Goal: Task Accomplishment & Management: Manage account settings

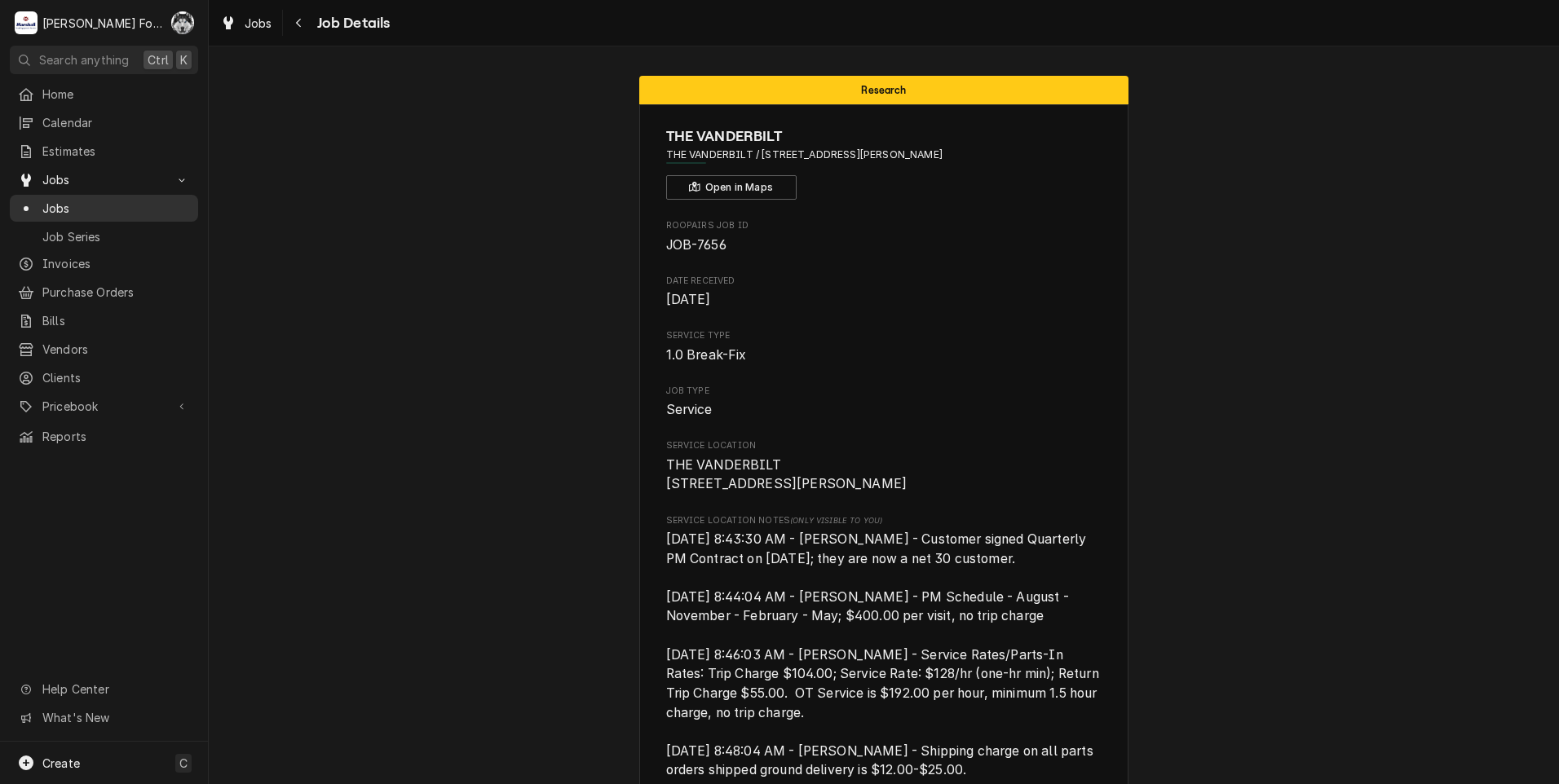
click at [53, 200] on span "Jobs" at bounding box center [115, 209] width 148 height 17
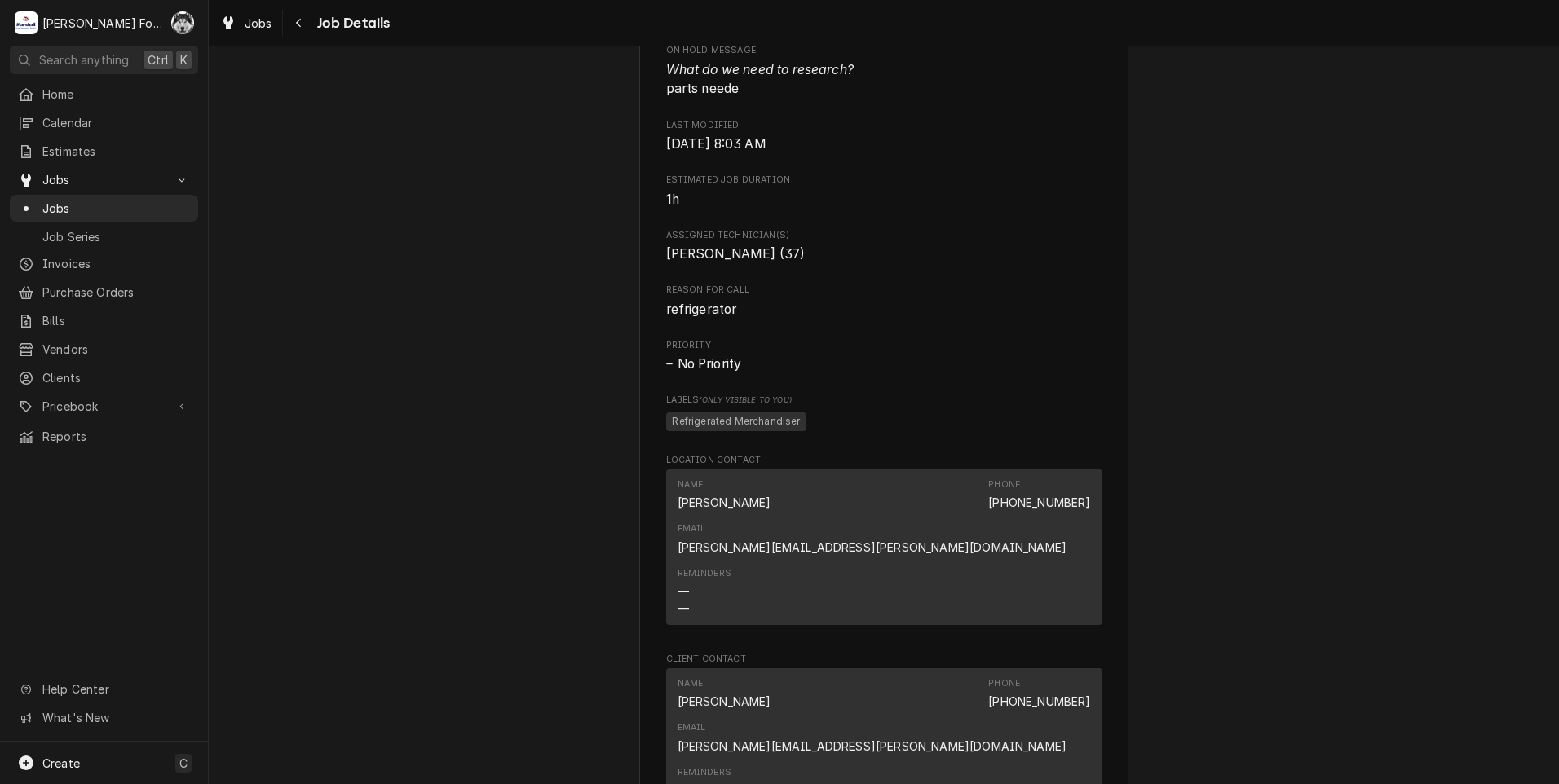
scroll to position [1494, 0]
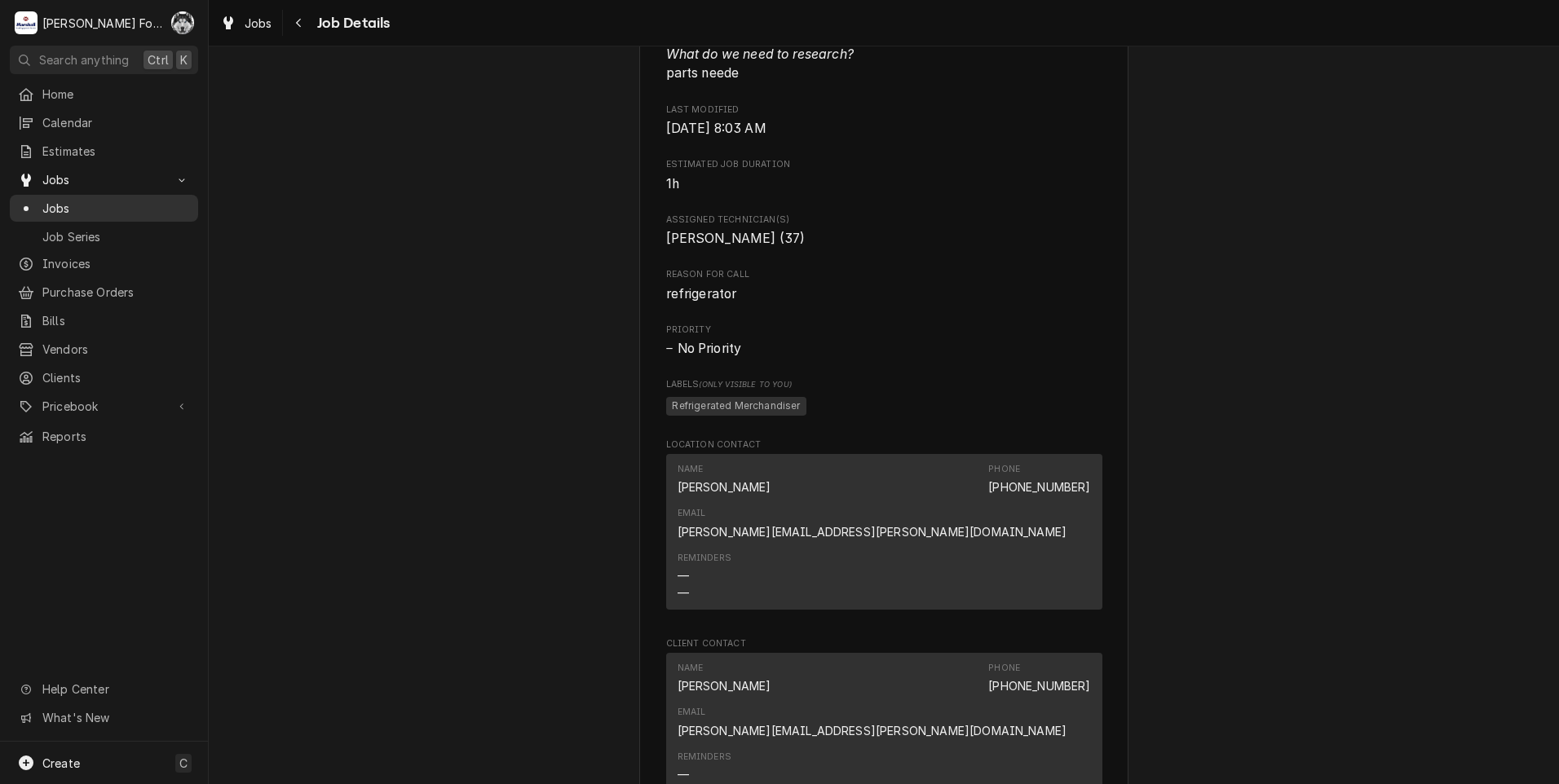
click at [49, 202] on span "Jobs" at bounding box center [115, 209] width 148 height 17
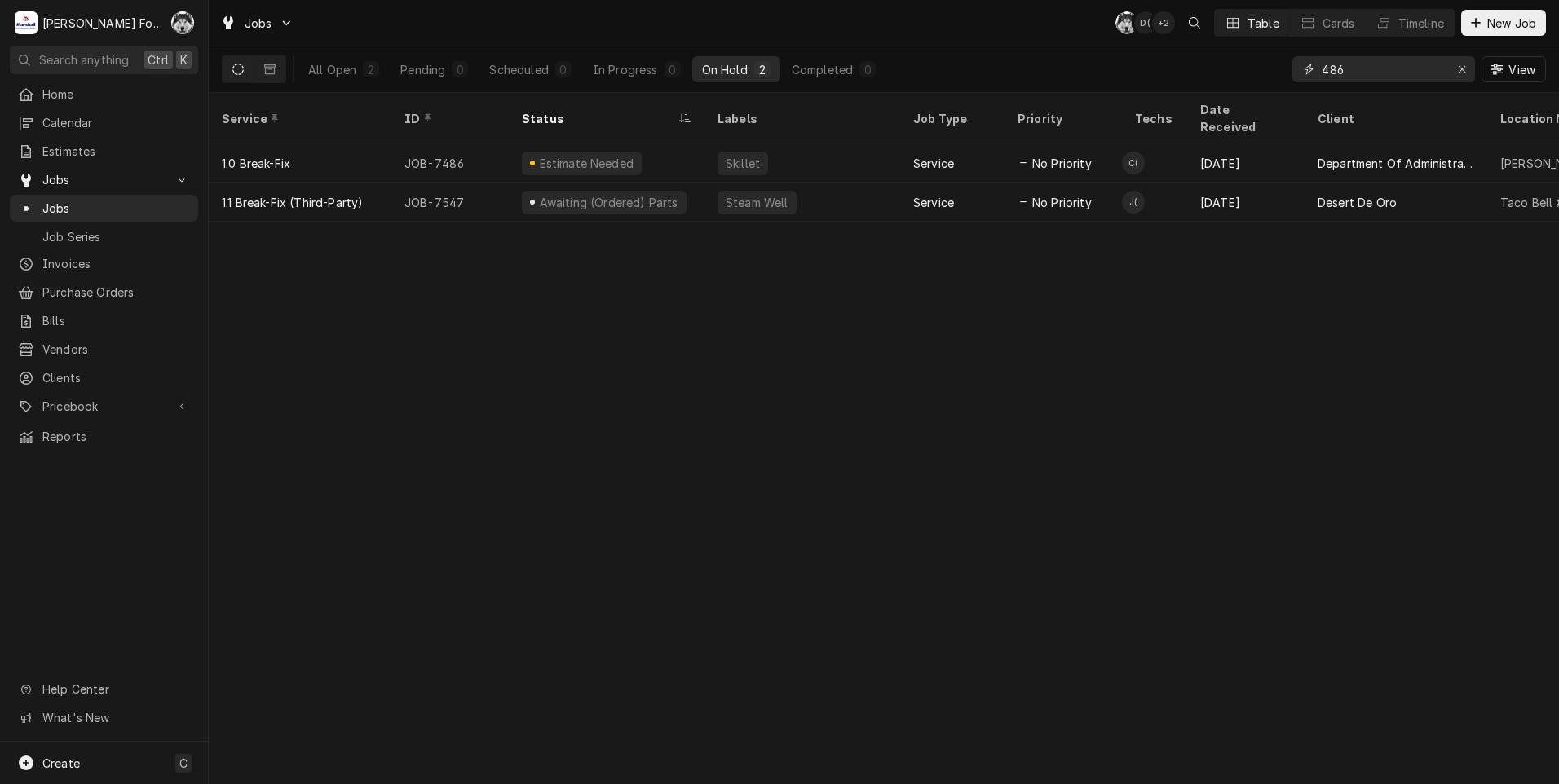
drag, startPoint x: 1364, startPoint y: 73, endPoint x: 1132, endPoint y: 85, distance: 232.3
click at [1137, 86] on div "All Open 2 Pending 0 Scheduled 0 In Progress 0 On Hold 2 Completed 0 486 View" at bounding box center [884, 70] width 1325 height 46
type input "7652"
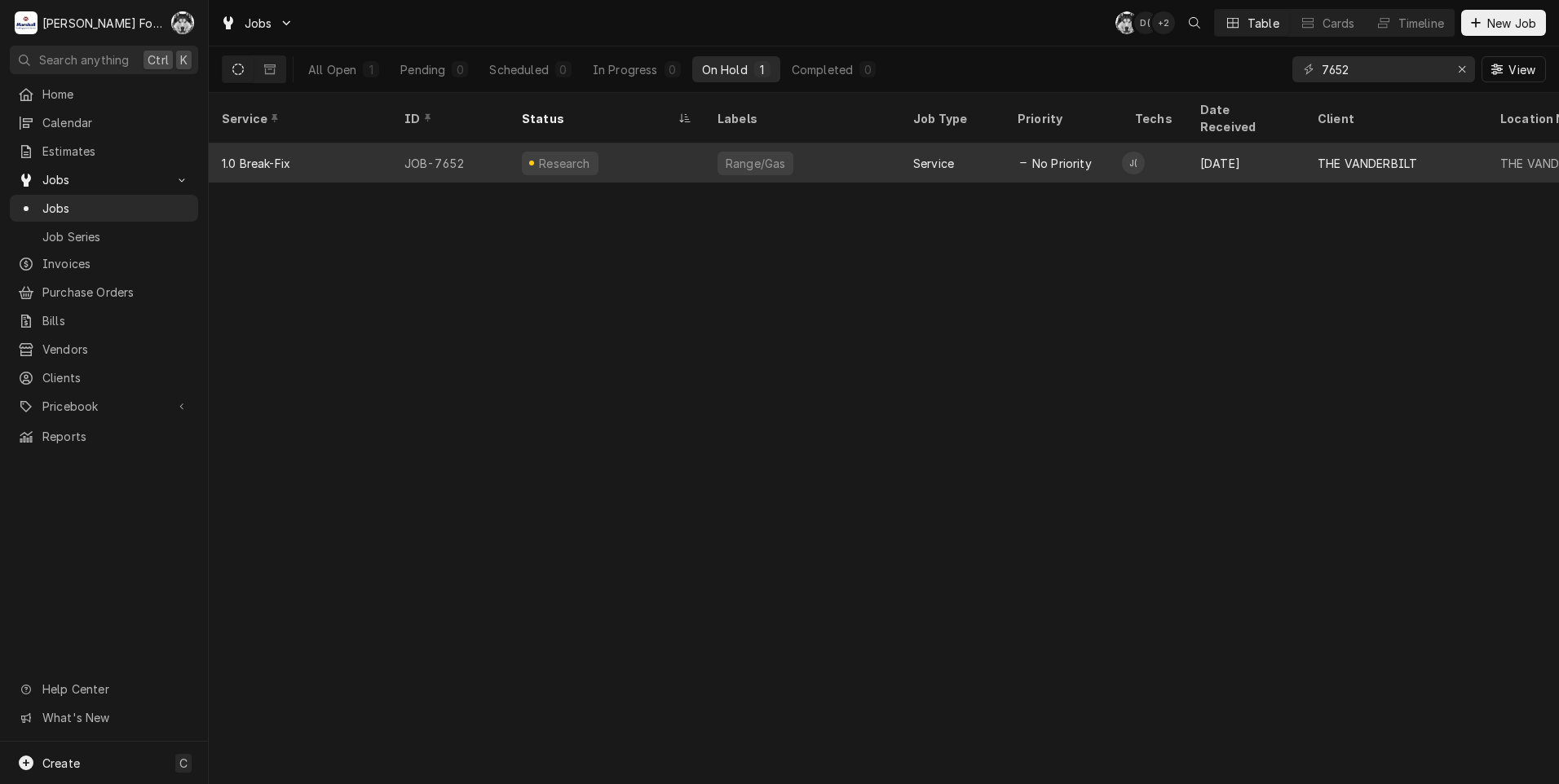
click at [817, 144] on div "Range/Gas" at bounding box center [801, 163] width 195 height 39
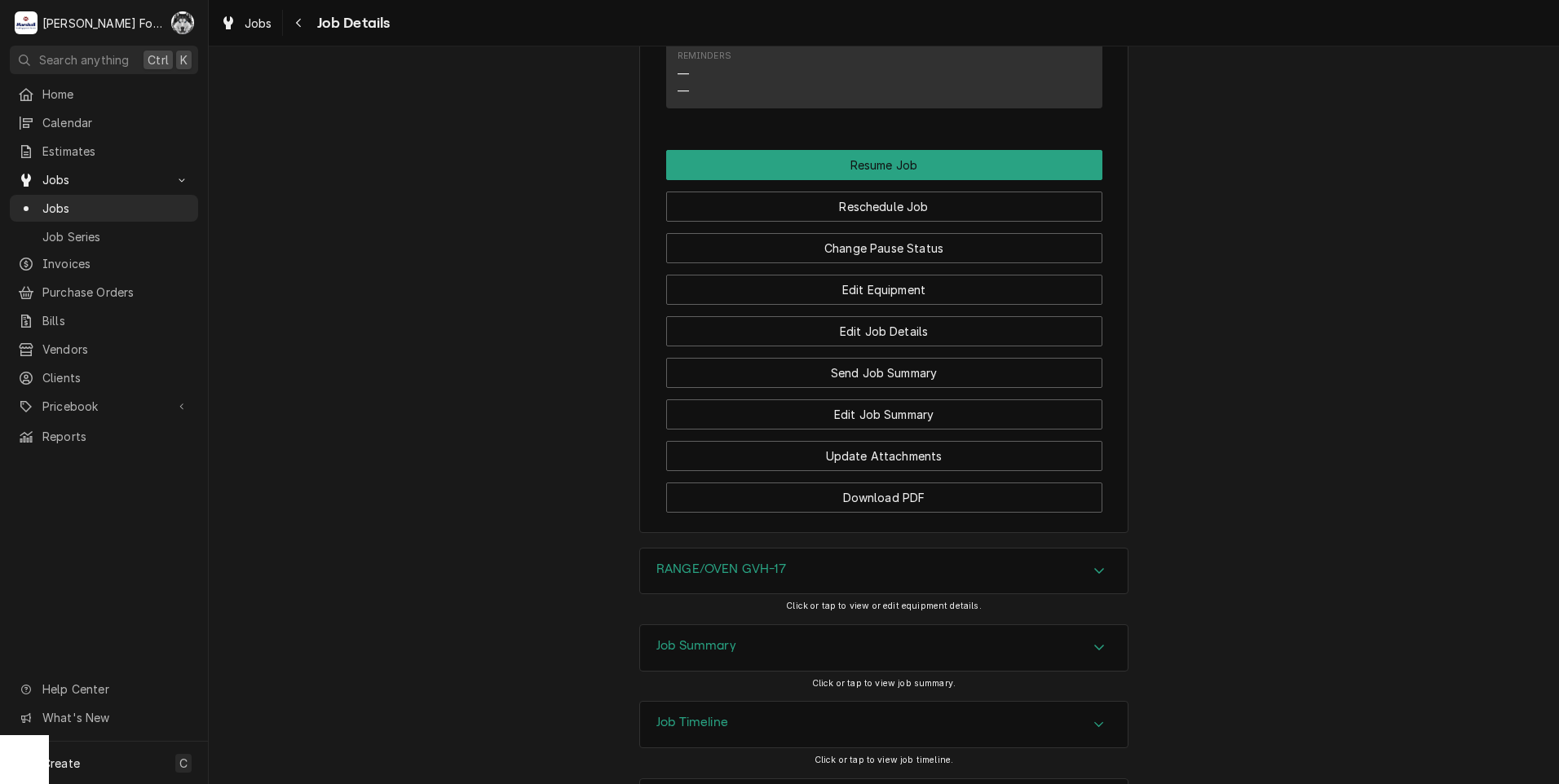
scroll to position [2334, 0]
click at [762, 547] on div "RANGE/OVEN GVH-17" at bounding box center [884, 570] width 488 height 46
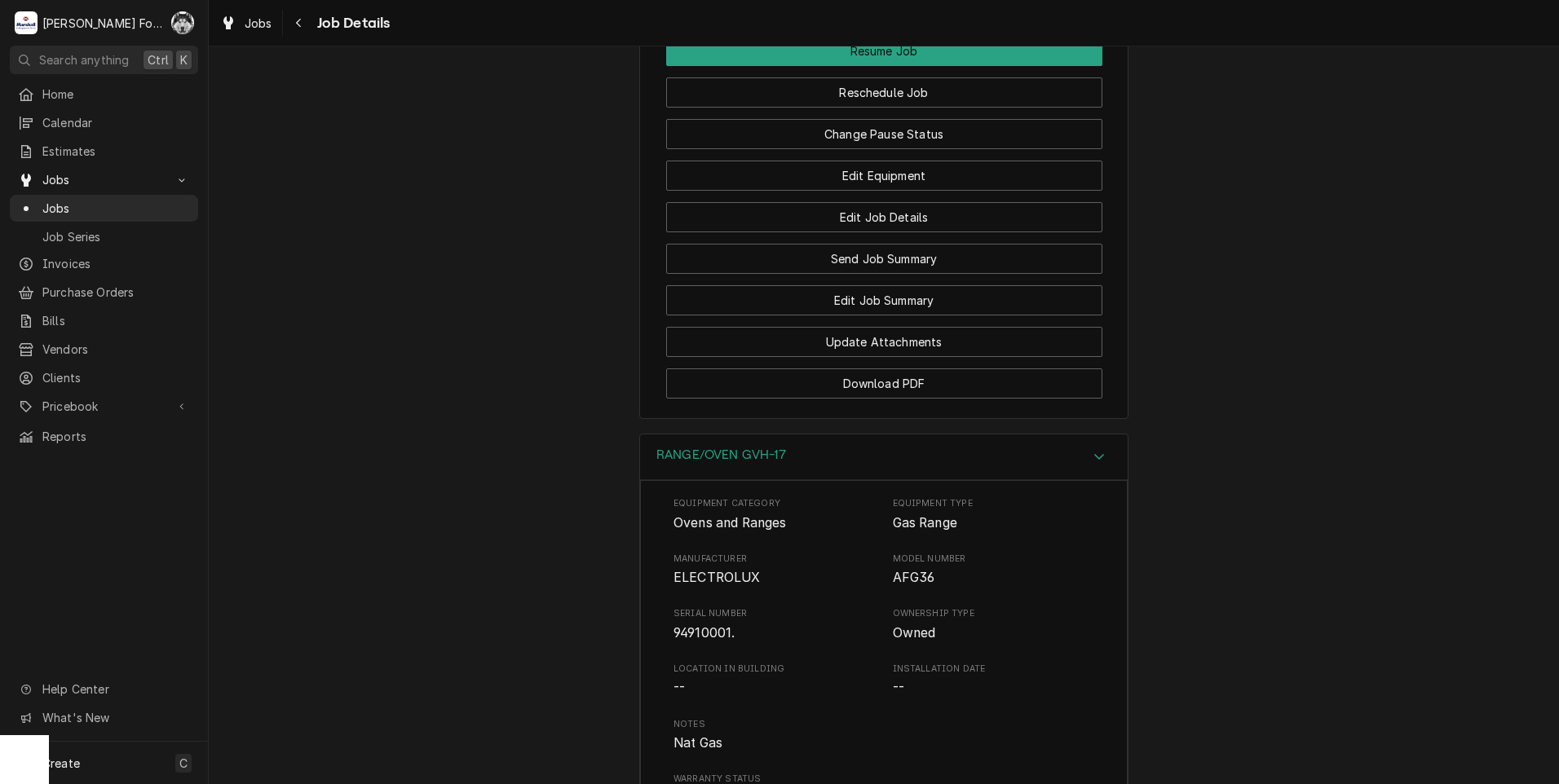
scroll to position [2932, 0]
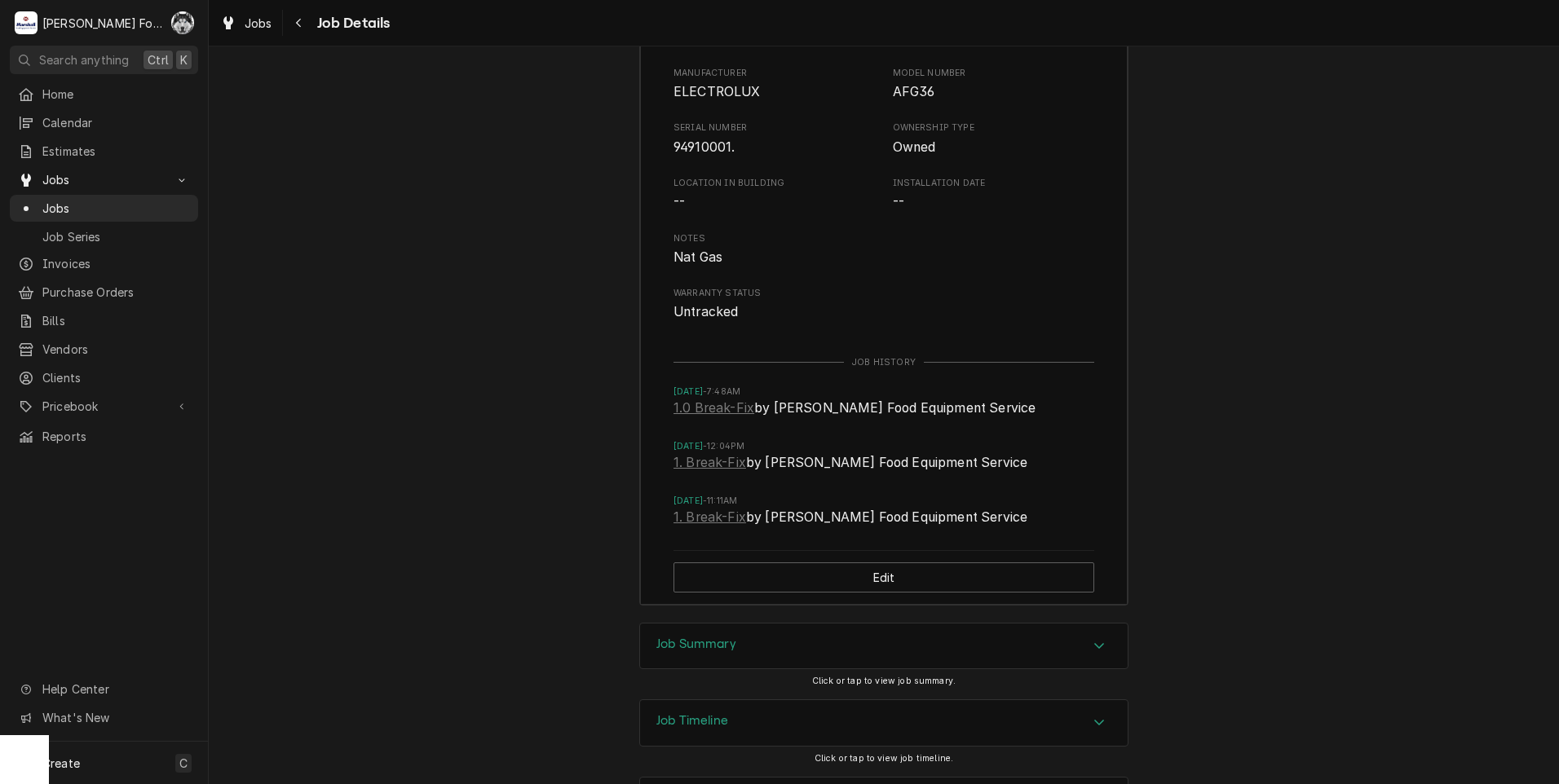
click at [775, 624] on div "Job Summary" at bounding box center [884, 647] width 488 height 46
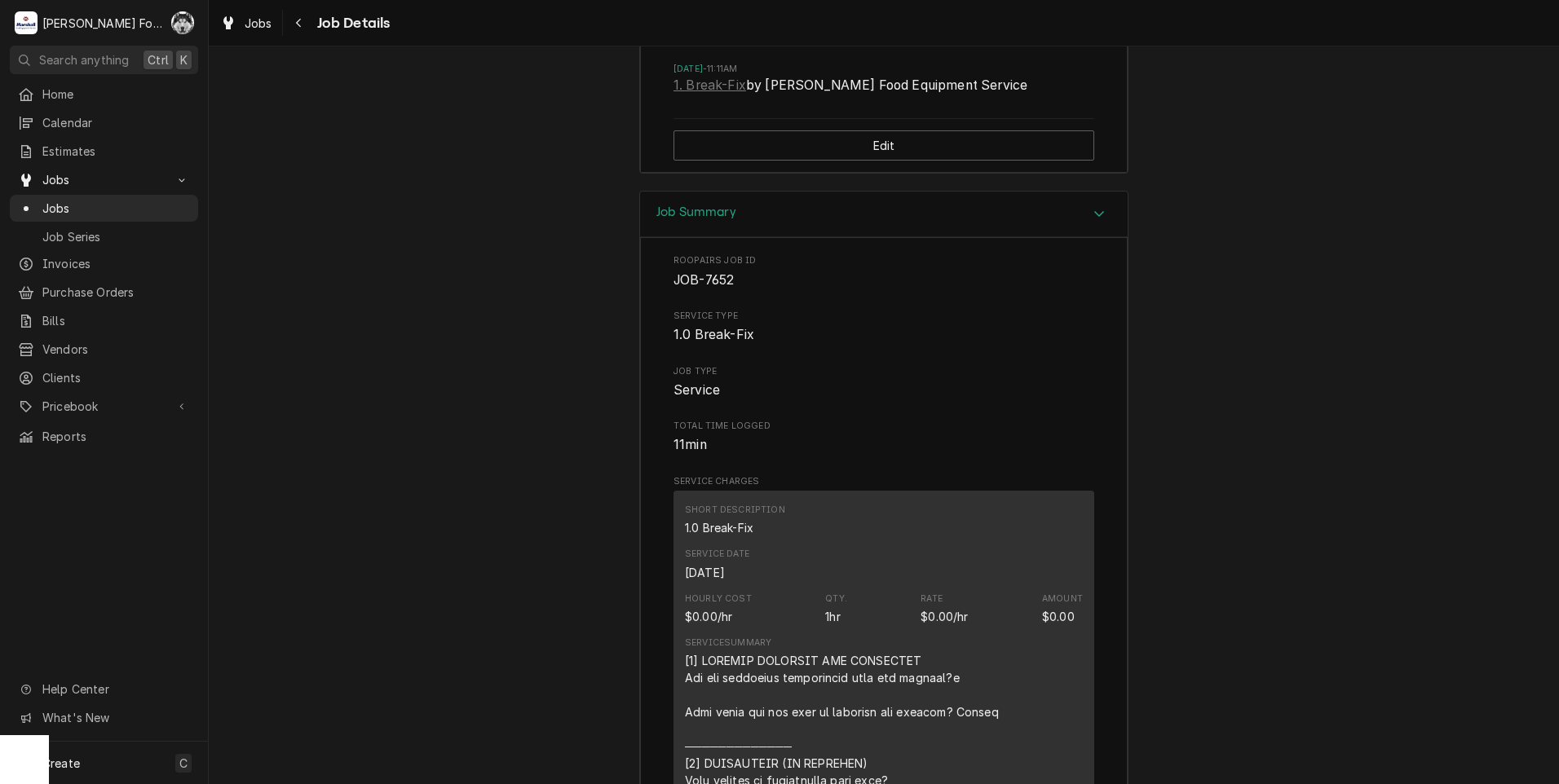
scroll to position [3021, 0]
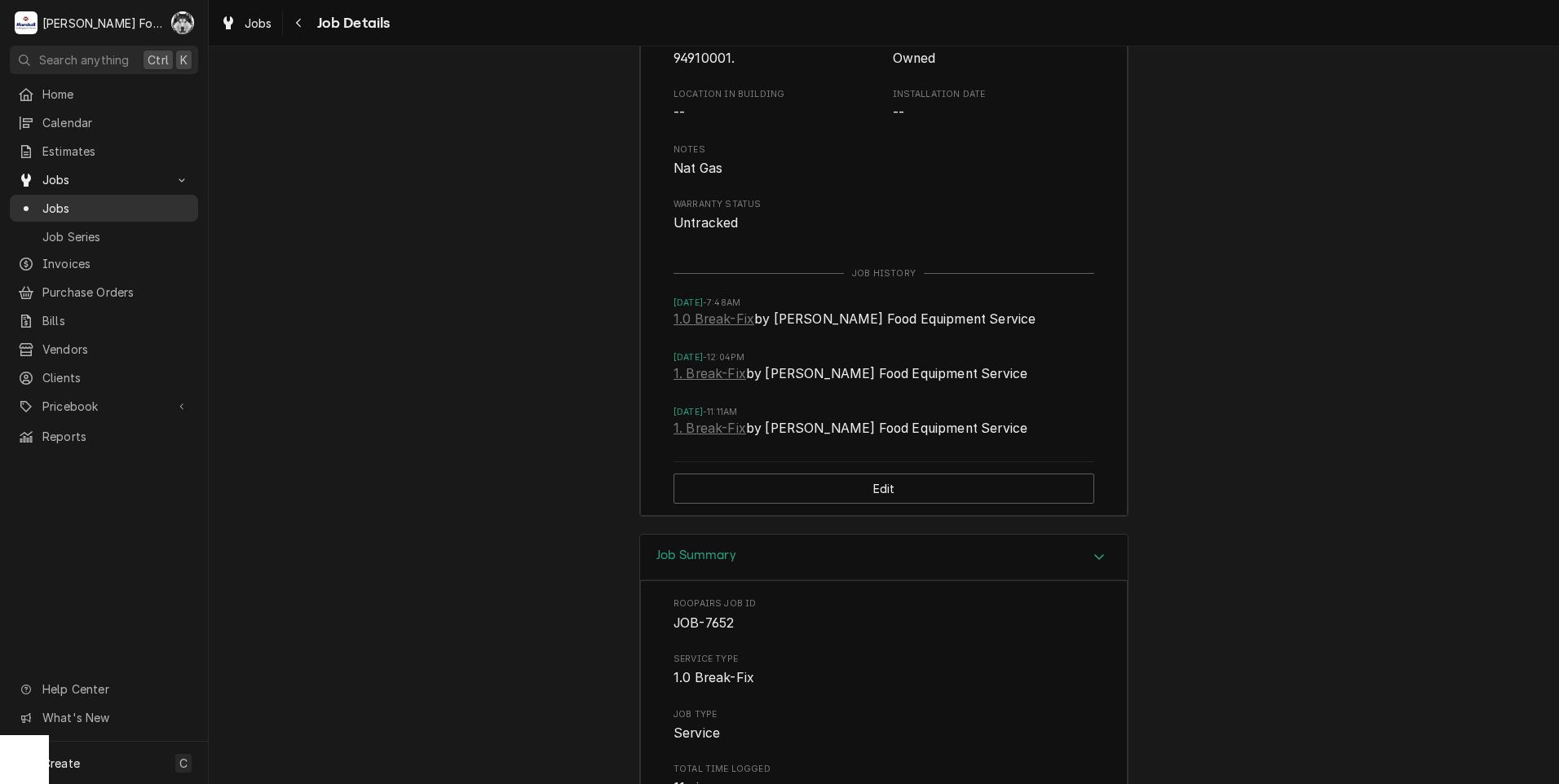
click at [62, 200] on span "Jobs" at bounding box center [115, 209] width 148 height 17
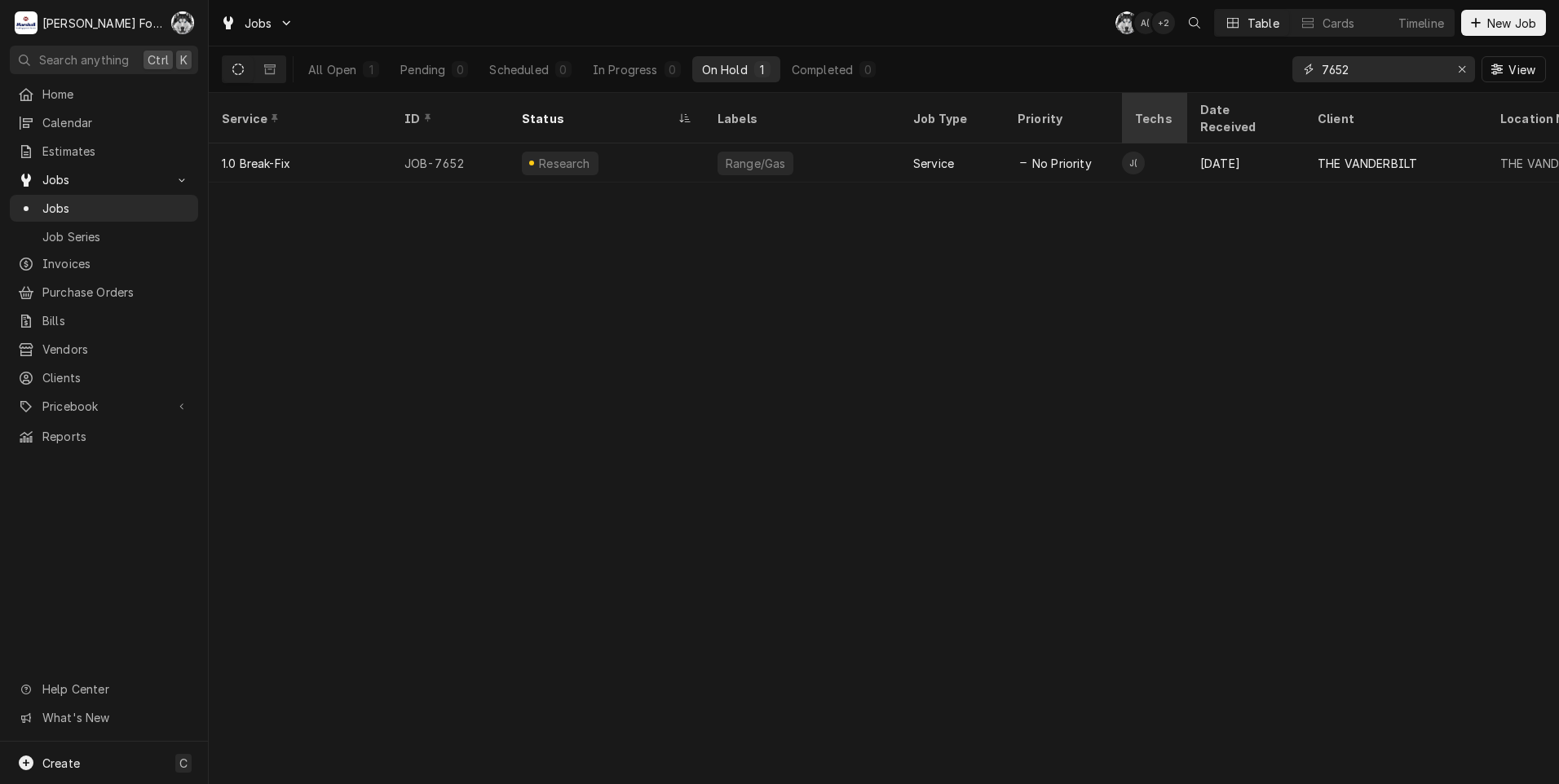
drag, startPoint x: 1387, startPoint y: 69, endPoint x: 1166, endPoint y: 109, distance: 224.6
click at [1168, 112] on div "Jobs C( A( + 2 Table Cards Timeline New Job All Open 1 Pending 0 Scheduled 0 In…" at bounding box center [883, 392] width 1350 height 784
type input "7"
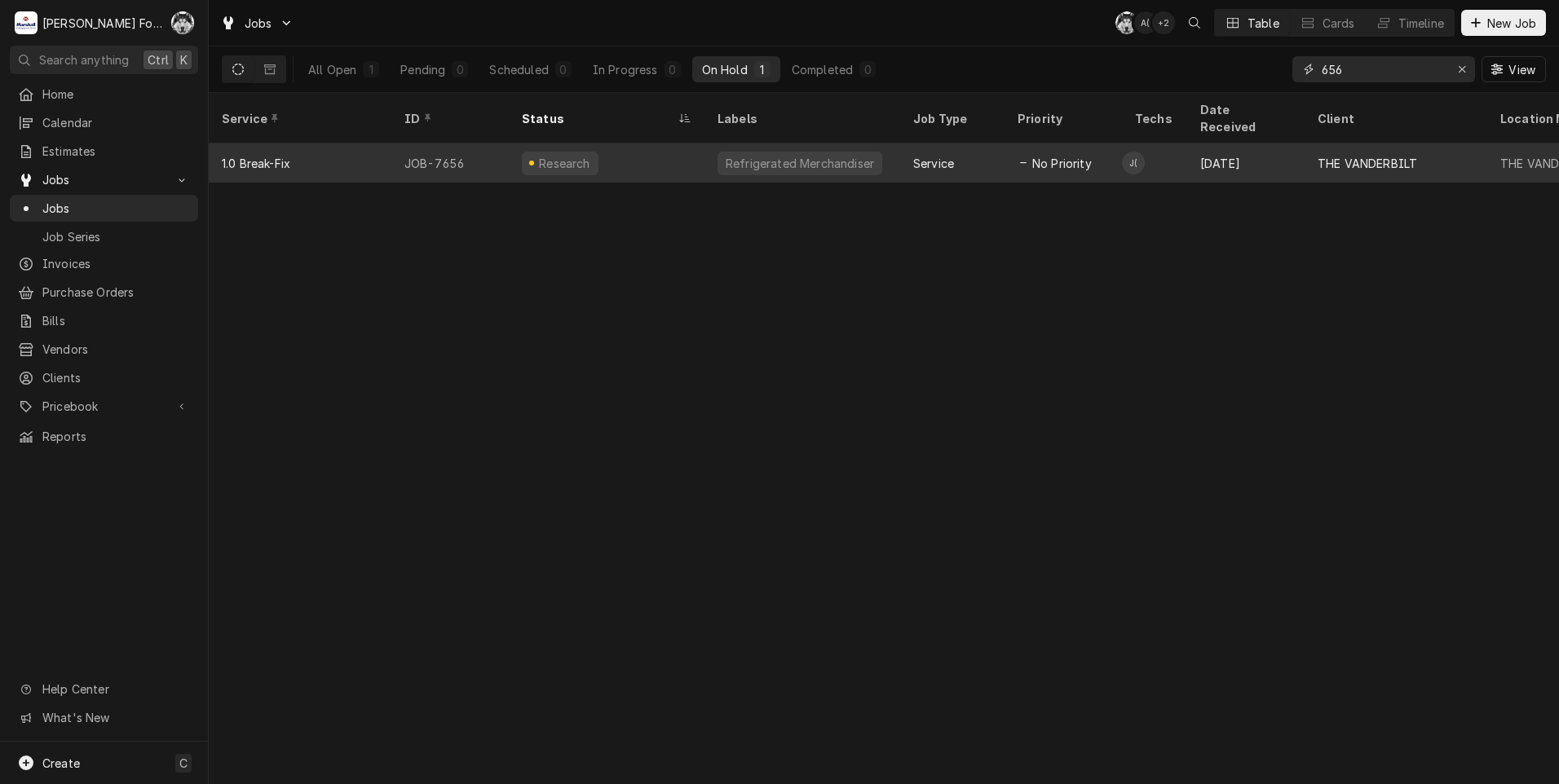
type input "656"
click at [811, 152] on div "Refrigerated Merchandiser" at bounding box center [800, 163] width 165 height 24
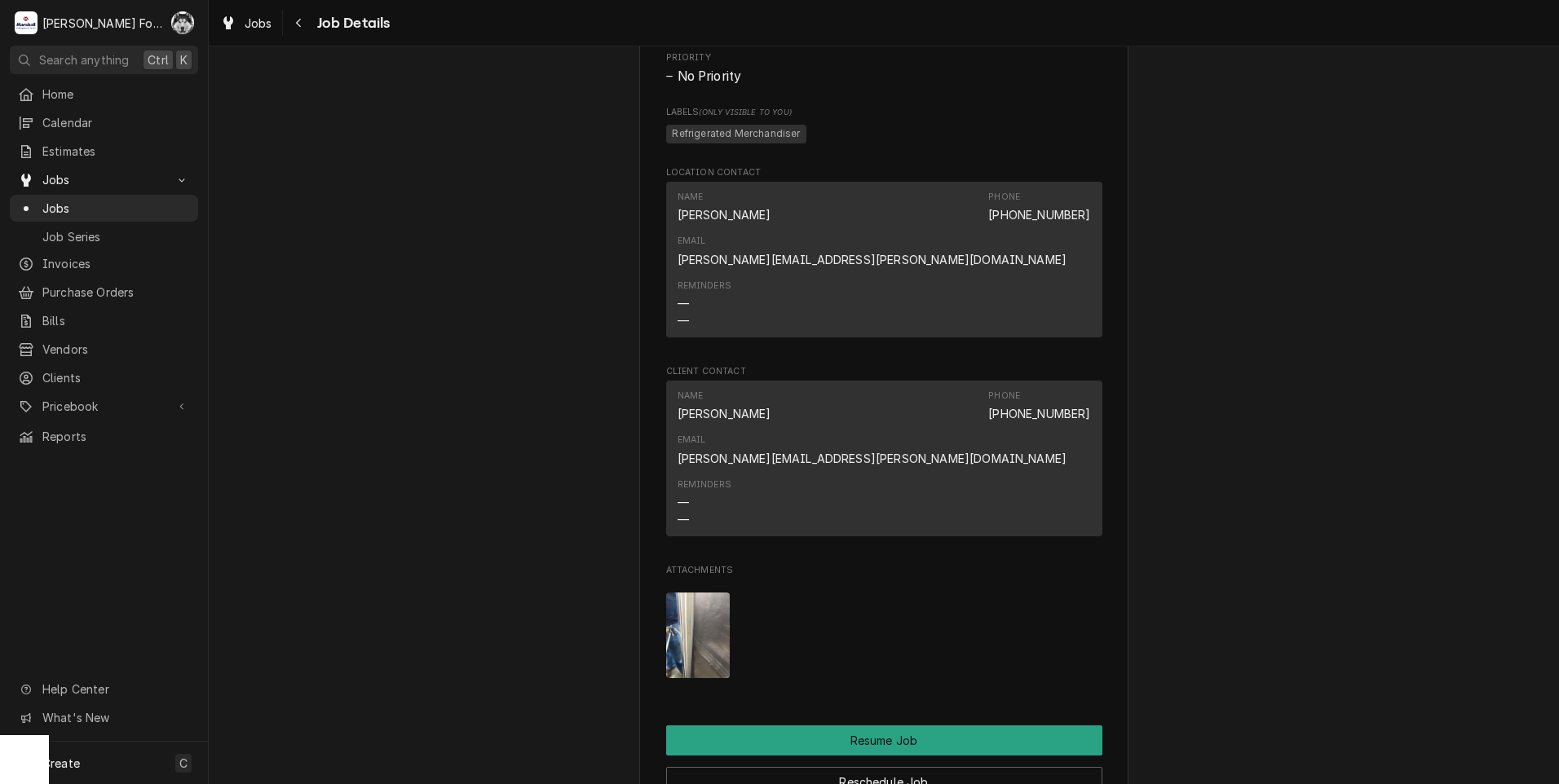
scroll to position [1901, 0]
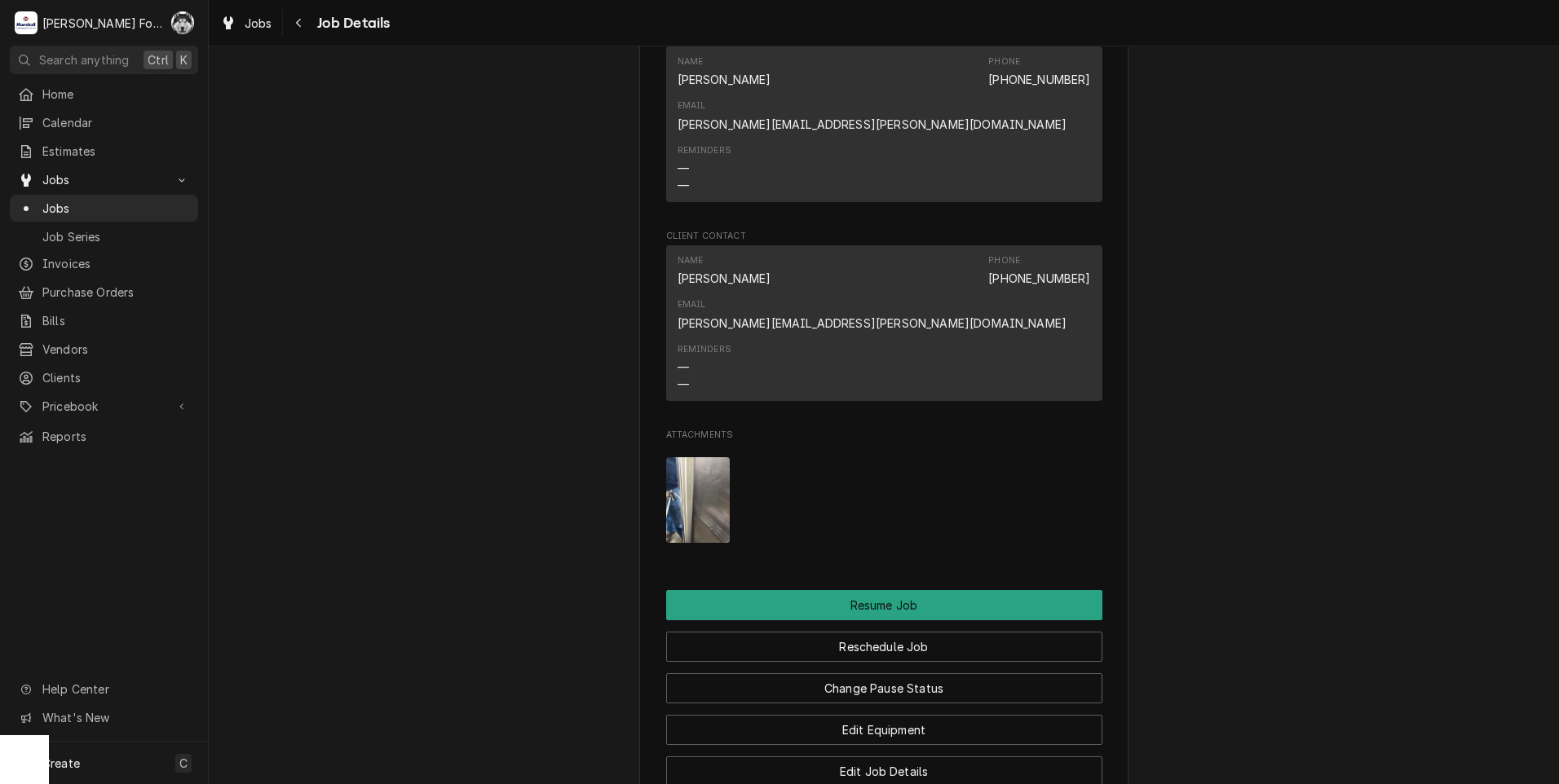
click at [702, 457] on img "Attachments" at bounding box center [699, 500] width 65 height 86
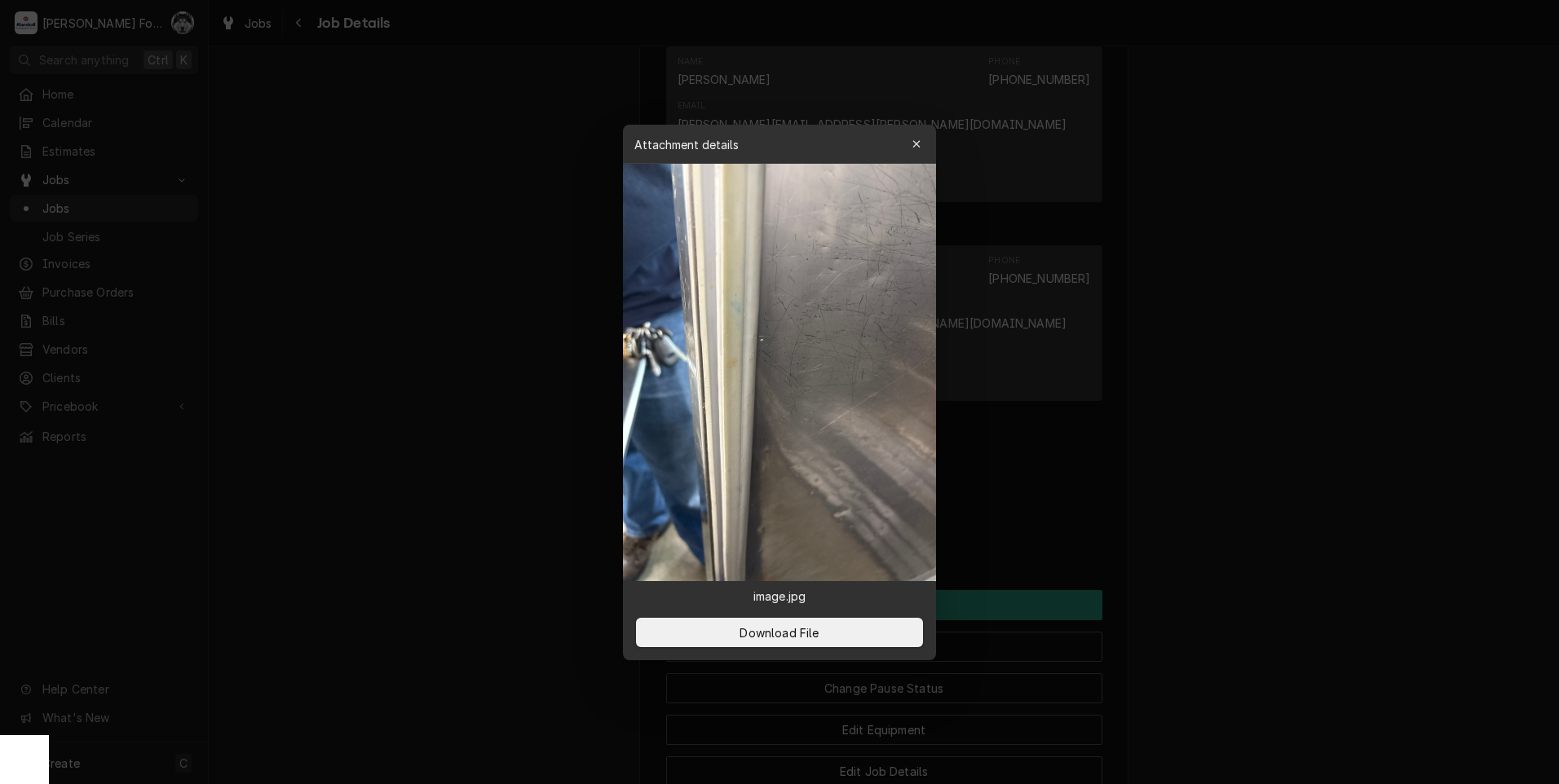
click at [1258, 677] on div at bounding box center [780, 392] width 1559 height 784
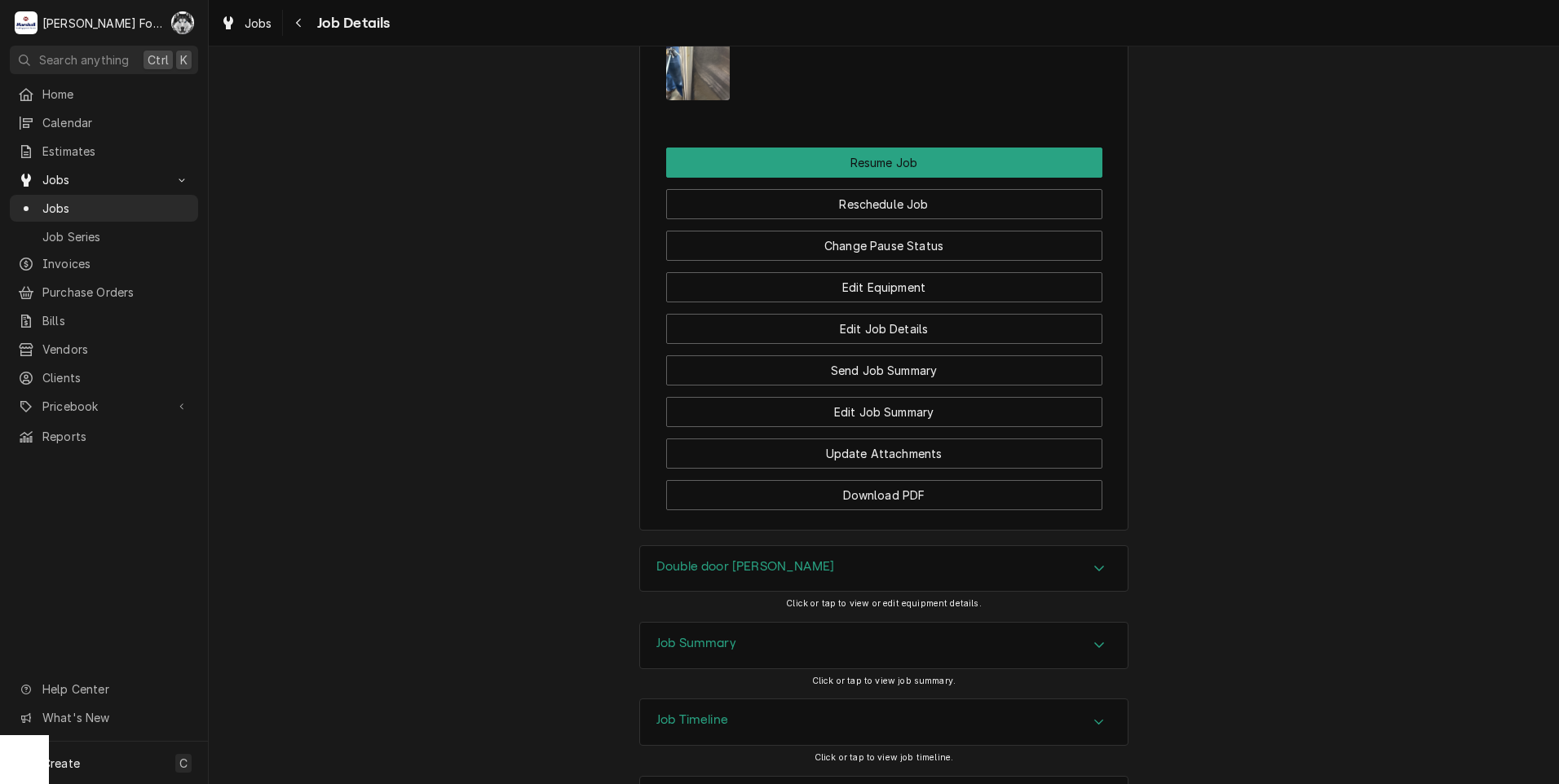
scroll to position [2387, 0]
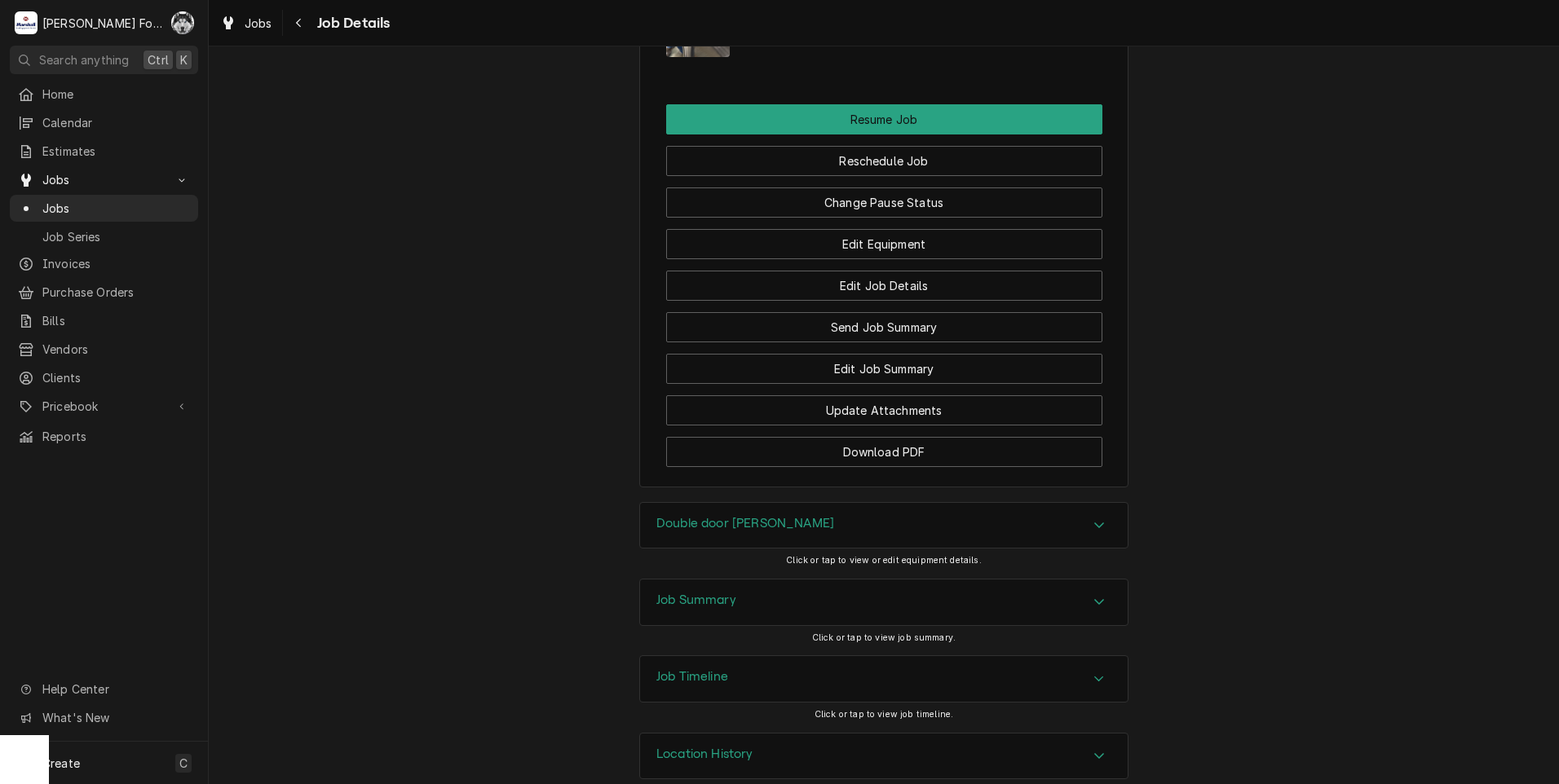
click at [794, 503] on div "Double door [PERSON_NAME]" at bounding box center [884, 526] width 488 height 46
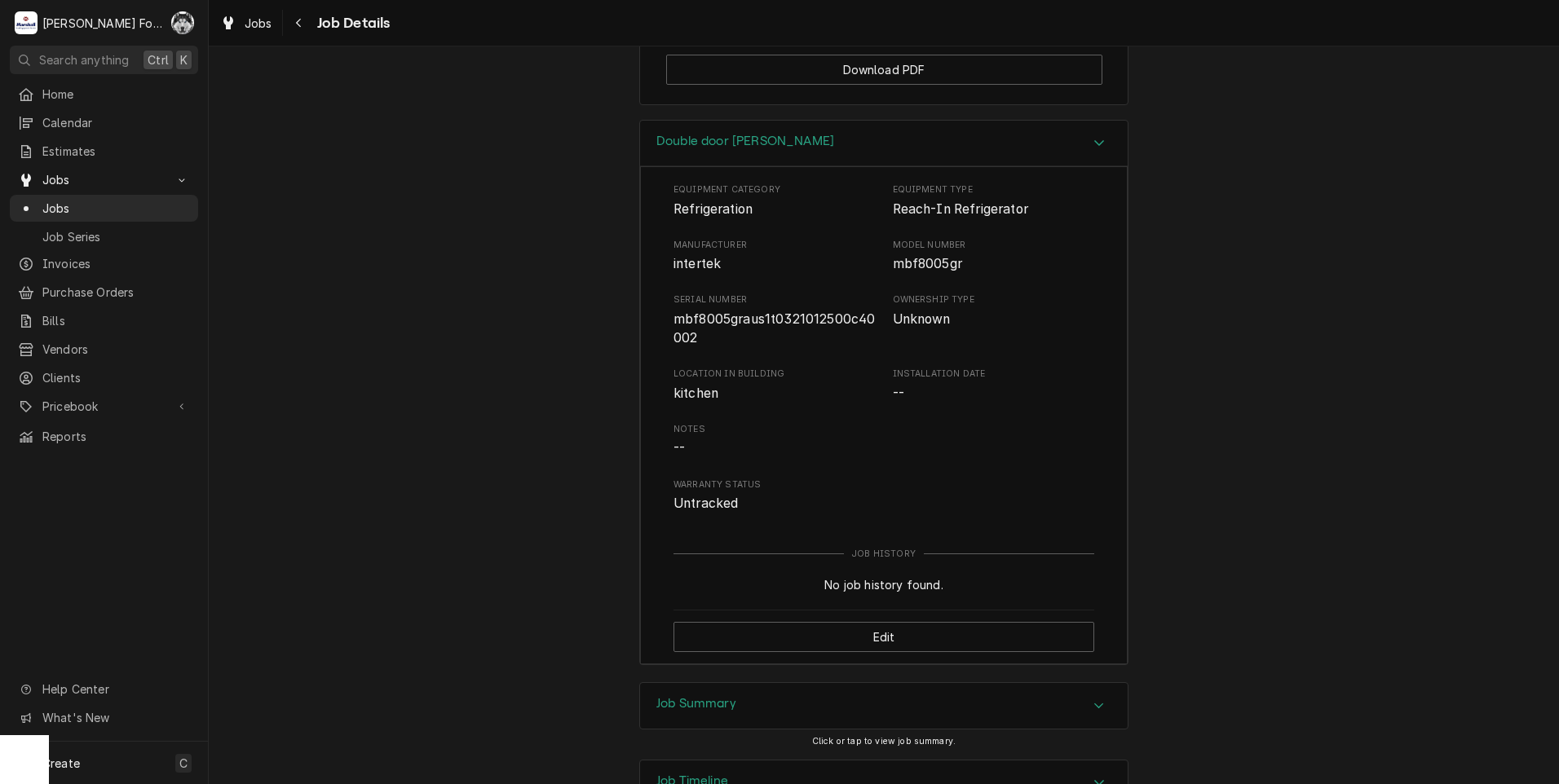
scroll to position [2874, 0]
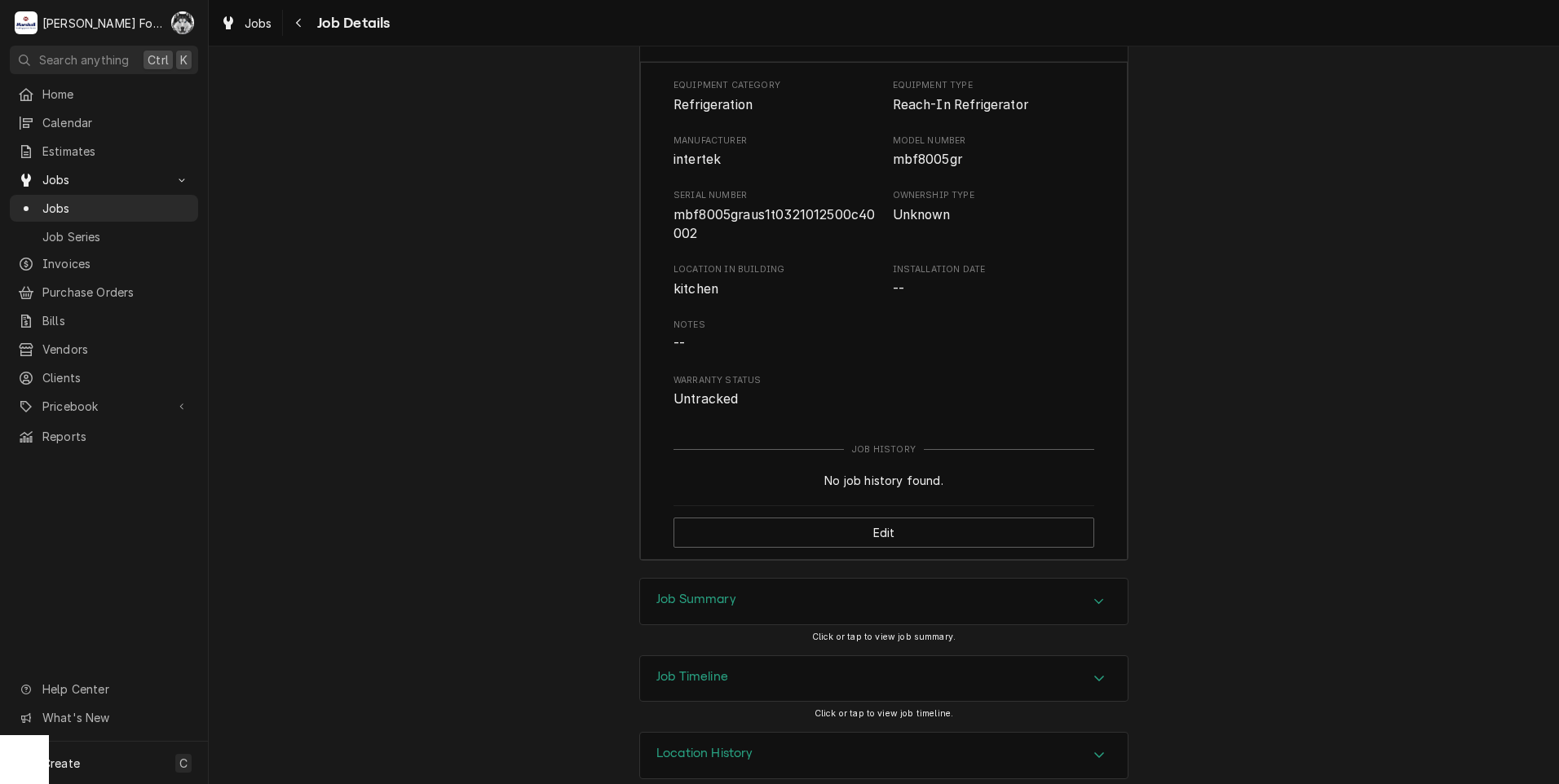
click at [804, 590] on div "Job Summary" at bounding box center [884, 601] width 488 height 46
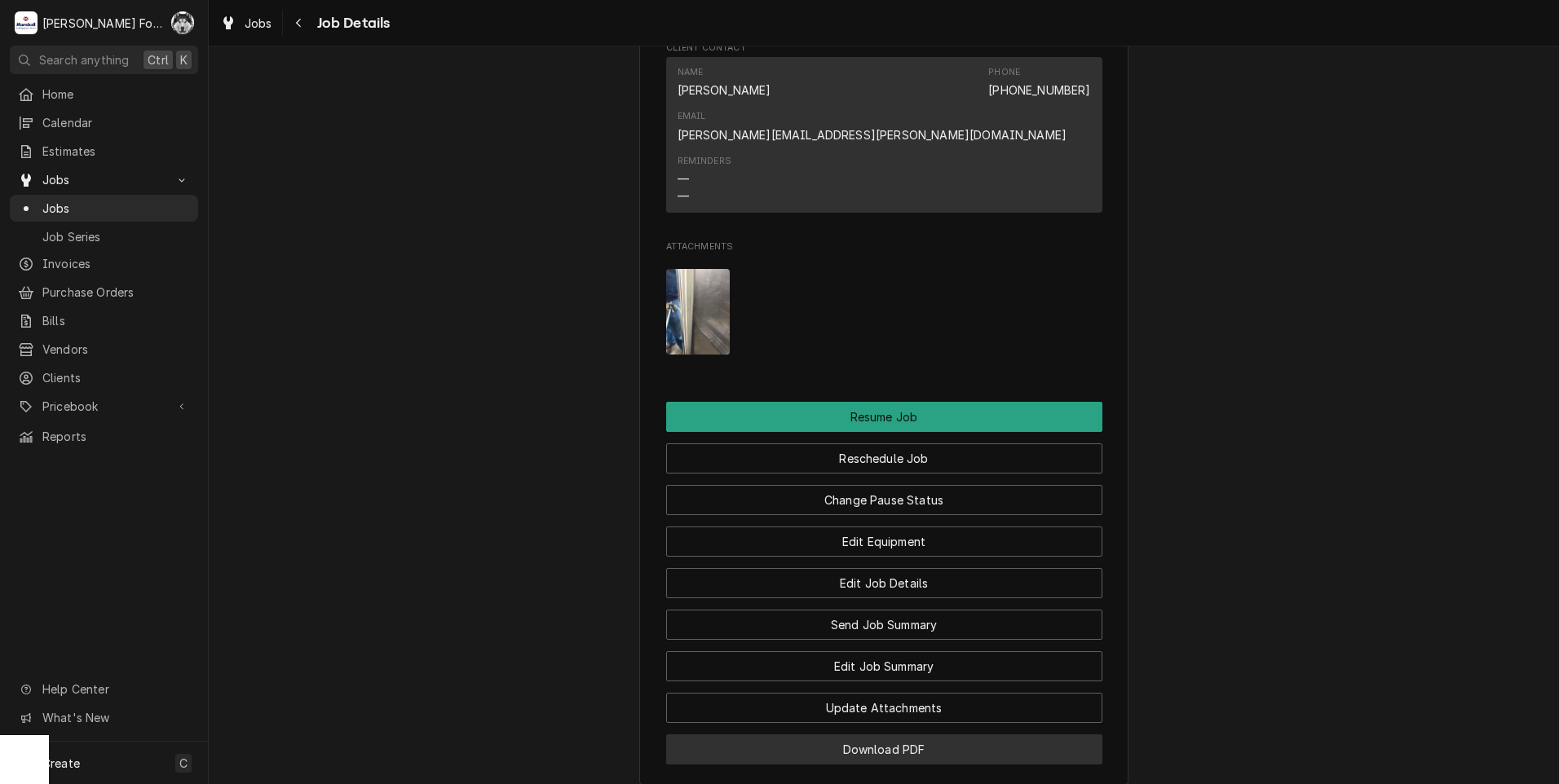
scroll to position [1922, 0]
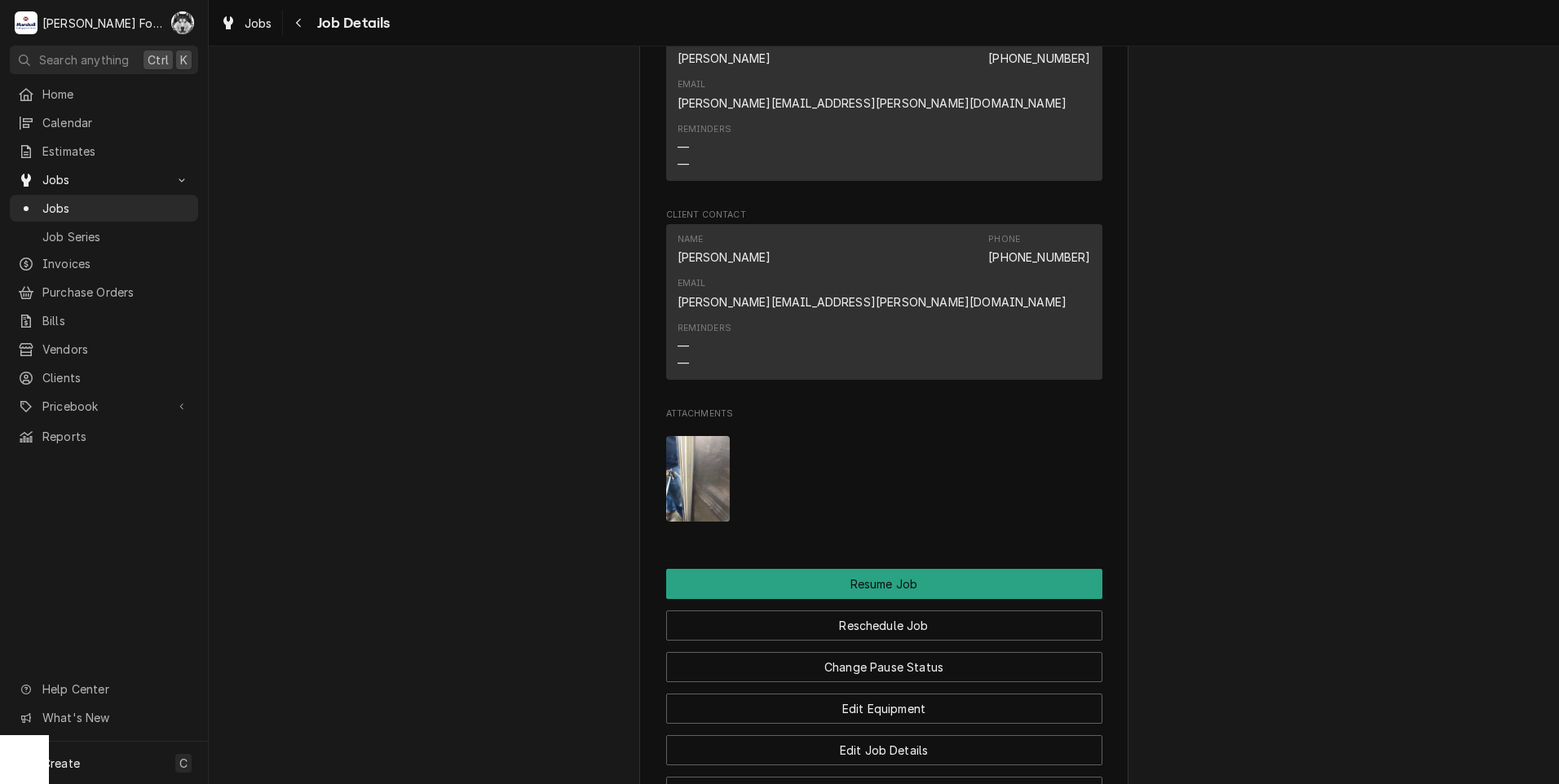
click at [678, 450] on img "Attachments" at bounding box center [699, 479] width 65 height 86
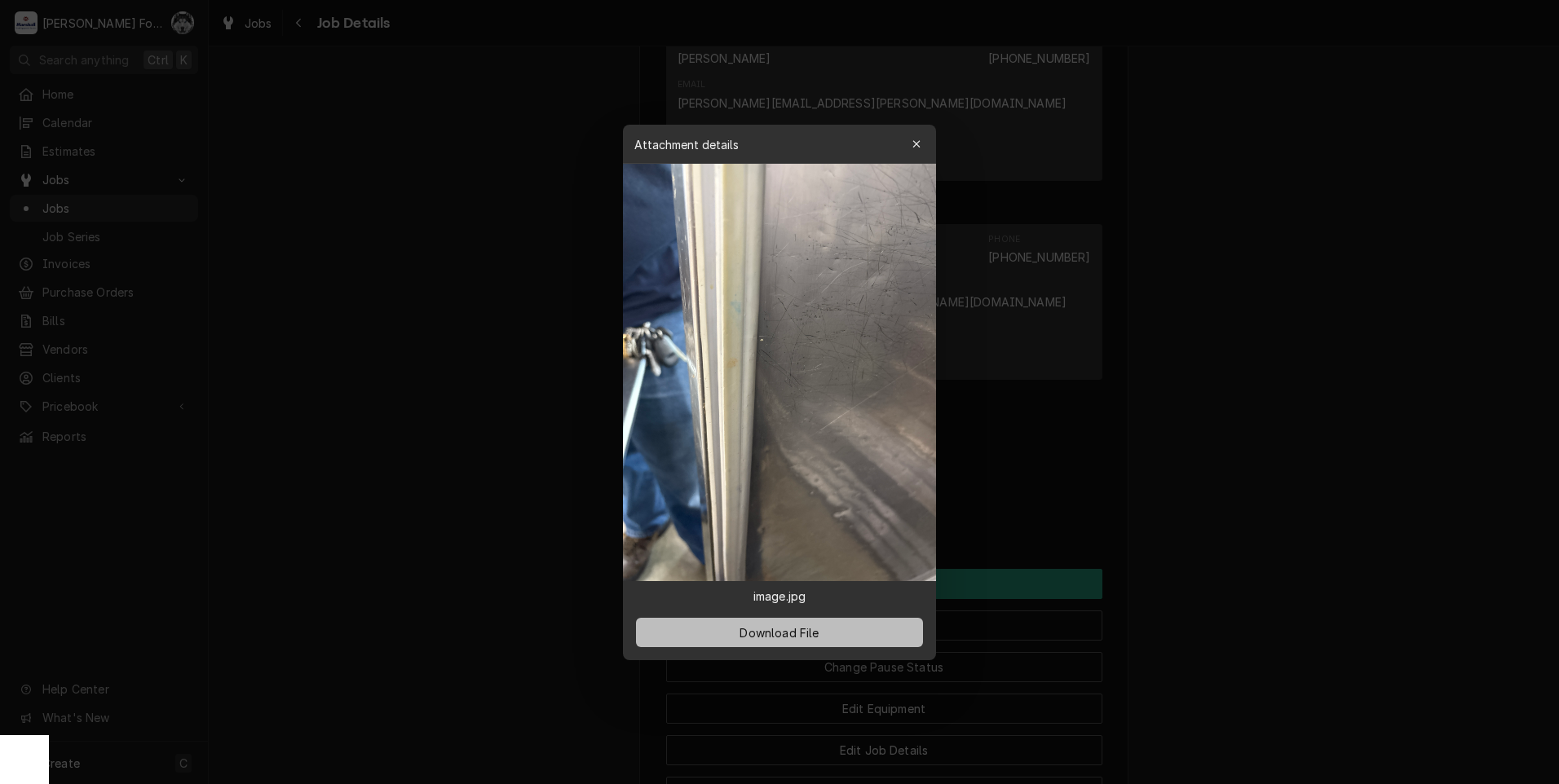
click at [815, 621] on button "Download File" at bounding box center [779, 633] width 287 height 30
click at [918, 141] on icon "button" at bounding box center [916, 144] width 9 height 11
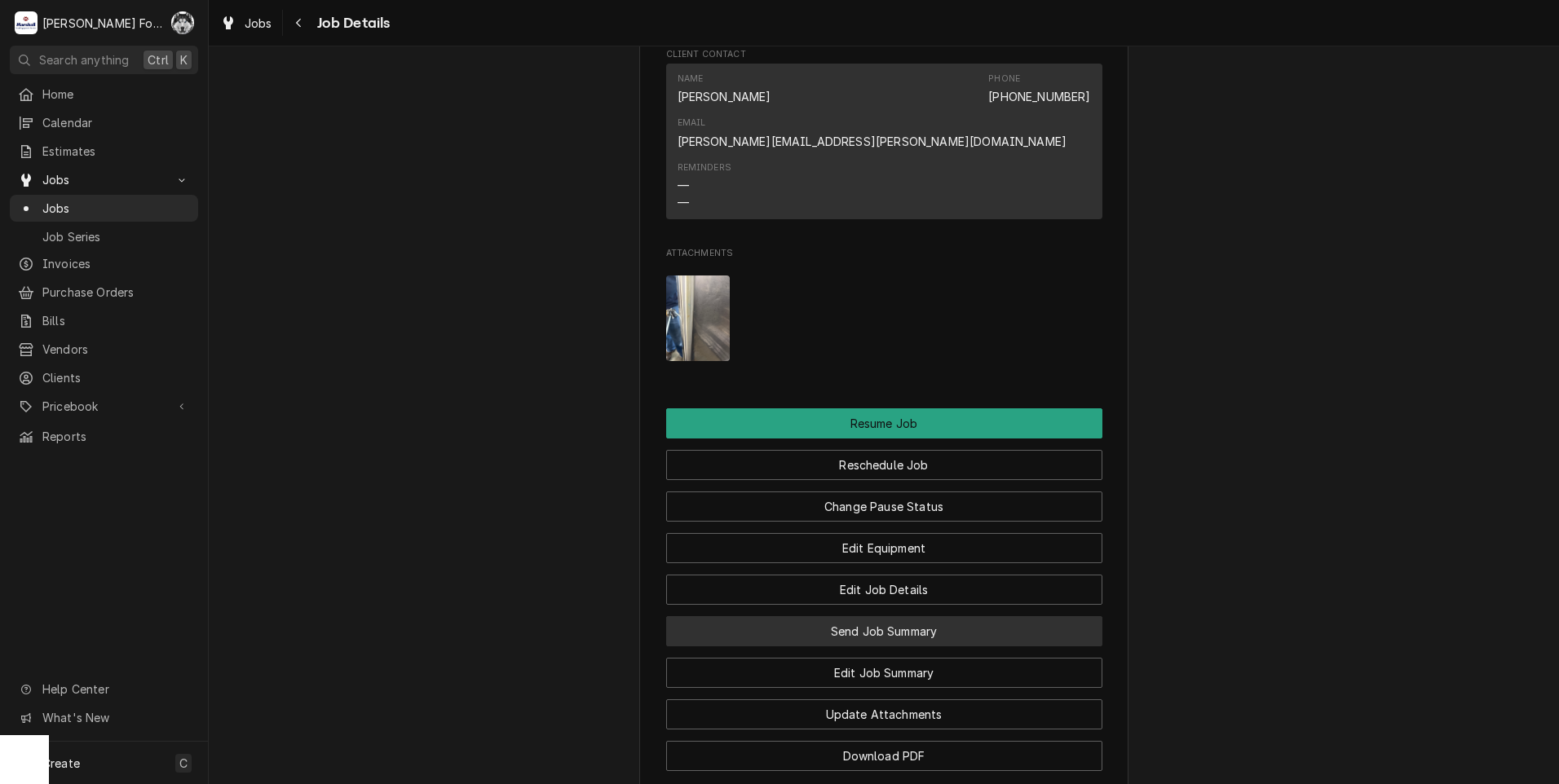
scroll to position [2309, 0]
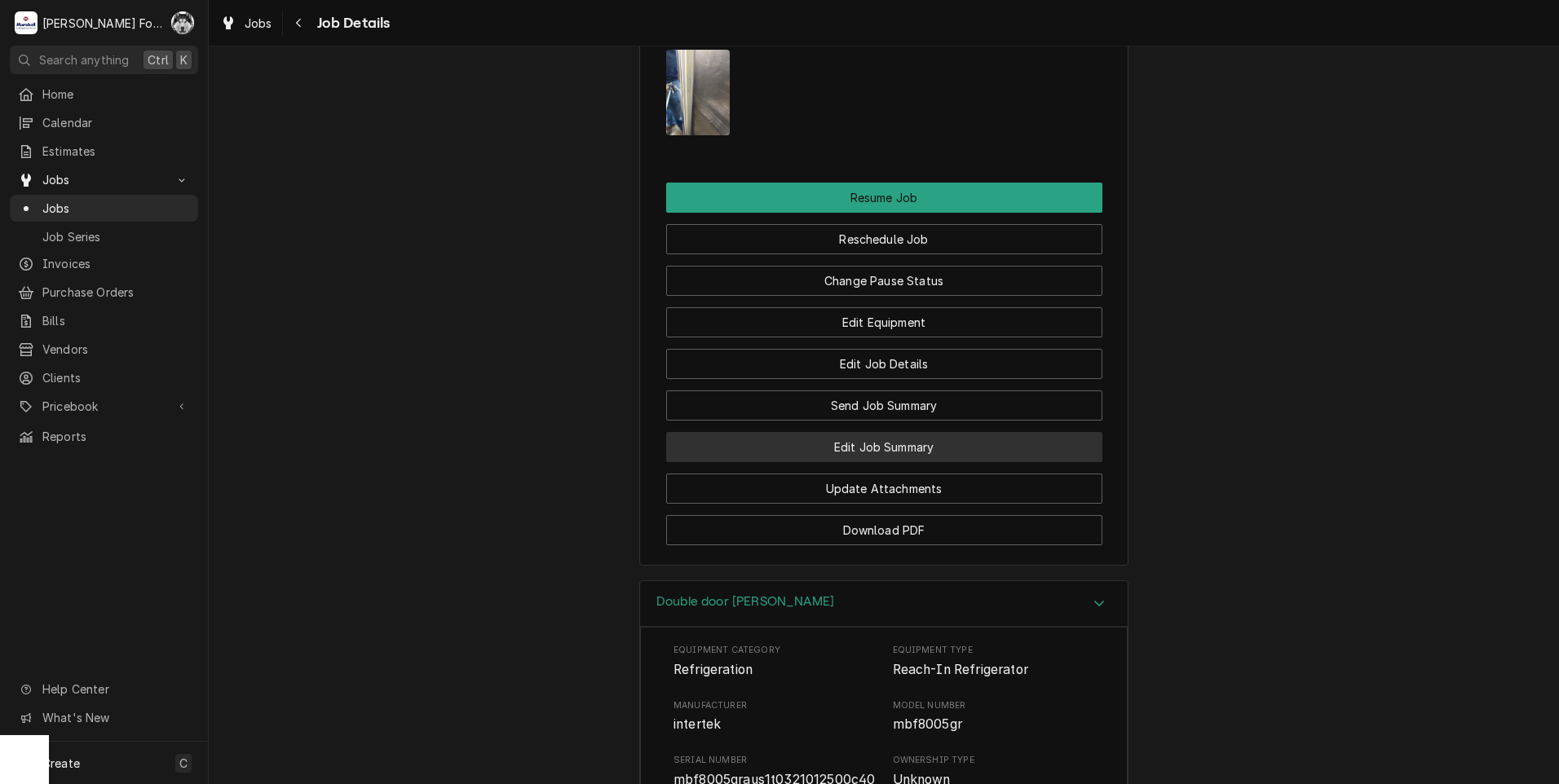
click at [858, 432] on button "Edit Job Summary" at bounding box center [884, 447] width 436 height 30
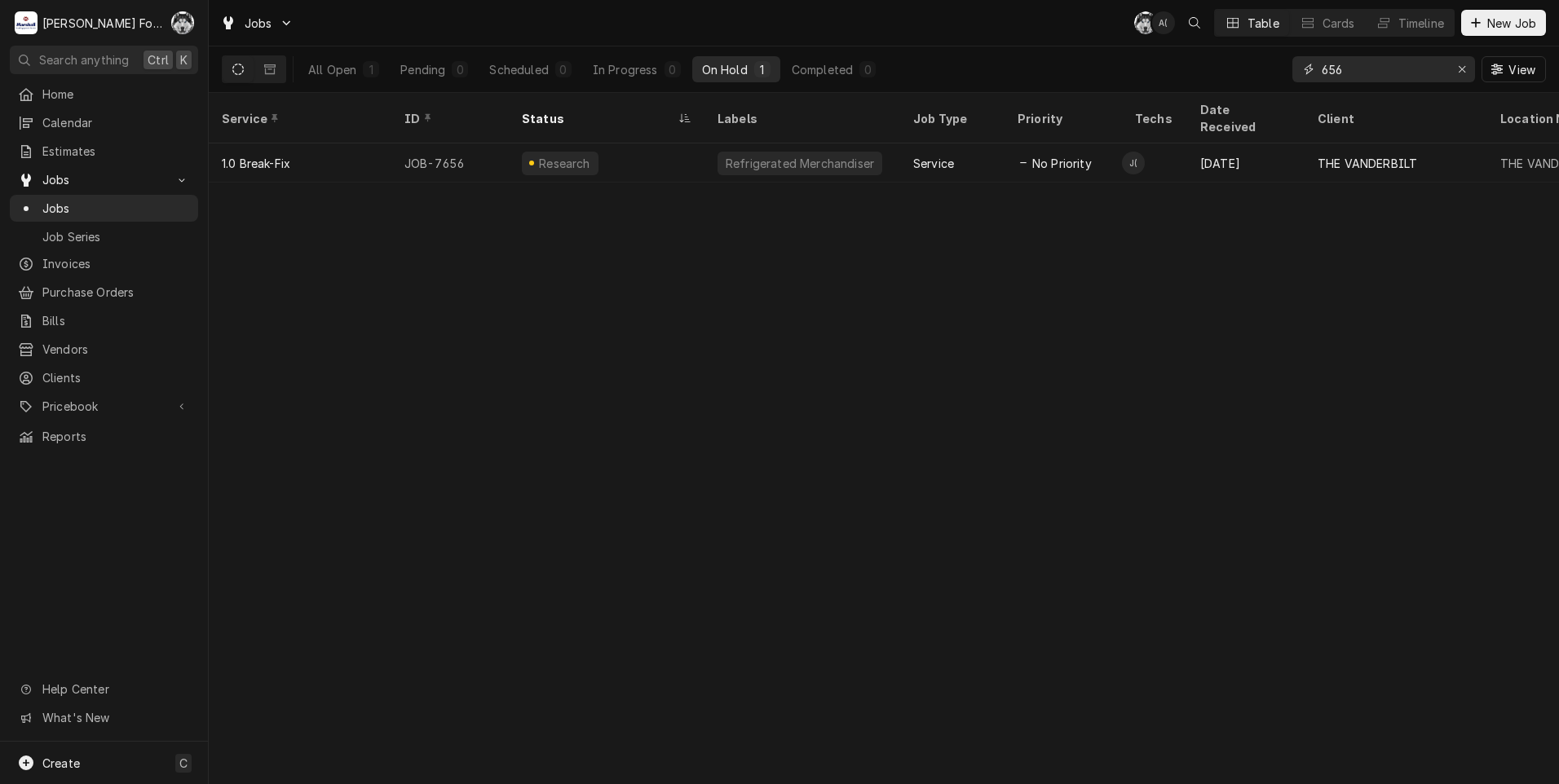
drag, startPoint x: 1353, startPoint y: 78, endPoint x: 1206, endPoint y: 78, distance: 147.0
click at [1204, 78] on div "All Open 1 Pending 0 Scheduled 0 In Progress 0 On Hold 1 Completed 0 656 View" at bounding box center [884, 70] width 1325 height 46
type input "7655"
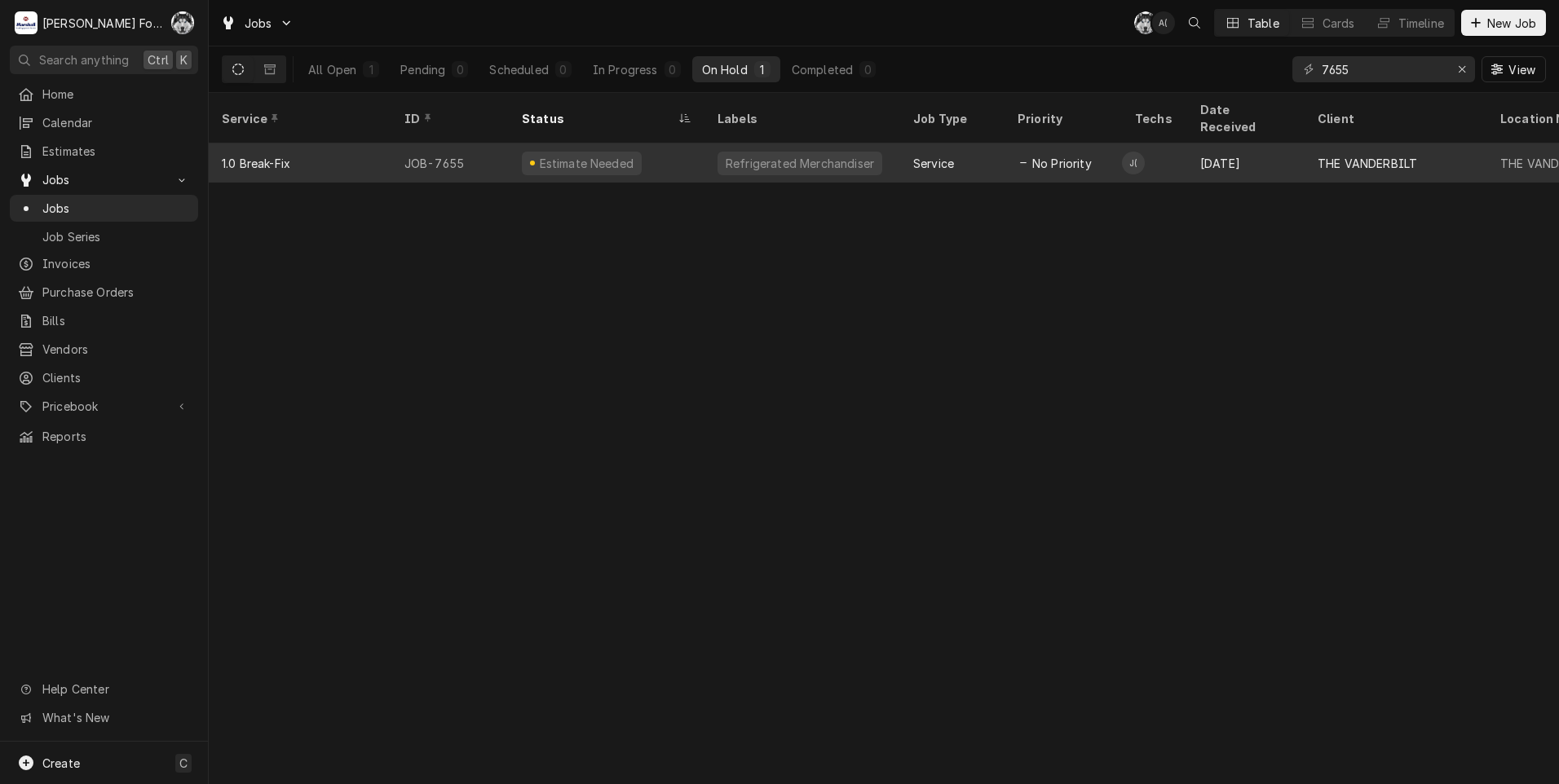
click at [675, 144] on div "Estimate Needed" at bounding box center [606, 163] width 195 height 39
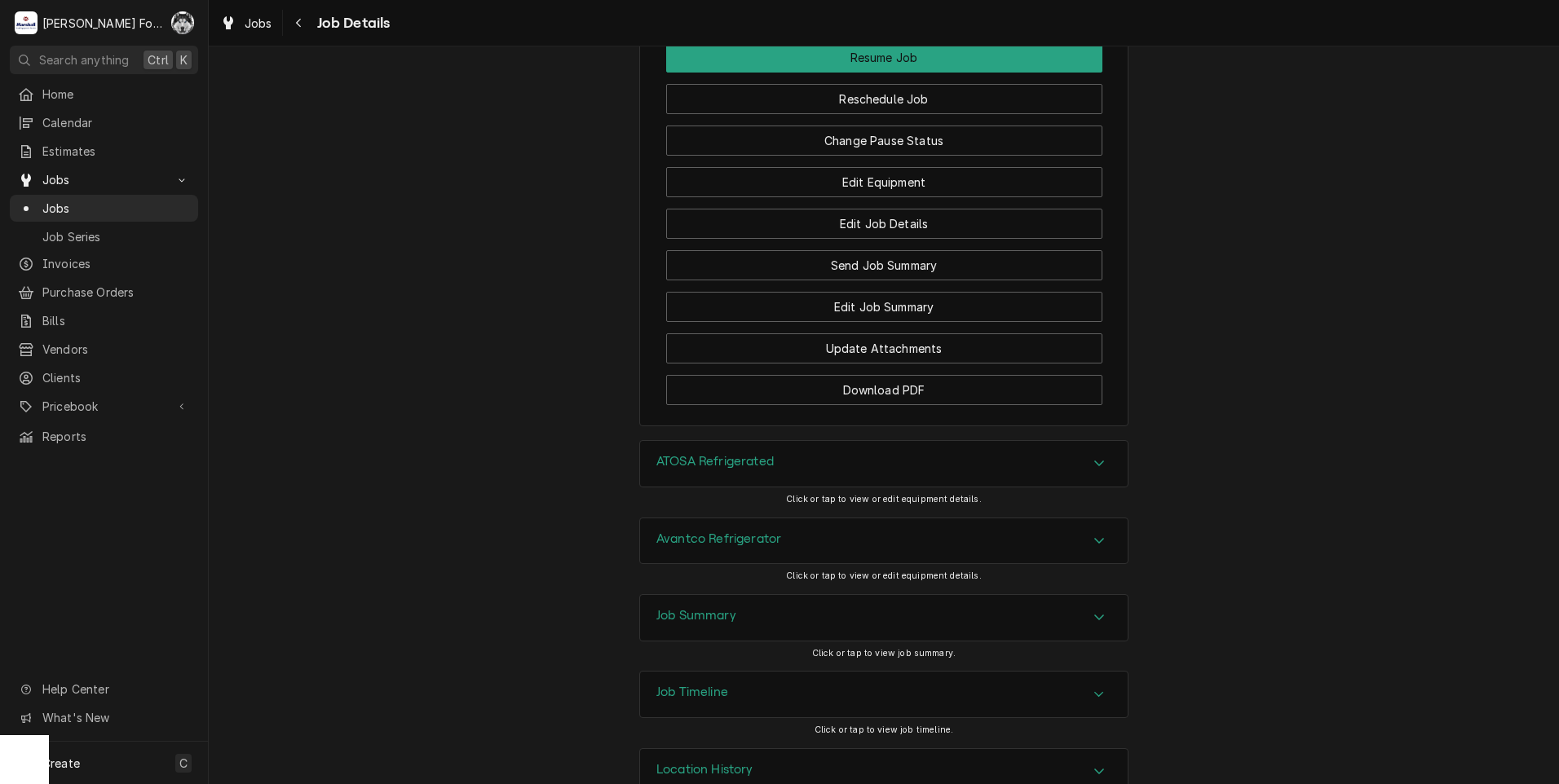
scroll to position [2317, 0]
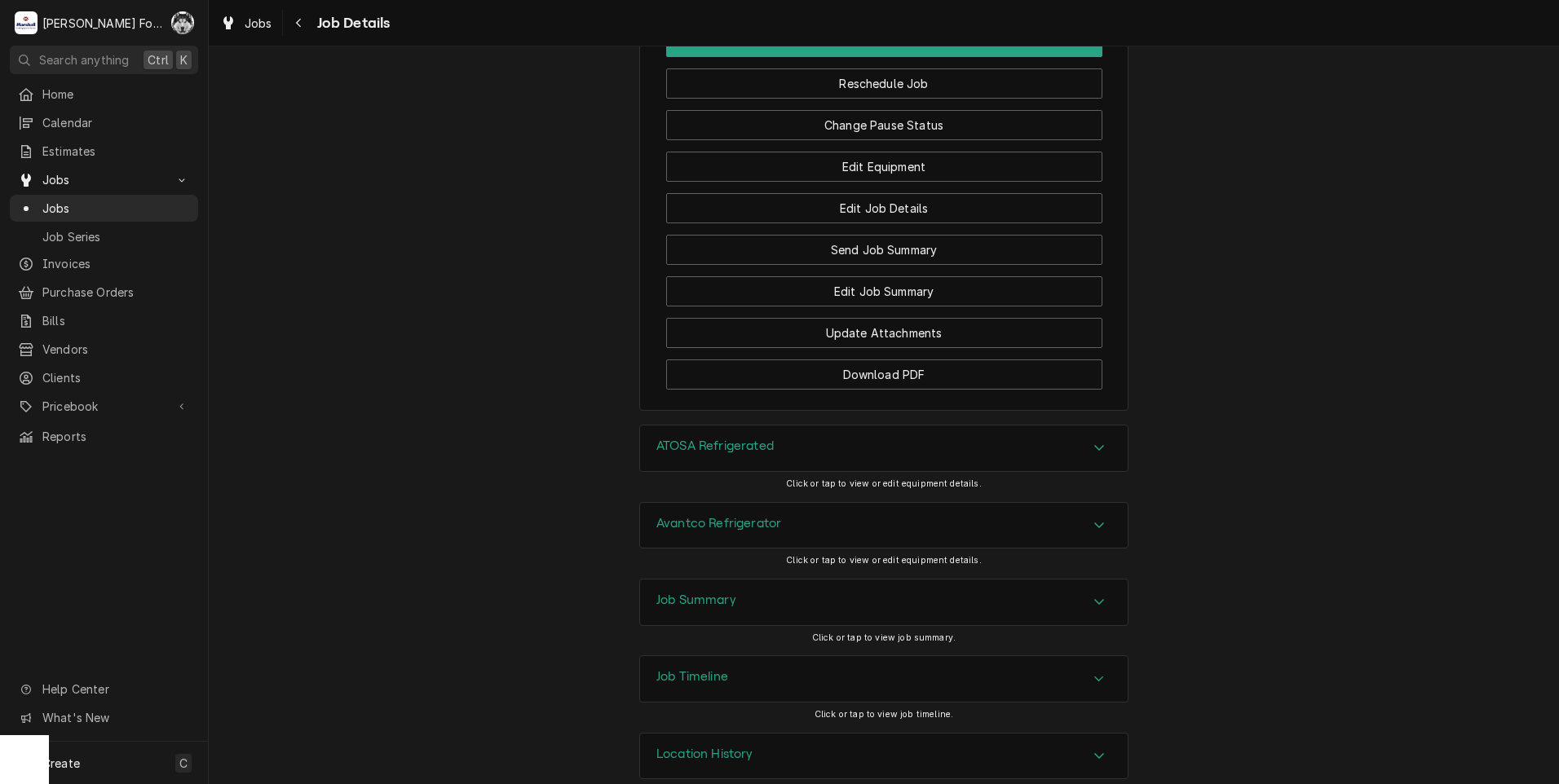
click at [766, 579] on div "Job Summary" at bounding box center [884, 602] width 488 height 46
click at [748, 516] on h3 "Avantco Refrigerator" at bounding box center [719, 524] width 125 height 15
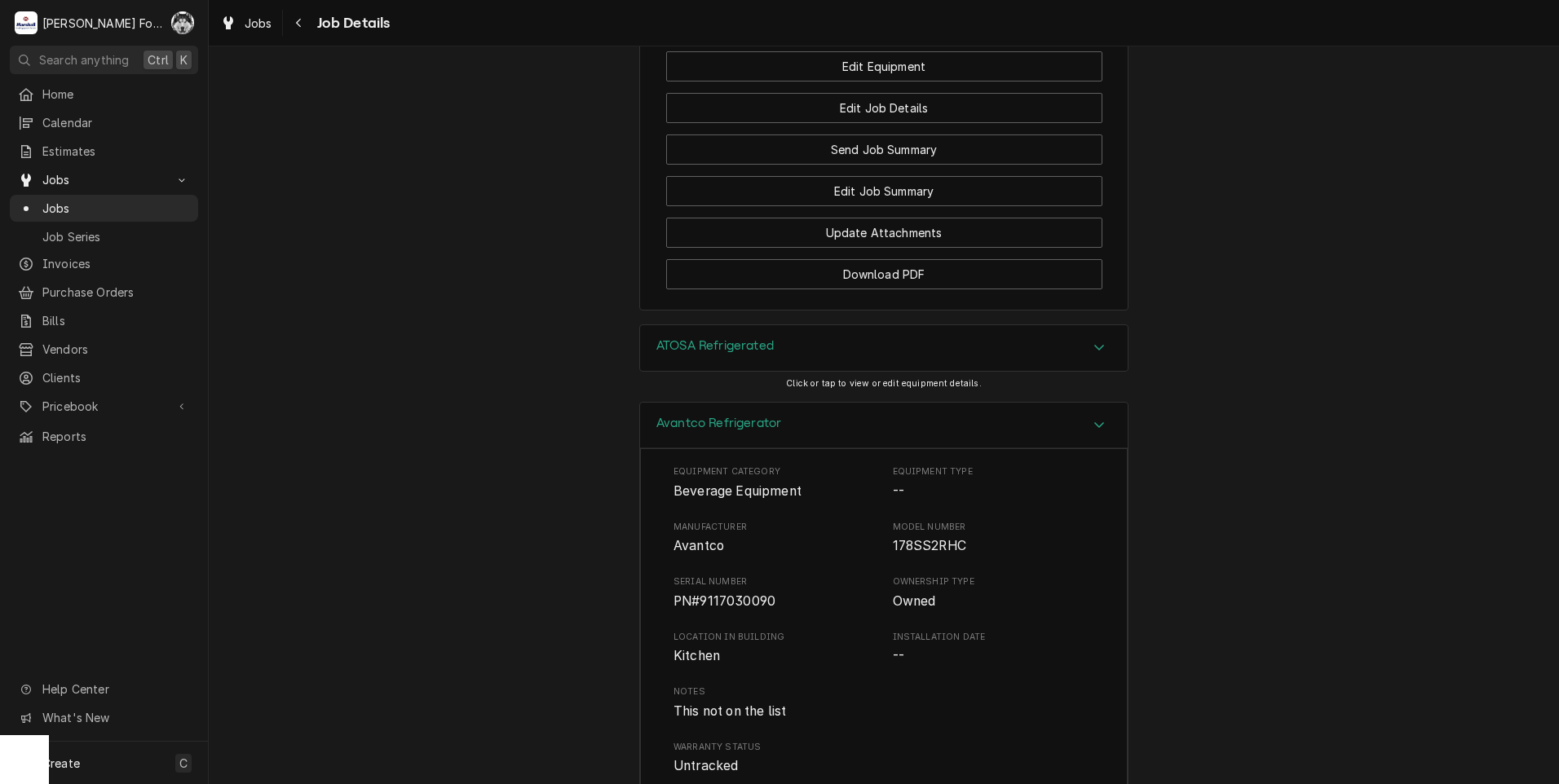
scroll to position [2181, 0]
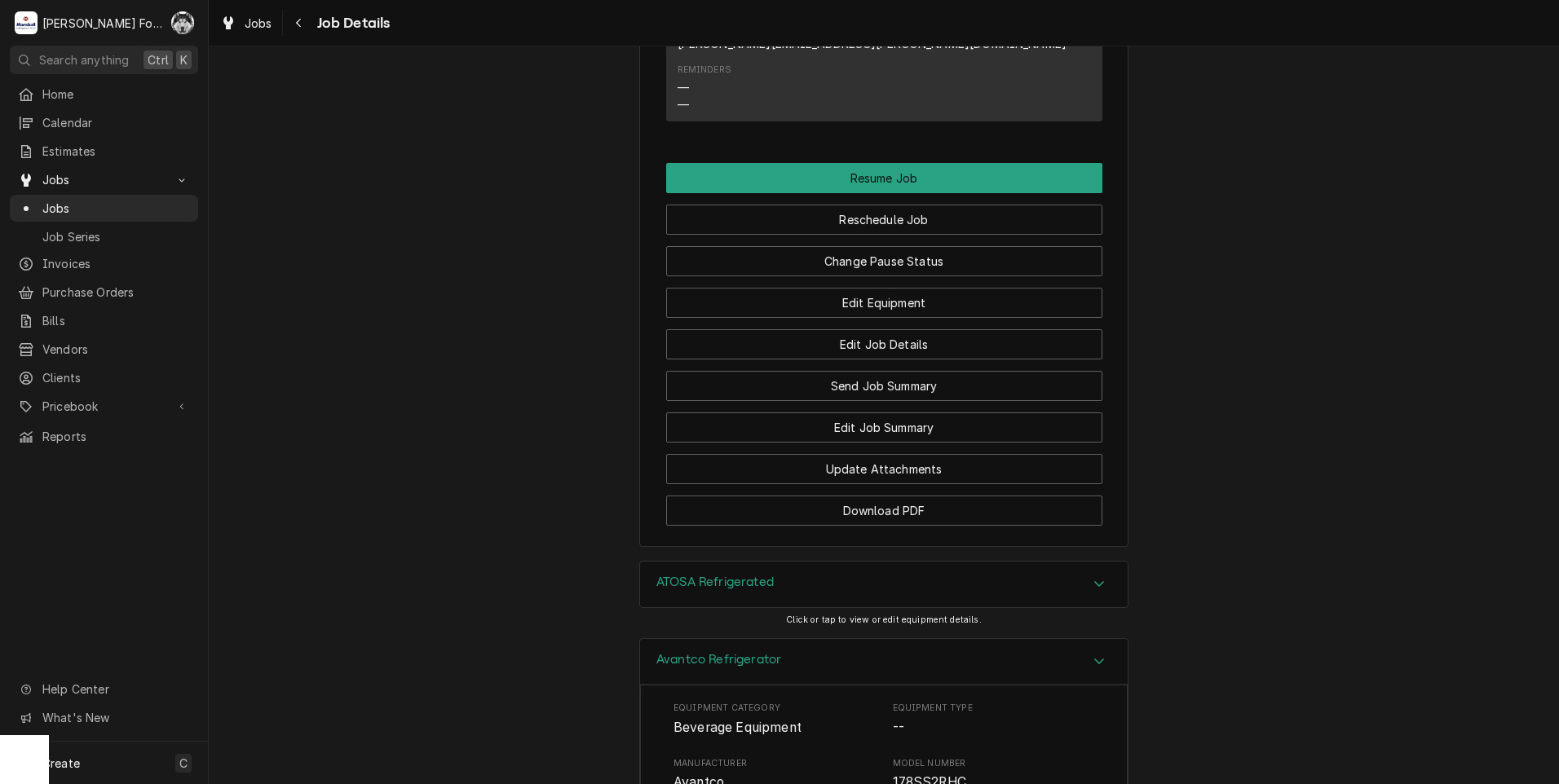
click at [782, 570] on div "ATOSA Refrigerated" at bounding box center [884, 585] width 488 height 46
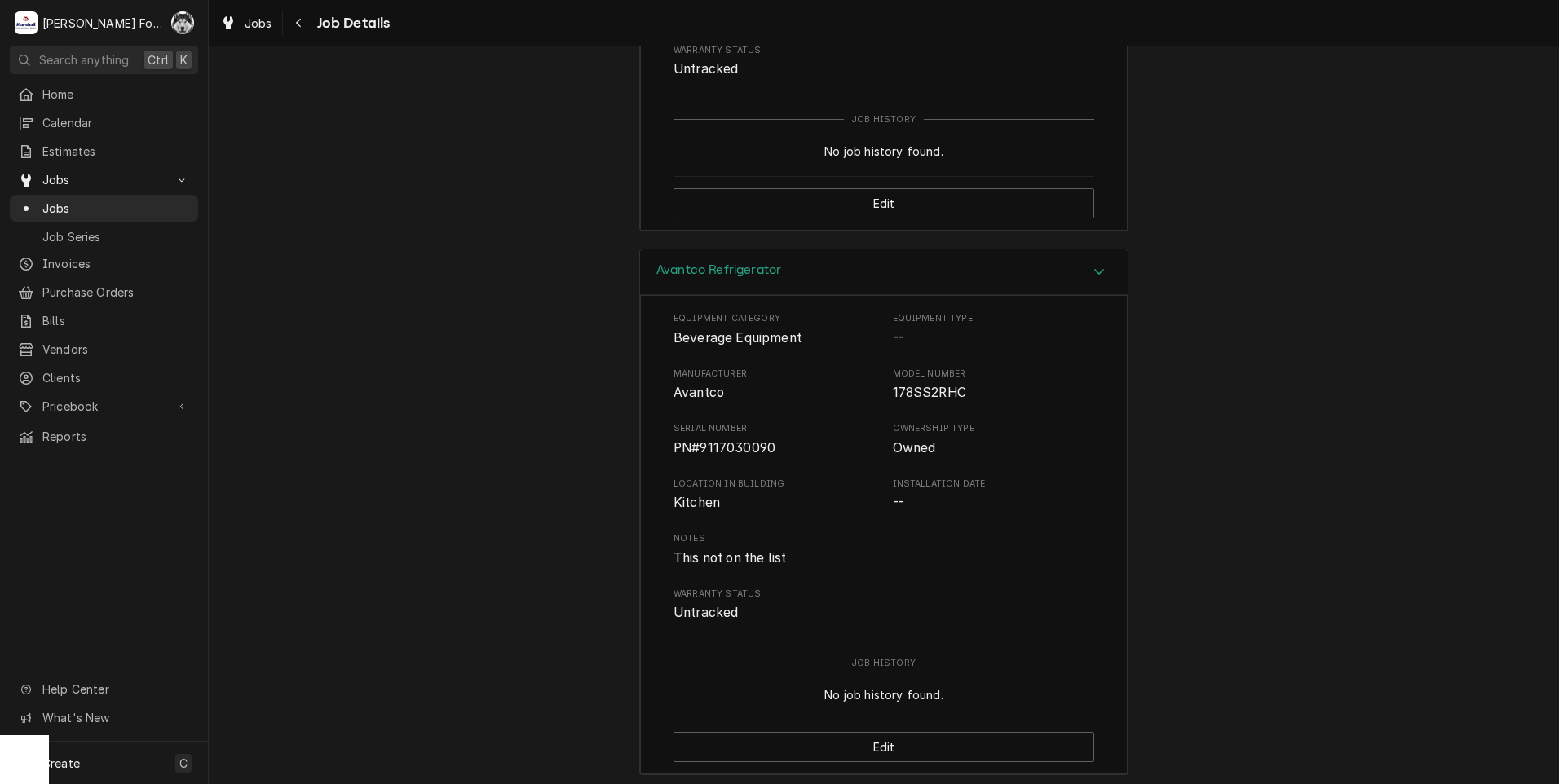
scroll to position [3107, 0]
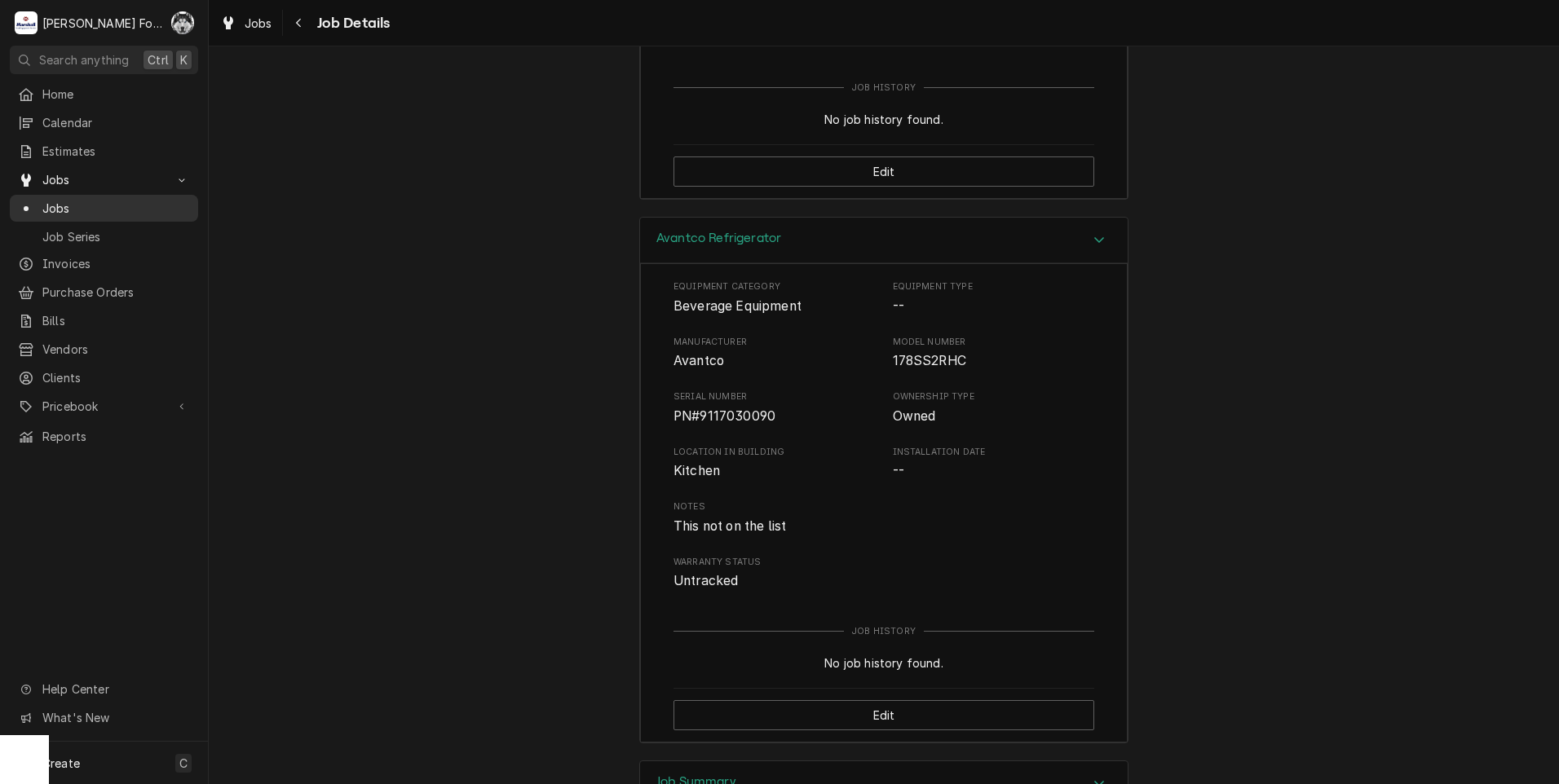
click at [53, 203] on span "Jobs" at bounding box center [115, 209] width 148 height 17
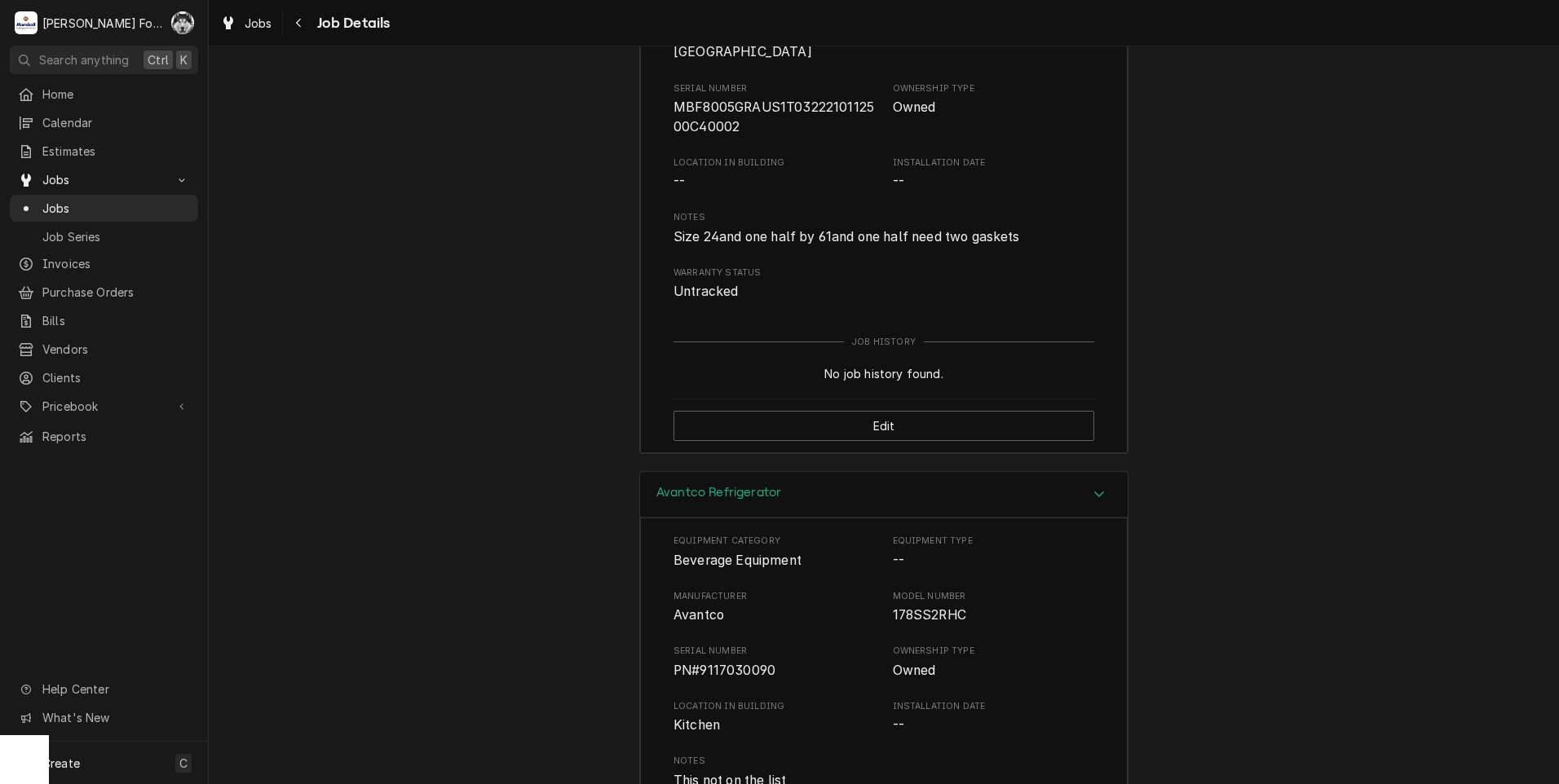
scroll to position [2758, 0]
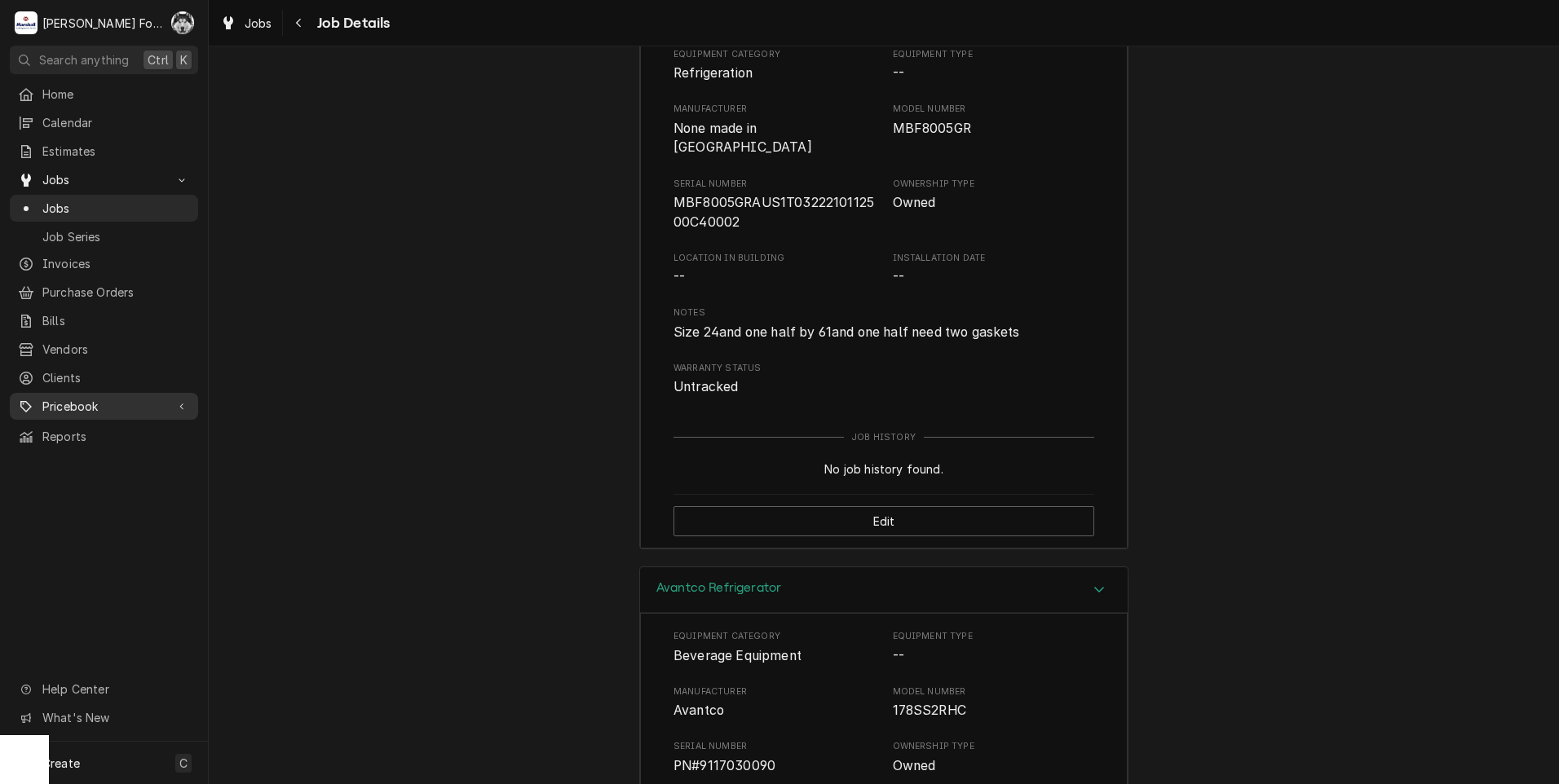
click at [86, 398] on span "Pricebook" at bounding box center [103, 407] width 123 height 17
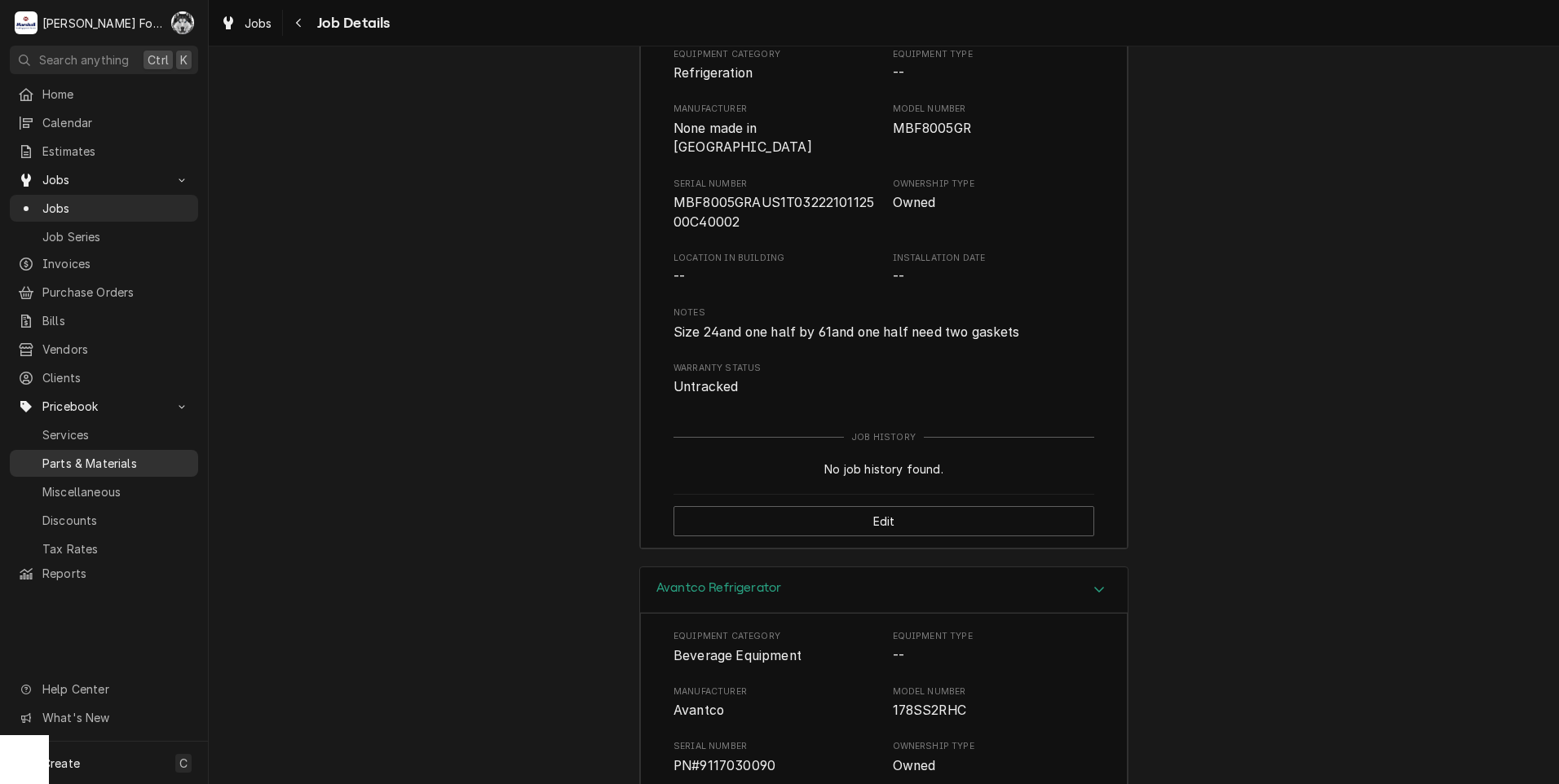
click at [88, 454] on span "Parts & Materials" at bounding box center [115, 463] width 148 height 17
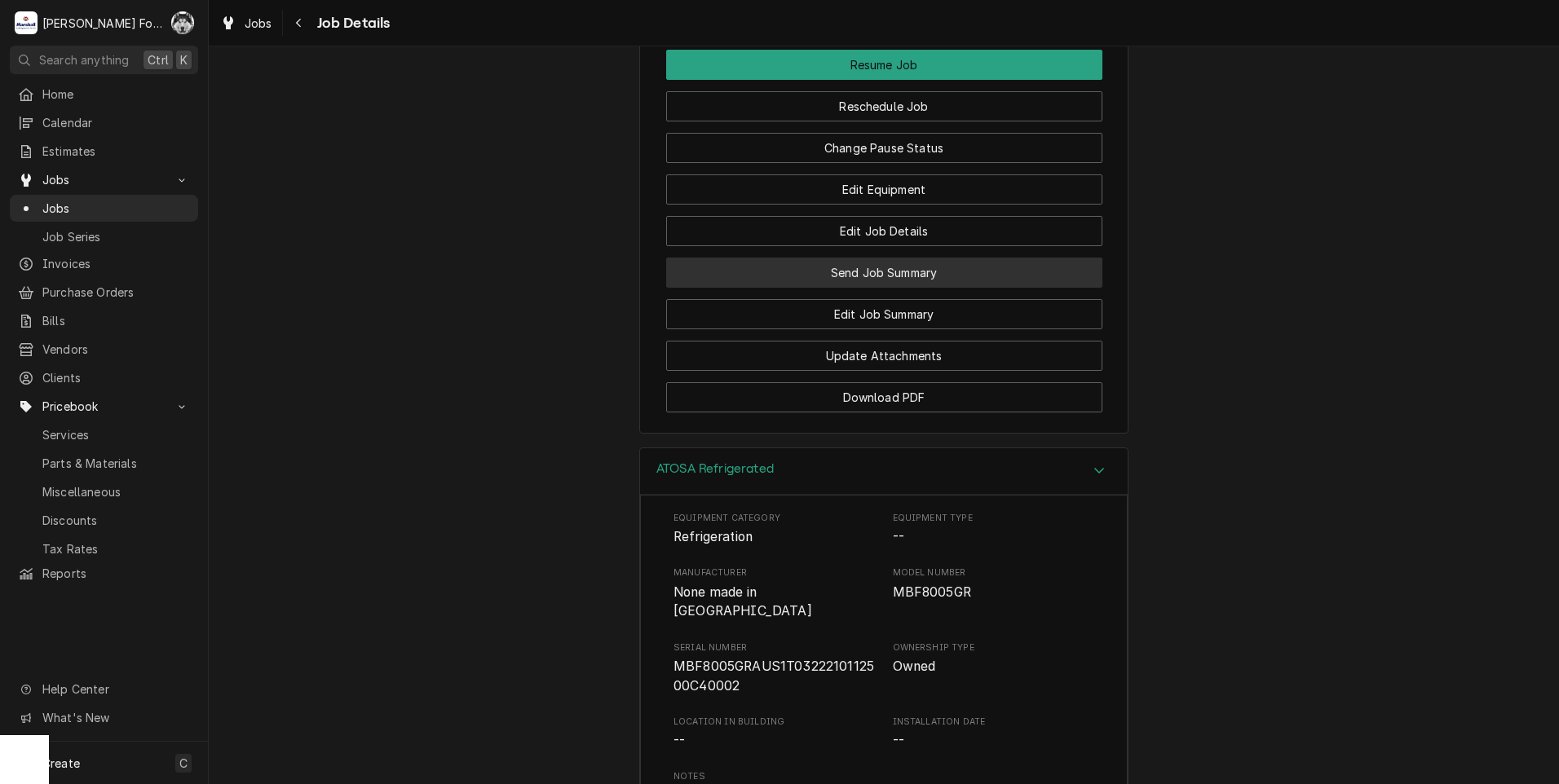
scroll to position [2215, 0]
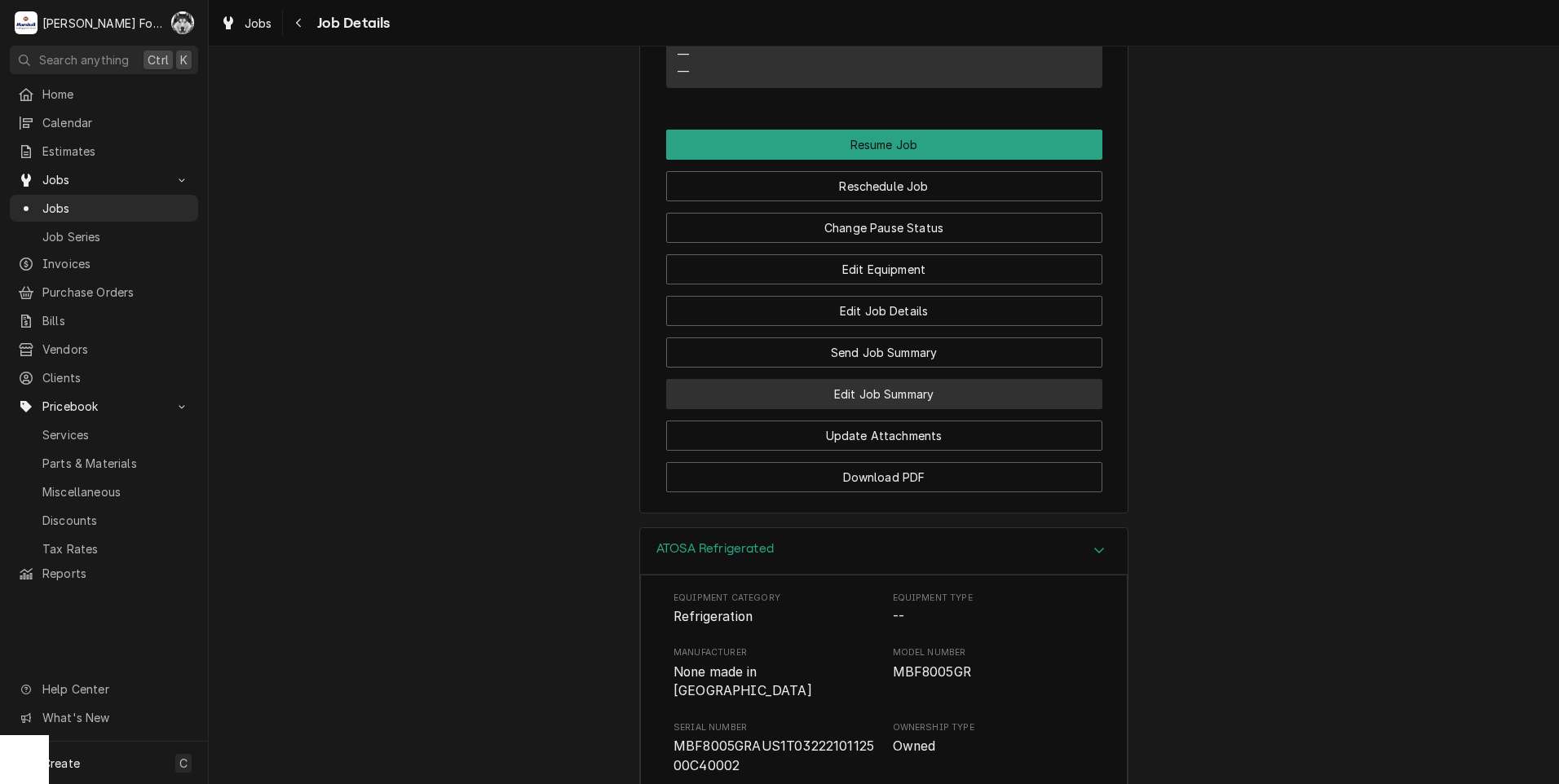
click at [883, 379] on button "Edit Job Summary" at bounding box center [884, 394] width 436 height 30
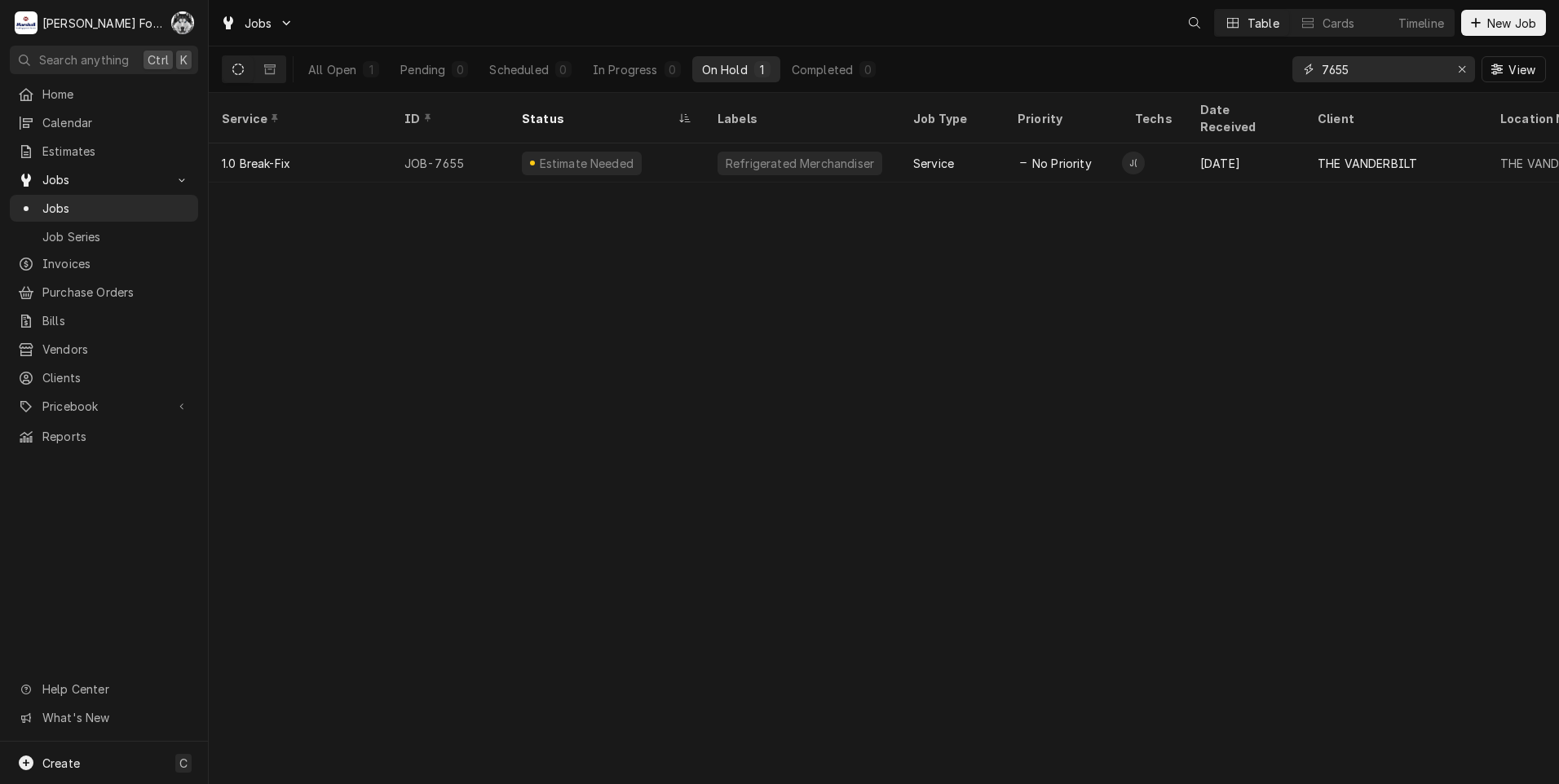
drag, startPoint x: 1330, startPoint y: 76, endPoint x: 1257, endPoint y: 89, distance: 74.1
click at [1257, 89] on div "All Open 1 Pending 0 Scheduled 0 In Progress 0 On Hold 1 Completed 0 7655 View" at bounding box center [884, 70] width 1325 height 46
type input "7656"
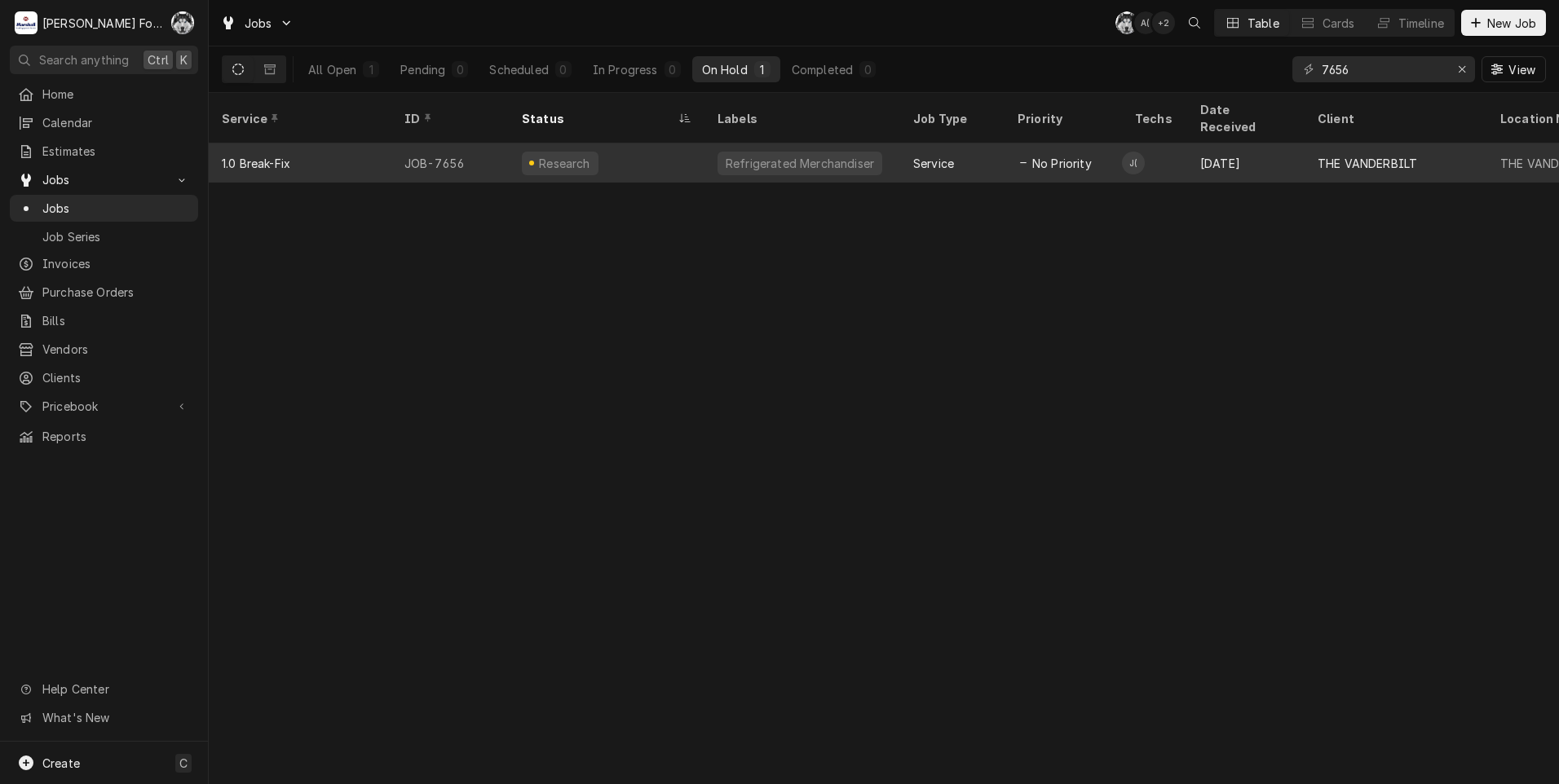
click at [729, 155] on div "Refrigerated Merchandiser" at bounding box center [800, 164] width 152 height 17
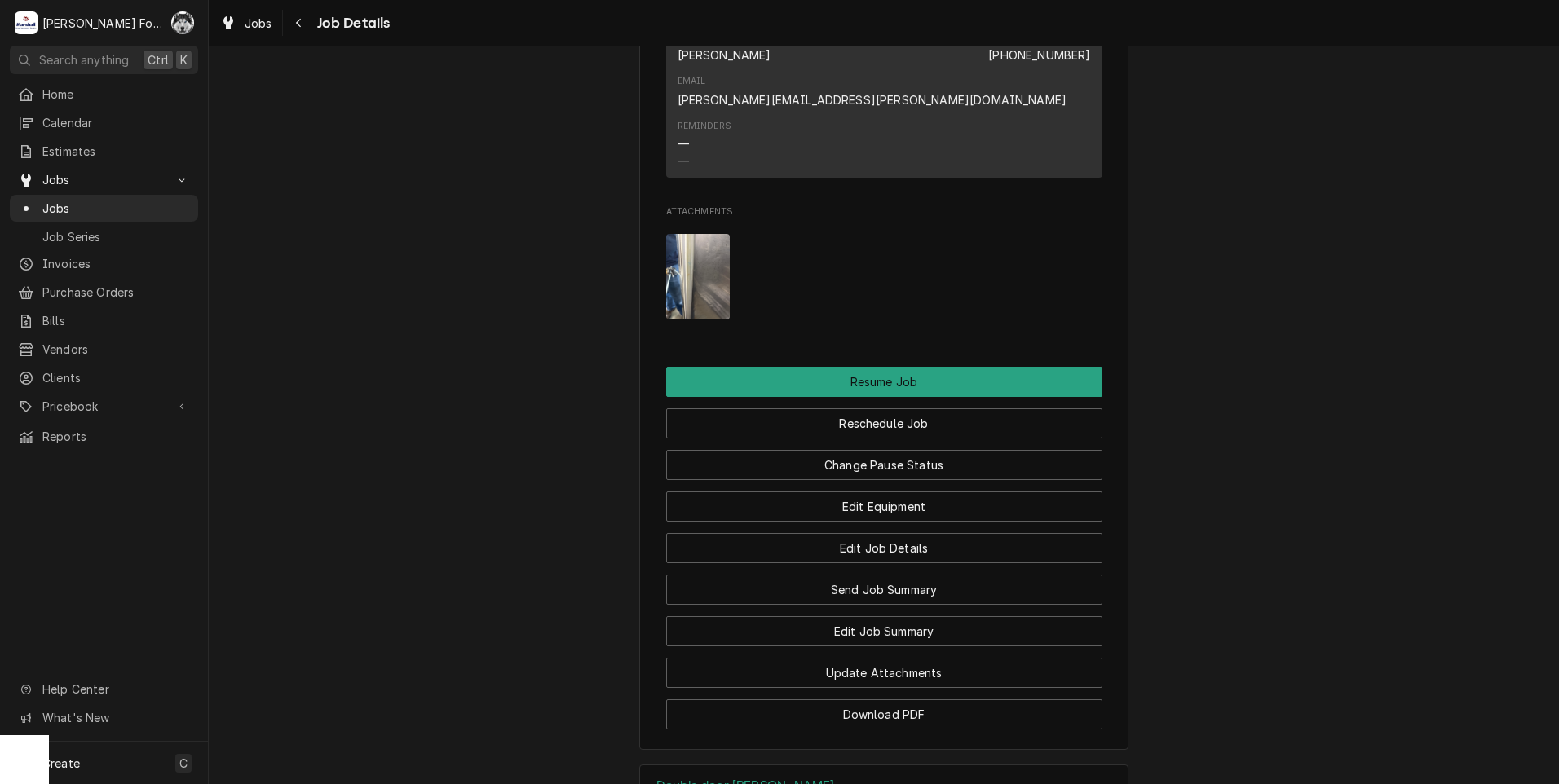
scroll to position [2174, 0]
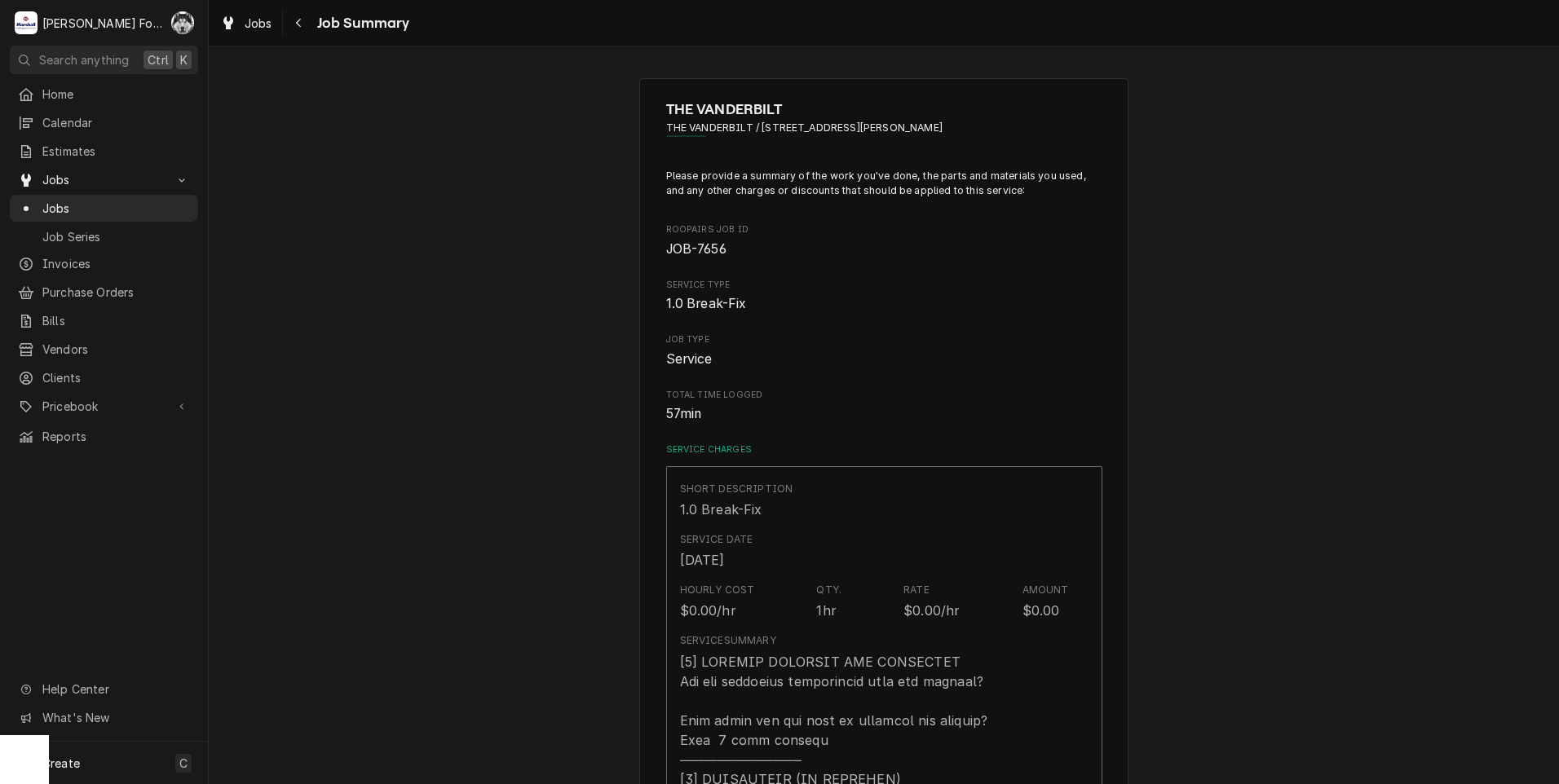
type textarea "x"
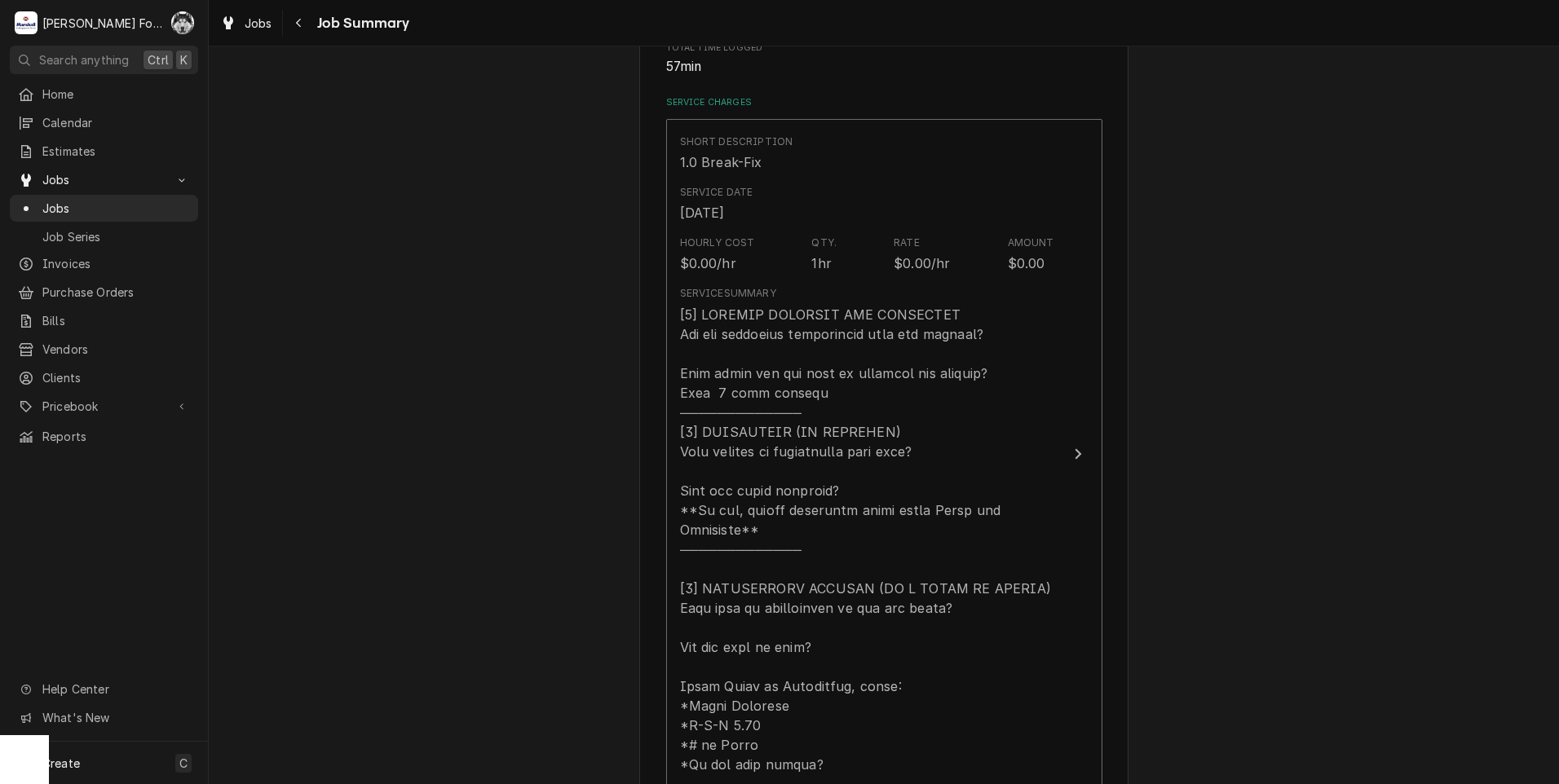
scroll to position [951, 0]
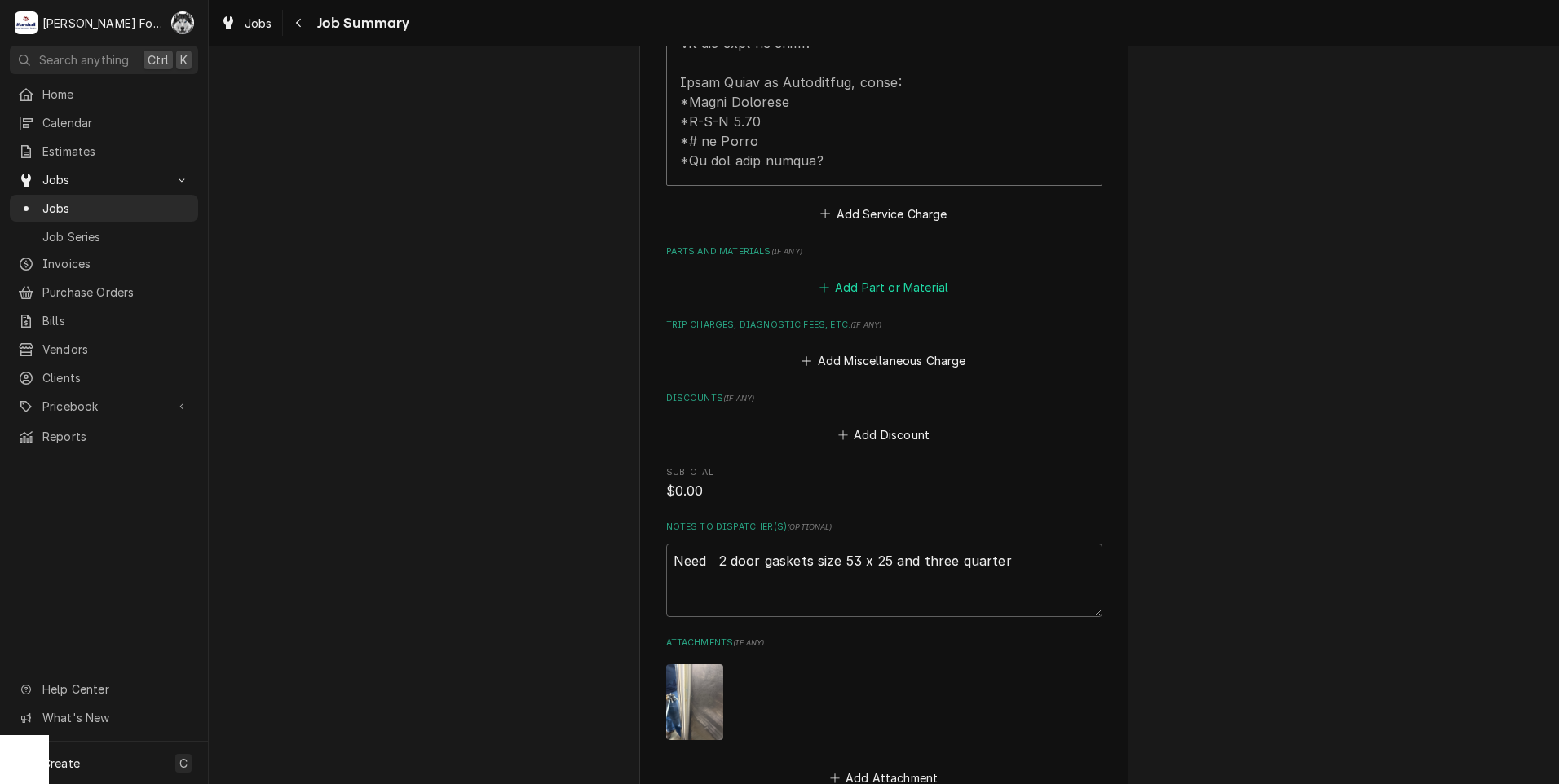
click at [847, 276] on button "Add Part or Material" at bounding box center [882, 288] width 134 height 23
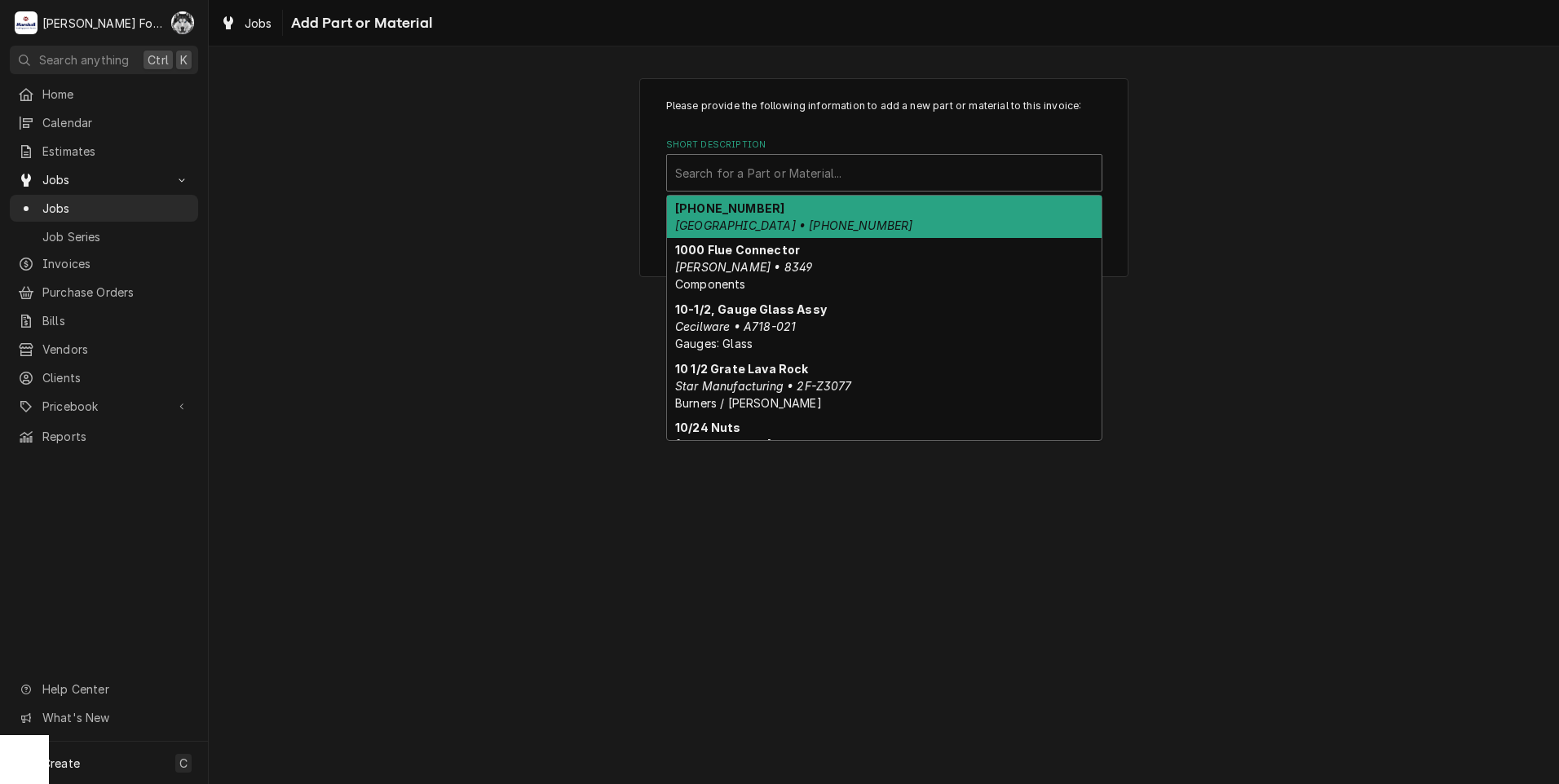
click at [810, 170] on div "Short Description" at bounding box center [883, 172] width 418 height 30
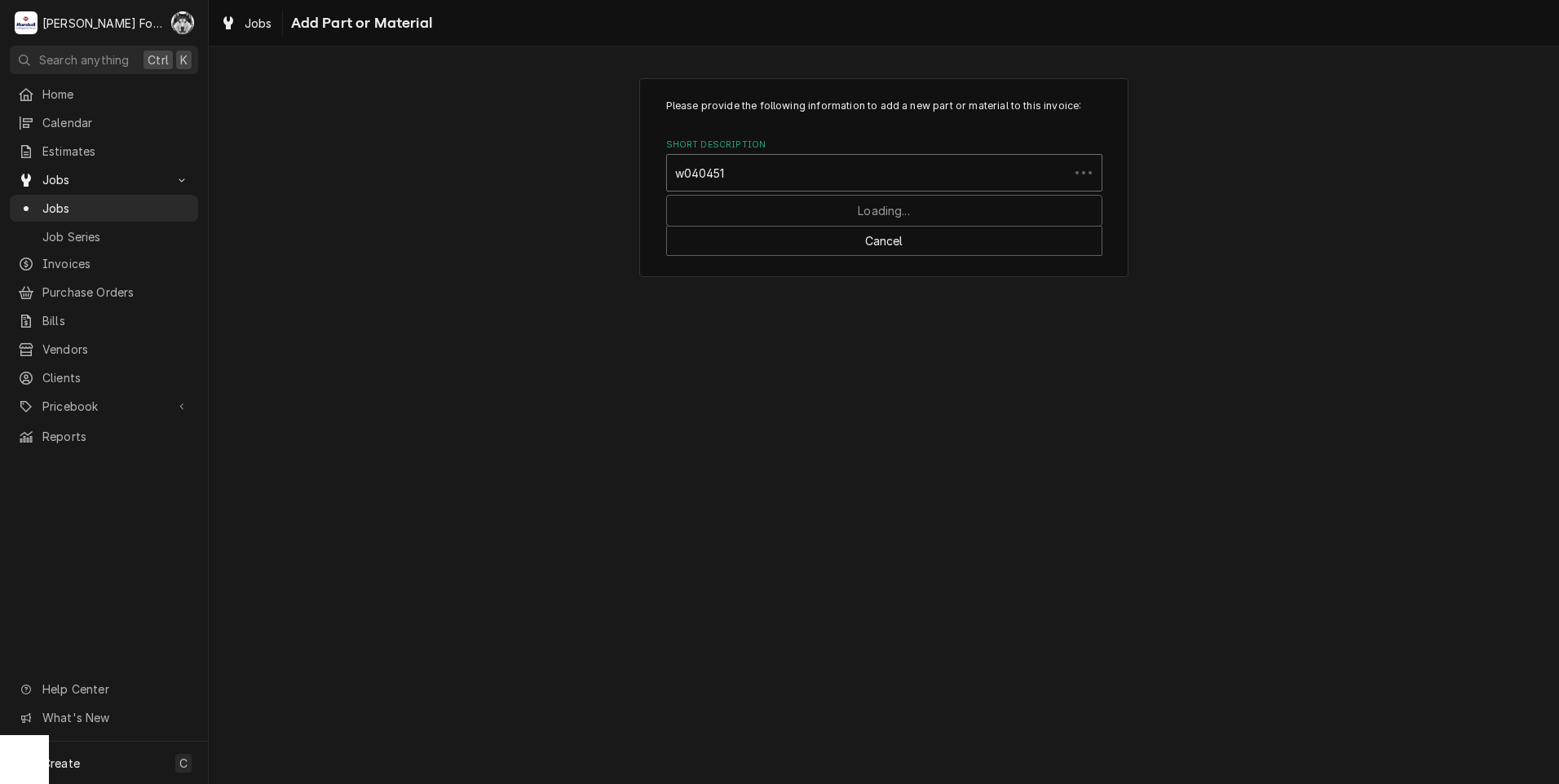
type input "w0404515"
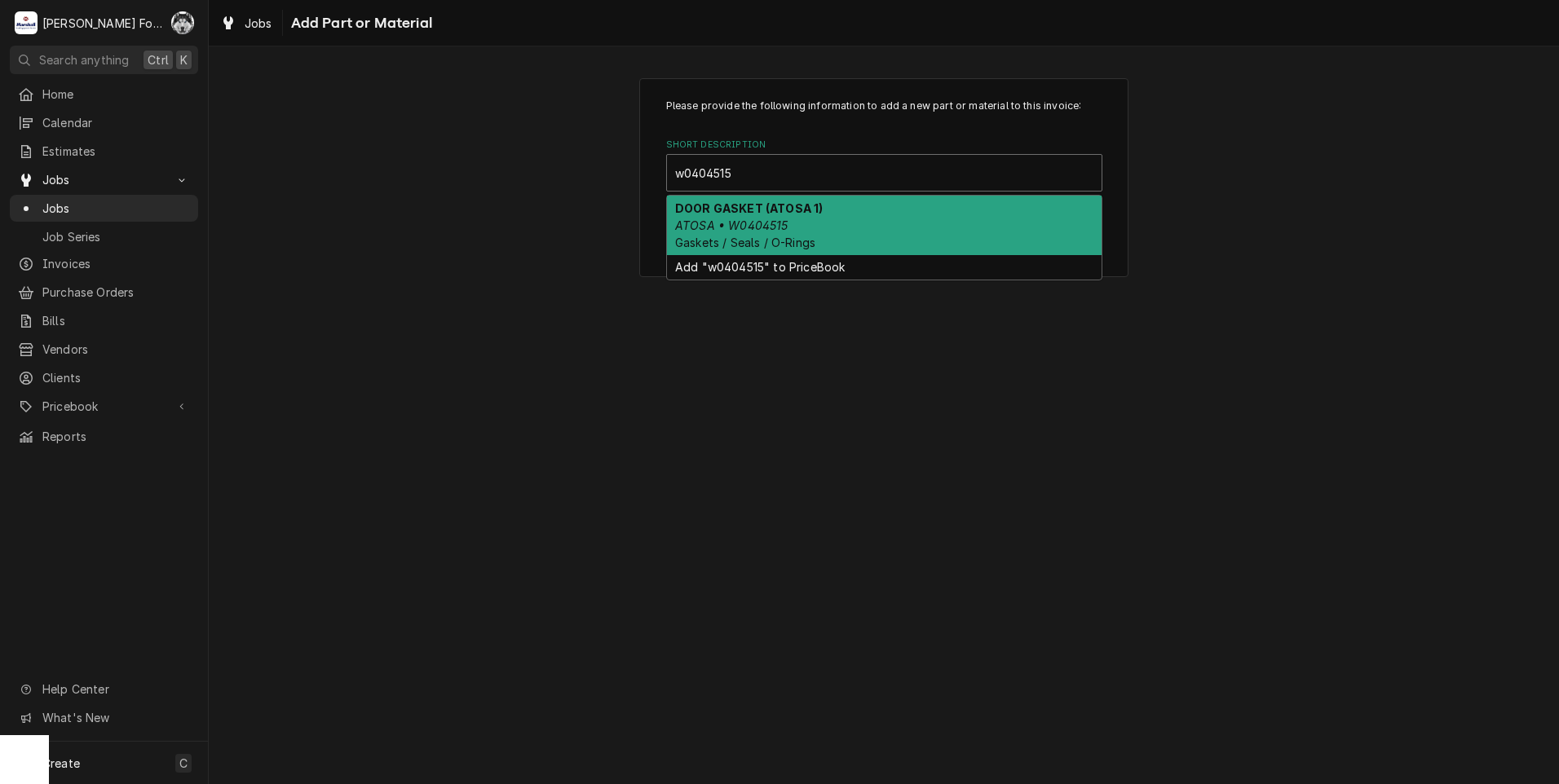
click at [837, 223] on div "DOOR GASKET (ATOSA 1) ATOSA • W0404515 Gaskets / Seals / O-Rings" at bounding box center [884, 225] width 435 height 59
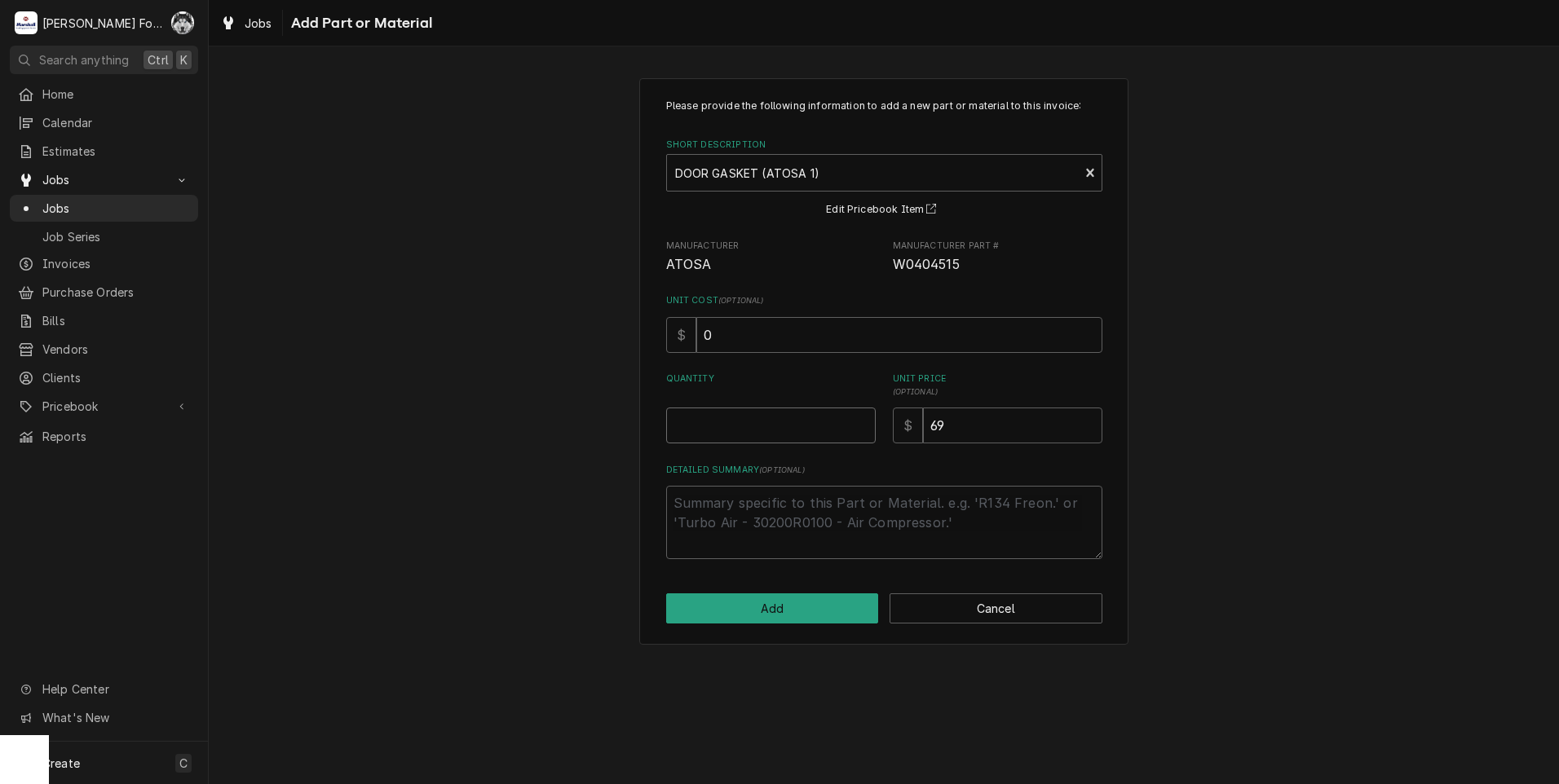
type textarea "x"
type input "0.5"
click at [862, 418] on input "0.5" at bounding box center [771, 426] width 210 height 36
type textarea "x"
type input "1"
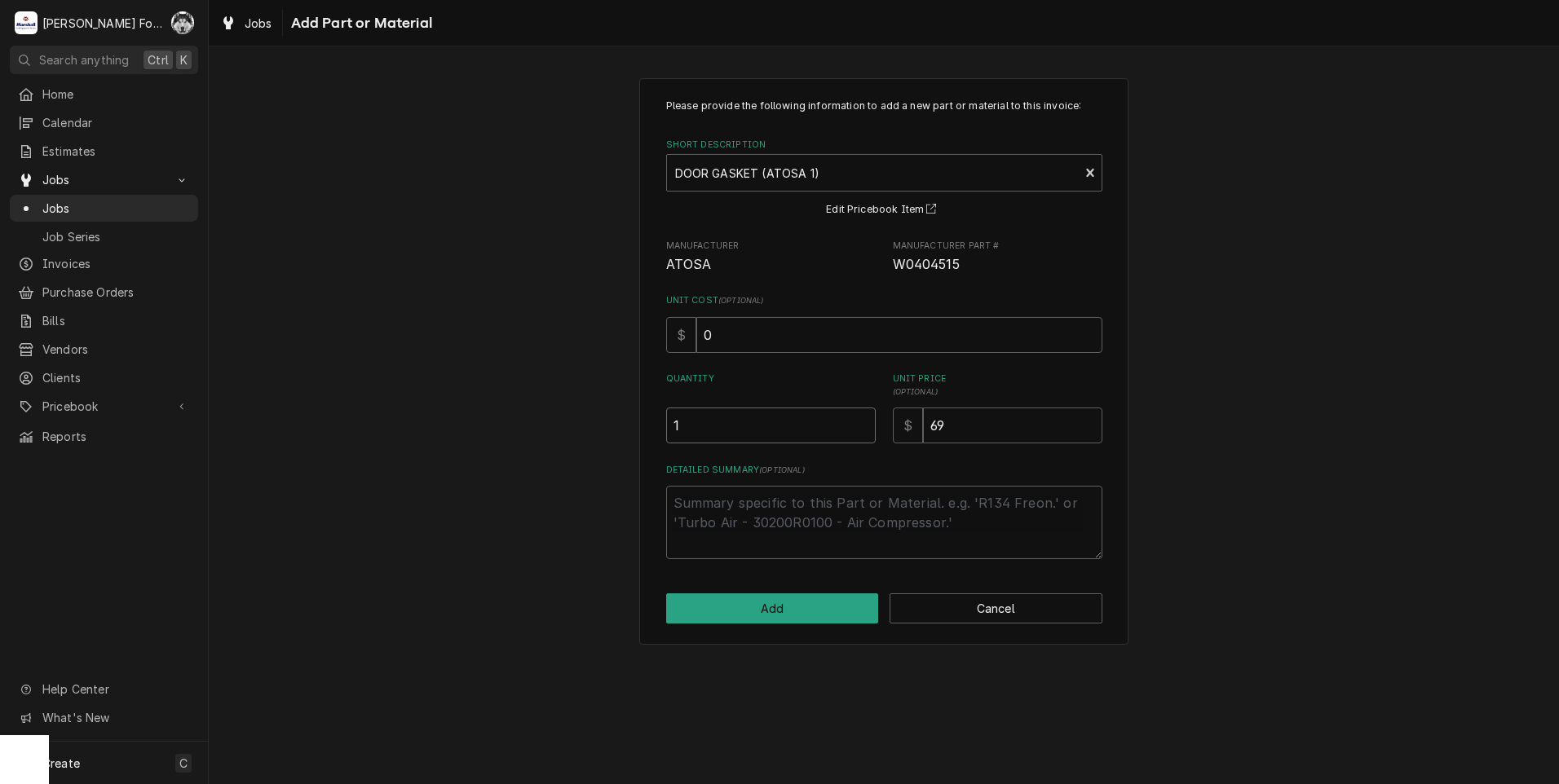
click at [862, 419] on input "1" at bounding box center [771, 426] width 210 height 36
type textarea "x"
type input "1.5"
click at [862, 419] on input "1.5" at bounding box center [771, 426] width 210 height 36
type textarea "x"
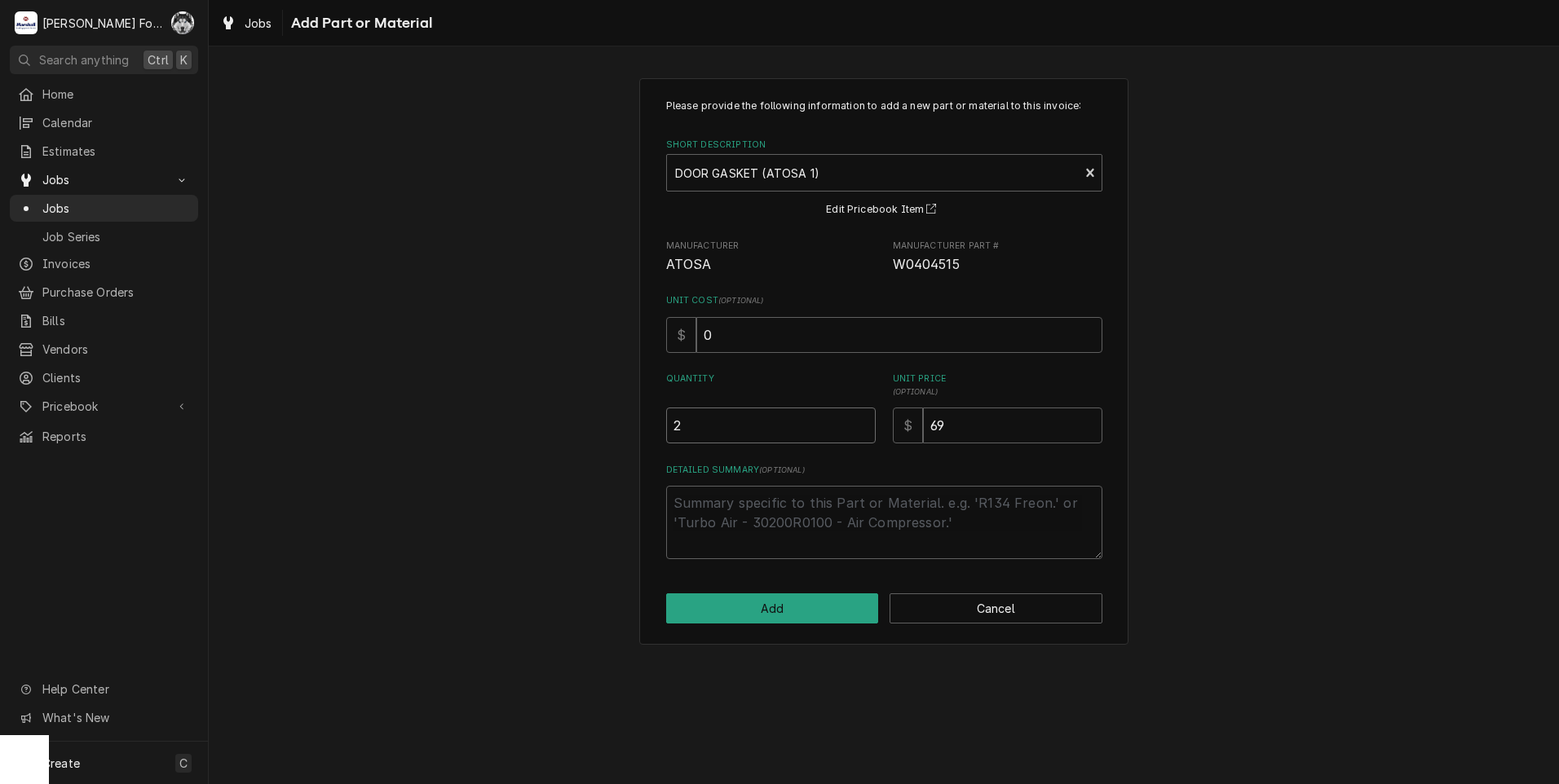
type input "2"
click at [862, 419] on input "2" at bounding box center [771, 426] width 210 height 36
click at [784, 618] on button "Add" at bounding box center [772, 609] width 213 height 30
type textarea "x"
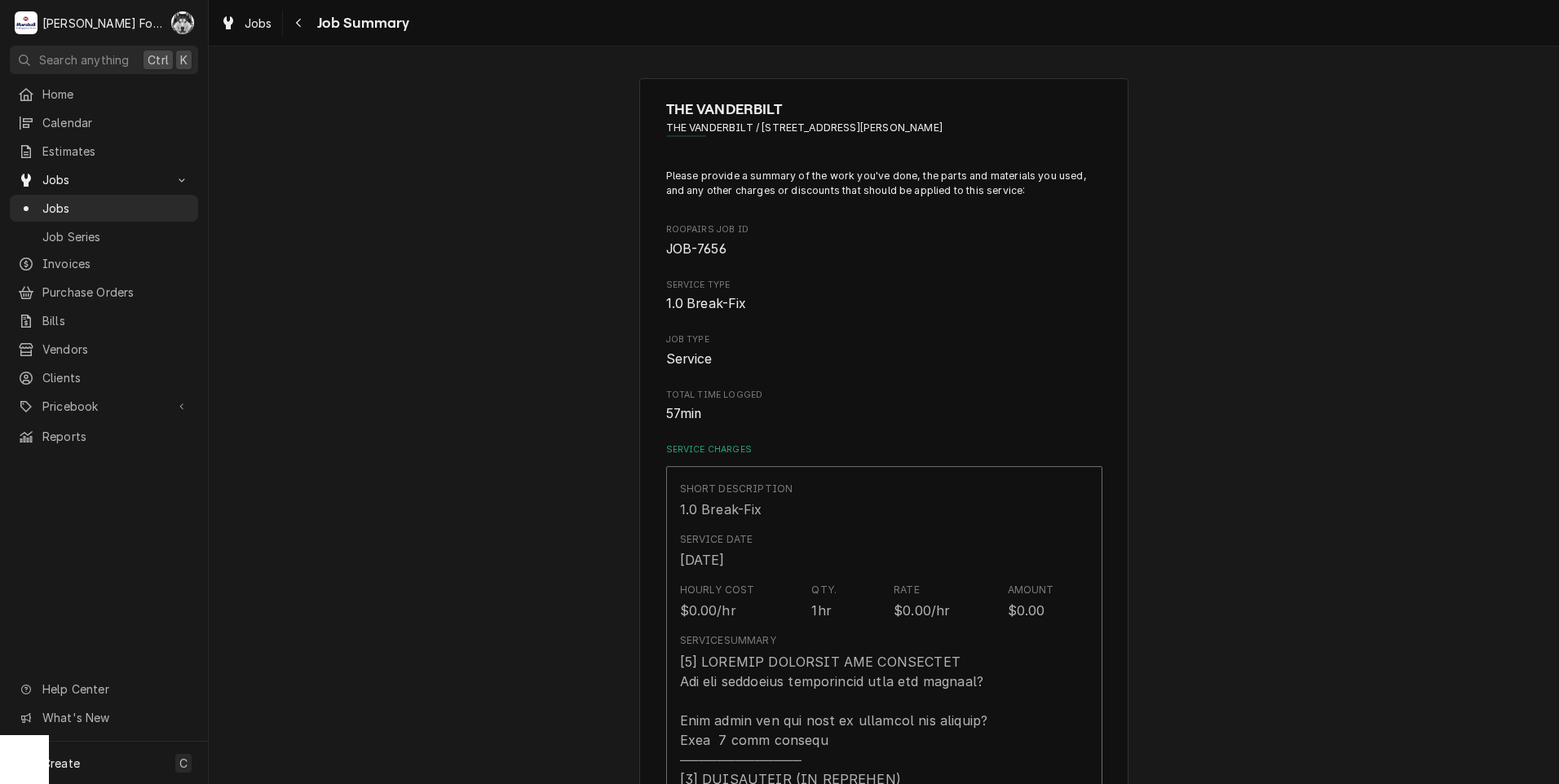
scroll to position [951, 0]
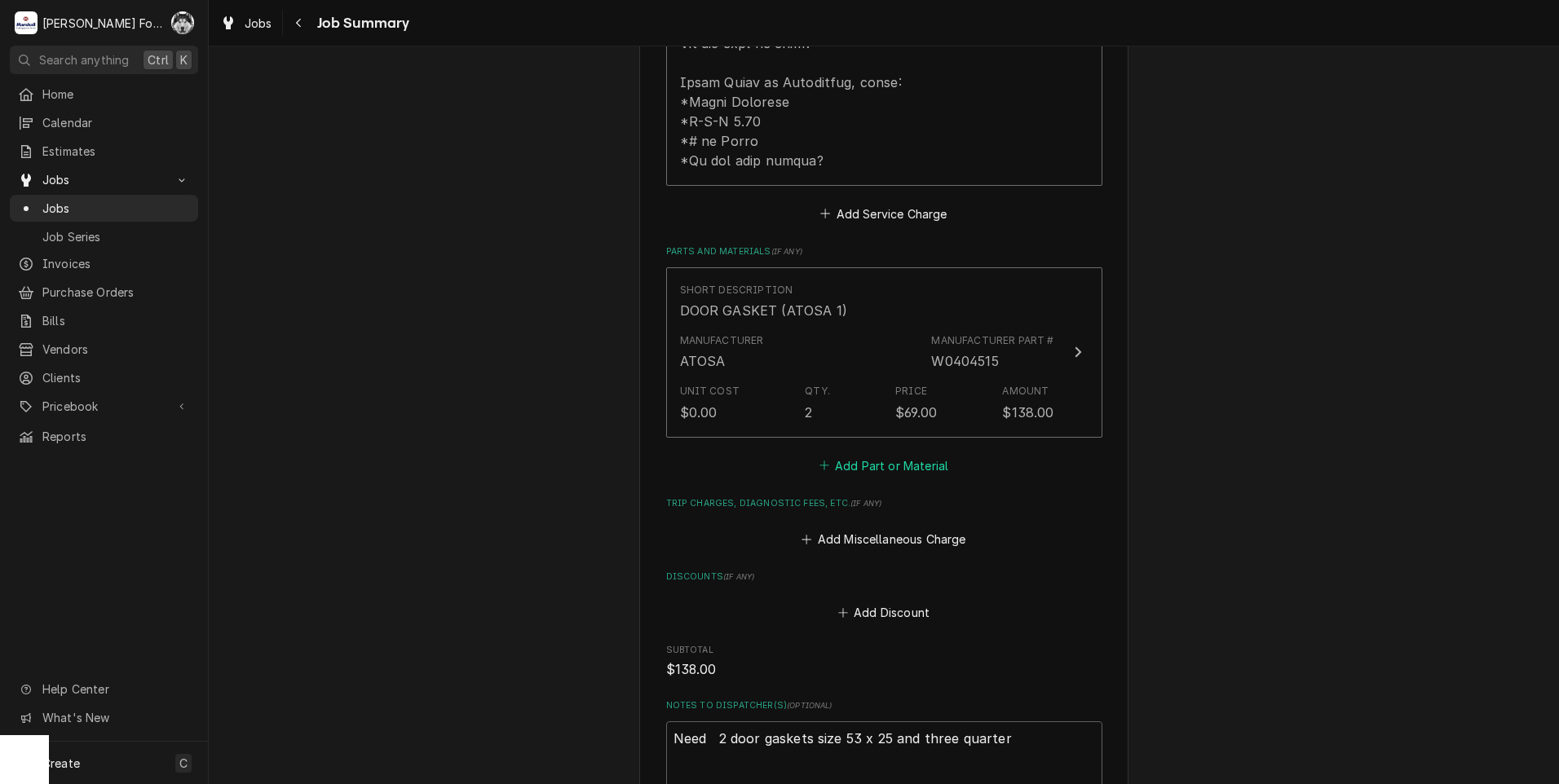
click at [879, 454] on button "Add Part or Material" at bounding box center [882, 466] width 134 height 23
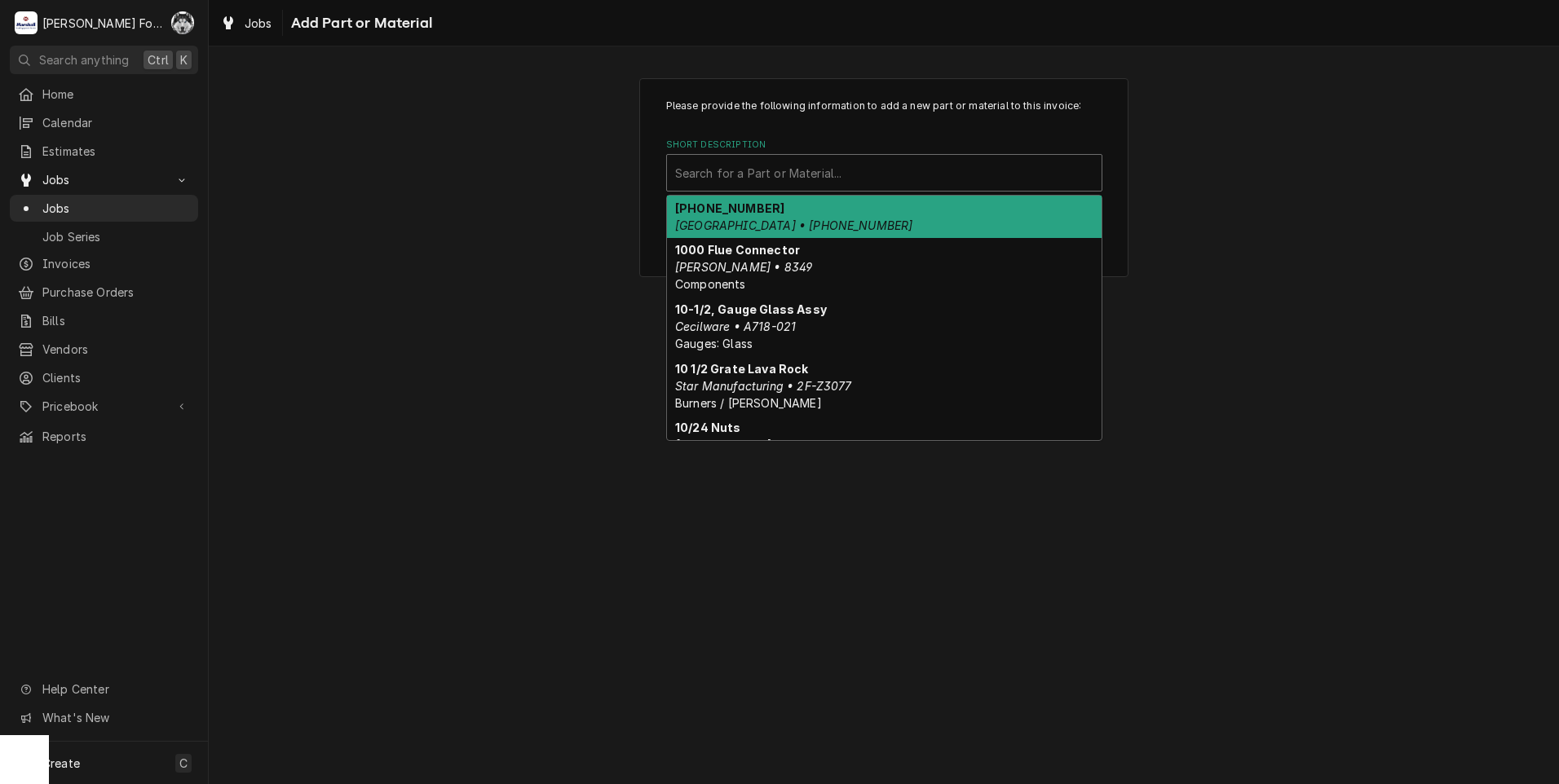
click at [867, 167] on div "Short Description" at bounding box center [883, 172] width 418 height 30
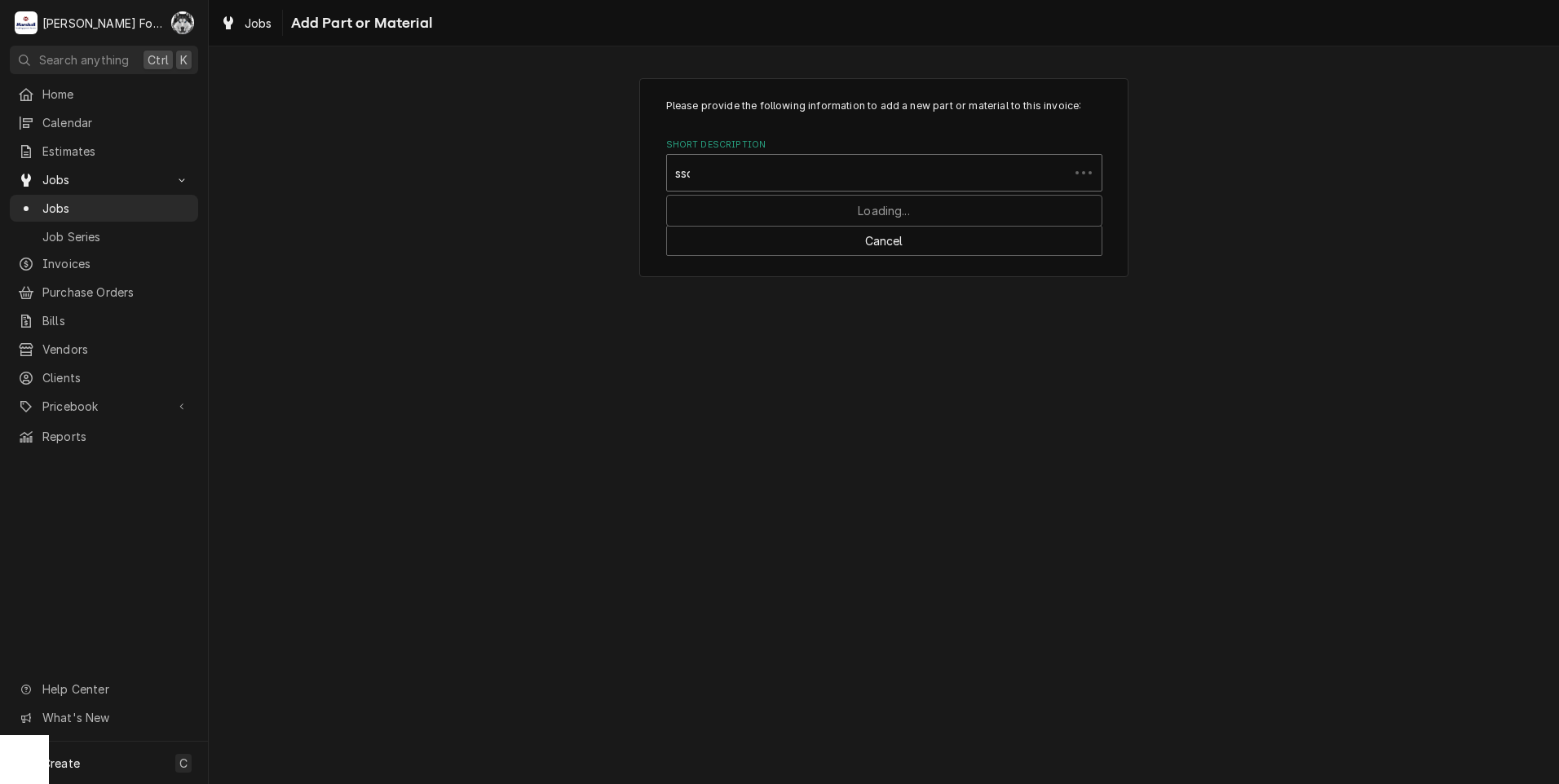
type input "ssdt"
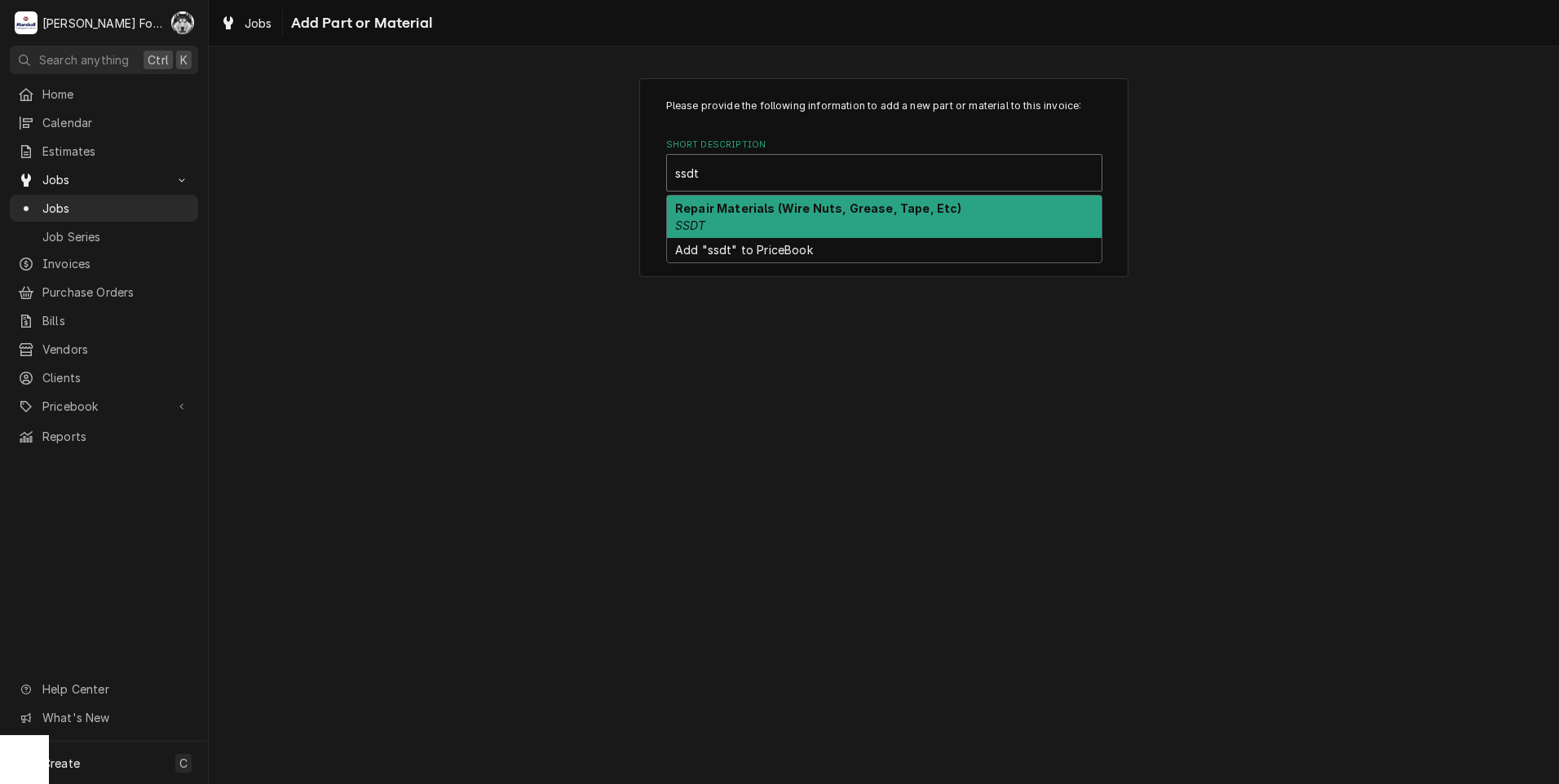
click at [768, 205] on strong "Repair Materials (Wire Nuts, Grease, Tape, Etc)" at bounding box center [818, 208] width 287 height 14
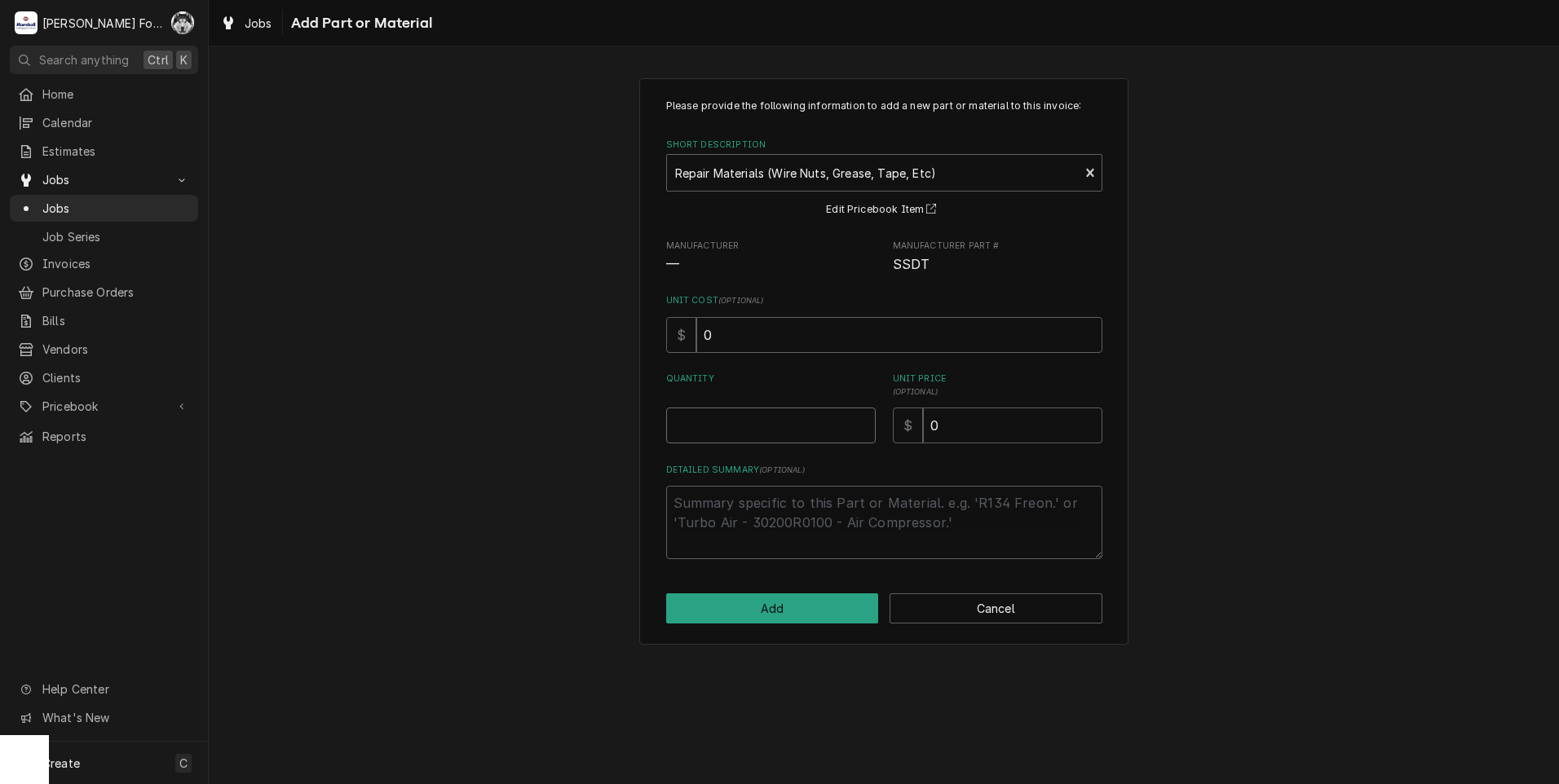
type textarea "x"
type input "0.5"
click at [864, 420] on input "0.5" at bounding box center [771, 426] width 210 height 36
type textarea "x"
type input "1"
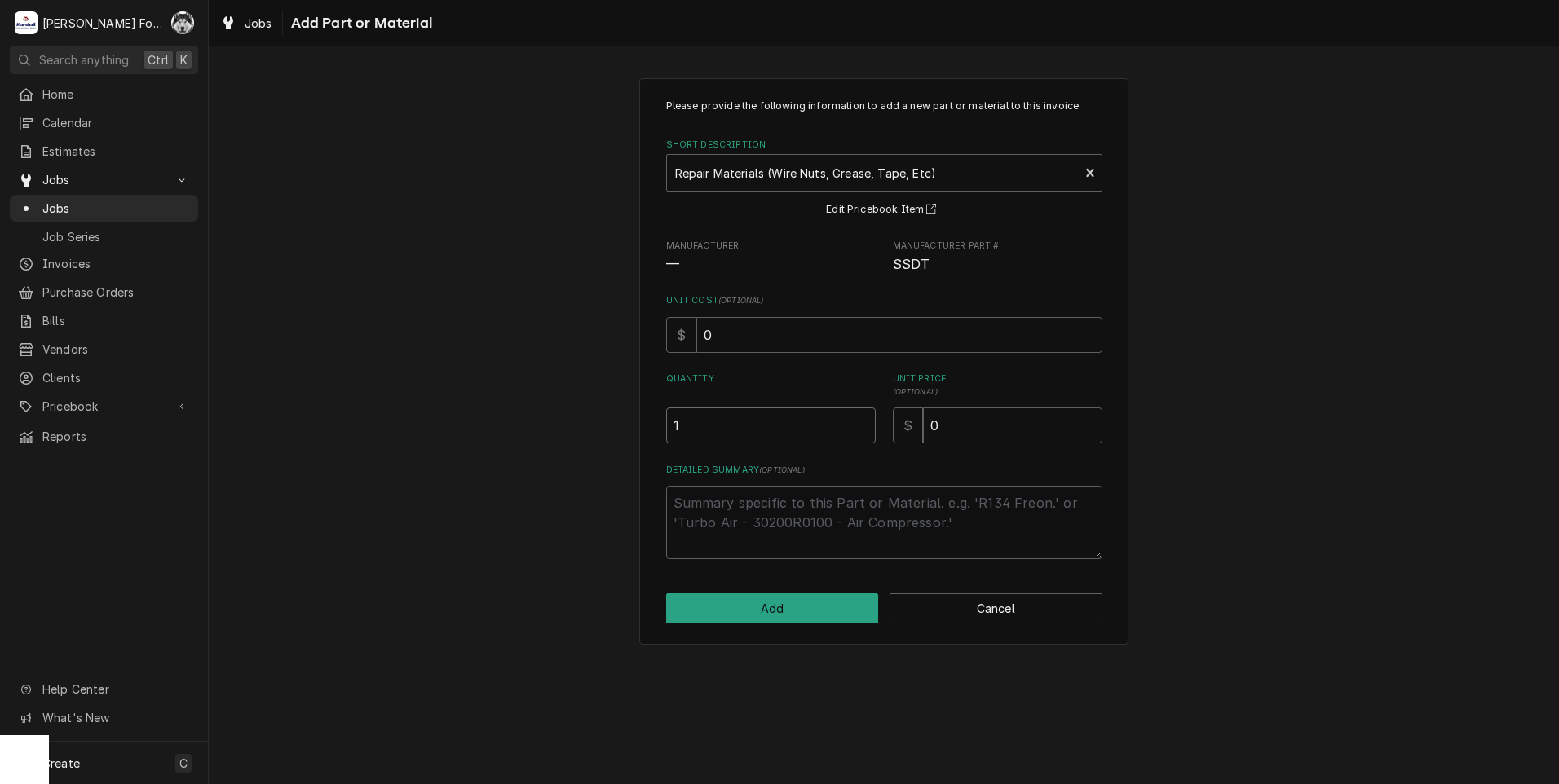
click at [864, 420] on input "1" at bounding box center [771, 426] width 210 height 36
drag, startPoint x: 948, startPoint y: 421, endPoint x: 883, endPoint y: 443, distance: 68.6
click at [883, 443] on div "Quantity 1 Unit Price ( optional ) $ 0" at bounding box center [884, 408] width 436 height 70
type textarea "x"
type input "4"
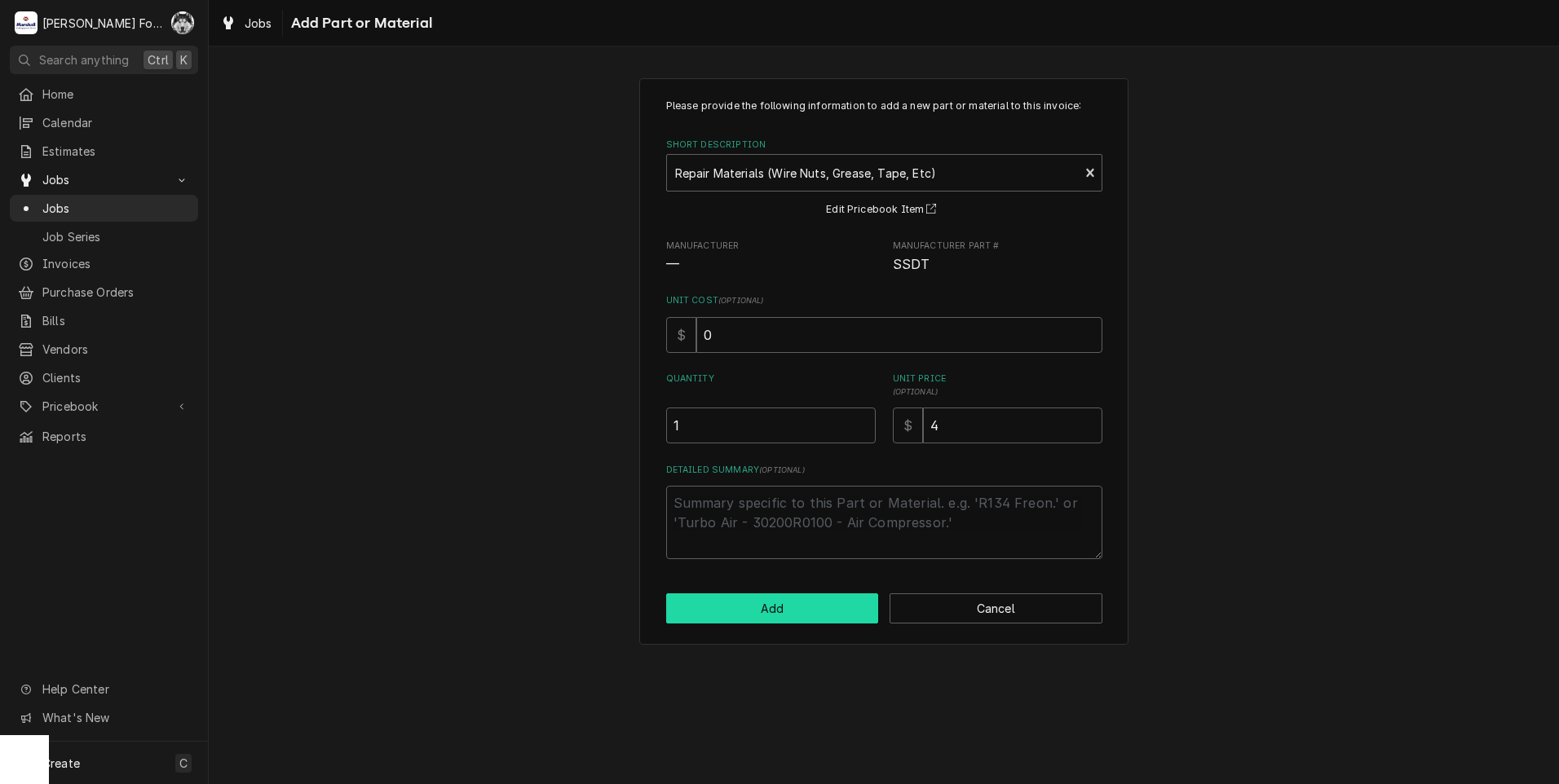
click at [784, 608] on button "Add" at bounding box center [772, 609] width 213 height 30
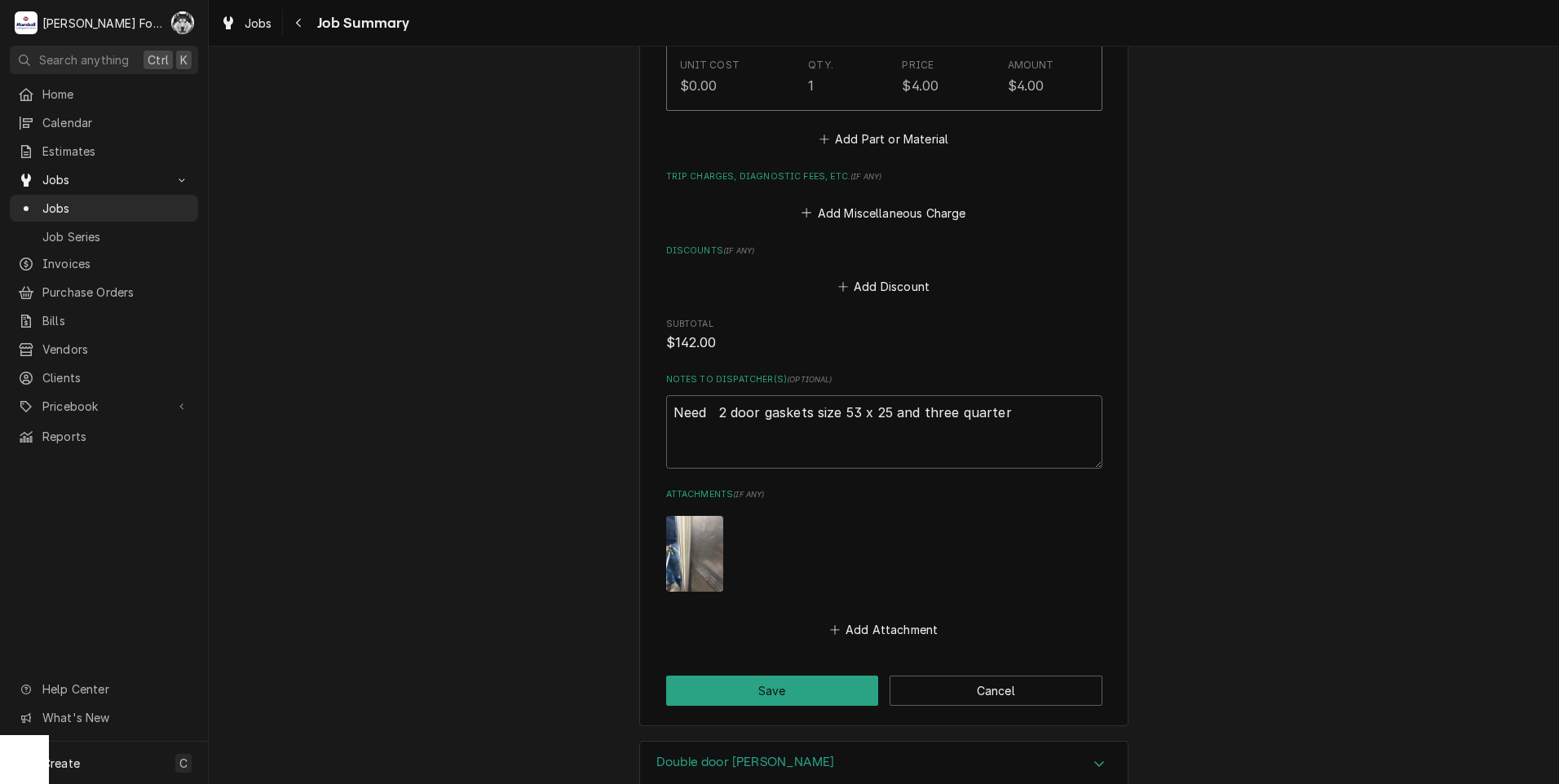
scroll to position [1495, 0]
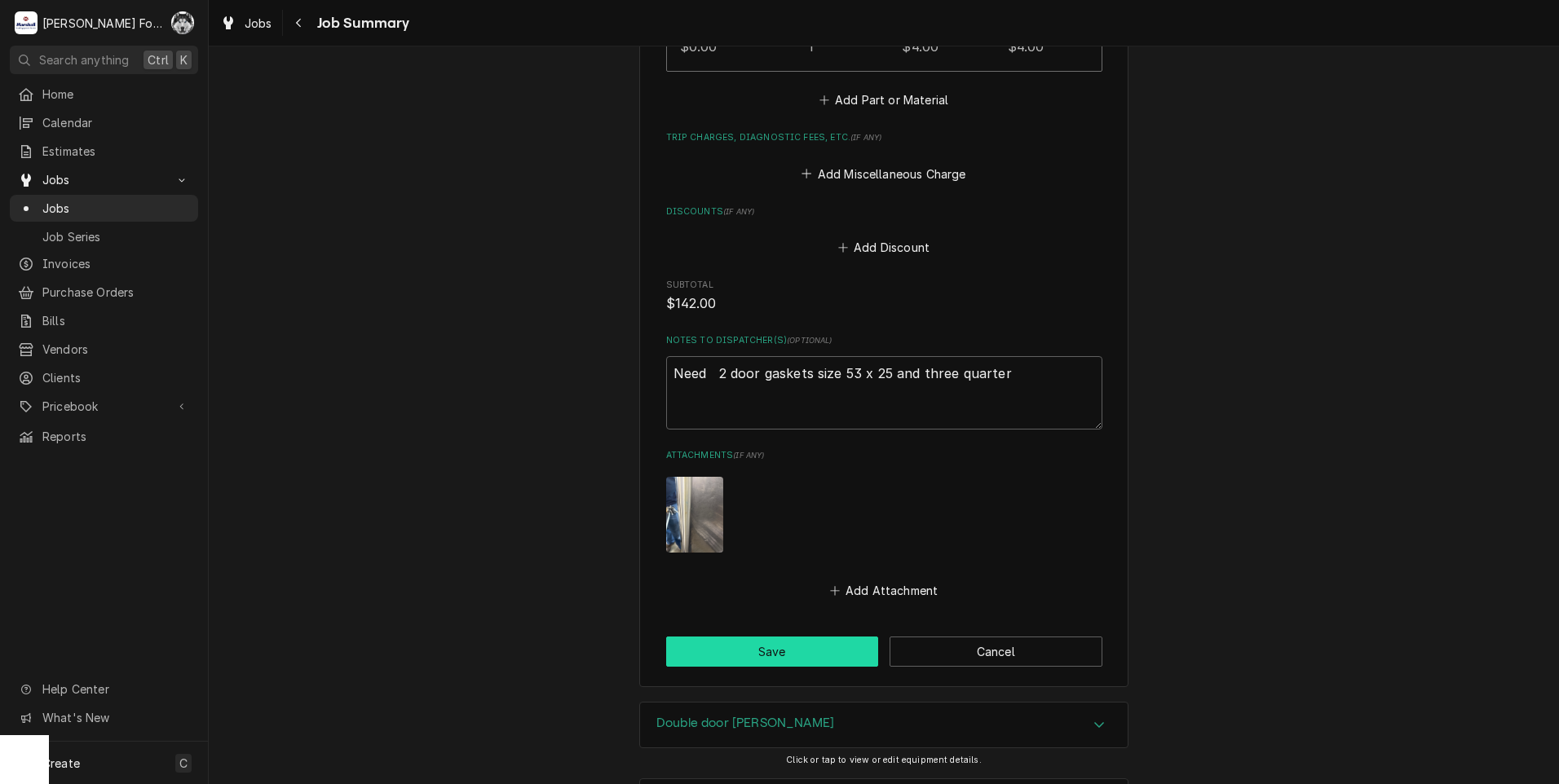
click at [805, 636] on button "Save" at bounding box center [772, 652] width 213 height 30
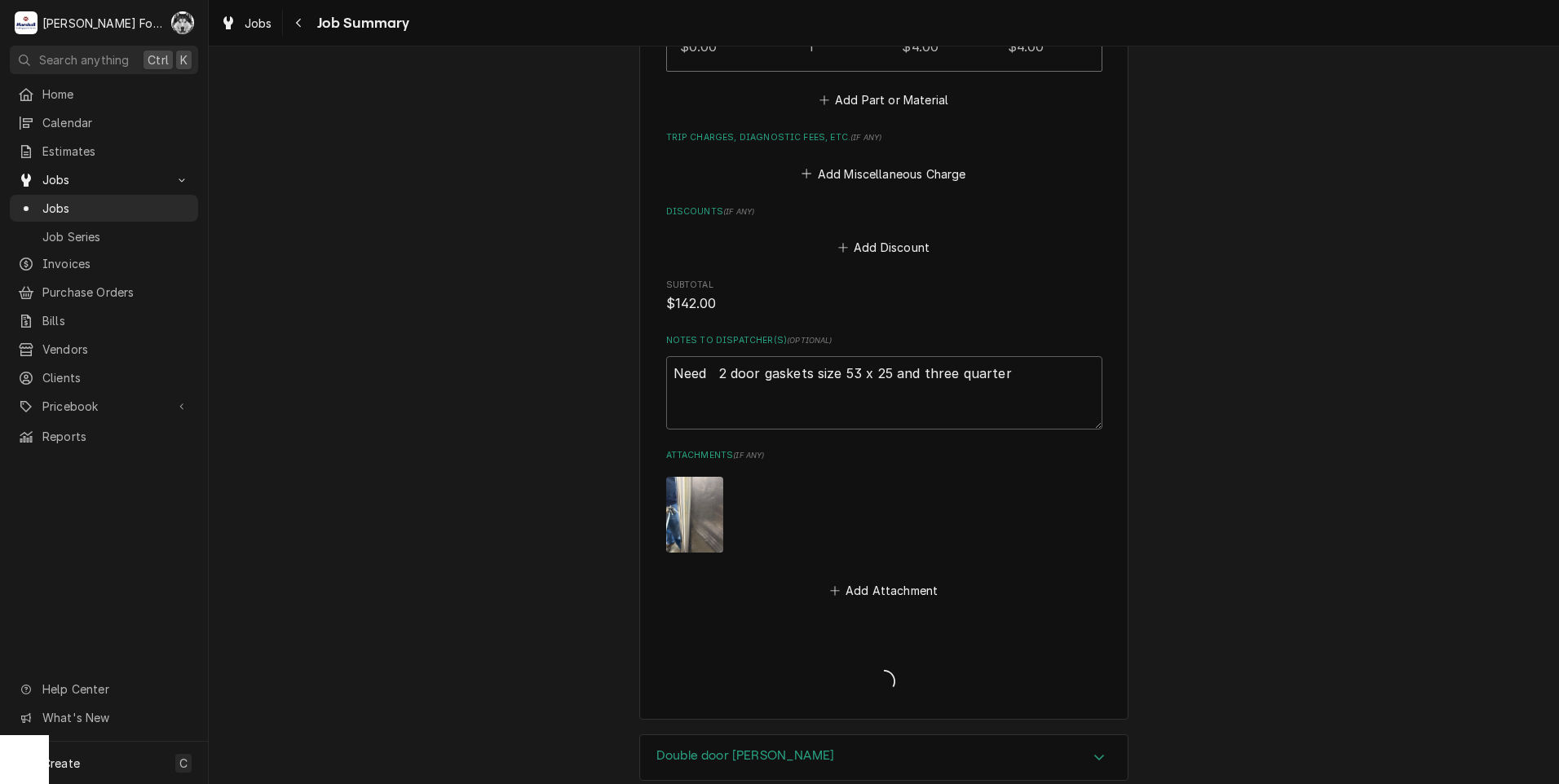
type textarea "x"
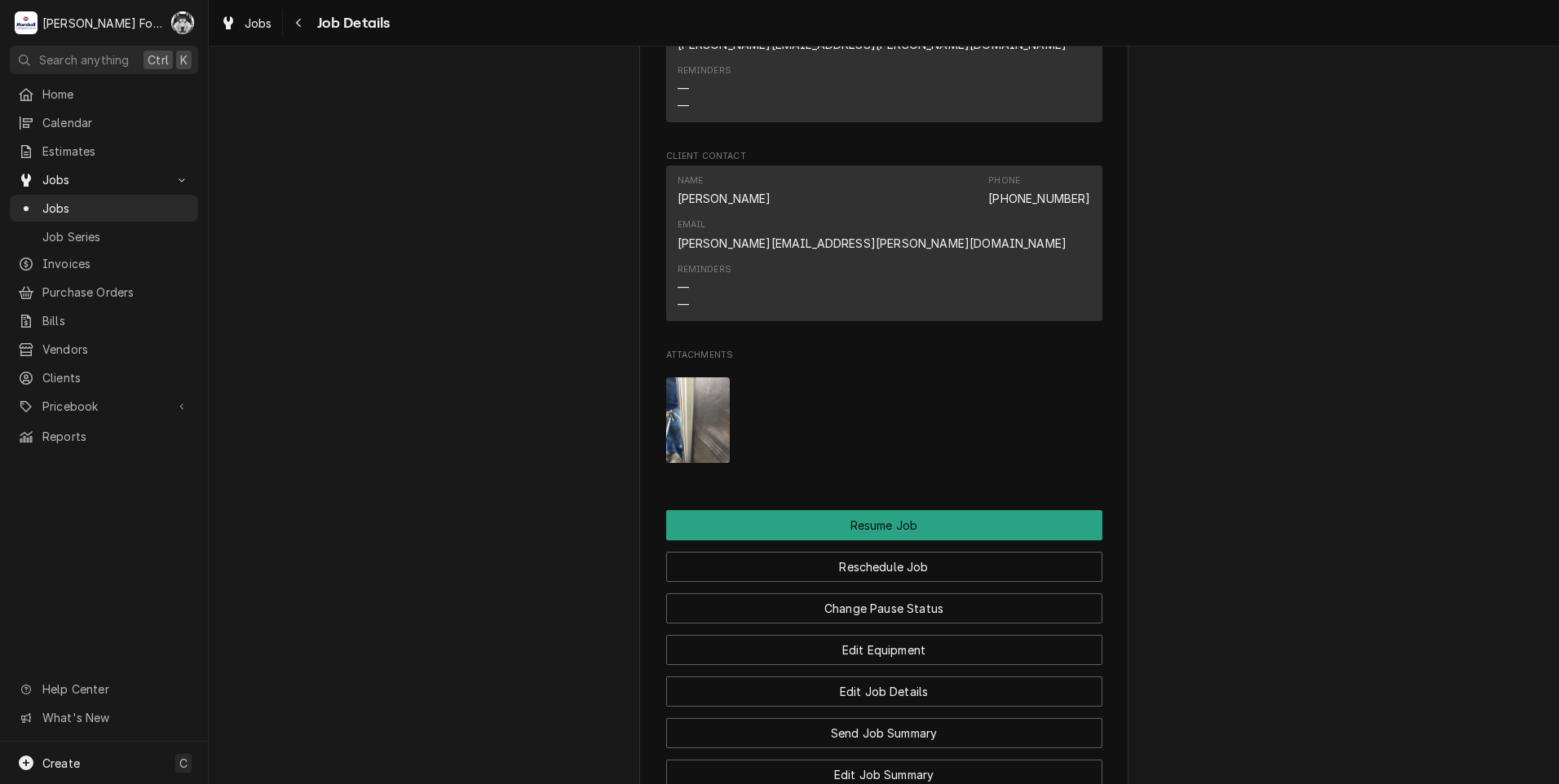
scroll to position [1843, 0]
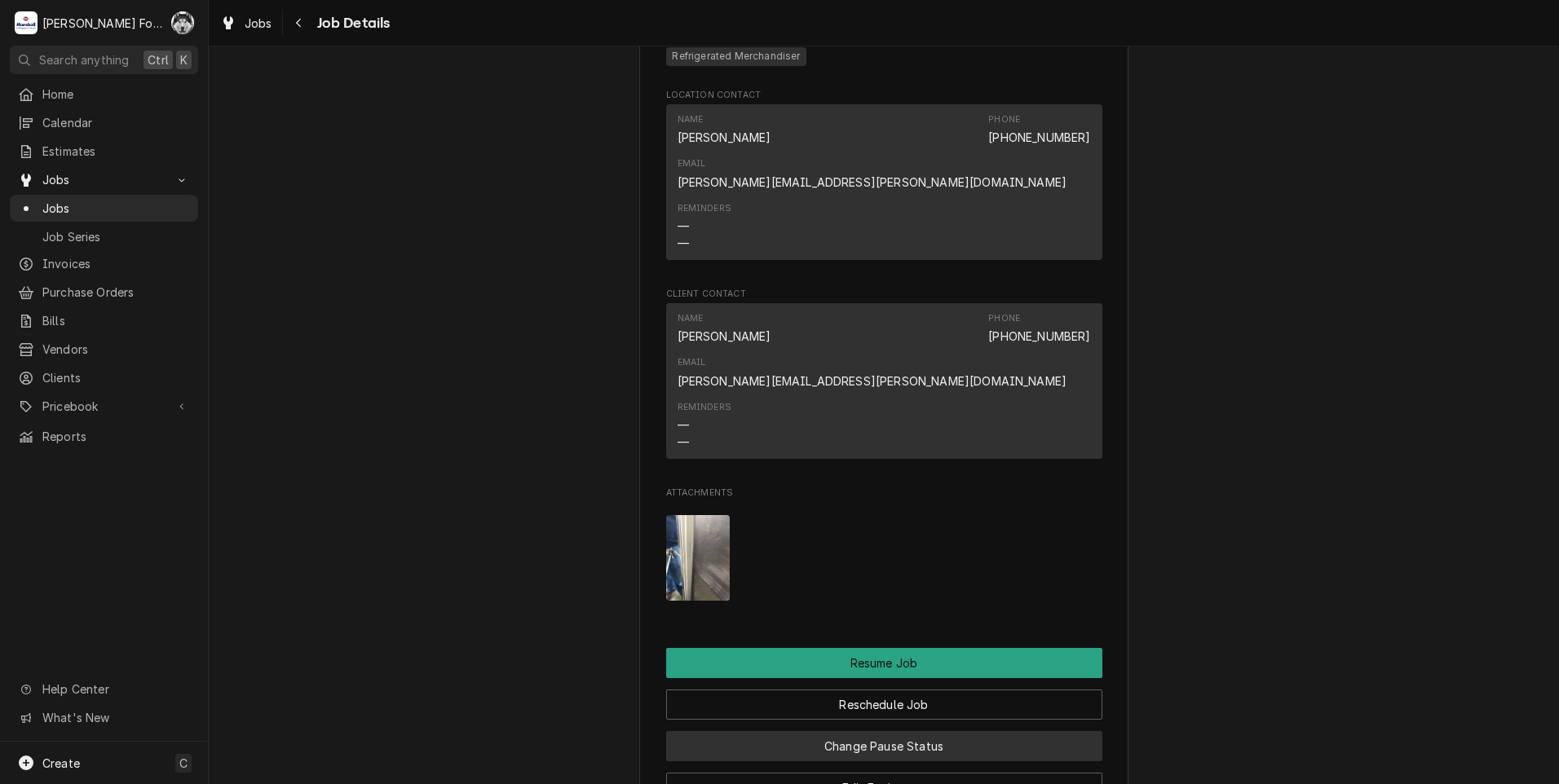
click at [790, 731] on button "Change Pause Status" at bounding box center [884, 746] width 436 height 30
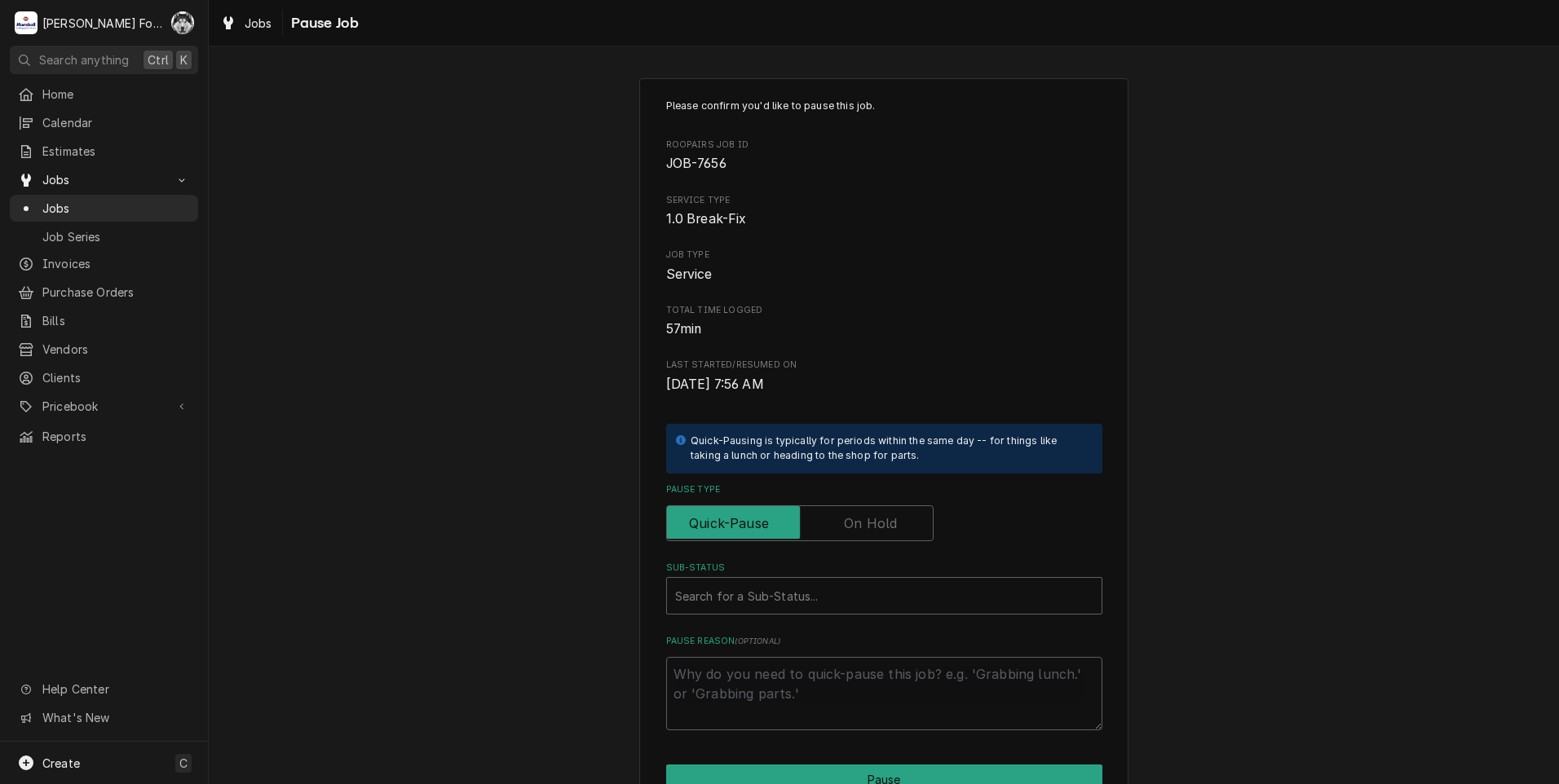
click at [844, 523] on label "Pause Type" at bounding box center [800, 523] width 268 height 36
click at [844, 523] on input "Pause Type" at bounding box center [800, 523] width 253 height 36
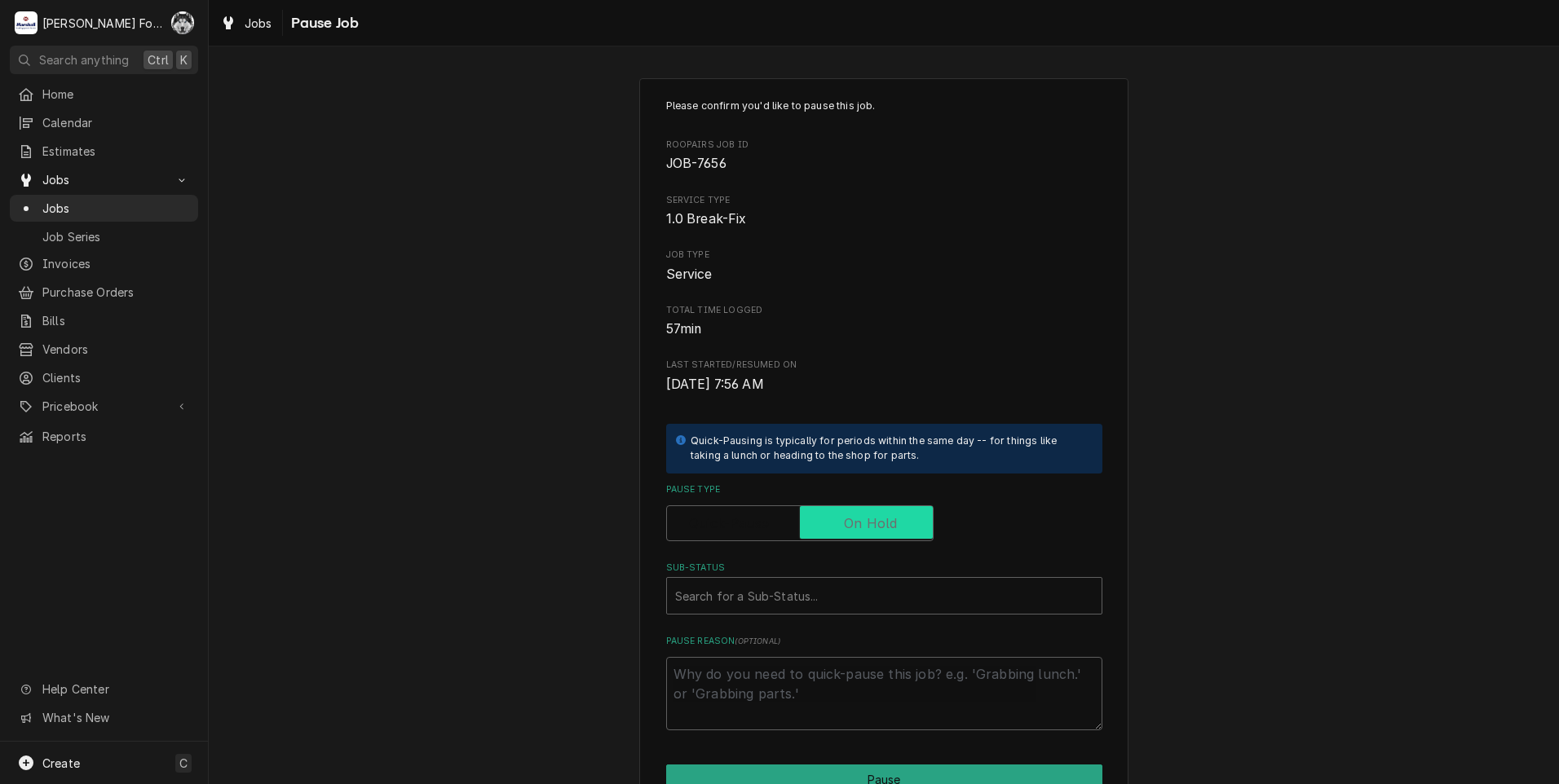
checkbox input "true"
click at [795, 617] on div "Please confirm you'd like to pause this job. Roopairs Job ID JOB-7656 Service T…" at bounding box center [884, 414] width 436 height 632
click at [799, 592] on div "Sub-Status" at bounding box center [883, 595] width 418 height 30
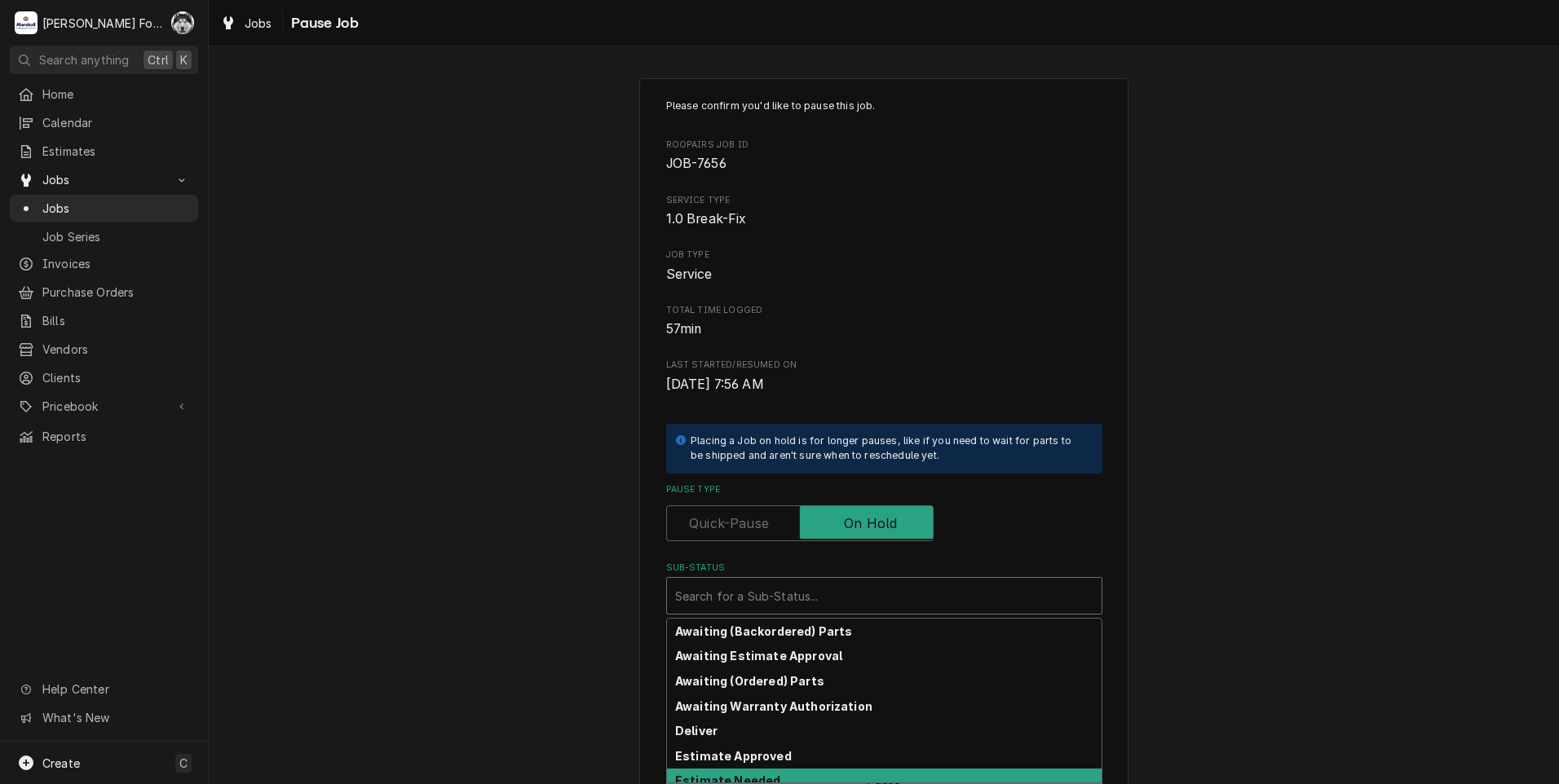
click at [768, 776] on div "Estimate Needed" at bounding box center [884, 781] width 435 height 26
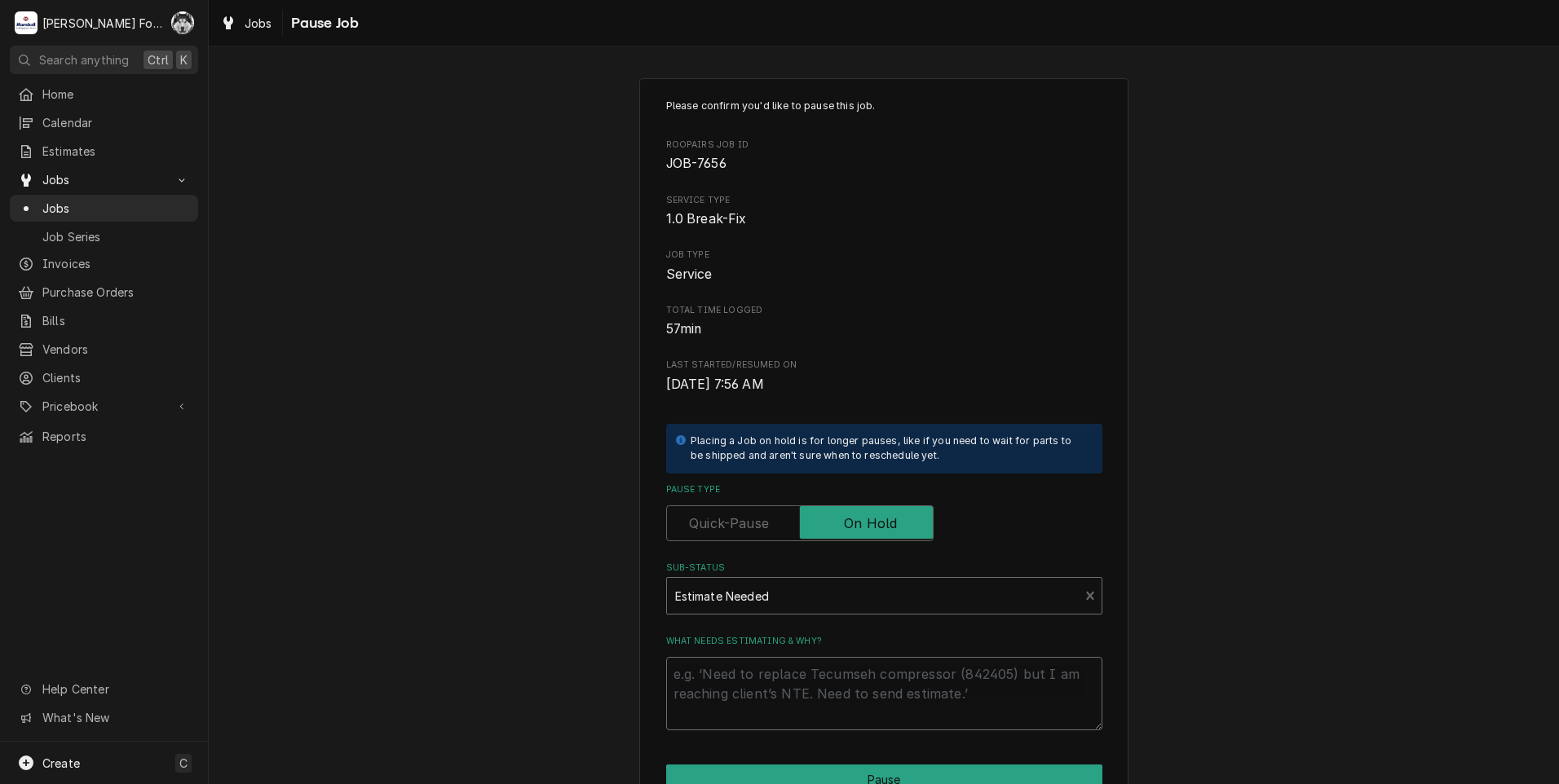
click at [794, 682] on textarea "What needs estimating & why?" at bounding box center [884, 694] width 436 height 73
type textarea "x"
type textarea "p"
type textarea "x"
type textarea "pa"
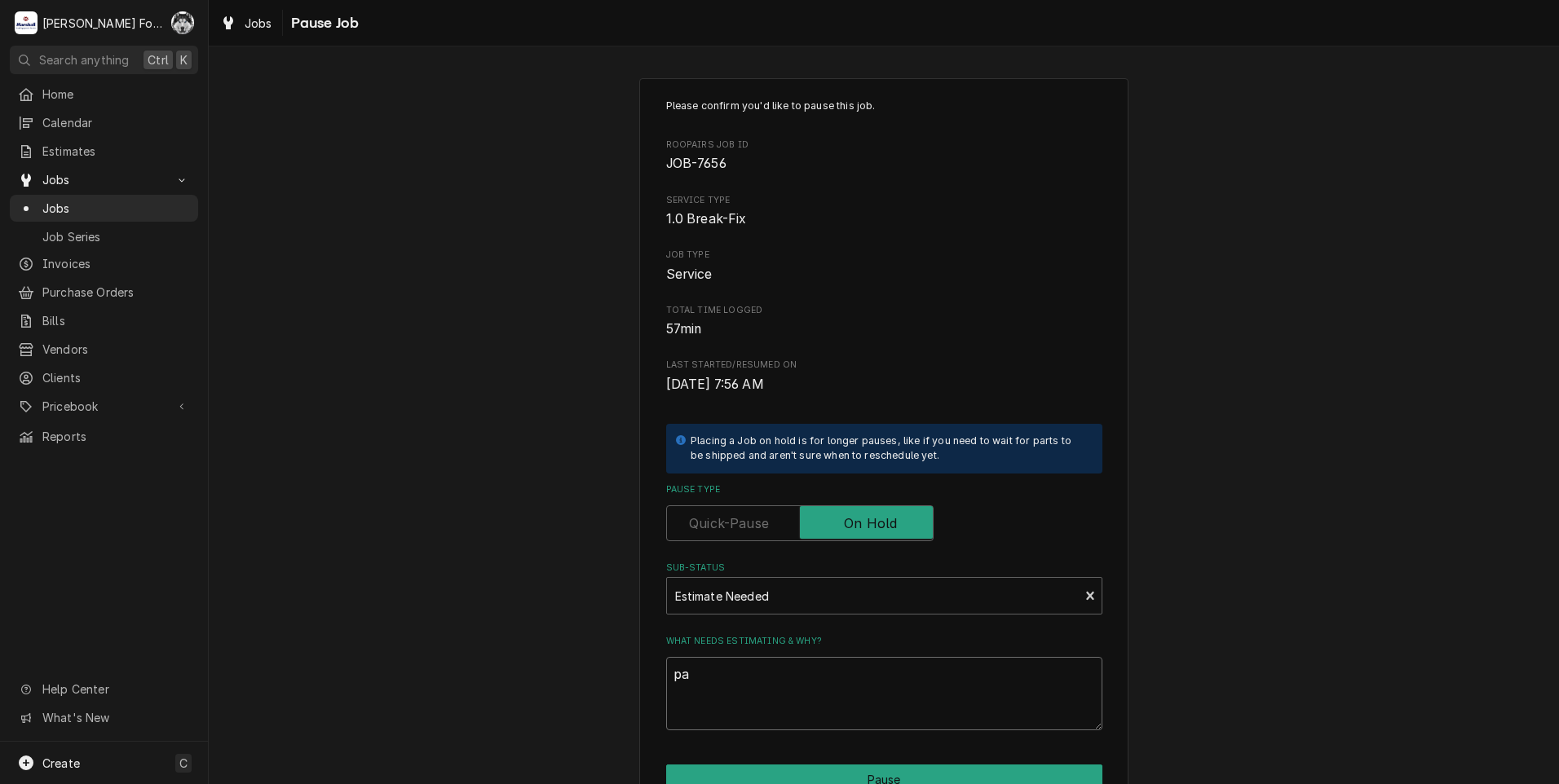
type textarea "x"
type textarea "par"
type textarea "x"
type textarea "part"
type textarea "x"
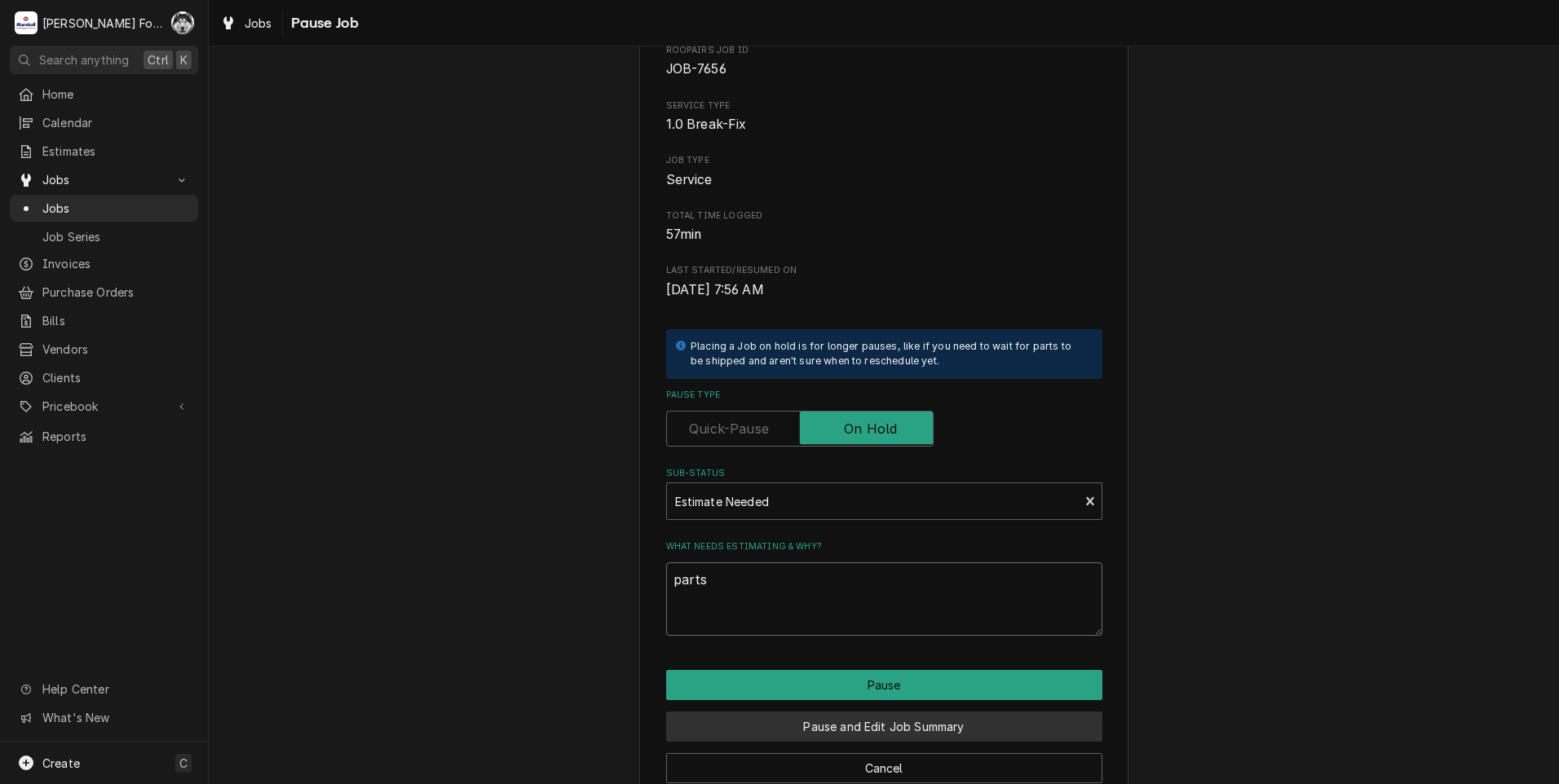
scroll to position [129, 0]
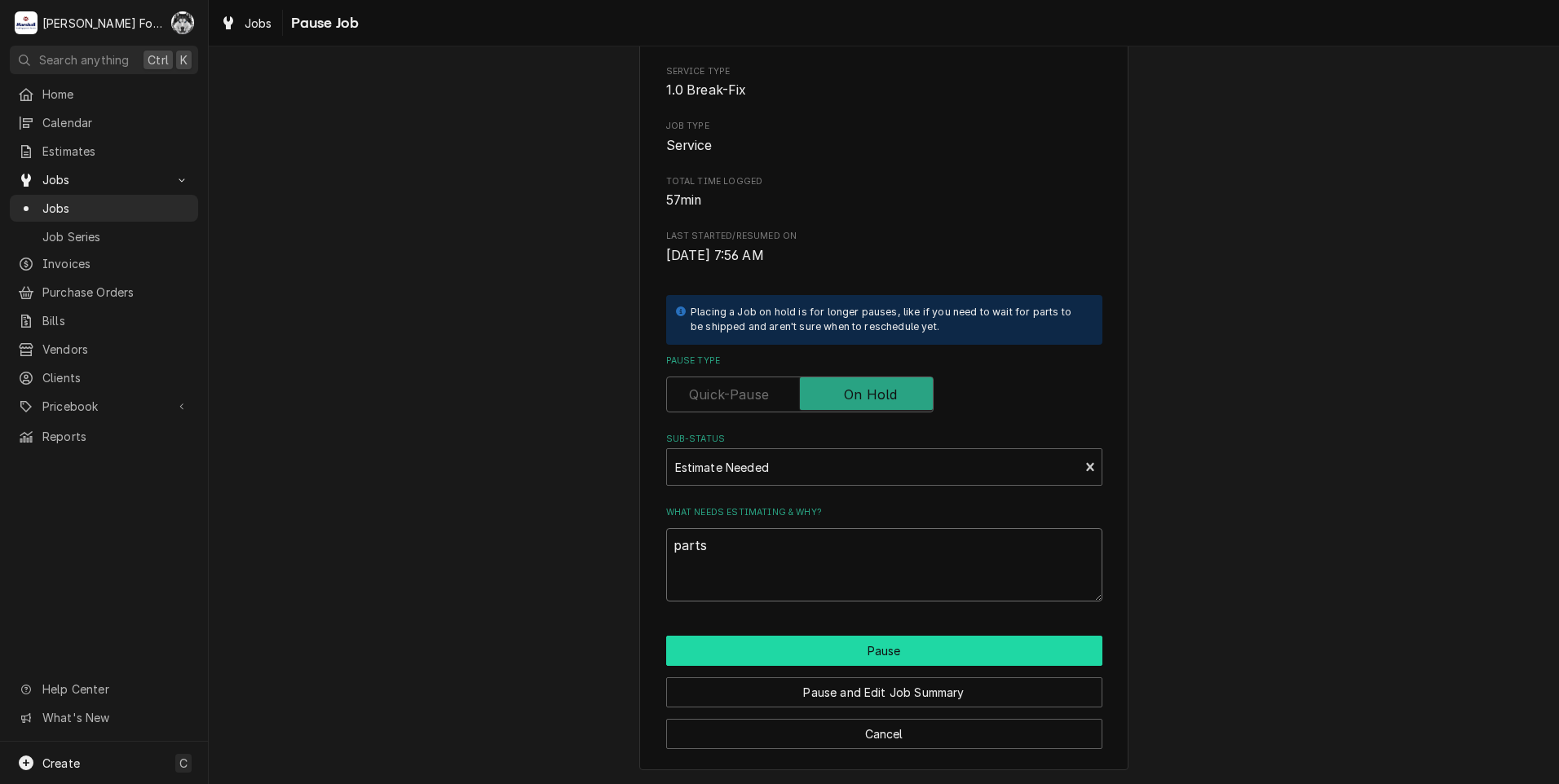
type textarea "parts"
click at [753, 647] on button "Pause" at bounding box center [884, 651] width 436 height 30
type textarea "x"
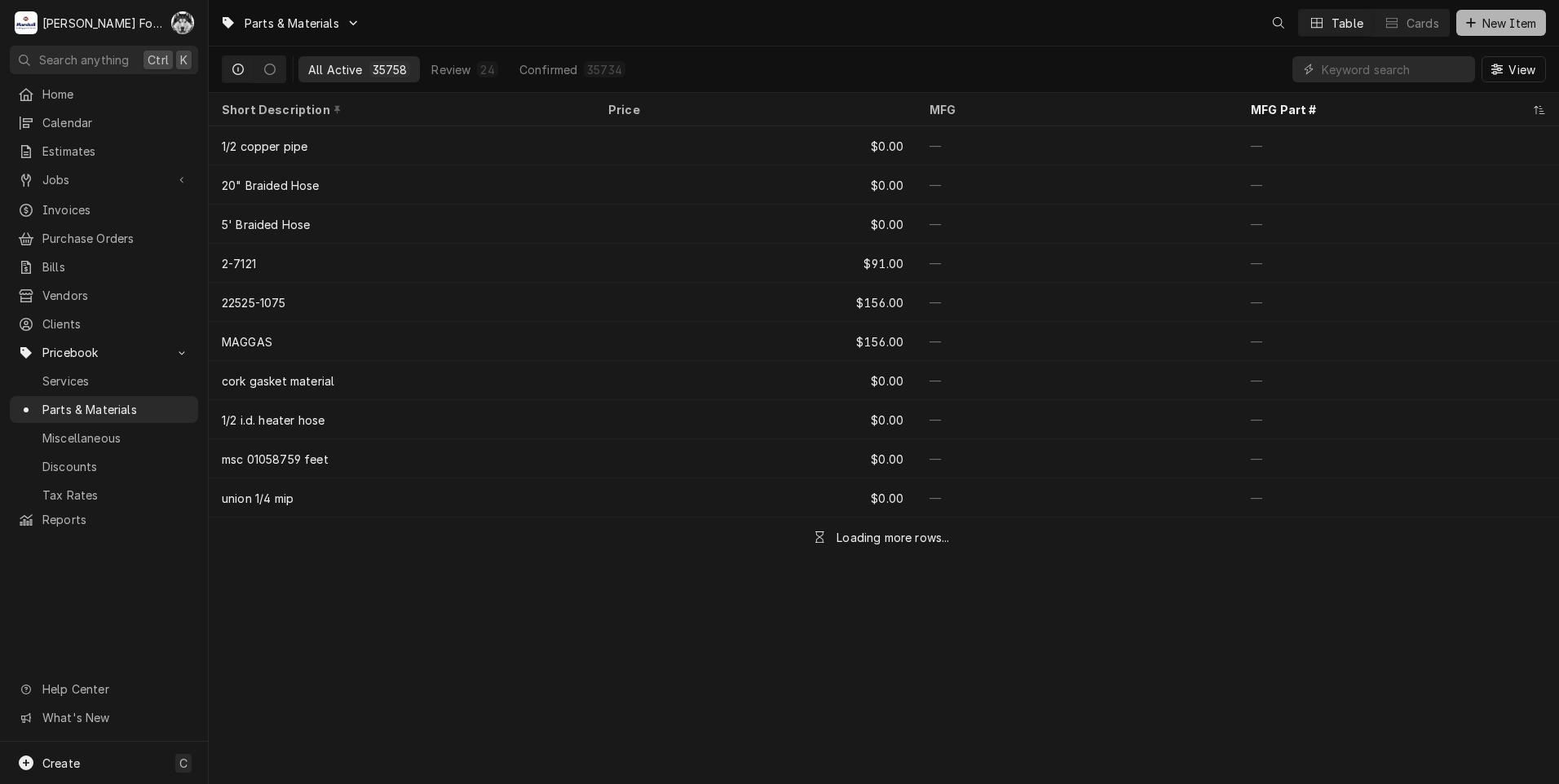
click at [1510, 14] on span "New Item" at bounding box center [1508, 23] width 60 height 17
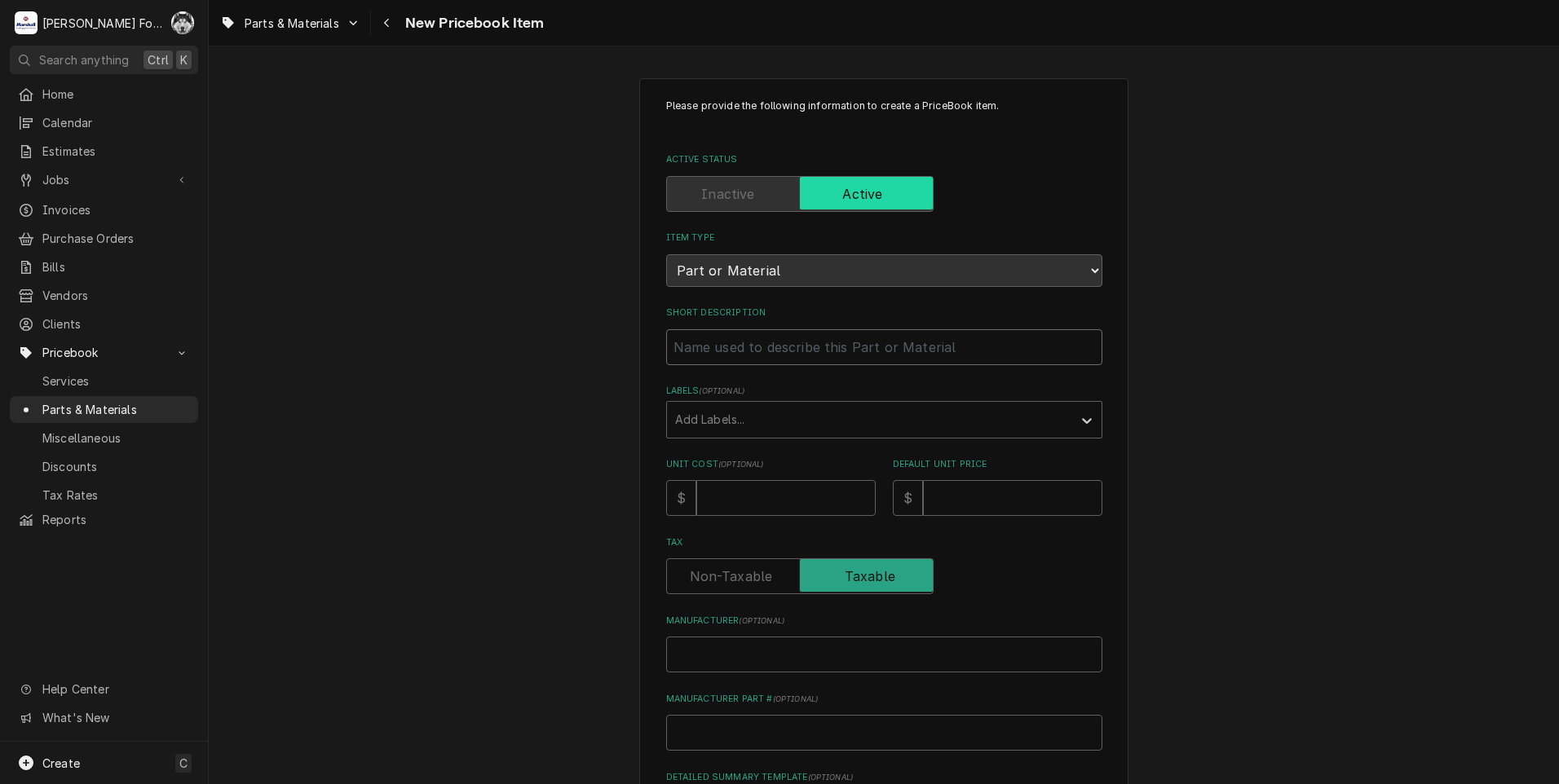
drag, startPoint x: 753, startPoint y: 352, endPoint x: 721, endPoint y: 324, distance: 42.5
click at [753, 352] on input "Short Description" at bounding box center [884, 348] width 436 height 36
type textarea "x"
type input "D"
type textarea "x"
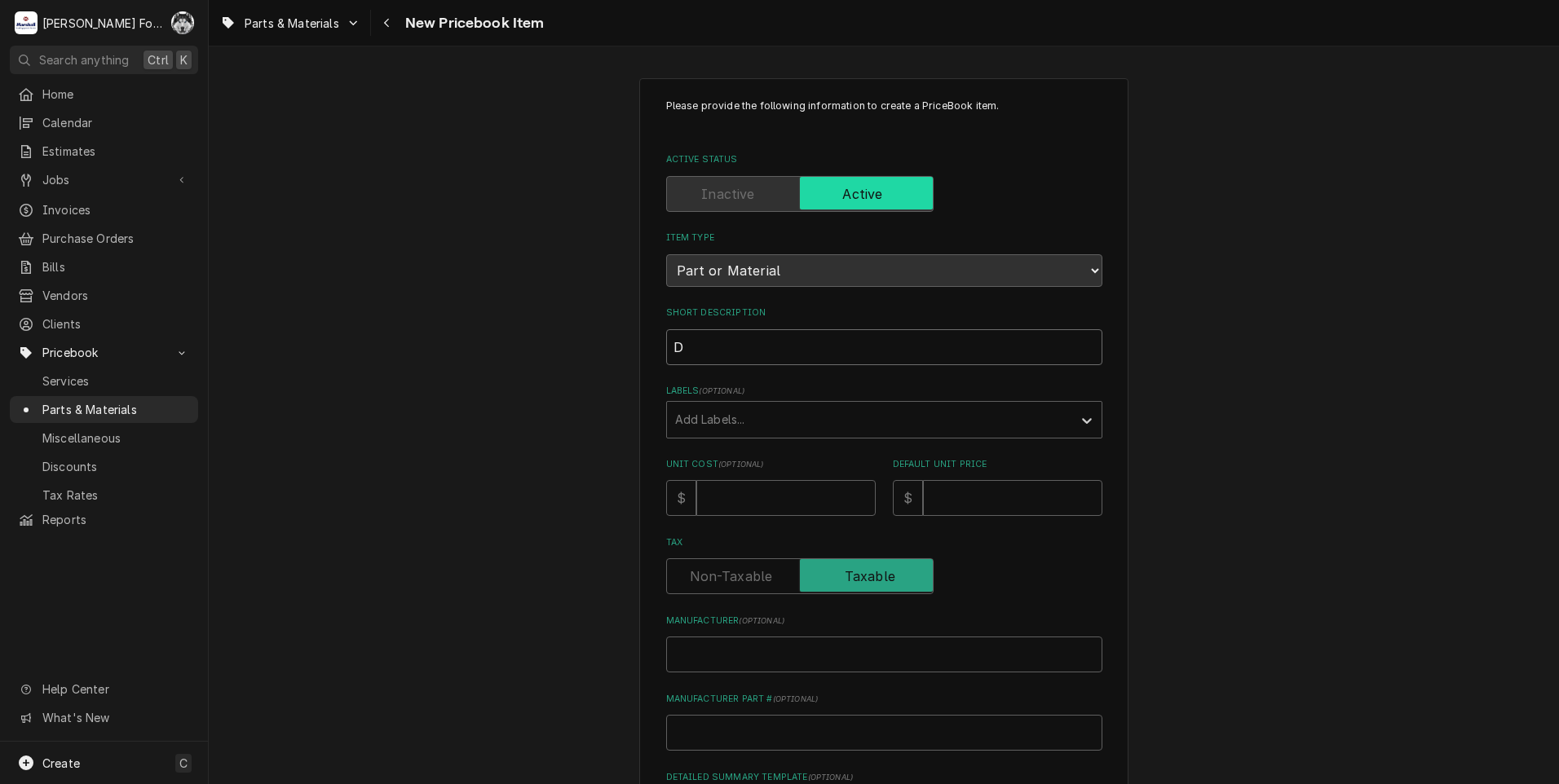
type input "DO"
type textarea "x"
type input "DOO"
type textarea "x"
type input "DOOR"
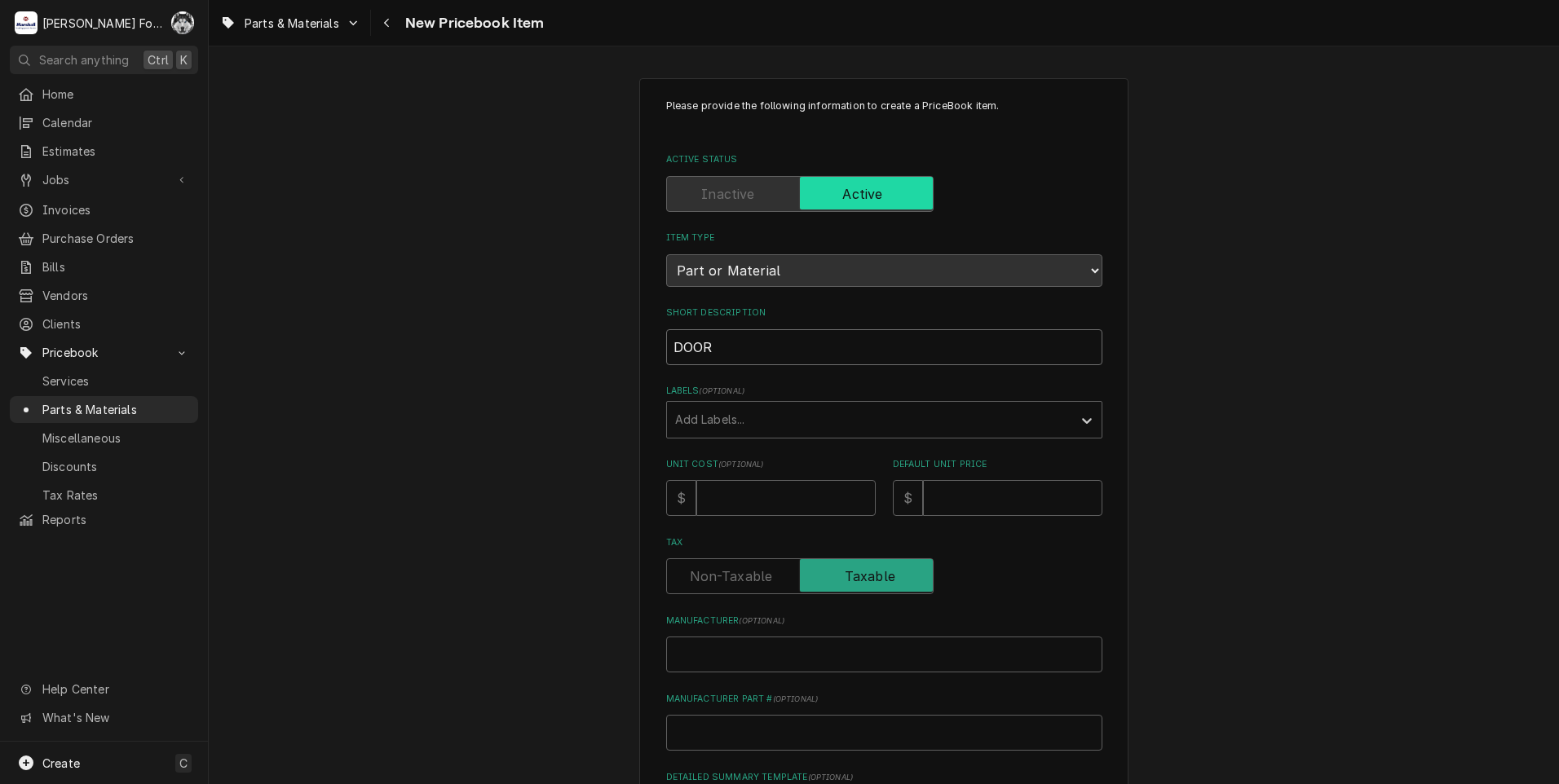
type textarea "x"
type input "DOOR"
type textarea "x"
type input "DOOR G"
type textarea "x"
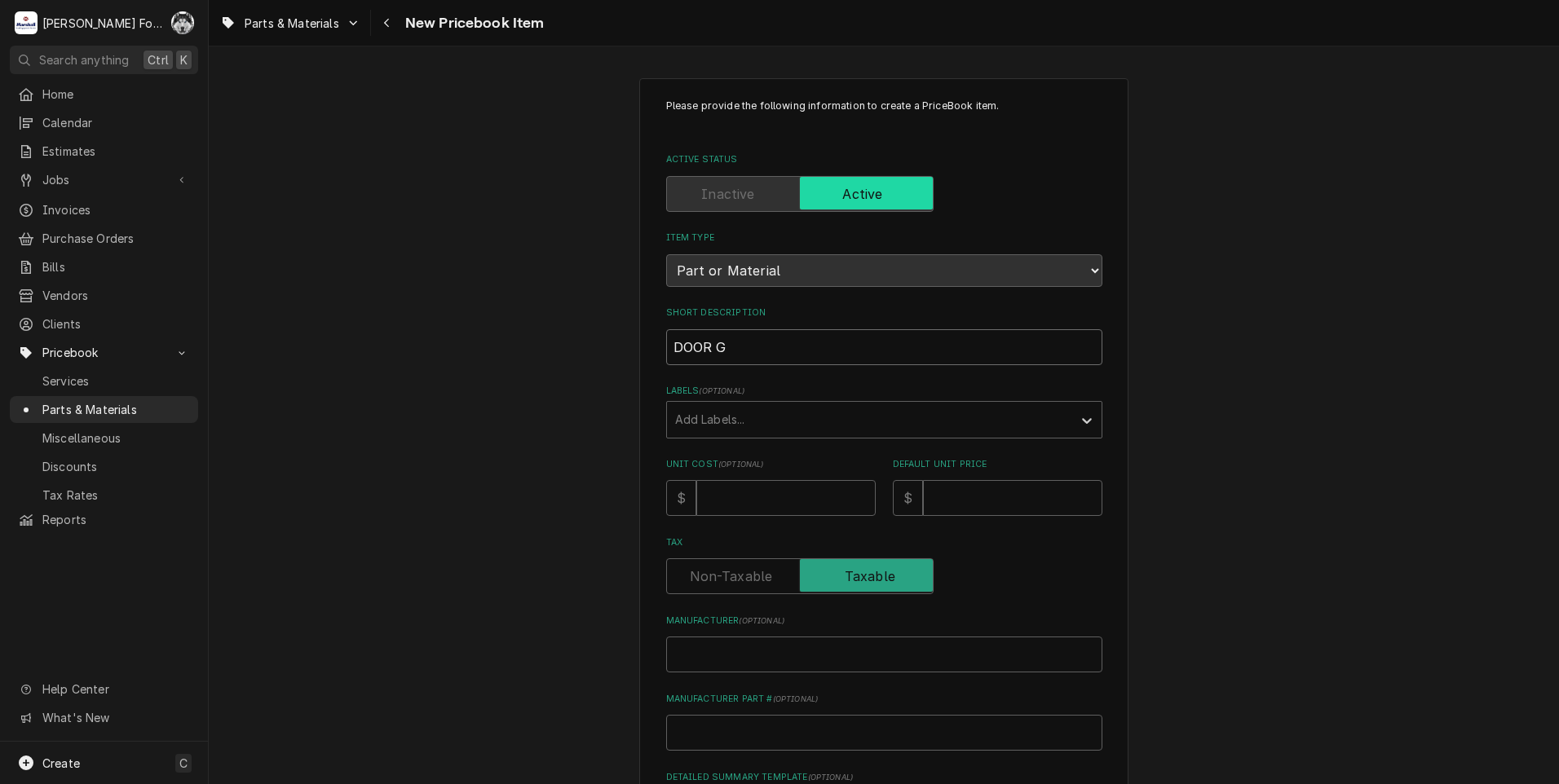
type input "DOOR GA"
type textarea "x"
type input "DOOR GAS"
type textarea "x"
type input "DOOR GASK"
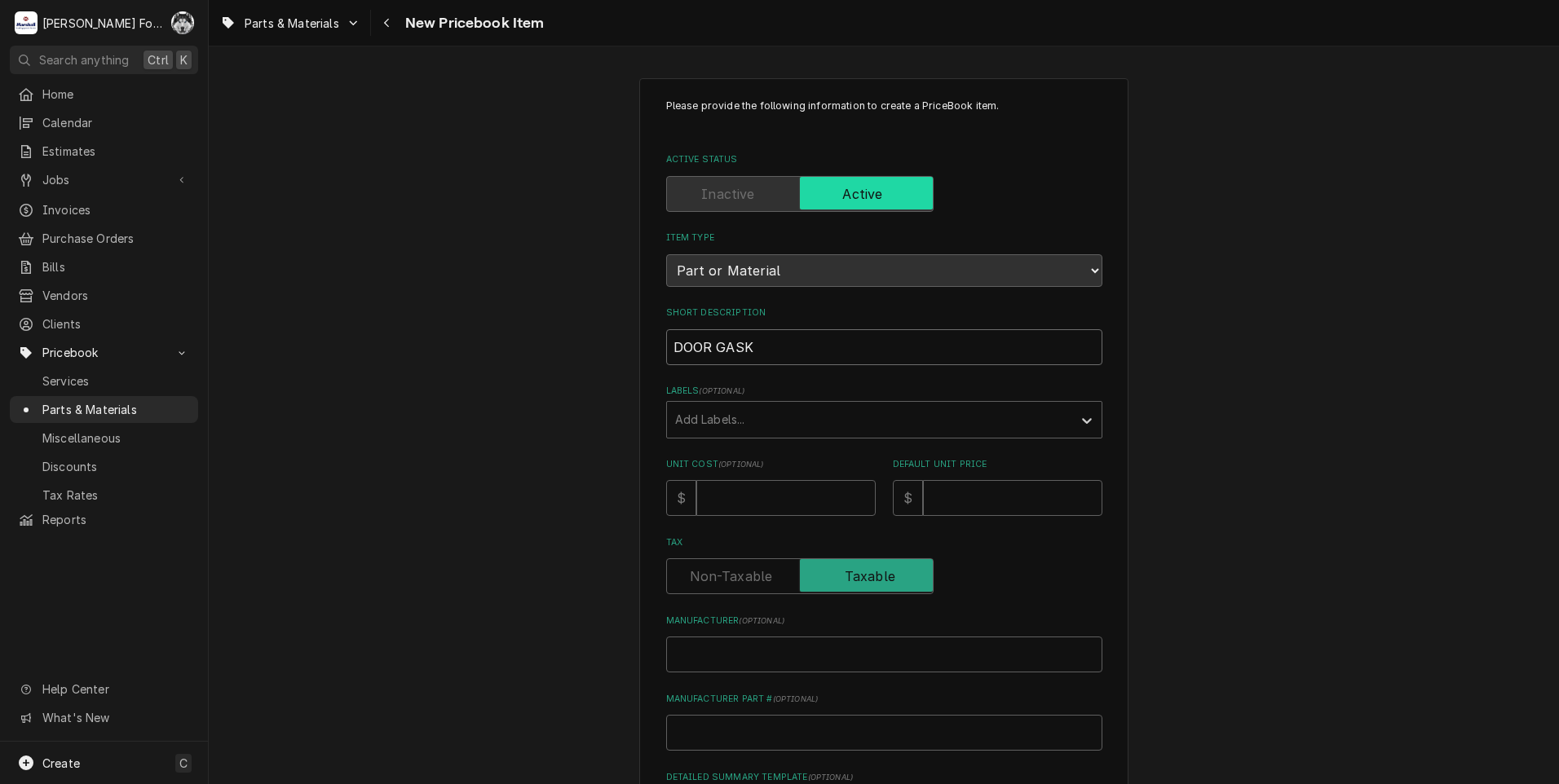
type textarea "x"
type input "DOOR GASKE"
type textarea "x"
type input "DOOR GASKET"
type textarea "x"
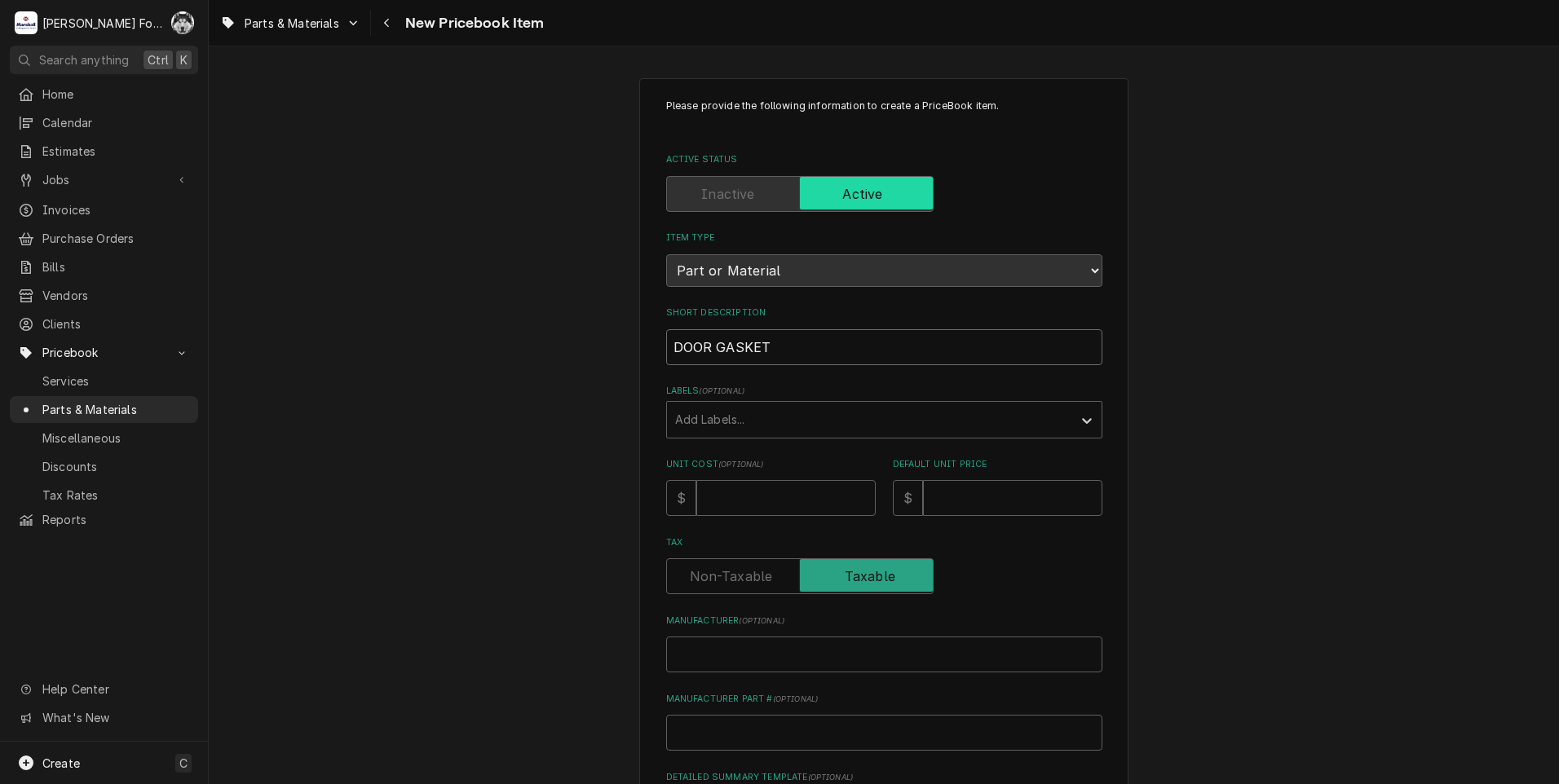
type input "DOOR GASKET"
type textarea "x"
type input "DOOR GASKET ("
type textarea "x"
type input "DOOR GASKET (A"
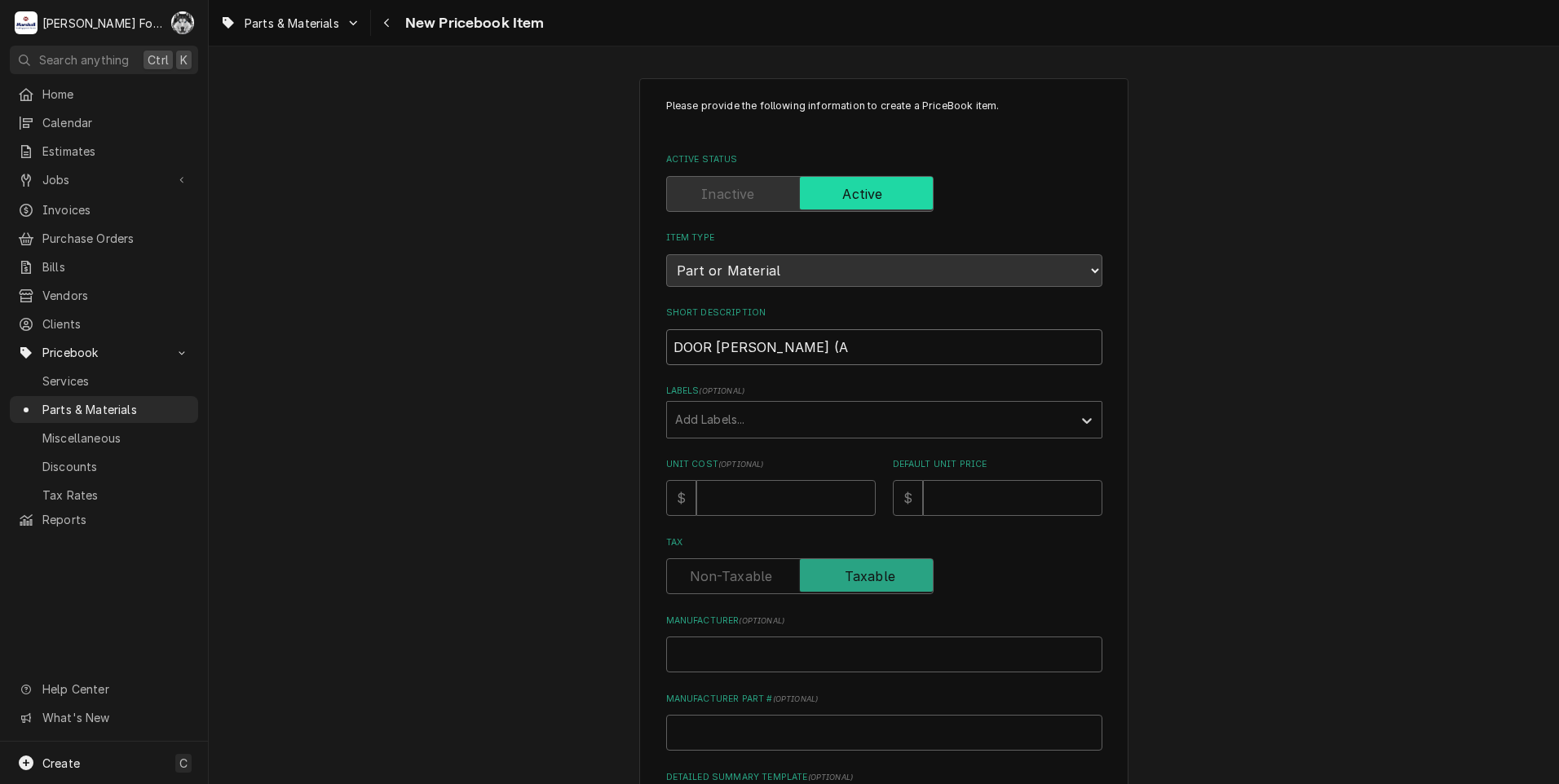
type textarea "x"
type input "DOOR GASKET (AV"
type textarea "x"
type input "DOOR GASKET (AVA"
type textarea "x"
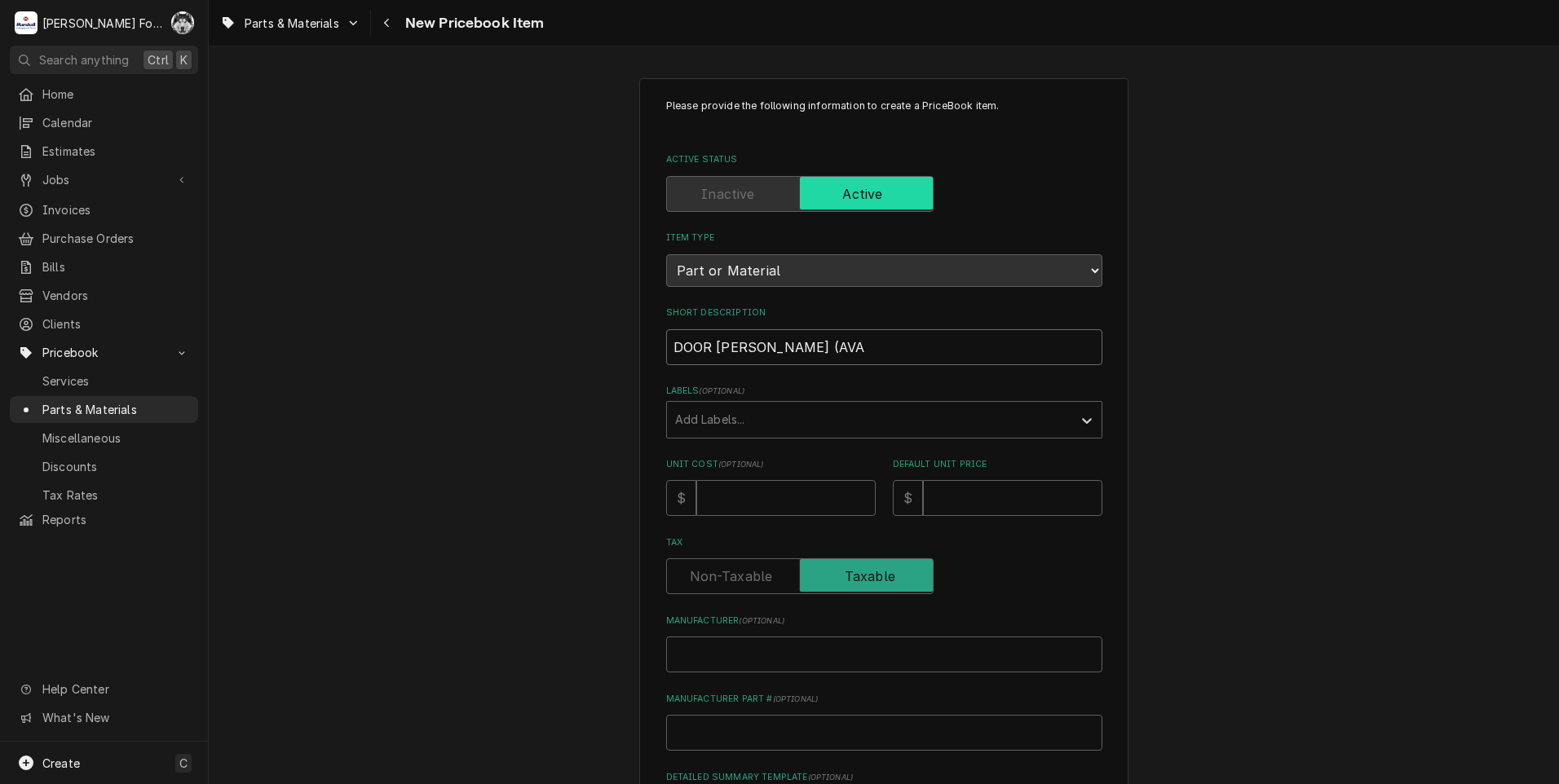
type input "DOOR GASKET (AVAN"
type textarea "x"
type input "DOOR GASKET (AVANT"
type textarea "x"
type input "DOOR GASKET (AVANTA"
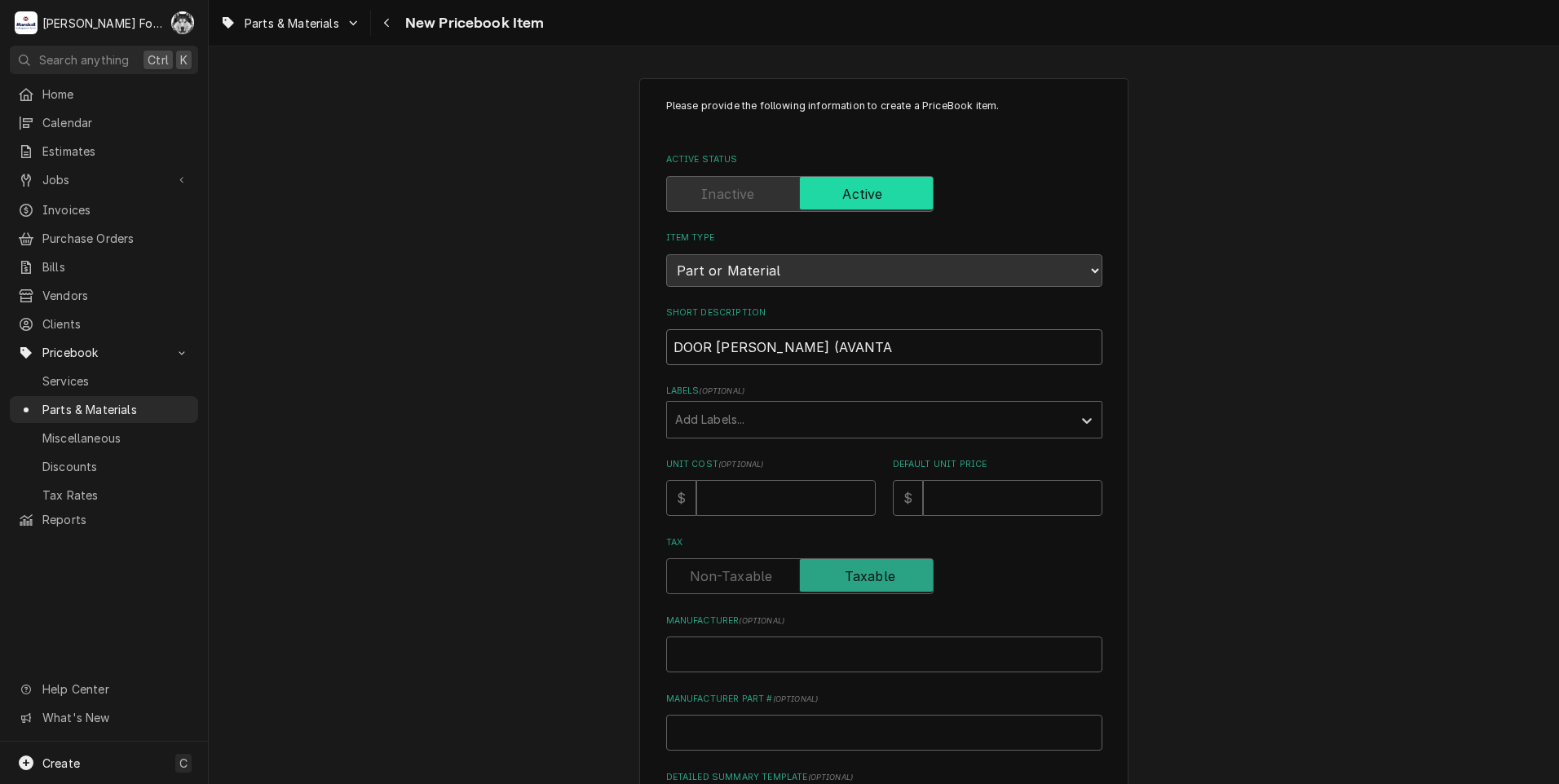
type textarea "x"
type input "DOOR GASKET (AVANTAC"
type textarea "x"
type input "DOOR GASKET (AVANTACO"
type textarea "x"
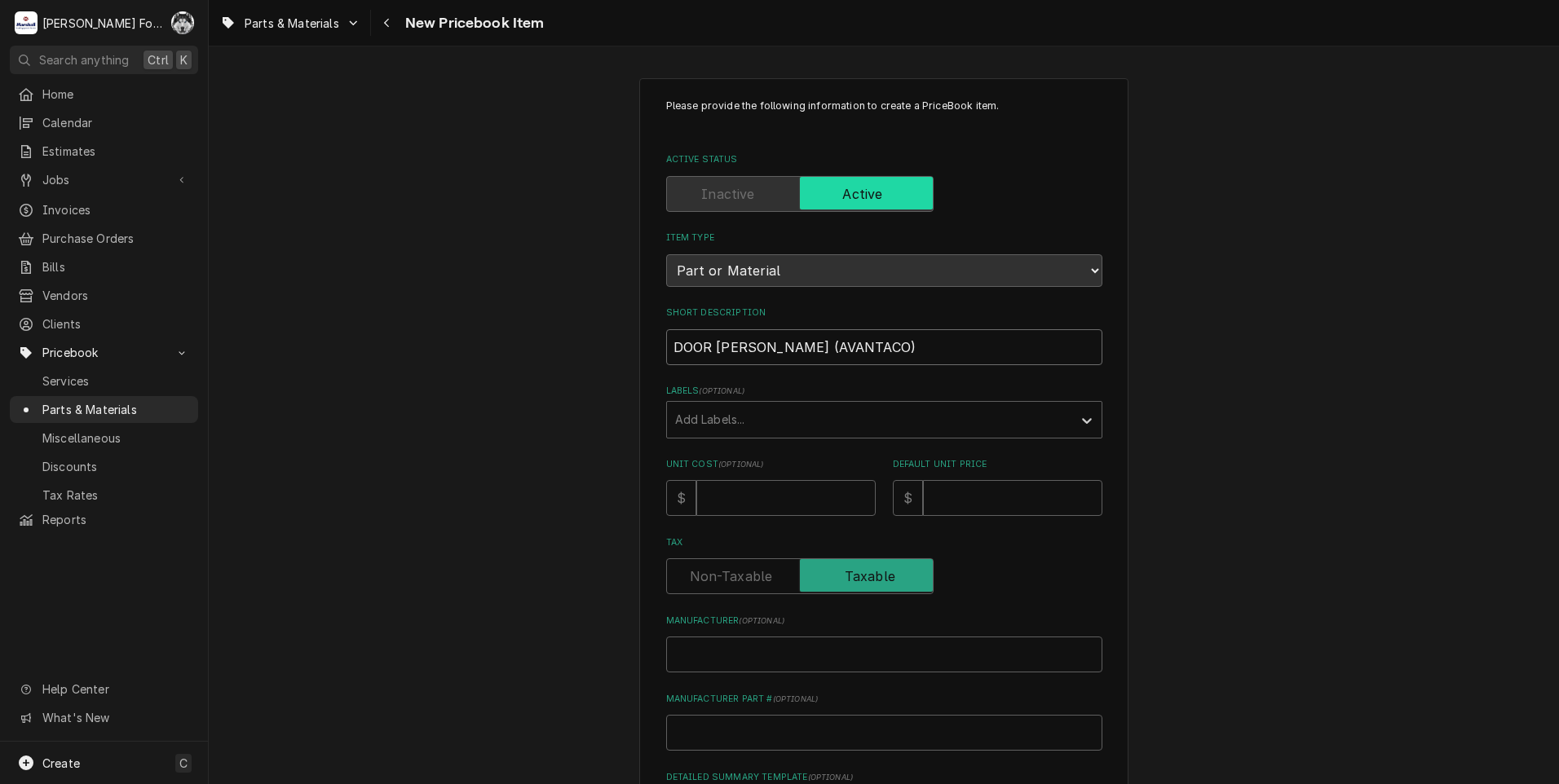
type input "DOOR GASKET (AVANTACO)"
click at [820, 352] on input "DOOR GASKET (AVANTACO)" at bounding box center [884, 348] width 436 height 36
type textarea "x"
type input "DOOR GASKET (AVANTCO)"
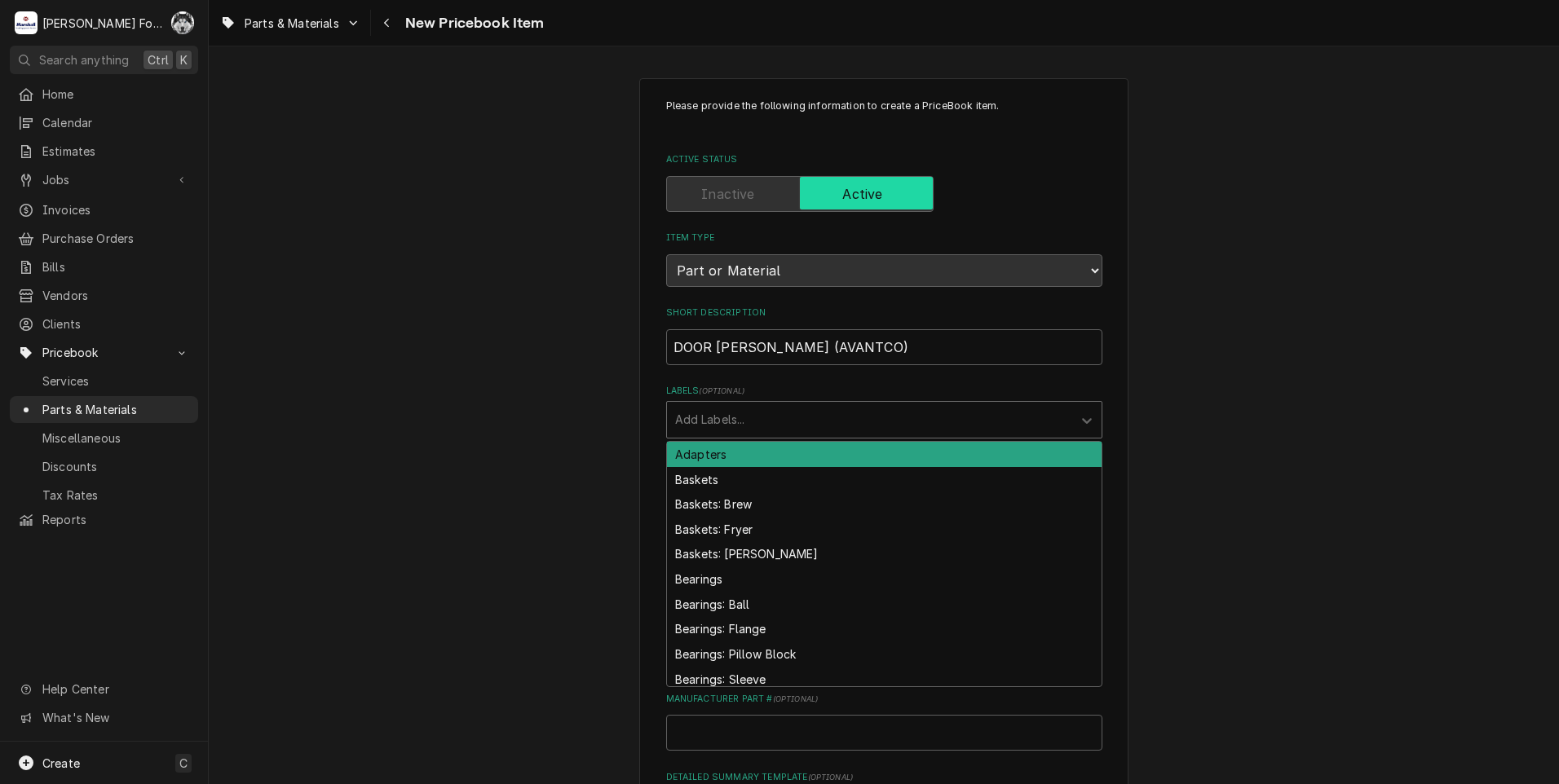
click at [776, 424] on div "Labels" at bounding box center [869, 419] width 389 height 30
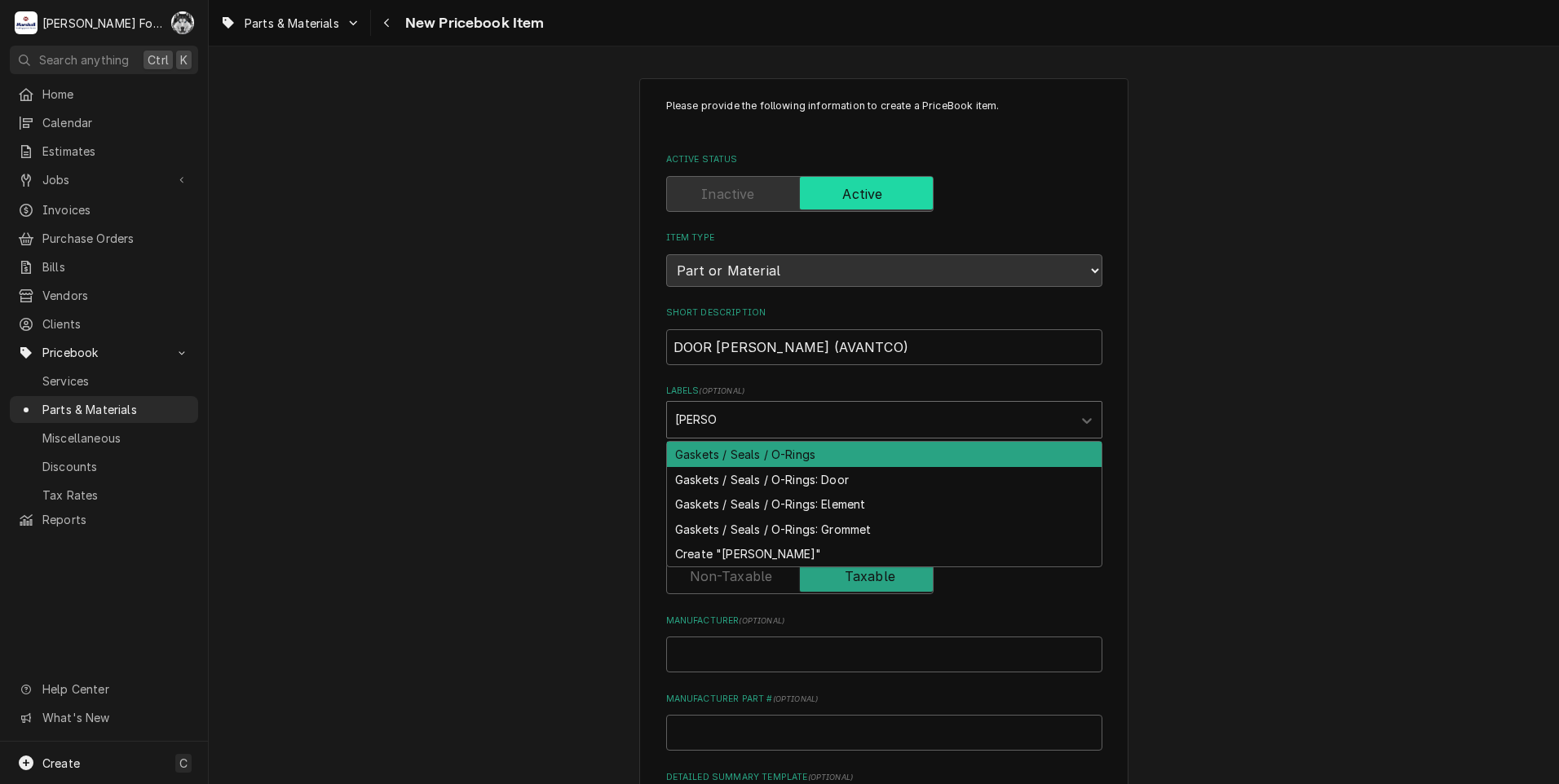
type input "GASKET"
type textarea "x"
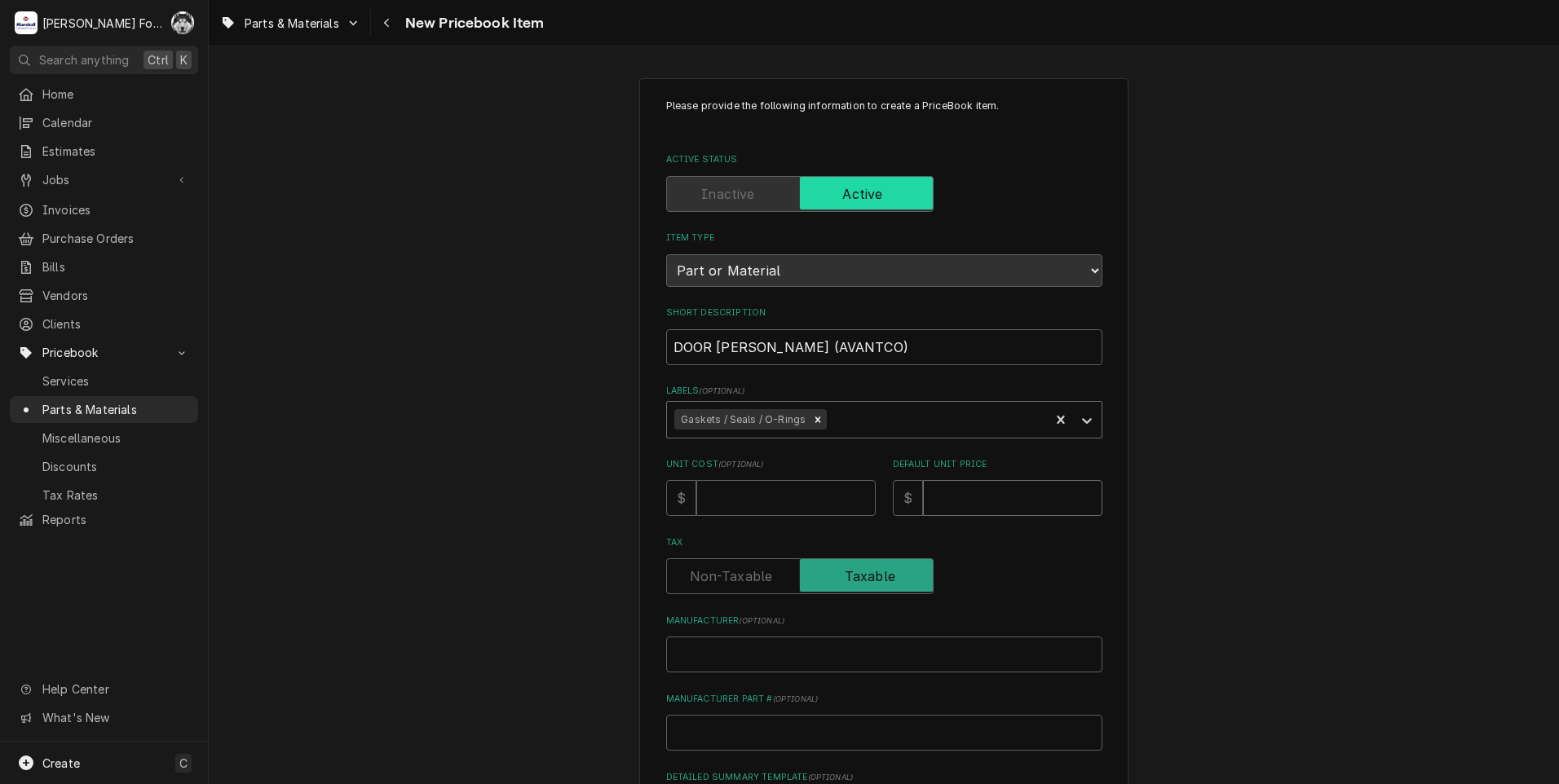
type textarea "x"
type input "7"
type textarea "x"
type input "79"
type textarea "x"
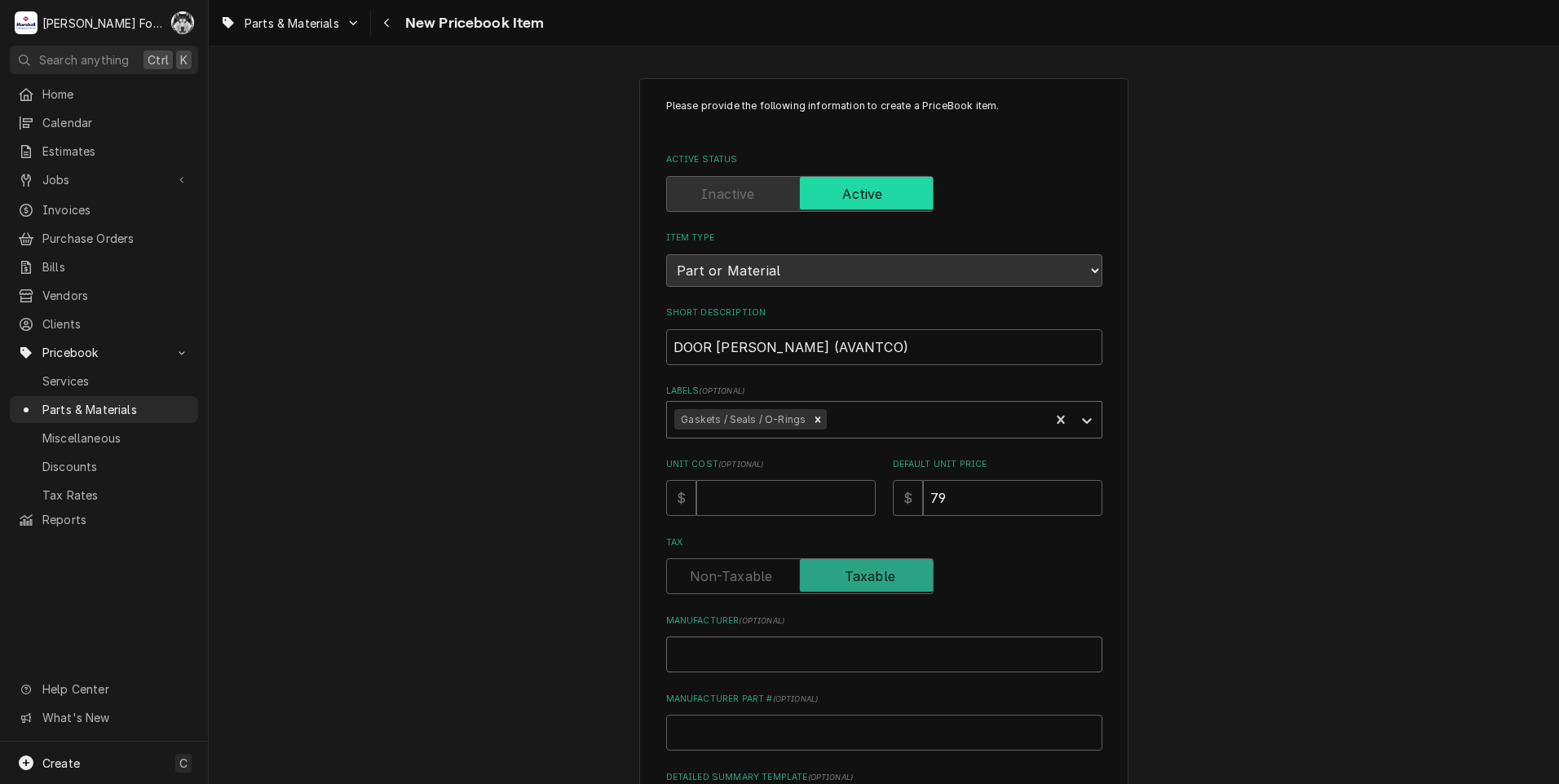
type input "A"
type textarea "x"
type input "AV"
type textarea "x"
type input "AVA"
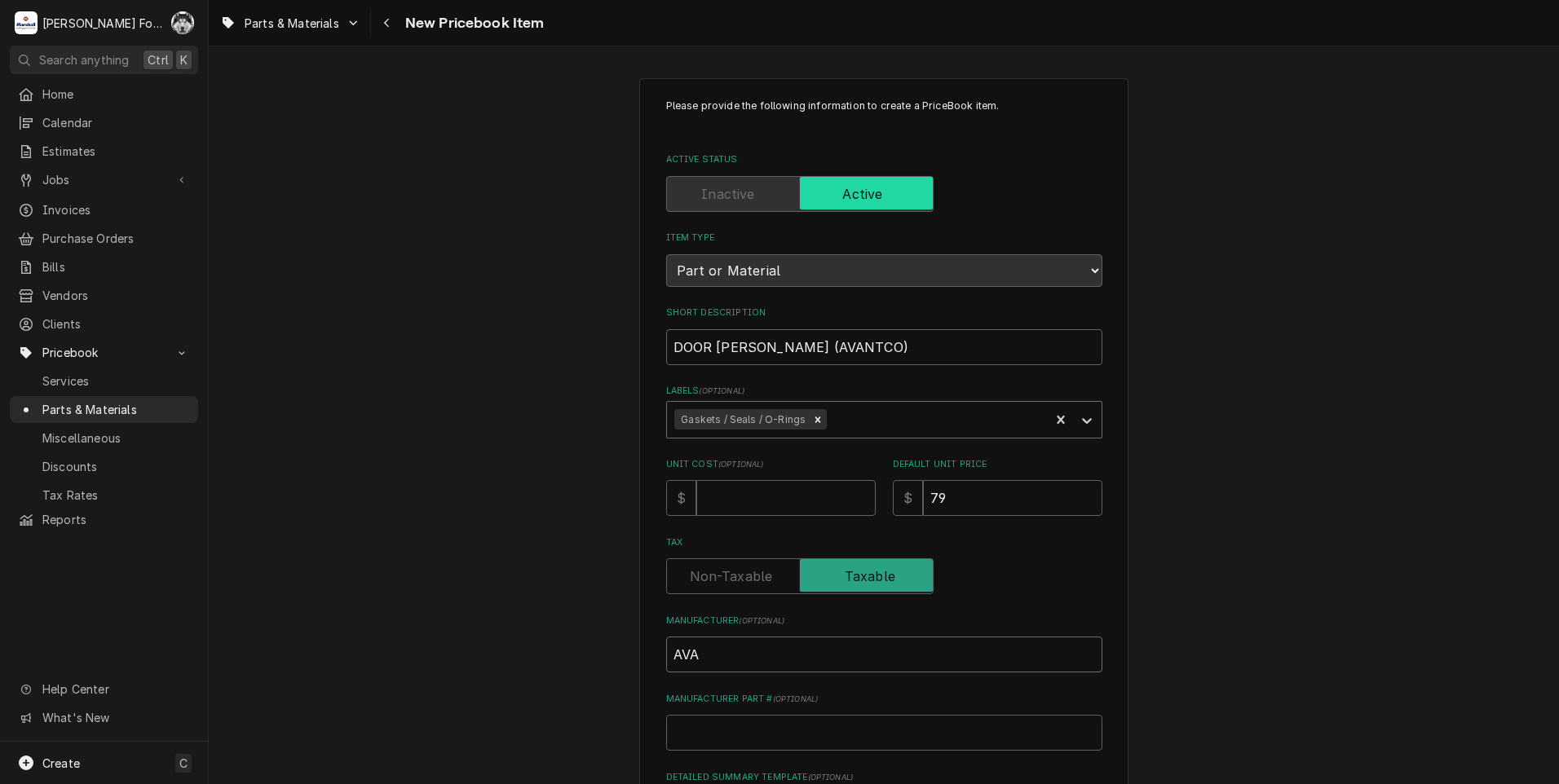
type textarea "x"
type input "AVAN"
type textarea "x"
type input "AVANT"
type textarea "x"
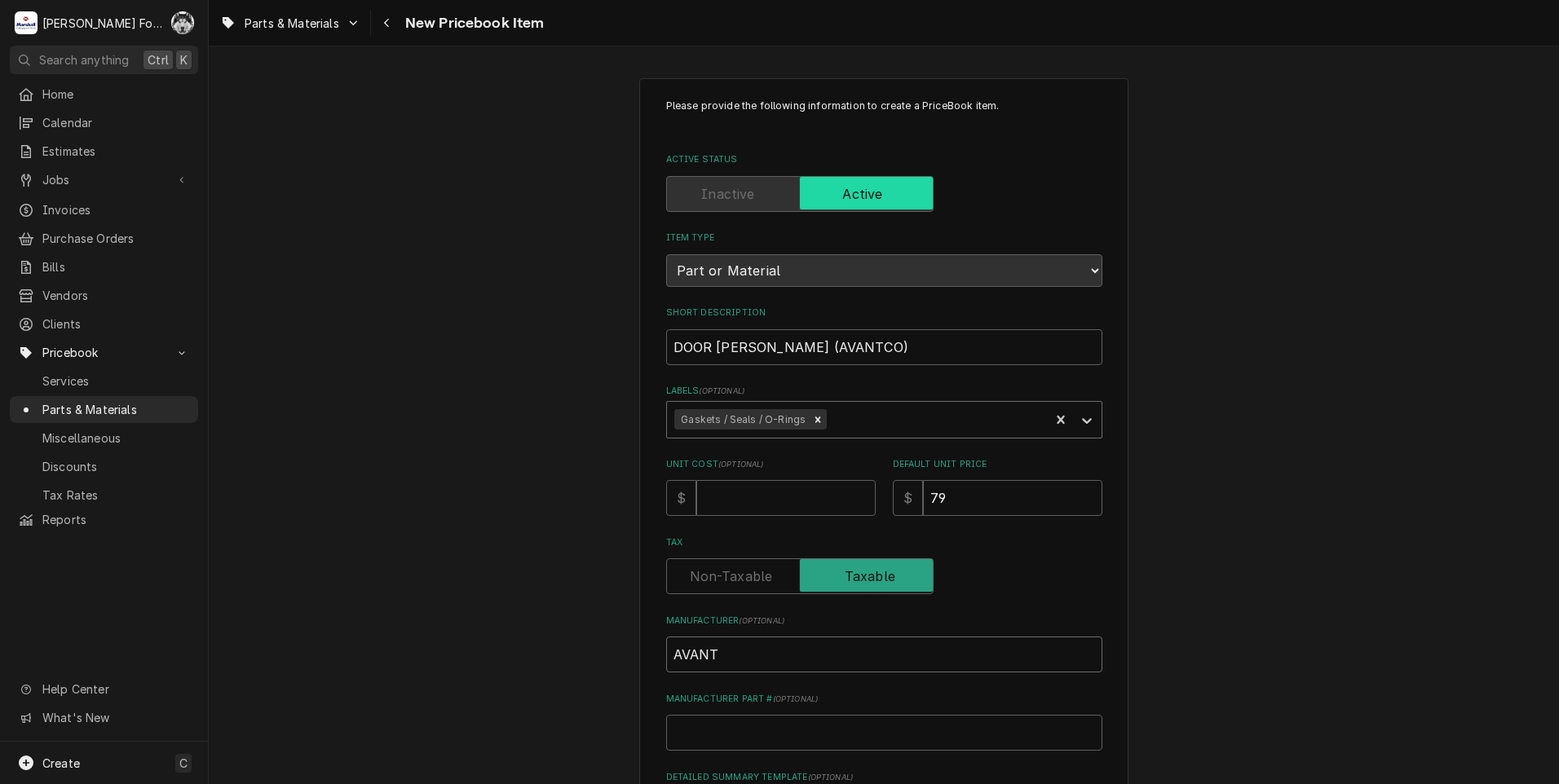
type input "AVANTC"
type textarea "x"
type input "AVANTCO"
drag, startPoint x: 740, startPoint y: 728, endPoint x: 750, endPoint y: 714, distance: 17.2
click at [750, 717] on input "Manufacturer Part # ( optional )" at bounding box center [884, 733] width 436 height 36
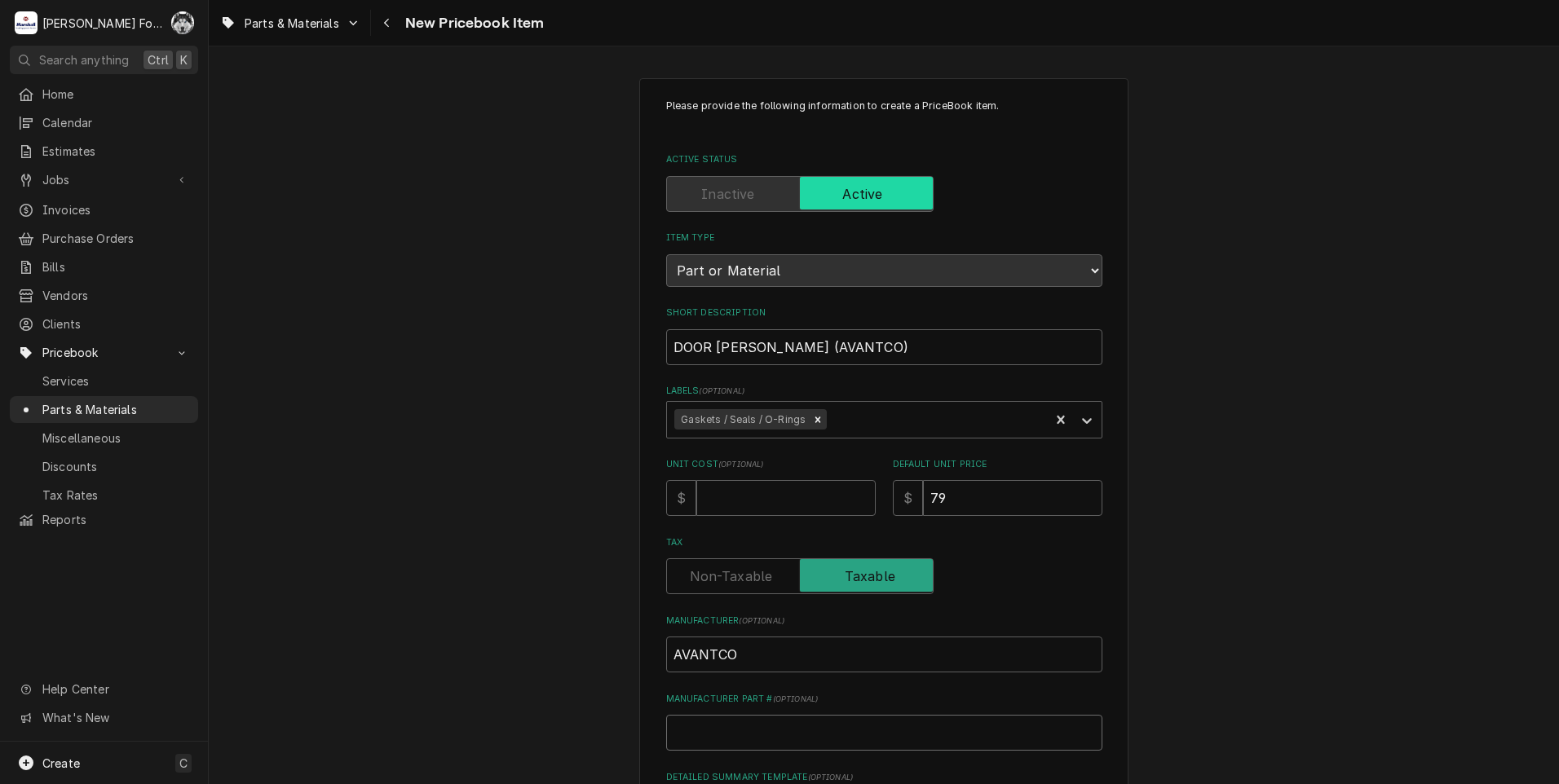
drag, startPoint x: 750, startPoint y: 714, endPoint x: 740, endPoint y: 747, distance: 34.5
paste input "178GSKT10521"
type textarea "x"
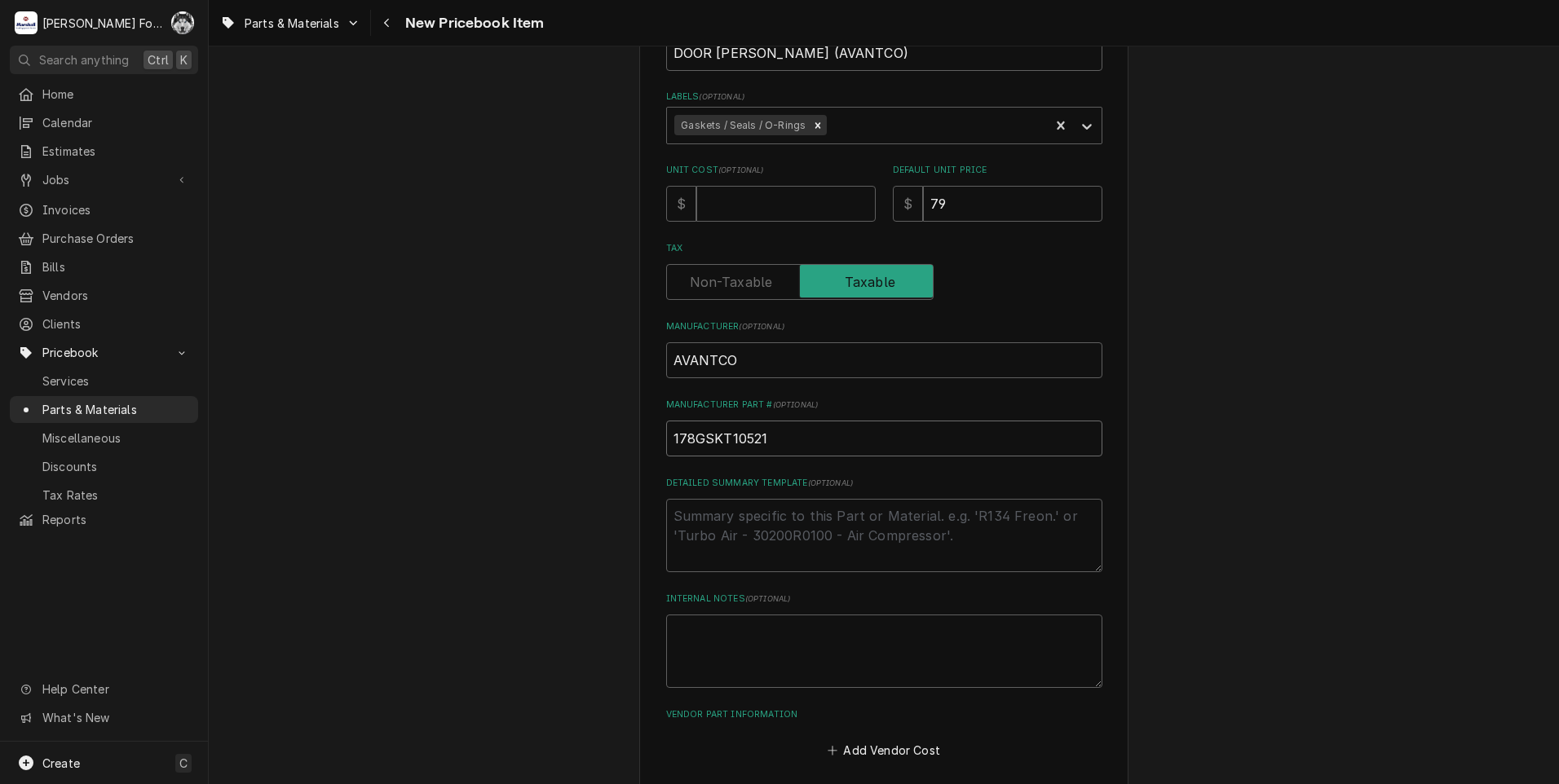
scroll to position [372, 0]
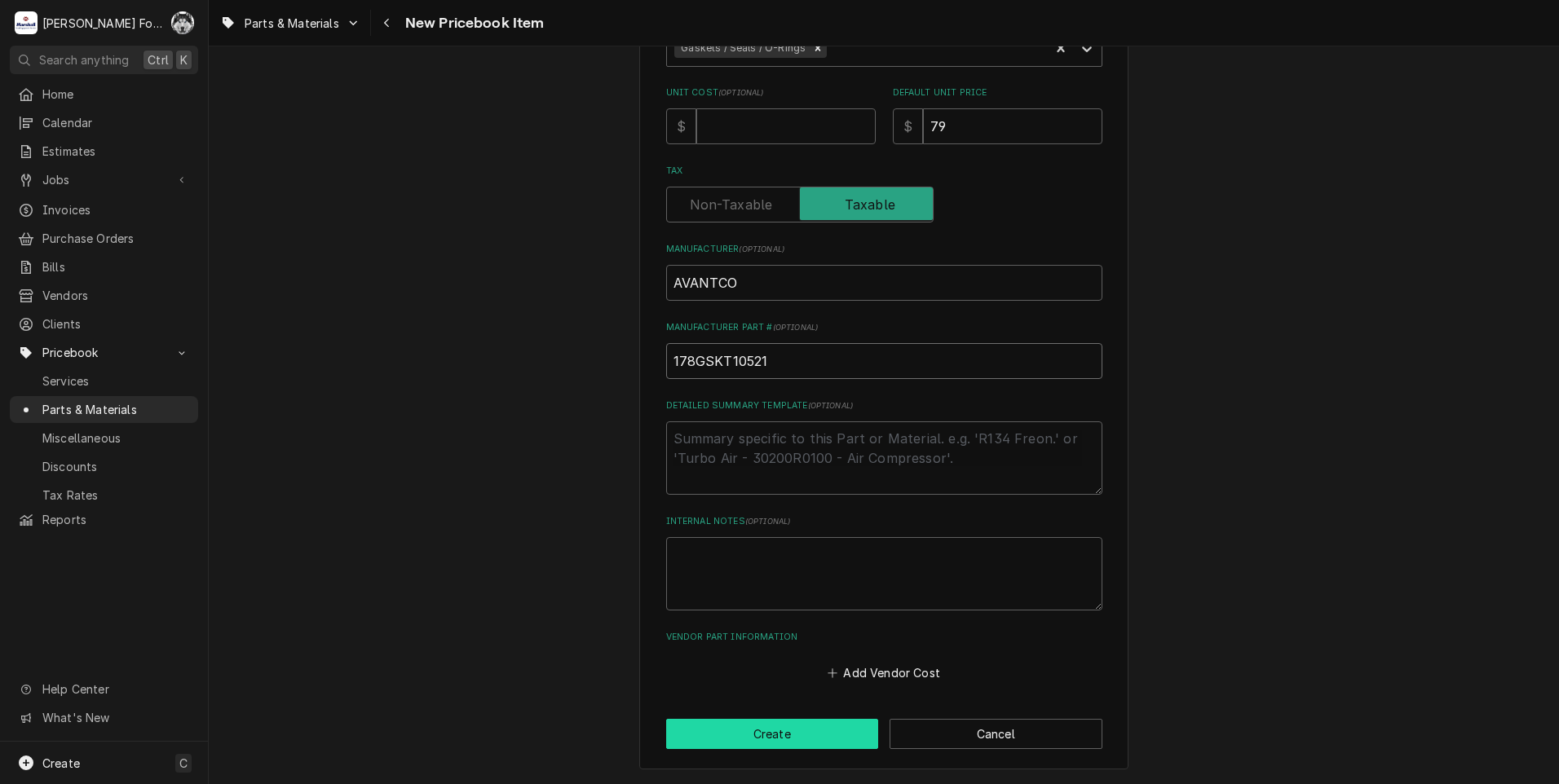
type input "178GSKT10521"
click at [796, 732] on button "Create" at bounding box center [772, 734] width 213 height 30
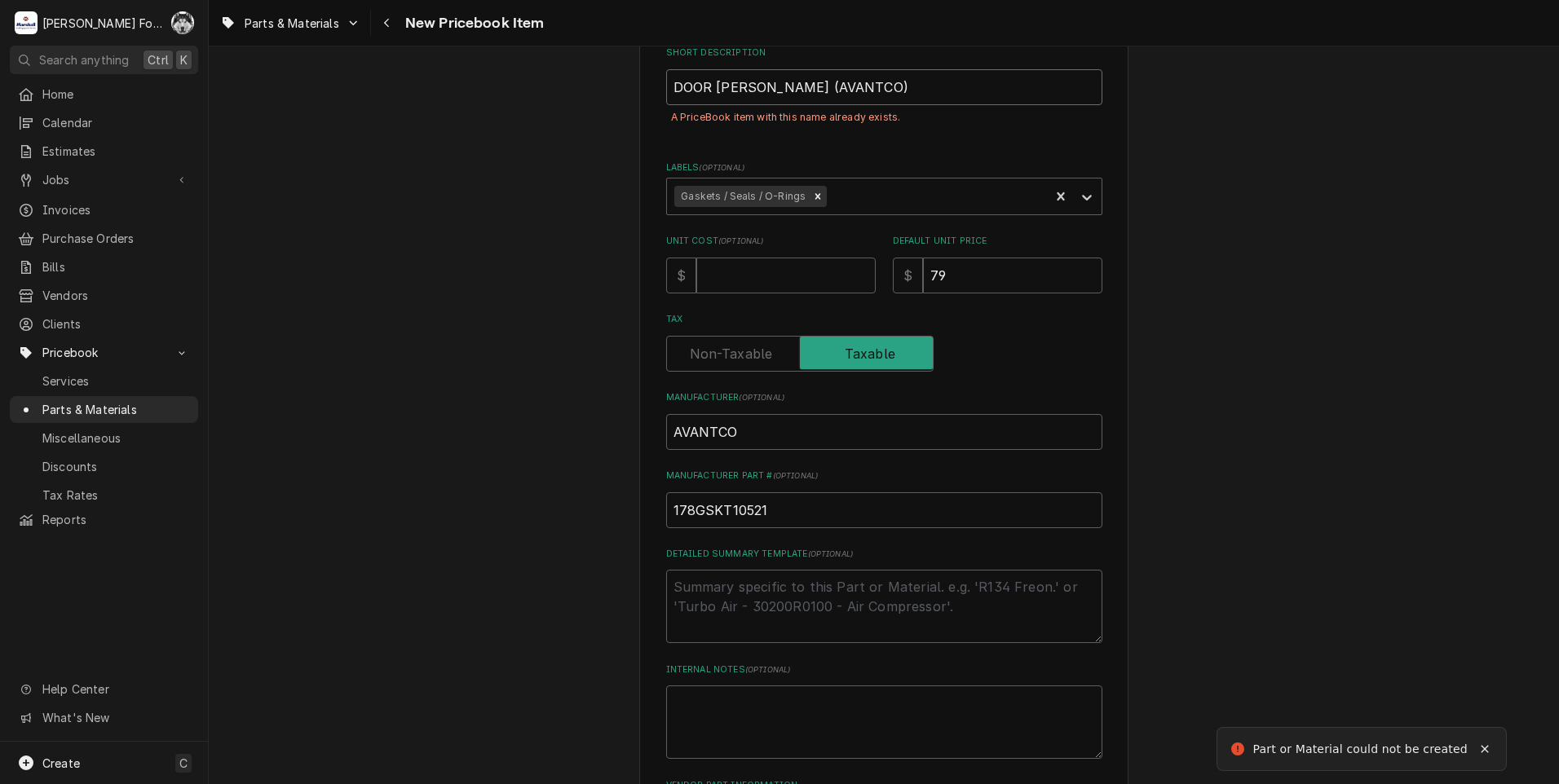
click at [833, 84] on input "DOOR GASKET (AVANTCO)" at bounding box center [884, 88] width 436 height 36
type textarea "x"
type input "DOOR GASKET (AVANTCO )"
type textarea "x"
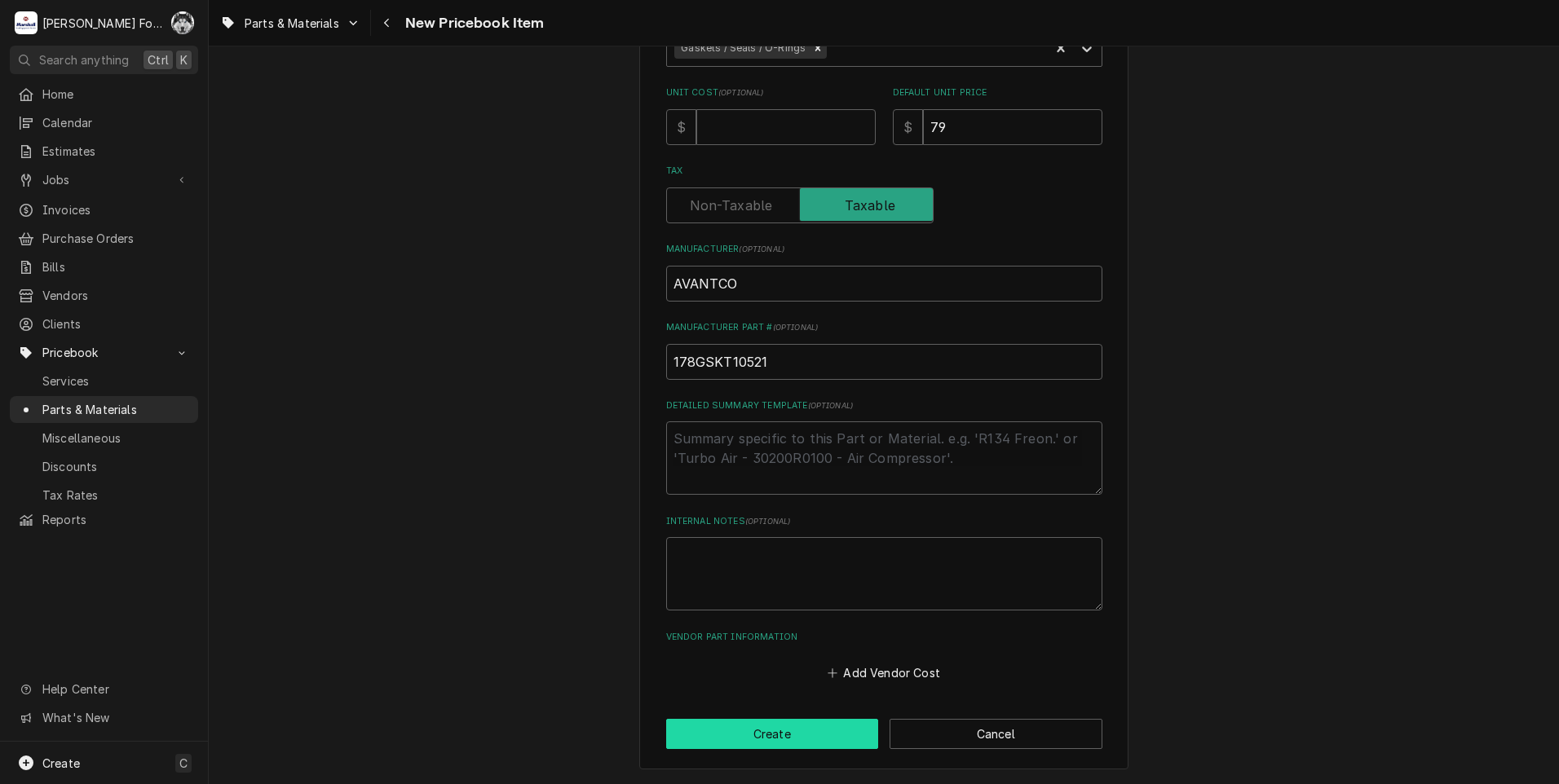
type input "DOOR GASKET (AVANTCO 1)"
click at [806, 738] on button "Create" at bounding box center [772, 734] width 213 height 30
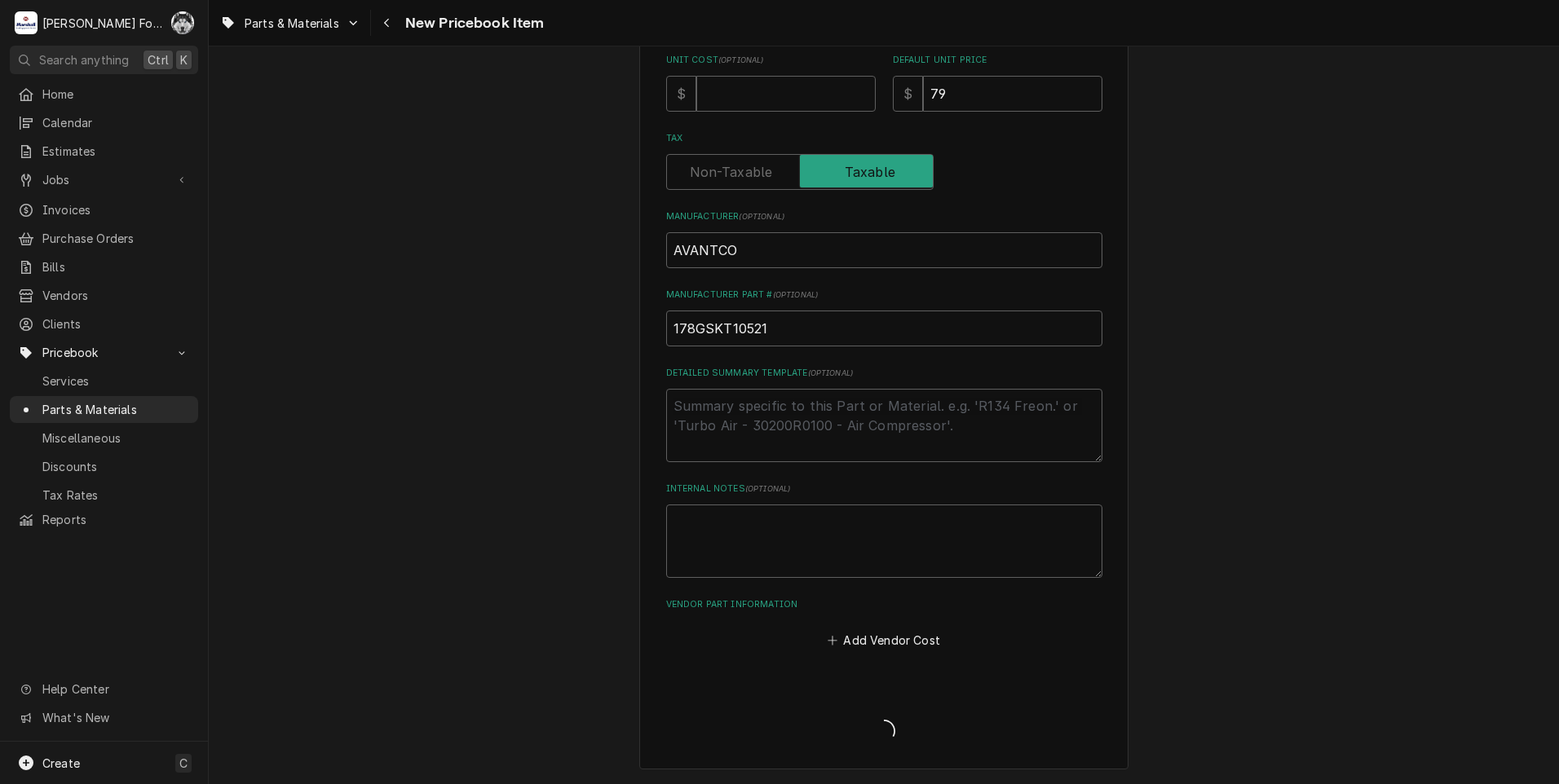
scroll to position [372, 0]
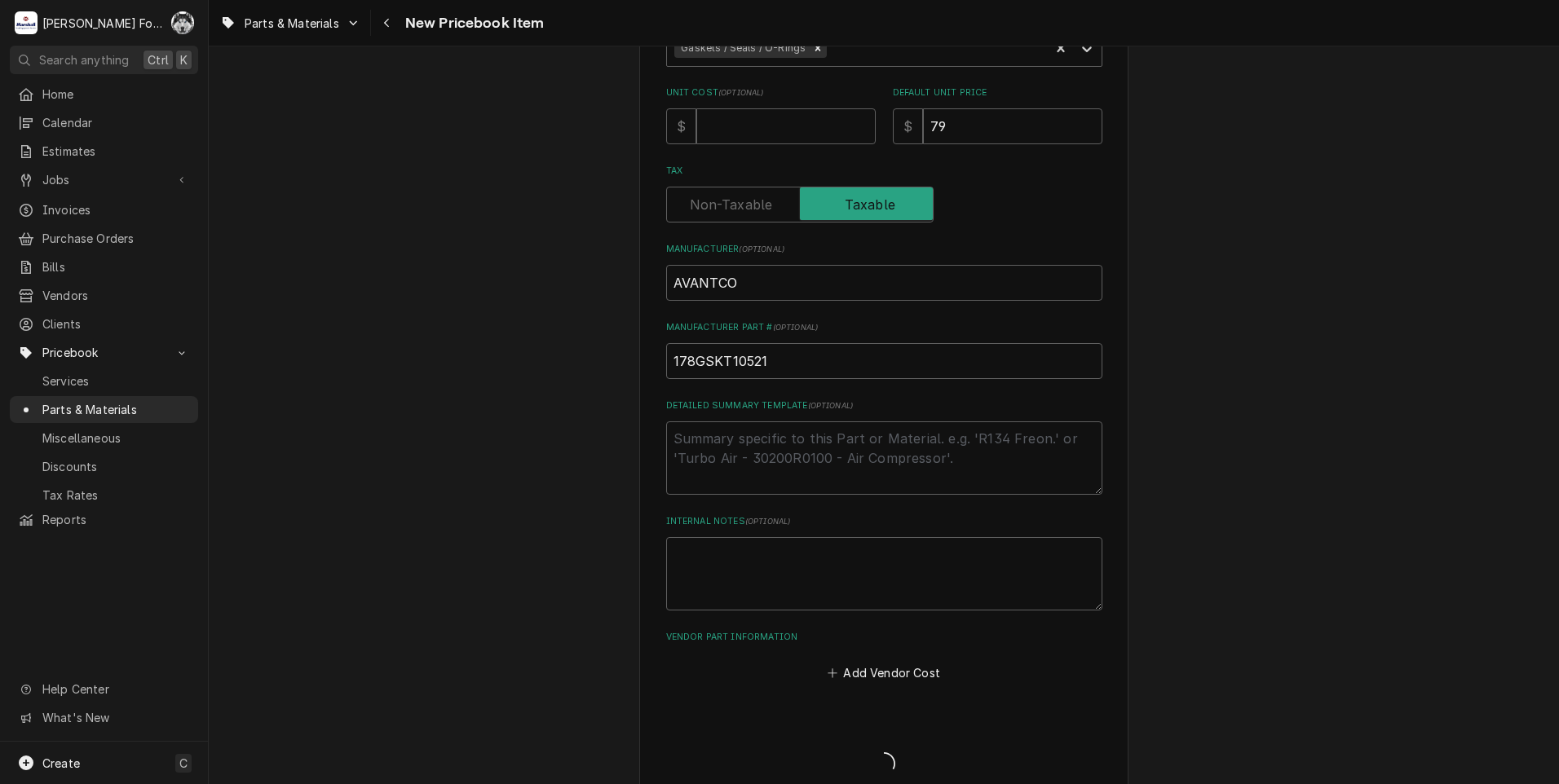
type textarea "x"
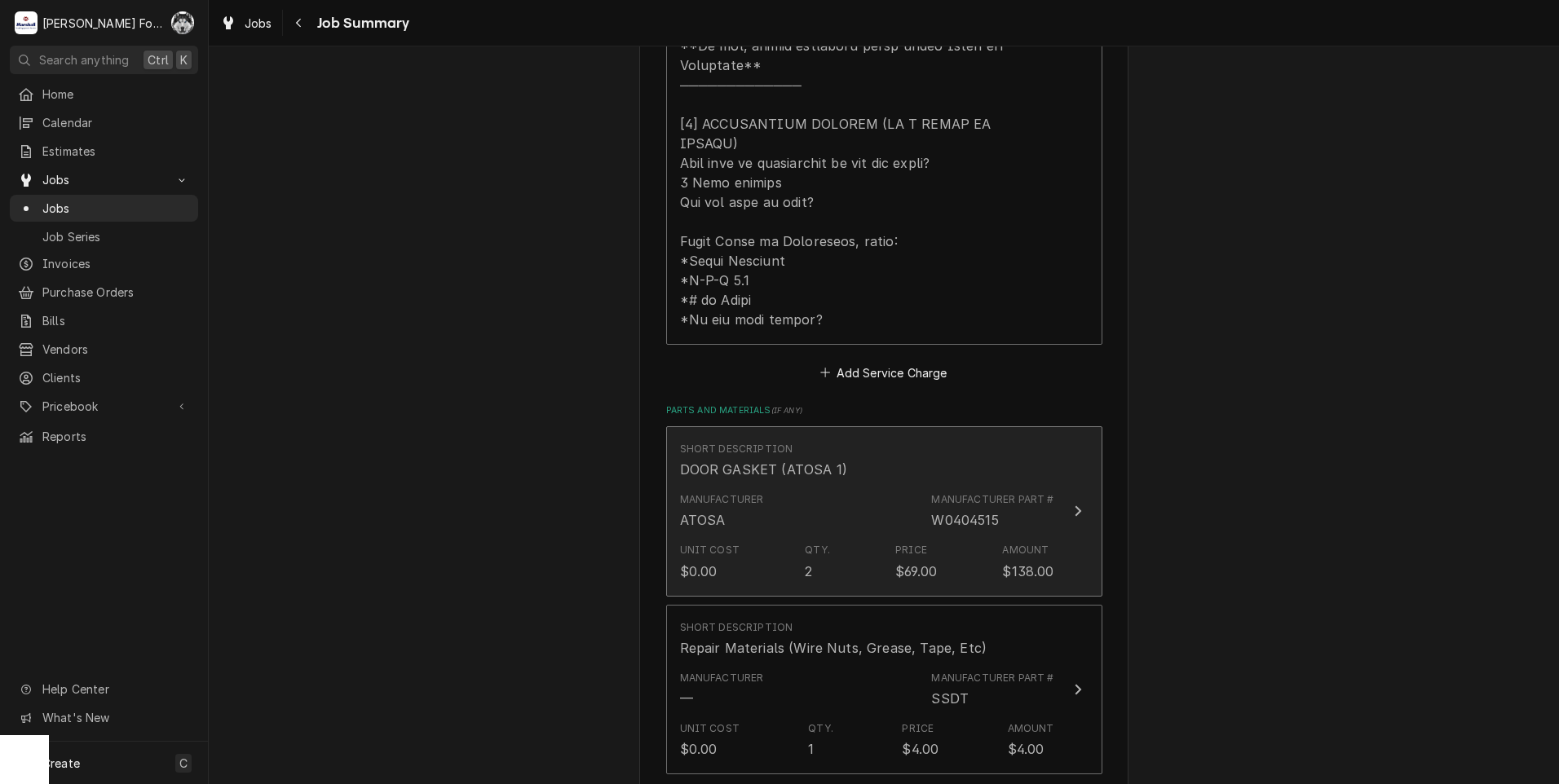
scroll to position [815, 0]
click at [831, 488] on div "Manufacturer ATOSA Manufacturer Part # W0404515" at bounding box center [867, 508] width 375 height 50
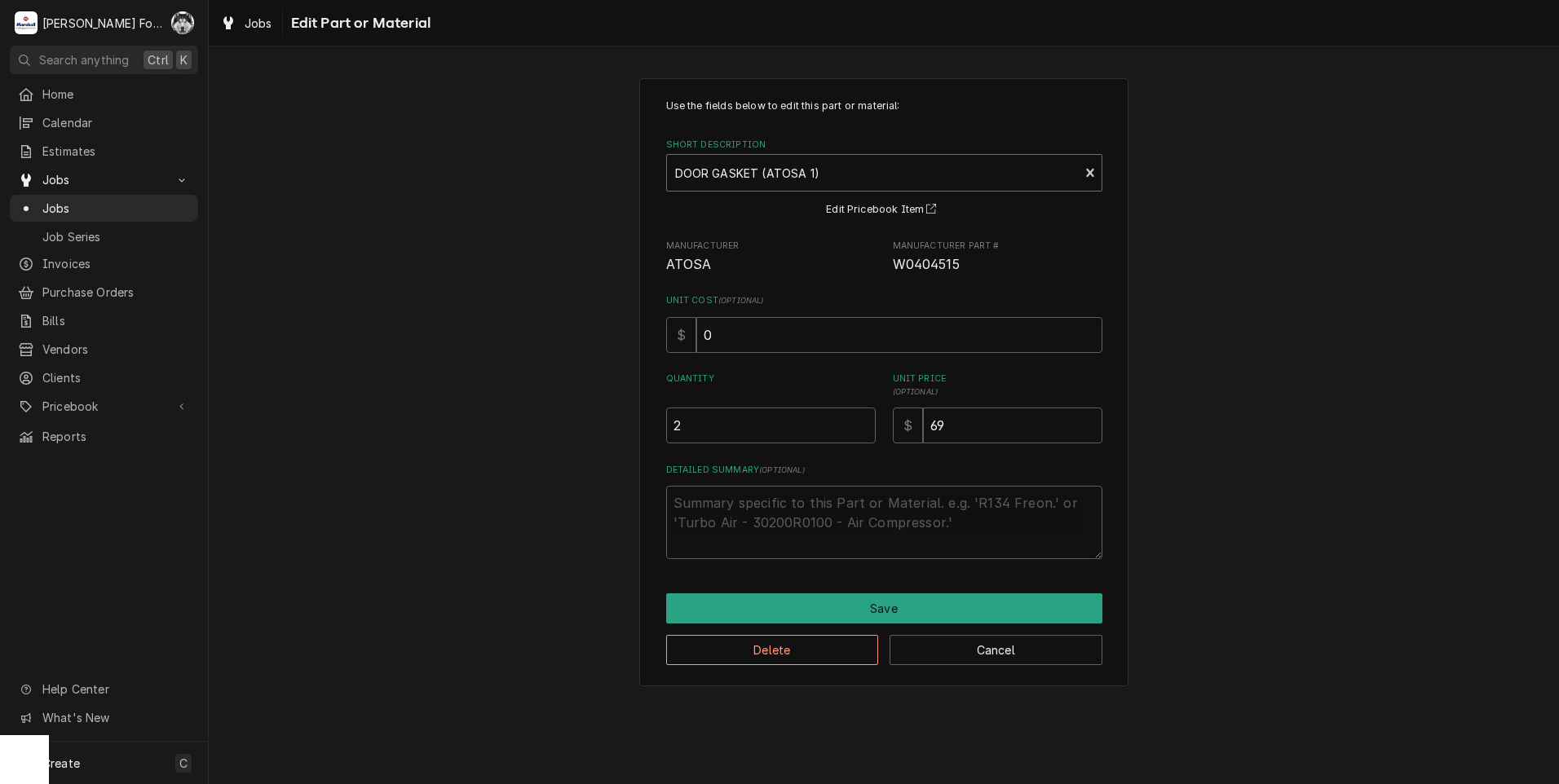
type textarea "x"
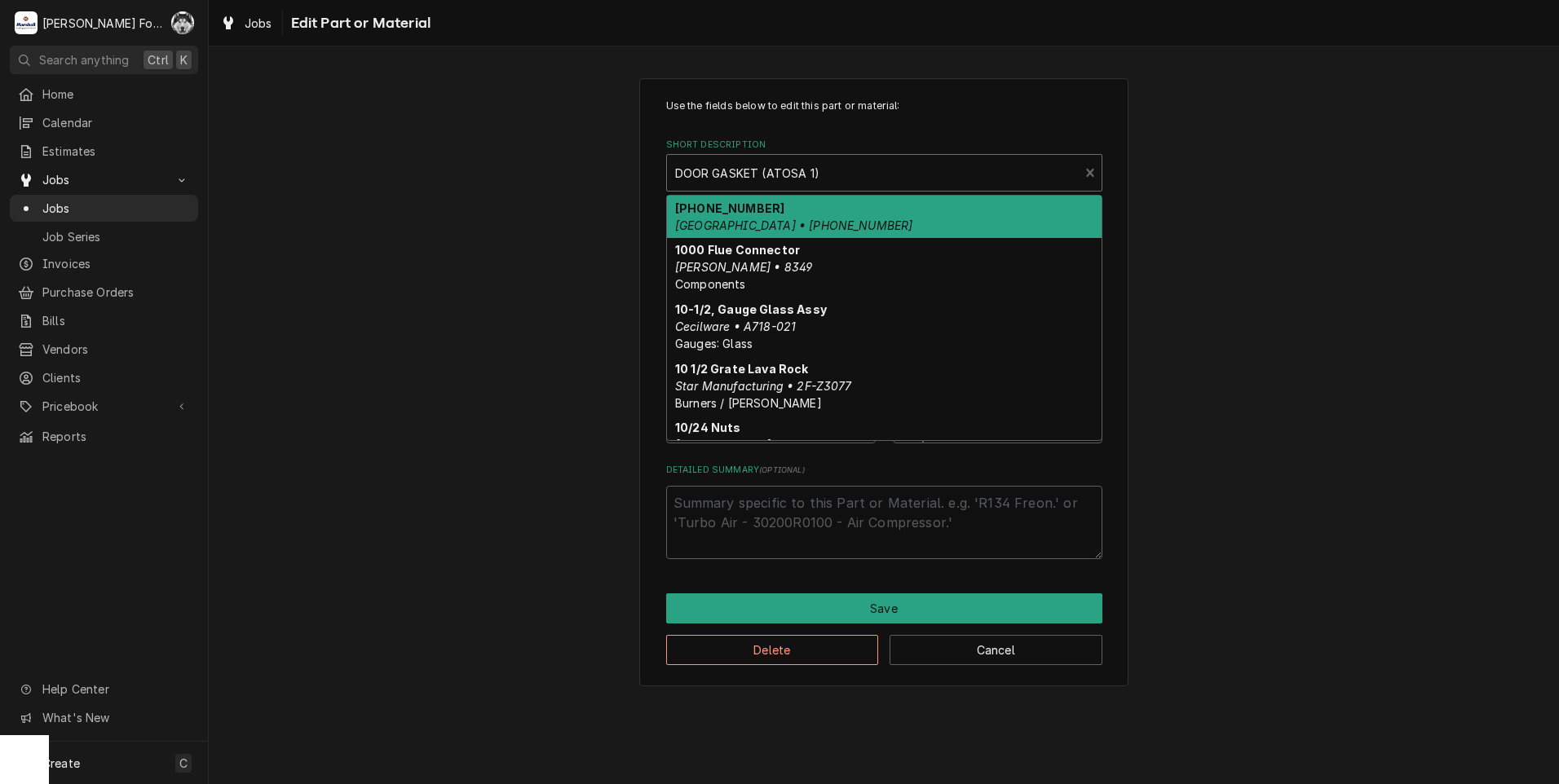
click at [826, 167] on div "Short Description" at bounding box center [873, 172] width 396 height 30
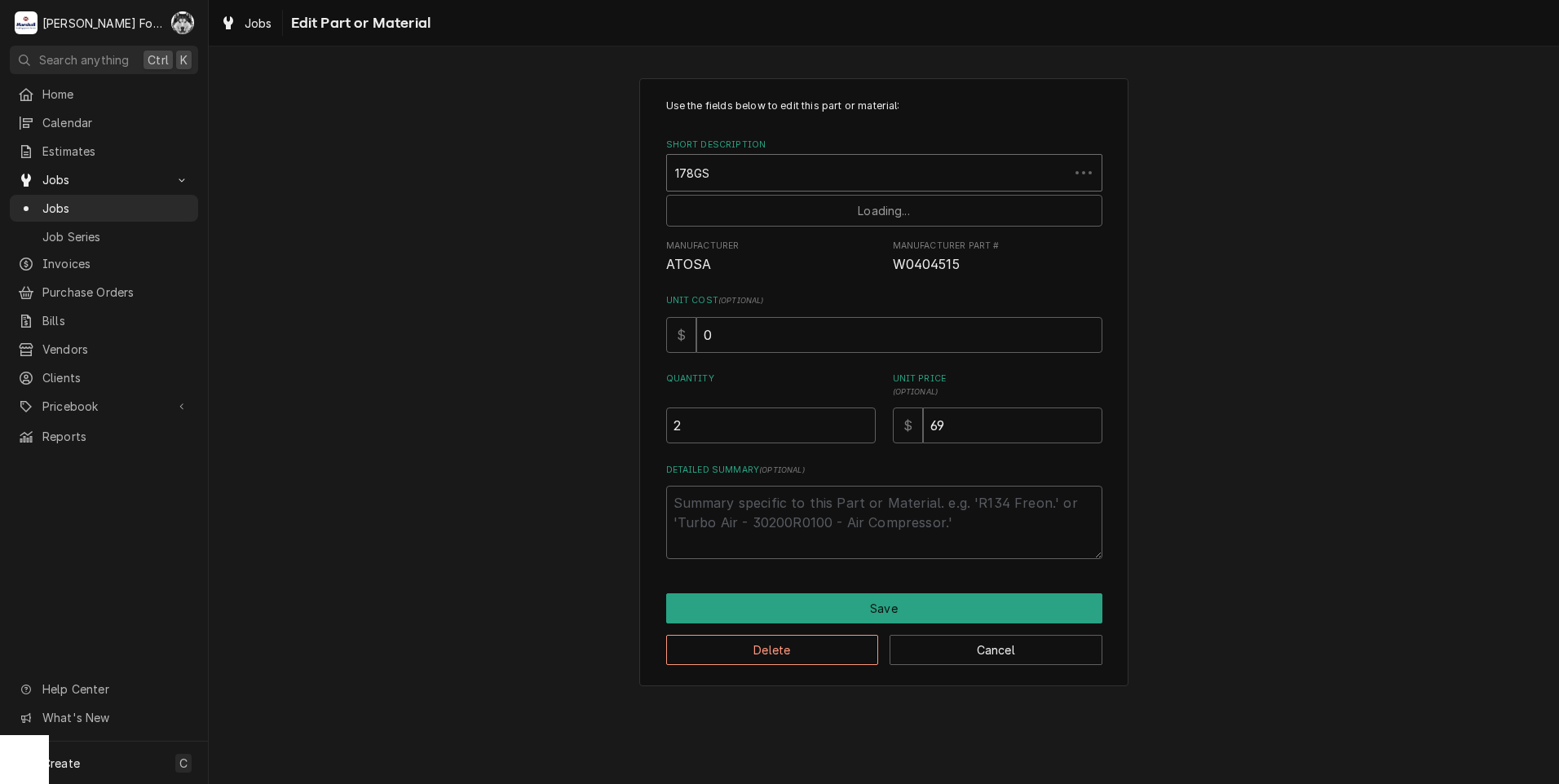
type input "178GSK"
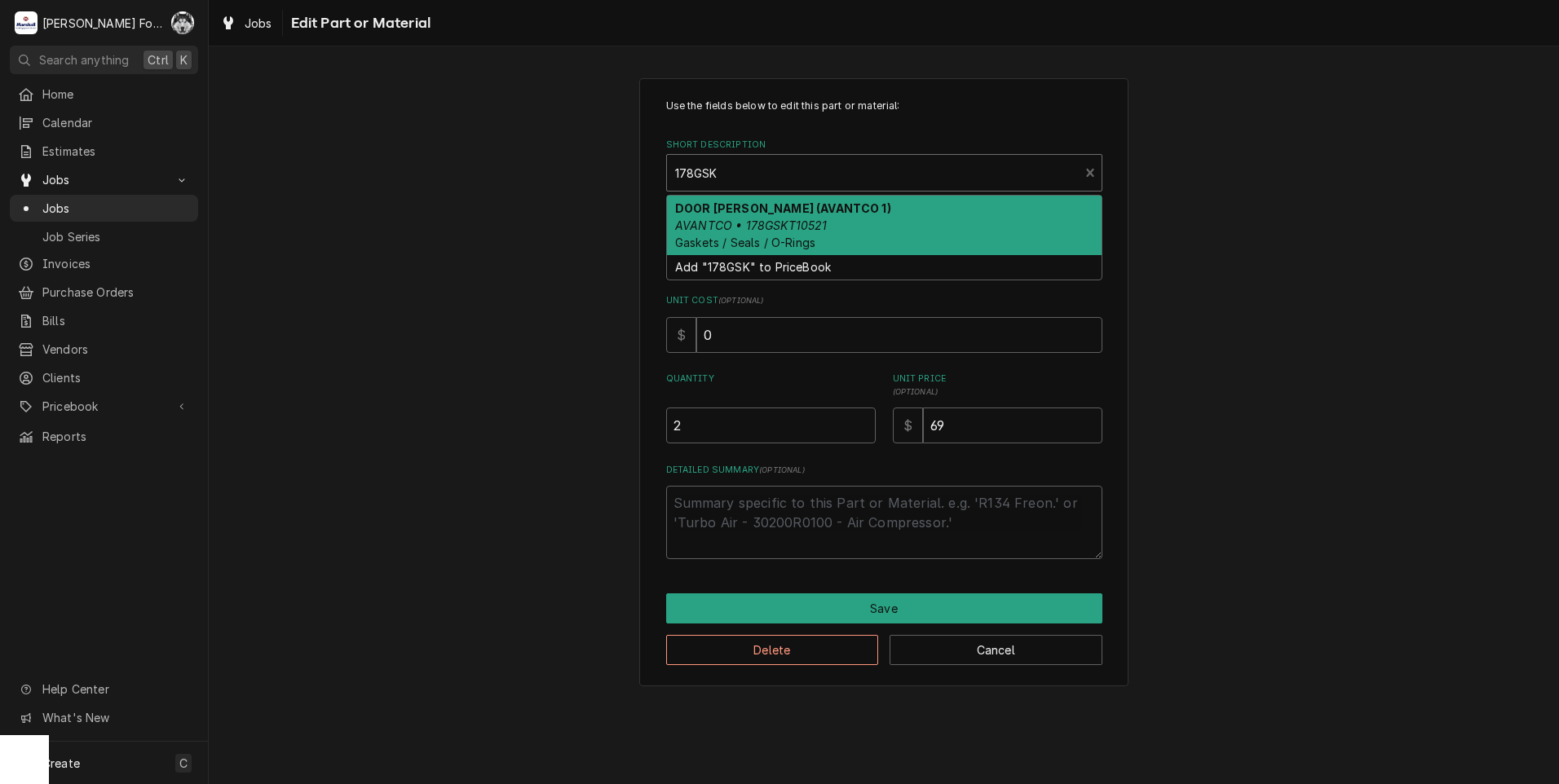
click at [782, 230] on em "AVANTCO • 178GSKT10521" at bounding box center [751, 225] width 152 height 14
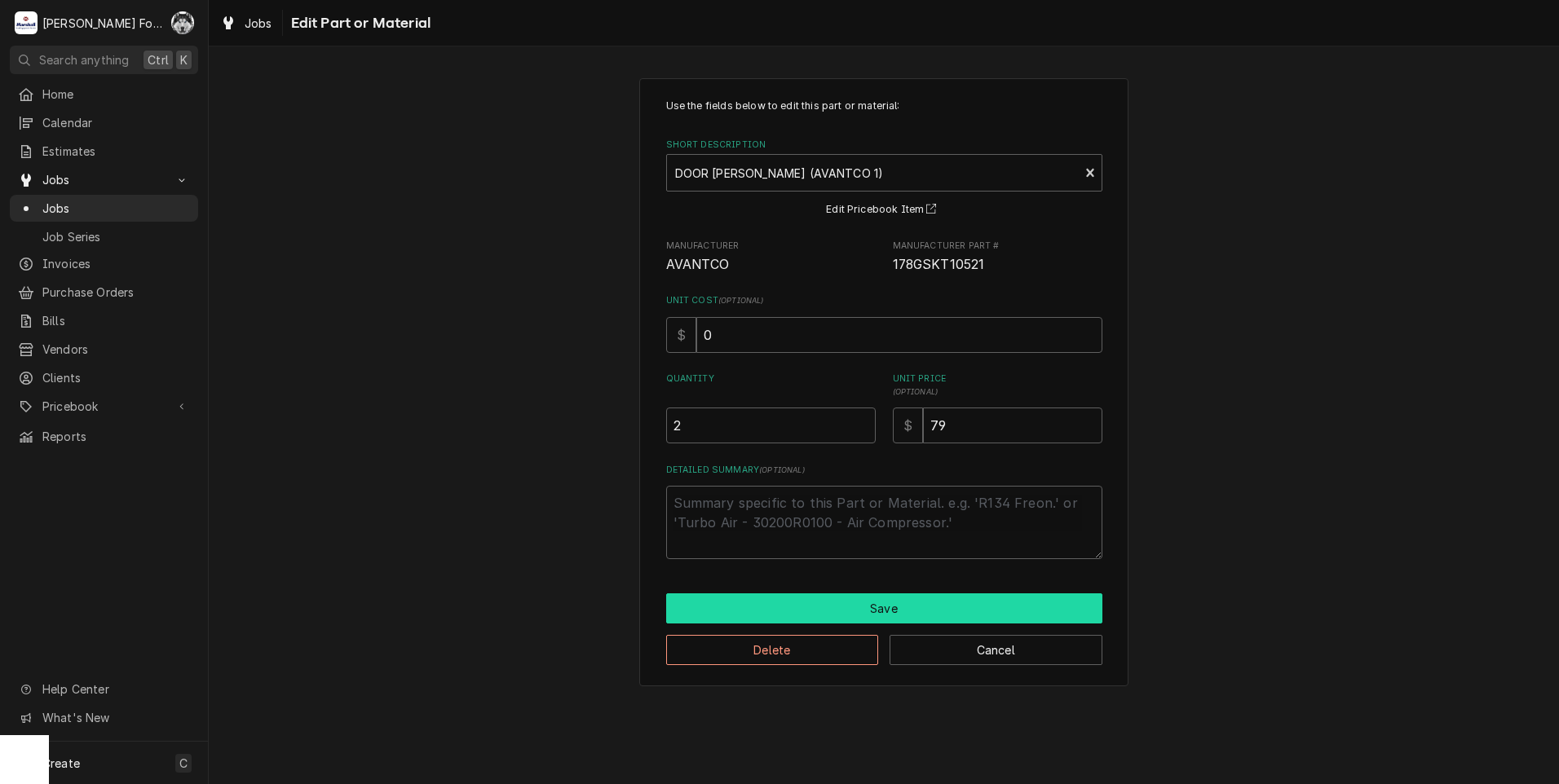
click at [820, 612] on button "Save" at bounding box center [884, 609] width 436 height 30
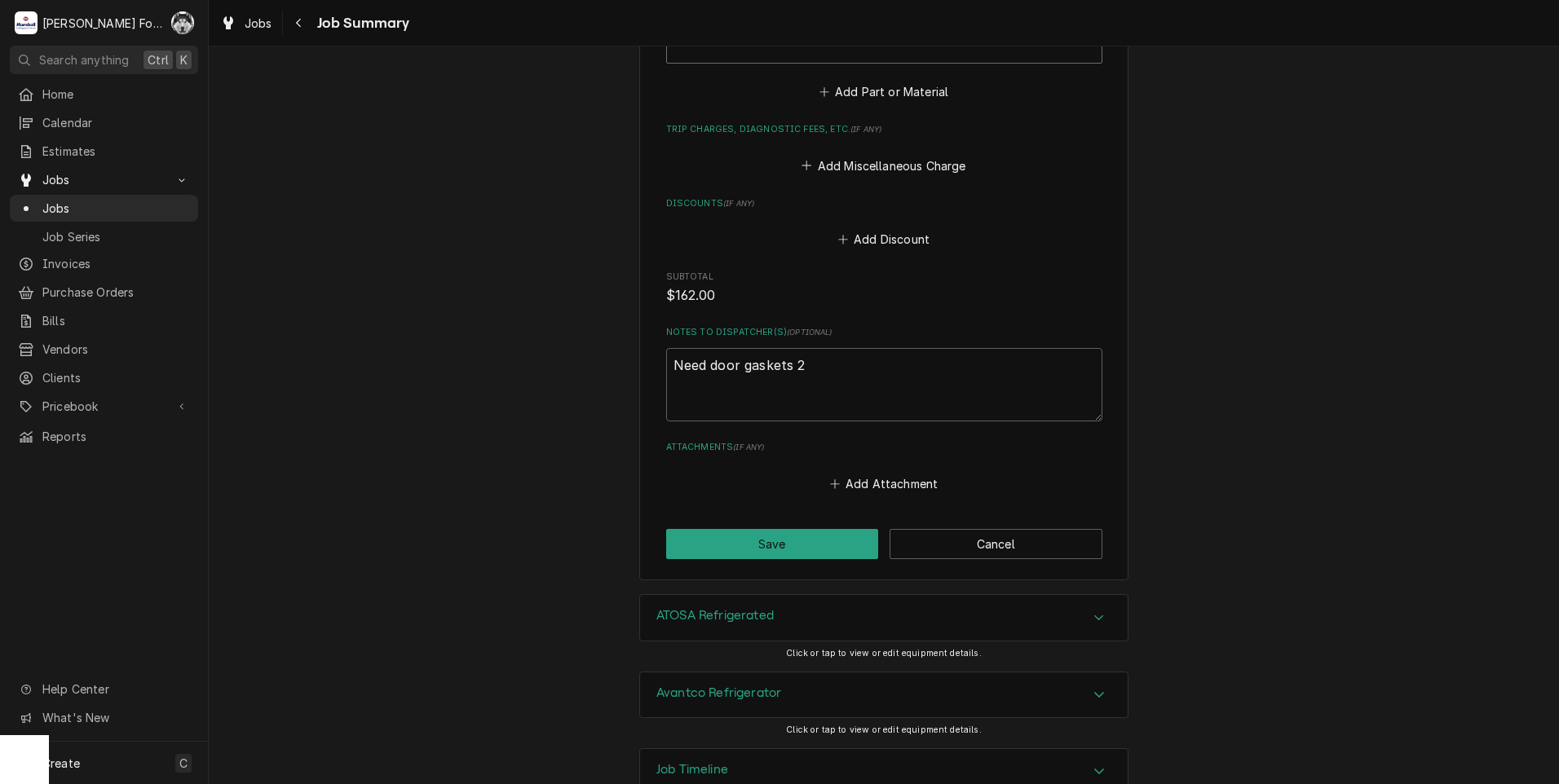
scroll to position [1525, 0]
click at [758, 527] on button "Save" at bounding box center [772, 542] width 213 height 30
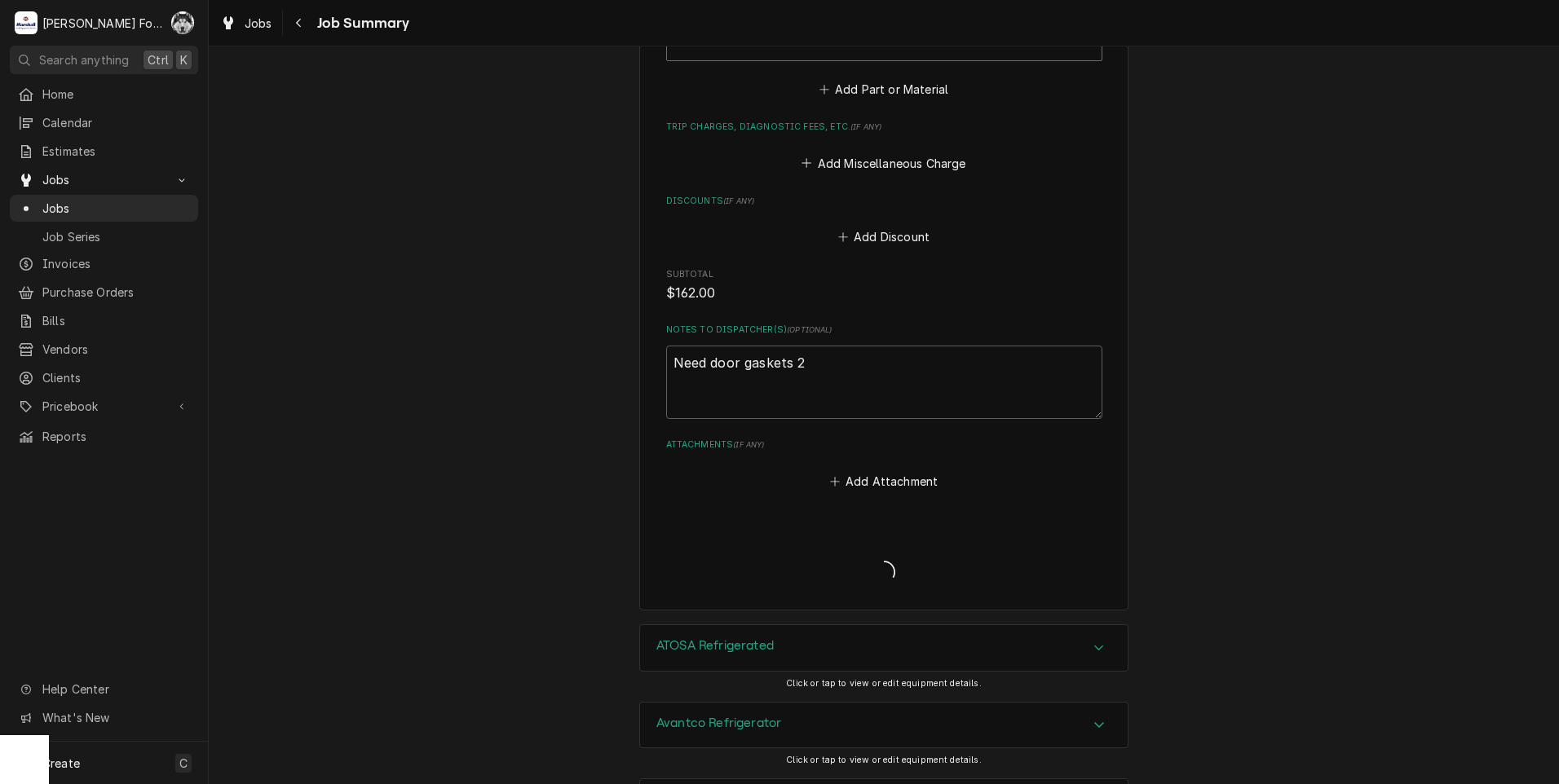
type textarea "x"
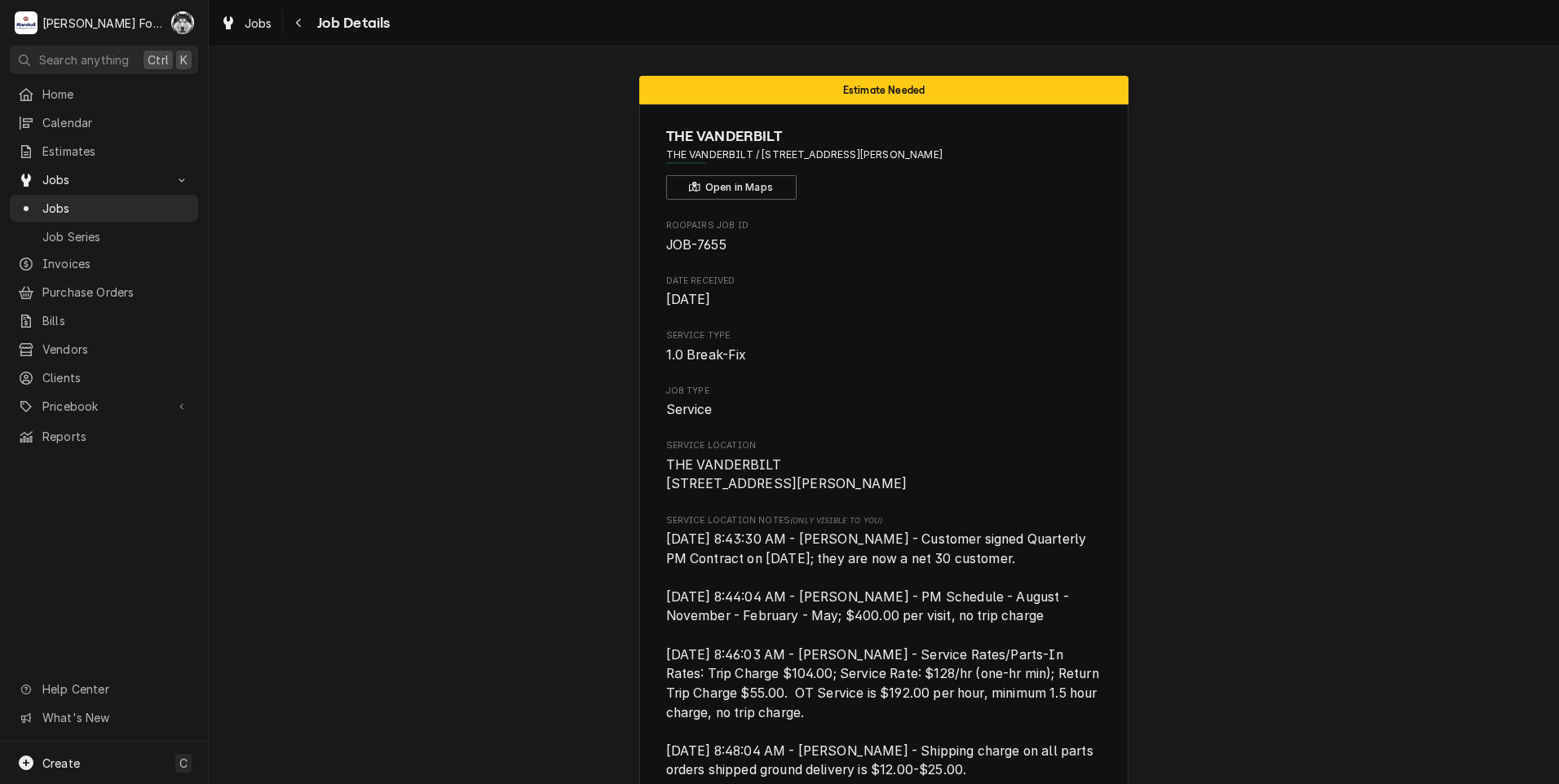
click at [61, 207] on span "Jobs" at bounding box center [115, 209] width 148 height 17
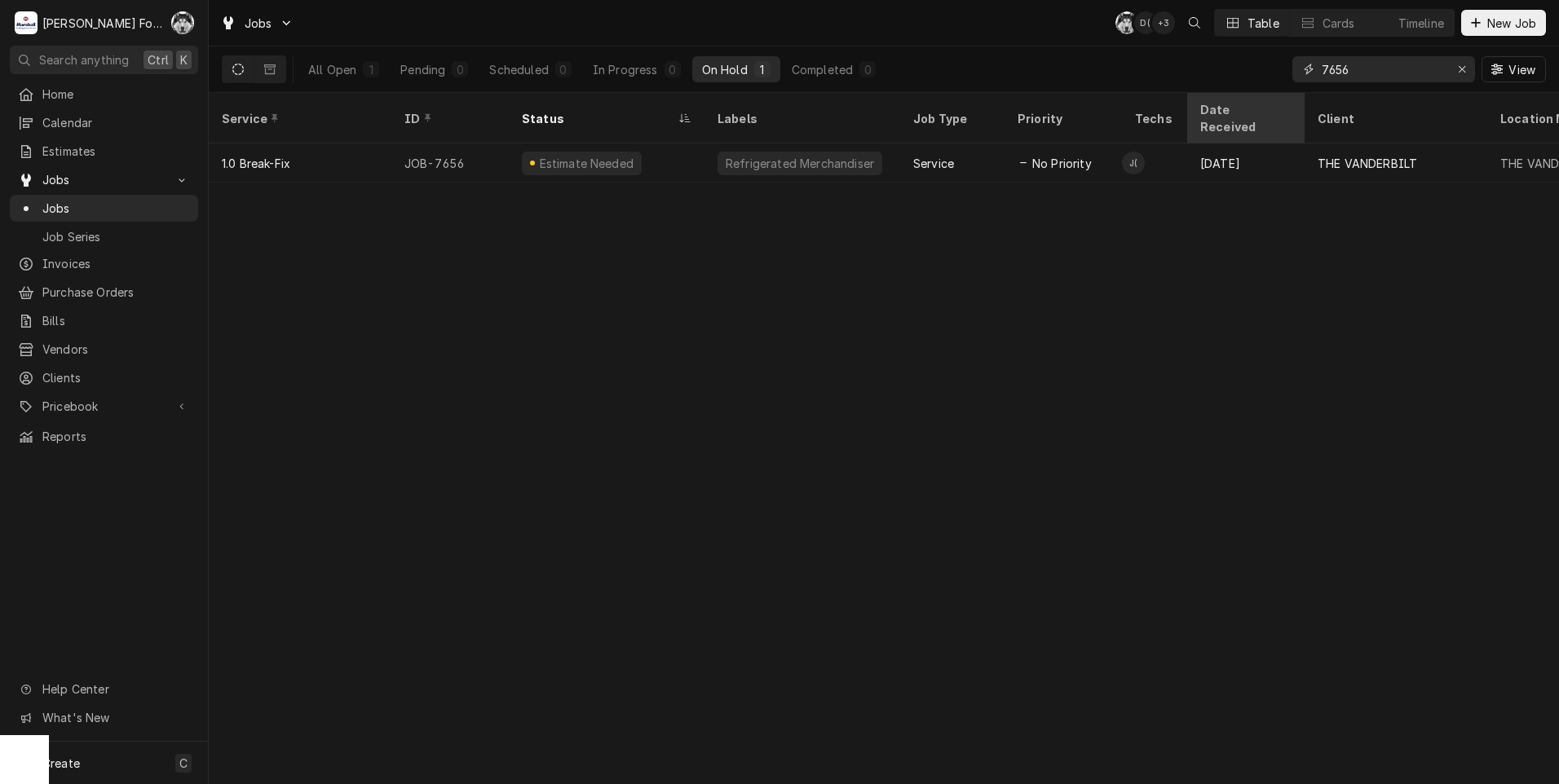
drag, startPoint x: 0, startPoint y: 0, endPoint x: 1218, endPoint y: 102, distance: 1222.3
click at [1216, 102] on div "Jobs C( D( + 3 Table Cards Timeline New Job All Open 1 Pending 0 Scheduled 0 In…" at bounding box center [883, 392] width 1350 height 784
type input "7652"
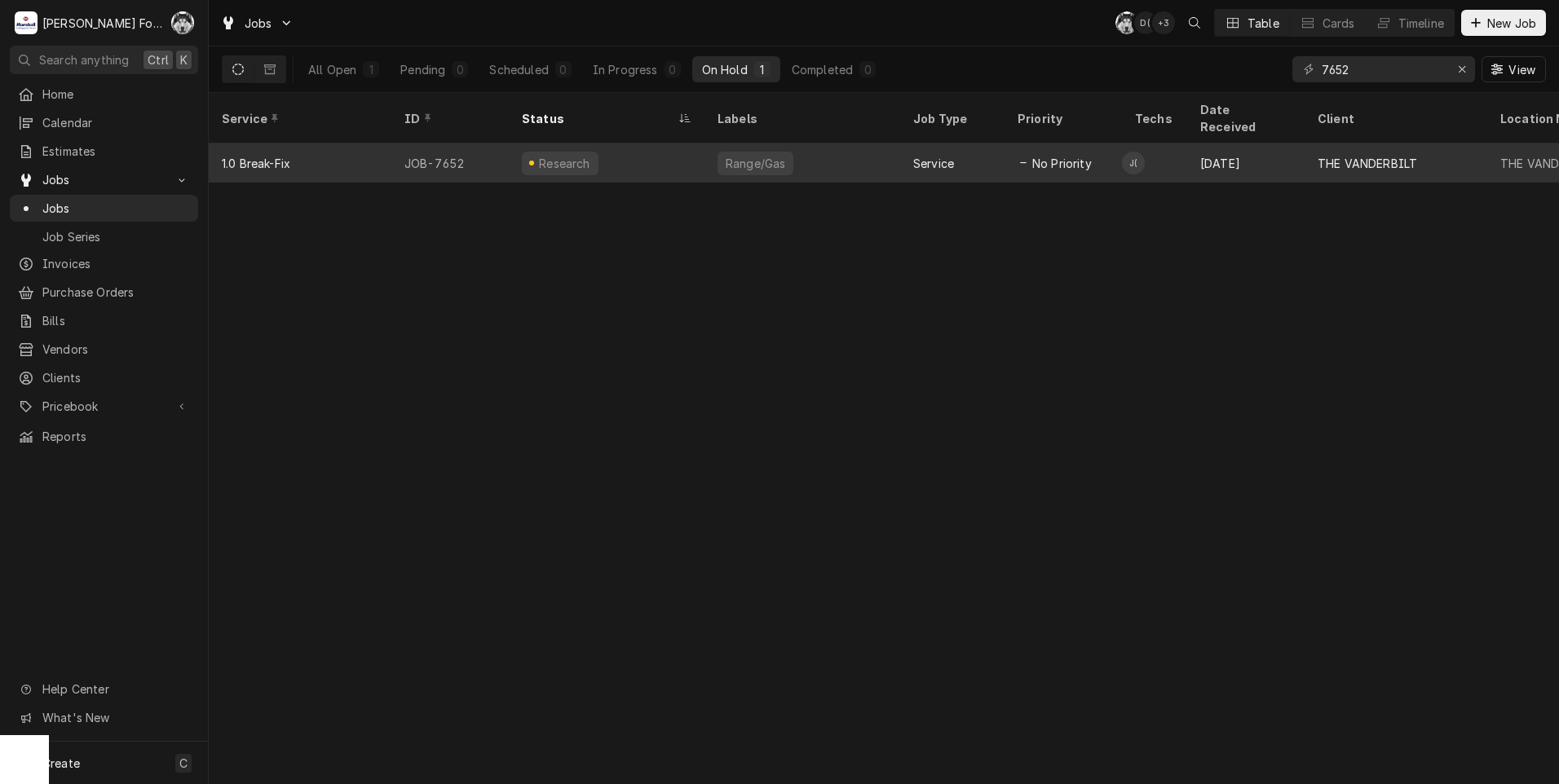
click at [720, 151] on div "Range/Gas" at bounding box center [756, 163] width 76 height 24
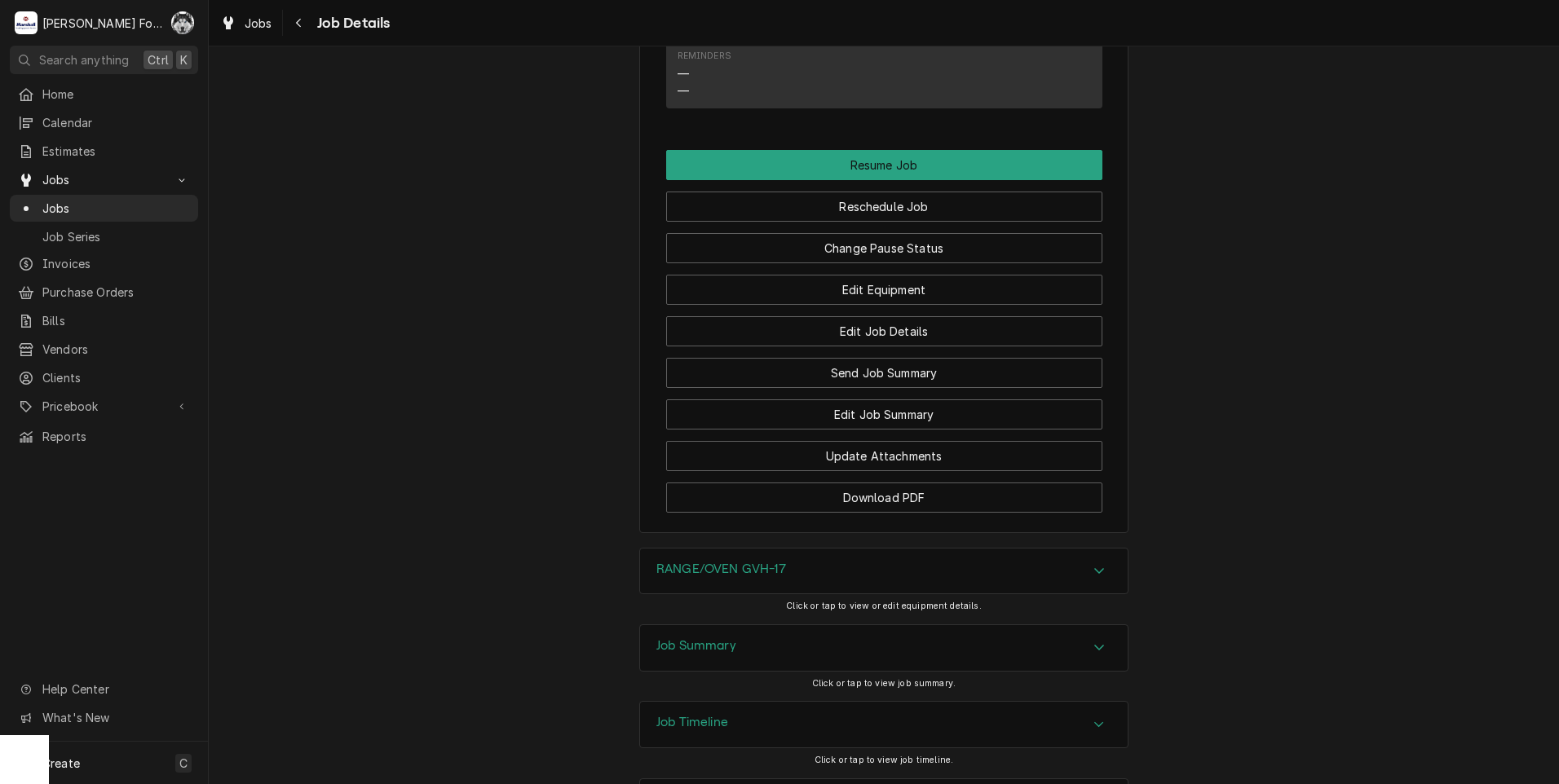
scroll to position [2334, 0]
click at [735, 560] on div "RANGE/OVEN GVH-17" at bounding box center [721, 570] width 130 height 20
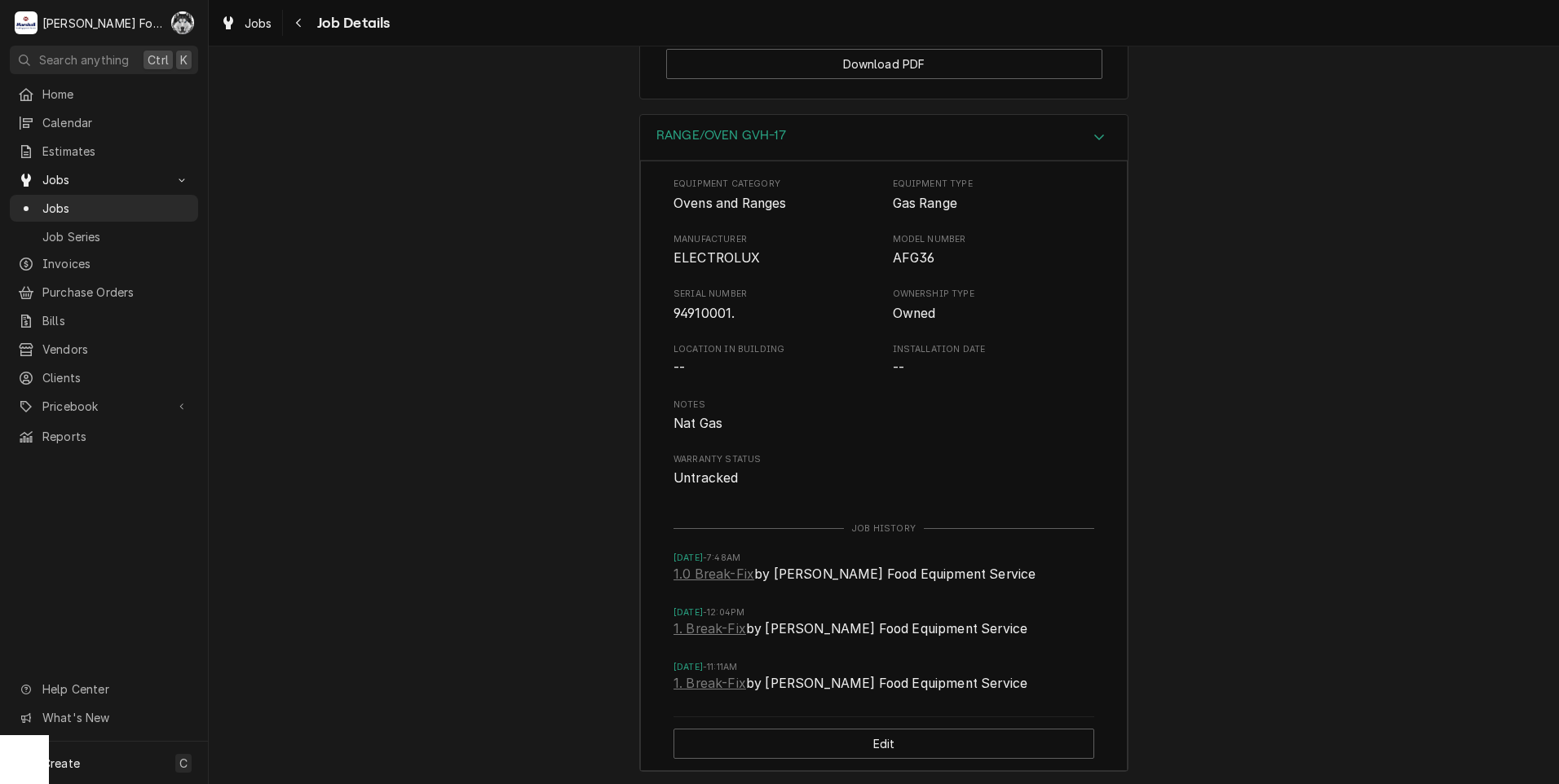
scroll to position [2877, 0]
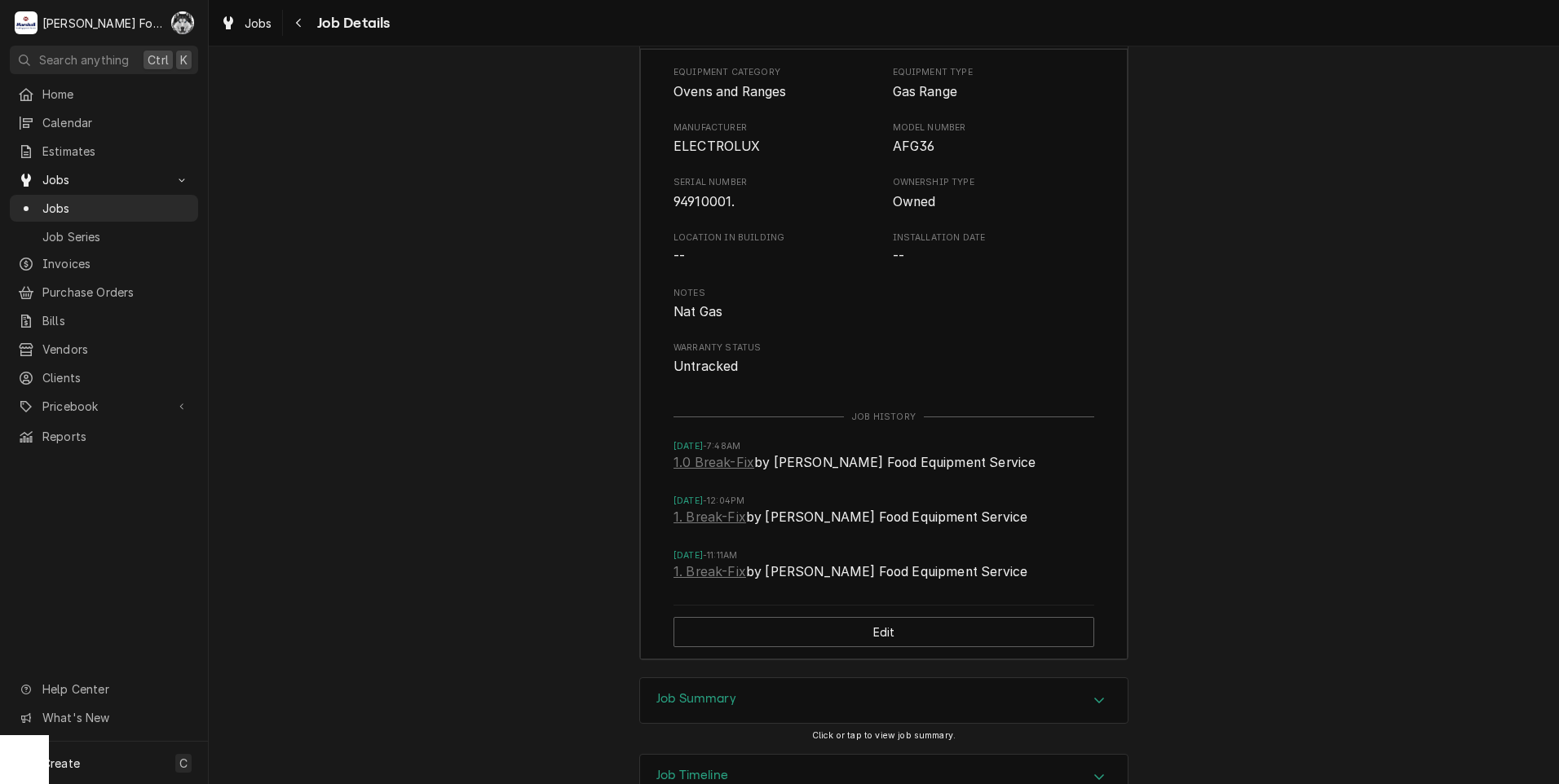
click at [716, 692] on h3 "Job Summary" at bounding box center [697, 699] width 80 height 15
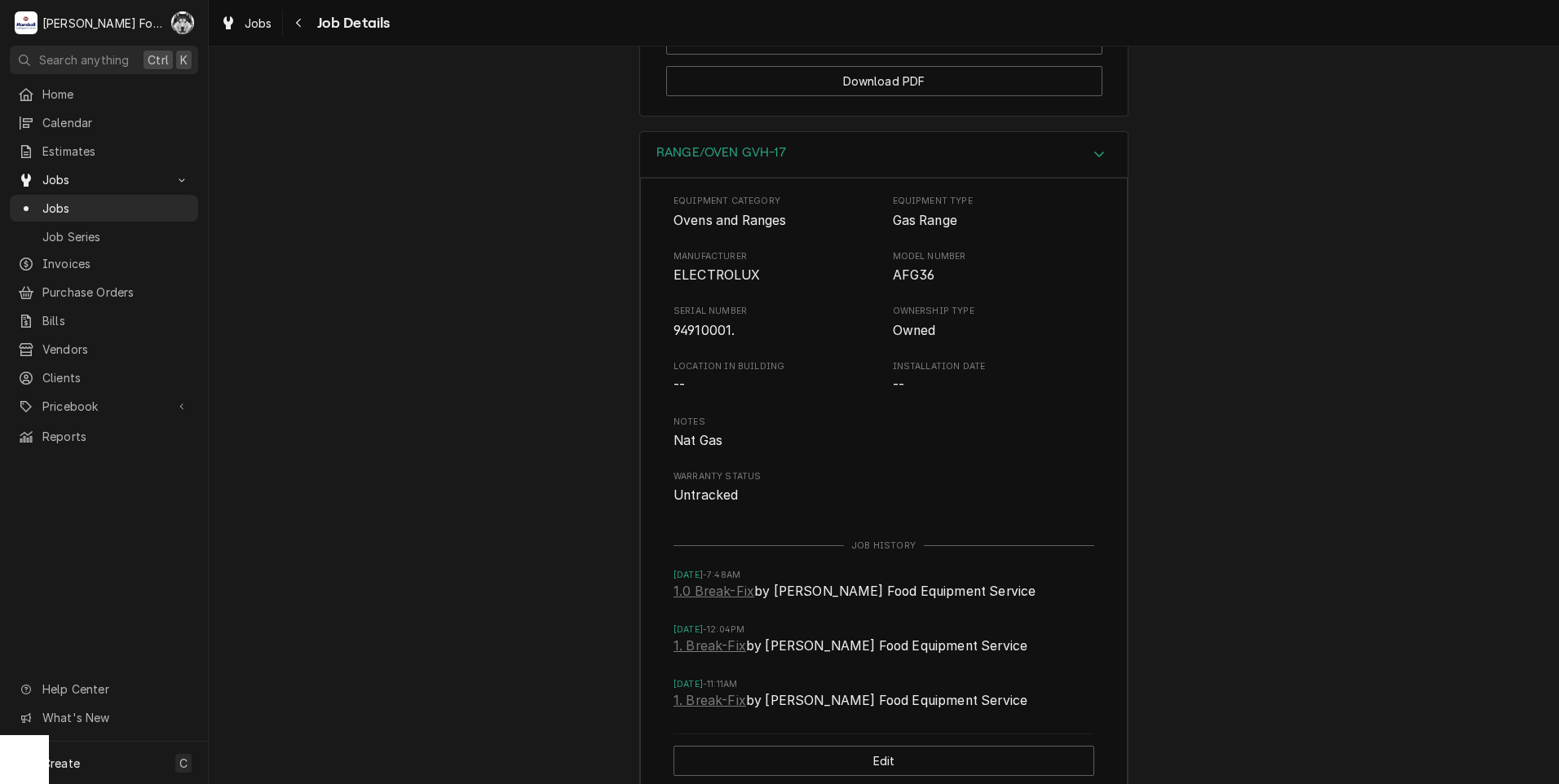
scroll to position [2477, 0]
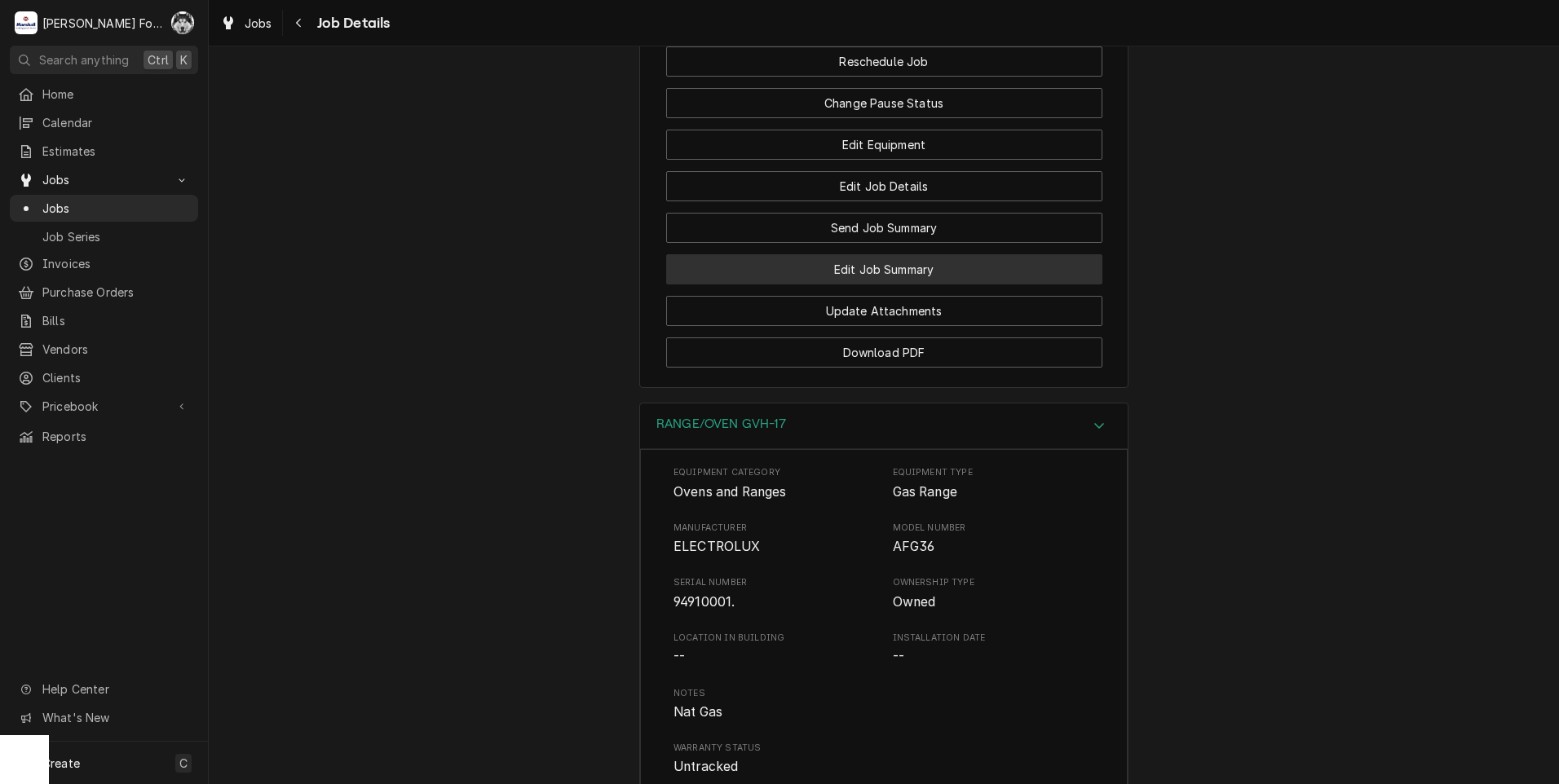
click at [856, 254] on button "Edit Job Summary" at bounding box center [884, 270] width 436 height 30
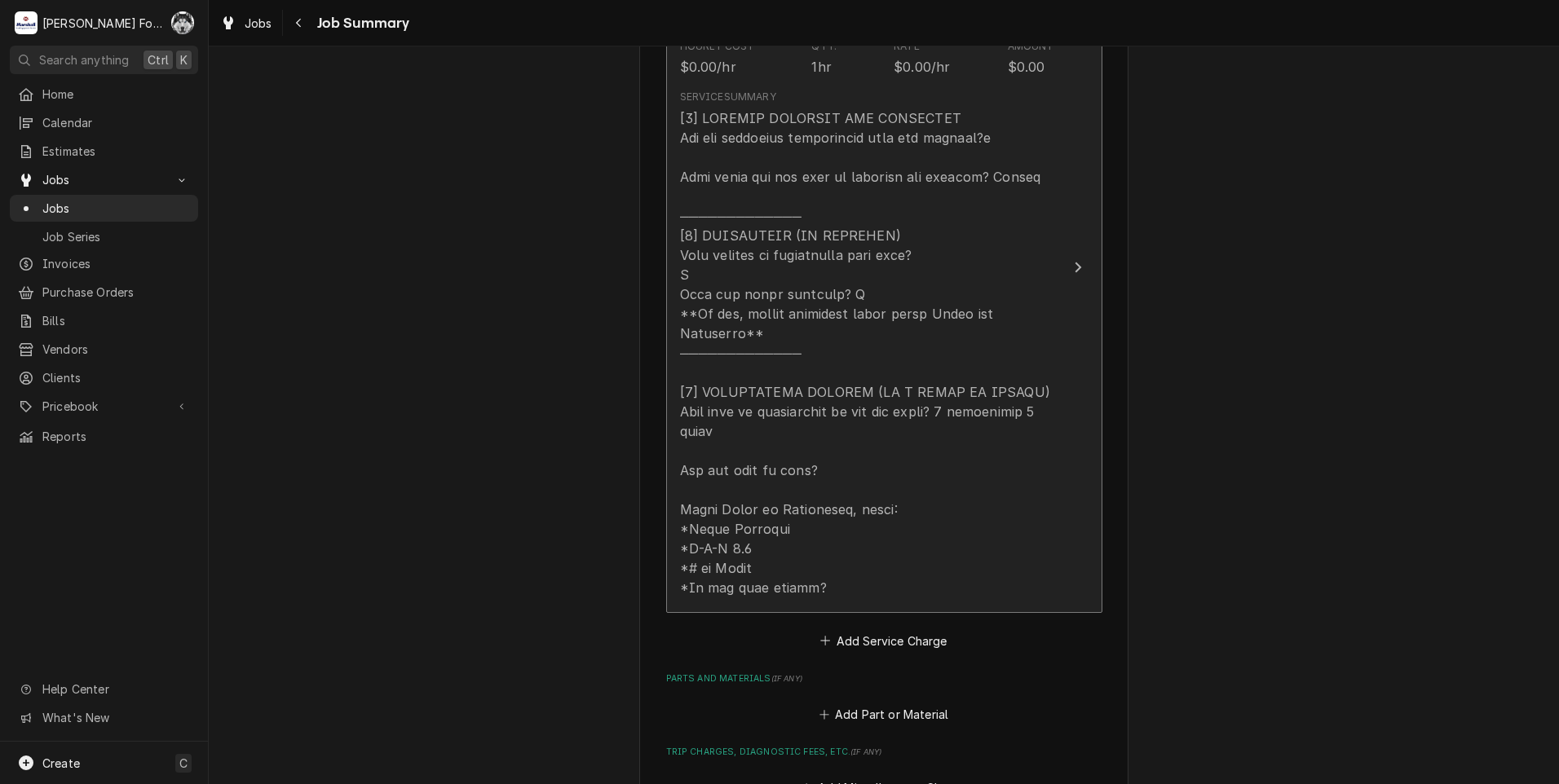
scroll to position [815, 0]
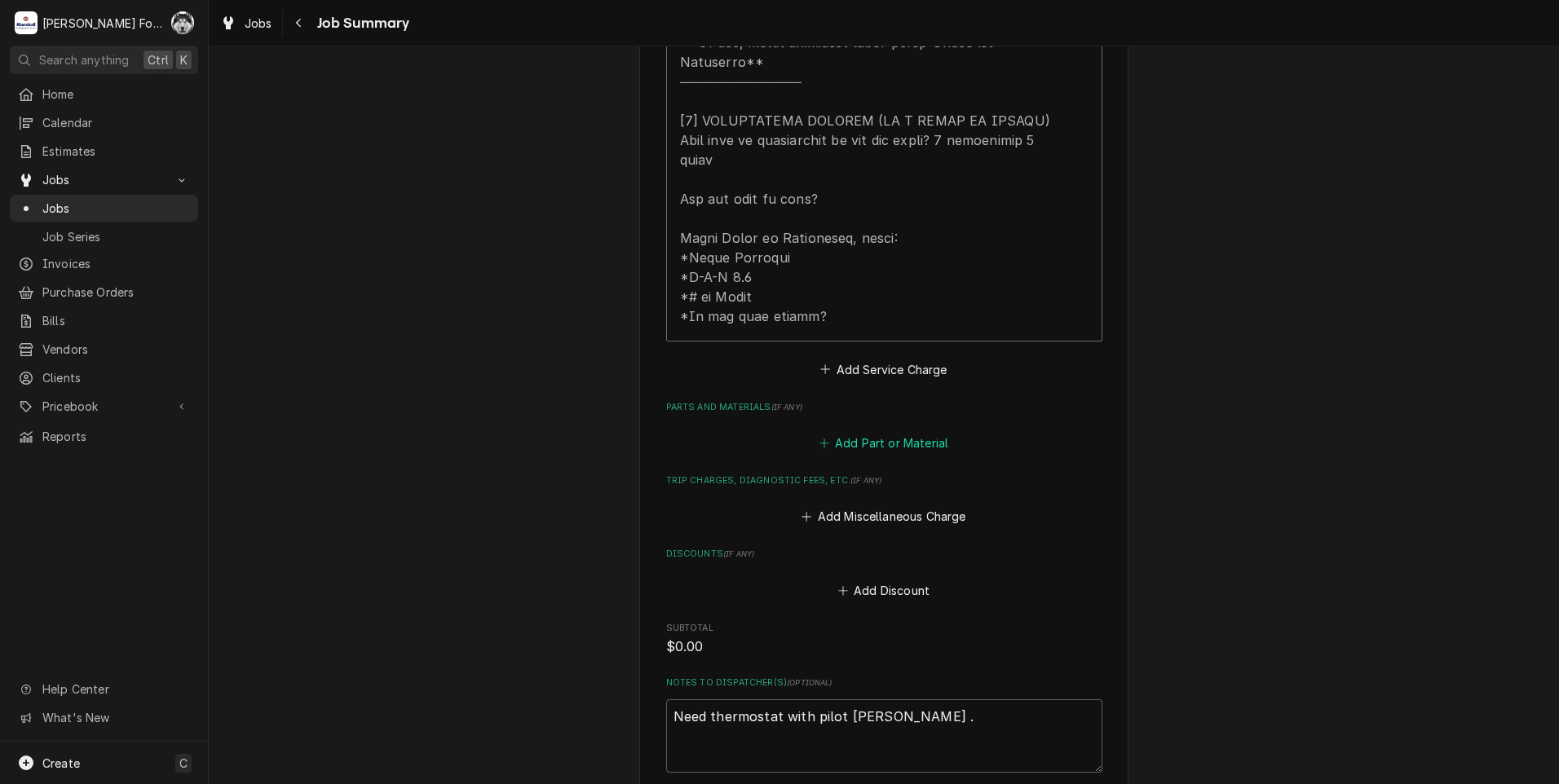
click at [865, 432] on button "Add Part or Material" at bounding box center [882, 443] width 134 height 23
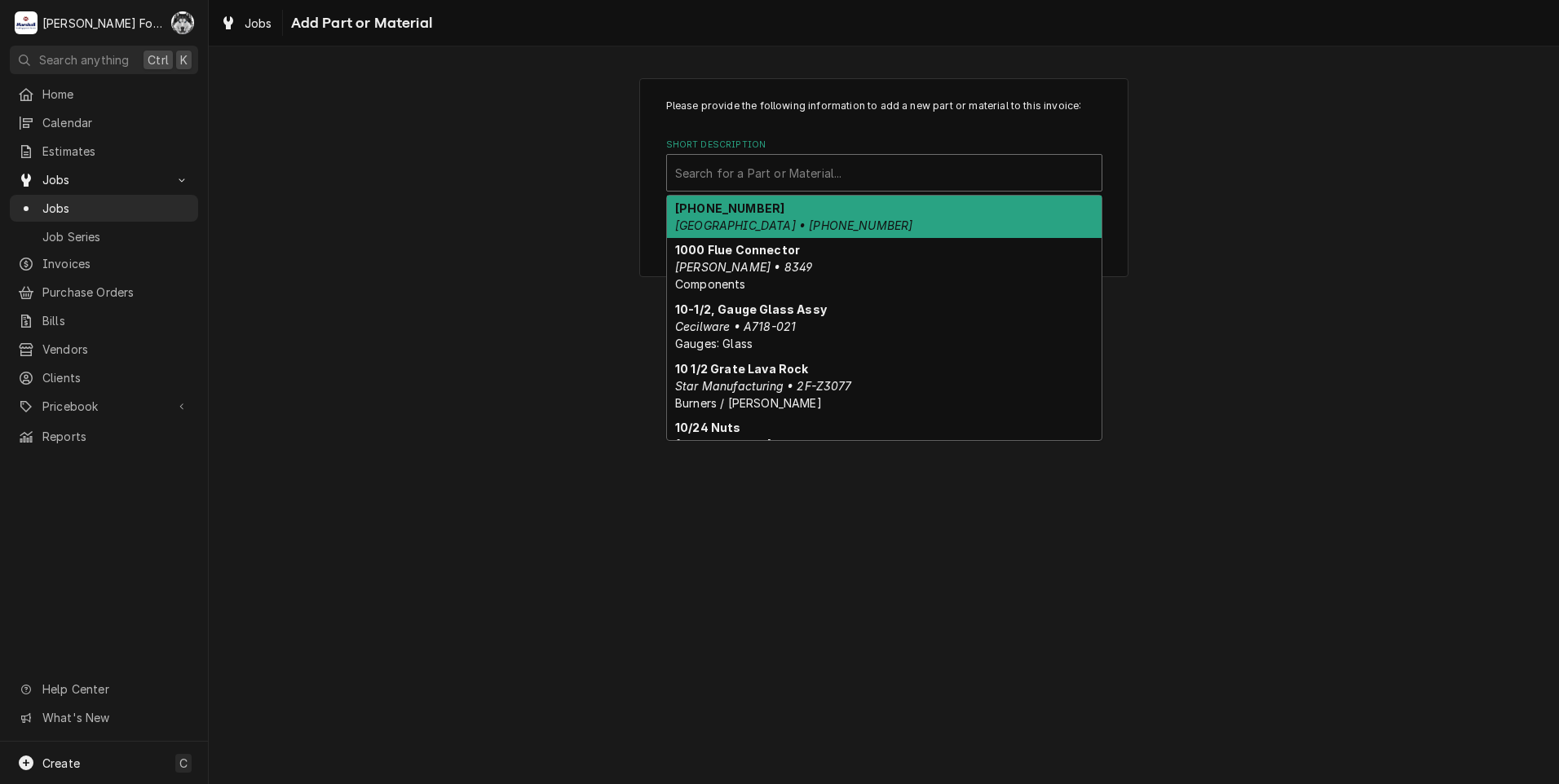
drag, startPoint x: 867, startPoint y: 181, endPoint x: 893, endPoint y: 161, distance: 32.8
click at [868, 174] on div "Short Description" at bounding box center [883, 172] width 418 height 30
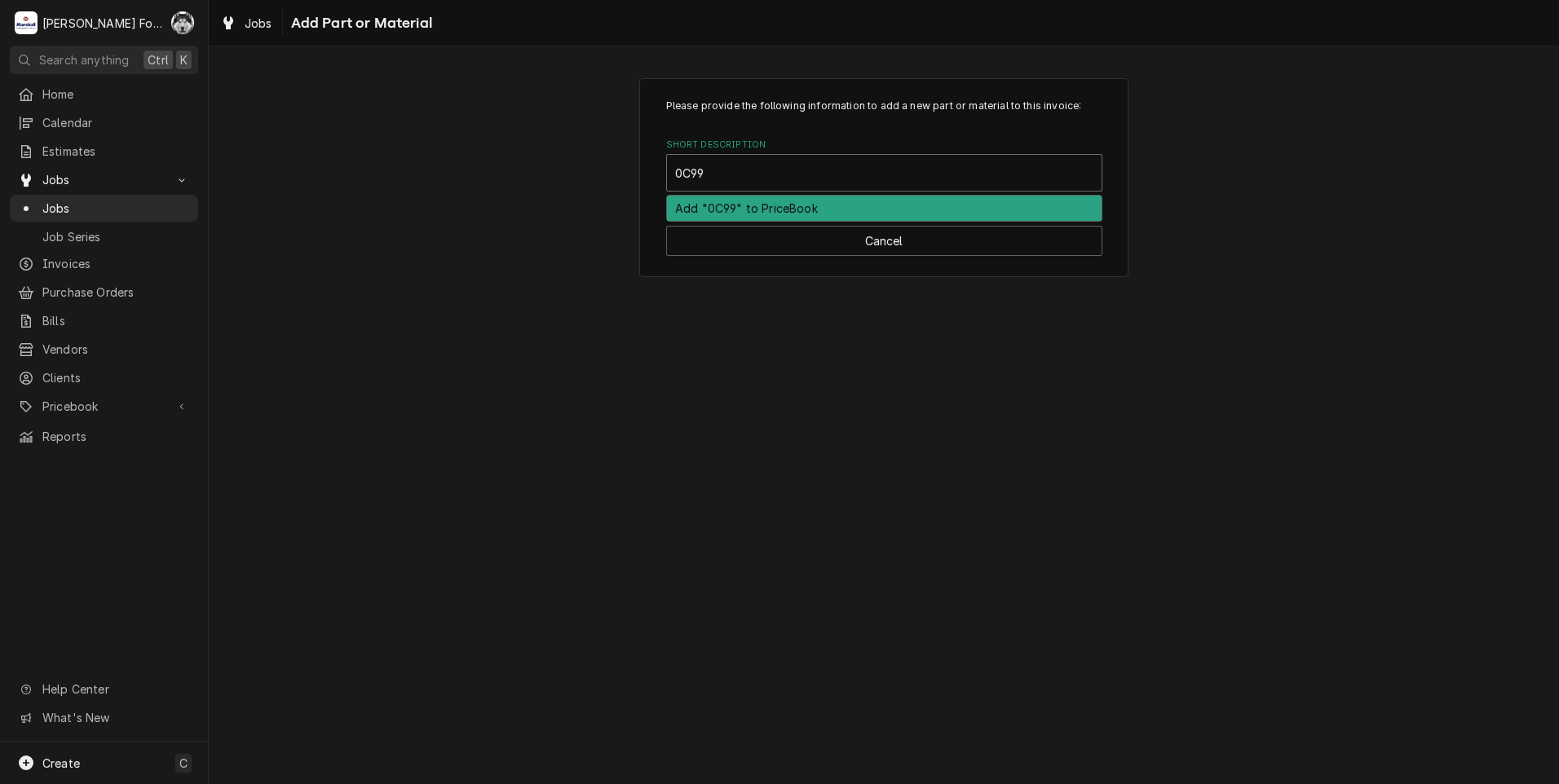
type input "0C990"
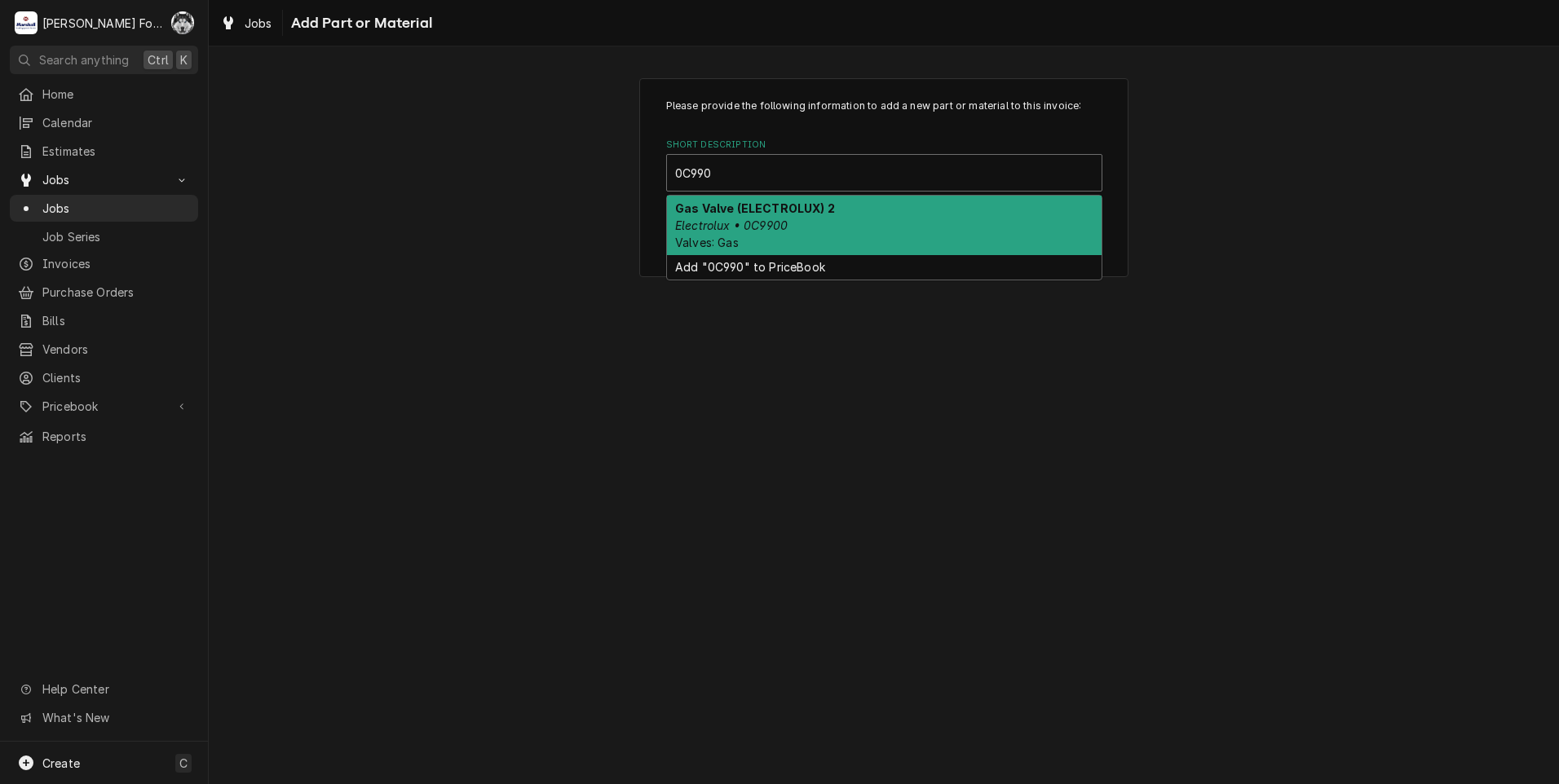
click at [809, 213] on strong "Gas Valve (ELECTROLUX) 2" at bounding box center [755, 208] width 160 height 14
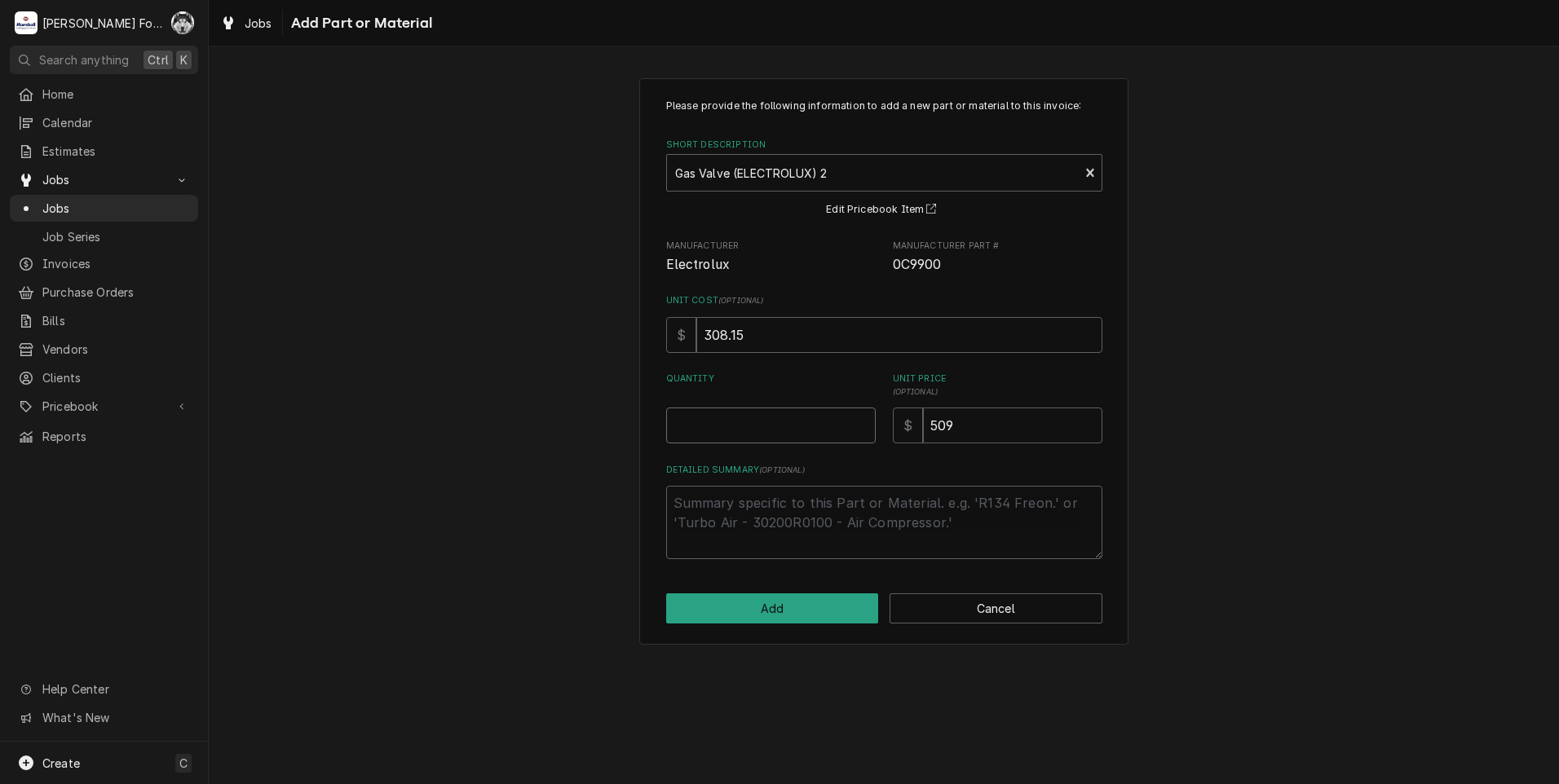
type textarea "x"
type input "0.5"
click at [867, 420] on input "0.5" at bounding box center [771, 426] width 210 height 36
type textarea "x"
type input "1"
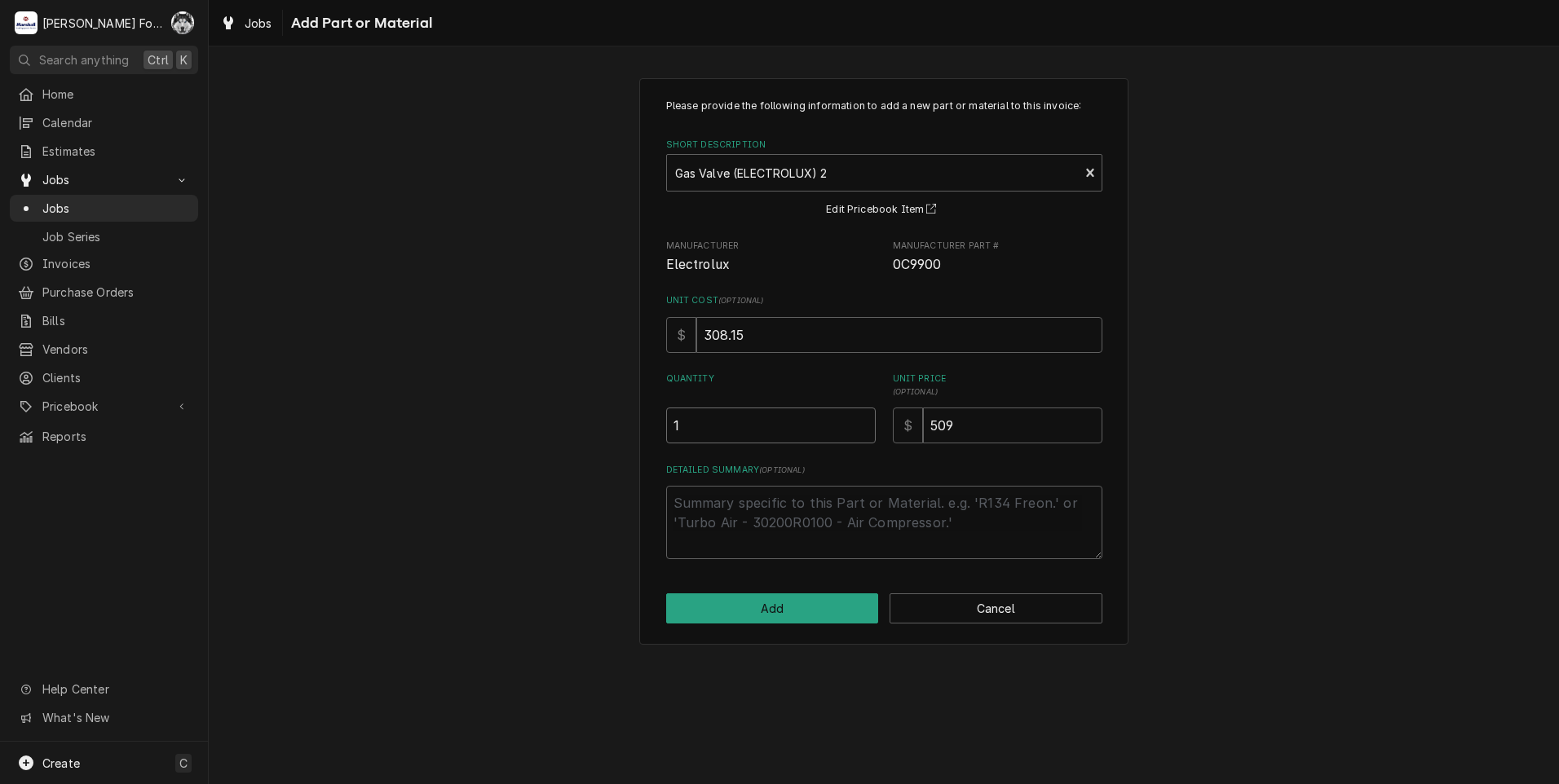
click at [865, 420] on input "1" at bounding box center [771, 426] width 210 height 36
drag, startPoint x: 995, startPoint y: 422, endPoint x: 772, endPoint y: 460, distance: 226.2
click at [786, 458] on div "Please provide the following information to add a new part or material to this …" at bounding box center [884, 329] width 436 height 460
type textarea "x"
type input "5"
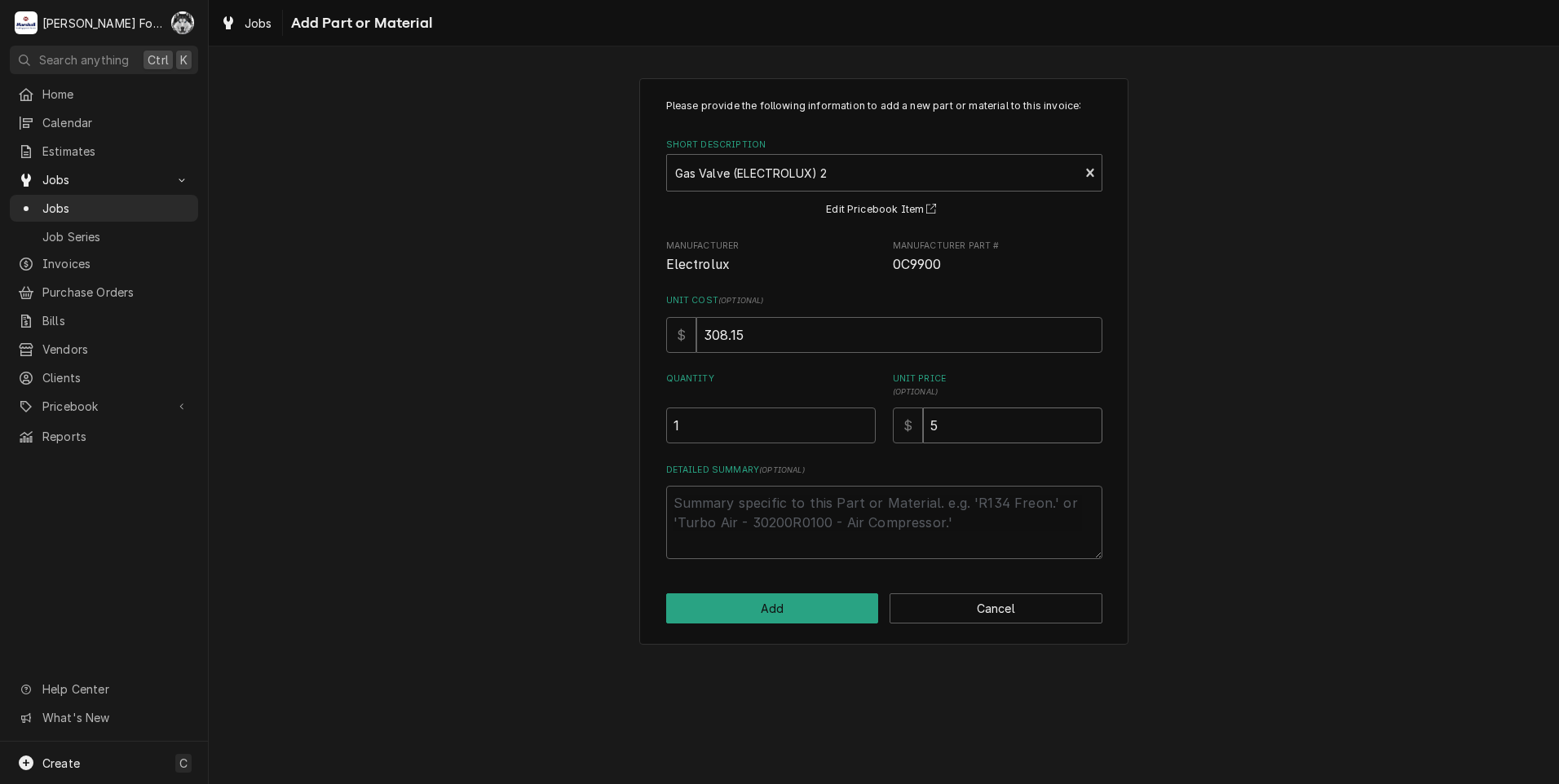
type textarea "x"
type input "53"
type textarea "x"
type input "535"
click at [790, 607] on button "Add" at bounding box center [772, 609] width 213 height 30
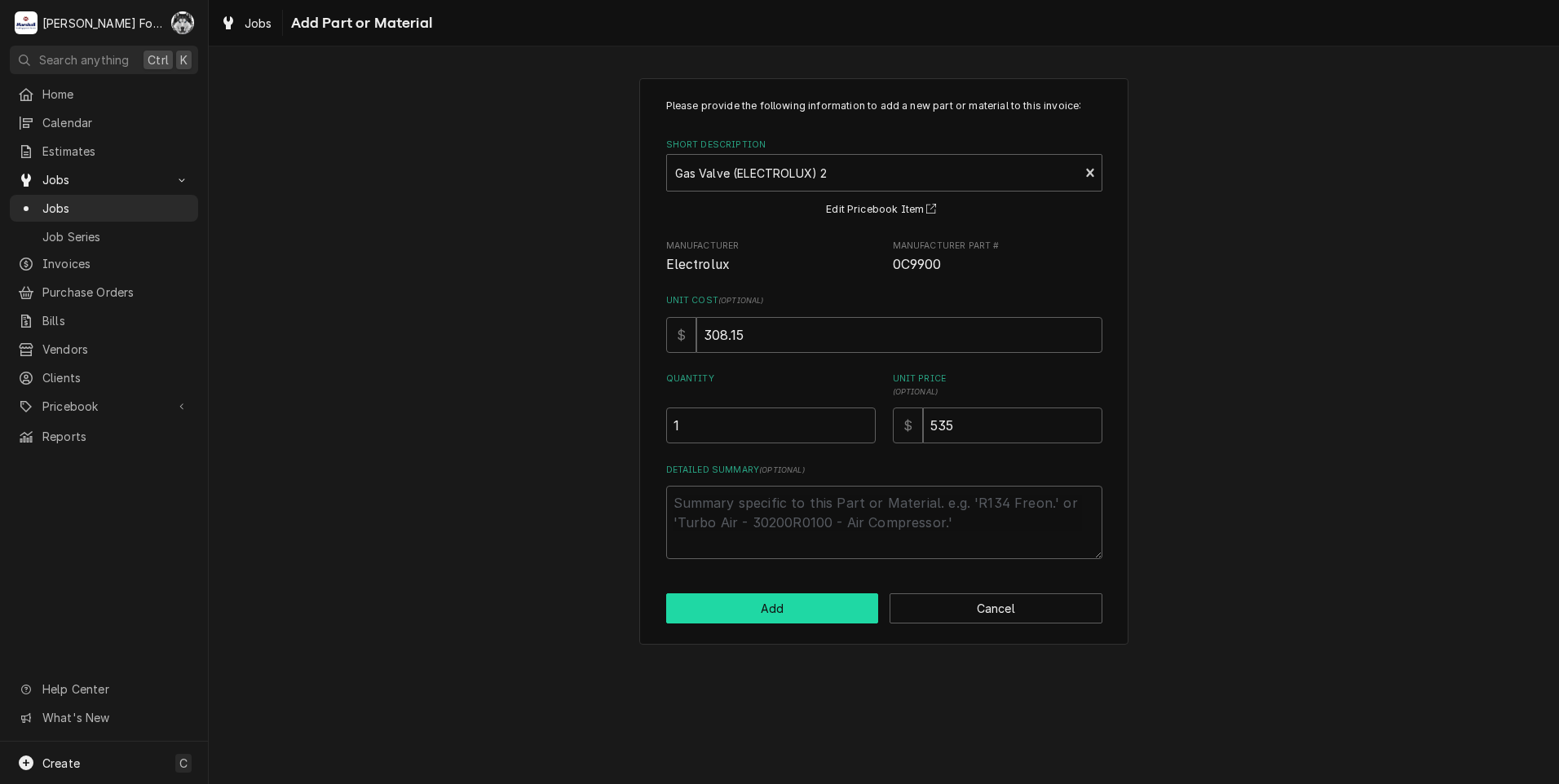
type textarea "x"
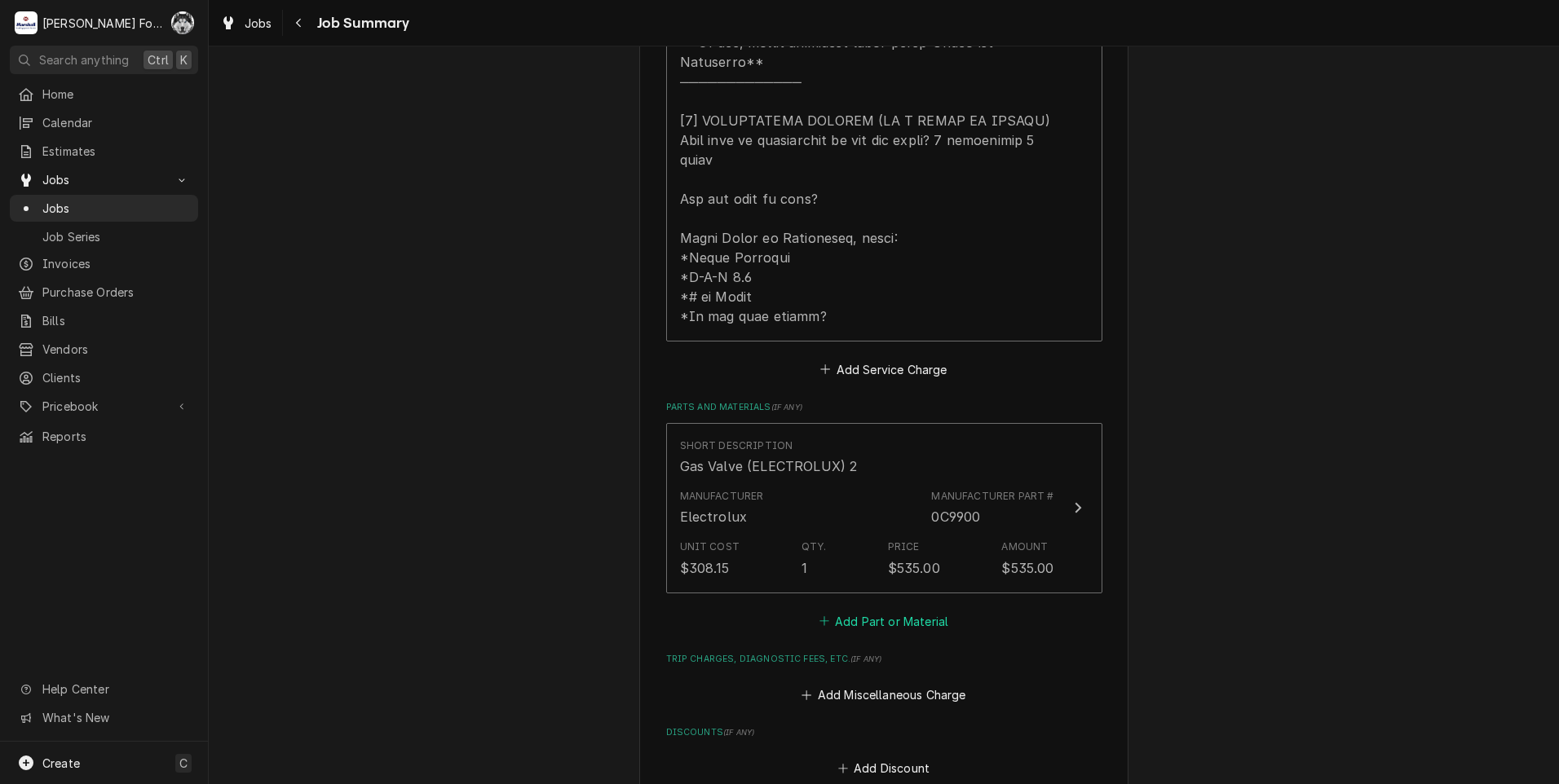
click at [840, 610] on button "Add Part or Material" at bounding box center [882, 621] width 134 height 23
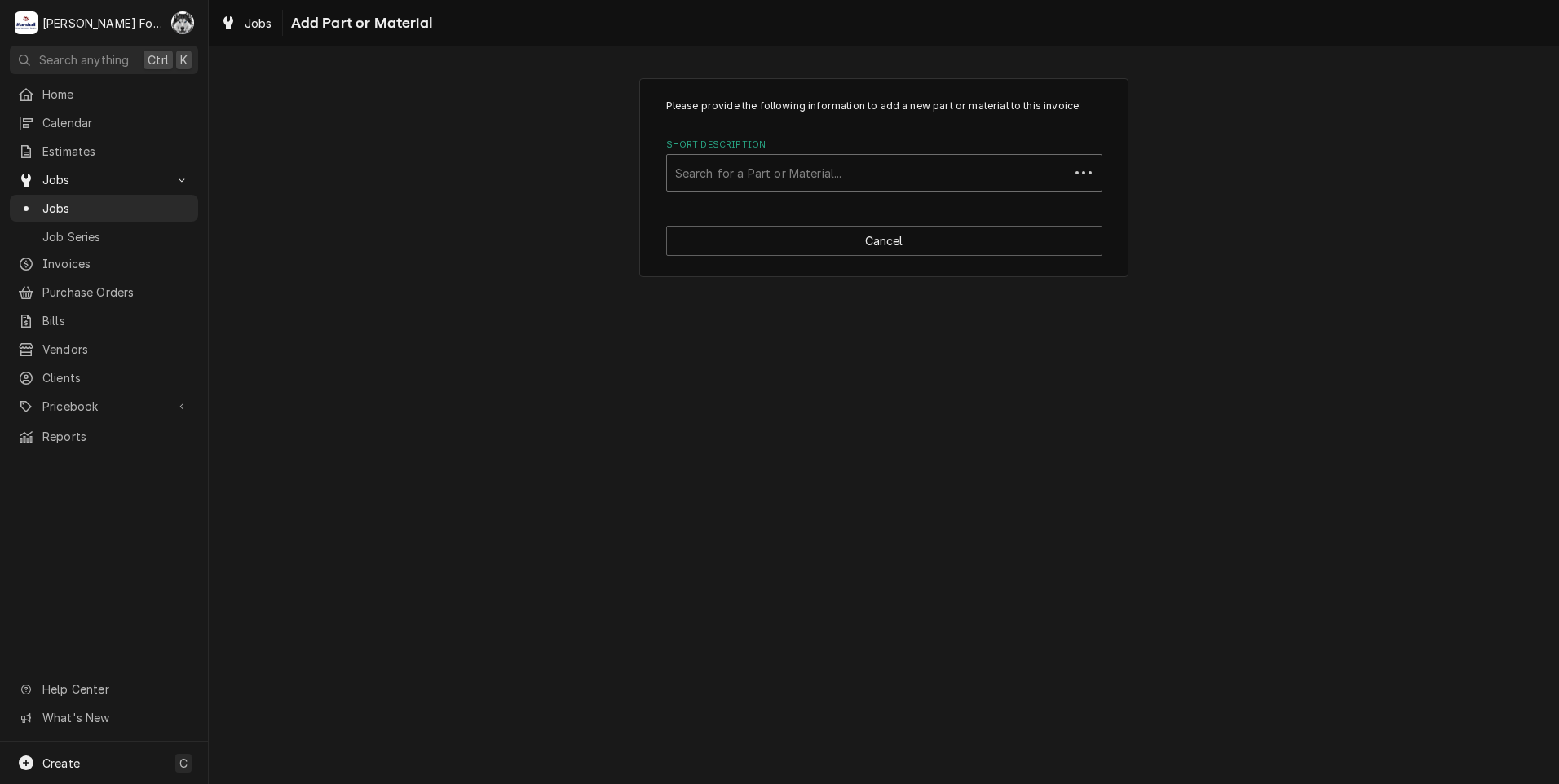
click at [844, 182] on div "Short Description" at bounding box center [867, 172] width 386 height 30
type input "0C0744"
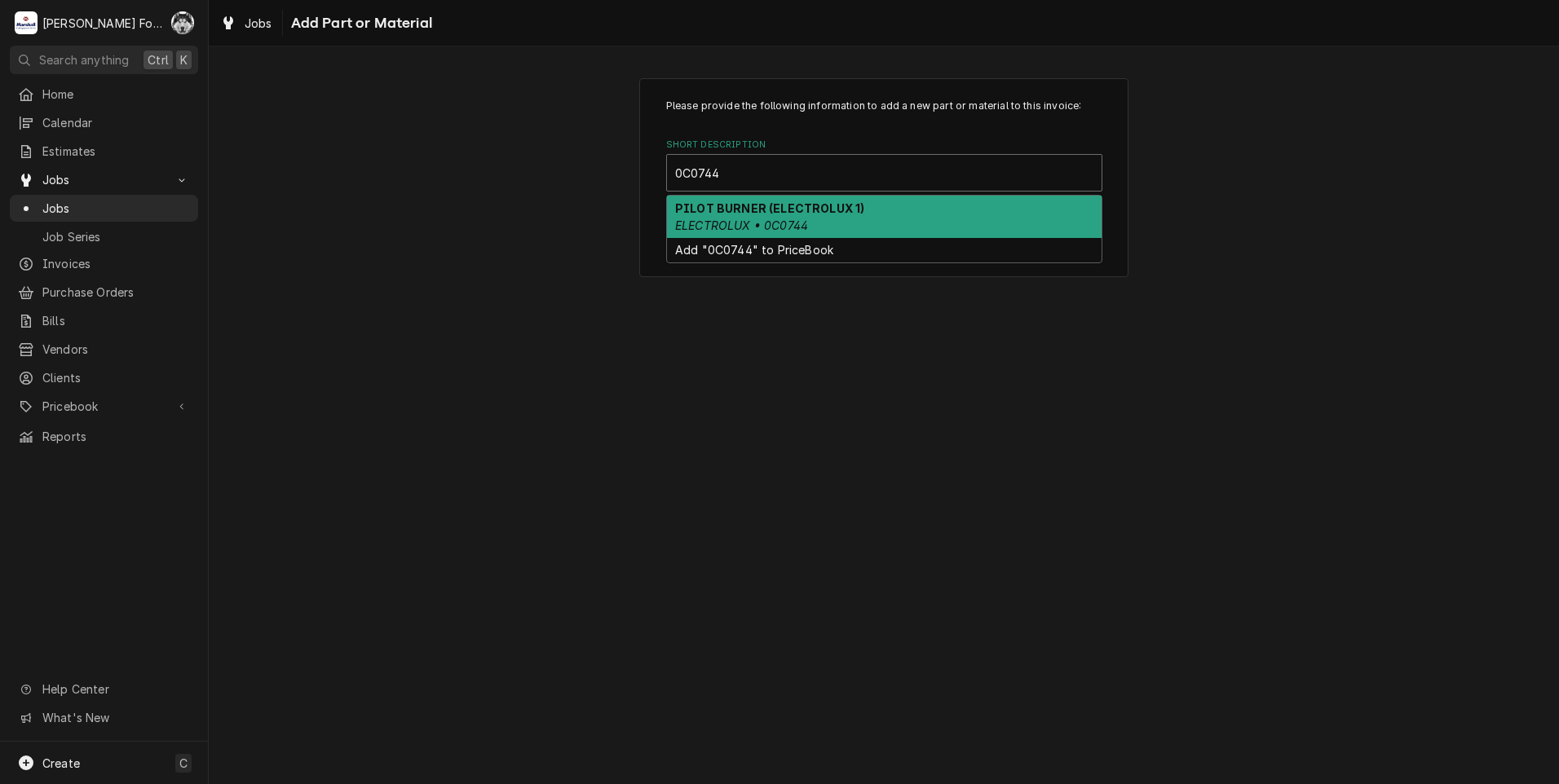
click at [767, 221] on em "ELECTROLUX • 0C0744" at bounding box center [740, 225] width 132 height 14
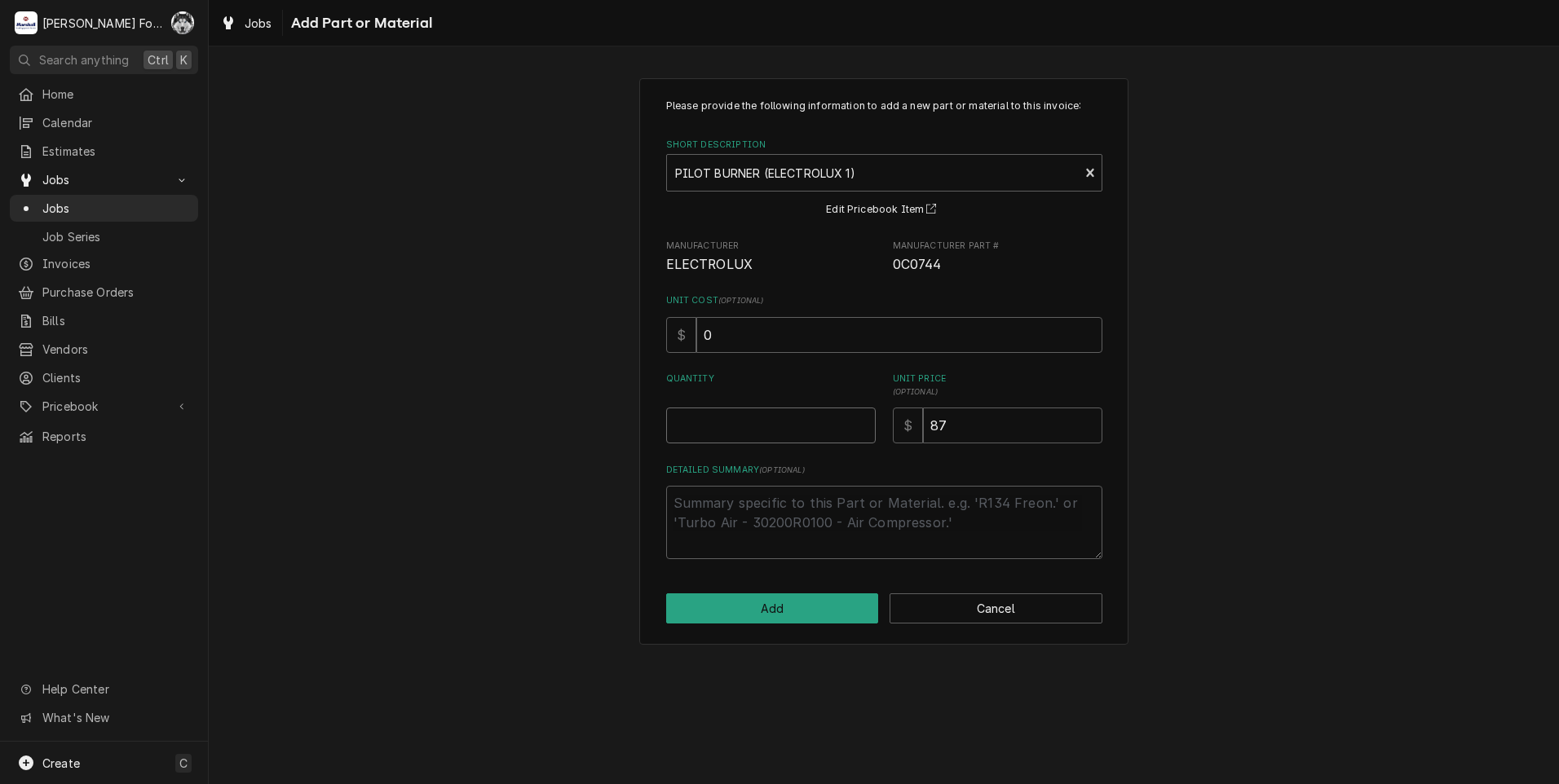
type textarea "x"
type input "0.5"
click at [861, 420] on input "0.5" at bounding box center [771, 426] width 210 height 36
type textarea "x"
type input "1"
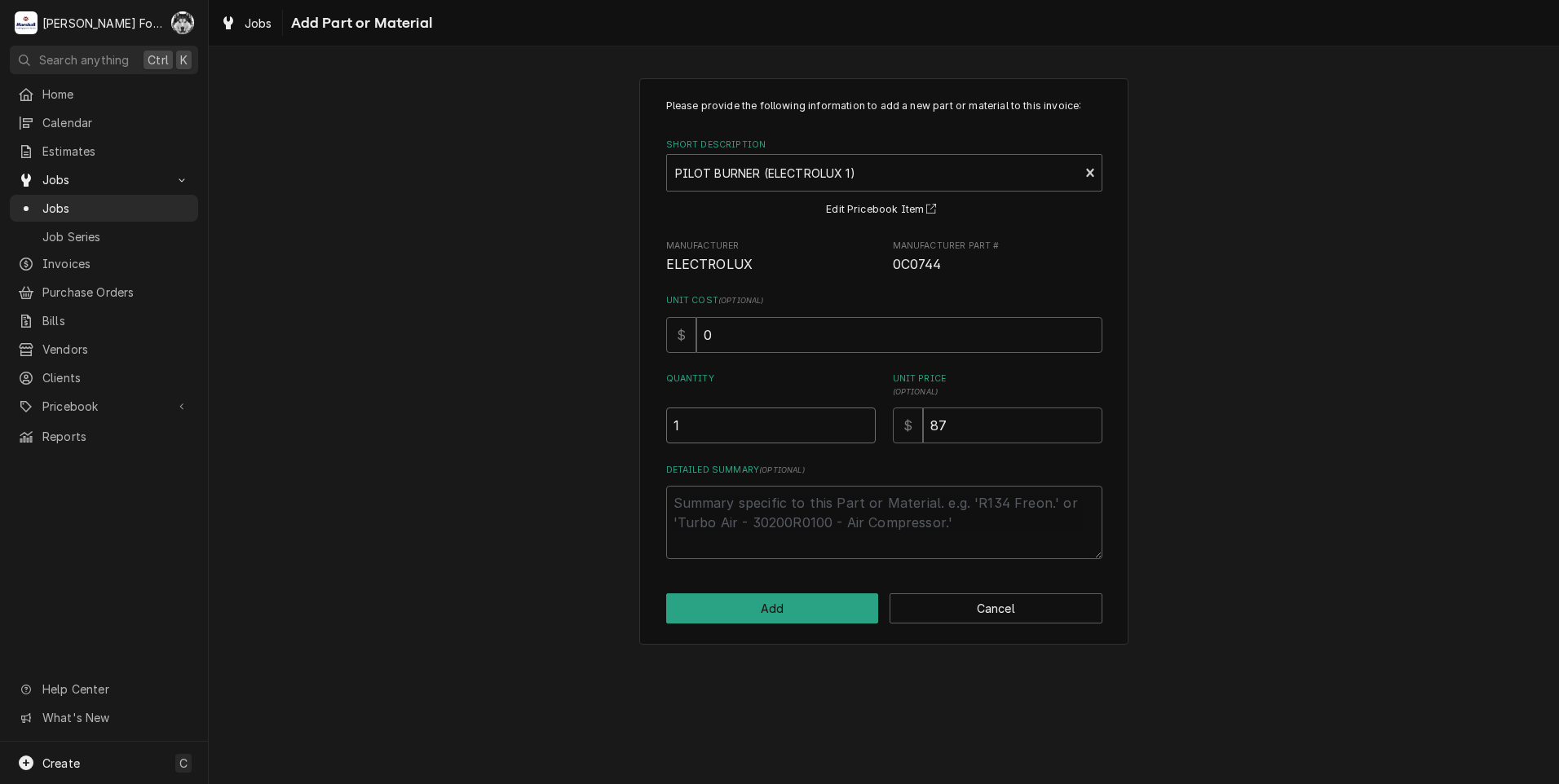
click at [861, 420] on input "1" at bounding box center [771, 426] width 210 height 36
click at [800, 609] on button "Add" at bounding box center [772, 609] width 213 height 30
type textarea "x"
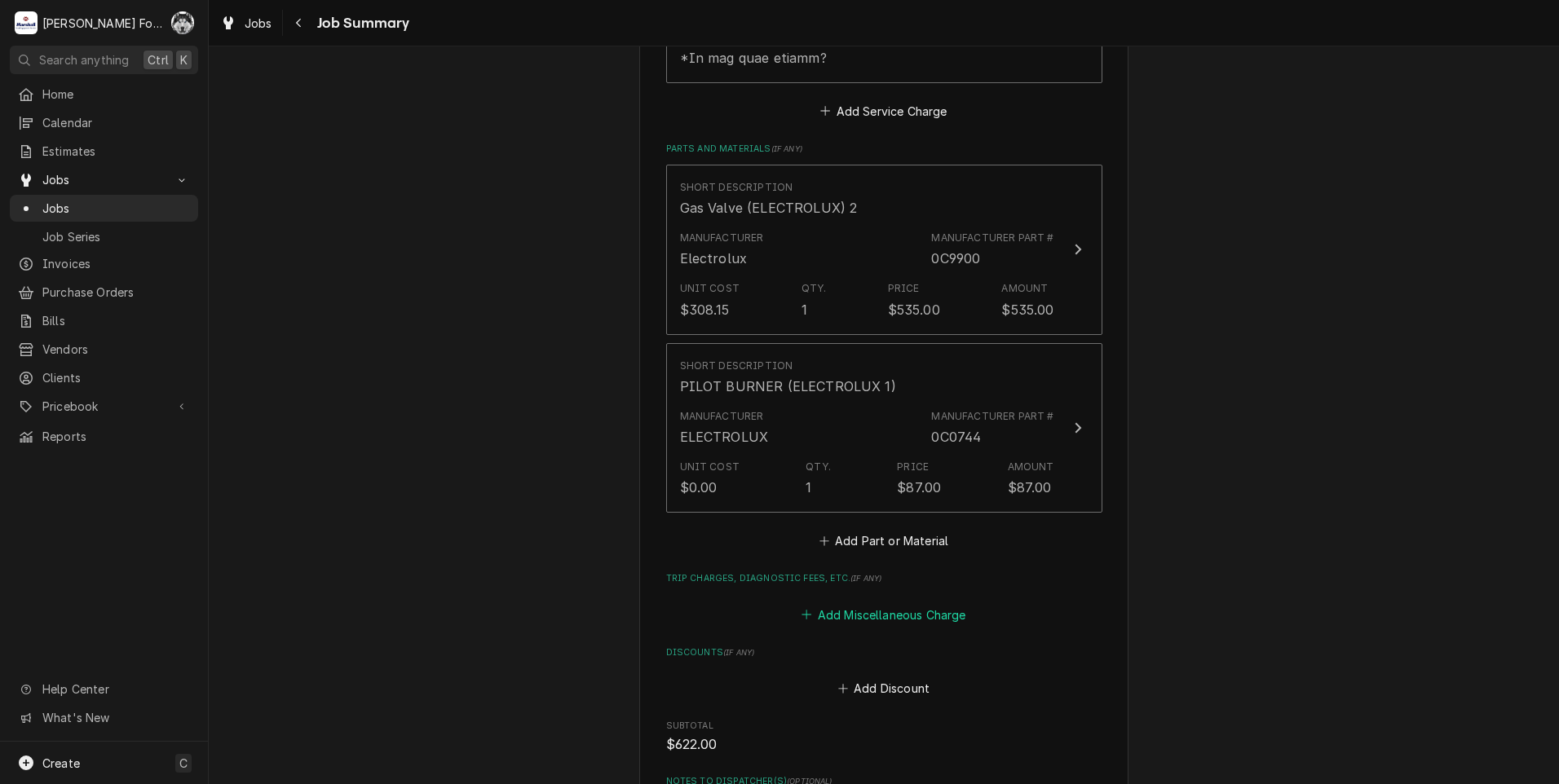
scroll to position [1087, 0]
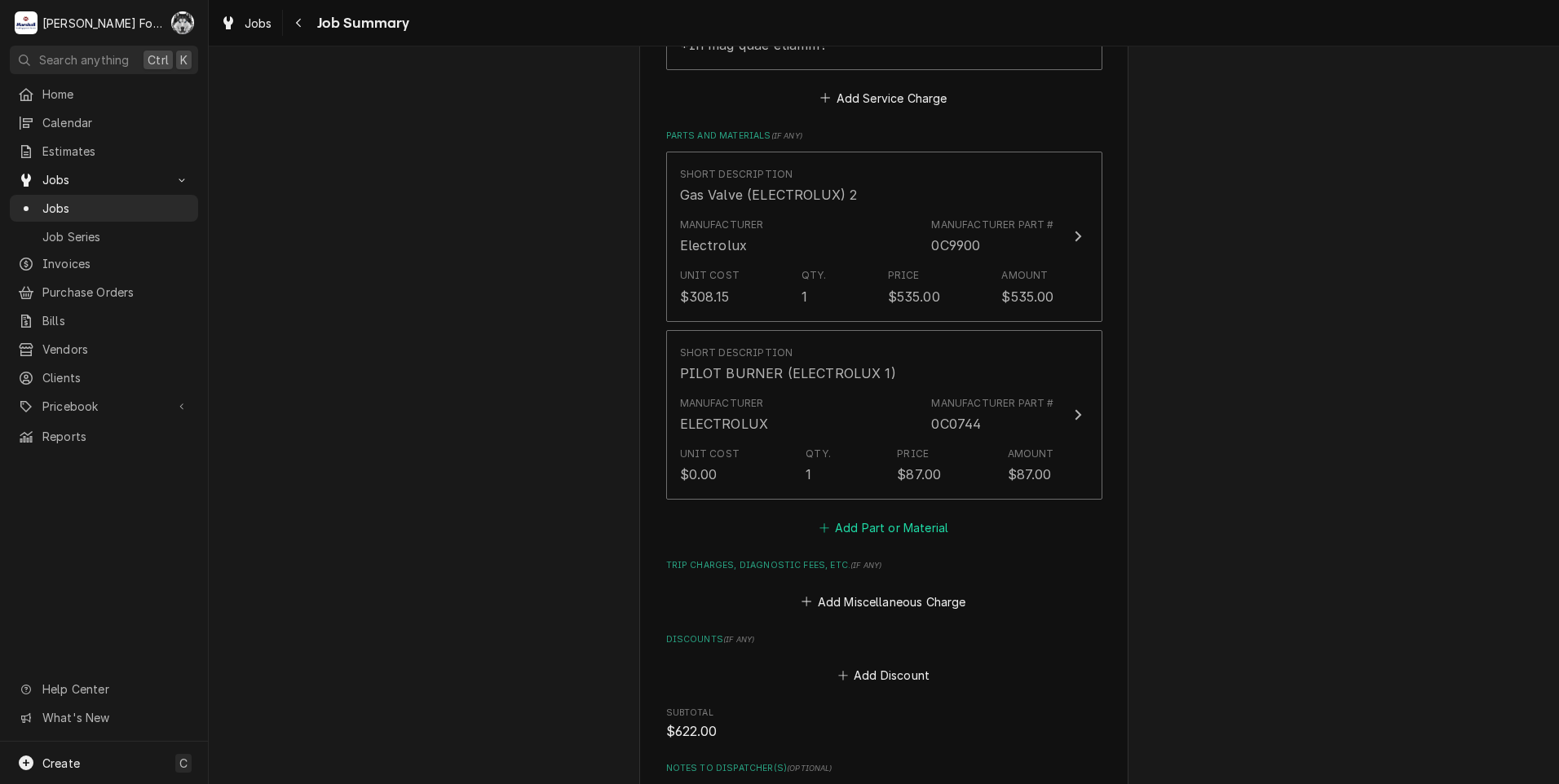
click at [880, 516] on button "Add Part or Material" at bounding box center [882, 528] width 134 height 23
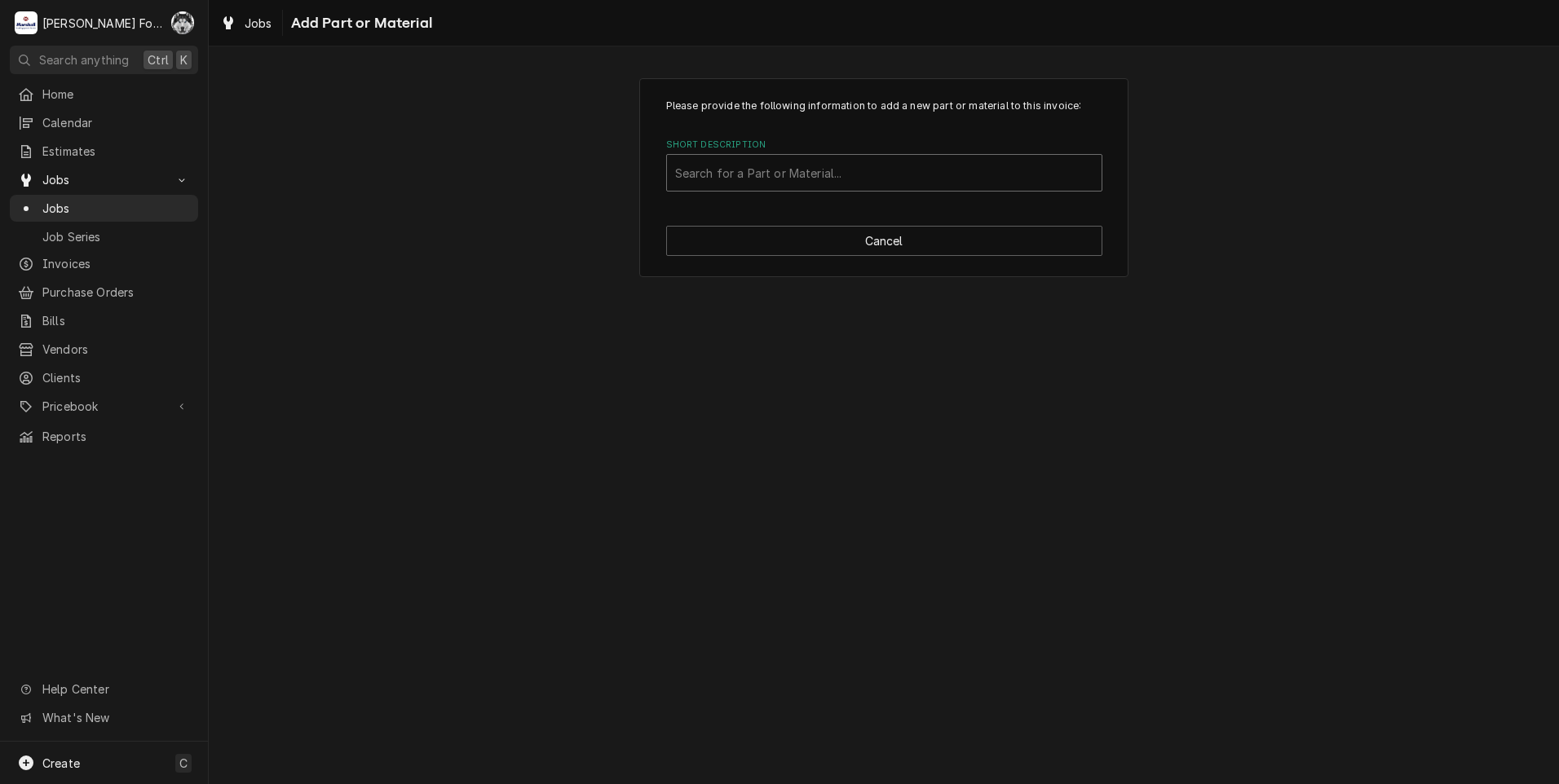
click at [905, 160] on div "Short Description" at bounding box center [883, 172] width 418 height 30
type input "SSDT"
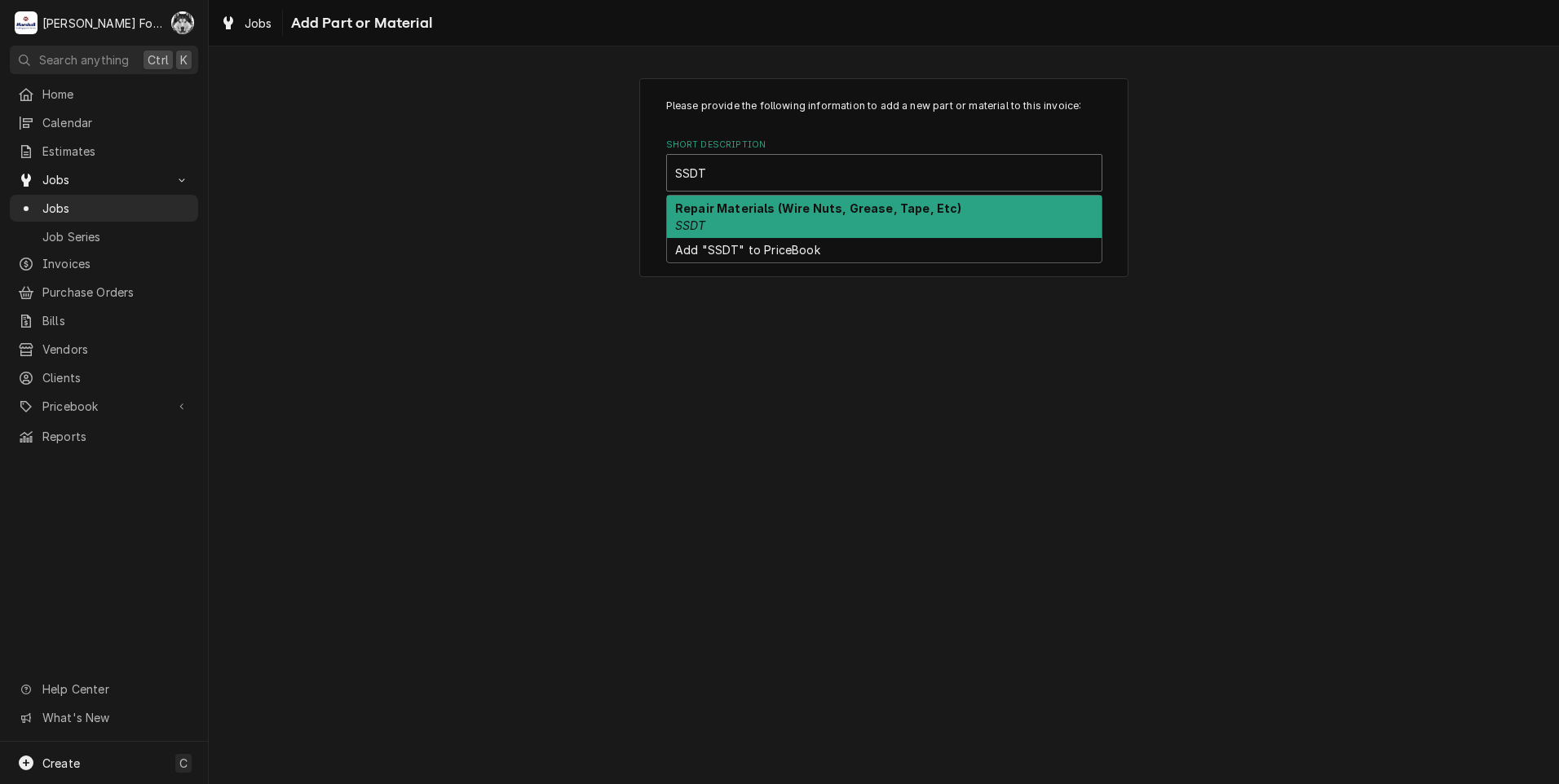
drag, startPoint x: 786, startPoint y: 211, endPoint x: 773, endPoint y: 241, distance: 32.7
click at [785, 211] on strong "Repair Materials (Wire Nuts, Grease, Tape, Etc)" at bounding box center [818, 208] width 287 height 14
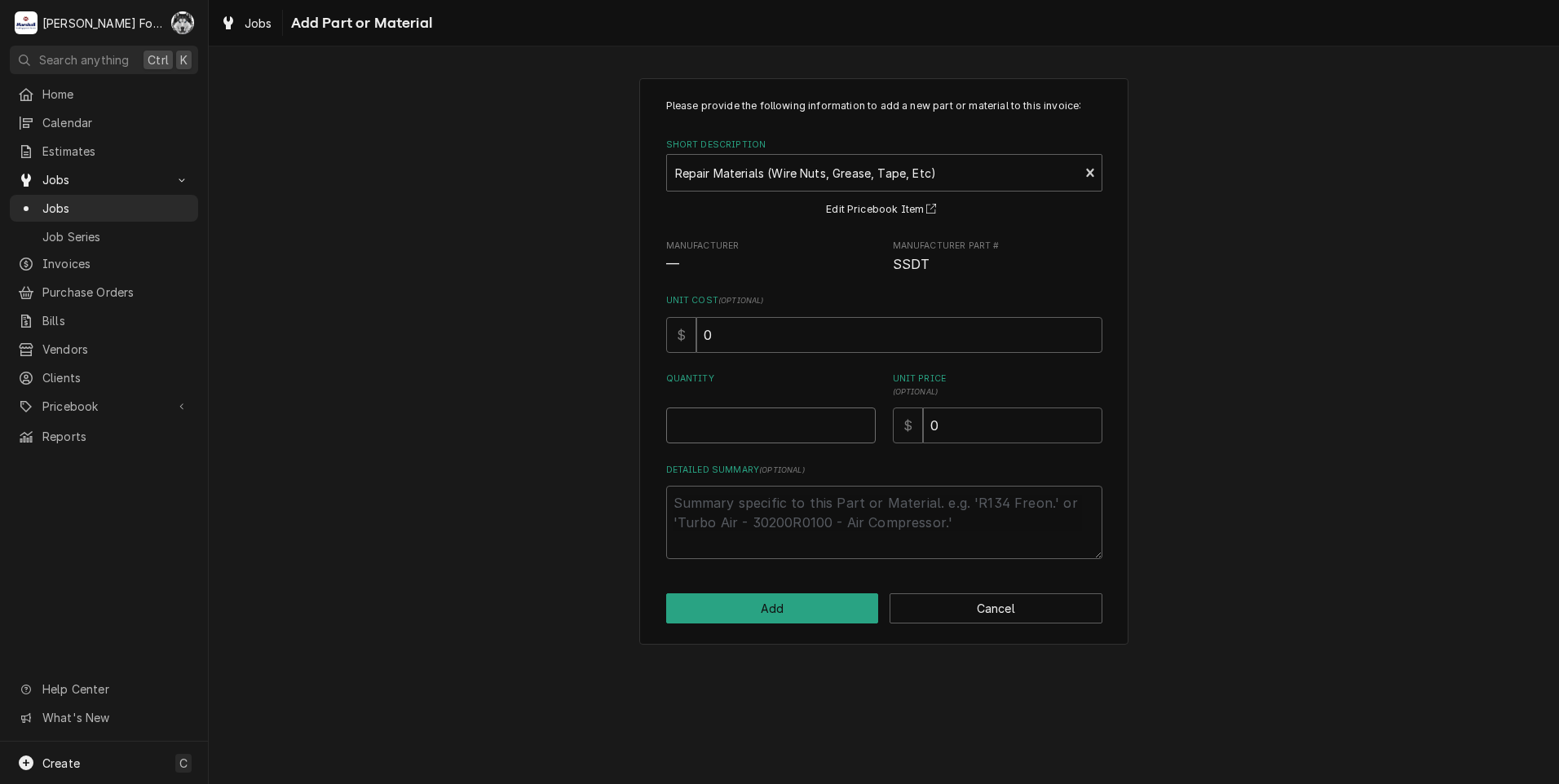
type textarea "x"
type input "0.5"
click at [862, 419] on input "0.5" at bounding box center [771, 426] width 210 height 36
type textarea "x"
type input "1"
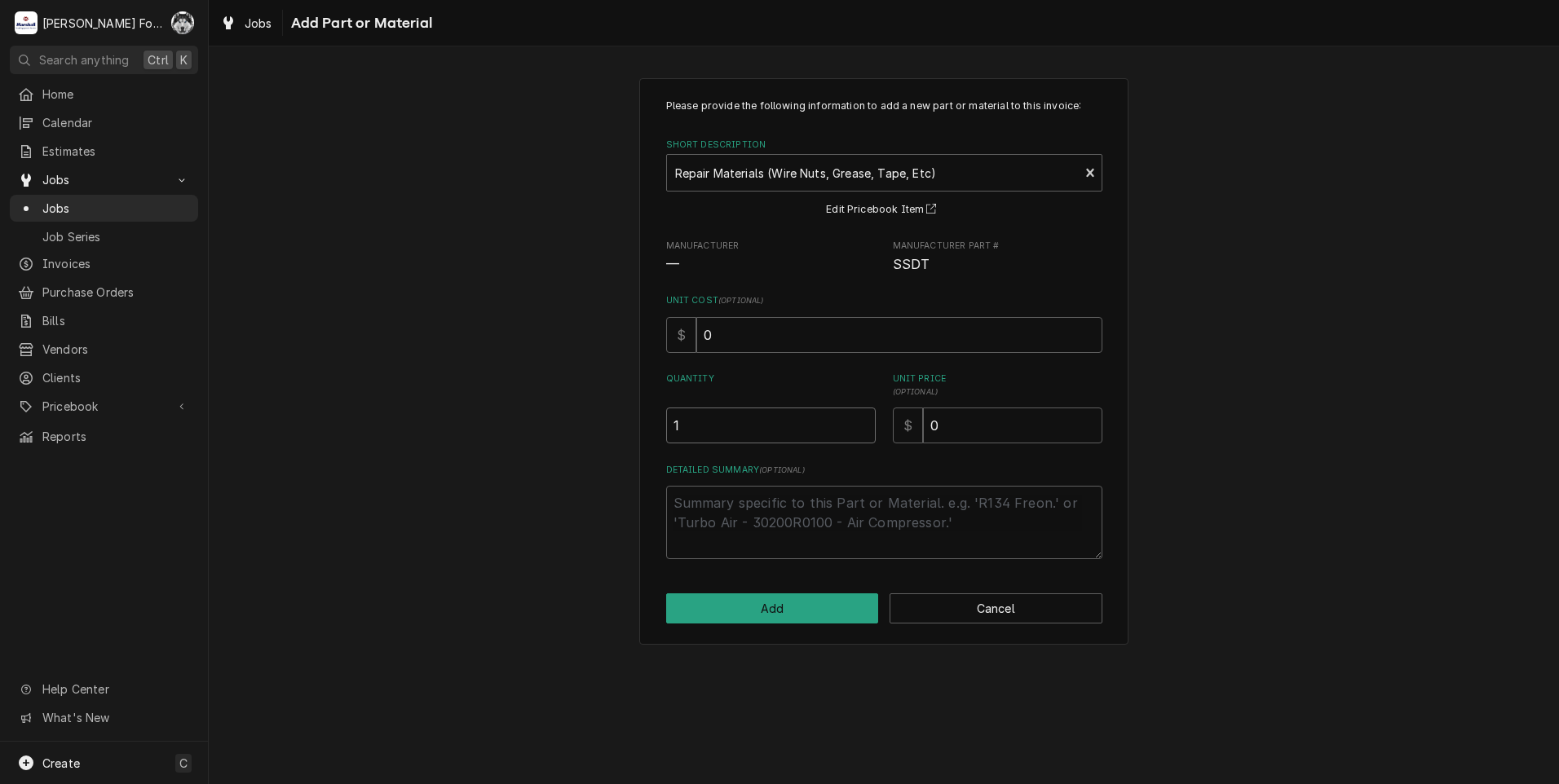
click at [862, 419] on input "1" at bounding box center [771, 426] width 210 height 36
drag, startPoint x: 989, startPoint y: 429, endPoint x: 816, endPoint y: 465, distance: 176.7
click at [820, 464] on div "Please provide the following information to add a new part or material to this …" at bounding box center [884, 329] width 436 height 460
type textarea "x"
type input "1"
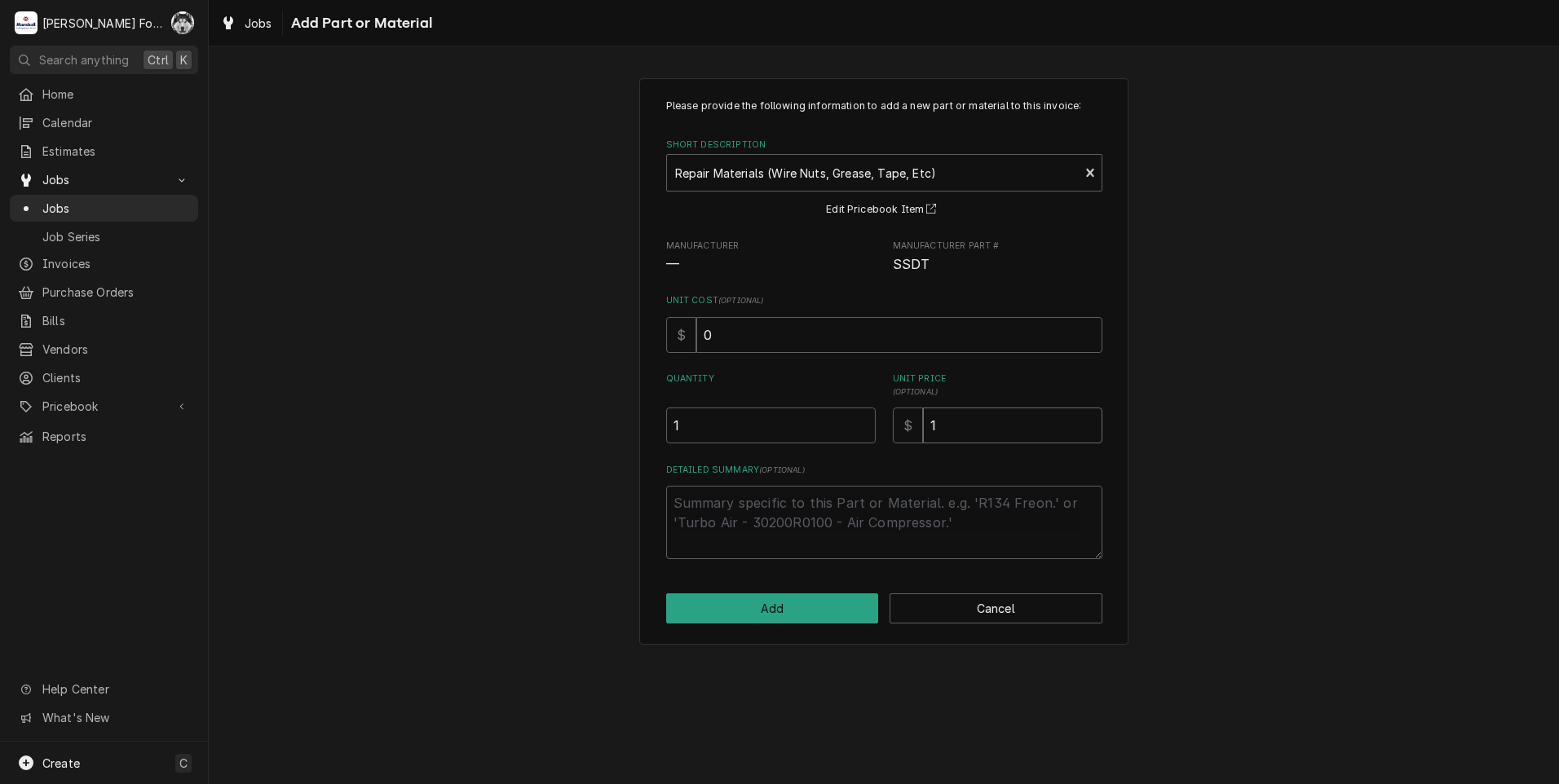
type textarea "x"
type input "14"
click at [767, 613] on button "Add" at bounding box center [772, 609] width 213 height 30
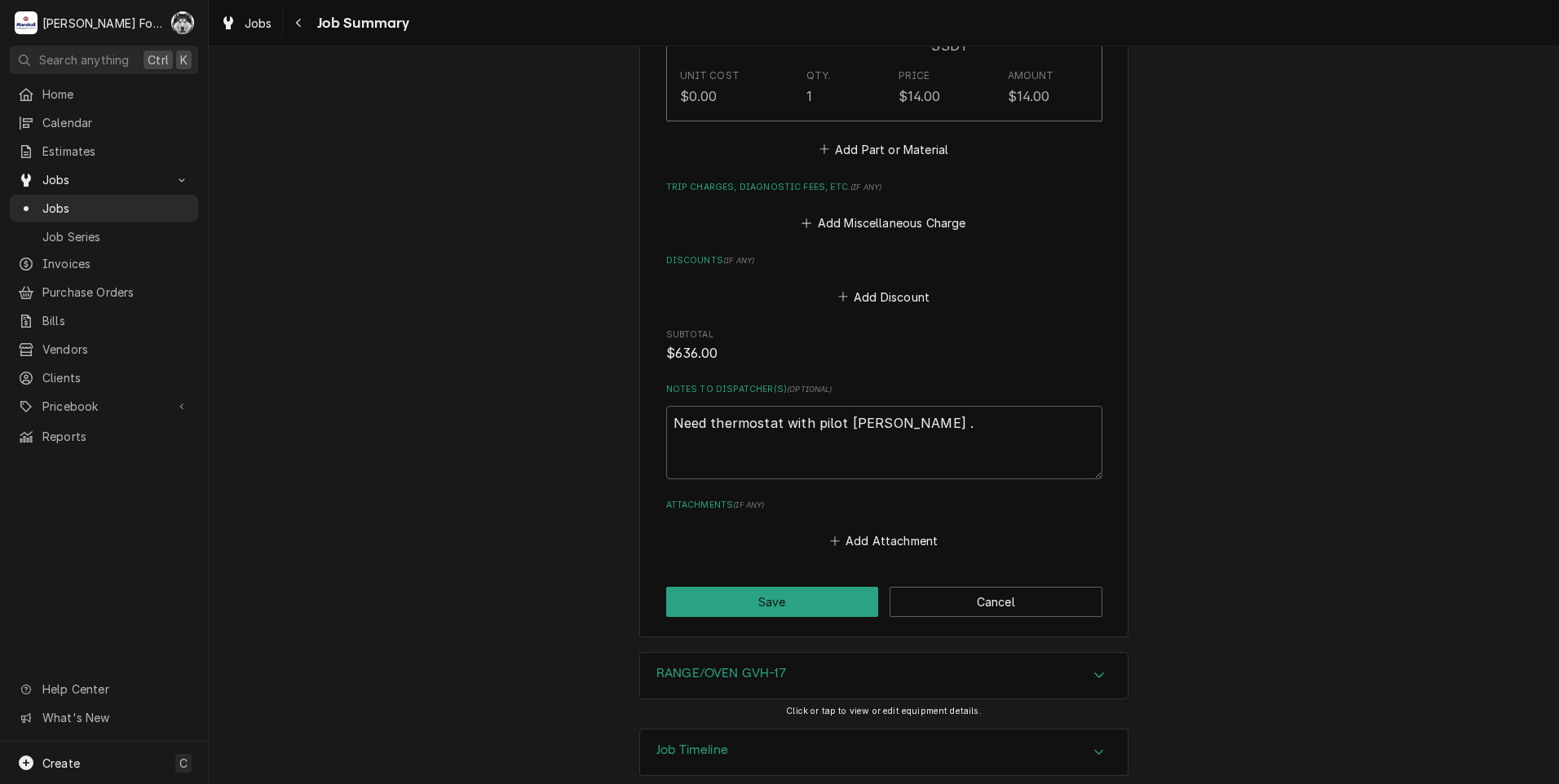
scroll to position [1645, 0]
click at [736, 584] on button "Save" at bounding box center [772, 599] width 213 height 30
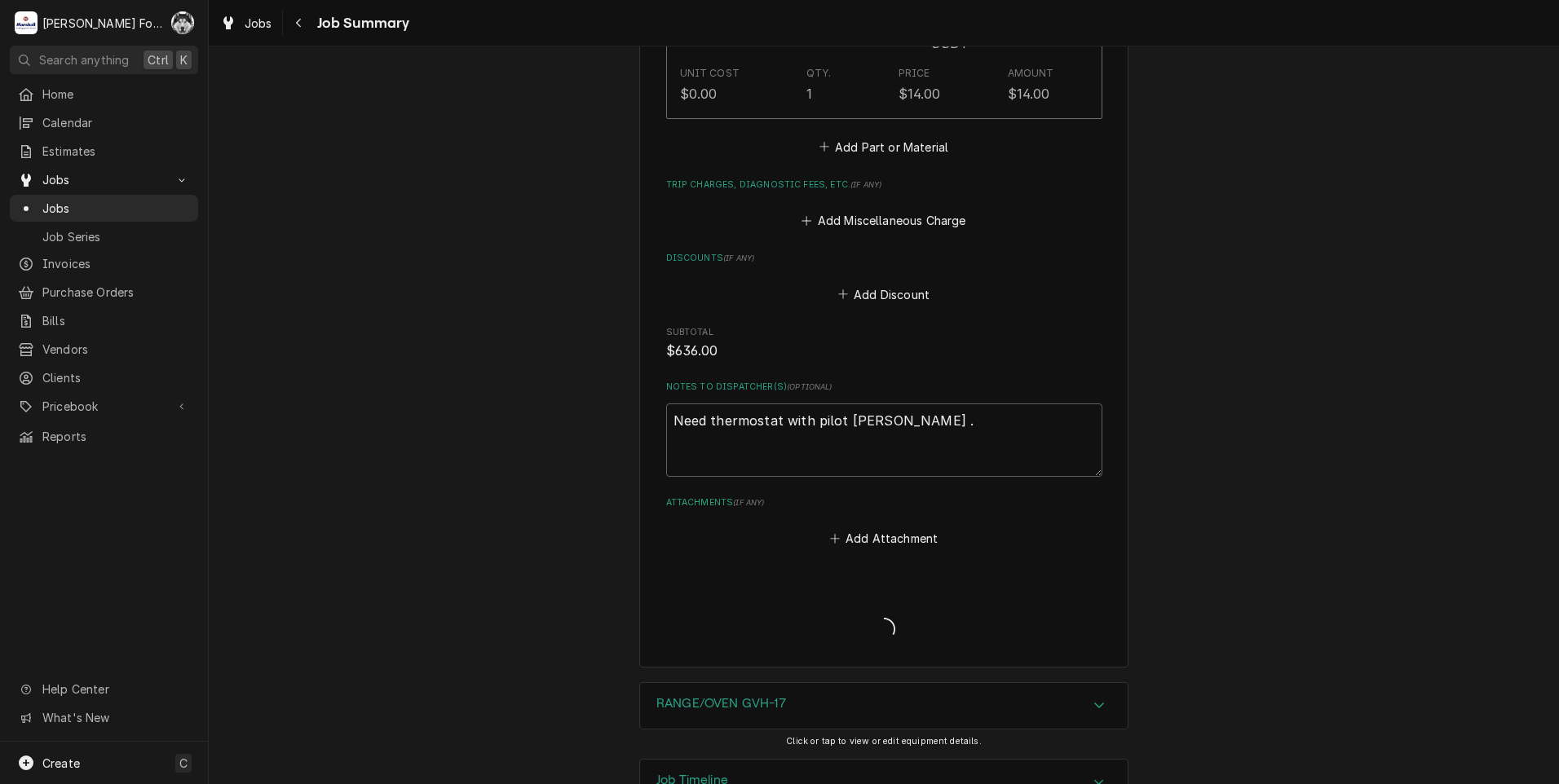
type textarea "x"
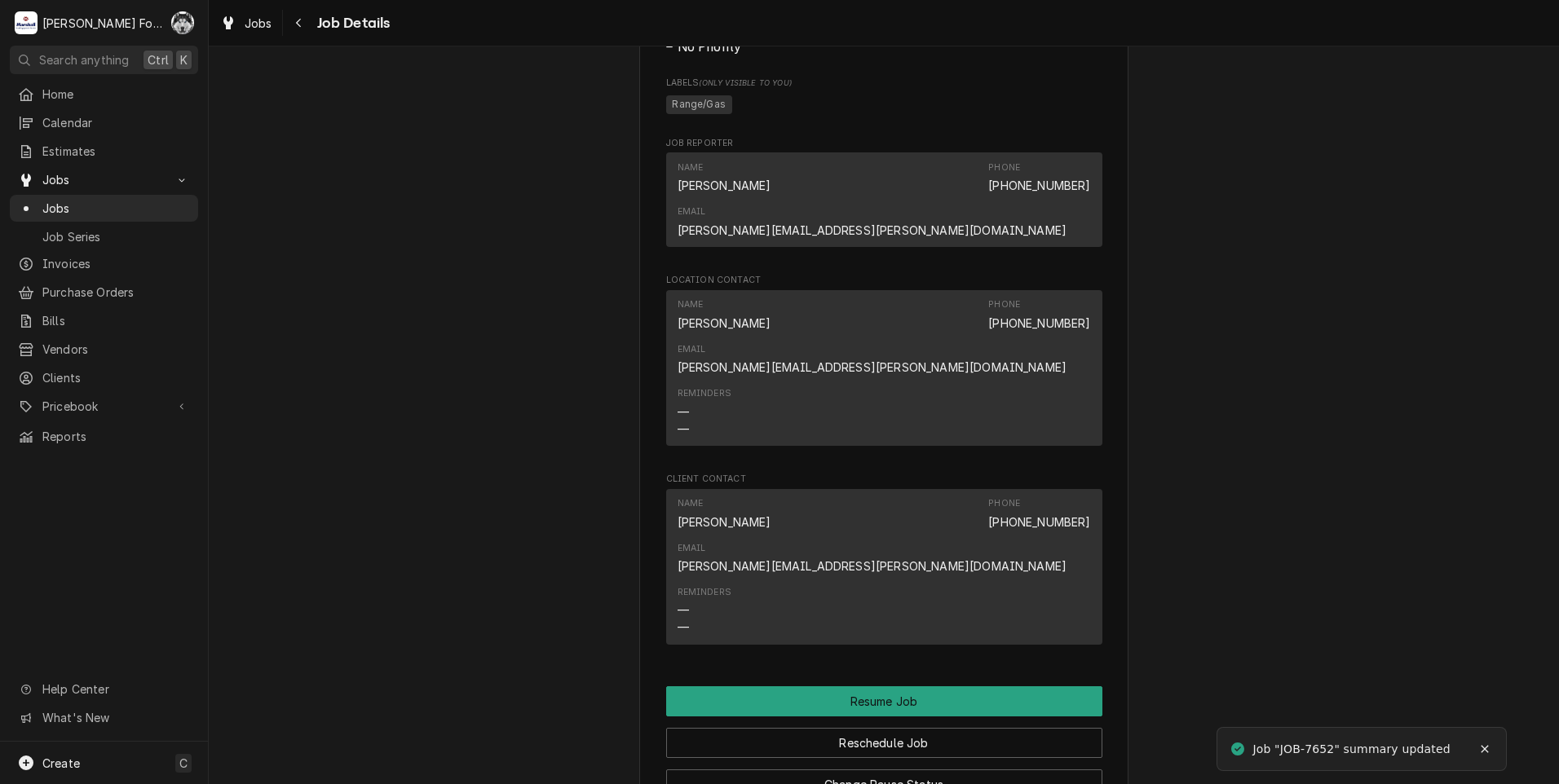
scroll to position [2174, 0]
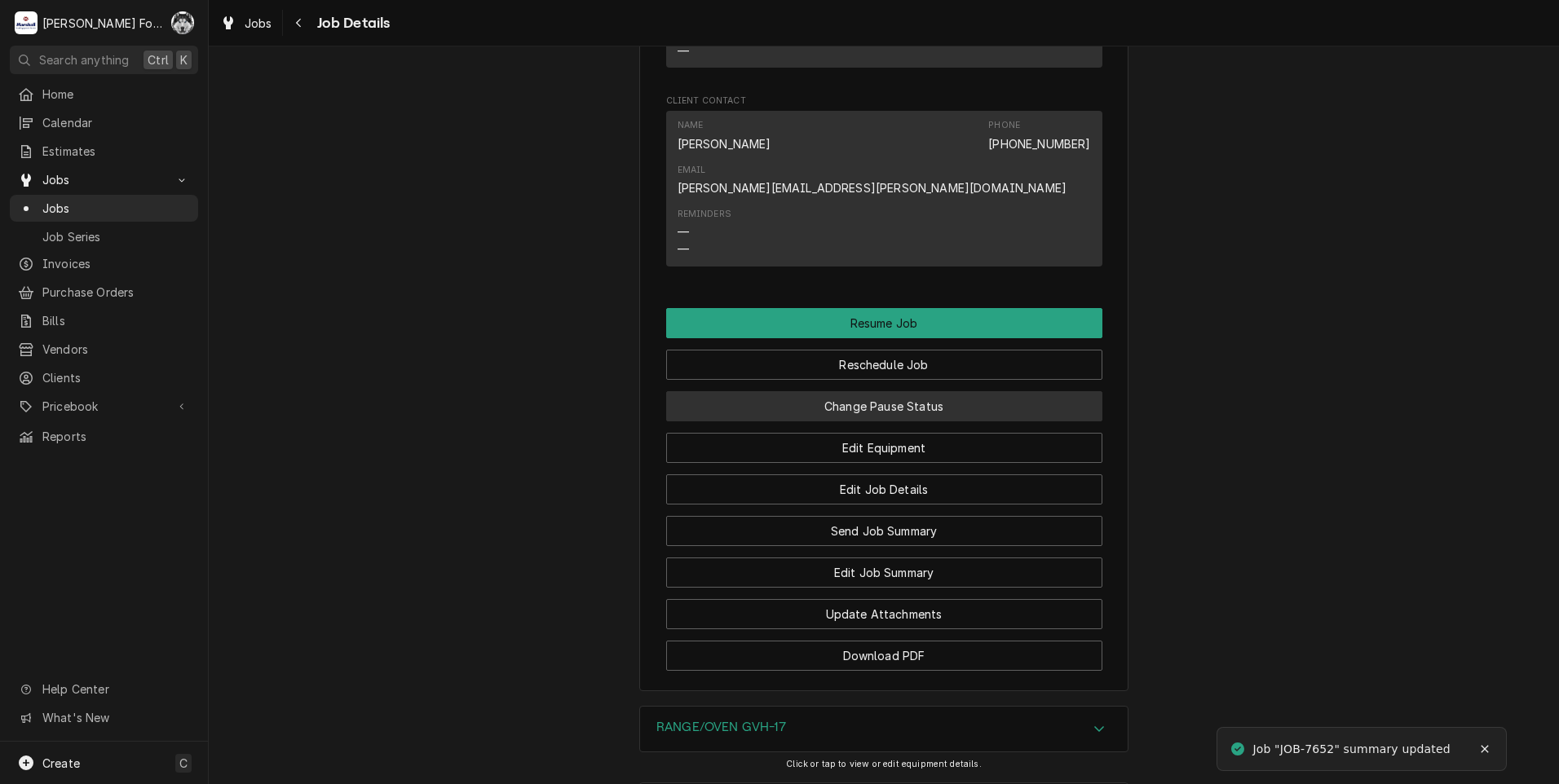
click at [822, 392] on button "Change Pause Status" at bounding box center [884, 407] width 436 height 30
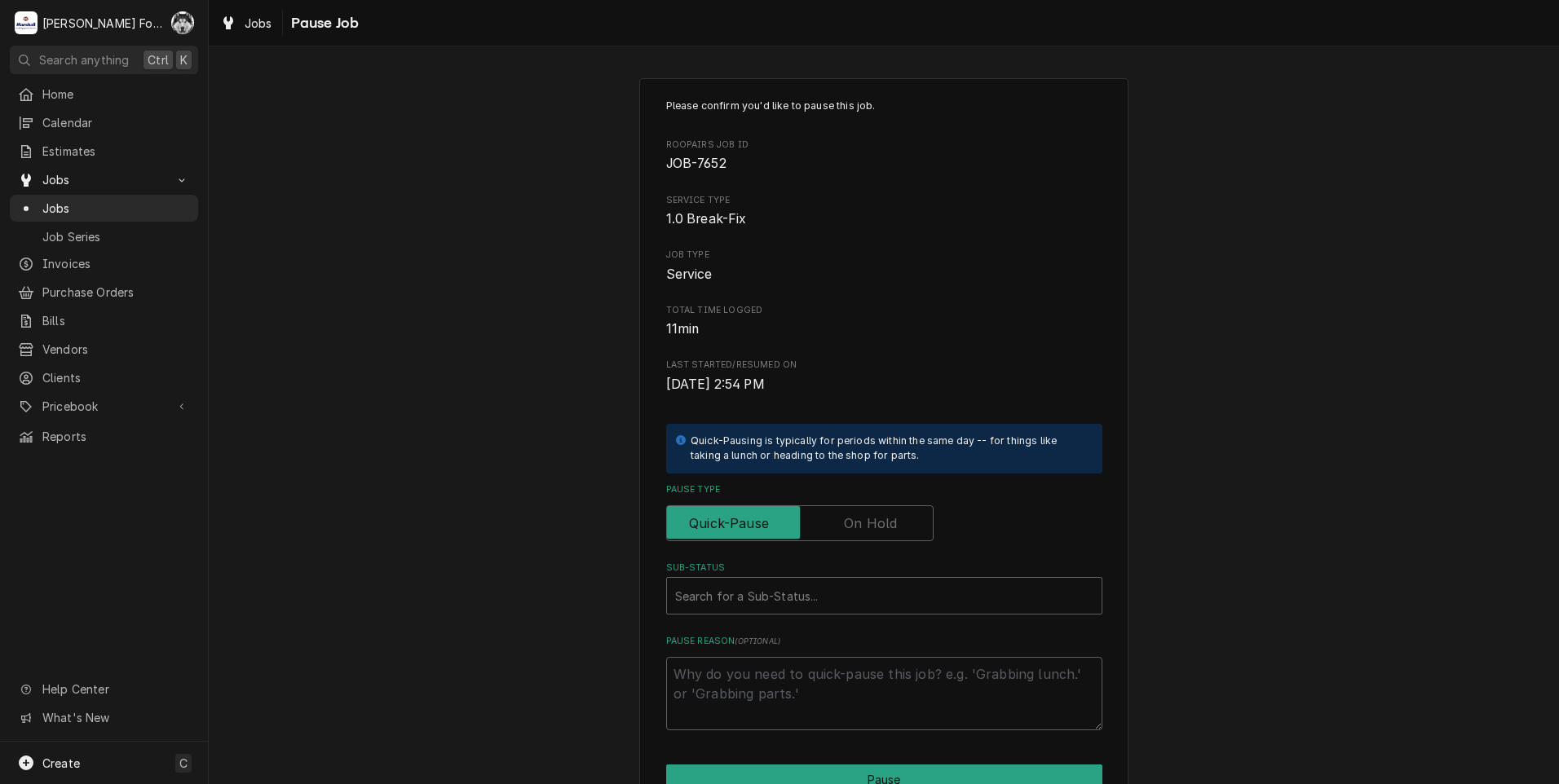
click at [854, 502] on div "Pause Type" at bounding box center [884, 512] width 436 height 58
click at [852, 519] on label "Pause Type" at bounding box center [800, 523] width 268 height 36
click at [852, 519] on input "Pause Type" at bounding box center [800, 523] width 253 height 36
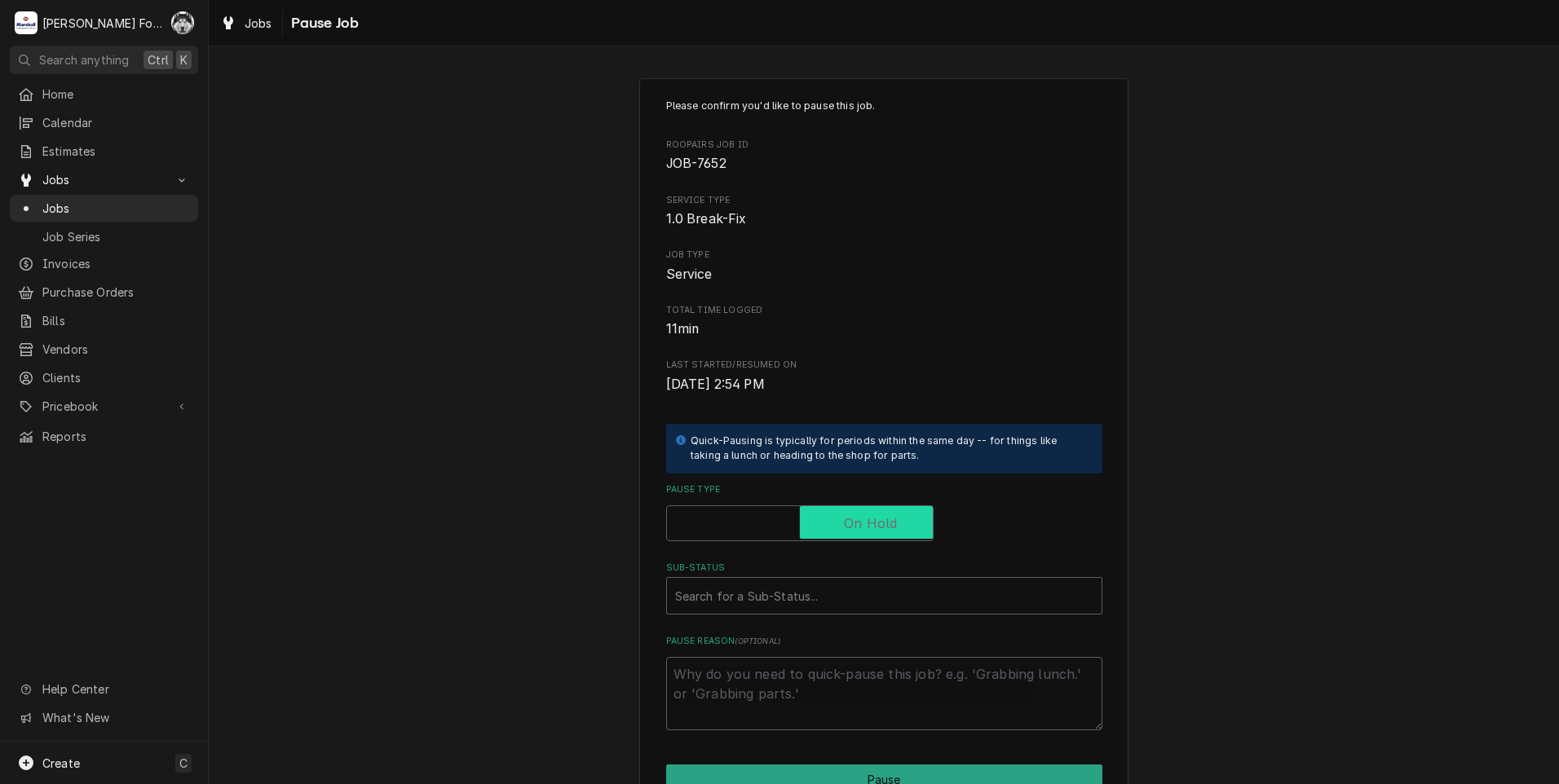
checkbox input "true"
click at [775, 595] on div "Sub-Status" at bounding box center [883, 595] width 418 height 30
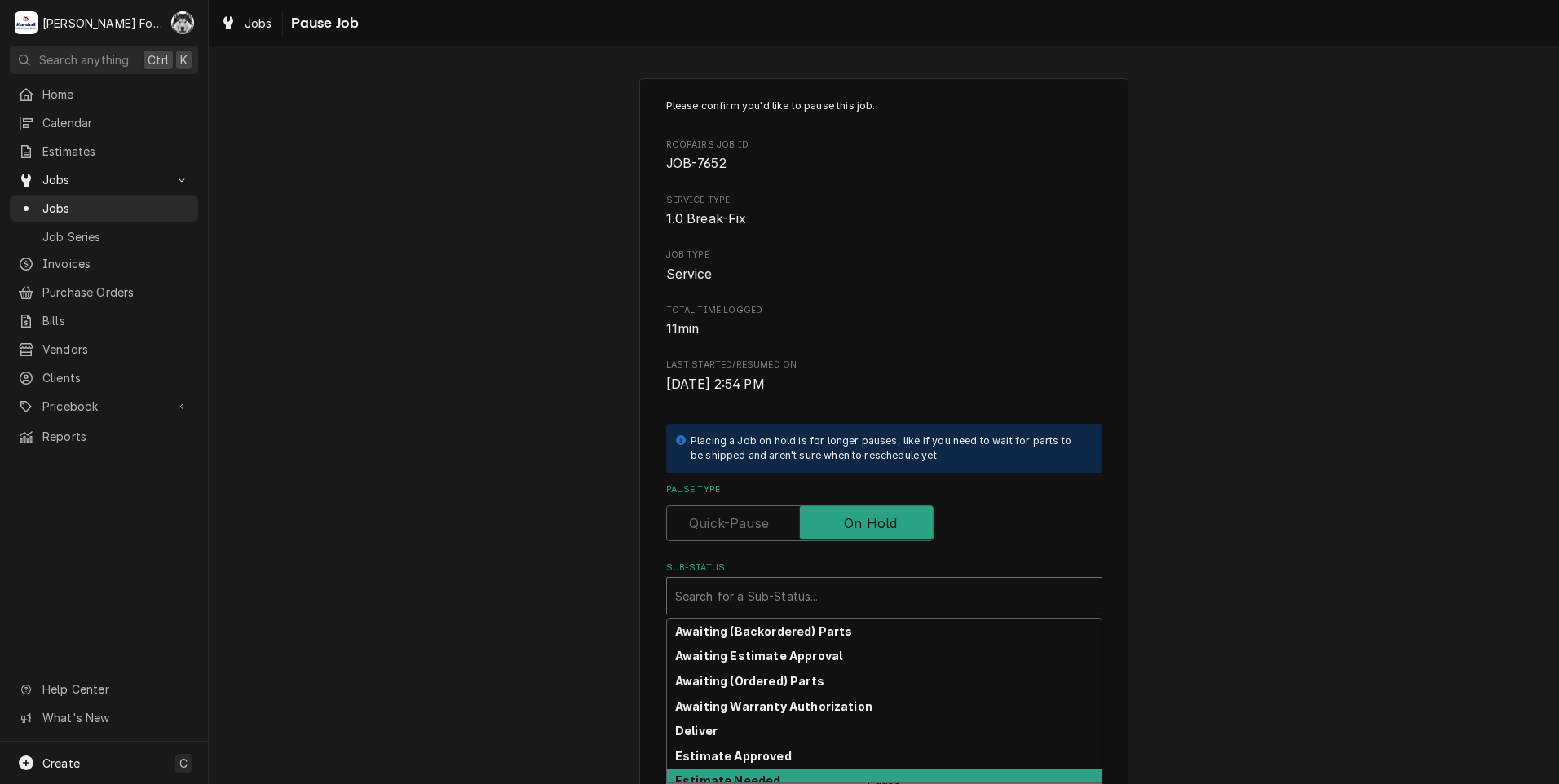
click at [747, 780] on strong "Estimate Needed" at bounding box center [727, 780] width 105 height 14
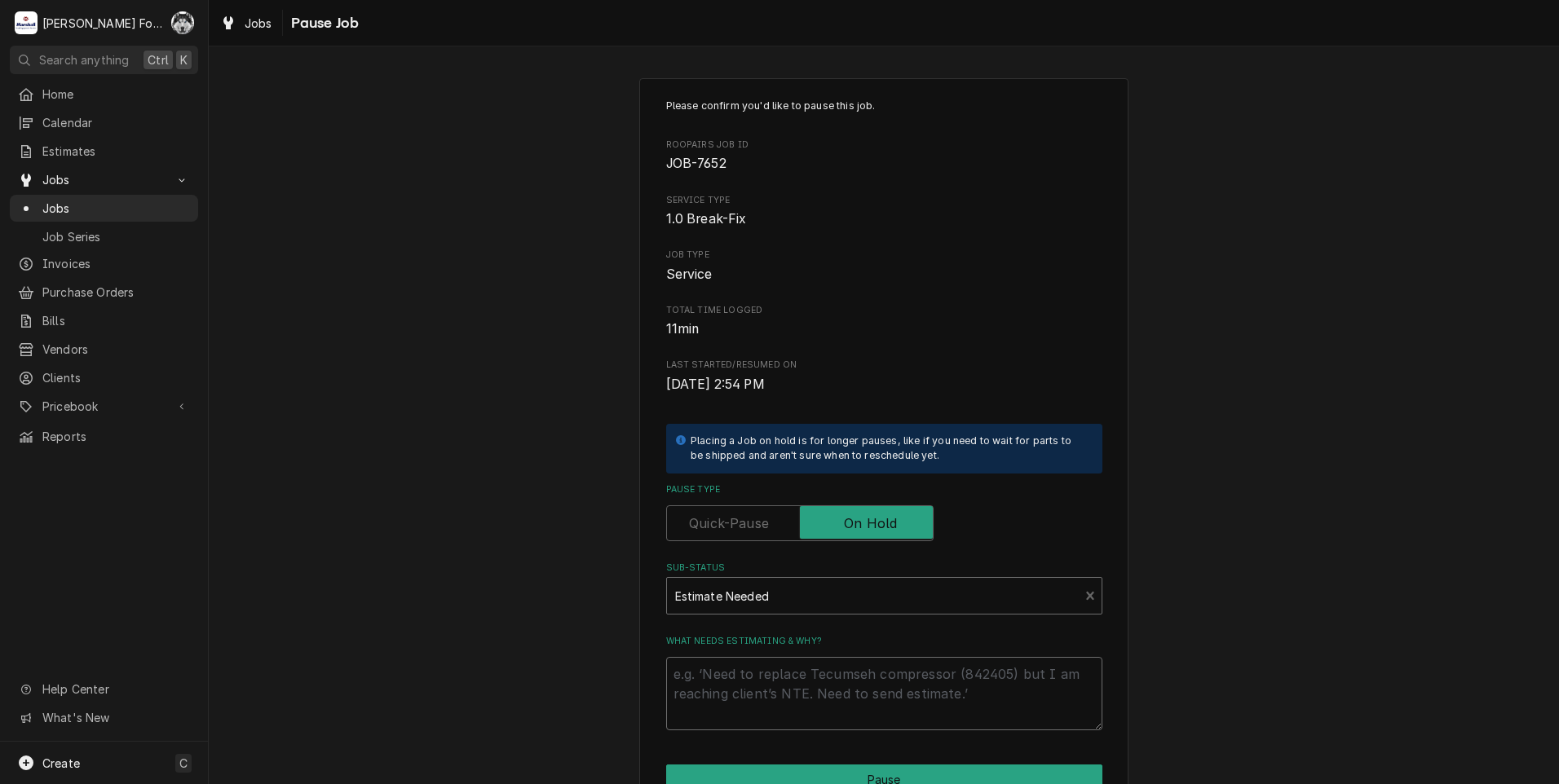
click at [740, 680] on textarea "What needs estimating & why?" at bounding box center [884, 694] width 436 height 73
type textarea "x"
type textarea "P"
type textarea "x"
type textarea "PA"
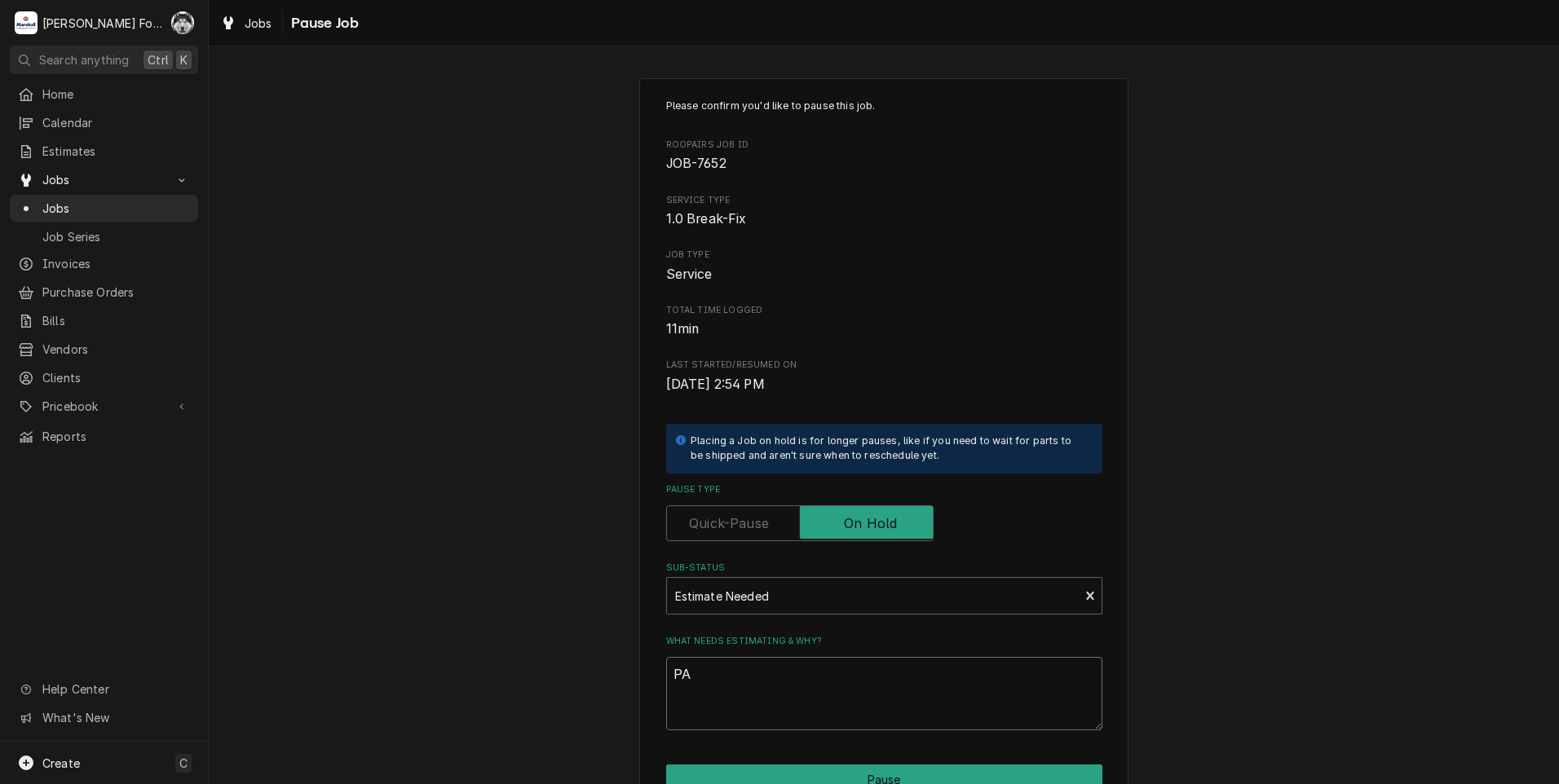
type textarea "x"
type textarea "PAR"
type textarea "x"
type textarea "PART"
type textarea "x"
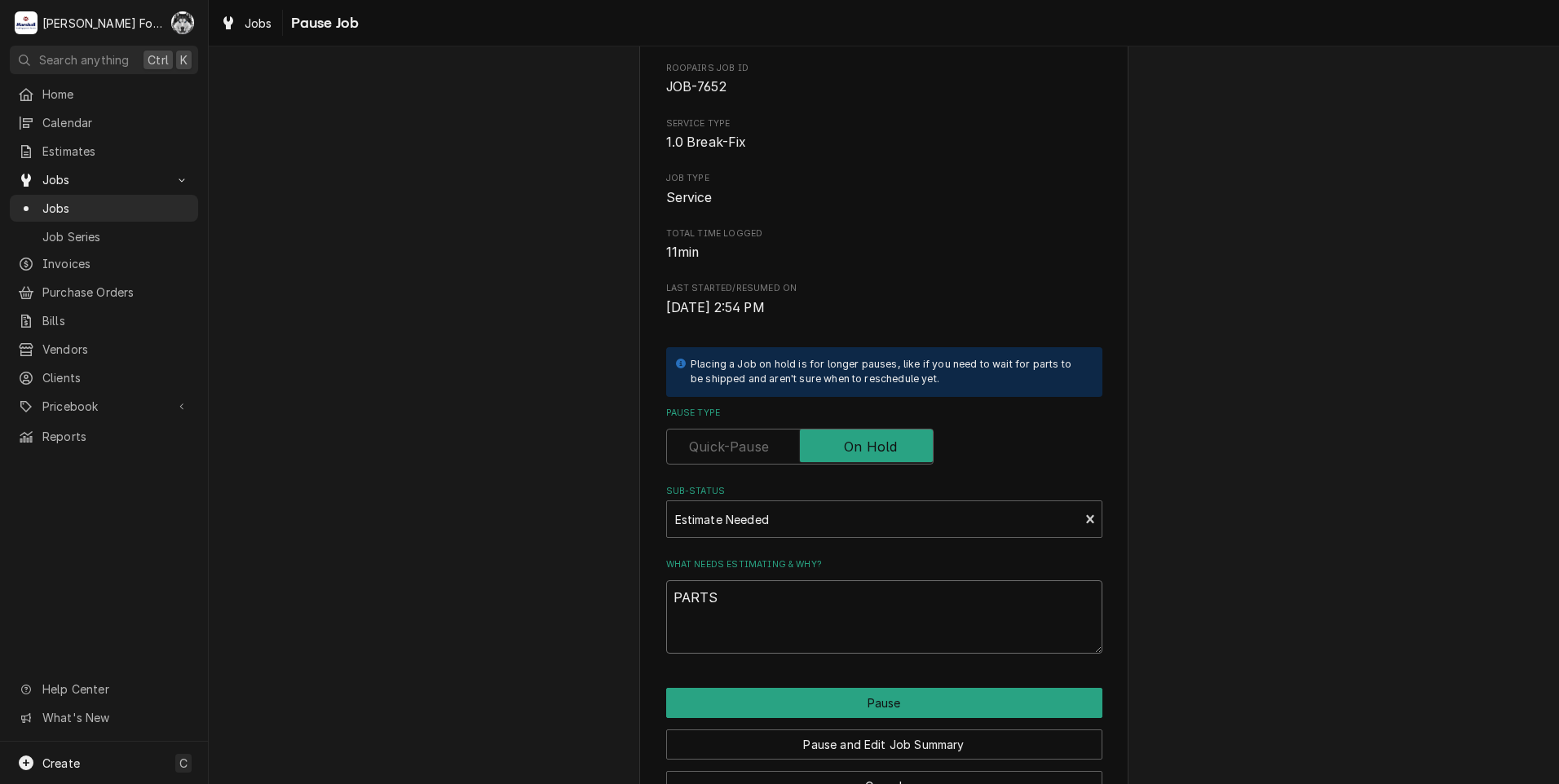
scroll to position [129, 0]
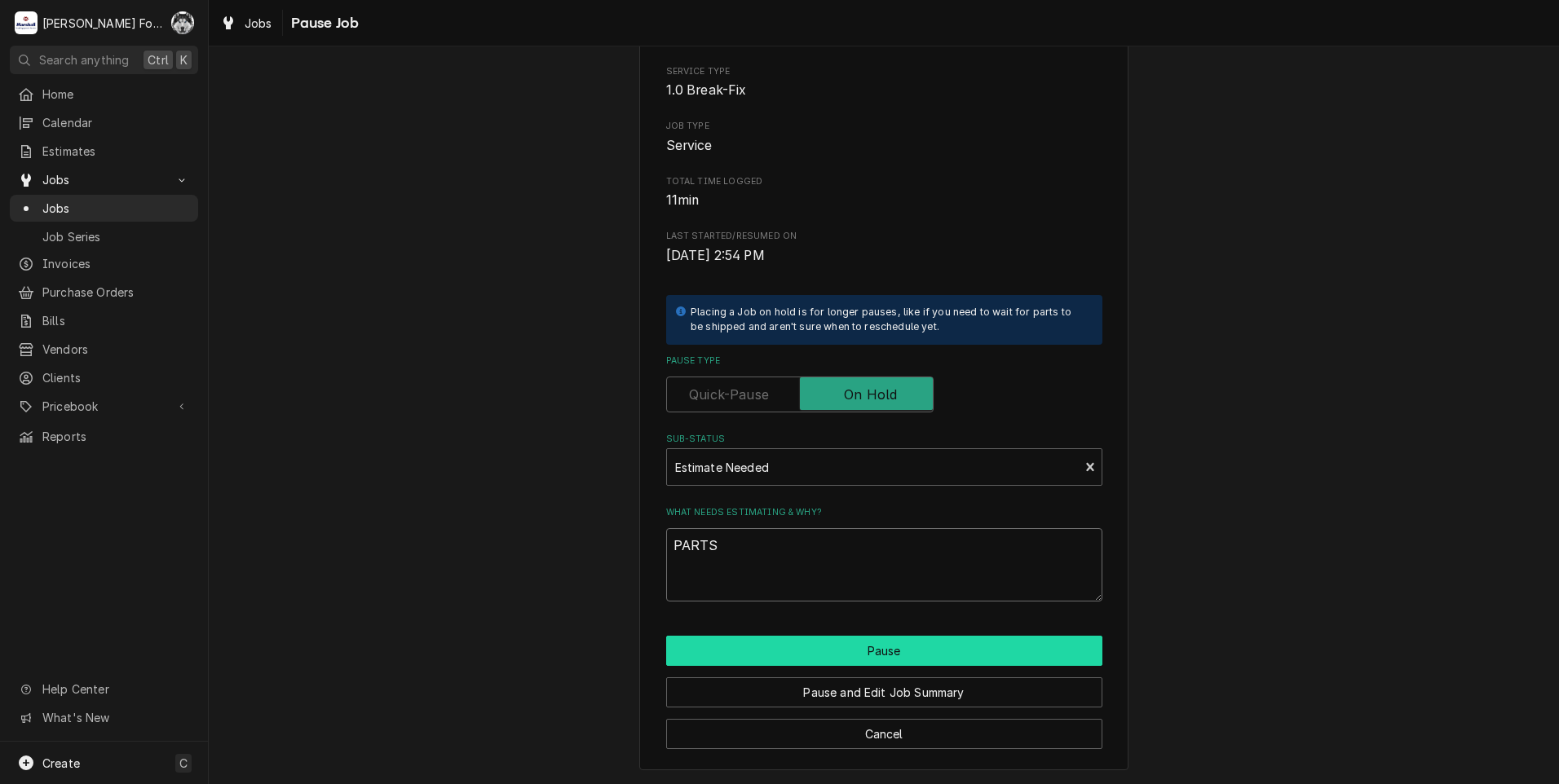
type textarea "PARTS"
click at [733, 661] on button "Pause" at bounding box center [884, 651] width 436 height 30
type textarea "x"
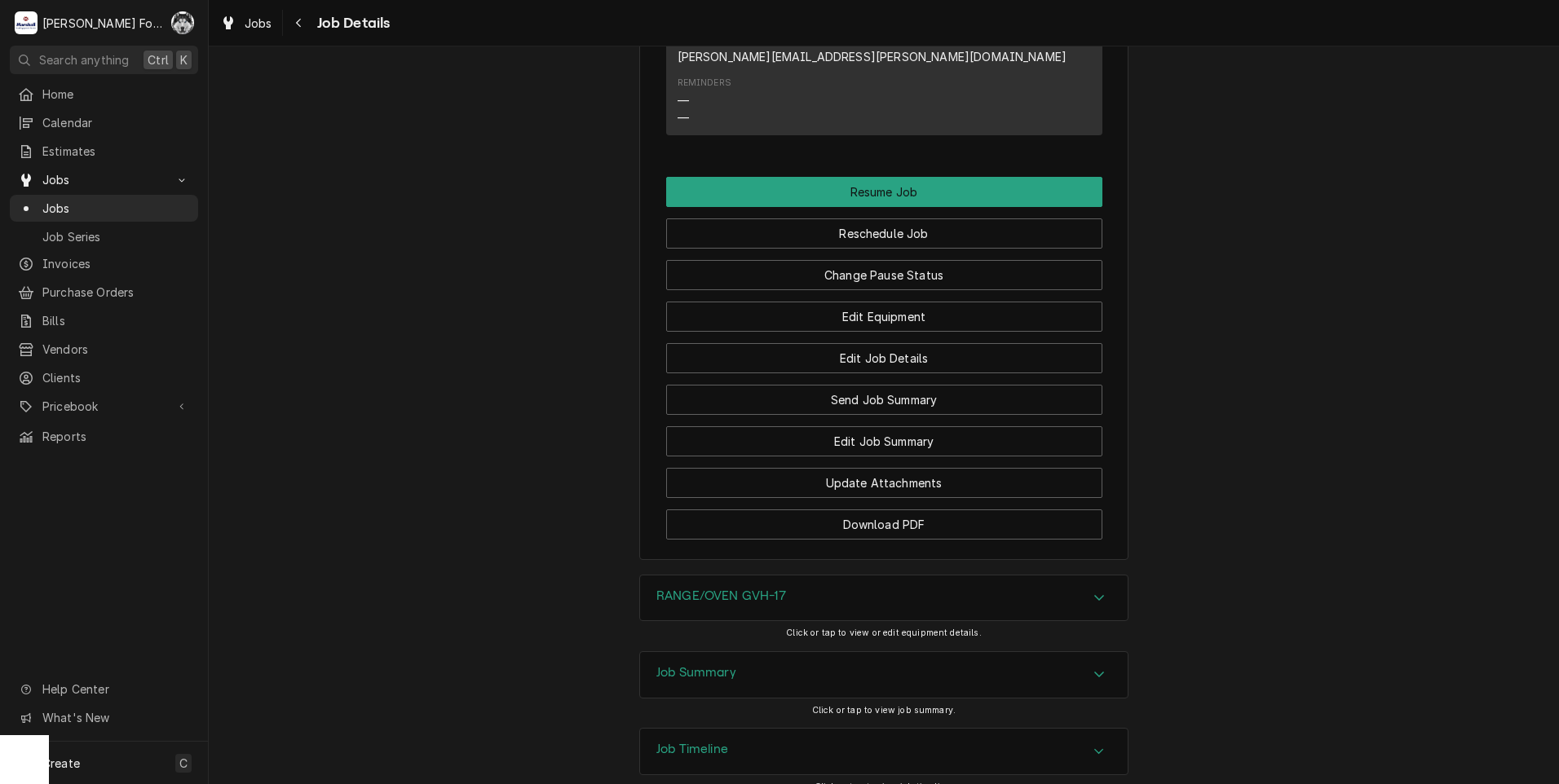
scroll to position [2334, 0]
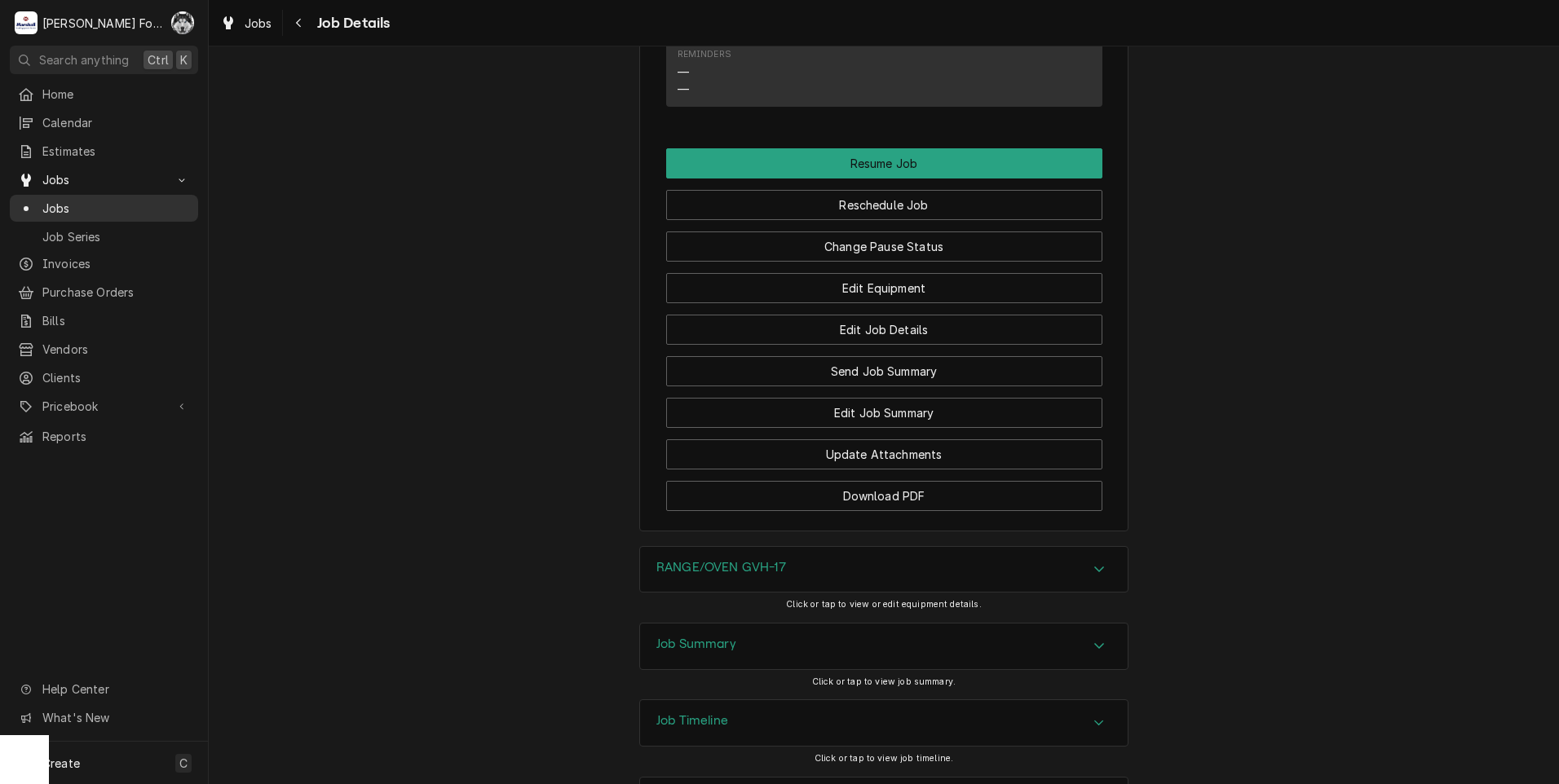
click at [53, 204] on span "Jobs" at bounding box center [115, 209] width 148 height 17
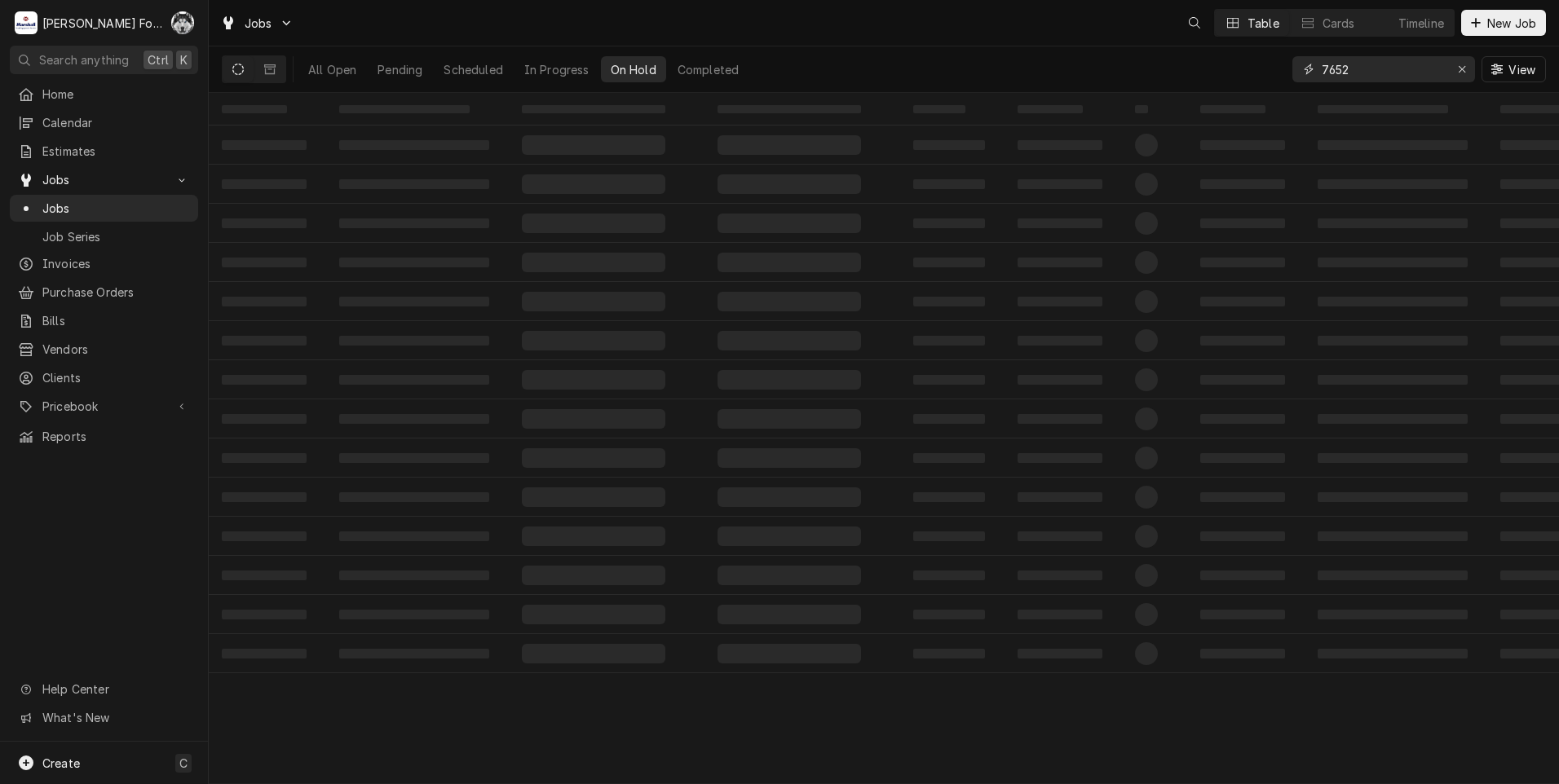
click at [1096, 118] on div "Jobs Table Cards Timeline New Job All Open Pending Scheduled In Progress On Hol…" at bounding box center [883, 392] width 1350 height 784
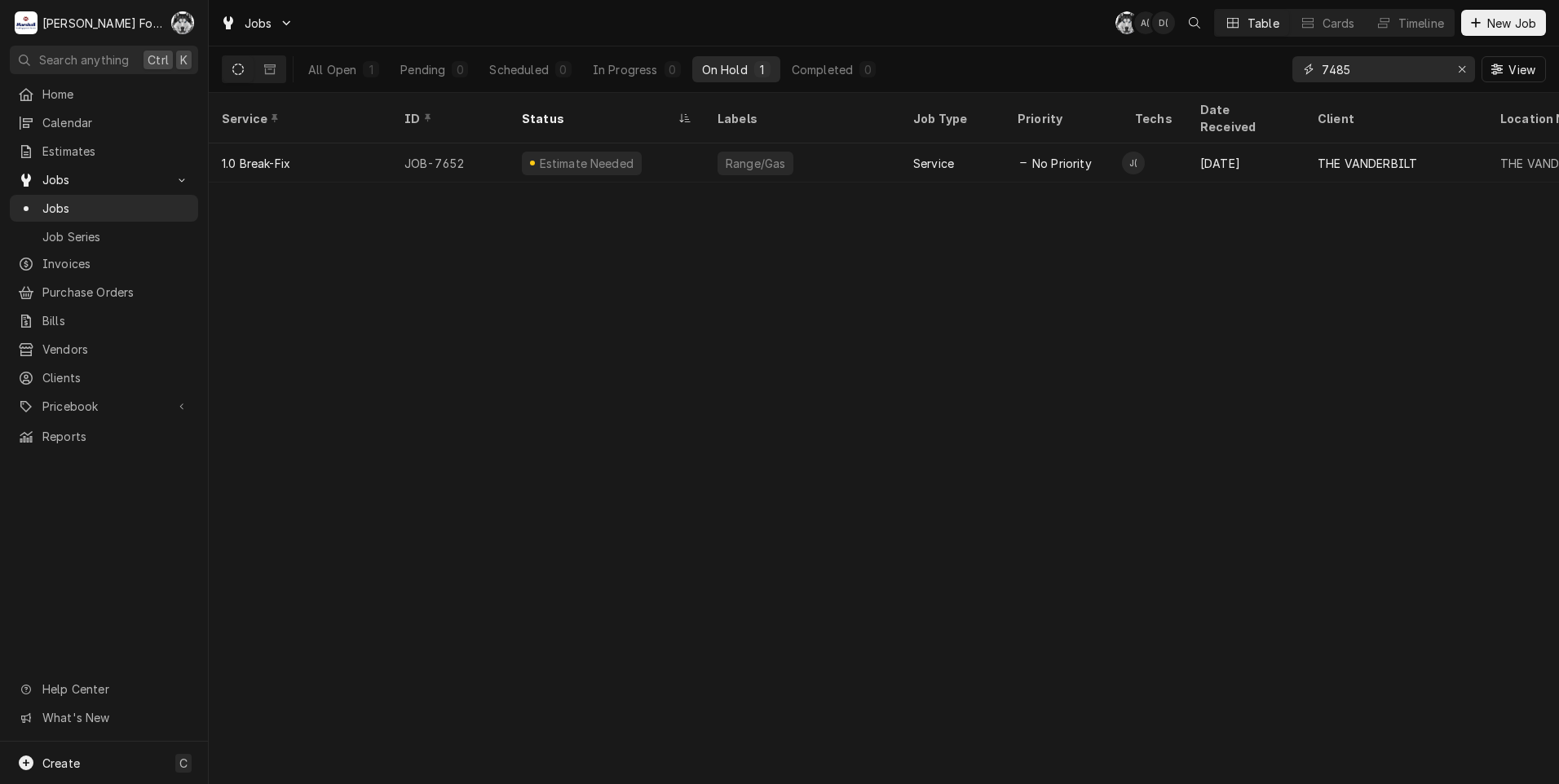
type input "7485"
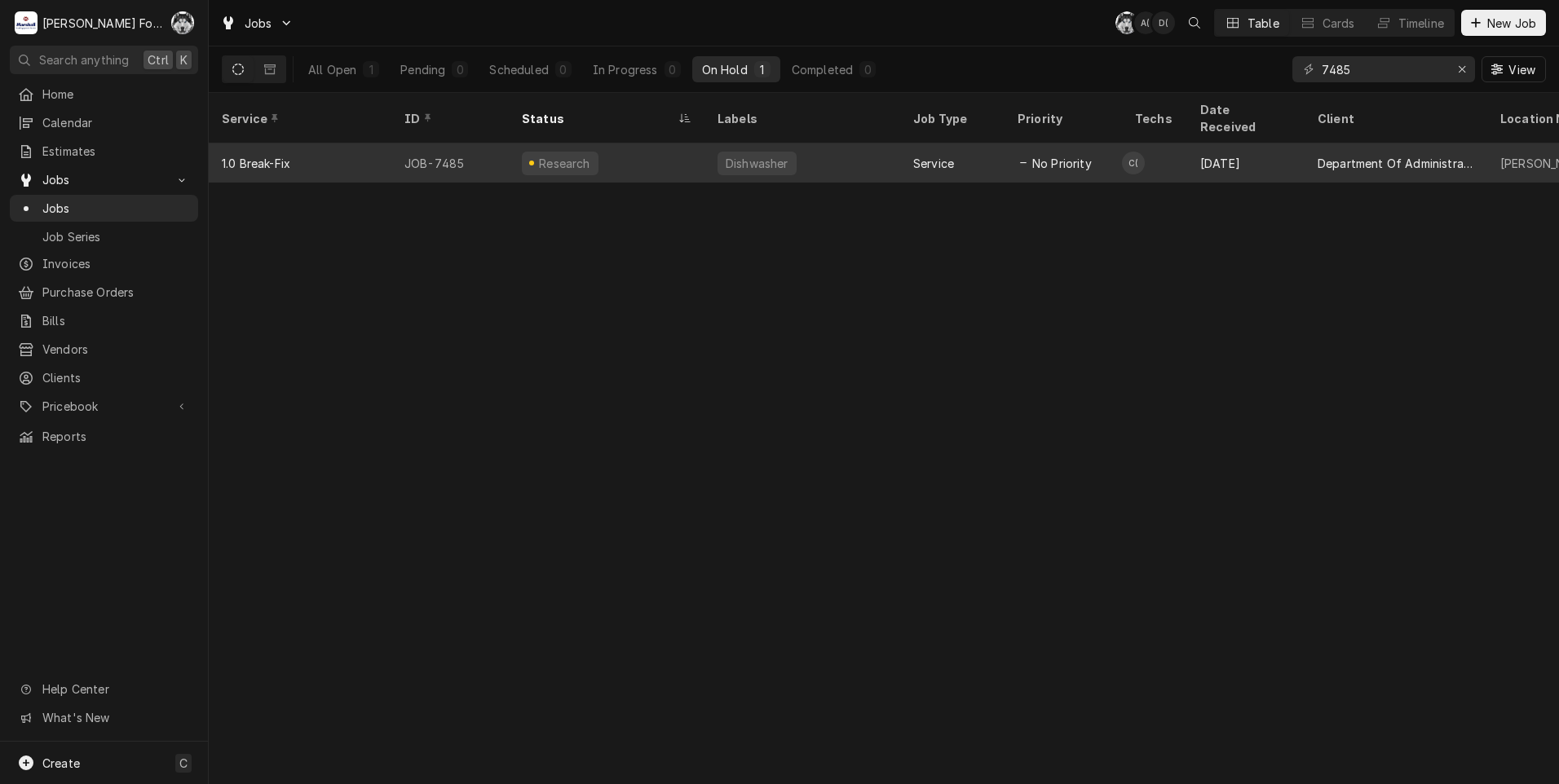
click at [646, 144] on div "Research" at bounding box center [606, 163] width 195 height 39
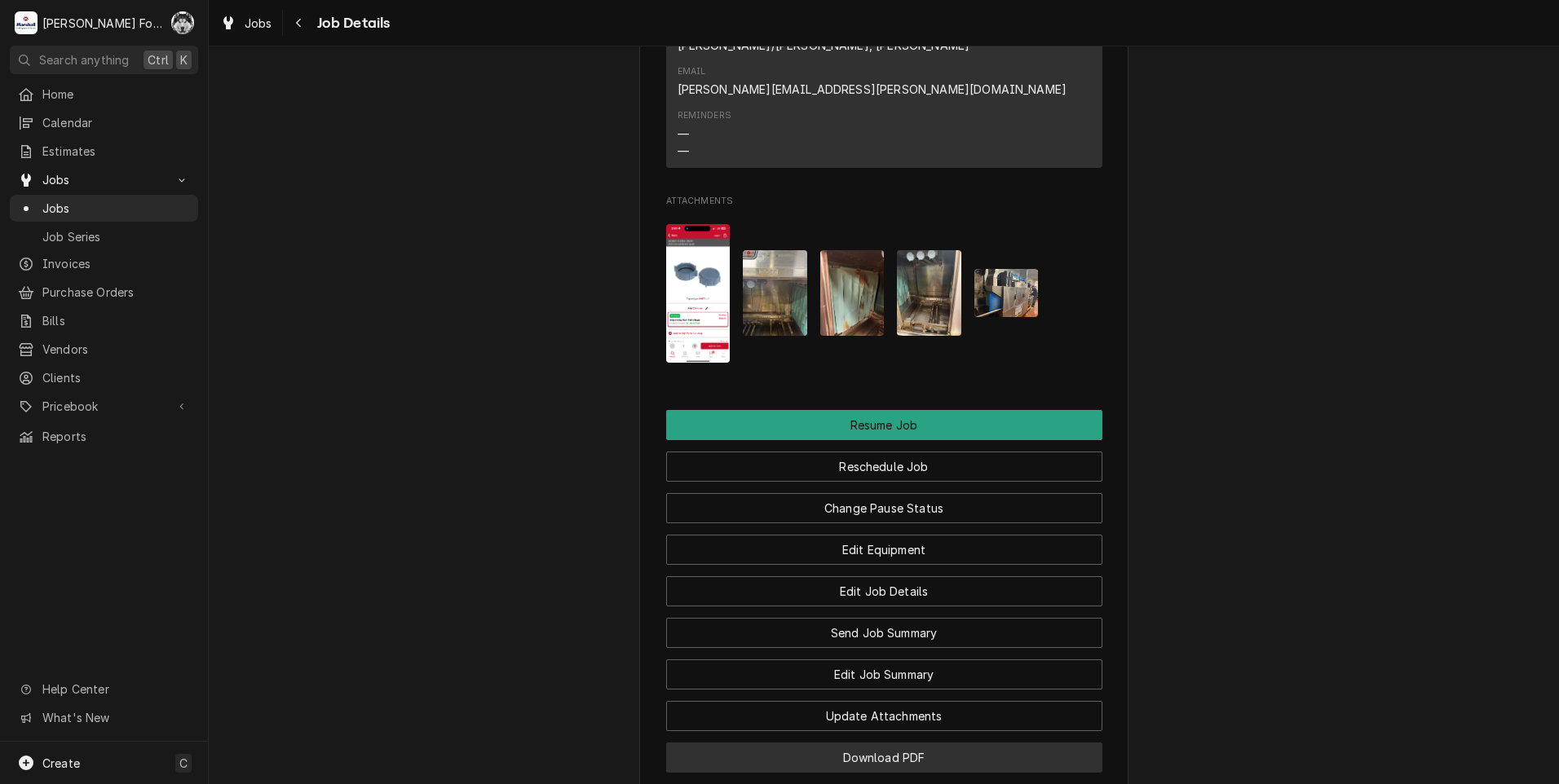
scroll to position [2447, 0]
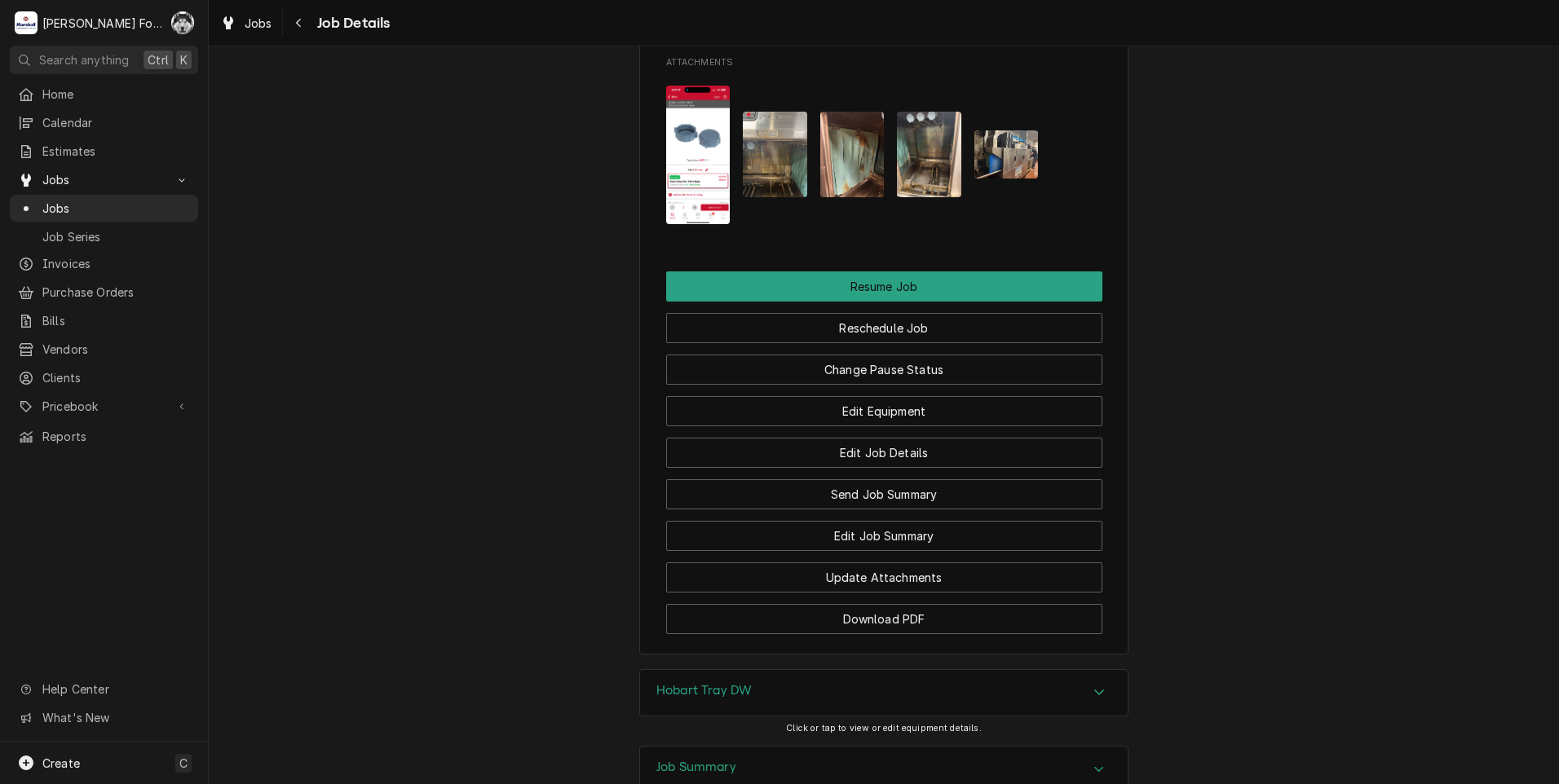
click at [775, 670] on div "Hobart Tray DW" at bounding box center [884, 693] width 488 height 46
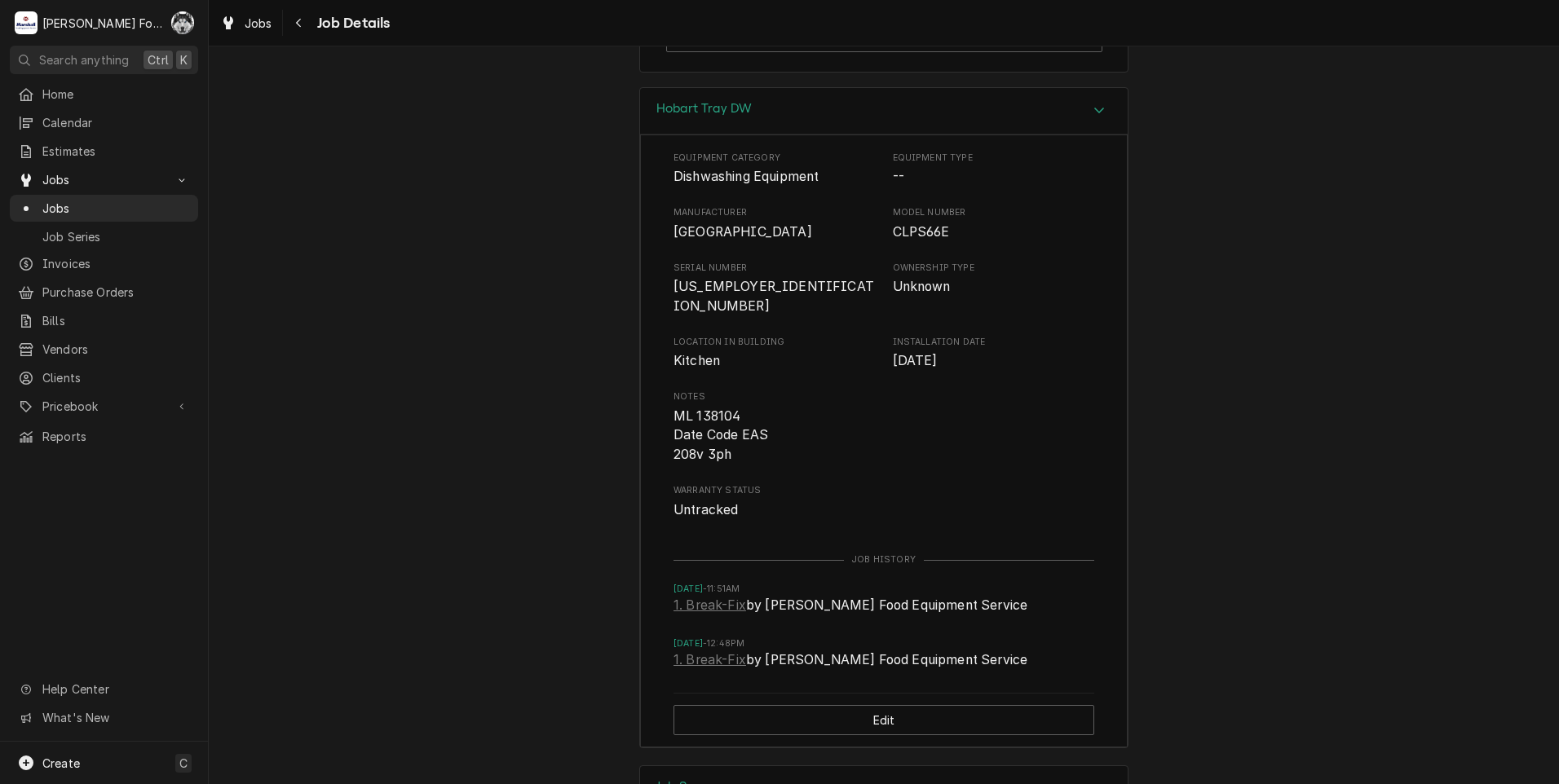
click at [770, 766] on div "Job Summary" at bounding box center [884, 789] width 488 height 46
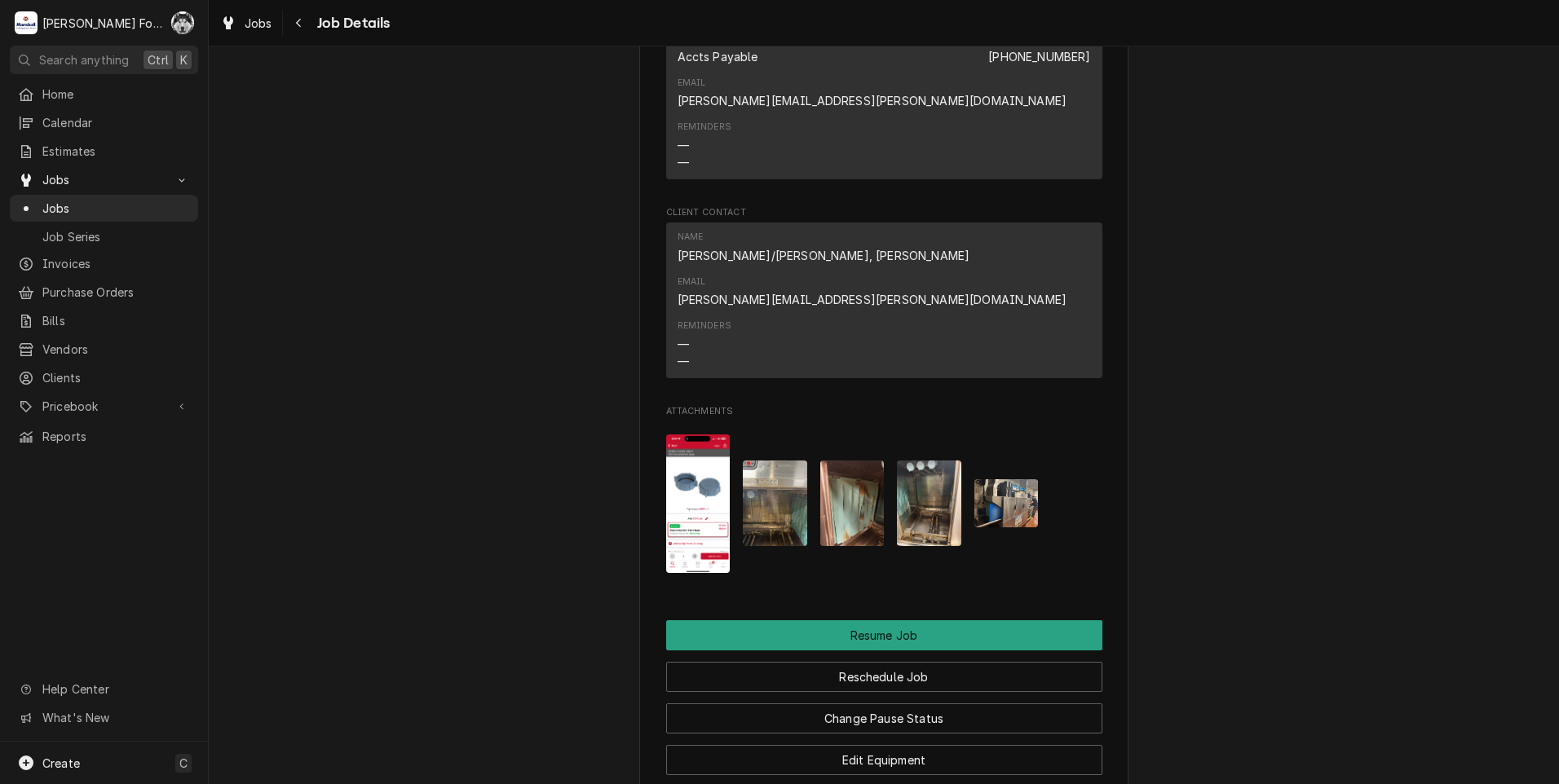
scroll to position [2075, 0]
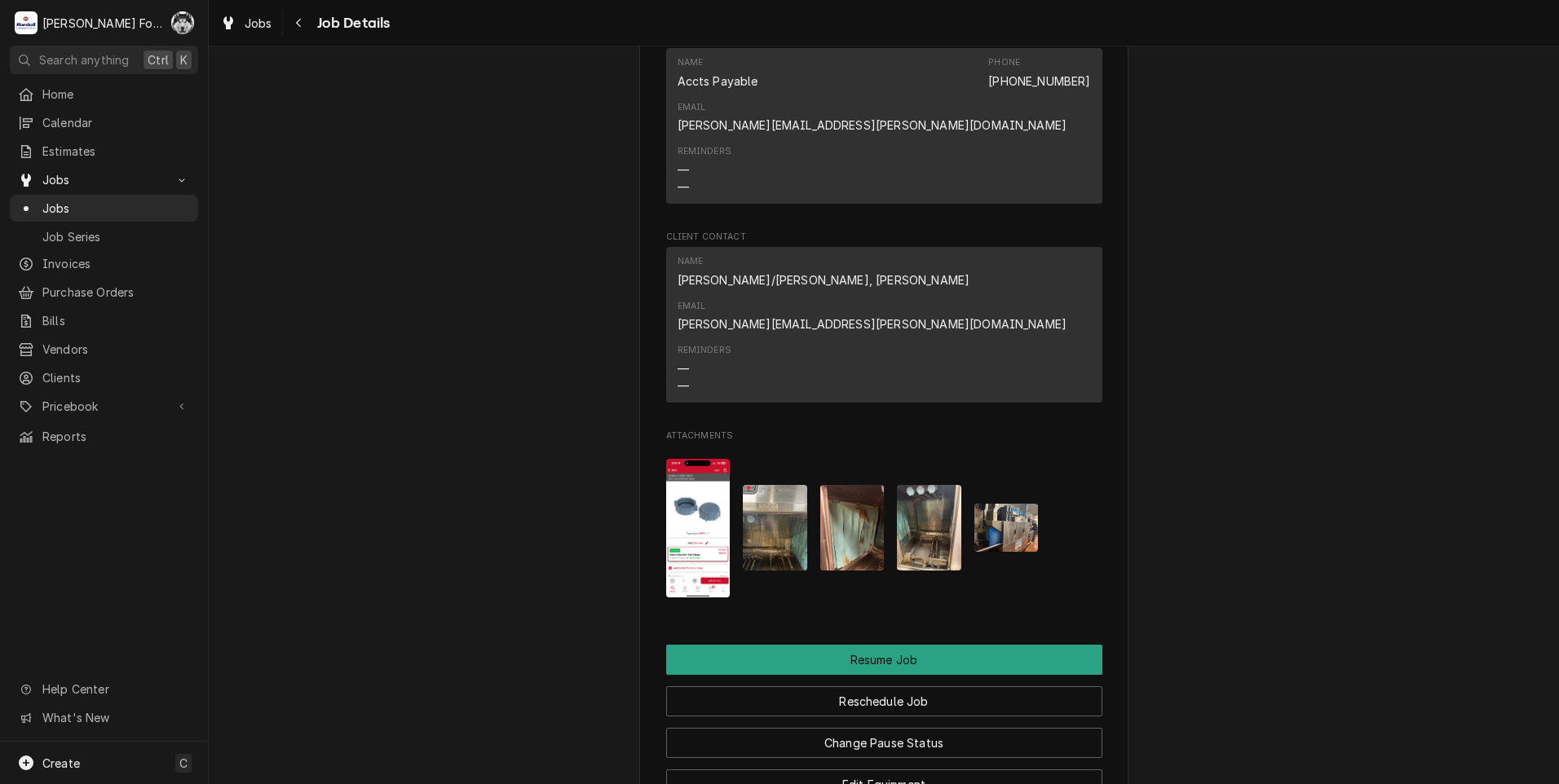
click at [683, 459] on img "Attachments" at bounding box center [699, 529] width 65 height 139
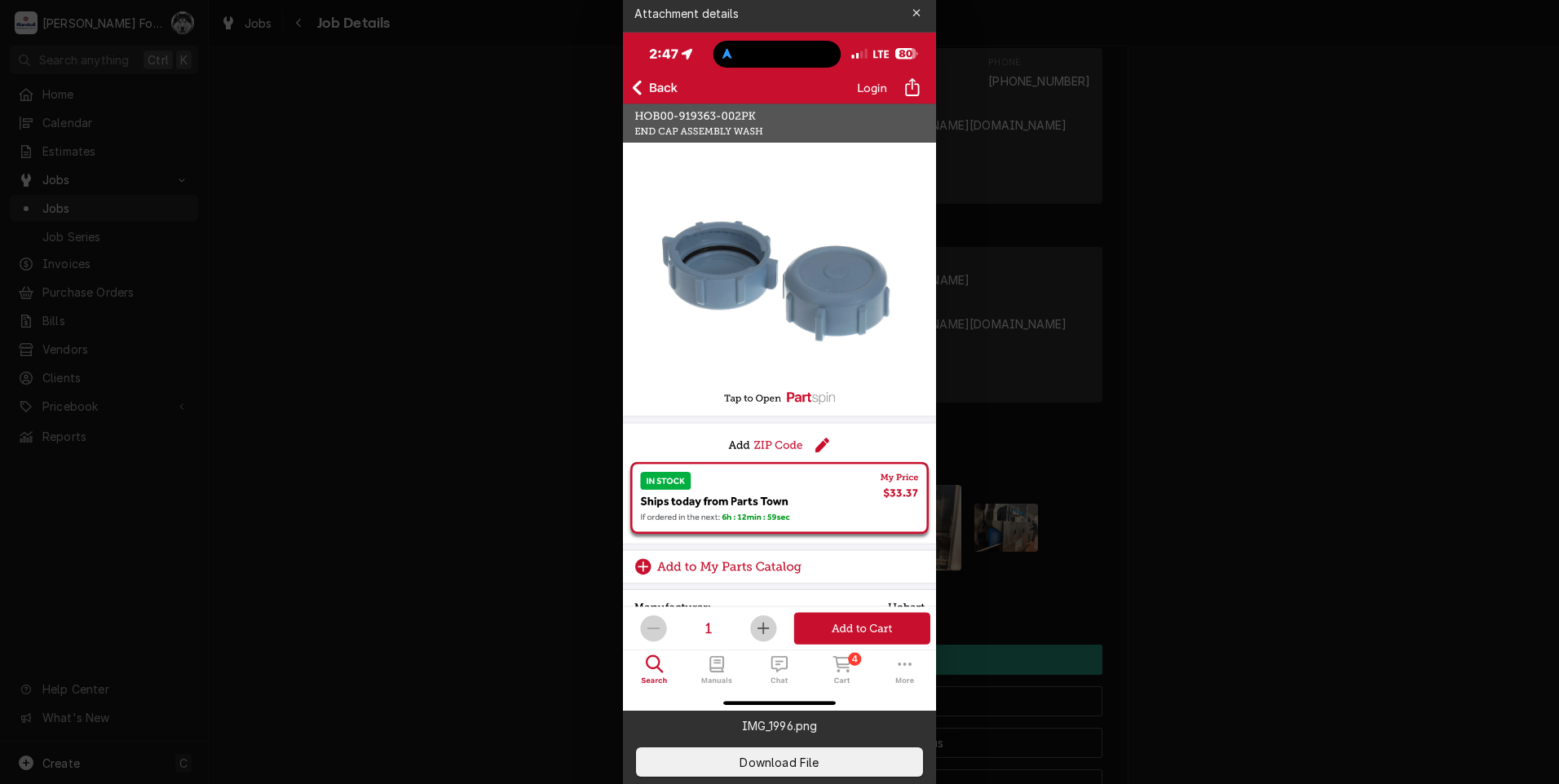
click at [1428, 352] on div at bounding box center [780, 392] width 1559 height 784
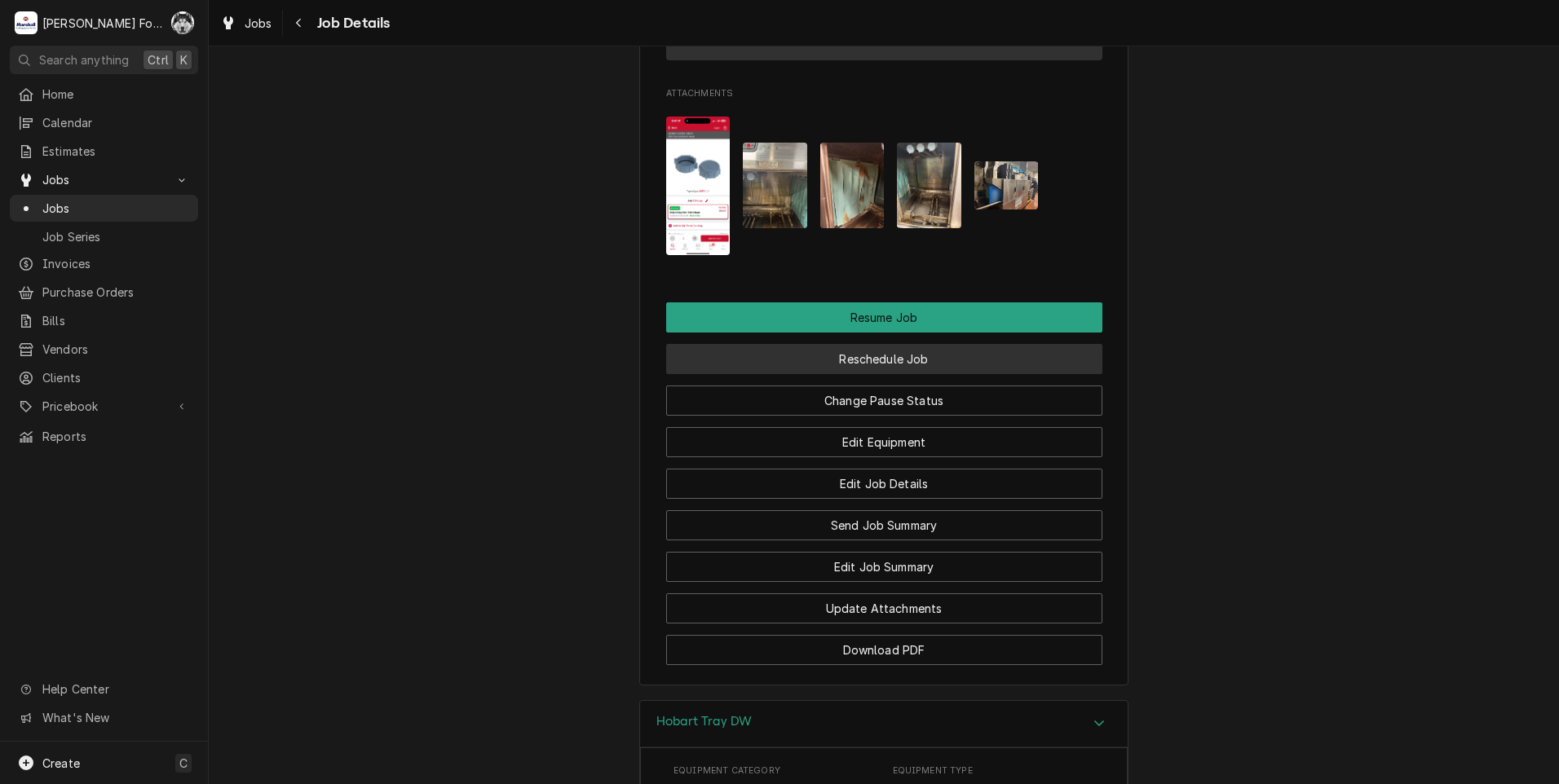
scroll to position [2388, 0]
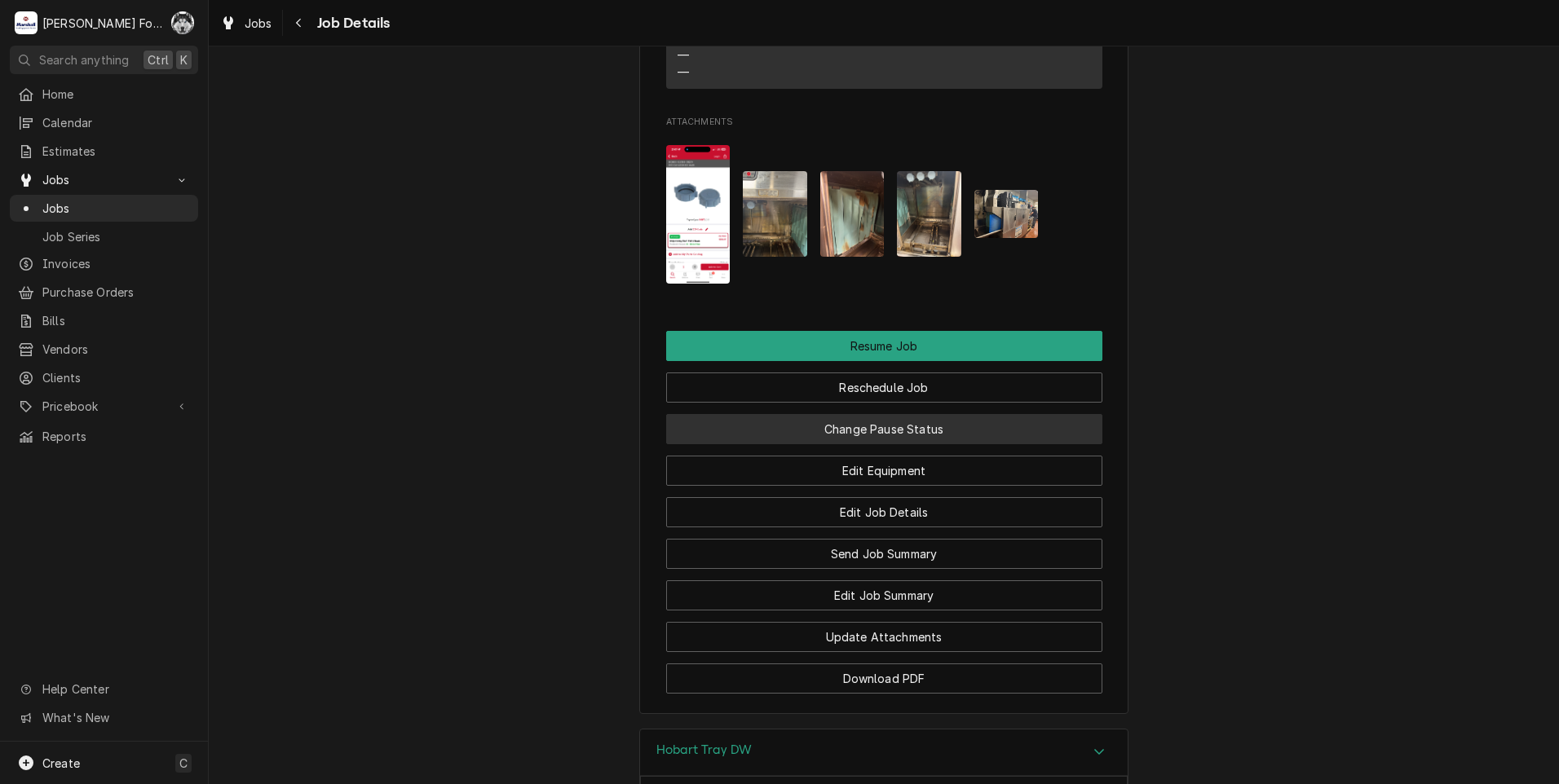
click at [861, 414] on button "Change Pause Status" at bounding box center [884, 430] width 436 height 30
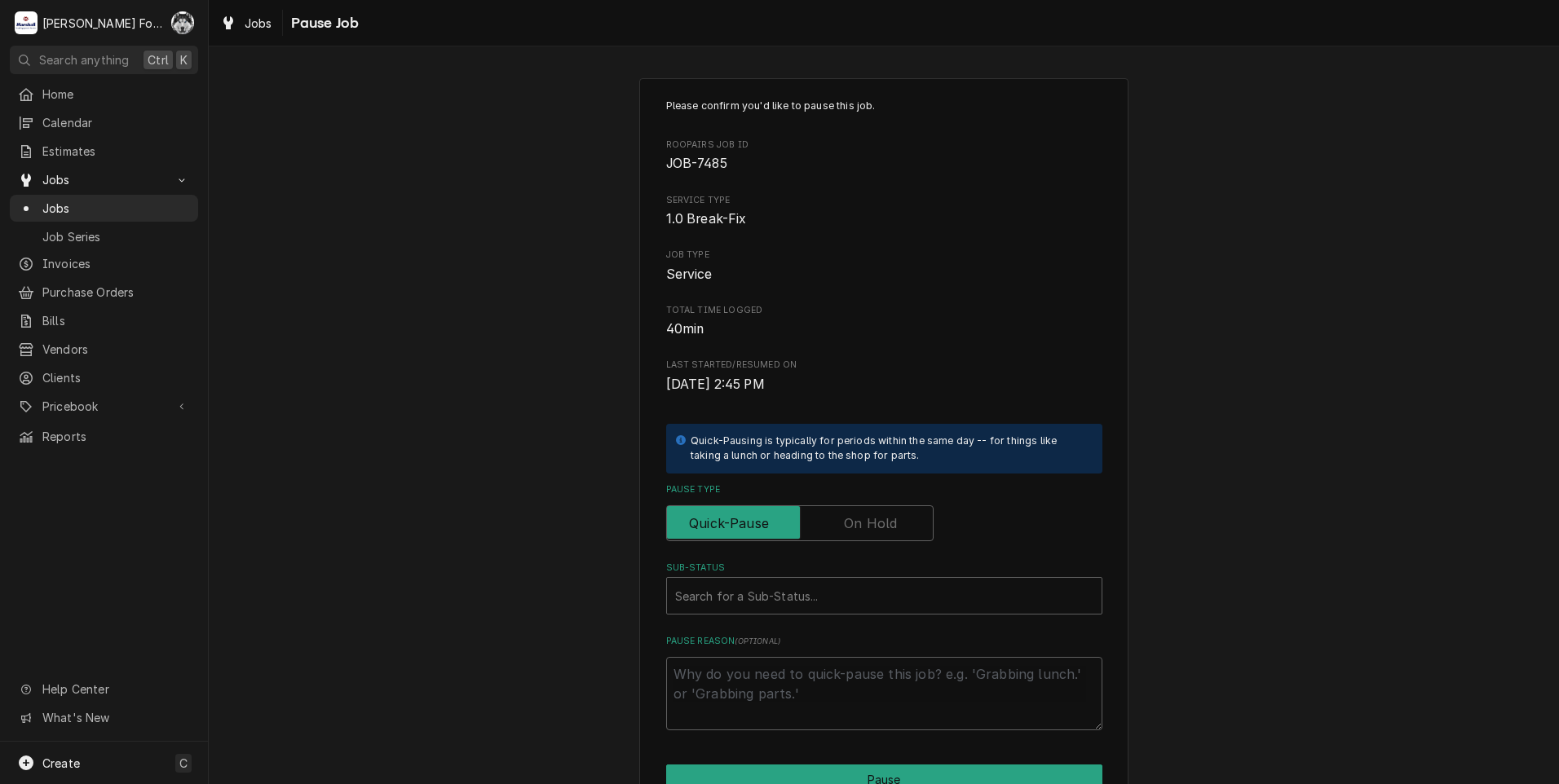
click at [856, 520] on label "Pause Type" at bounding box center [800, 523] width 268 height 36
click at [856, 520] on input "Pause Type" at bounding box center [800, 523] width 253 height 36
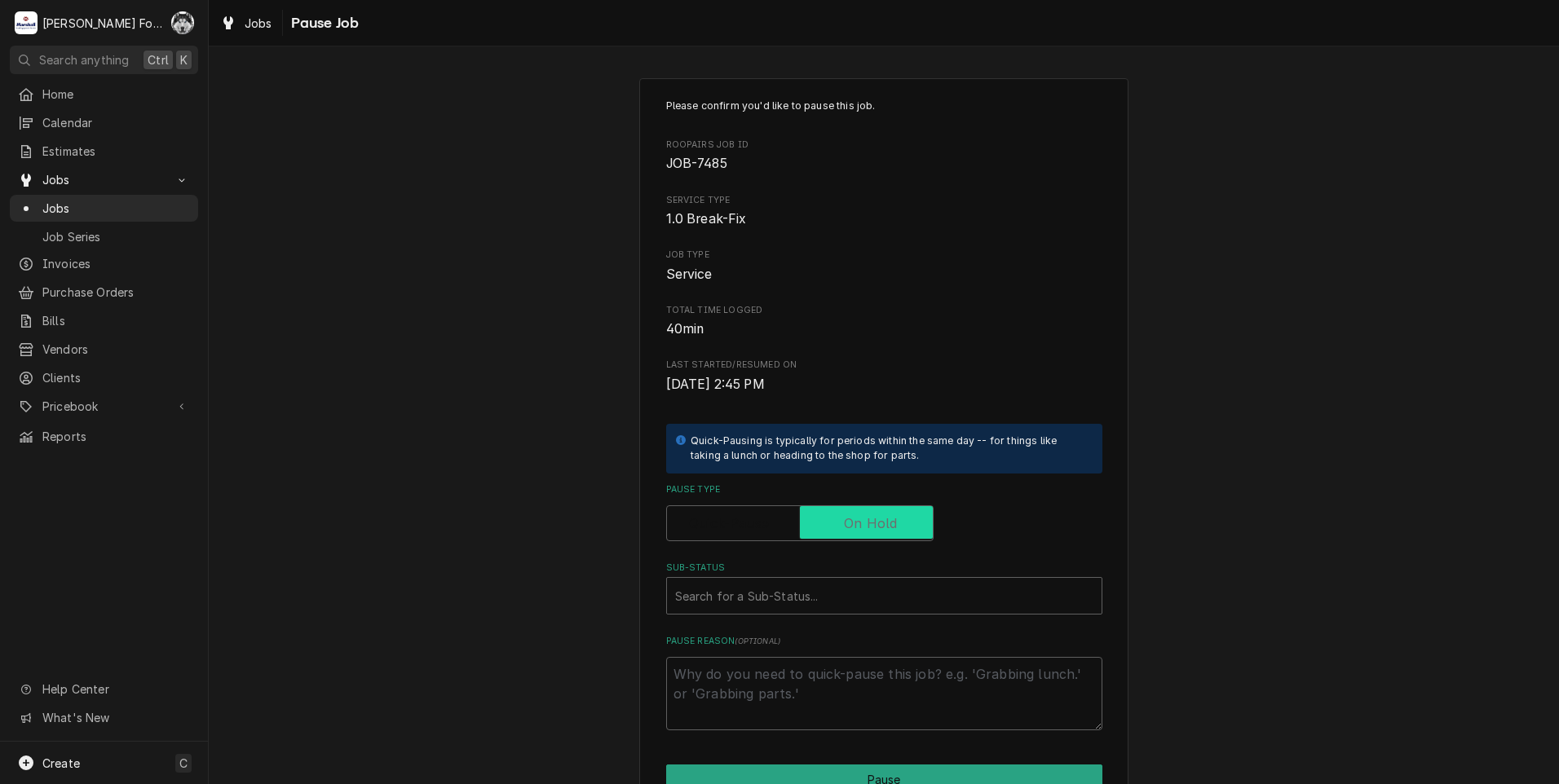
checkbox input "true"
click at [804, 586] on div "Sub-Status" at bounding box center [883, 595] width 418 height 30
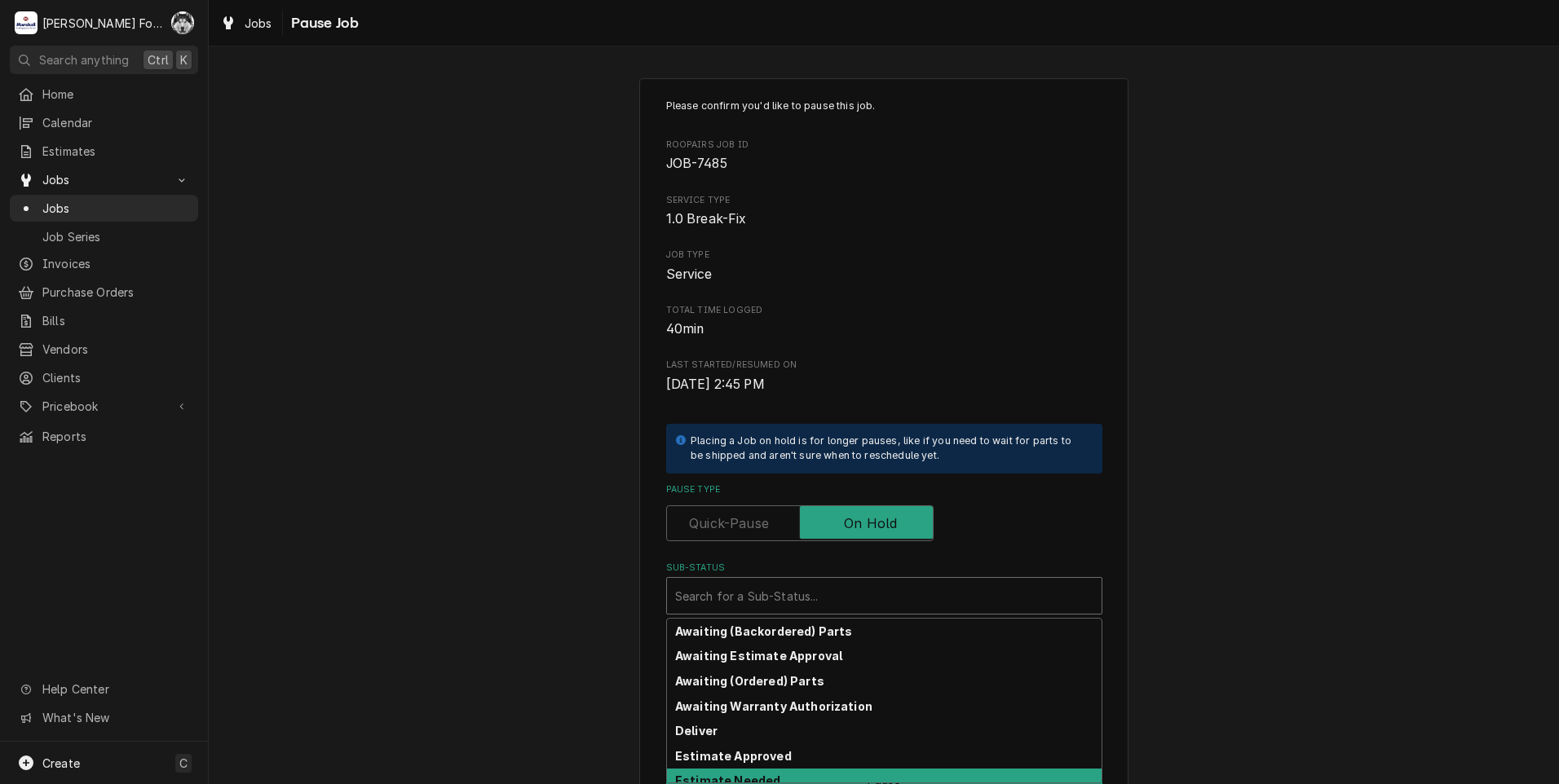
click at [754, 782] on div "Awaiting (Backordered) Parts Awaiting Estimate Approval Awaiting (Ordered) Part…" at bounding box center [884, 701] width 436 height 166
click at [739, 778] on strong "Estimate Needed" at bounding box center [727, 780] width 105 height 14
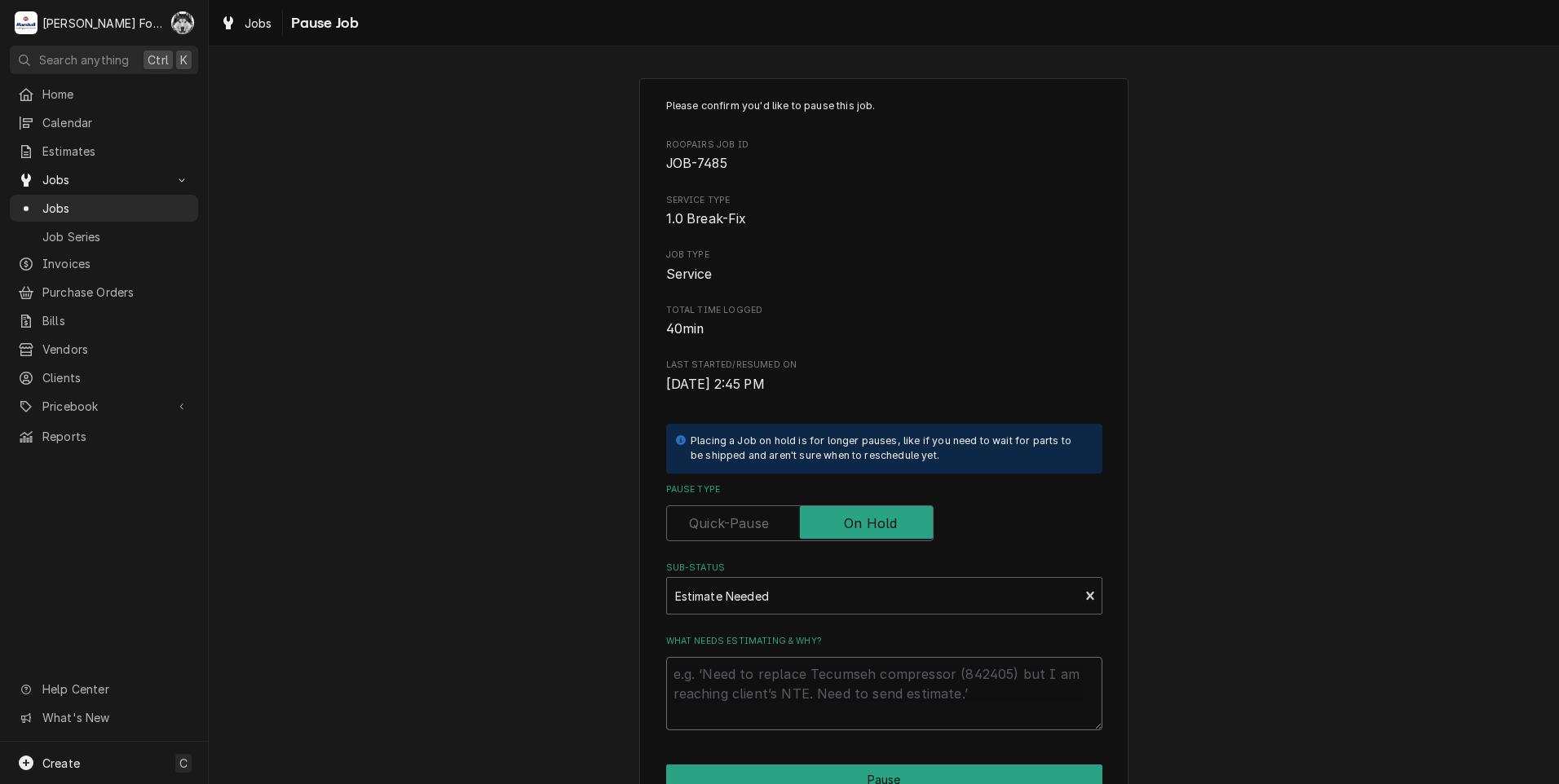
click at [759, 696] on textarea "What needs estimating & why?" at bounding box center [884, 694] width 436 height 73
type textarea "x"
type textarea "P"
type textarea "x"
type textarea "PA"
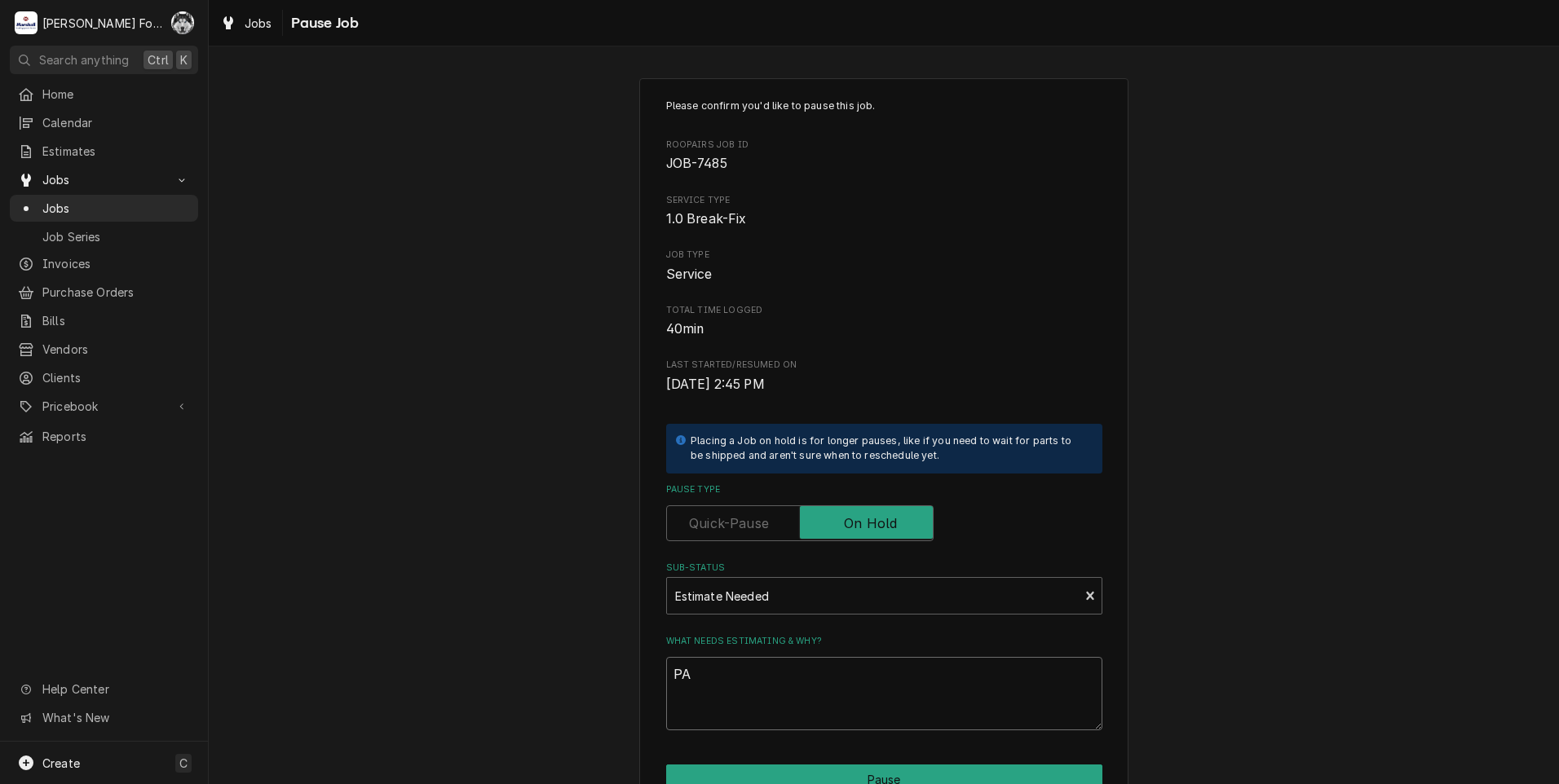
type textarea "x"
type textarea "PAR"
type textarea "x"
type textarea "PART"
type textarea "x"
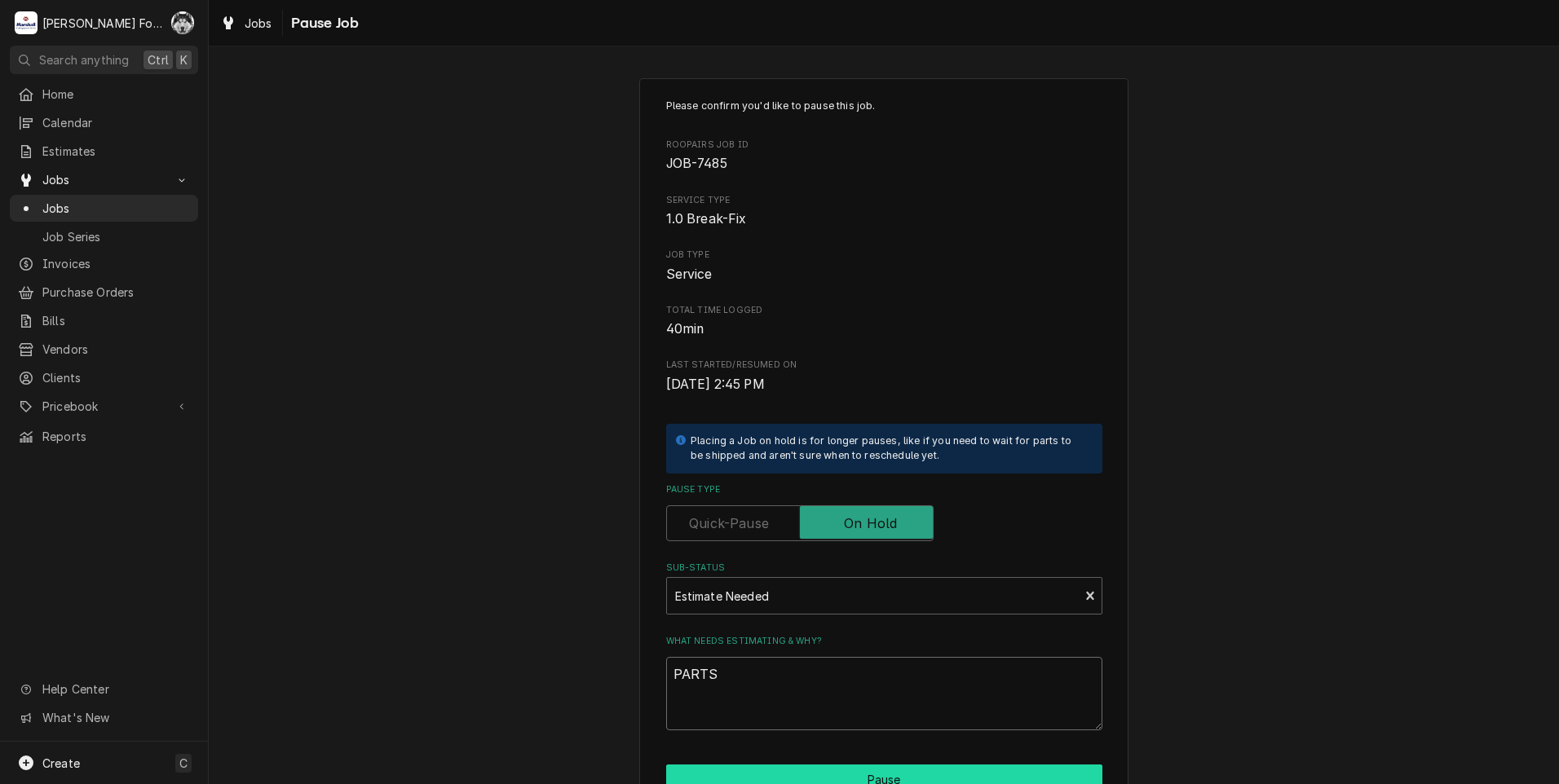
type textarea "PARTS"
click at [867, 771] on button "Pause" at bounding box center [884, 780] width 436 height 30
type textarea "x"
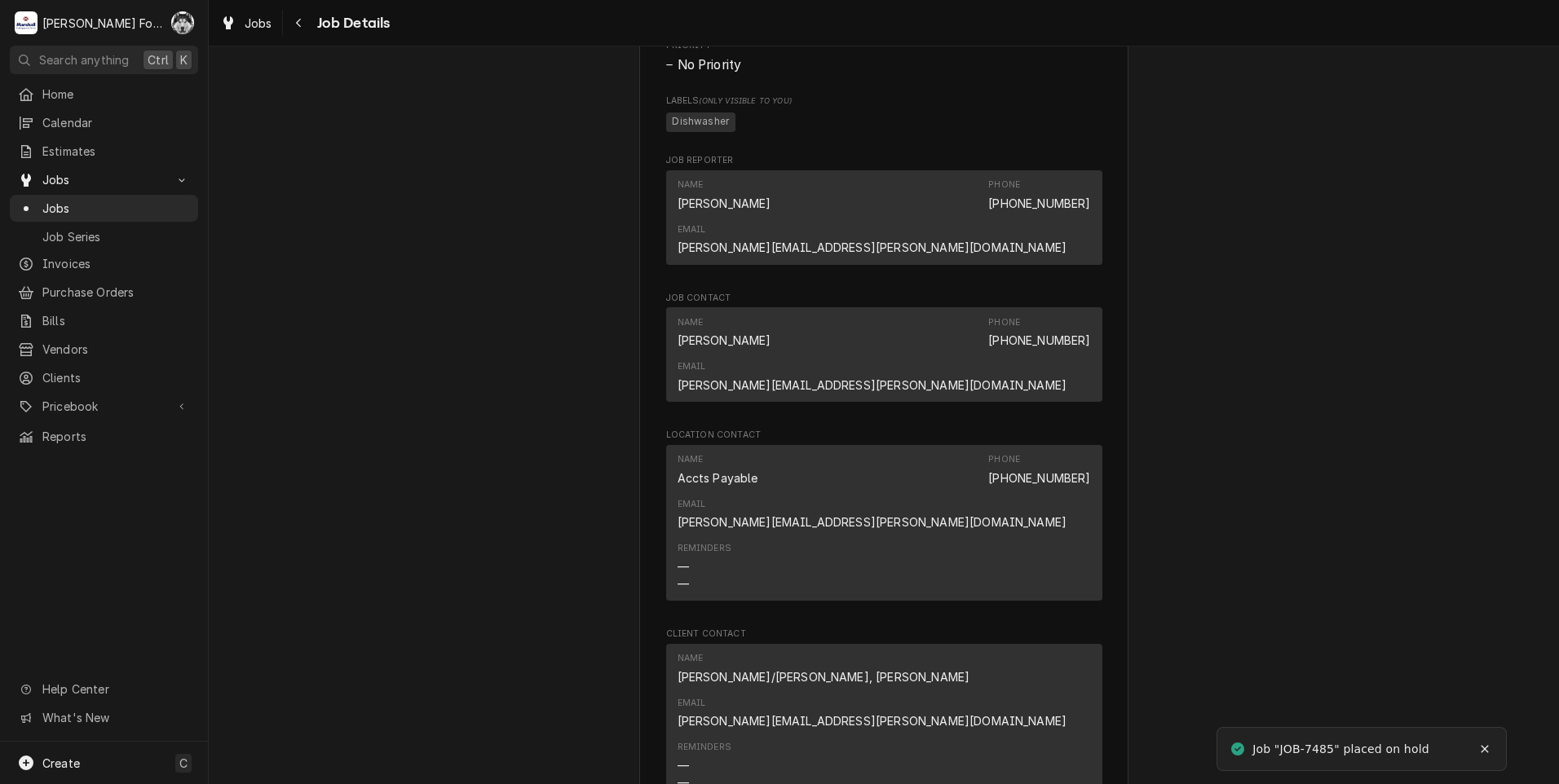
scroll to position [2174, 0]
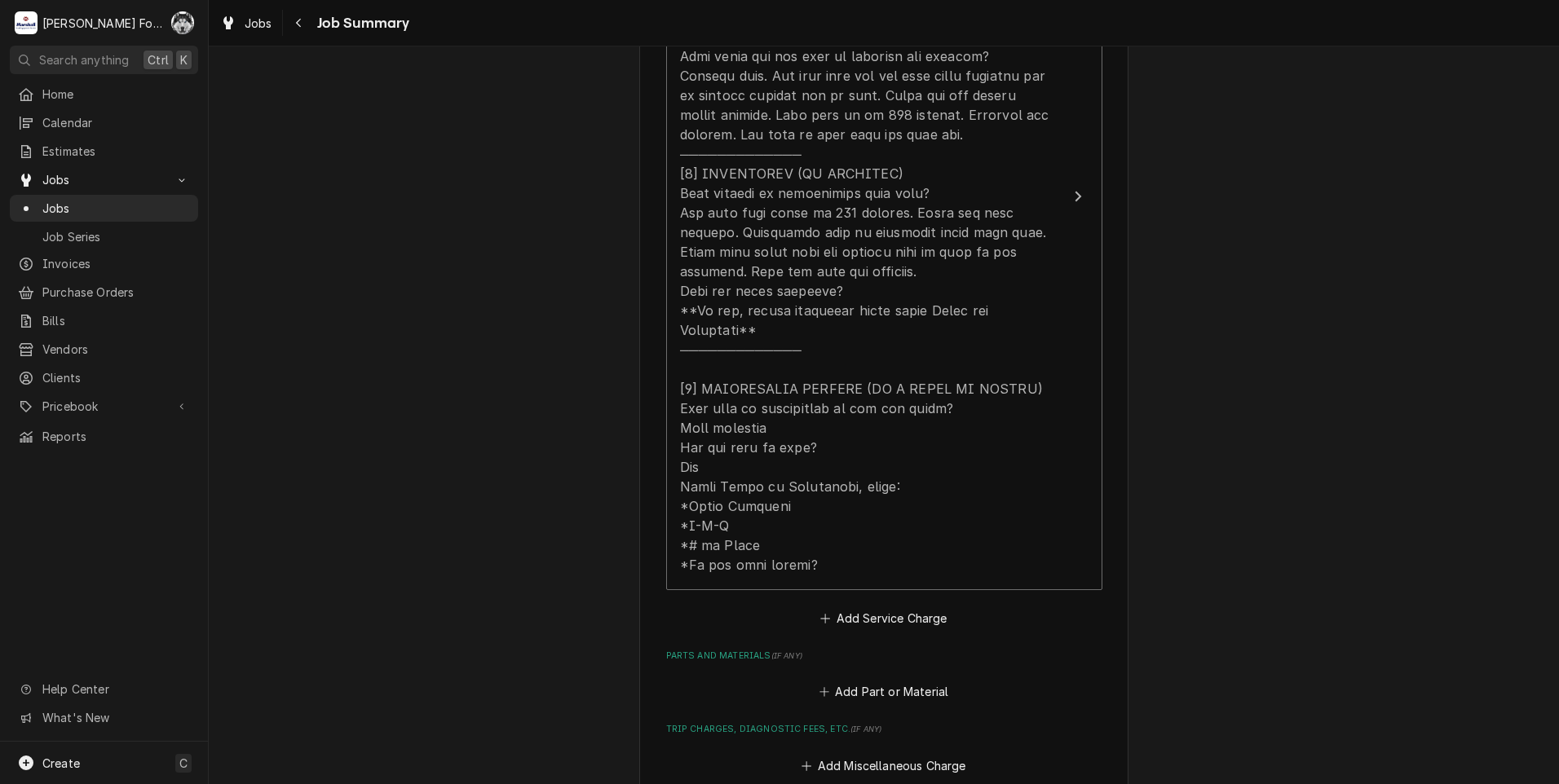
scroll to position [951, 0]
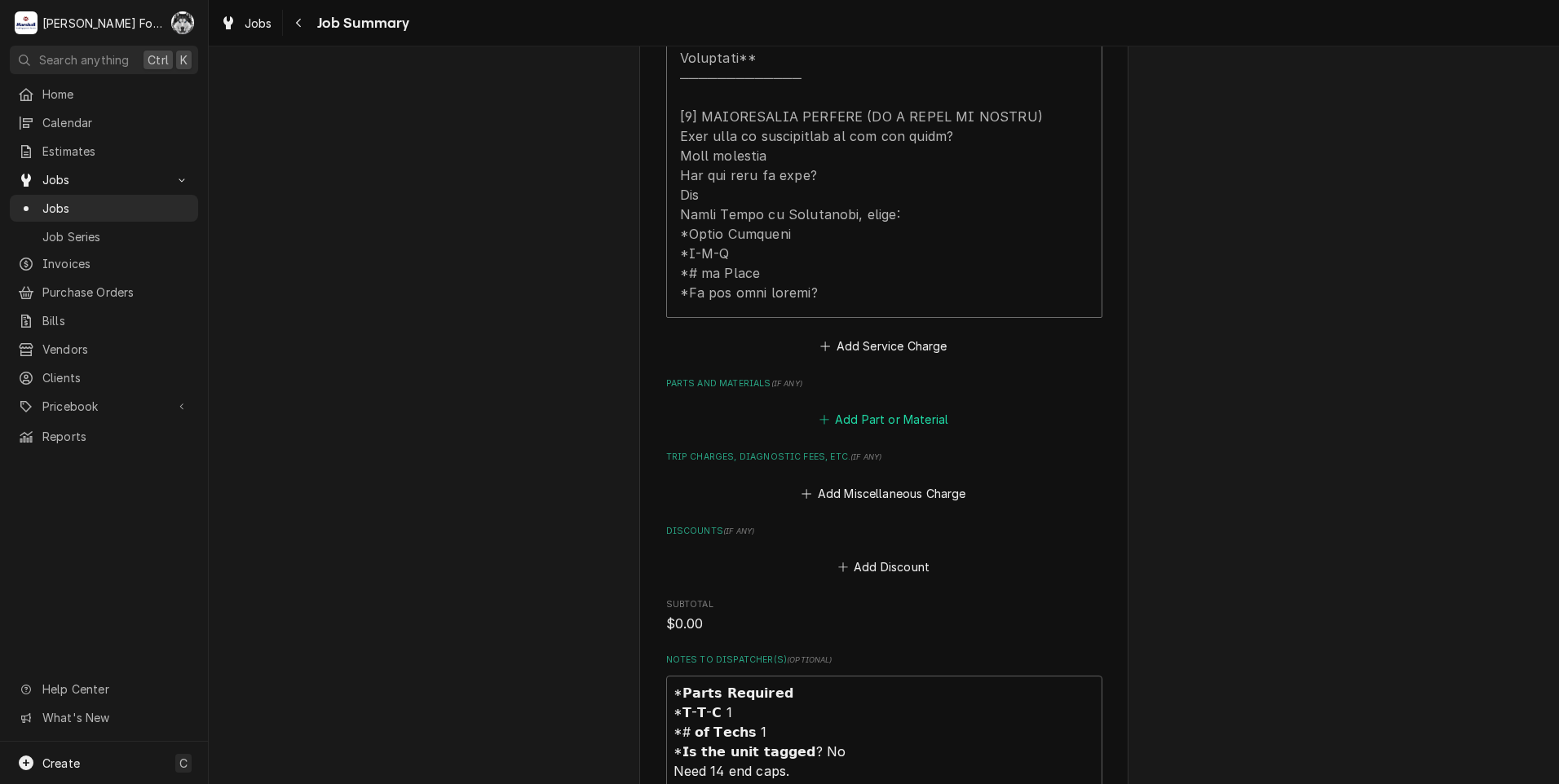
click at [850, 409] on button "Add Part or Material" at bounding box center [882, 420] width 134 height 23
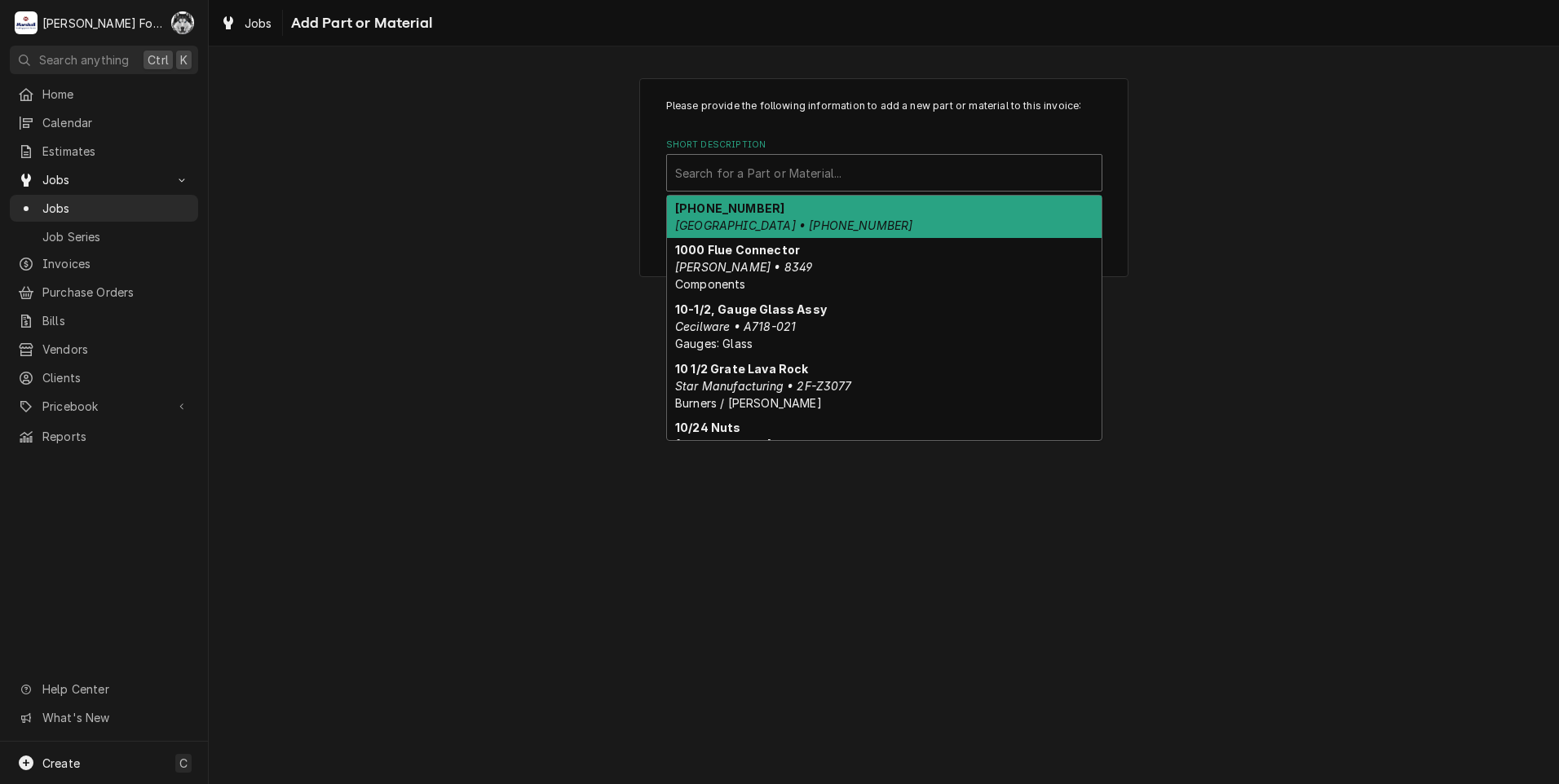
click at [807, 180] on div "Short Description" at bounding box center [883, 172] width 418 height 30
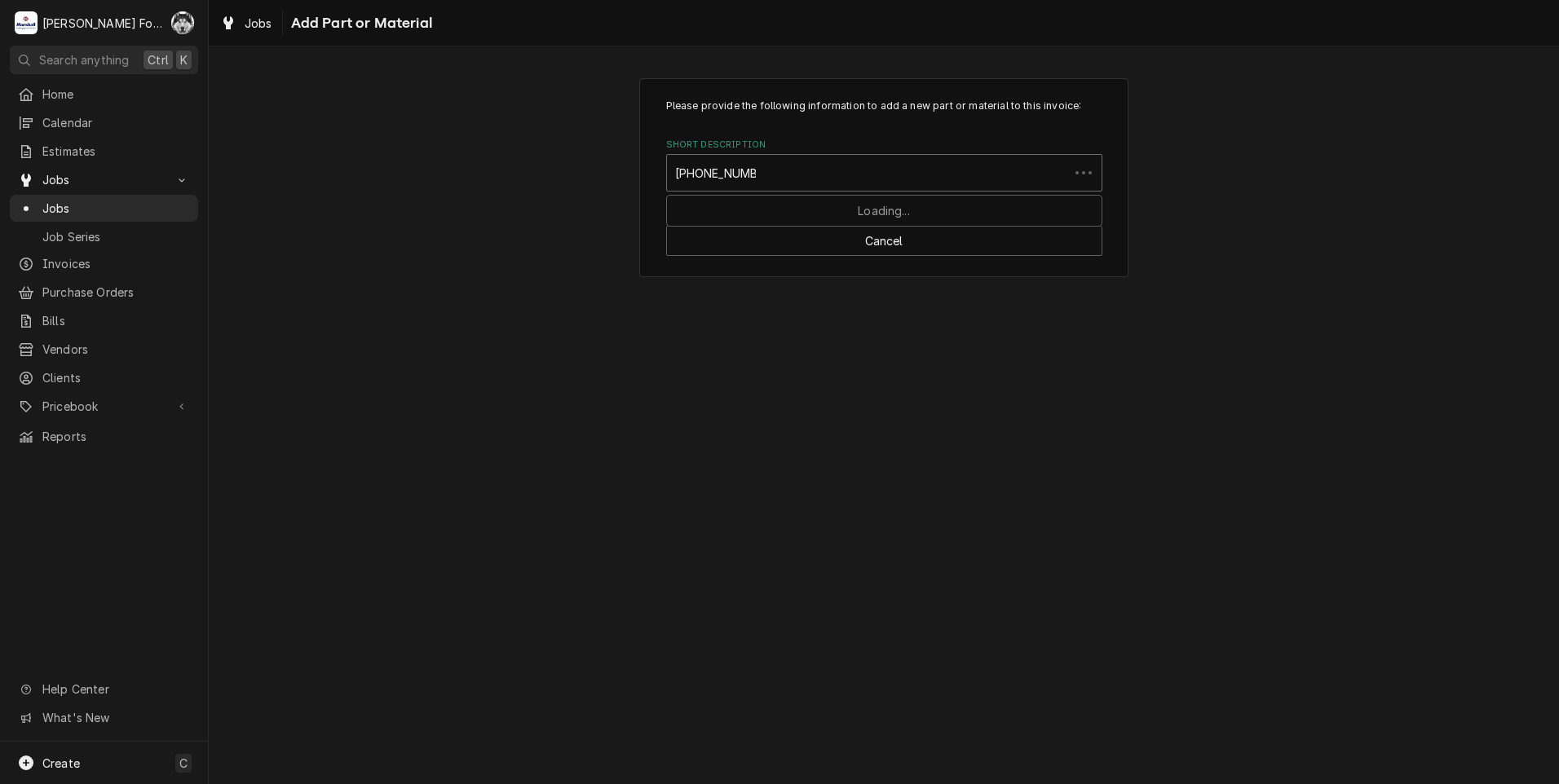
type input "[PHONE_NUMBER]"
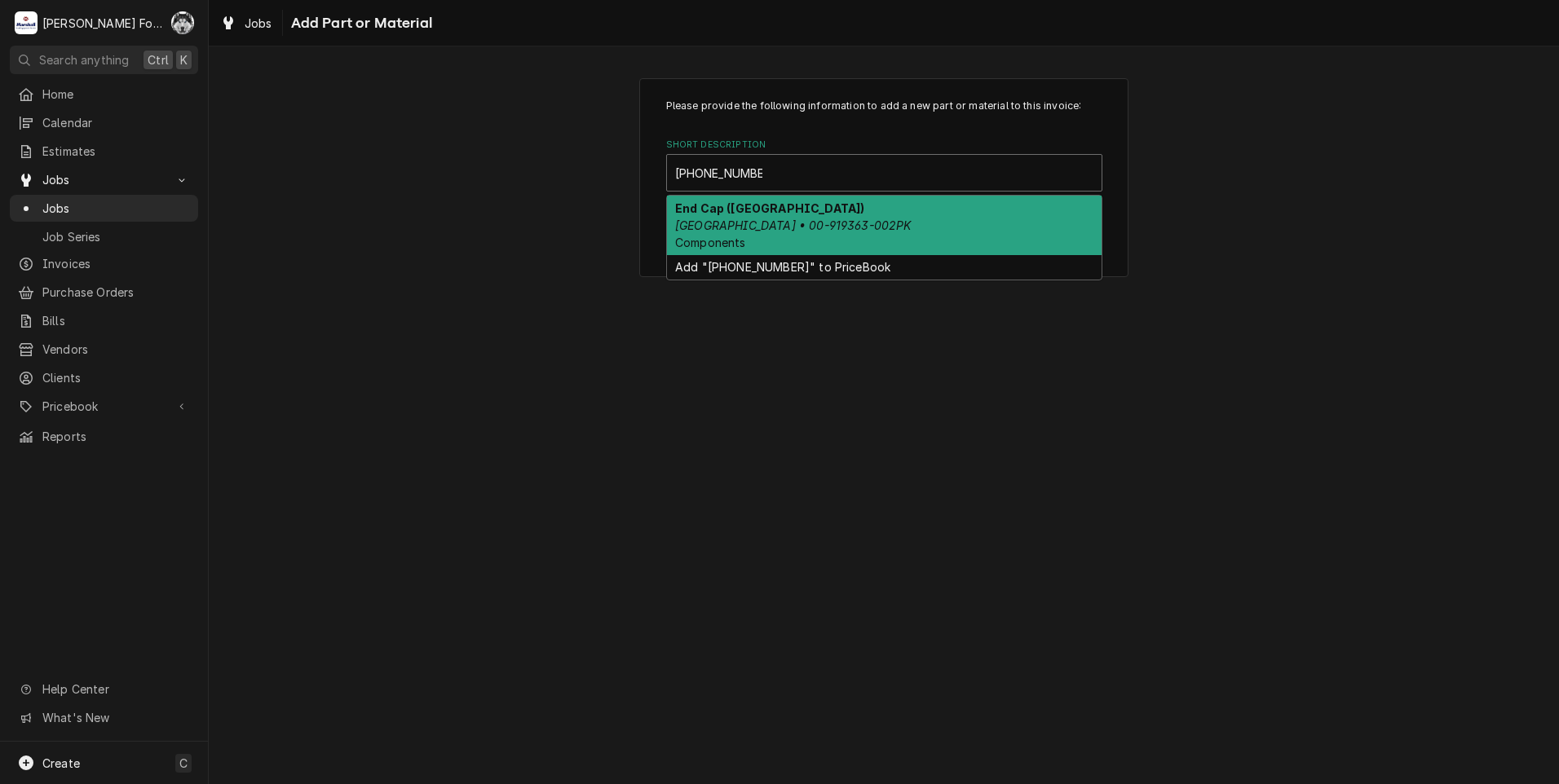
click at [816, 231] on em "[GEOGRAPHIC_DATA] • 00-919363-002PK" at bounding box center [793, 225] width 236 height 14
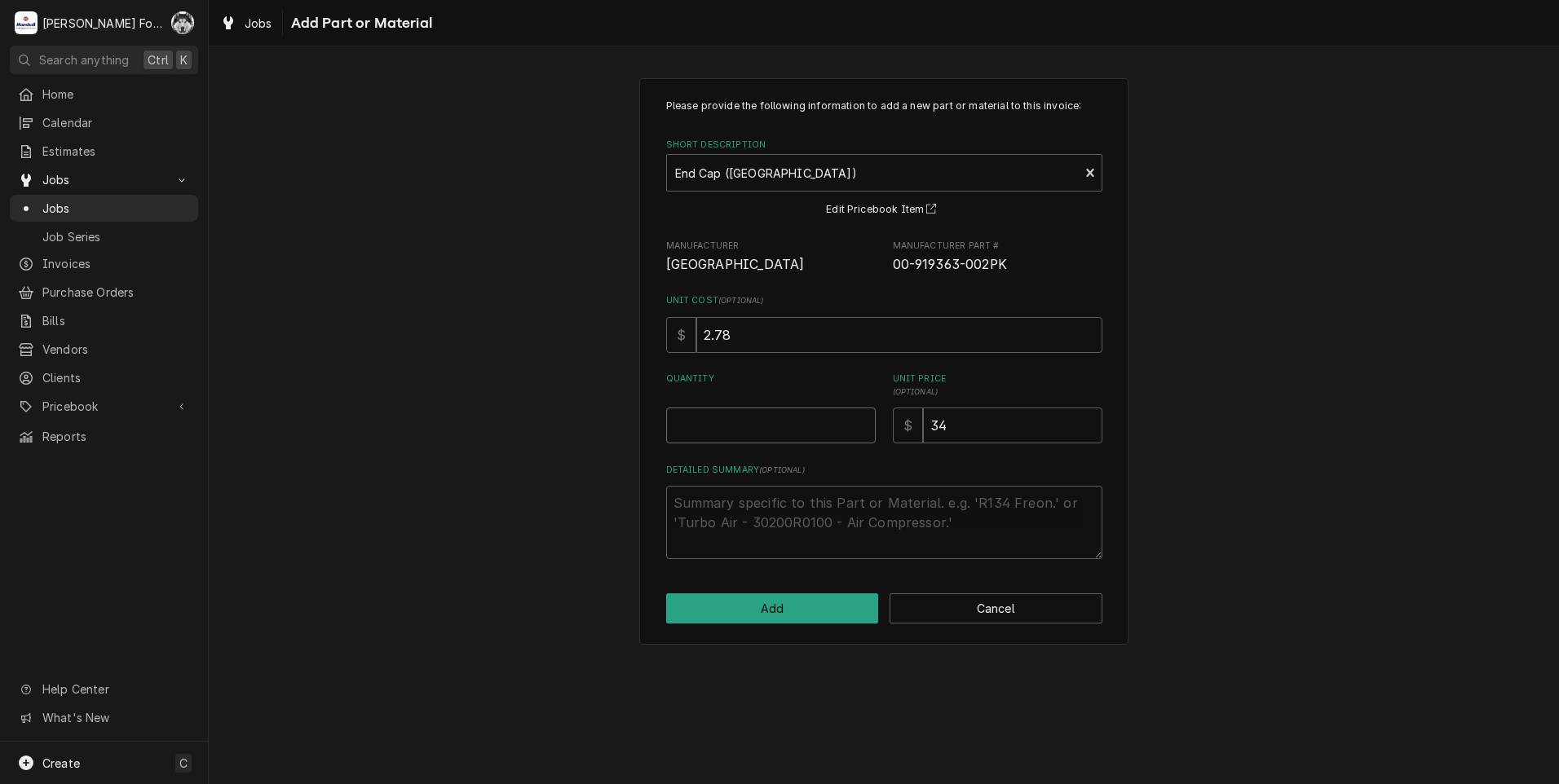
click at [818, 421] on input "Quantity" at bounding box center [771, 426] width 210 height 36
type textarea "x"
type input "7"
type textarea "x"
type input "3"
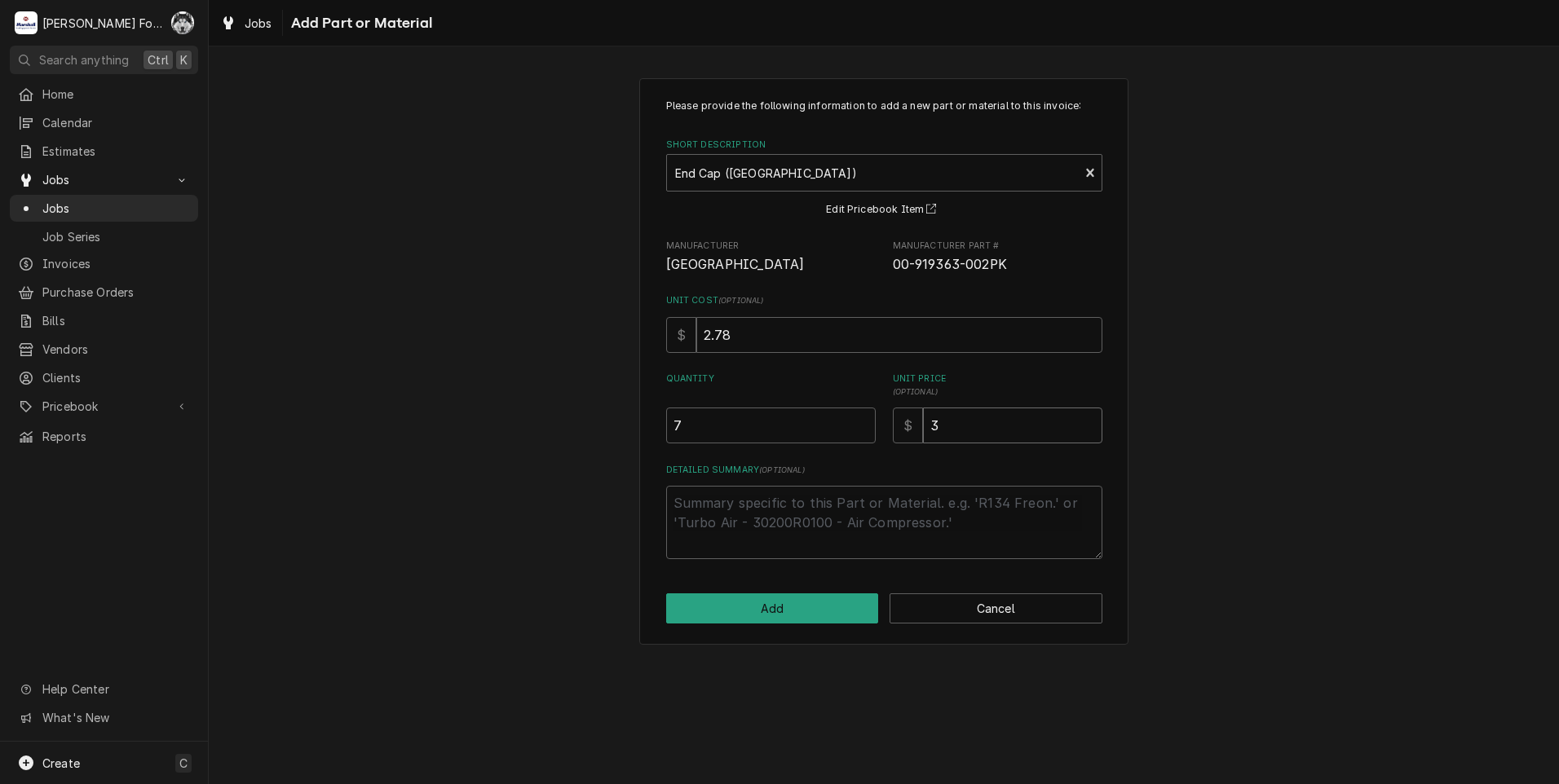
type textarea "x"
type input "39"
click at [974, 432] on input "39" at bounding box center [1013, 426] width 179 height 36
type textarea "x"
type input "3"
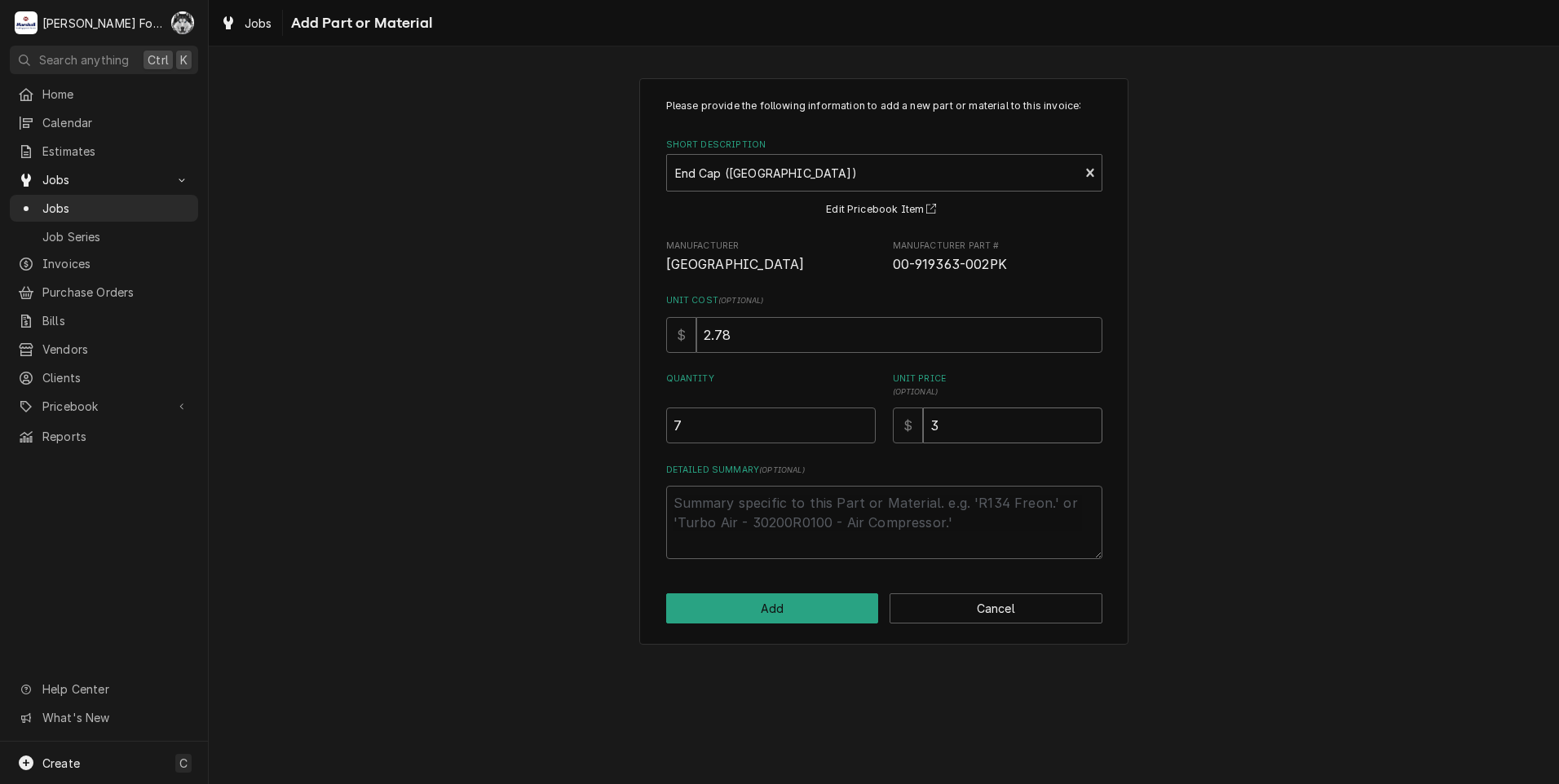
type textarea "x"
type input "38"
click at [763, 603] on button "Add" at bounding box center [772, 609] width 213 height 30
type textarea "x"
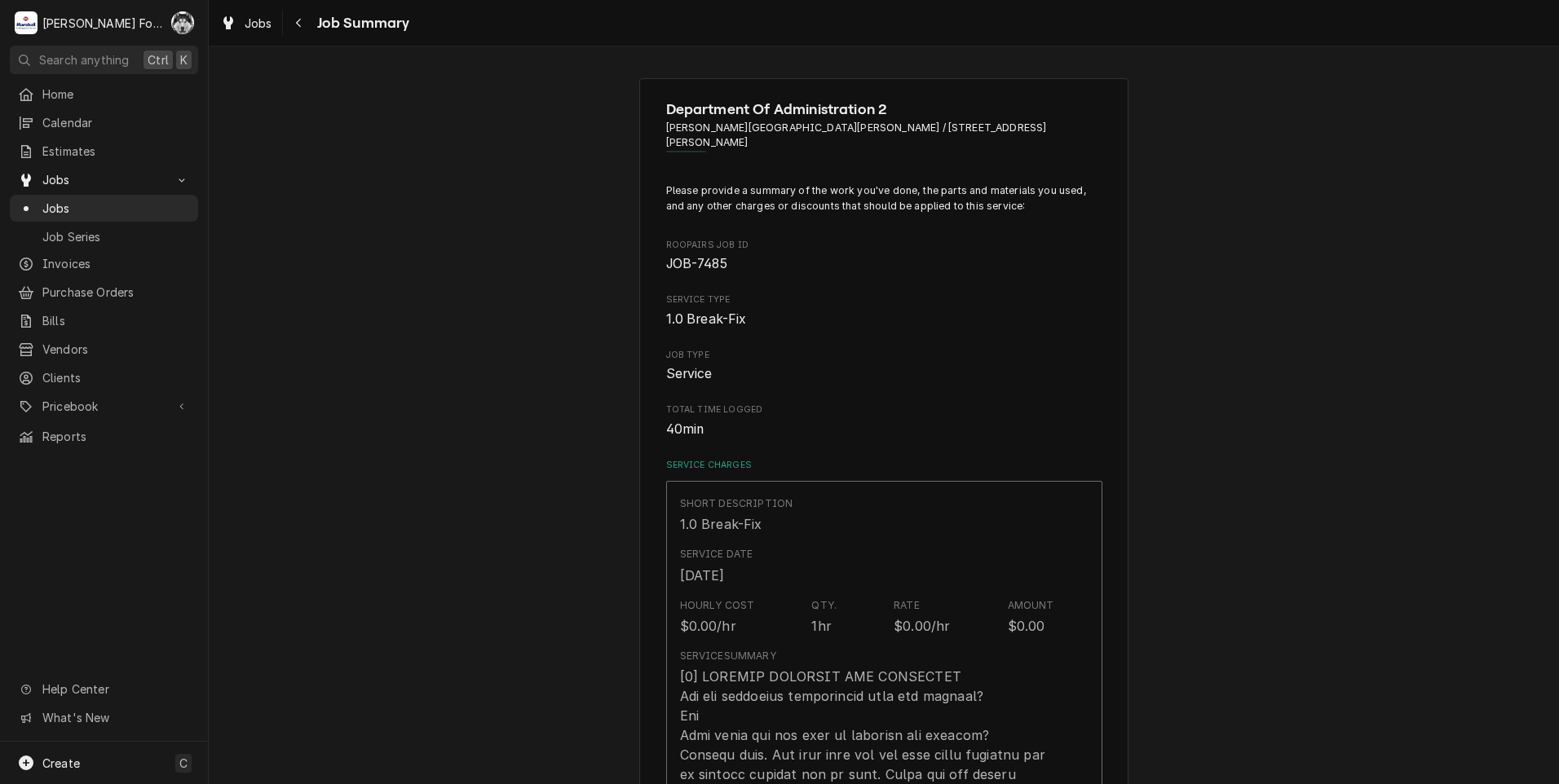
scroll to position [951, 0]
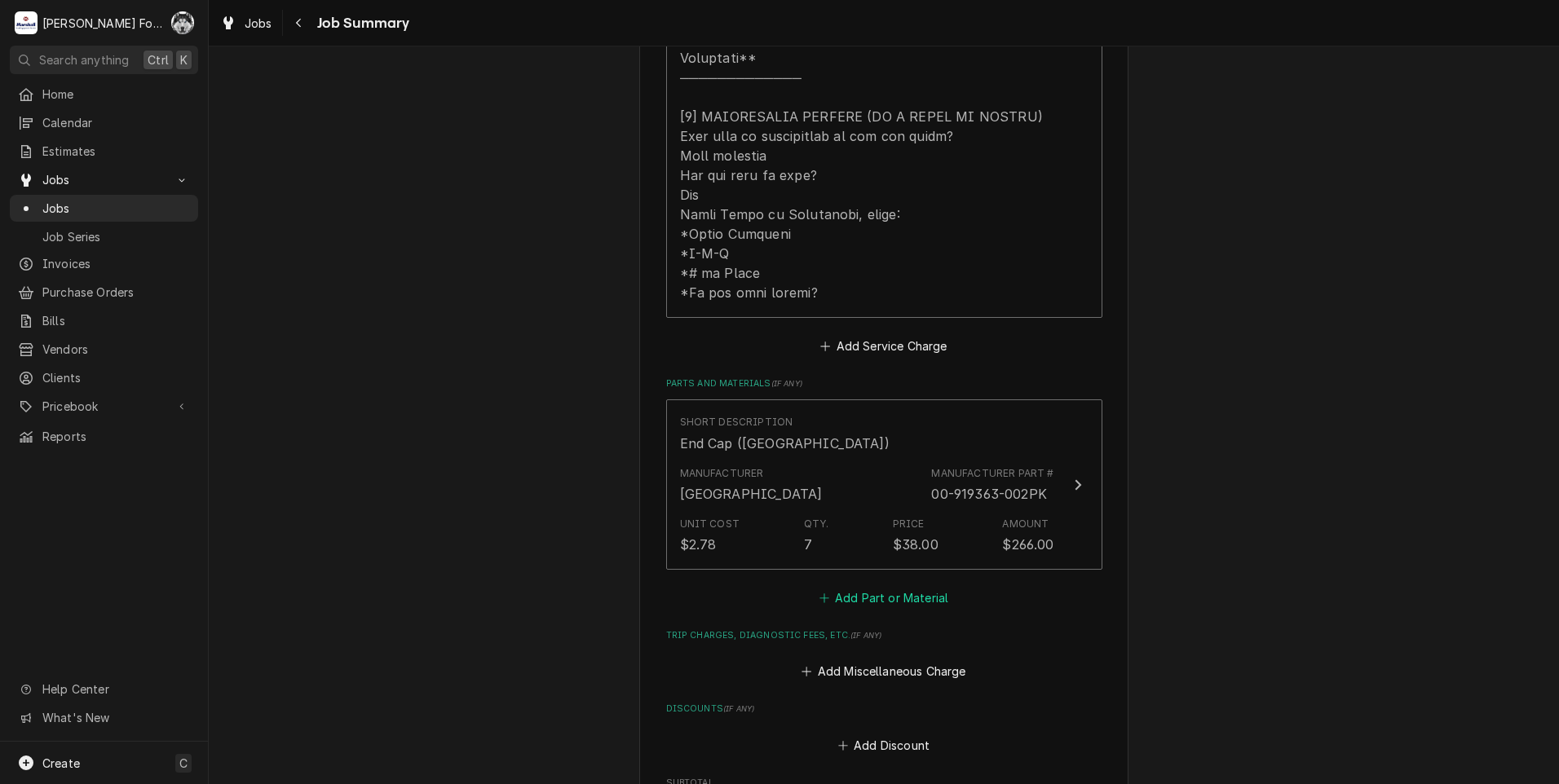
click at [874, 586] on button "Add Part or Material" at bounding box center [882, 597] width 134 height 23
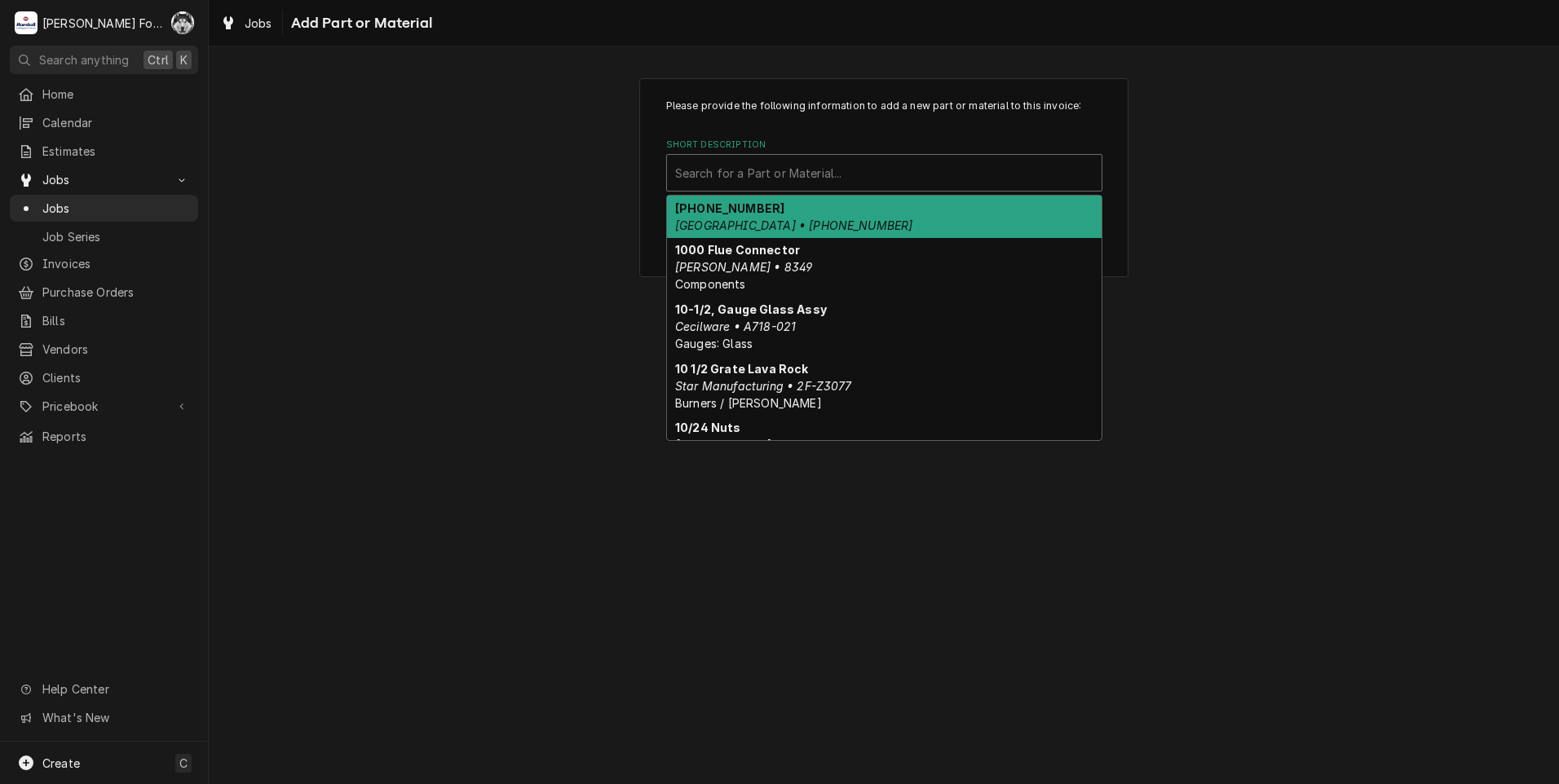
click at [868, 176] on div "Short Description" at bounding box center [883, 172] width 418 height 30
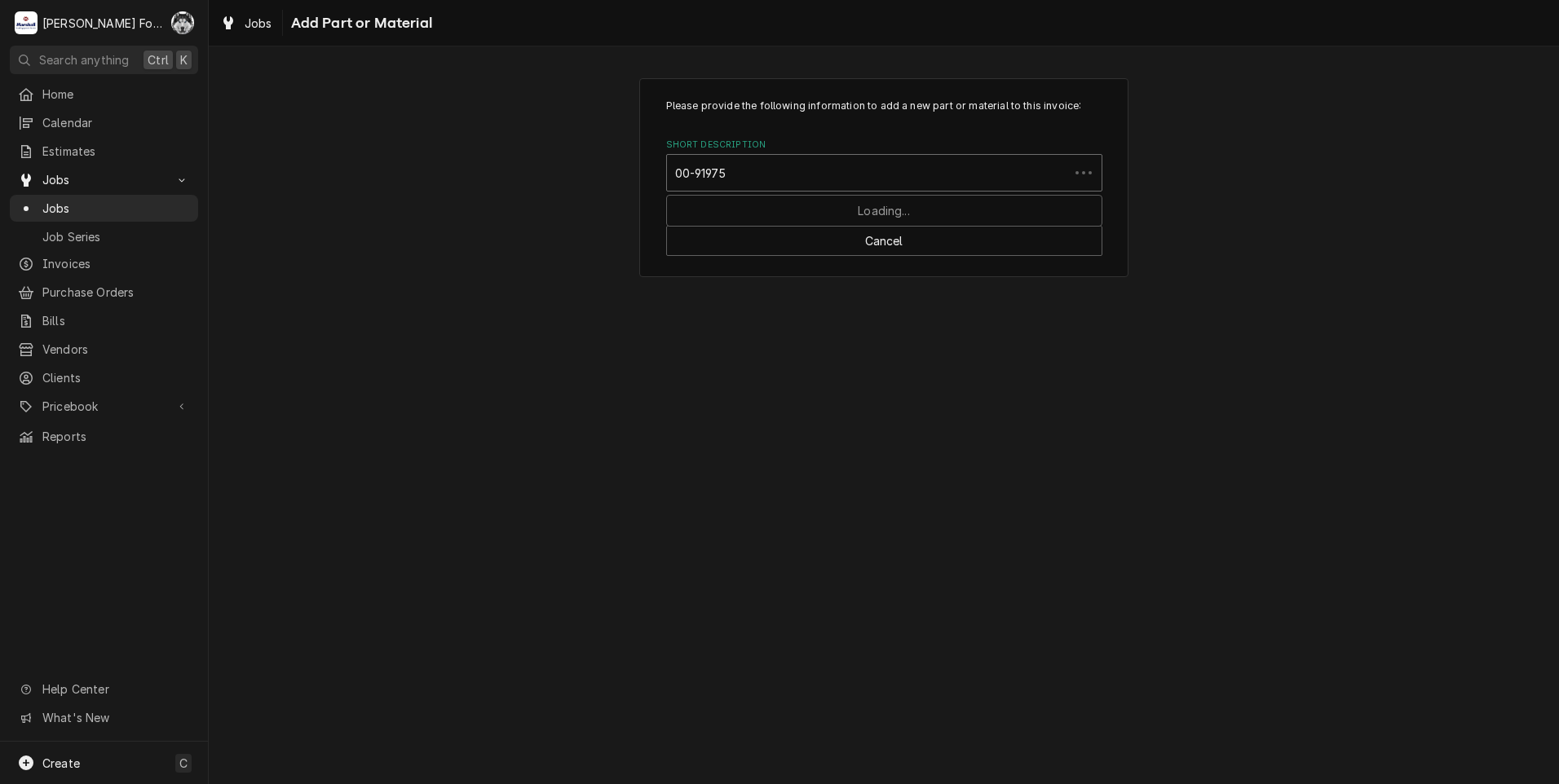
type input "00-919758"
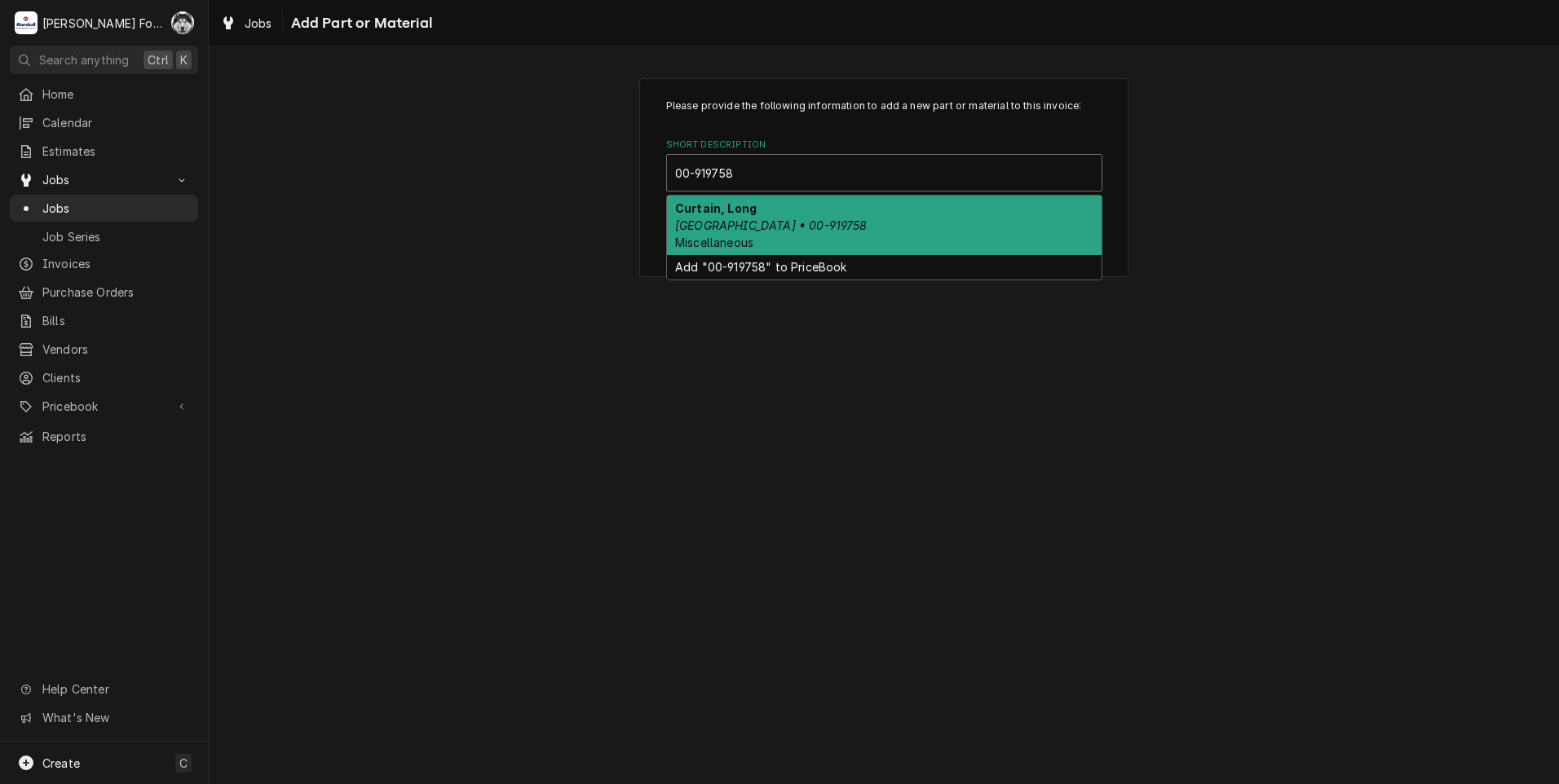
click at [848, 230] on div "Curtain, Long Hobart • 00-919758 Miscellaneous" at bounding box center [884, 225] width 435 height 59
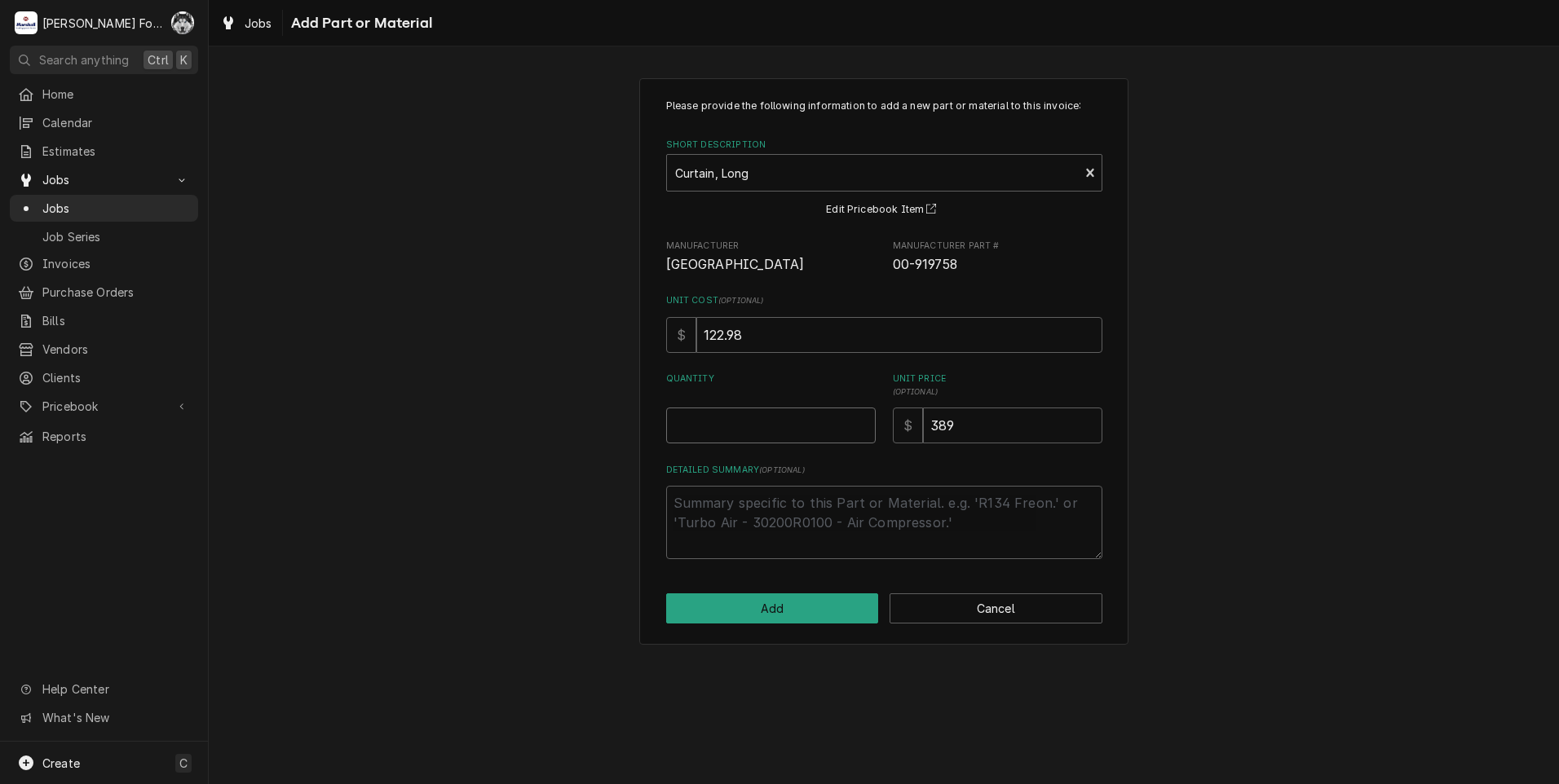
type textarea "x"
type input "0.5"
click at [862, 421] on input "0.5" at bounding box center [771, 426] width 210 height 36
type textarea "x"
type input "1"
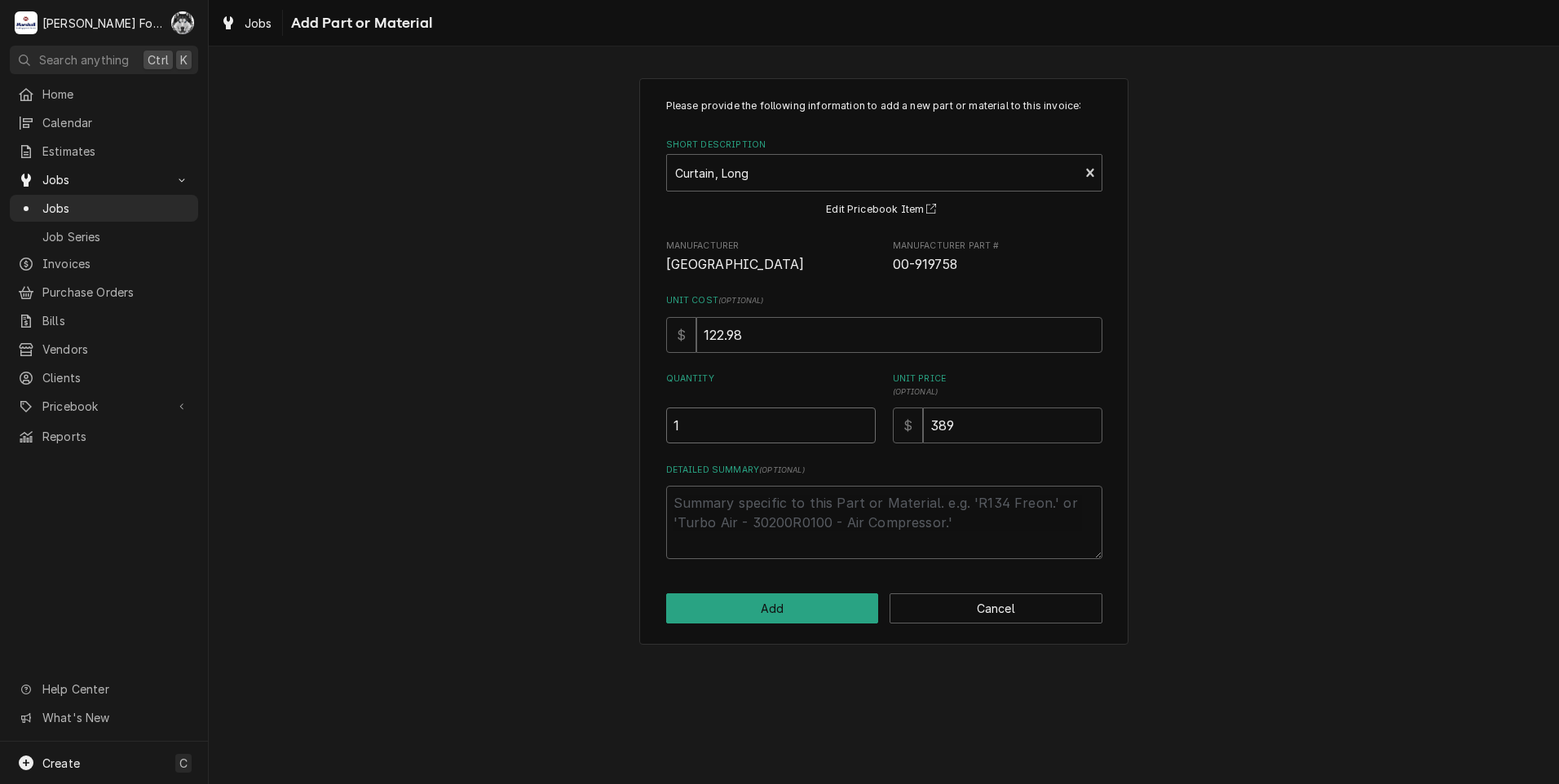
click at [862, 421] on input "1" at bounding box center [771, 426] width 210 height 36
type textarea "x"
type input "1.5"
click at [862, 421] on input "1.5" at bounding box center [771, 426] width 210 height 36
type textarea "x"
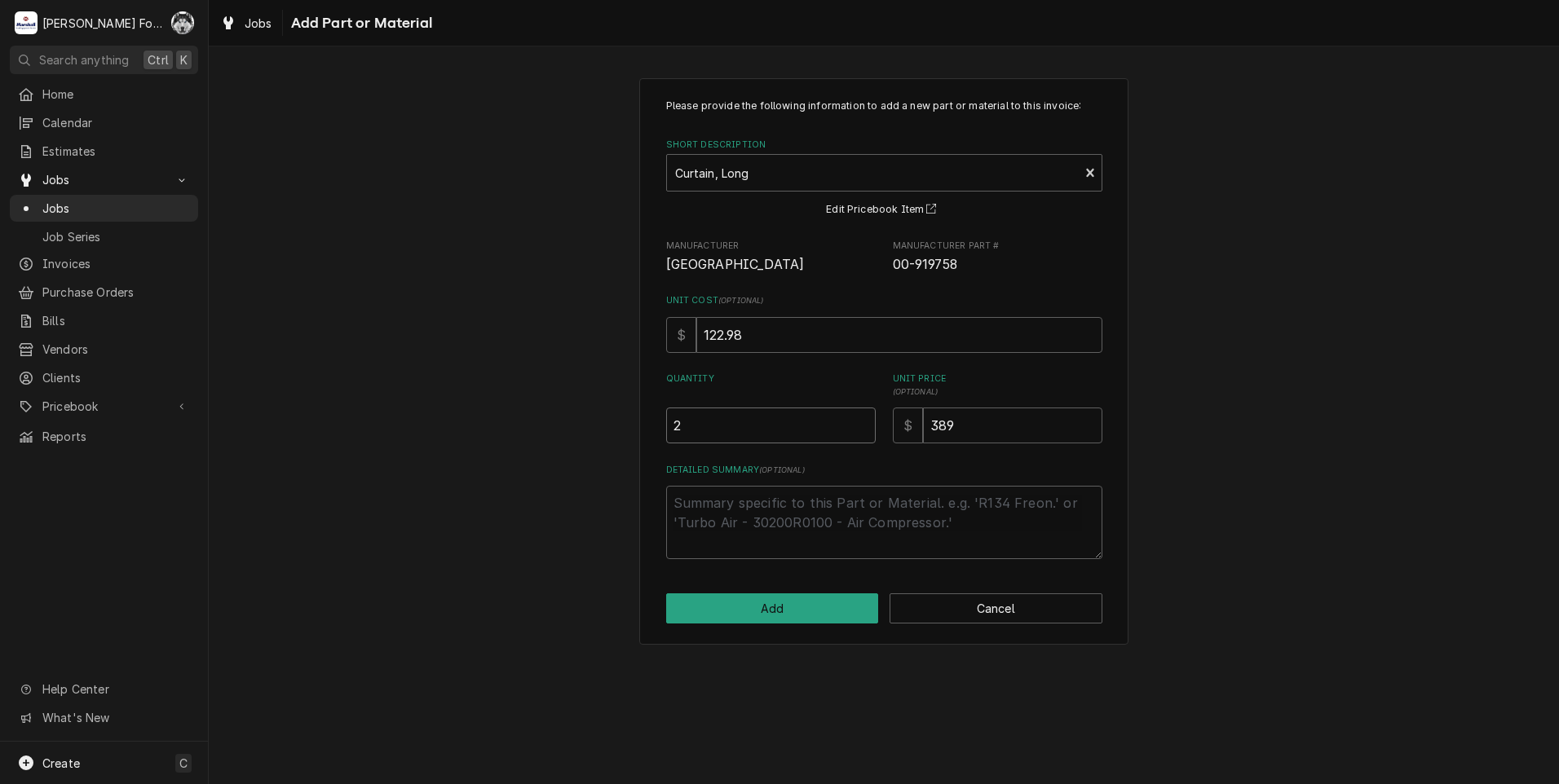
type input "2"
click at [862, 421] on input "2" at bounding box center [771, 426] width 210 height 36
click at [759, 601] on button "Add" at bounding box center [772, 609] width 213 height 30
type textarea "x"
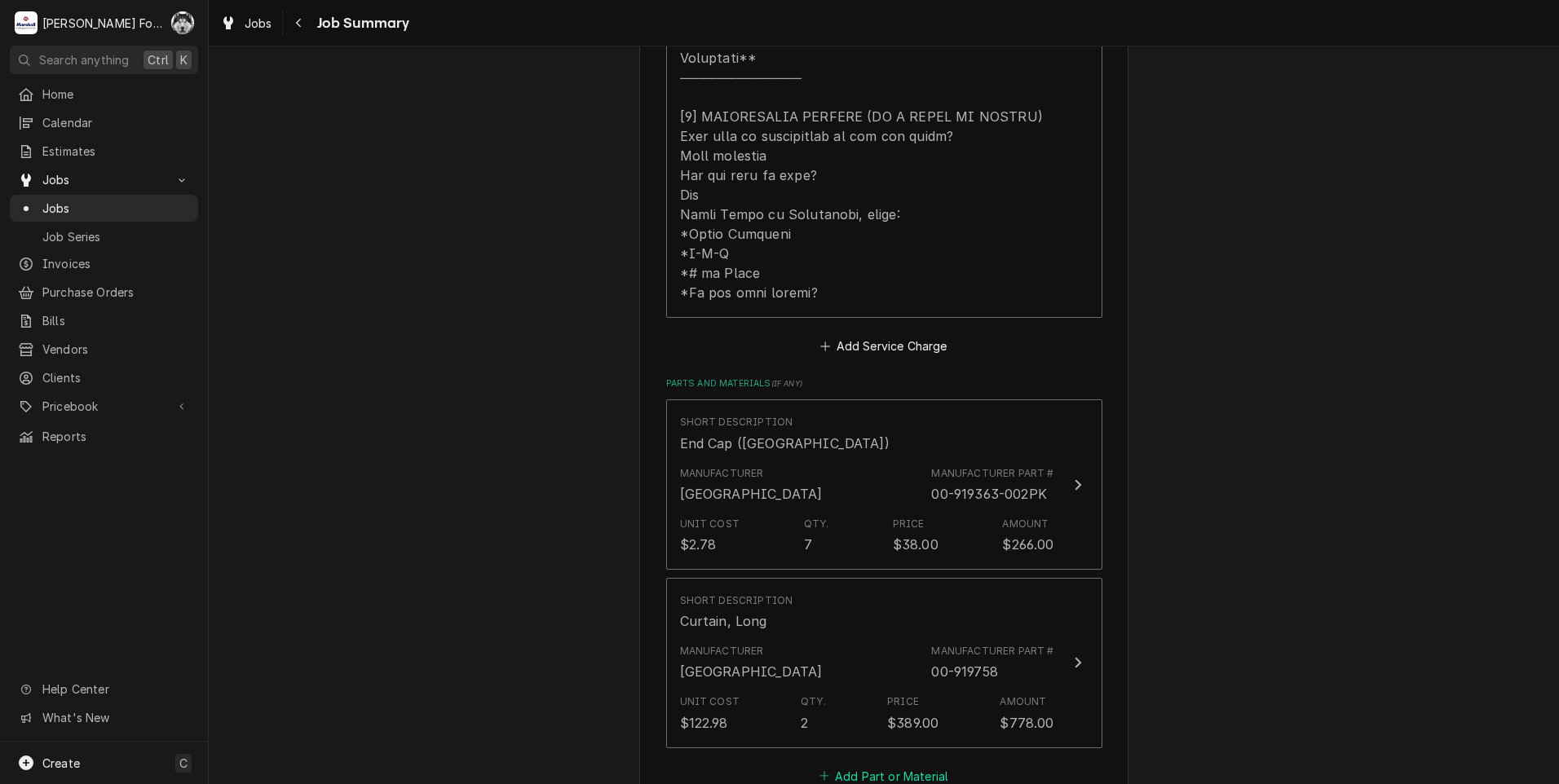
click at [836, 765] on button "Add Part or Material" at bounding box center [882, 776] width 134 height 23
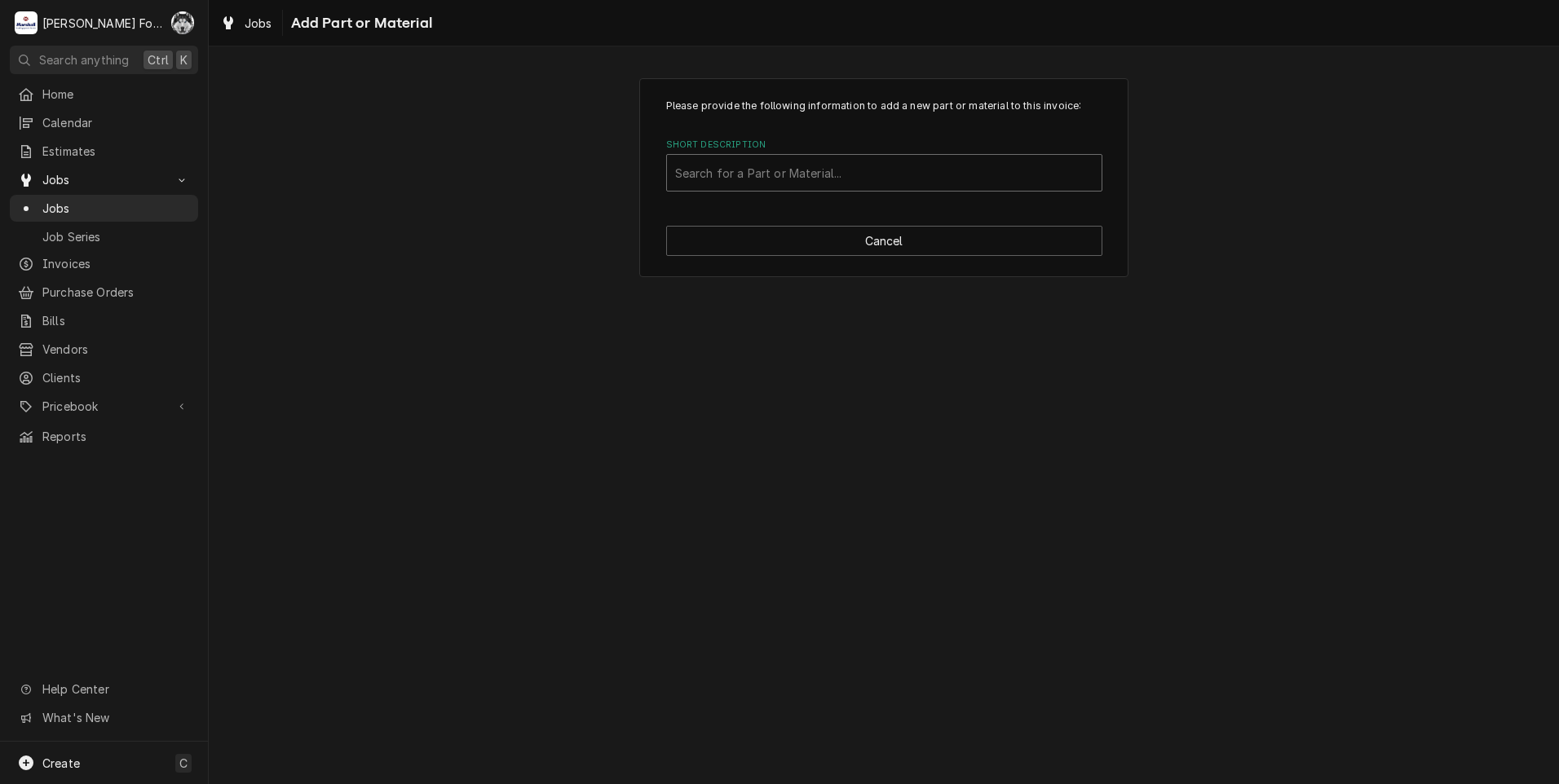
click at [906, 164] on div "Short Description" at bounding box center [883, 172] width 418 height 30
type input "00-919509"
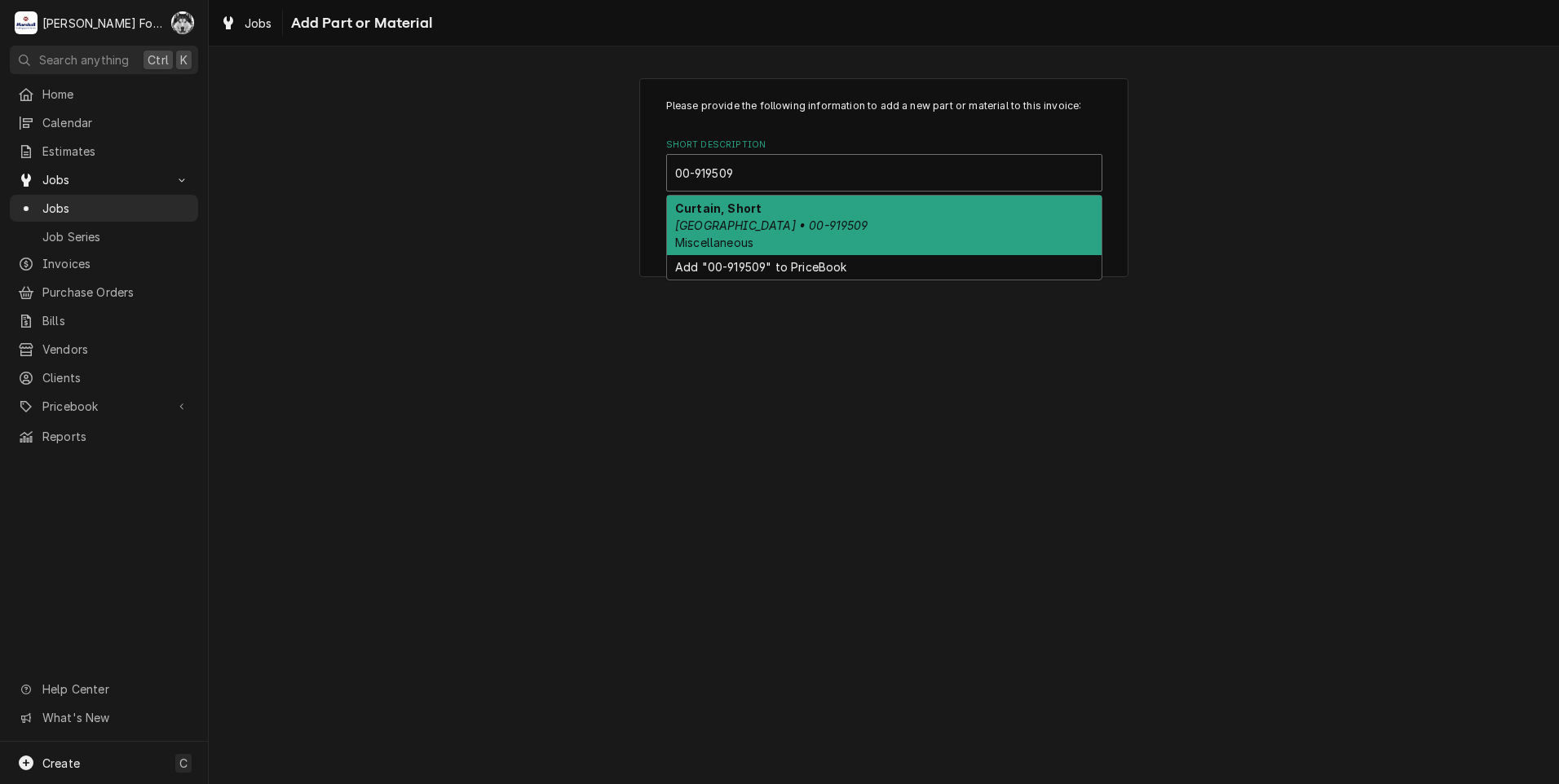
click at [883, 248] on div "Curtain, Short Hobart • 00-919509 Miscellaneous" at bounding box center [884, 225] width 435 height 59
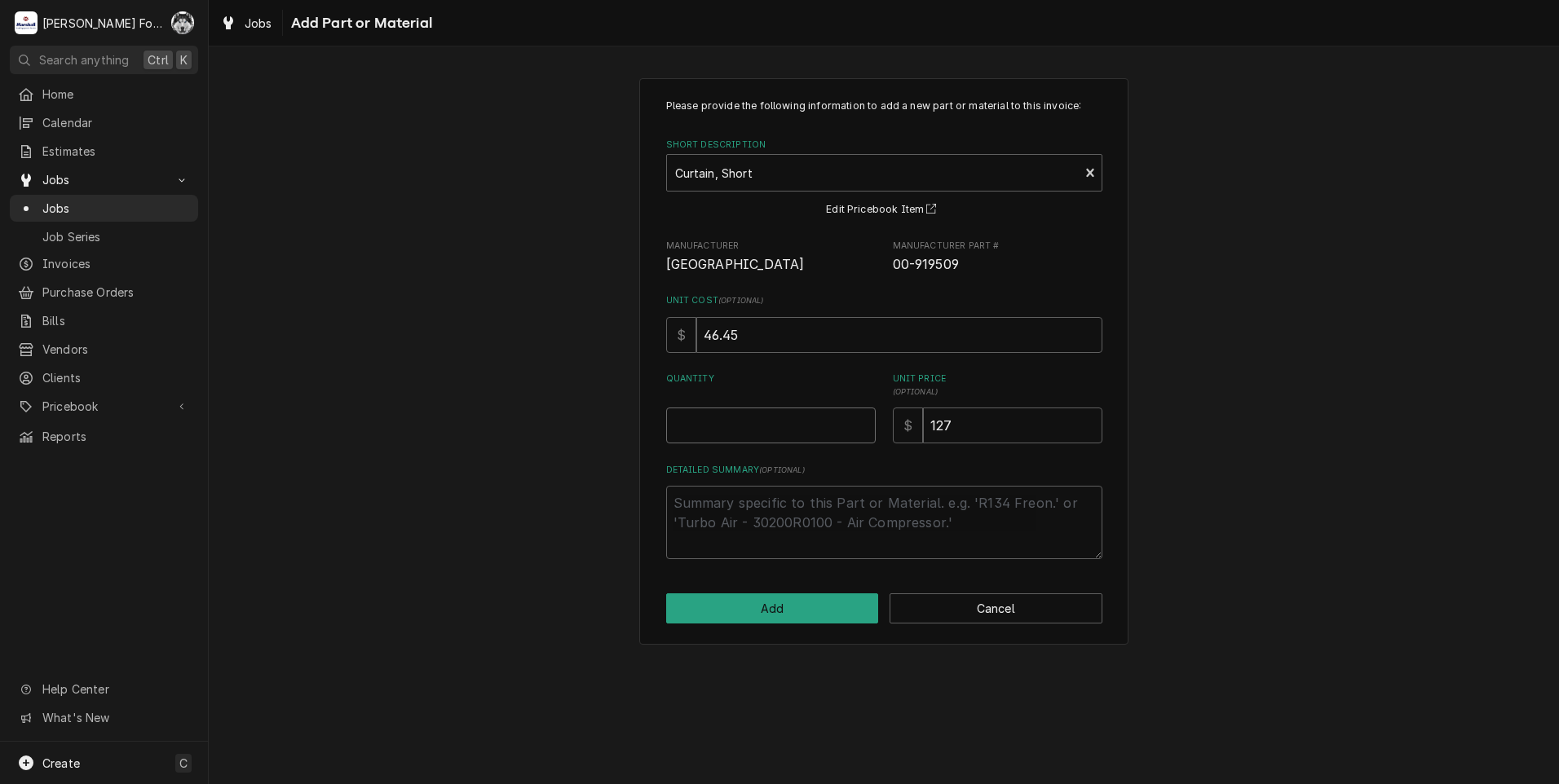
type textarea "x"
type input "0.5"
click at [856, 420] on input "0.5" at bounding box center [771, 426] width 210 height 36
type textarea "x"
type input "1"
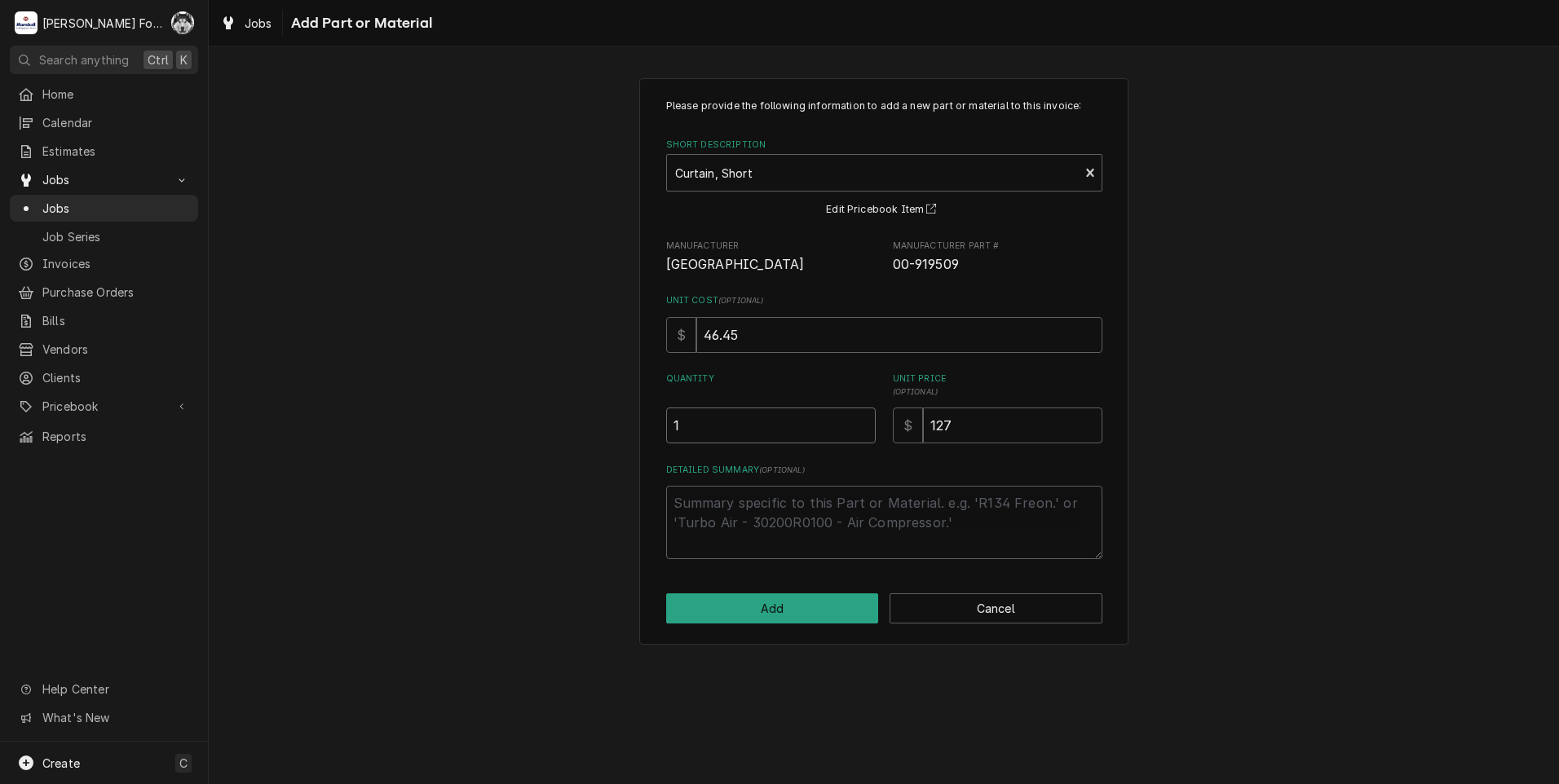
click at [856, 420] on input "1" at bounding box center [771, 426] width 210 height 36
type textarea "x"
type input "1.5"
click at [856, 420] on input "1.5" at bounding box center [771, 426] width 210 height 36
type textarea "x"
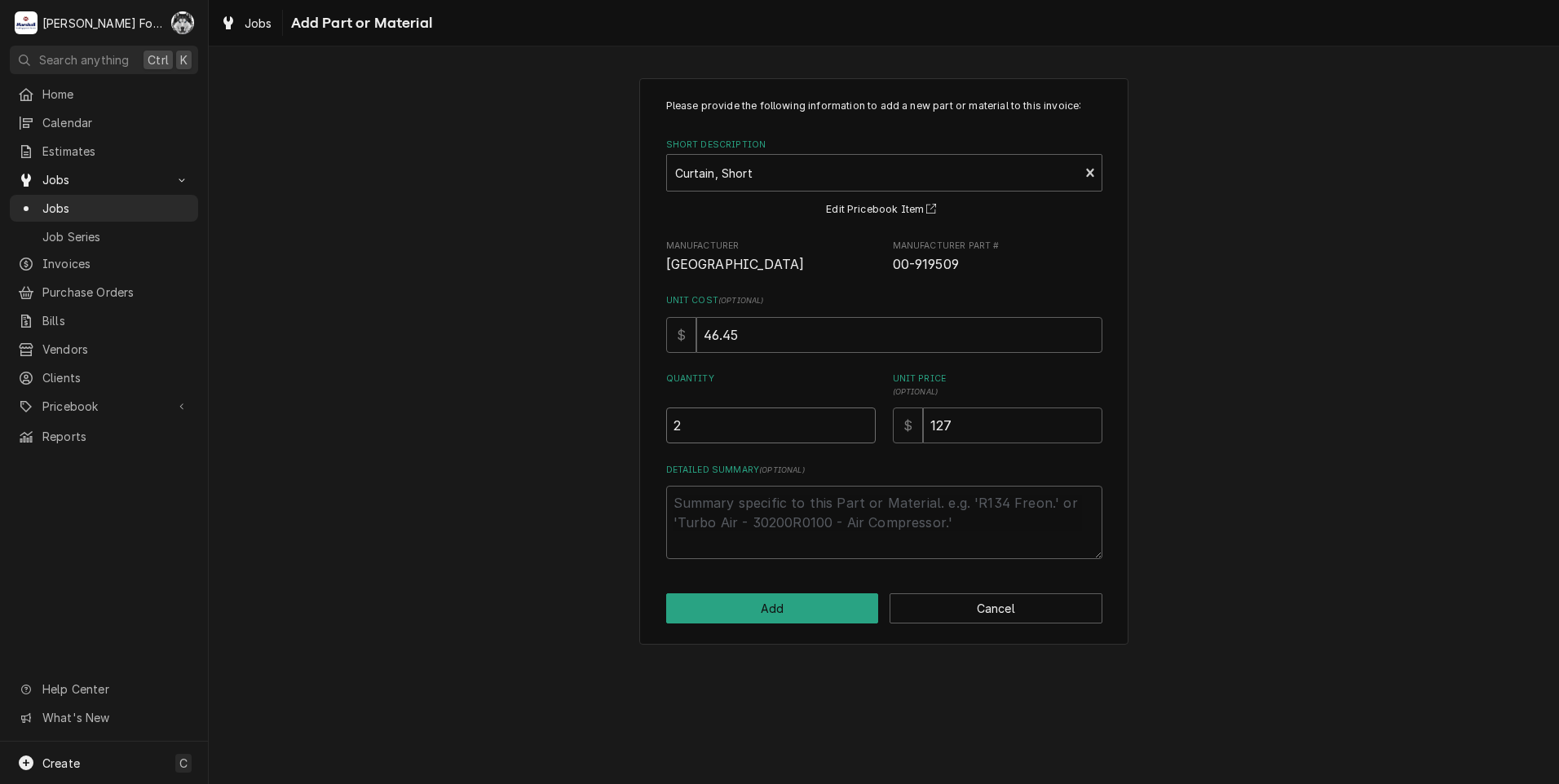
type input "2"
click at [856, 420] on input "2" at bounding box center [771, 426] width 210 height 36
click at [790, 599] on button "Add" at bounding box center [772, 609] width 213 height 30
type textarea "x"
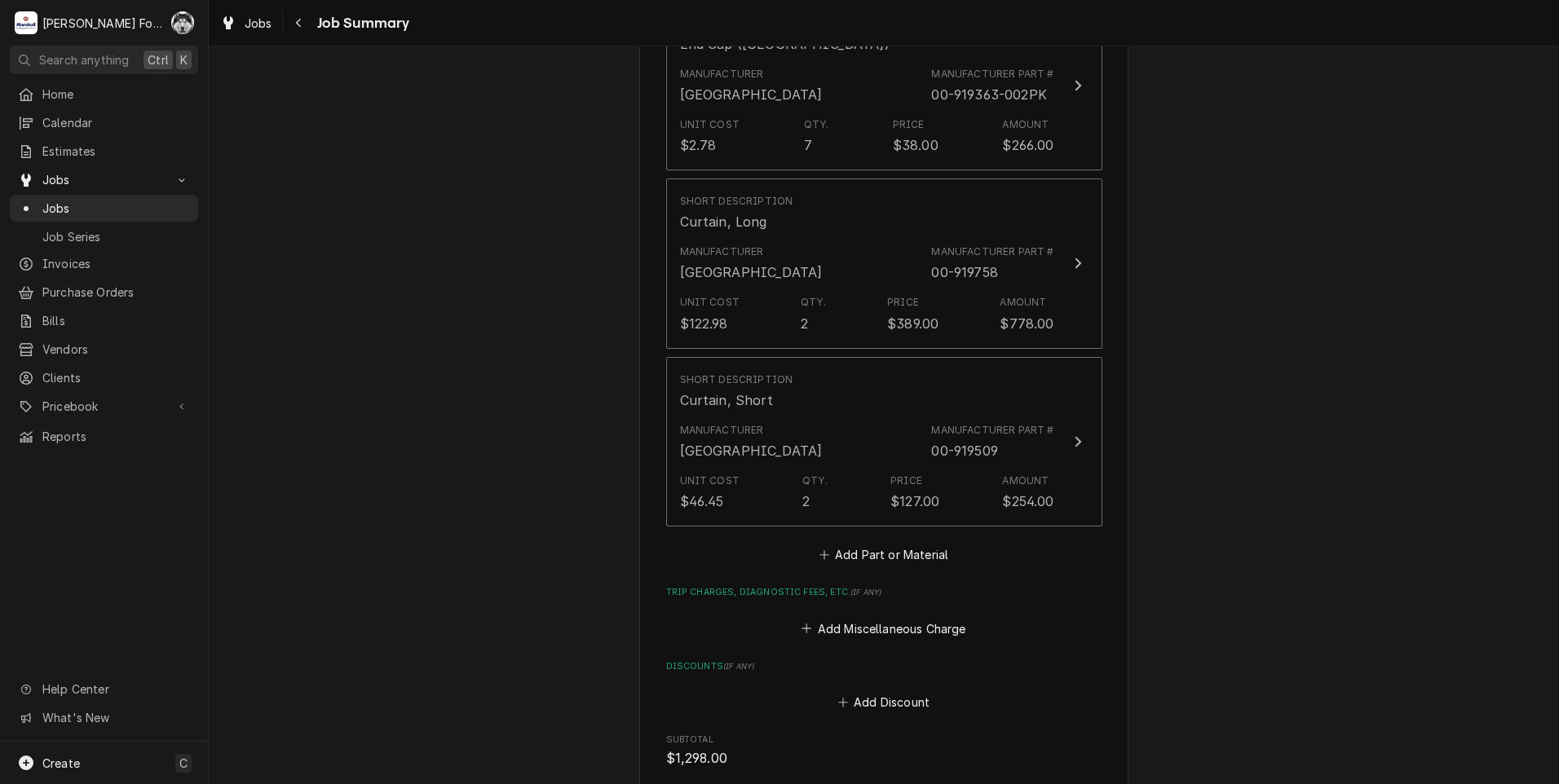
scroll to position [1358, 0]
click at [889, 535] on button "Add Part or Material" at bounding box center [882, 547] width 134 height 23
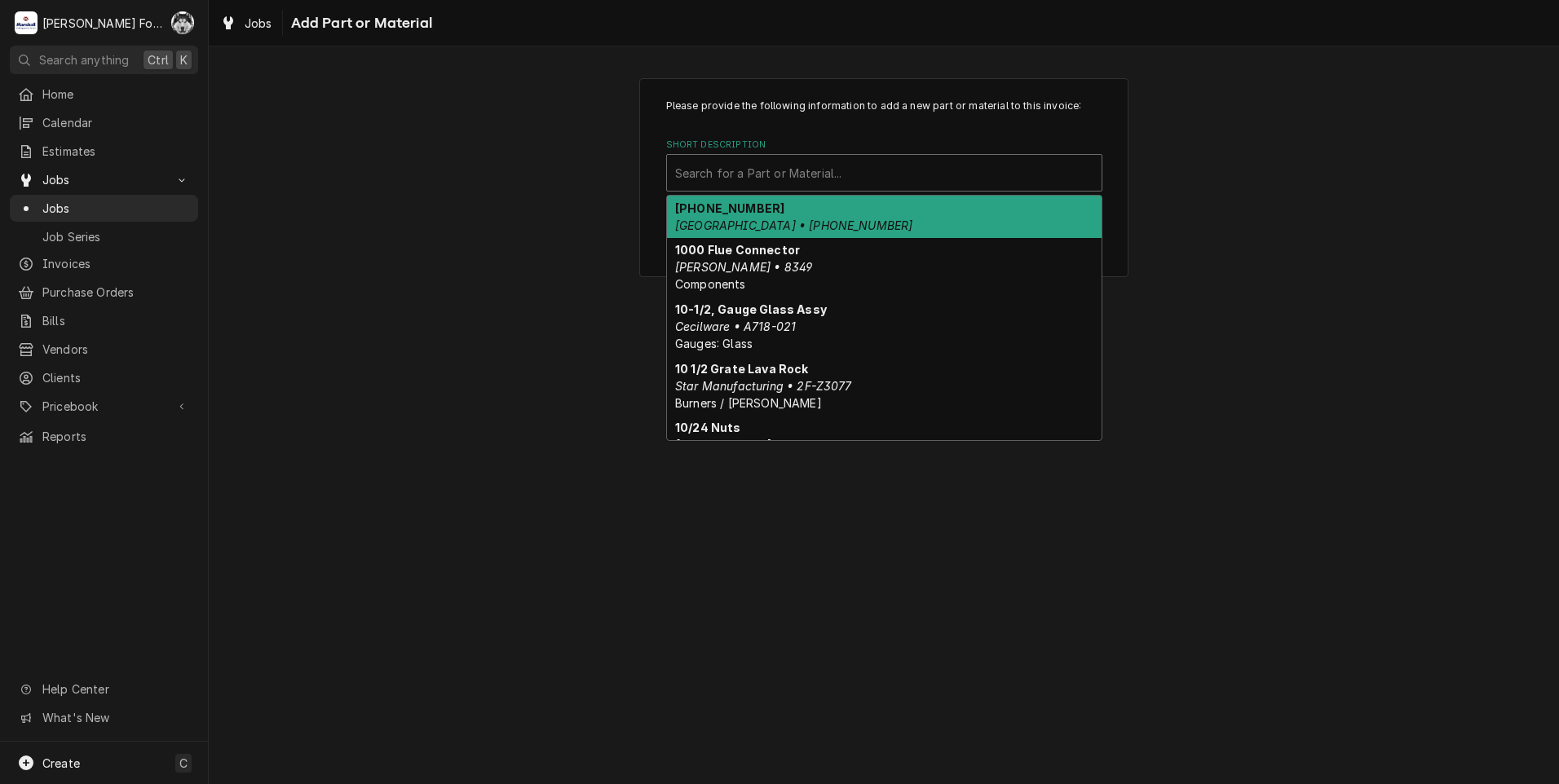
click at [859, 184] on div "Short Description" at bounding box center [883, 172] width 418 height 30
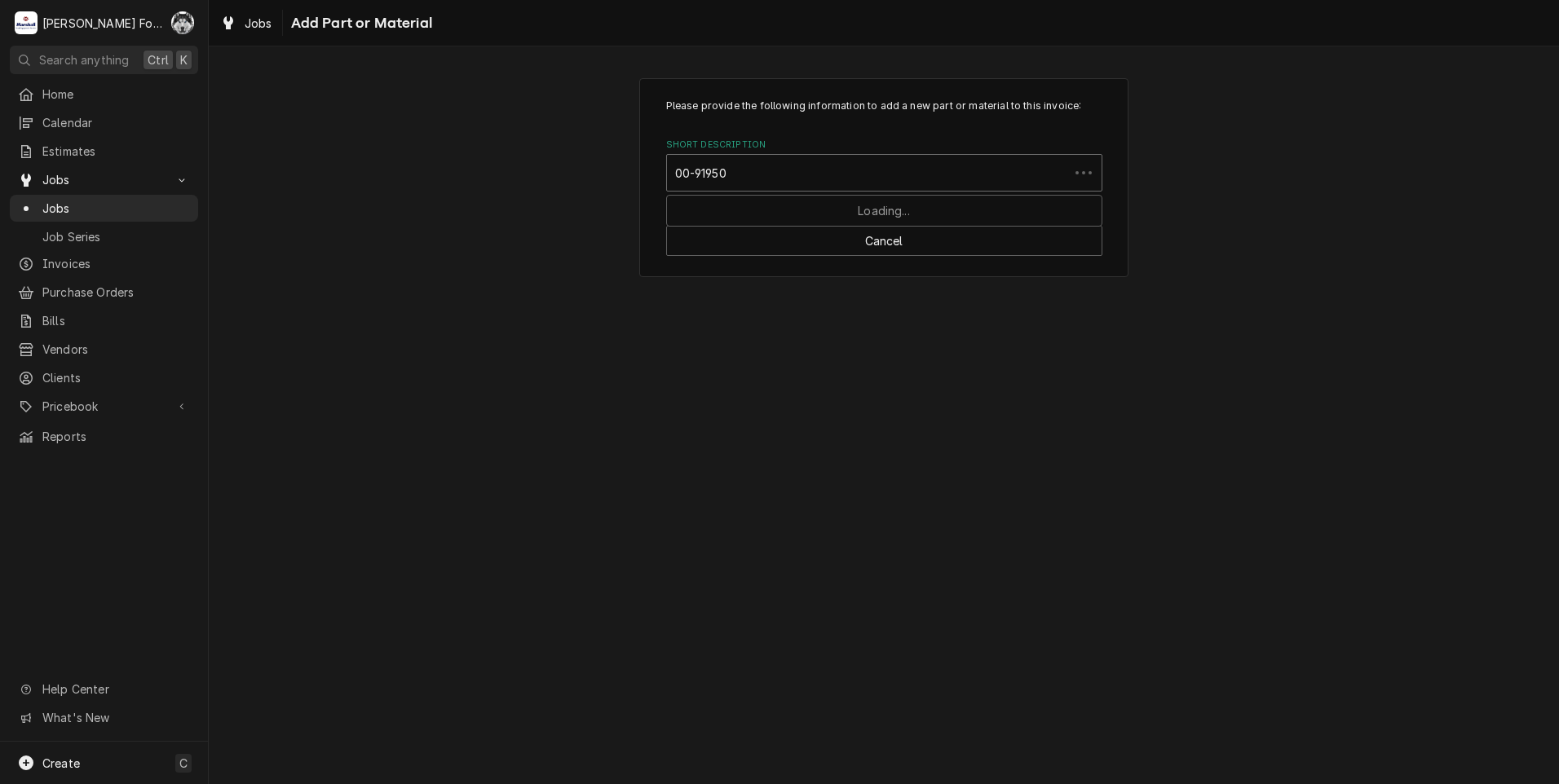
type input "00-919509"
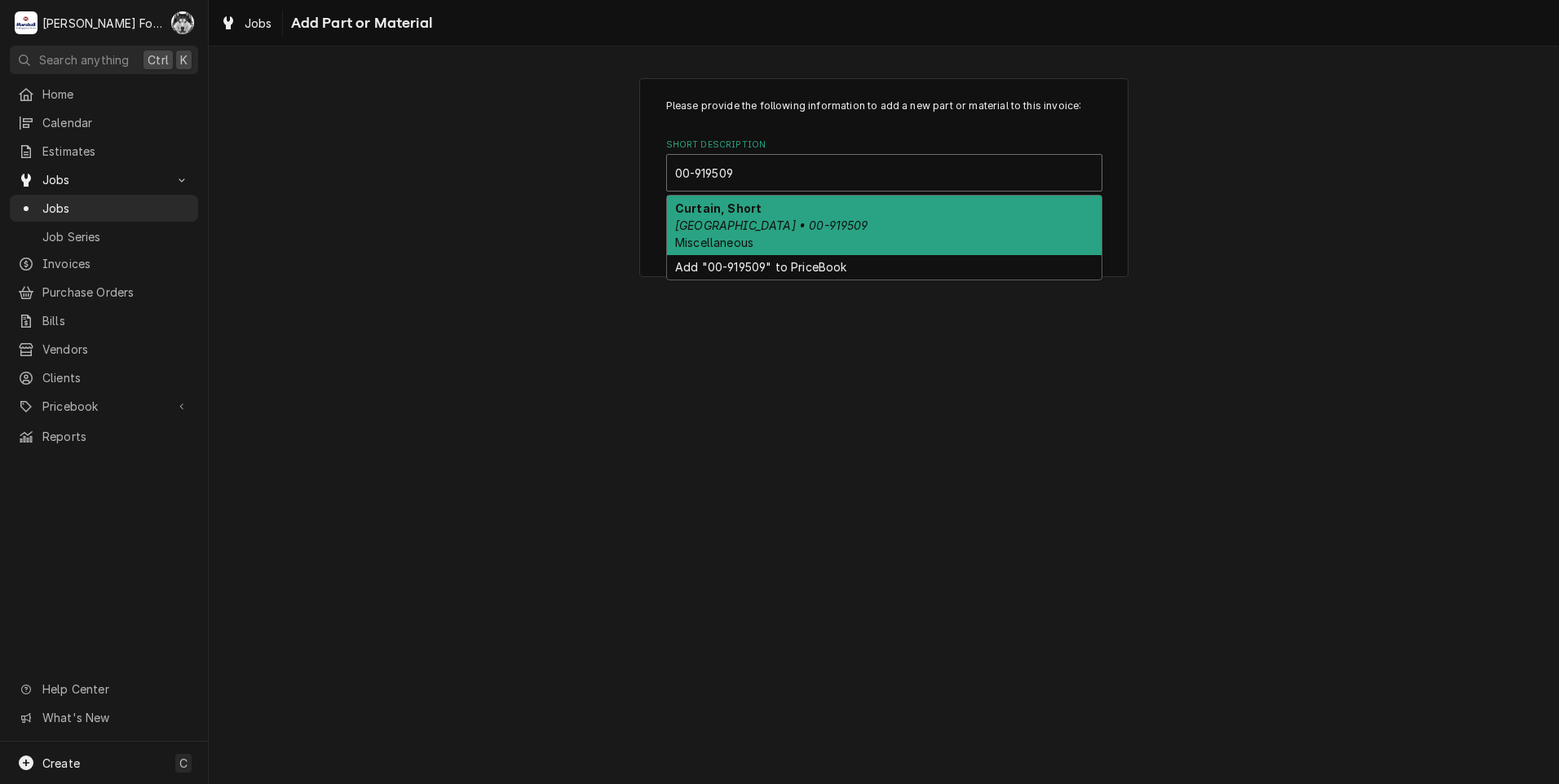
click at [801, 231] on div "Curtain, Short Hobart • 00-919509 Miscellaneous" at bounding box center [884, 225] width 435 height 59
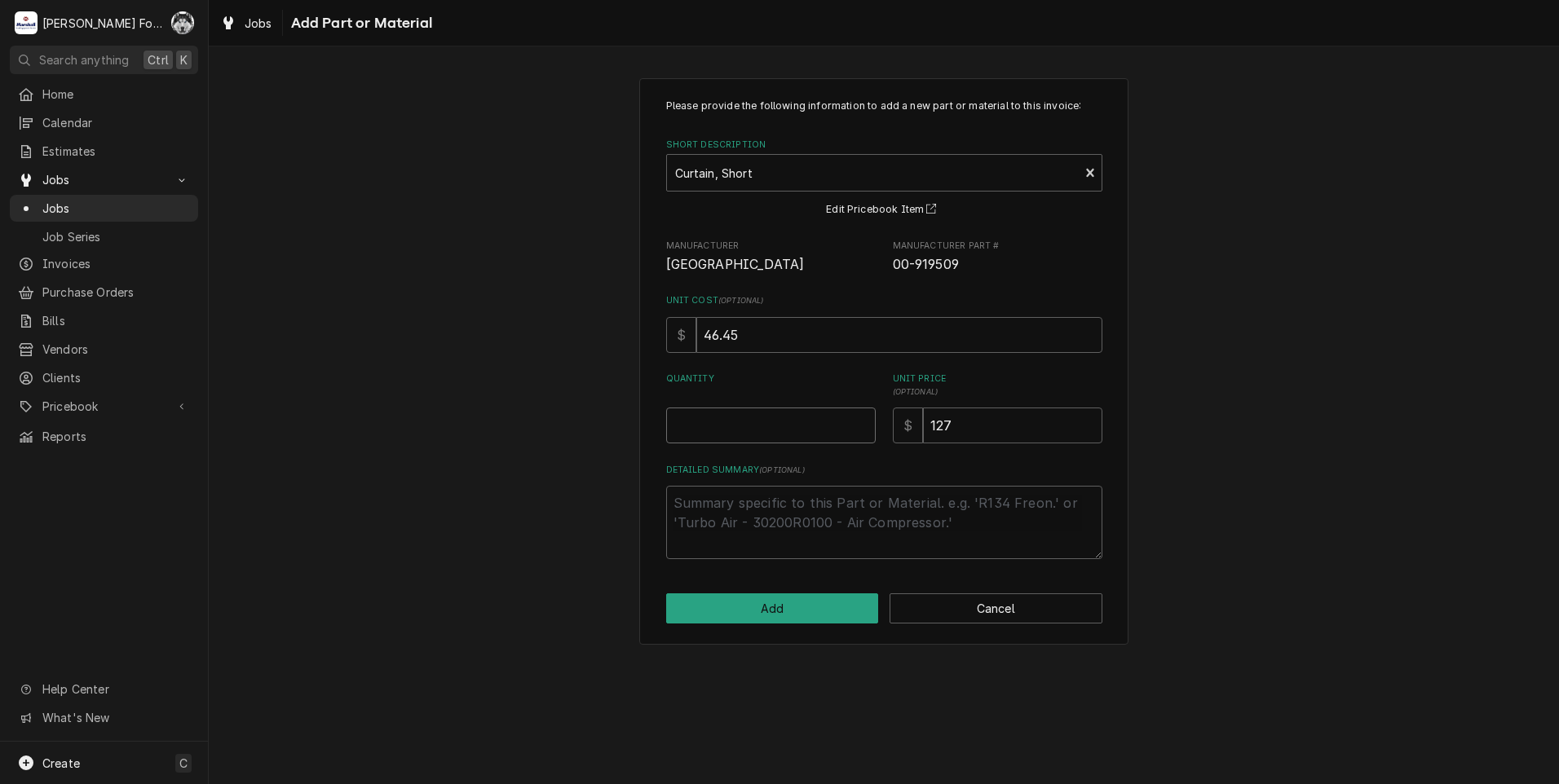
click at [858, 416] on input "Quantity" at bounding box center [771, 426] width 210 height 36
type textarea "x"
type input "0.5"
click at [858, 423] on input "0.5" at bounding box center [771, 426] width 210 height 36
type textarea "x"
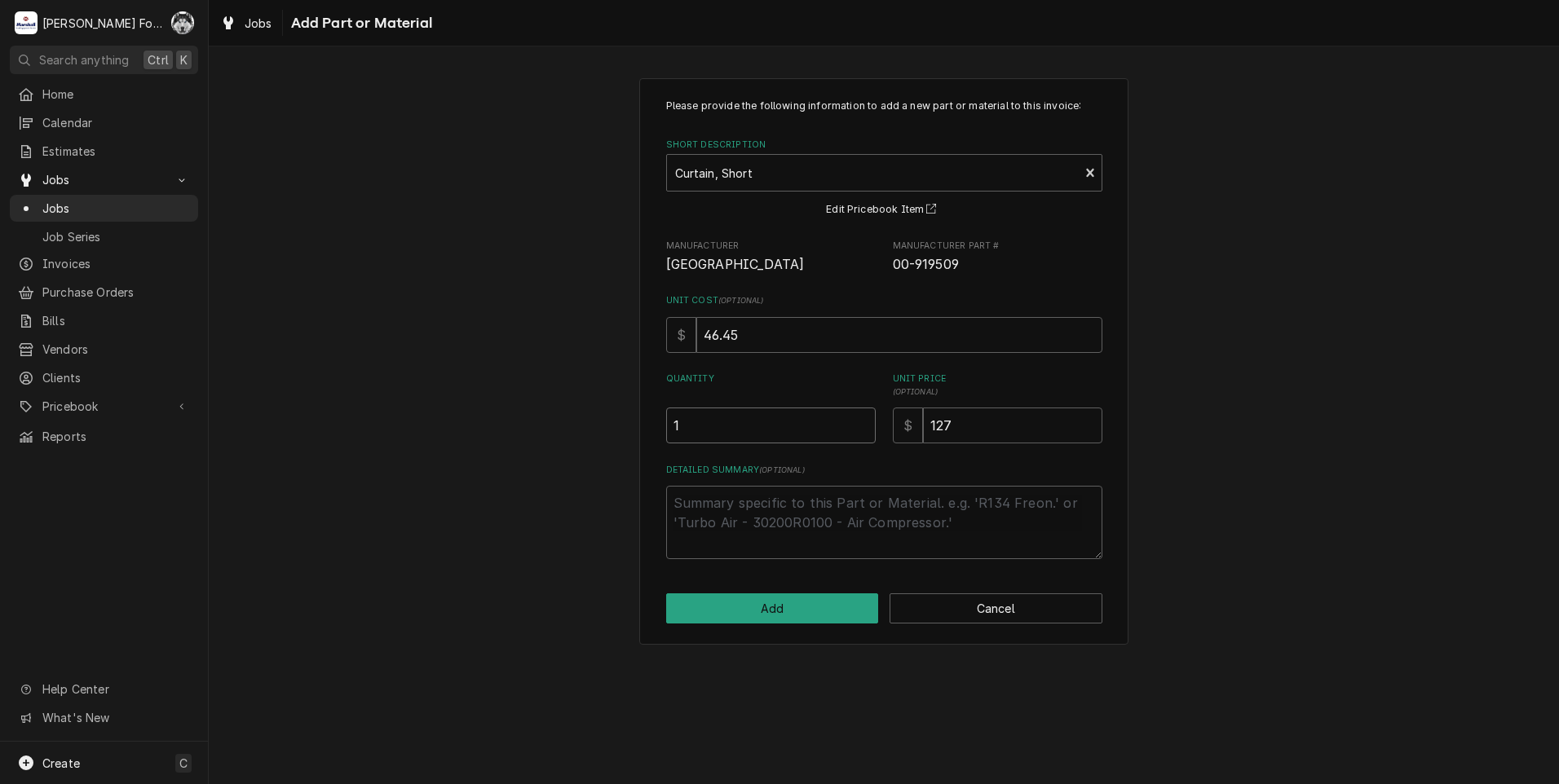
type input "1"
click at [858, 423] on input "1" at bounding box center [771, 426] width 210 height 36
type textarea "x"
type input "1.5"
click at [858, 423] on input "1.5" at bounding box center [771, 426] width 210 height 36
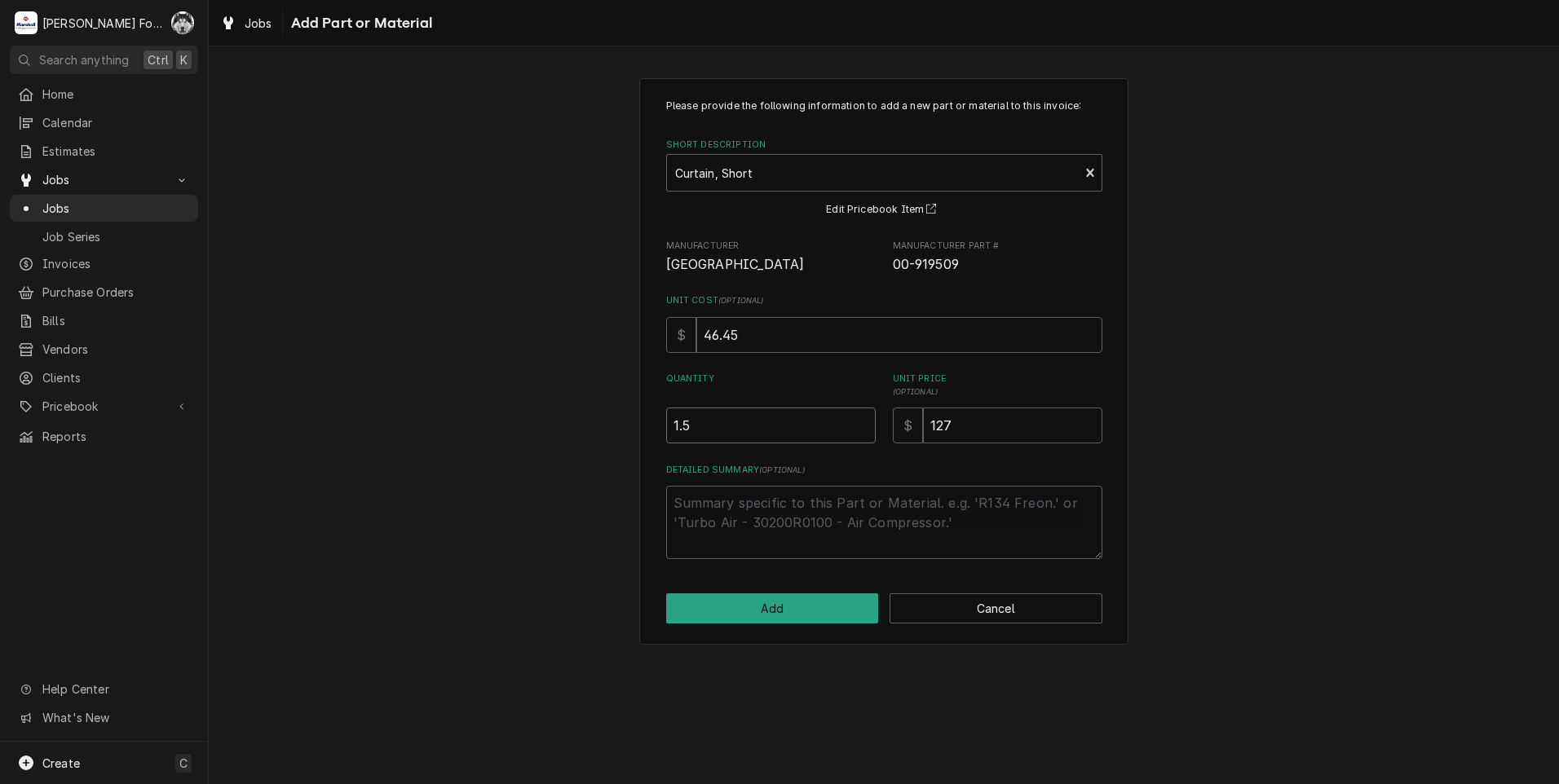
type textarea "x"
type input "2"
click at [858, 423] on input "2" at bounding box center [771, 426] width 210 height 36
click at [772, 609] on button "Add" at bounding box center [772, 609] width 213 height 30
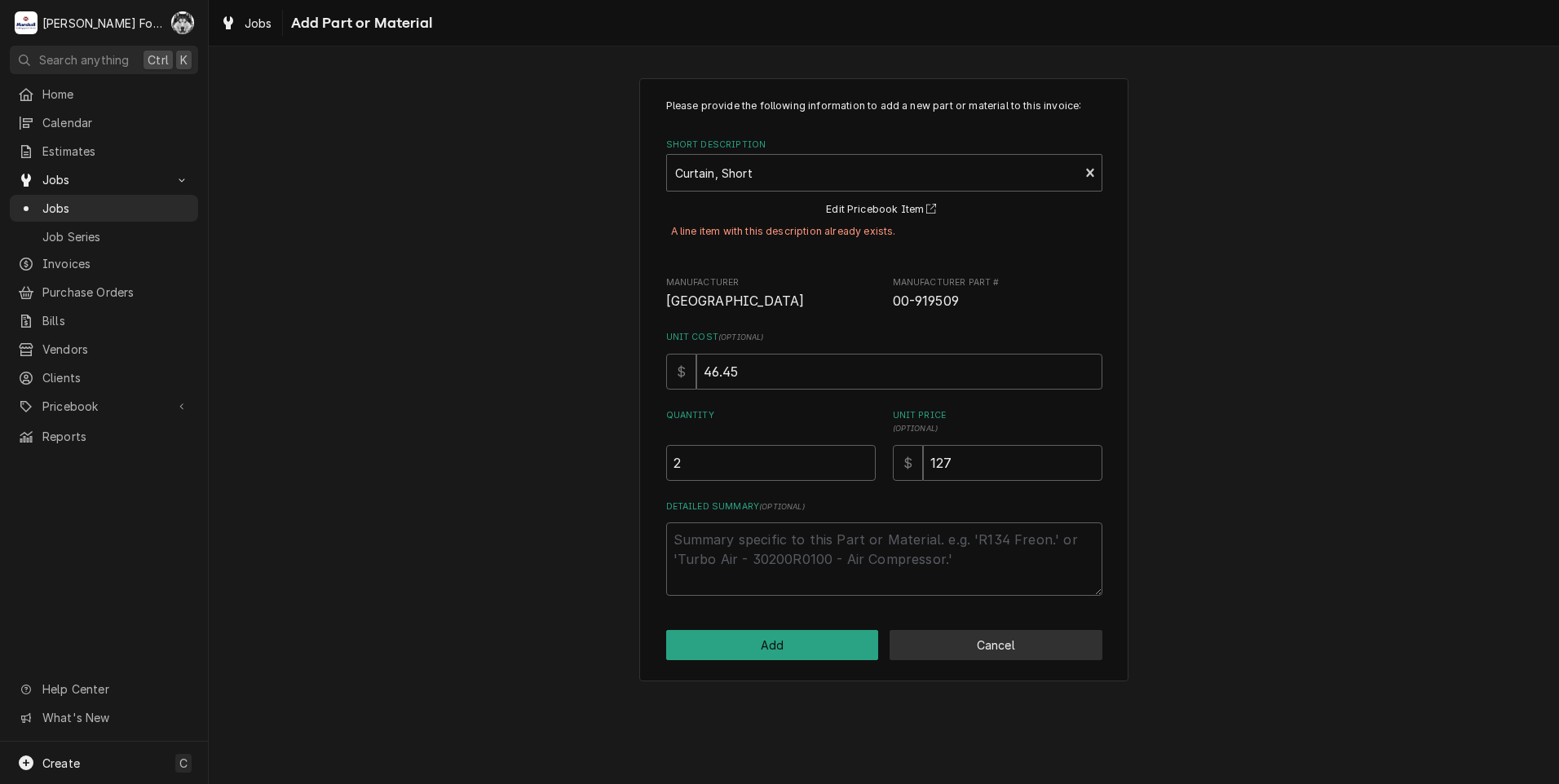
drag, startPoint x: 940, startPoint y: 663, endPoint x: 941, endPoint y: 655, distance: 8.1
click at [940, 663] on div "Please provide the following information to add a new part or material to this …" at bounding box center [883, 379] width 489 height 603
click at [942, 646] on button "Cancel" at bounding box center [995, 645] width 213 height 30
type textarea "x"
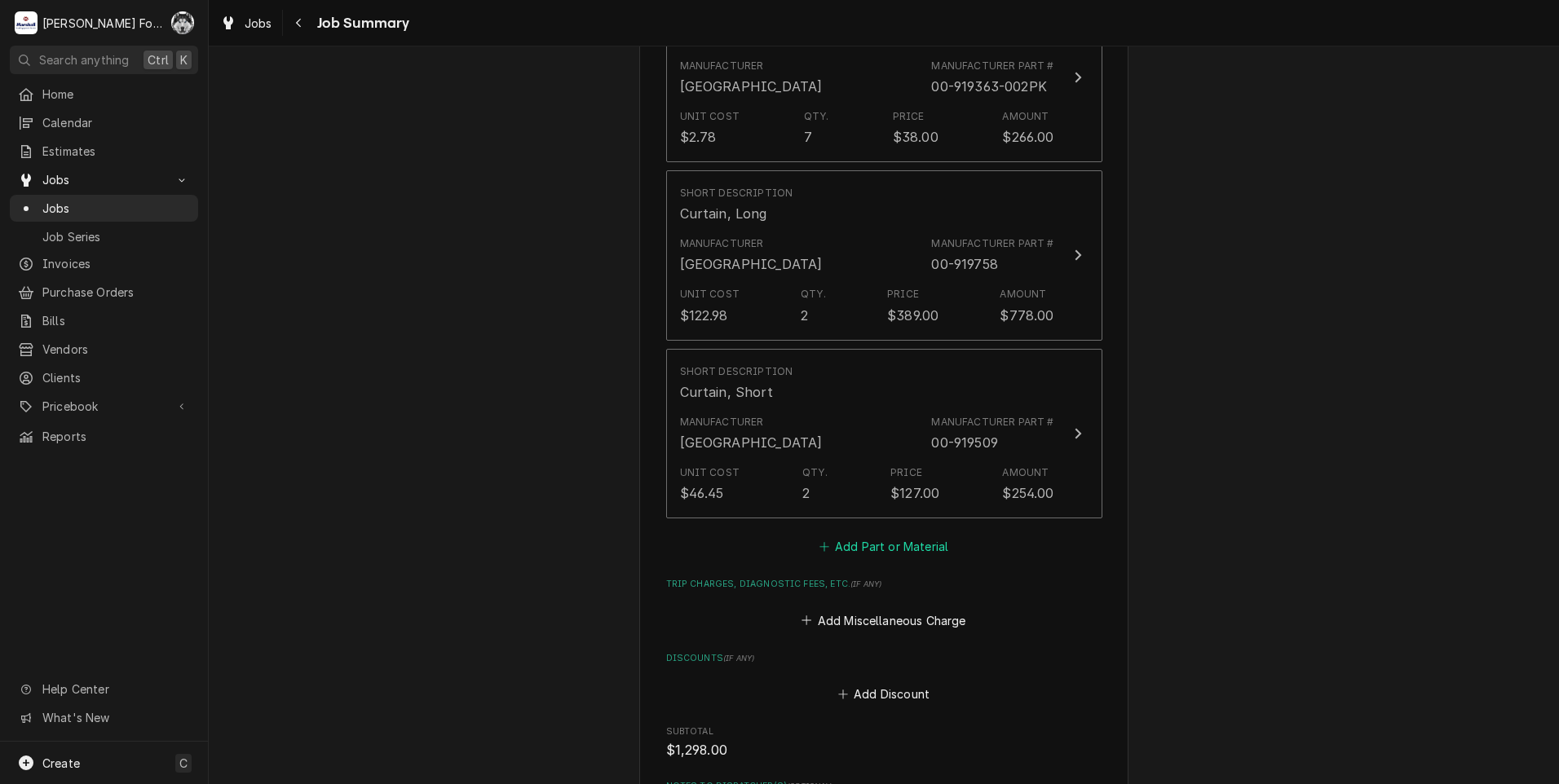
click at [878, 535] on button "Add Part or Material" at bounding box center [882, 547] width 134 height 23
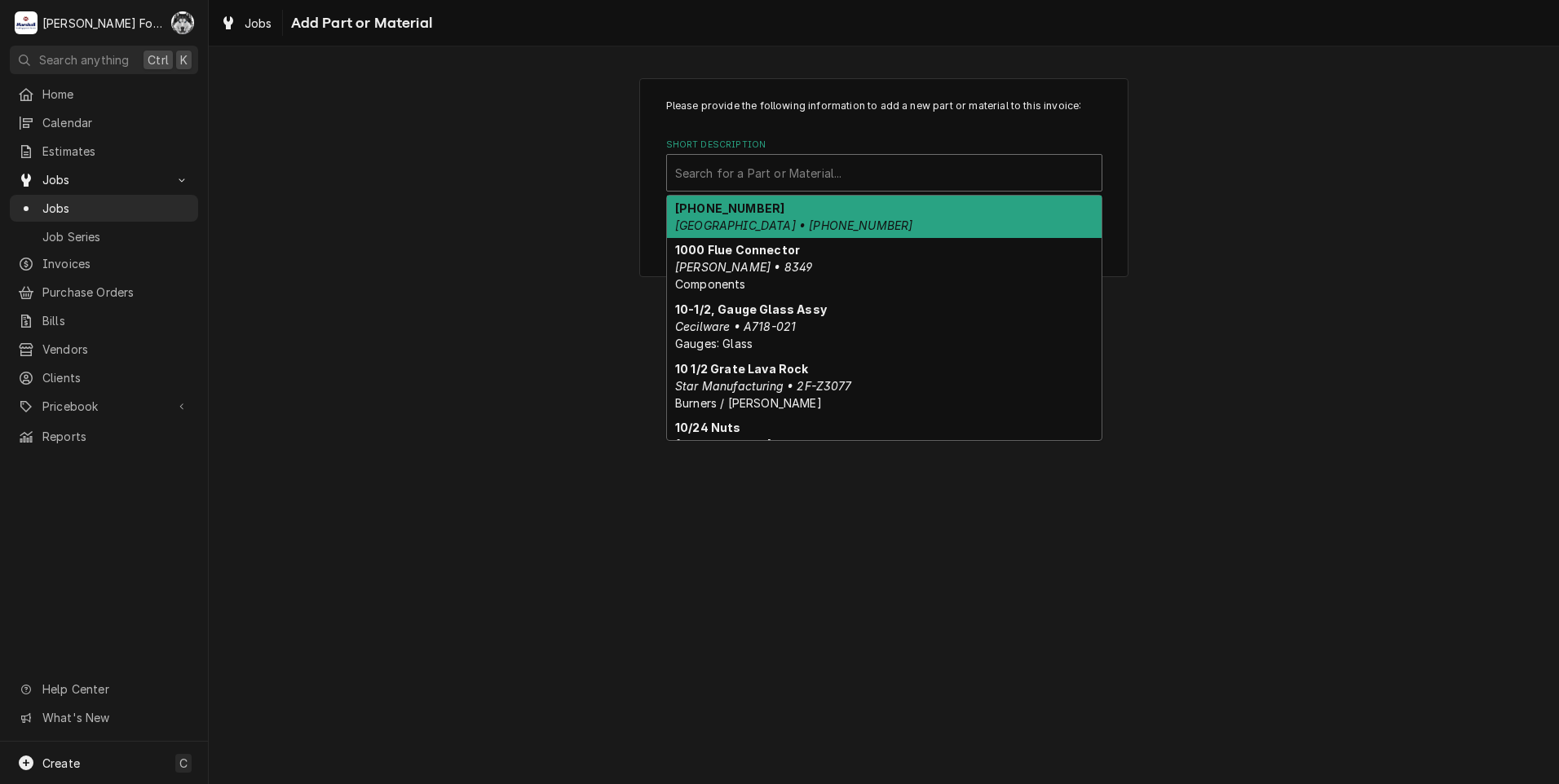
click at [856, 176] on div "Short Description" at bounding box center [883, 172] width 418 height 30
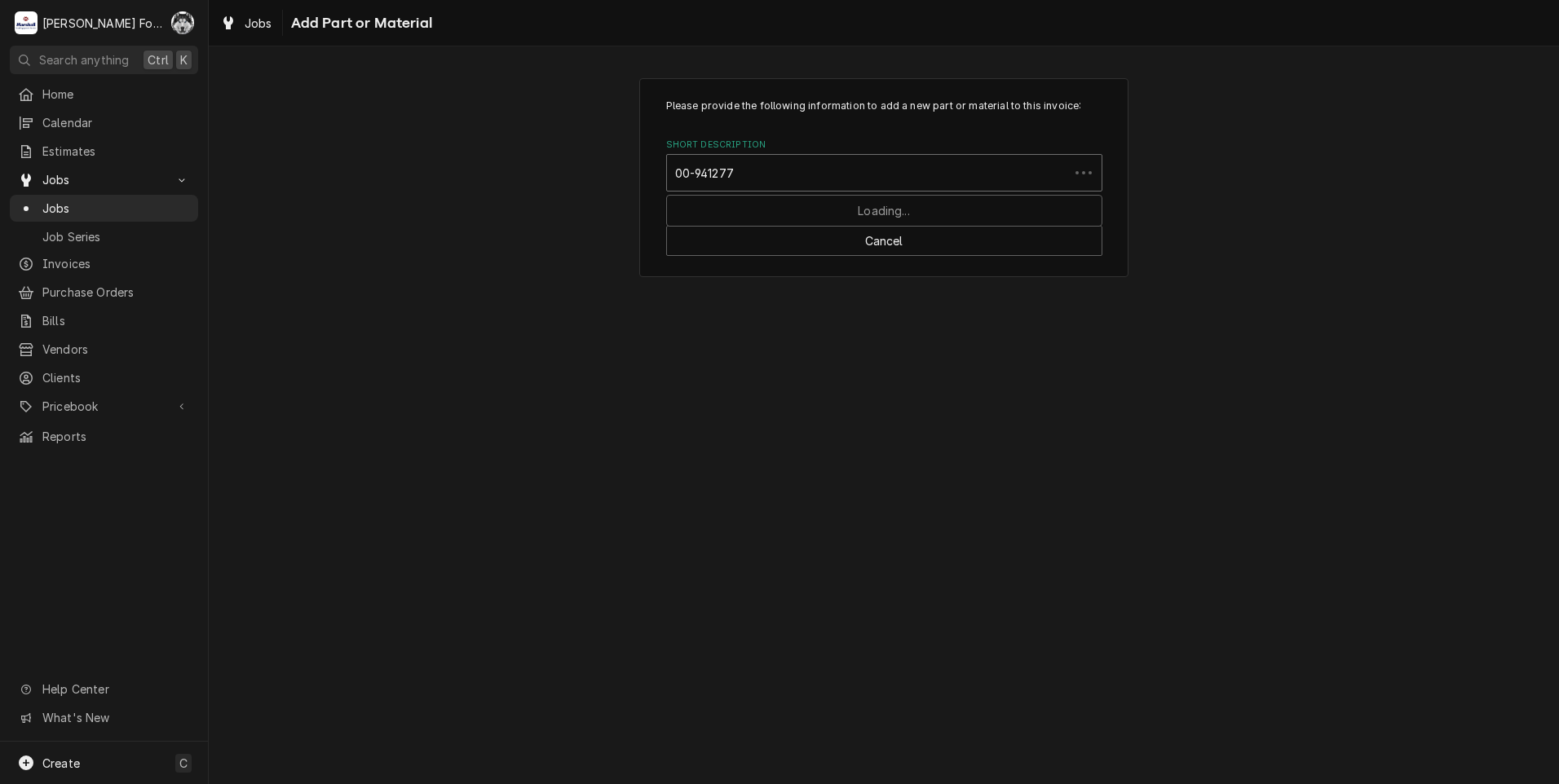
type input "00-941277"
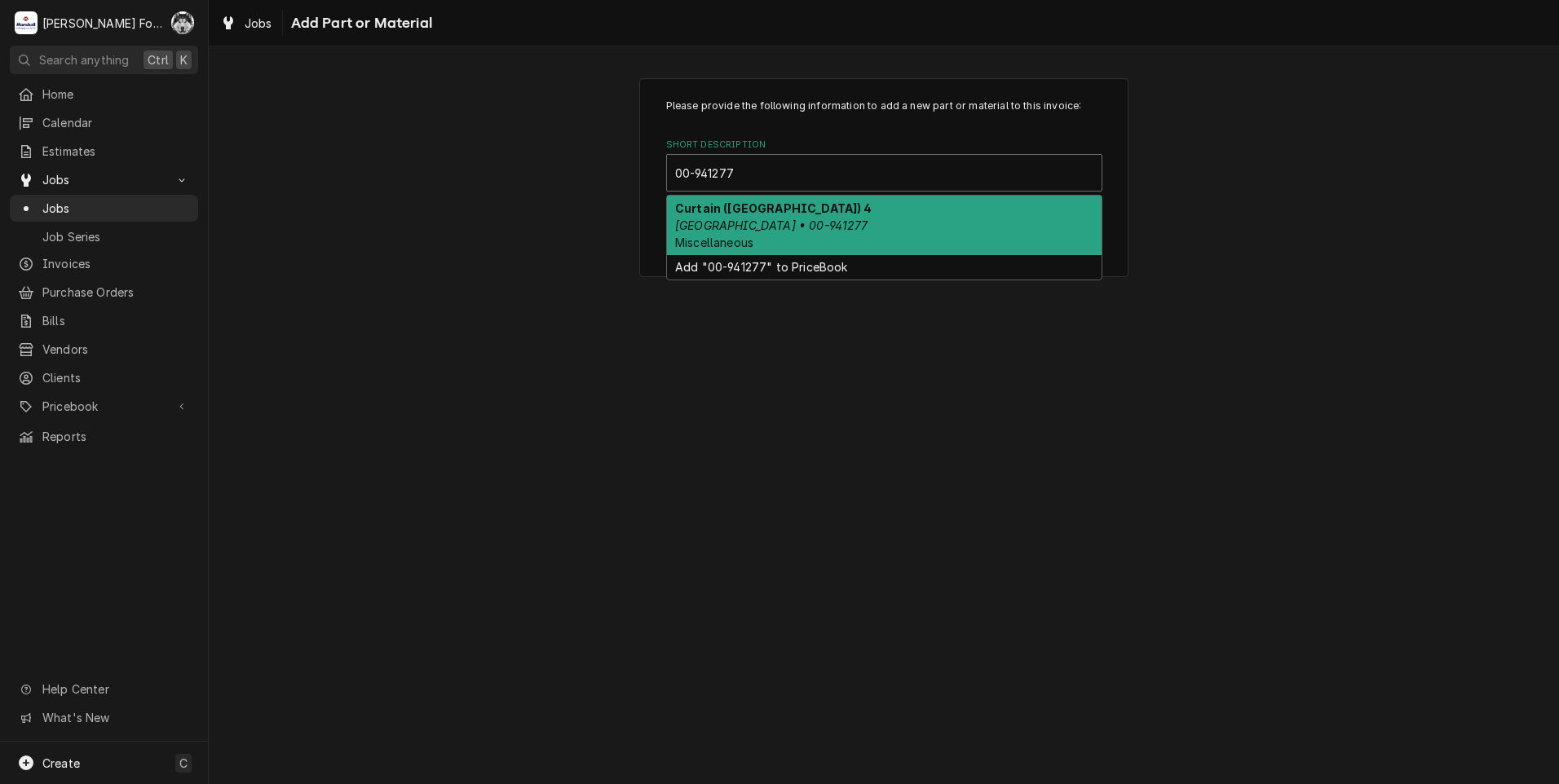
click at [775, 212] on strong "Curtain (HOBART) 4" at bounding box center [773, 208] width 197 height 14
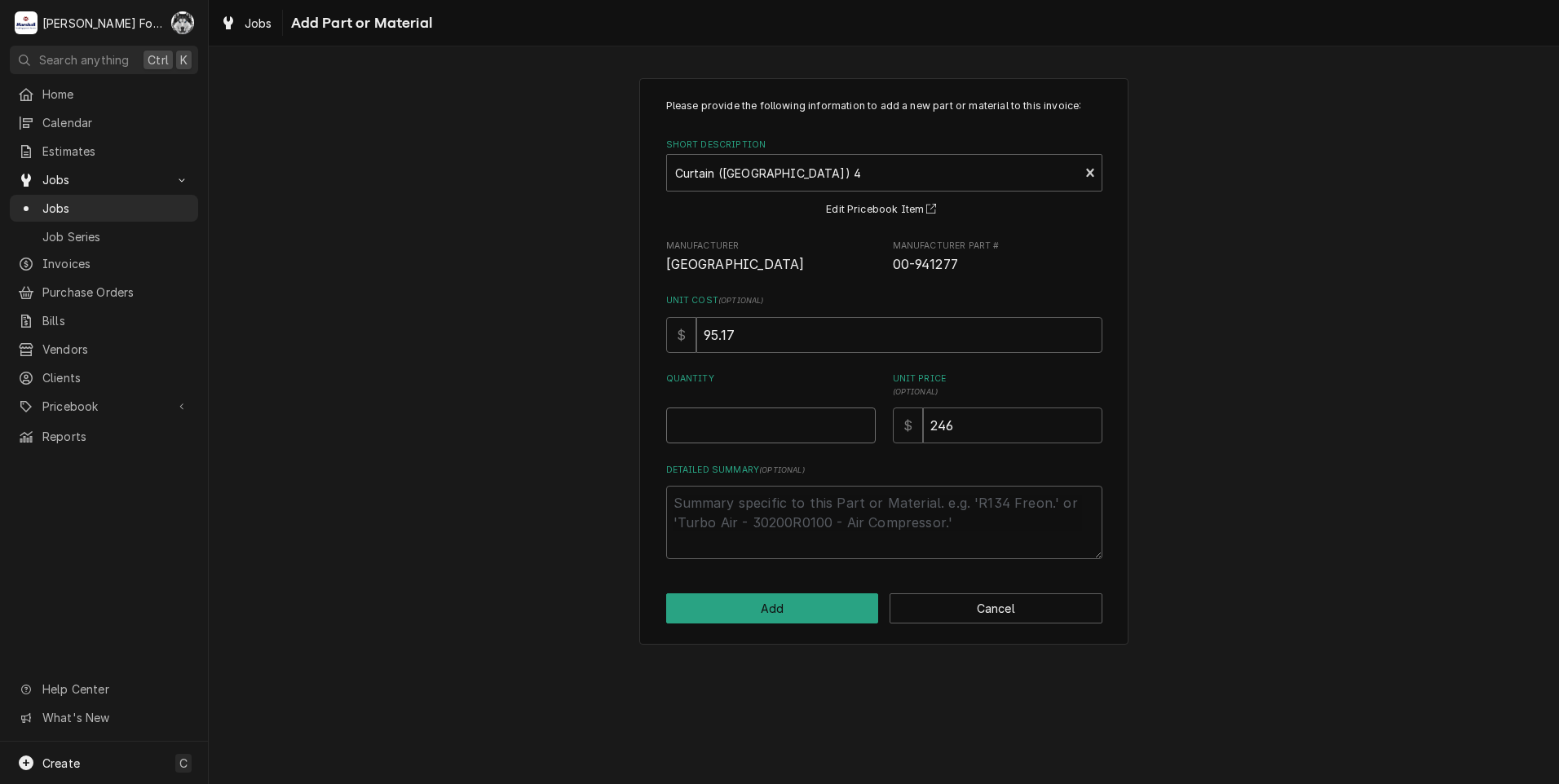
type textarea "x"
type input "0.5"
click at [861, 421] on input "0.5" at bounding box center [771, 426] width 210 height 36
type textarea "x"
type input "1"
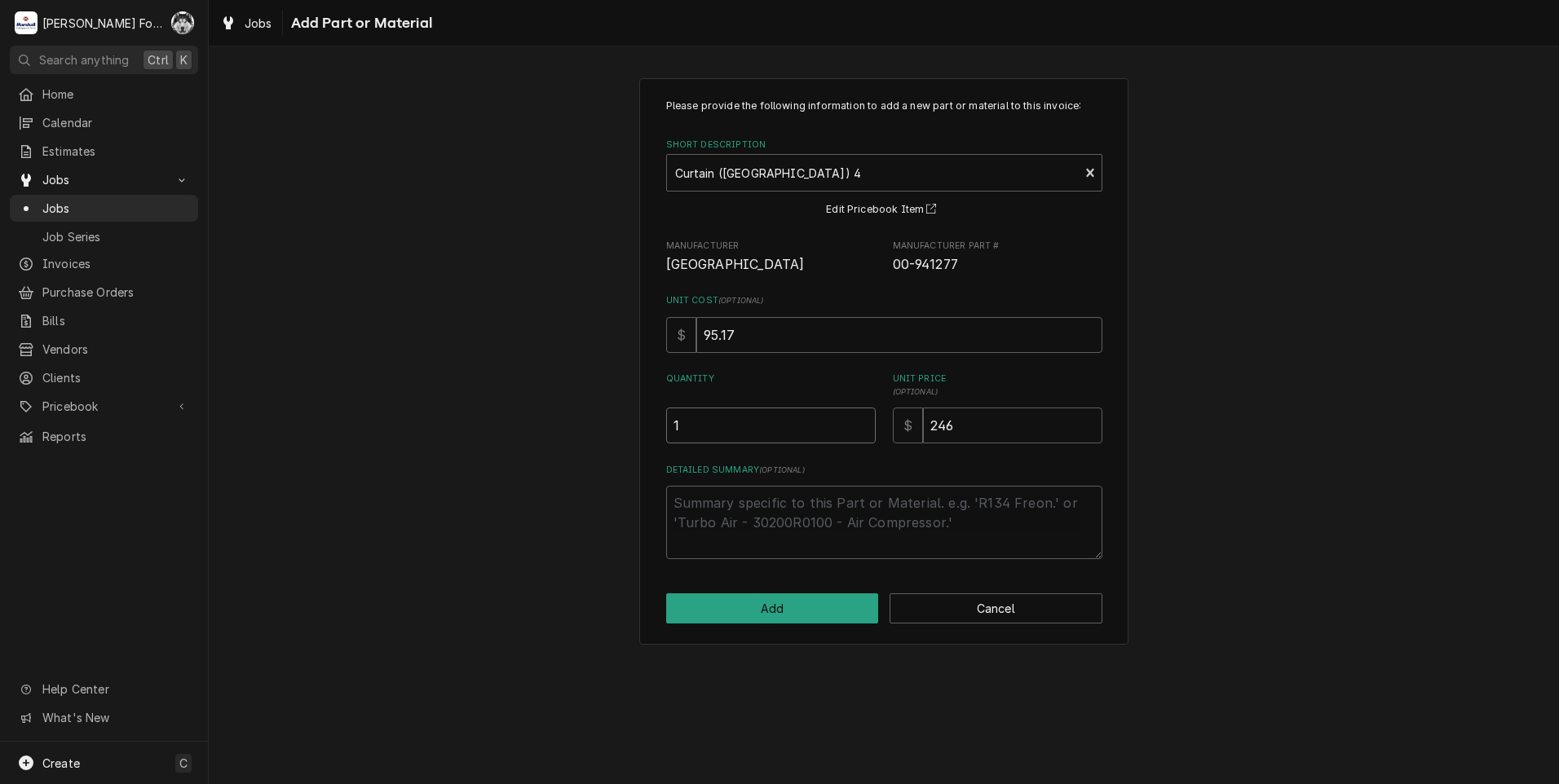
click at [861, 421] on input "1" at bounding box center [771, 426] width 210 height 36
type textarea "x"
type input "1.5"
click at [861, 421] on input "1.5" at bounding box center [771, 426] width 210 height 36
type textarea "x"
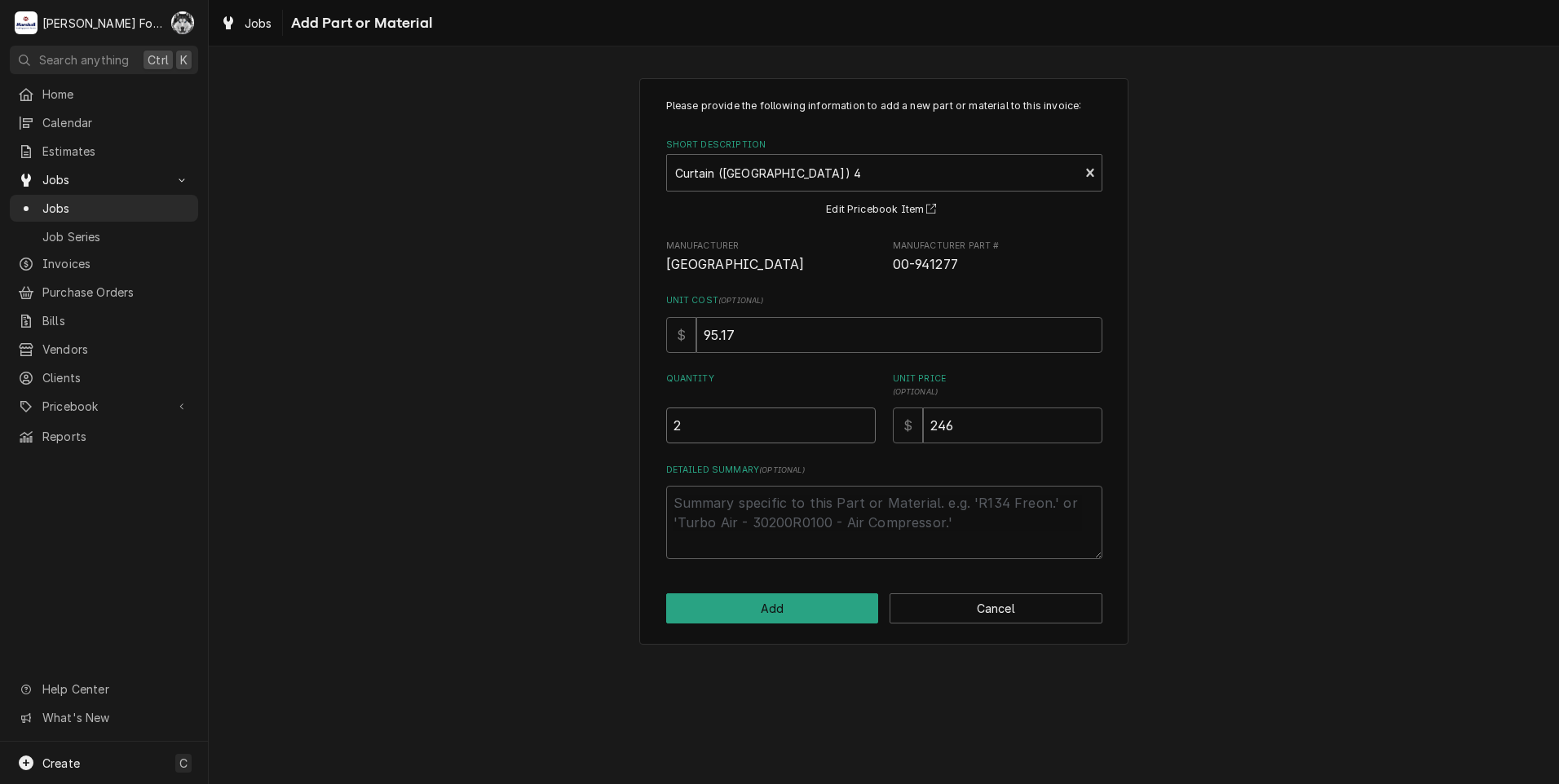
type input "2"
click at [861, 421] on input "2" at bounding box center [771, 426] width 210 height 36
drag, startPoint x: 976, startPoint y: 428, endPoint x: 859, endPoint y: 431, distance: 117.0
click at [859, 431] on div "Quantity 2 Unit Price ( optional ) $ 246" at bounding box center [884, 408] width 436 height 70
type textarea "x"
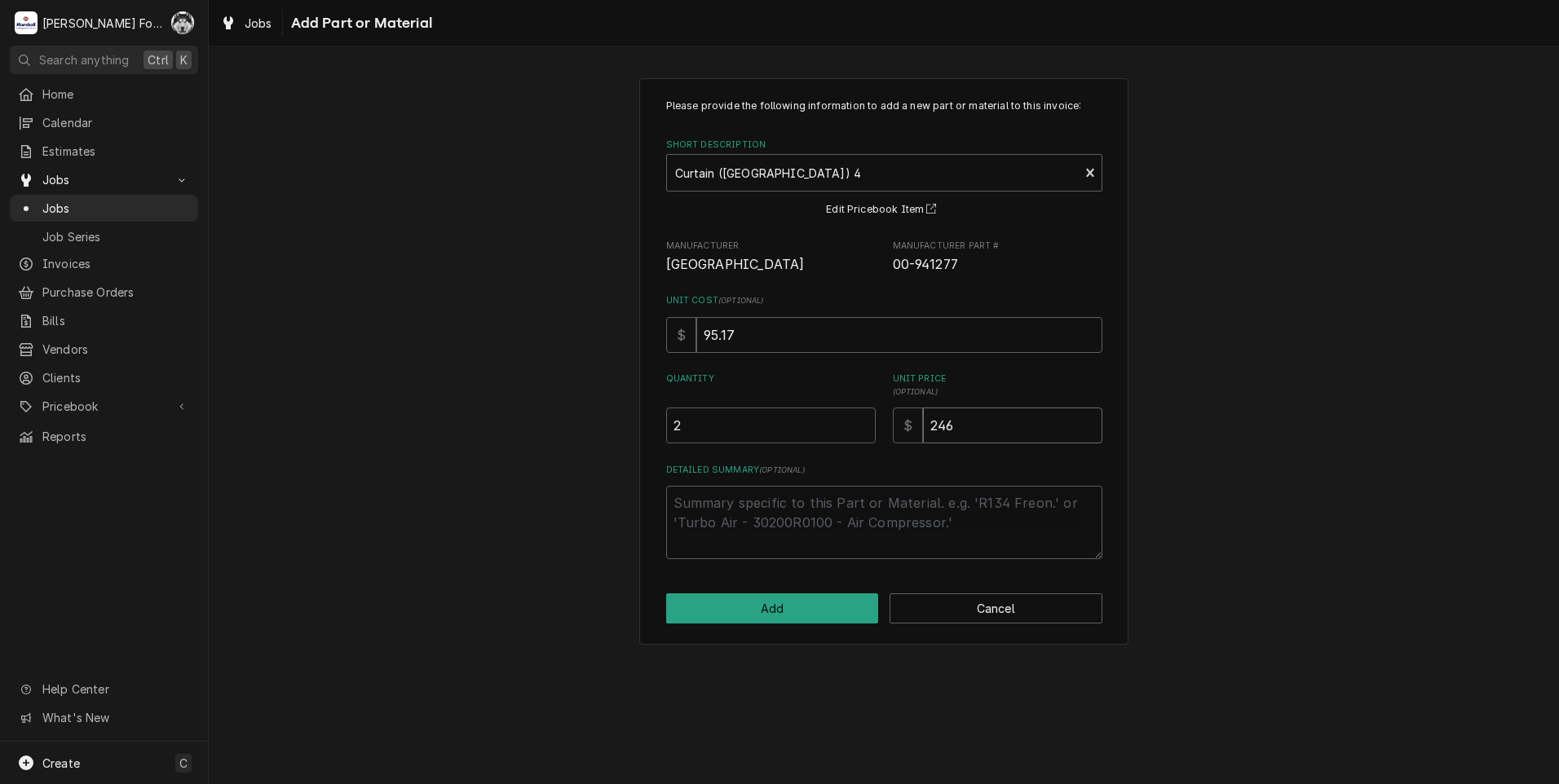
type input "2"
type textarea "x"
type input "29"
type textarea "x"
type input "297"
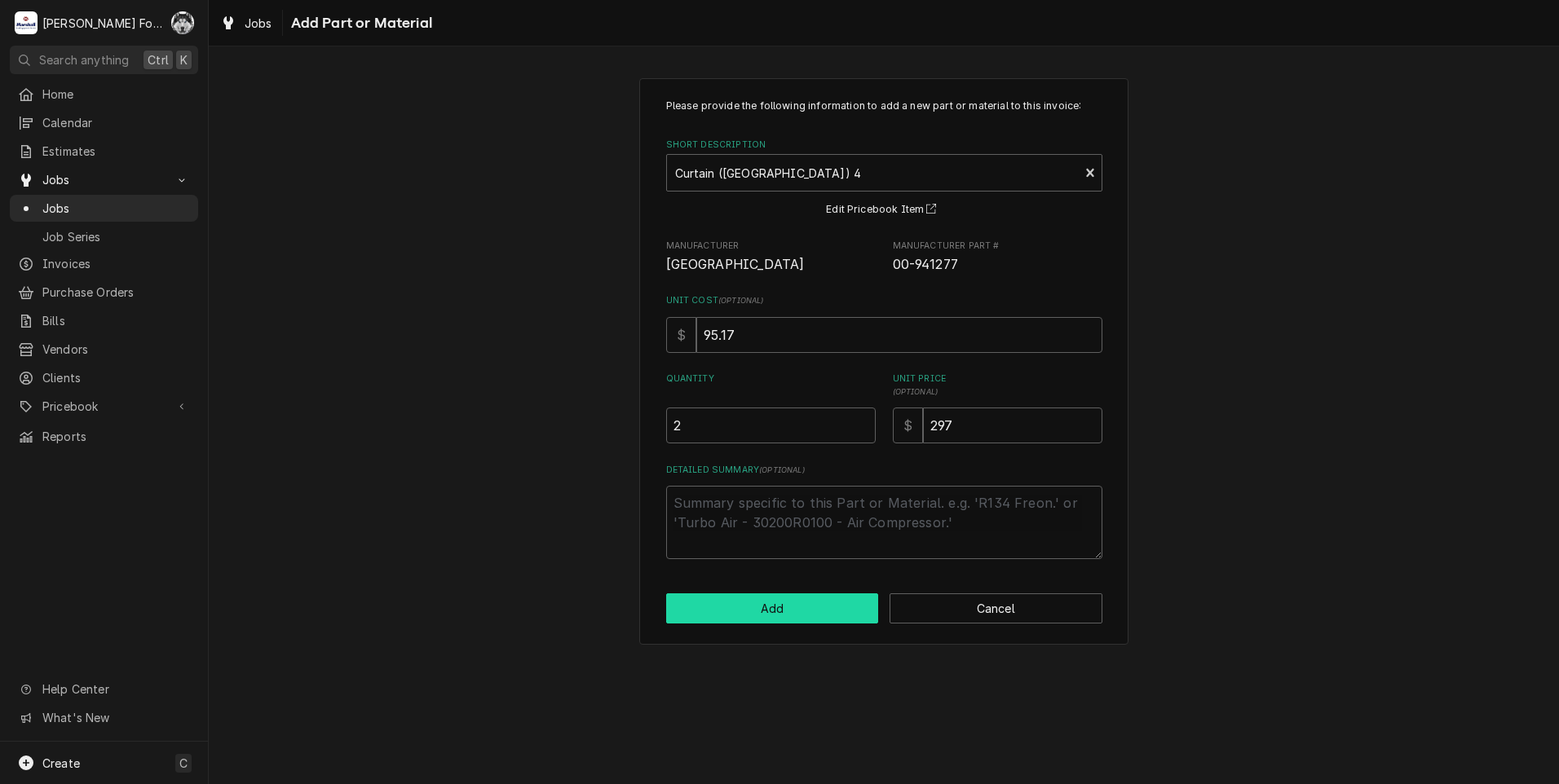
click at [771, 608] on button "Add" at bounding box center [772, 609] width 213 height 30
type textarea "x"
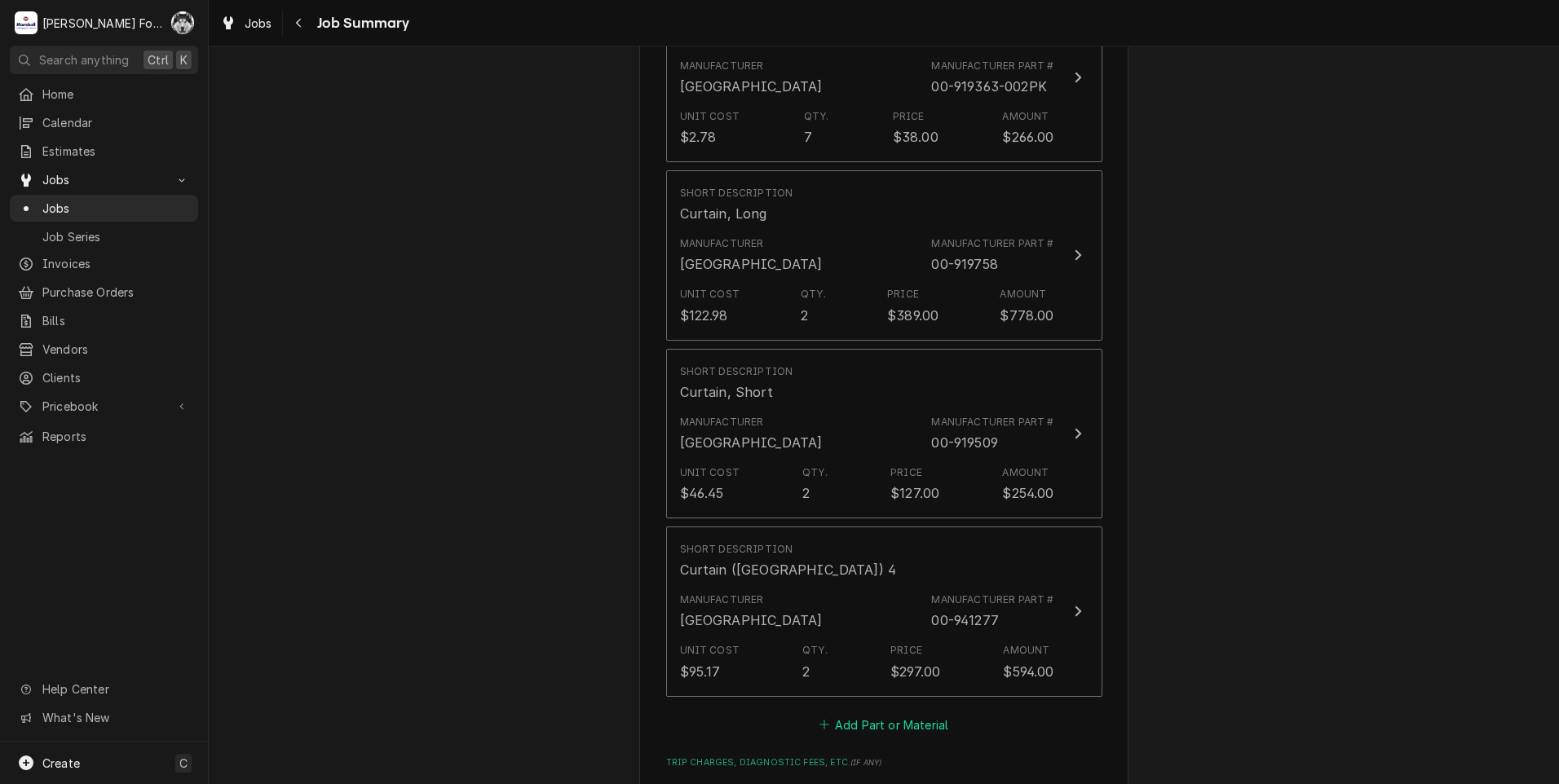
click at [911, 714] on button "Add Part or Material" at bounding box center [882, 725] width 134 height 23
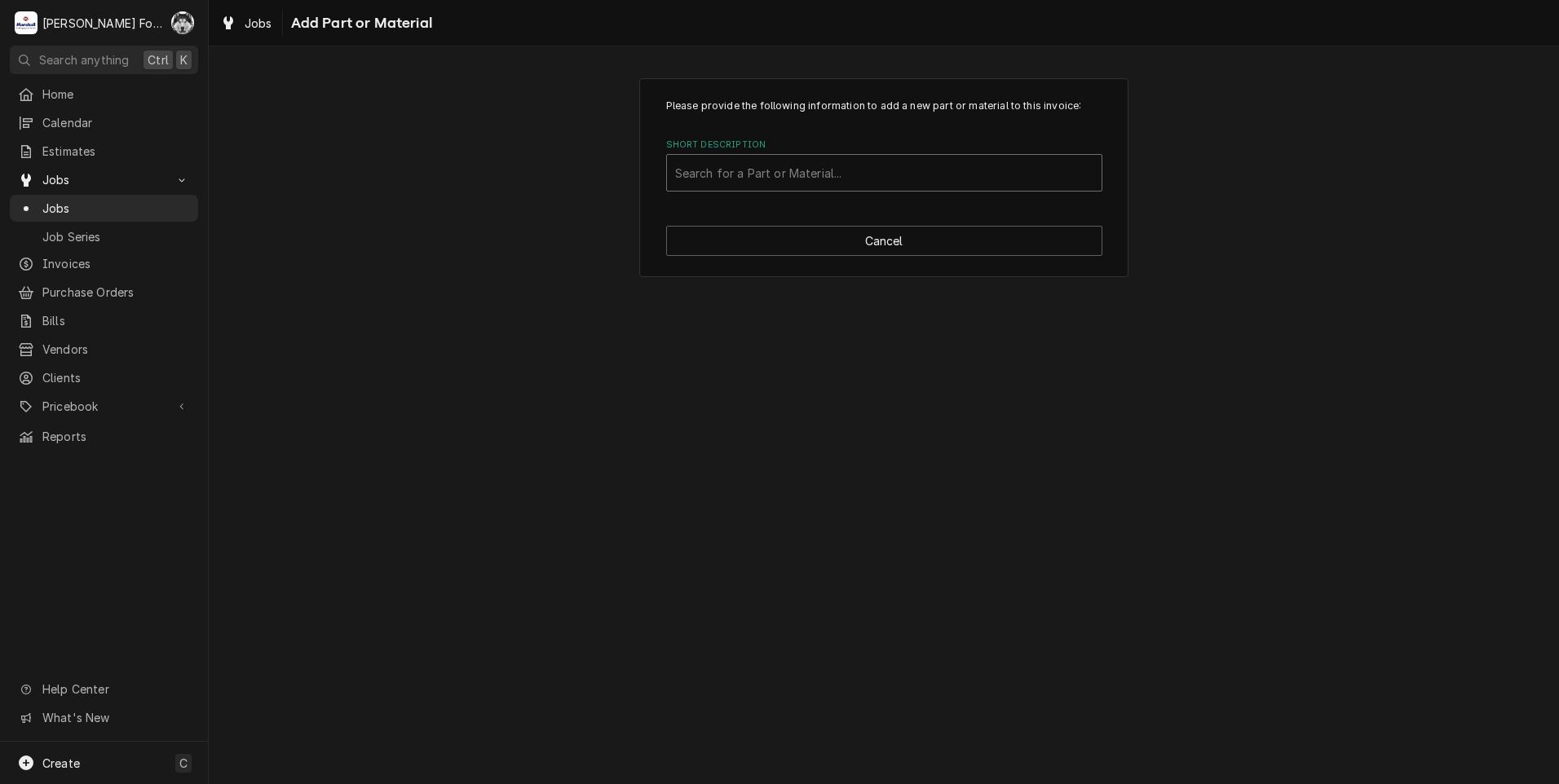
click at [900, 167] on div "Short Description" at bounding box center [883, 172] width 418 height 30
type input "00-919507"
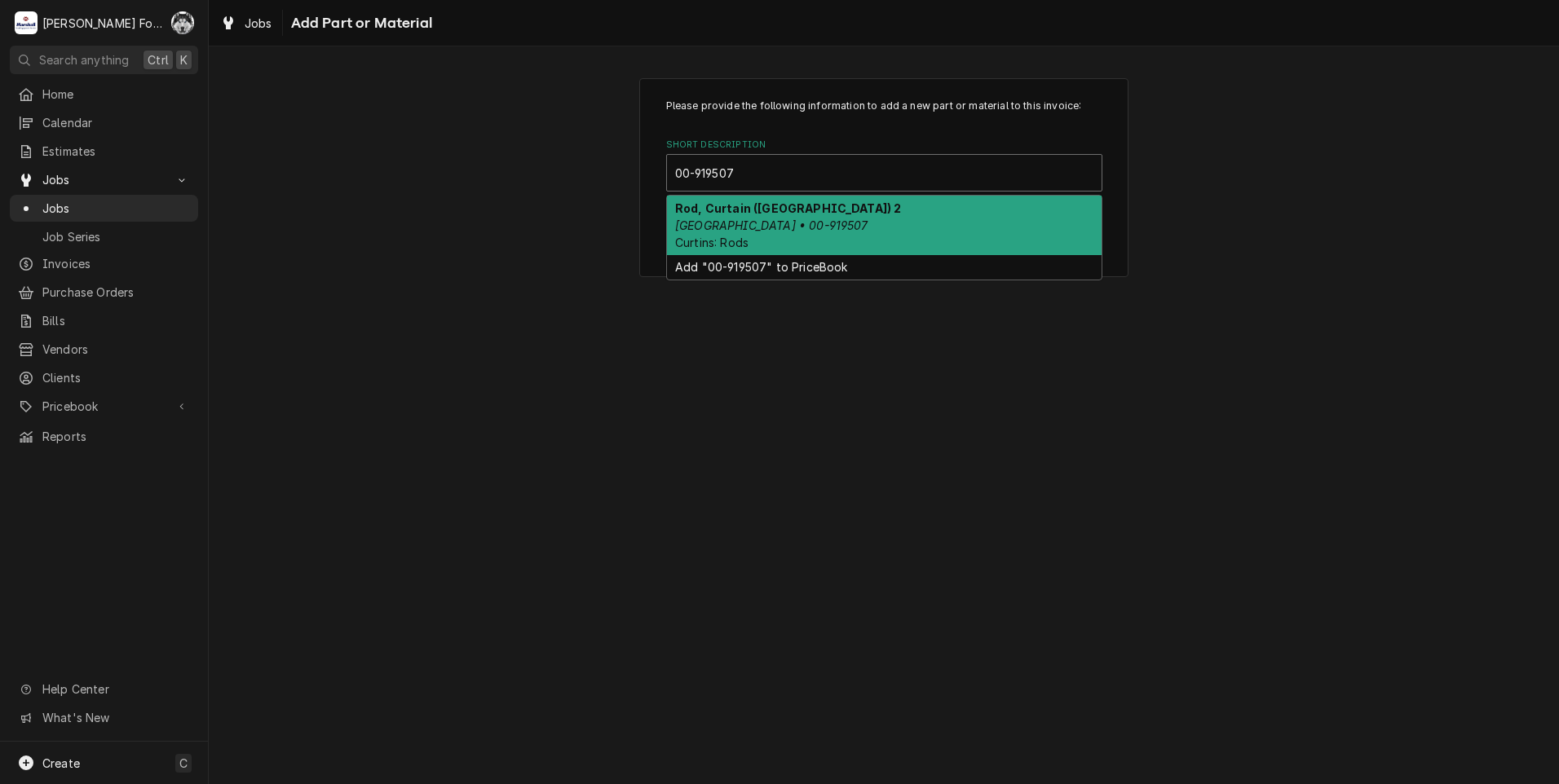
click at [812, 220] on div "Rod, Curtain (HOBART) 2 Hobart • 00-919507 Curtins: Rods" at bounding box center [884, 225] width 435 height 59
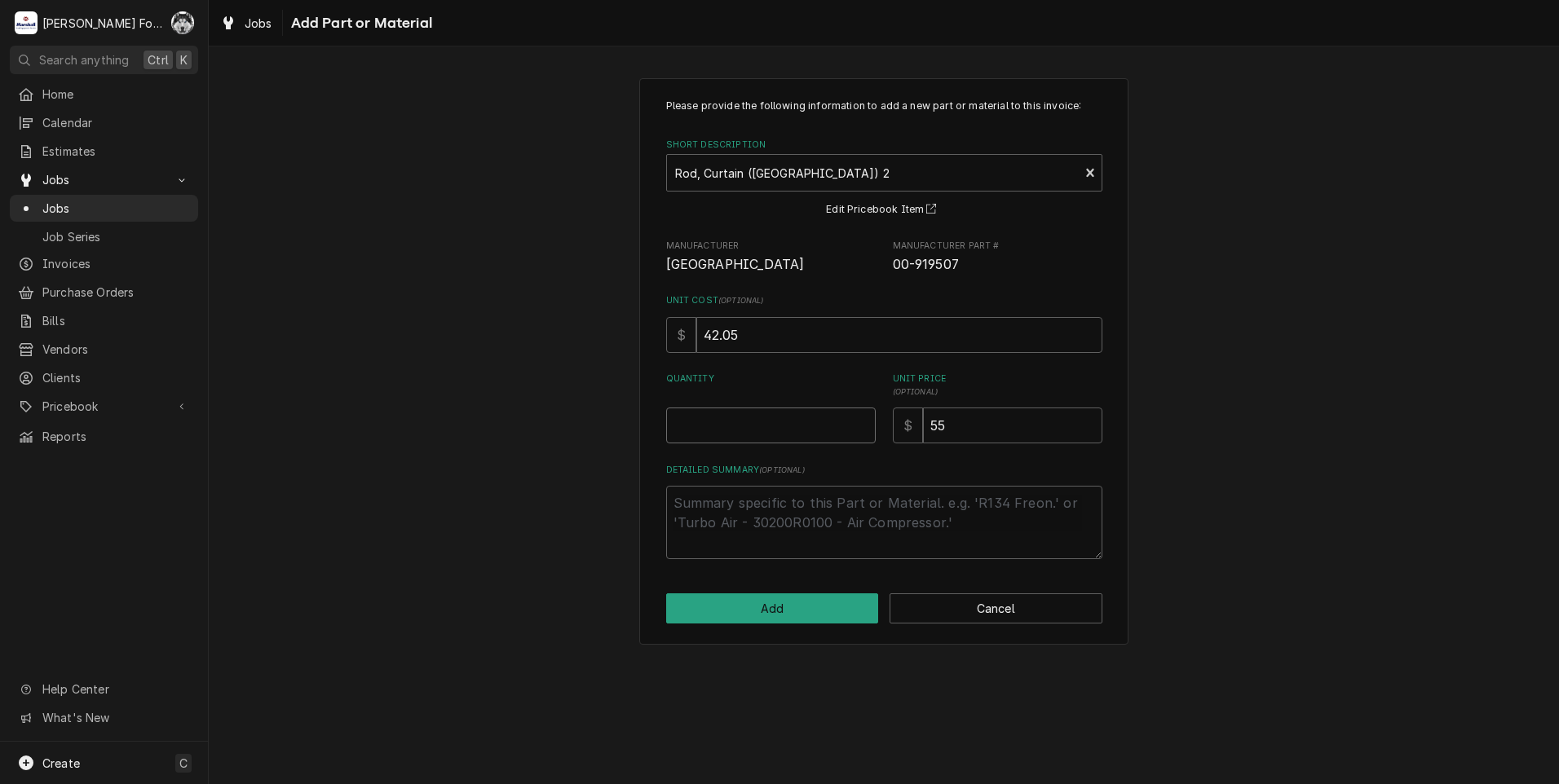
type textarea "x"
type input "0.5"
click at [862, 419] on input "0.5" at bounding box center [771, 426] width 210 height 36
type textarea "x"
type input "1"
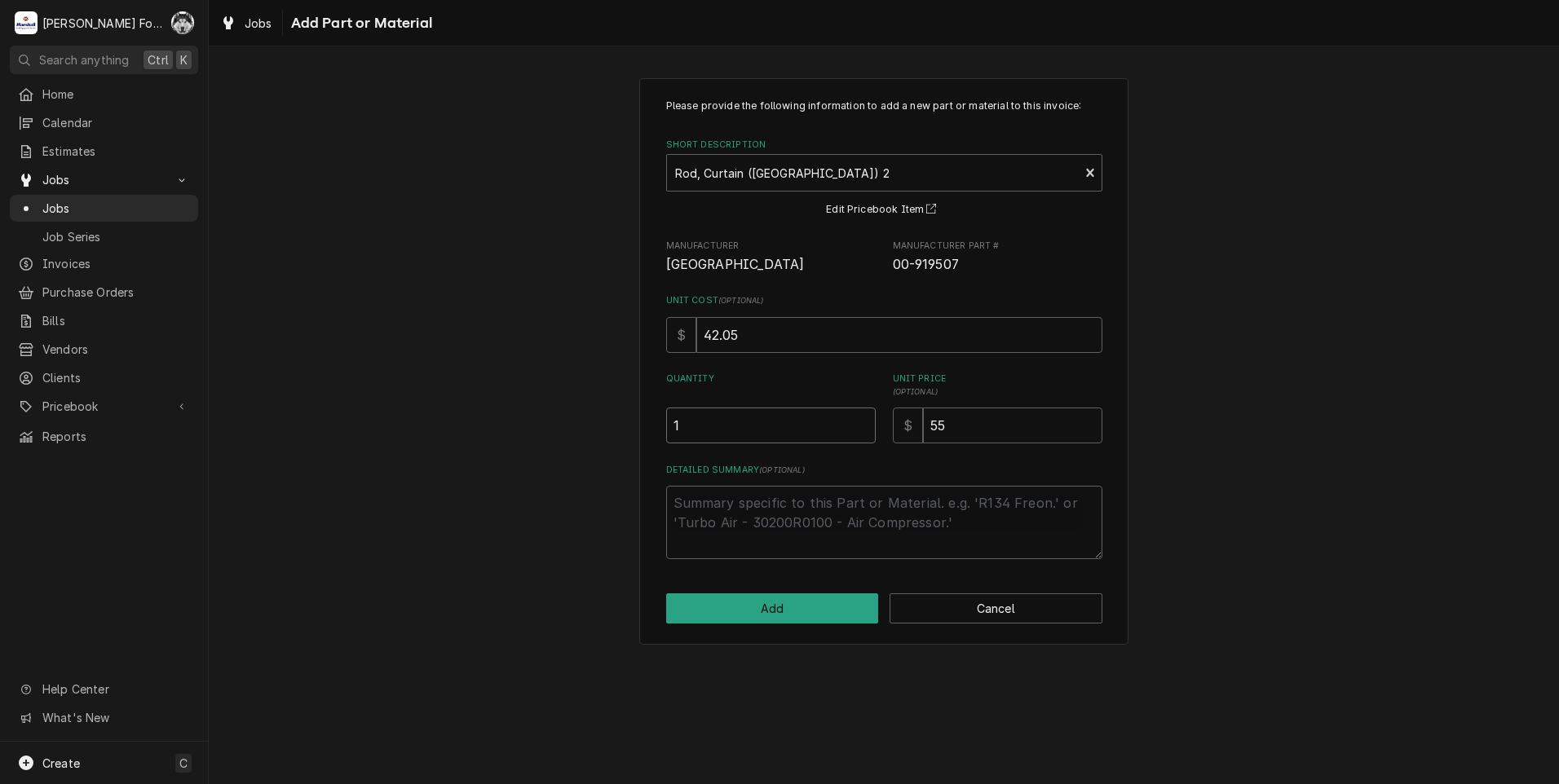
click at [862, 419] on input "1" at bounding box center [771, 426] width 210 height 36
type textarea "x"
type input "1.5"
click at [862, 419] on input "1.5" at bounding box center [771, 426] width 210 height 36
type textarea "x"
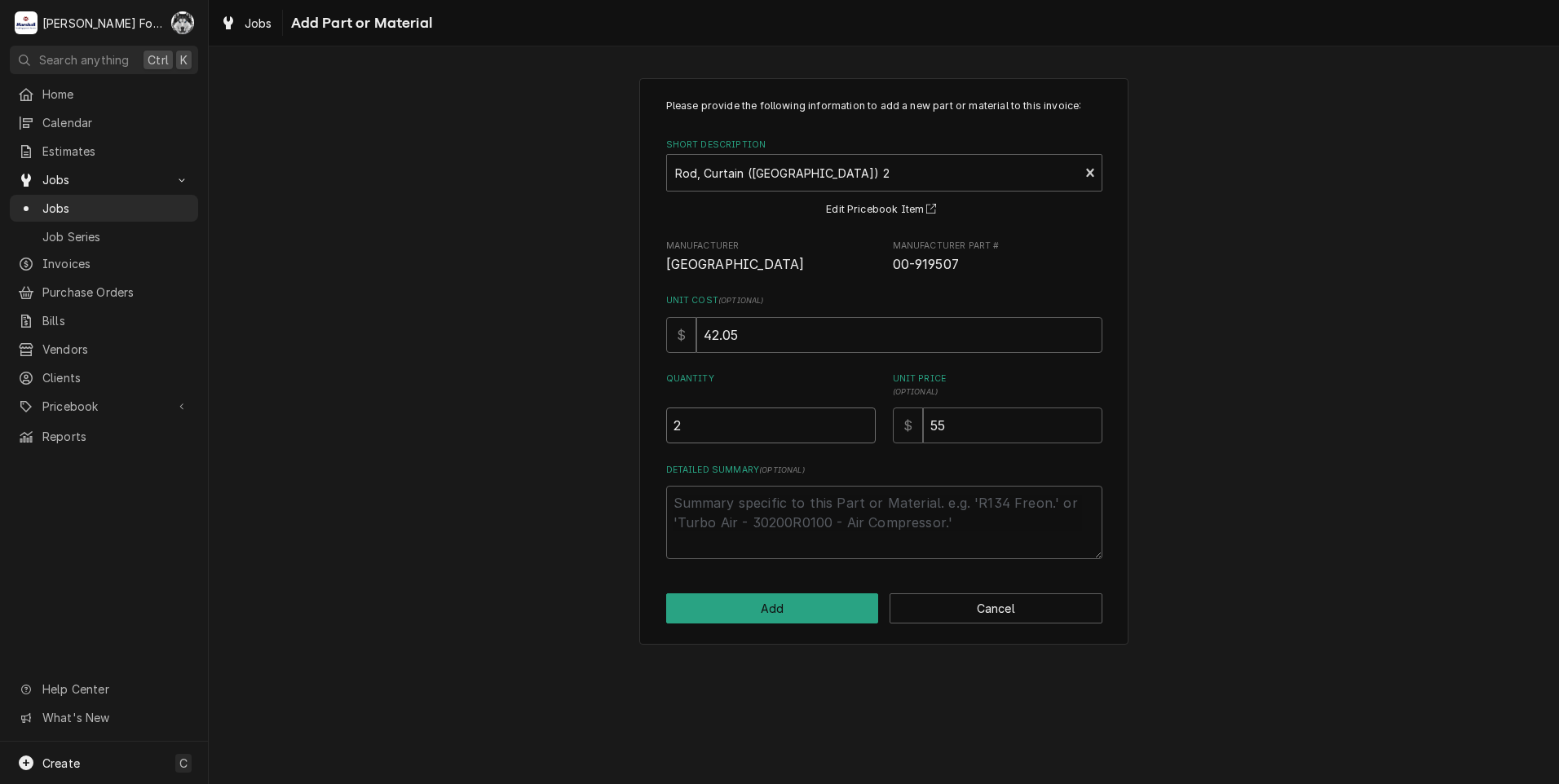
type input "2"
click at [862, 419] on input "2" at bounding box center [771, 426] width 210 height 36
click at [768, 605] on button "Add" at bounding box center [772, 609] width 213 height 30
type textarea "x"
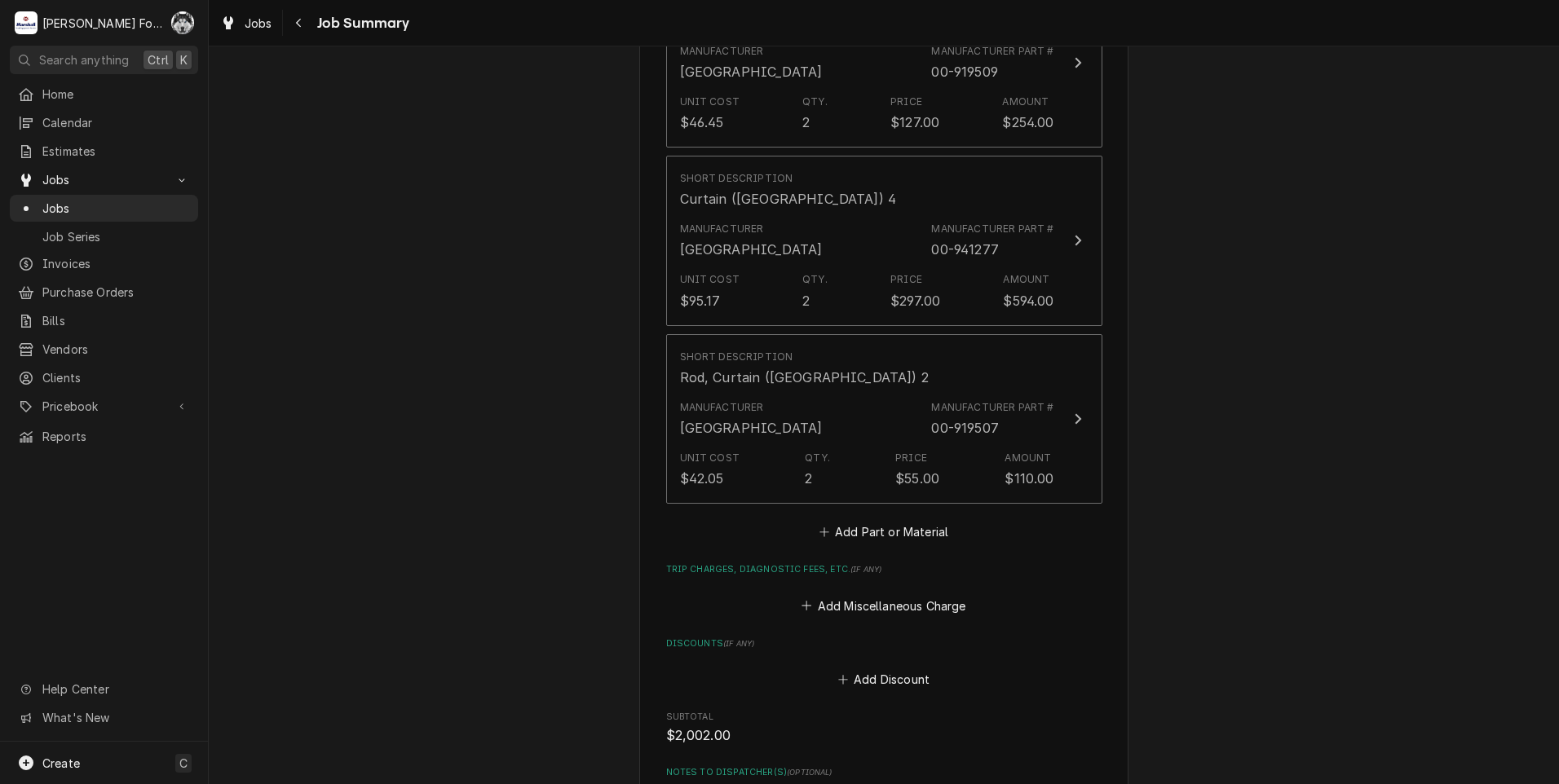
scroll to position [1766, 0]
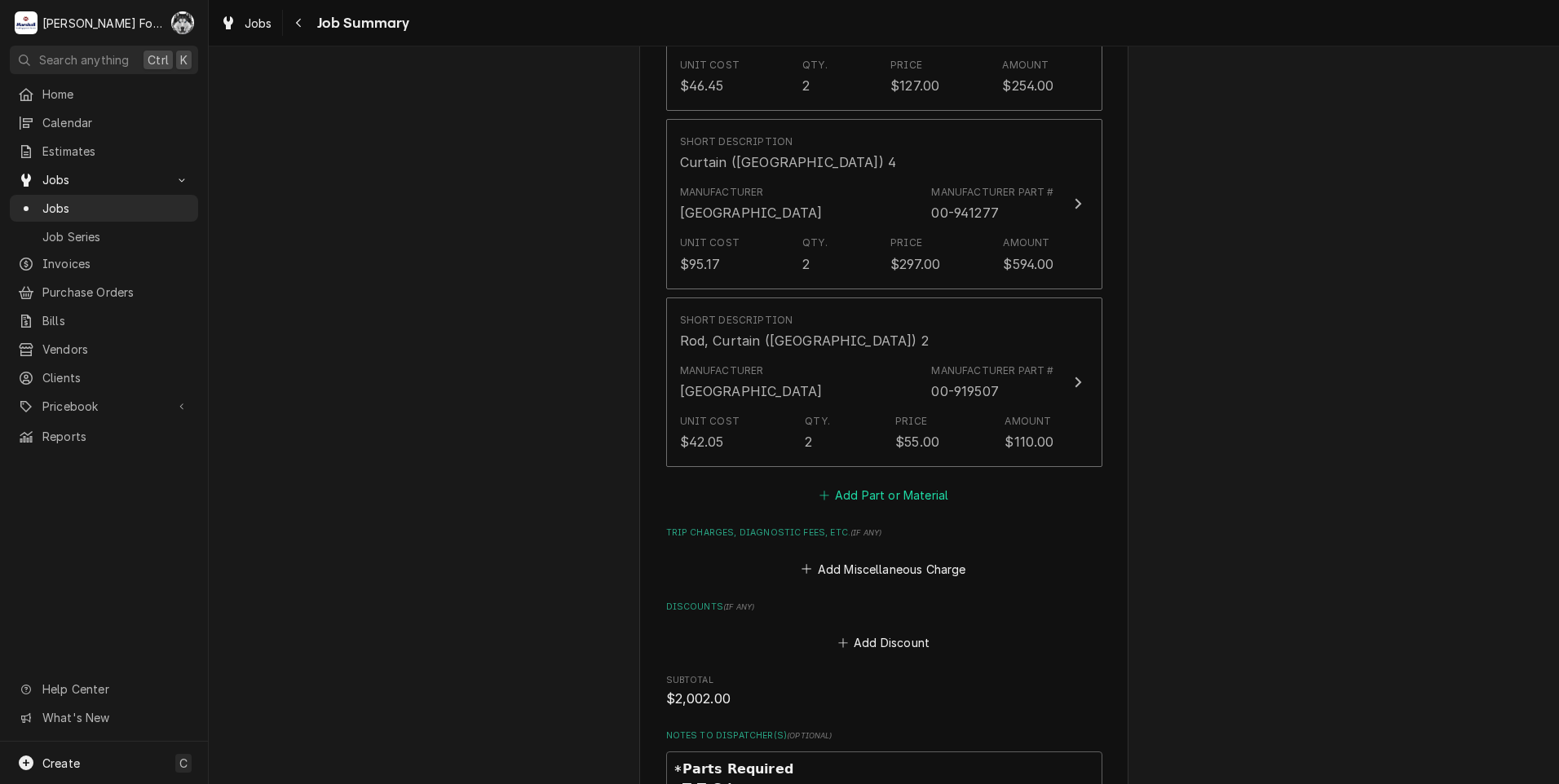
click at [888, 484] on button "Add Part or Material" at bounding box center [882, 495] width 134 height 23
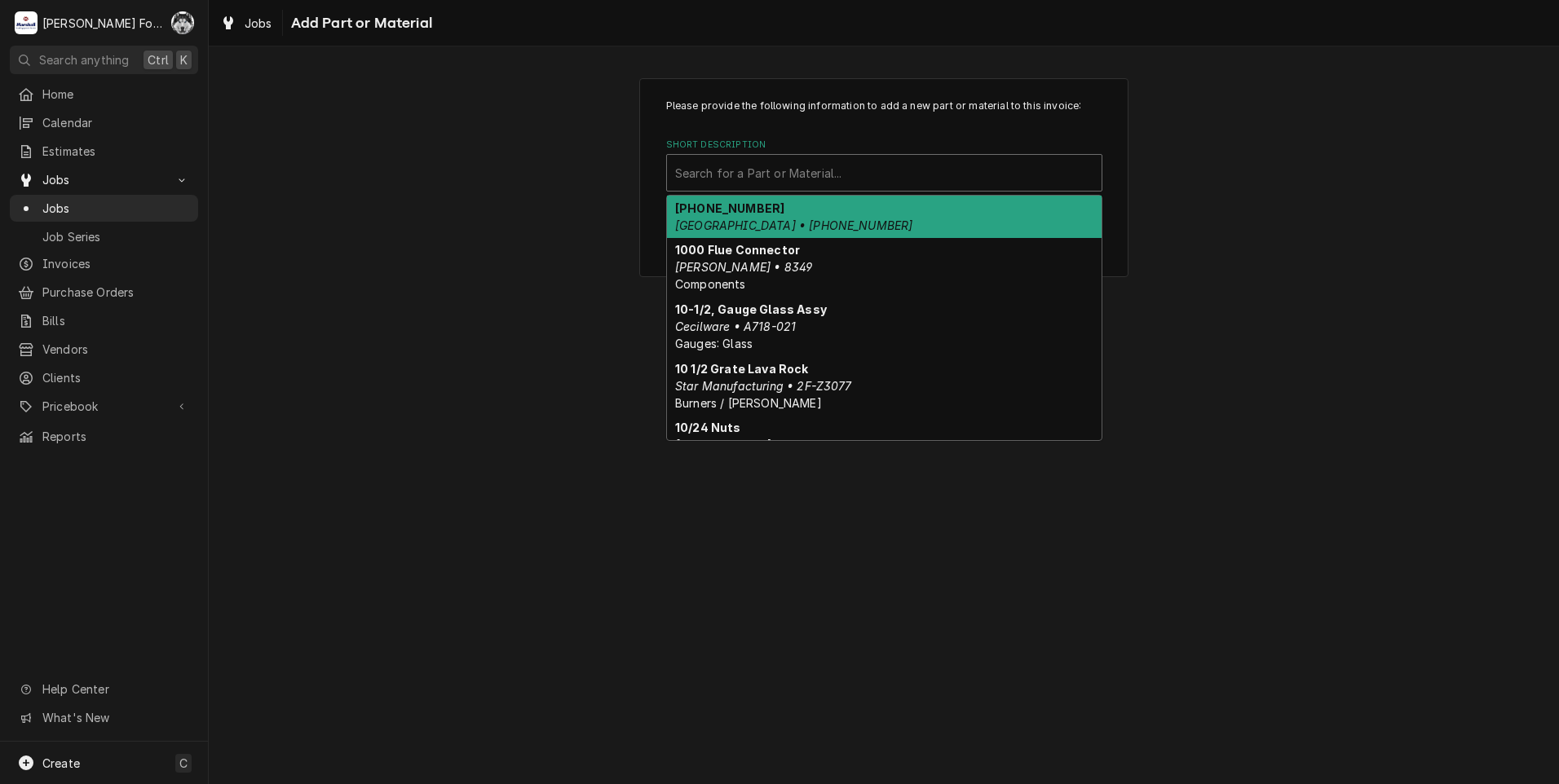
click at [865, 164] on div "Short Description" at bounding box center [883, 172] width 418 height 30
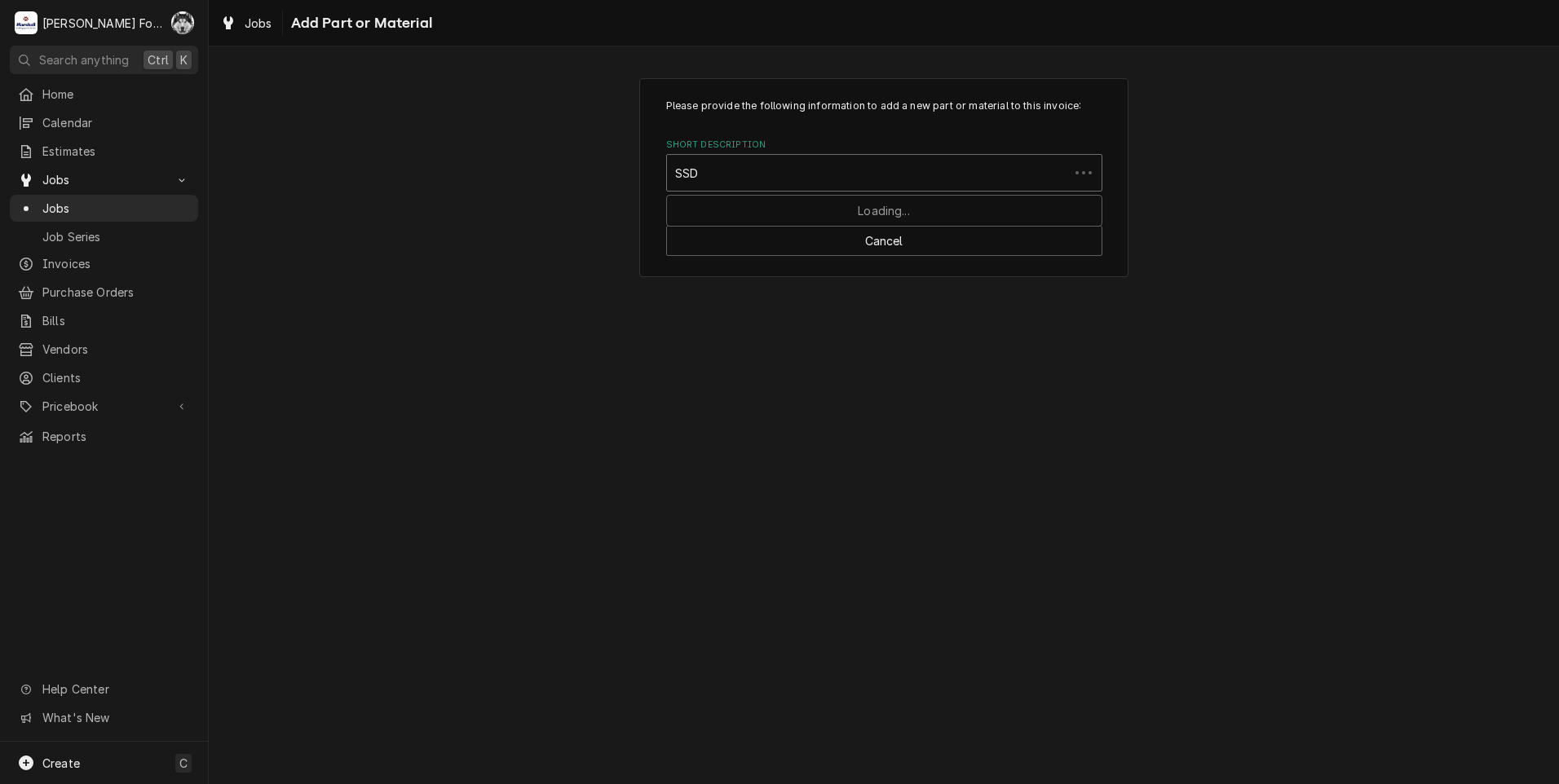
type input "SSDT"
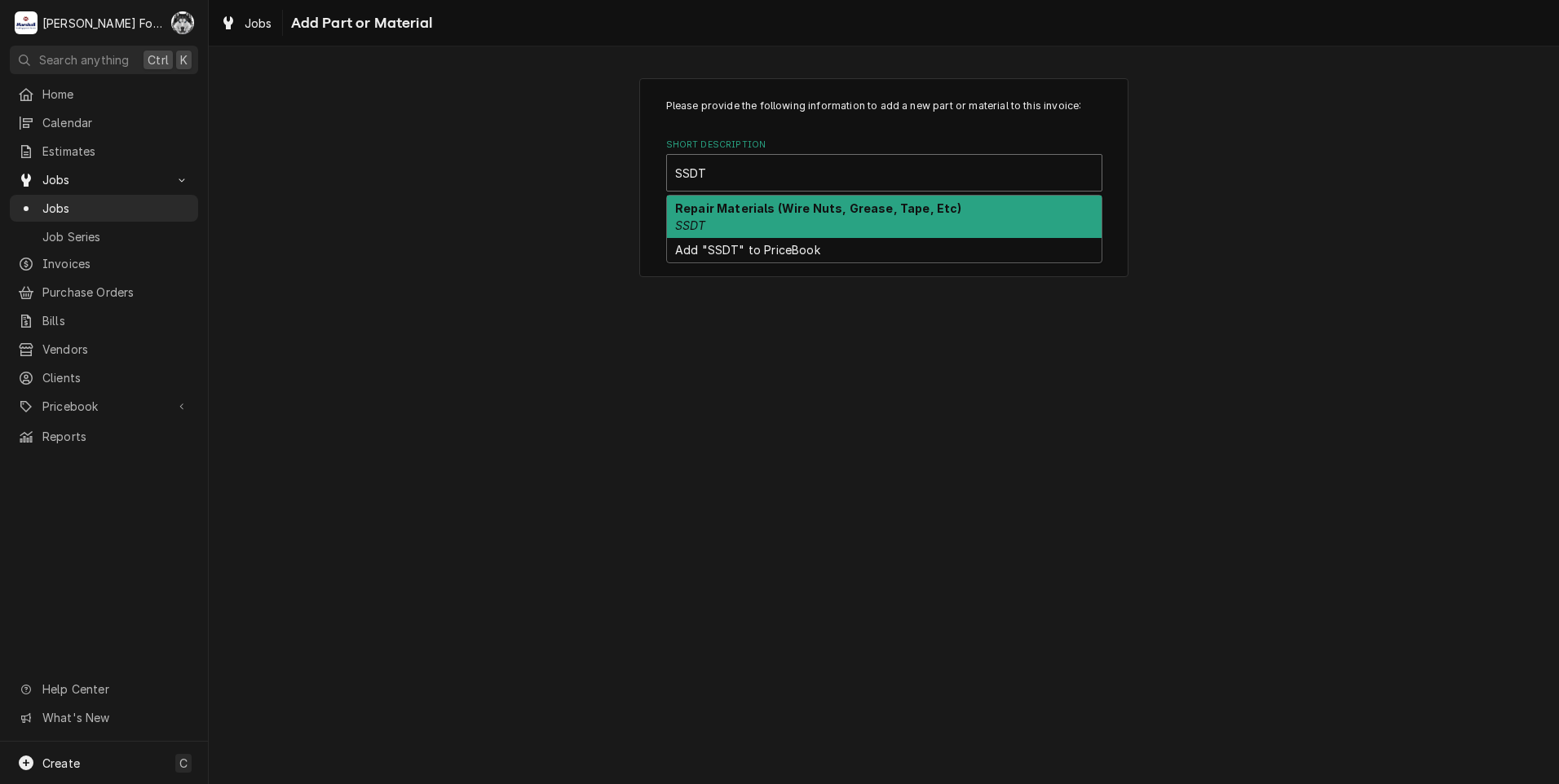
click at [825, 217] on div "Repair Materials (Wire Nuts, Grease, Tape, Etc) SSDT" at bounding box center [884, 216] width 435 height 42
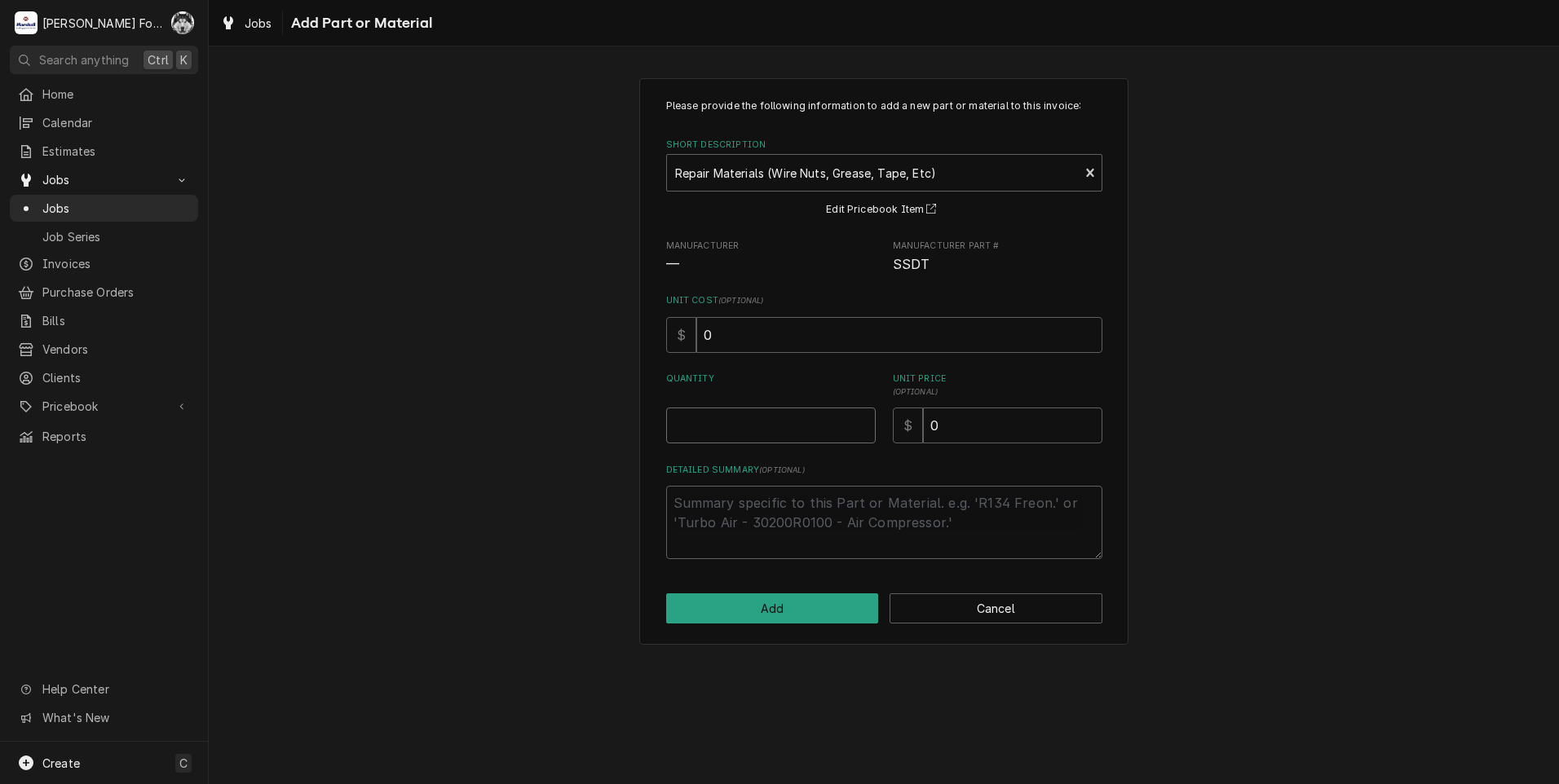
type textarea "x"
type input "0.5"
click at [864, 420] on input "0.5" at bounding box center [771, 426] width 210 height 36
type textarea "x"
type input "1"
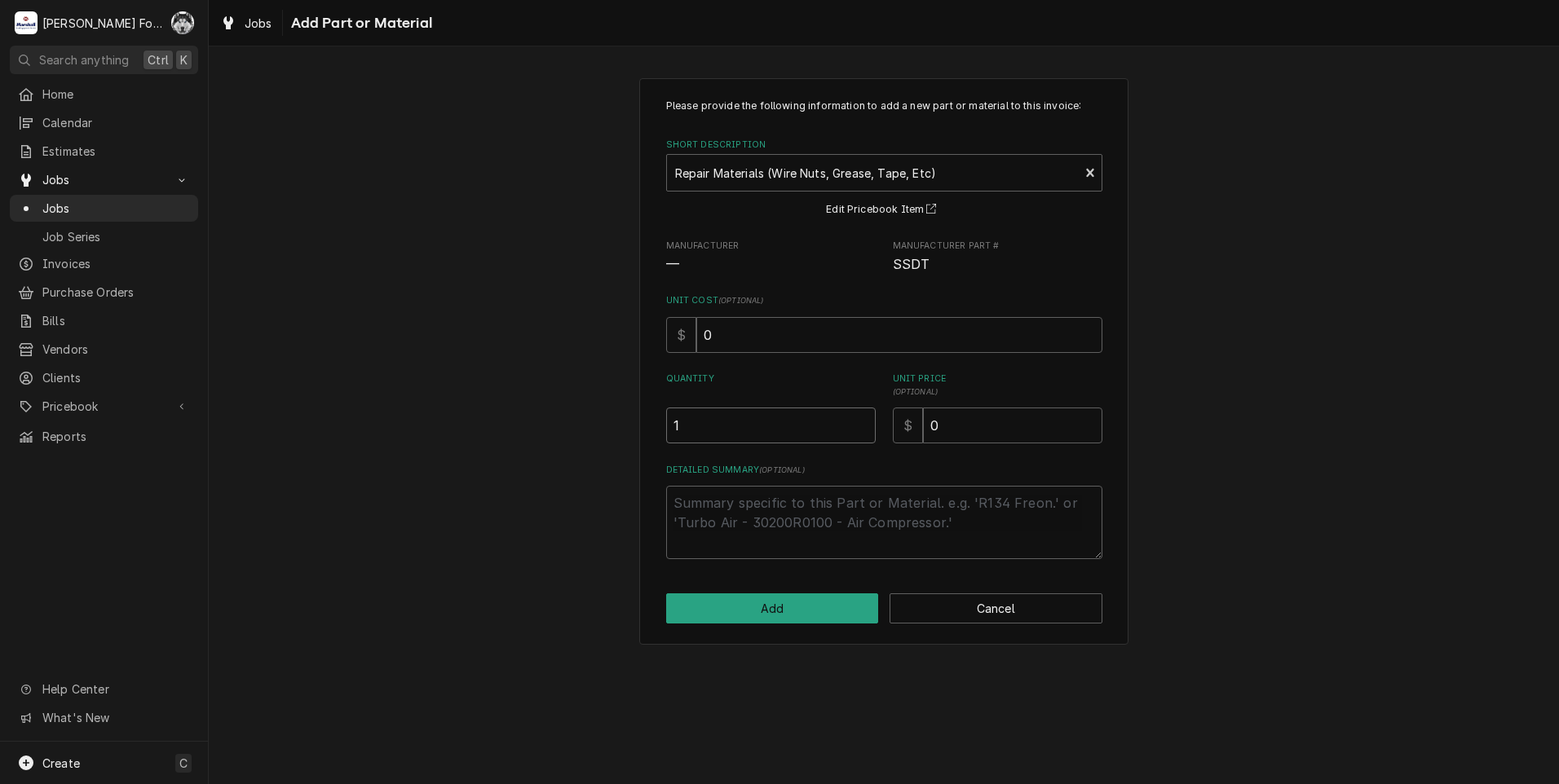
click at [865, 419] on input "1" at bounding box center [771, 426] width 210 height 36
drag, startPoint x: 984, startPoint y: 432, endPoint x: 731, endPoint y: 433, distance: 253.0
click at [742, 432] on div "Quantity 1 Unit Price ( optional ) $ 0" at bounding box center [884, 408] width 436 height 70
type textarea "x"
type input "2"
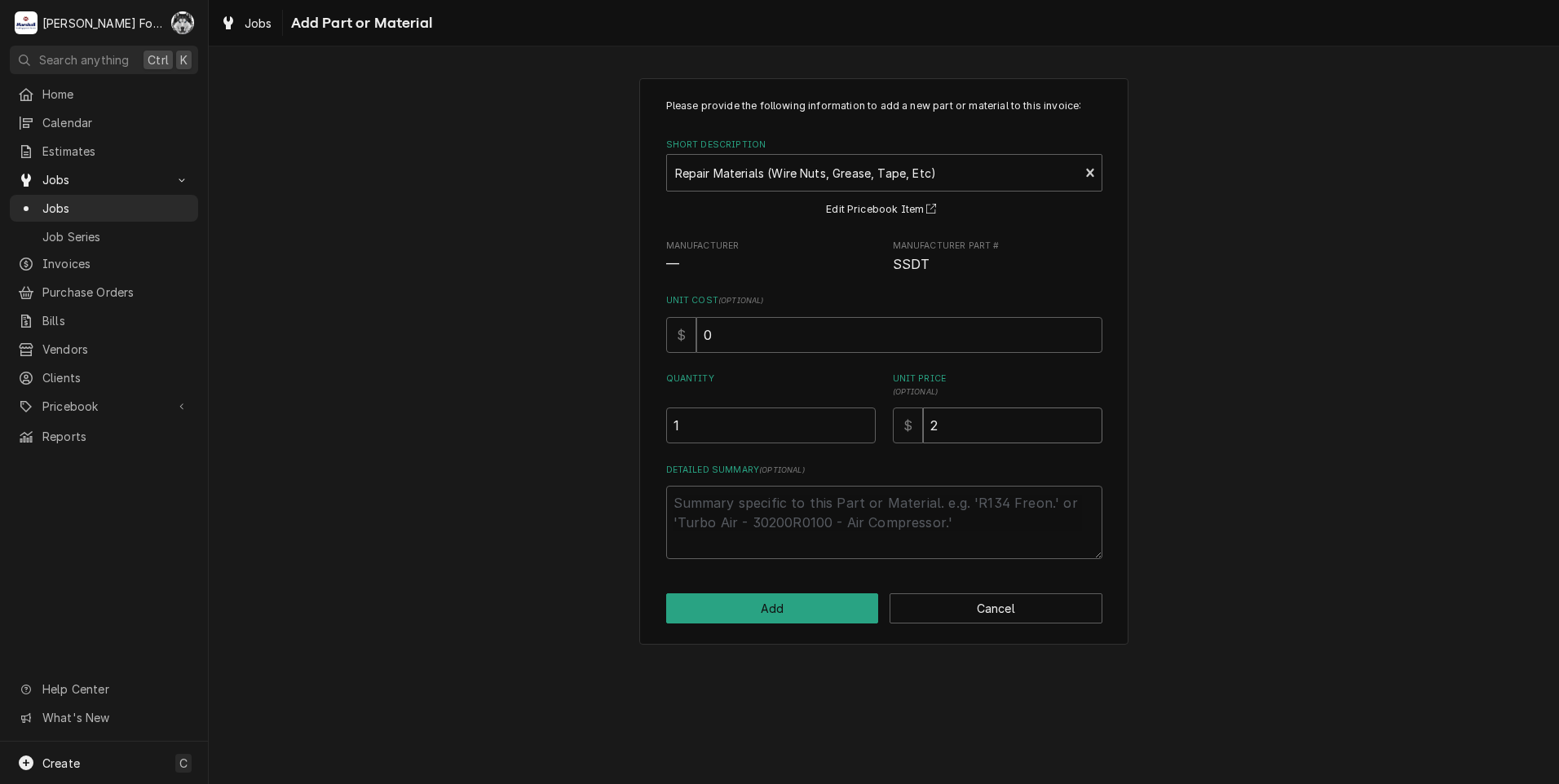
type textarea "x"
type input "20"
drag, startPoint x: 802, startPoint y: 632, endPoint x: 799, endPoint y: 621, distance: 11.4
click at [801, 630] on div "Please provide the following information to add a new part or material to this …" at bounding box center [883, 361] width 489 height 567
click at [799, 621] on button "Add" at bounding box center [772, 609] width 213 height 30
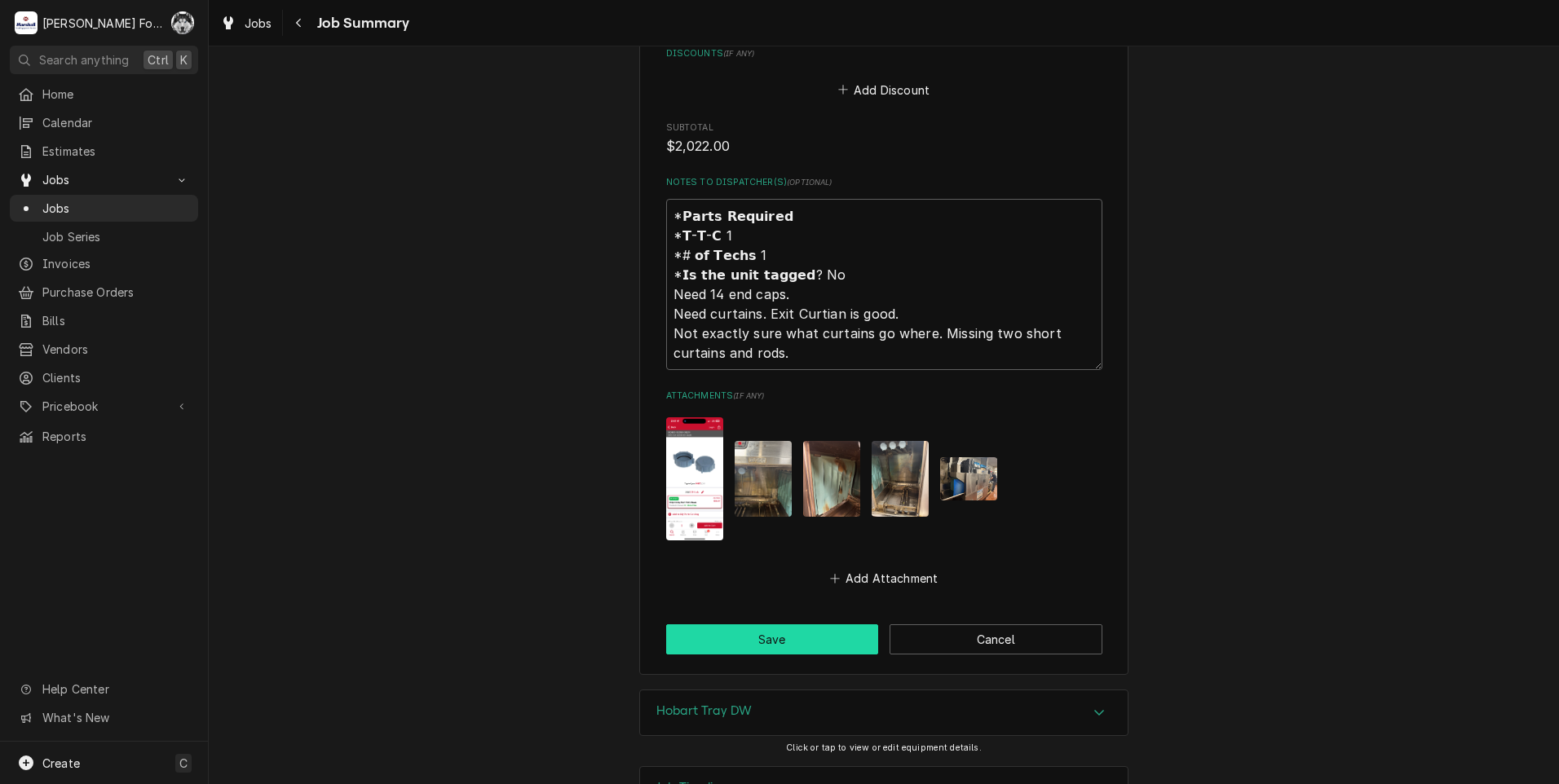
scroll to position [2522, 0]
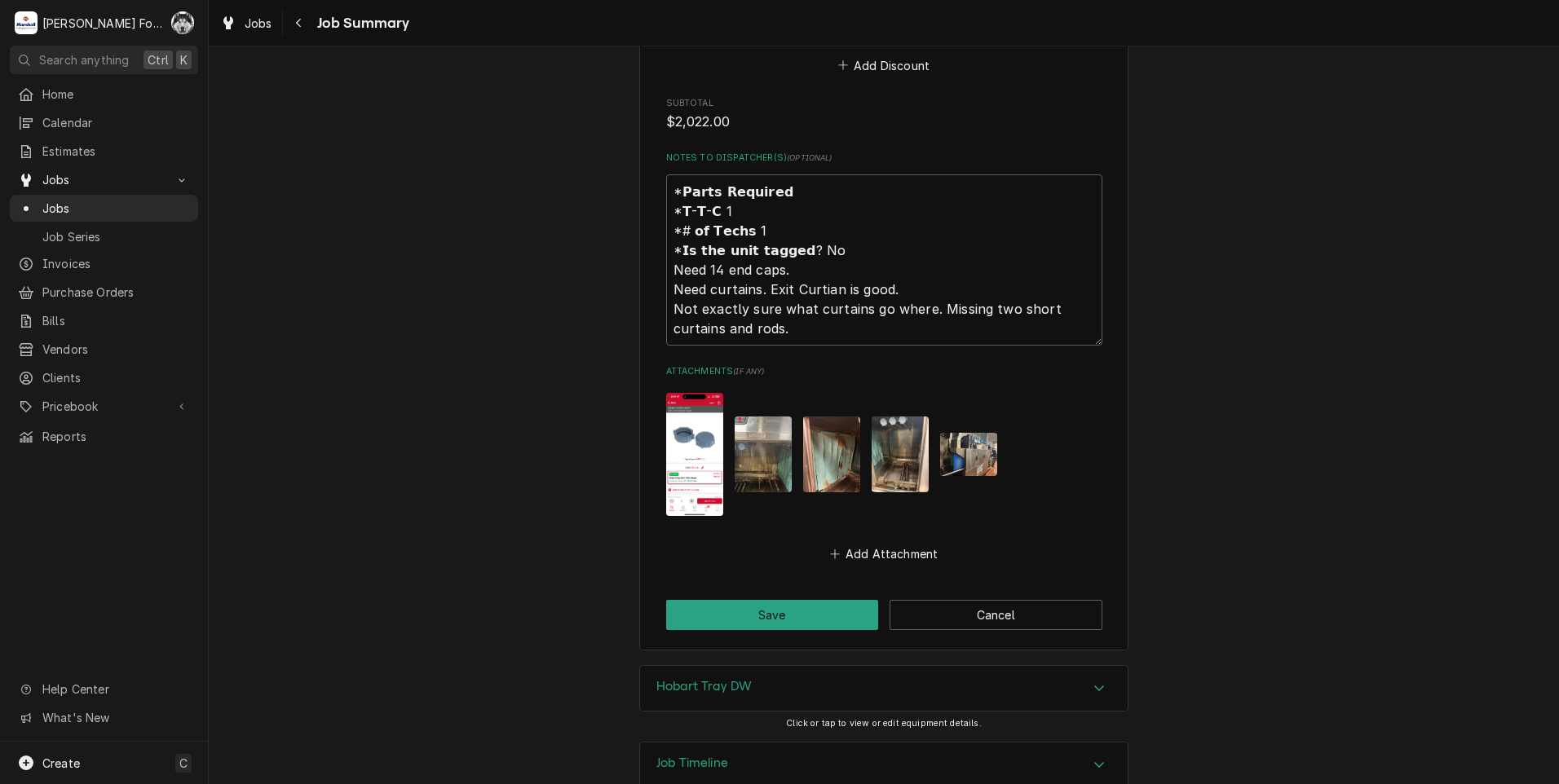
click at [762, 416] on img "Attachments" at bounding box center [763, 454] width 57 height 76
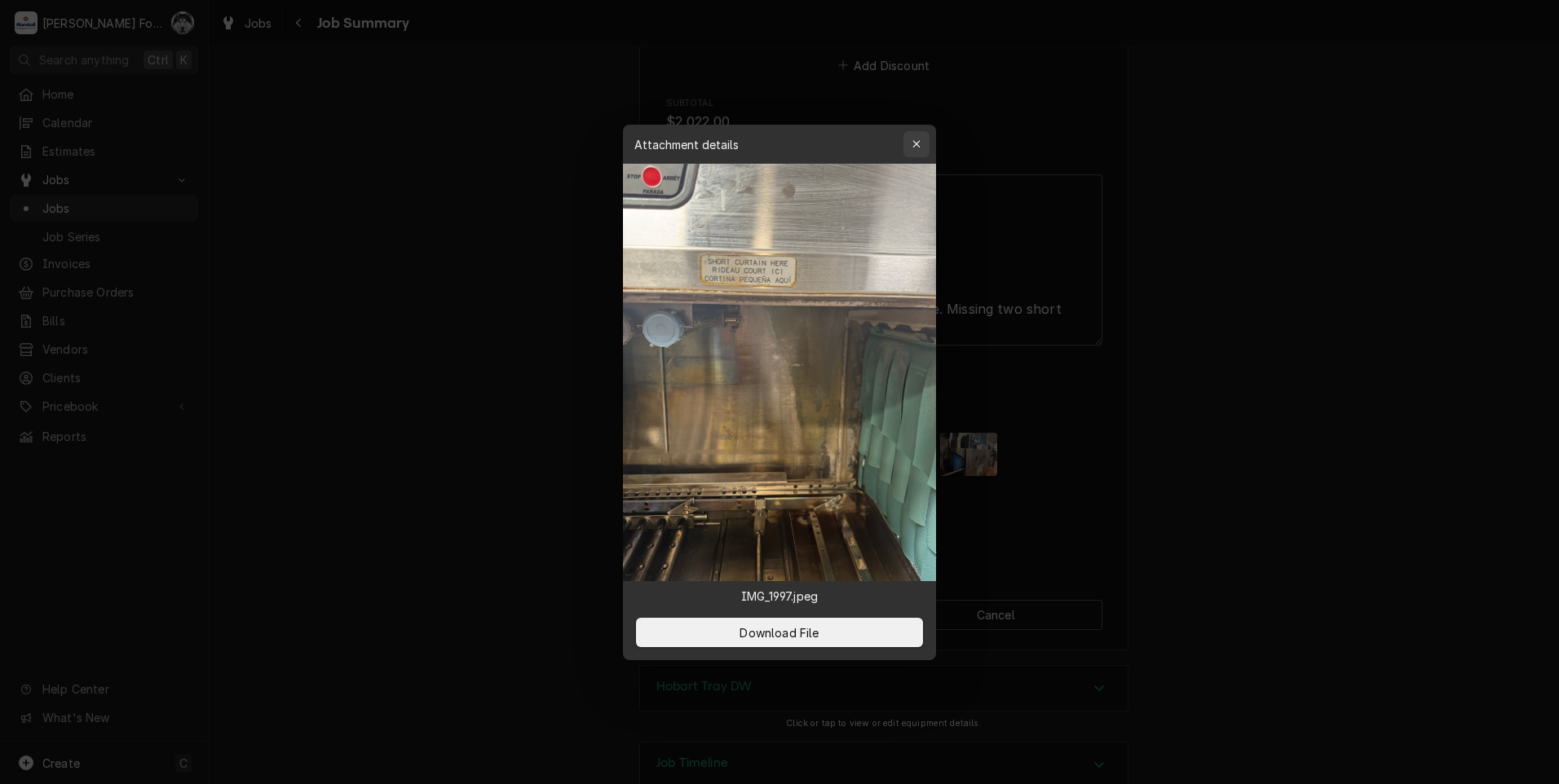
click at [918, 138] on icon "button" at bounding box center [916, 144] width 9 height 11
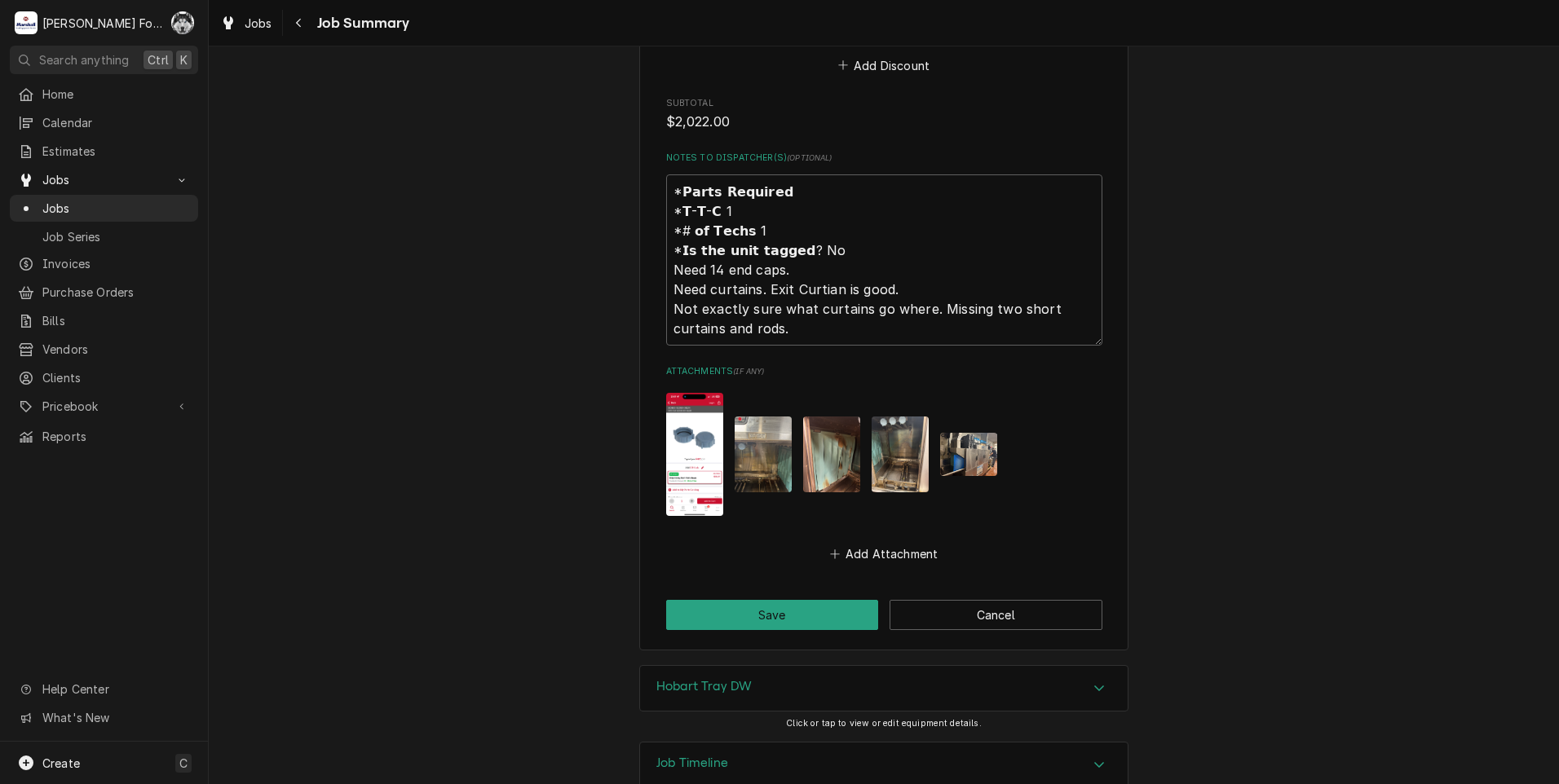
click at [835, 422] on img "Attachments" at bounding box center [832, 454] width 57 height 76
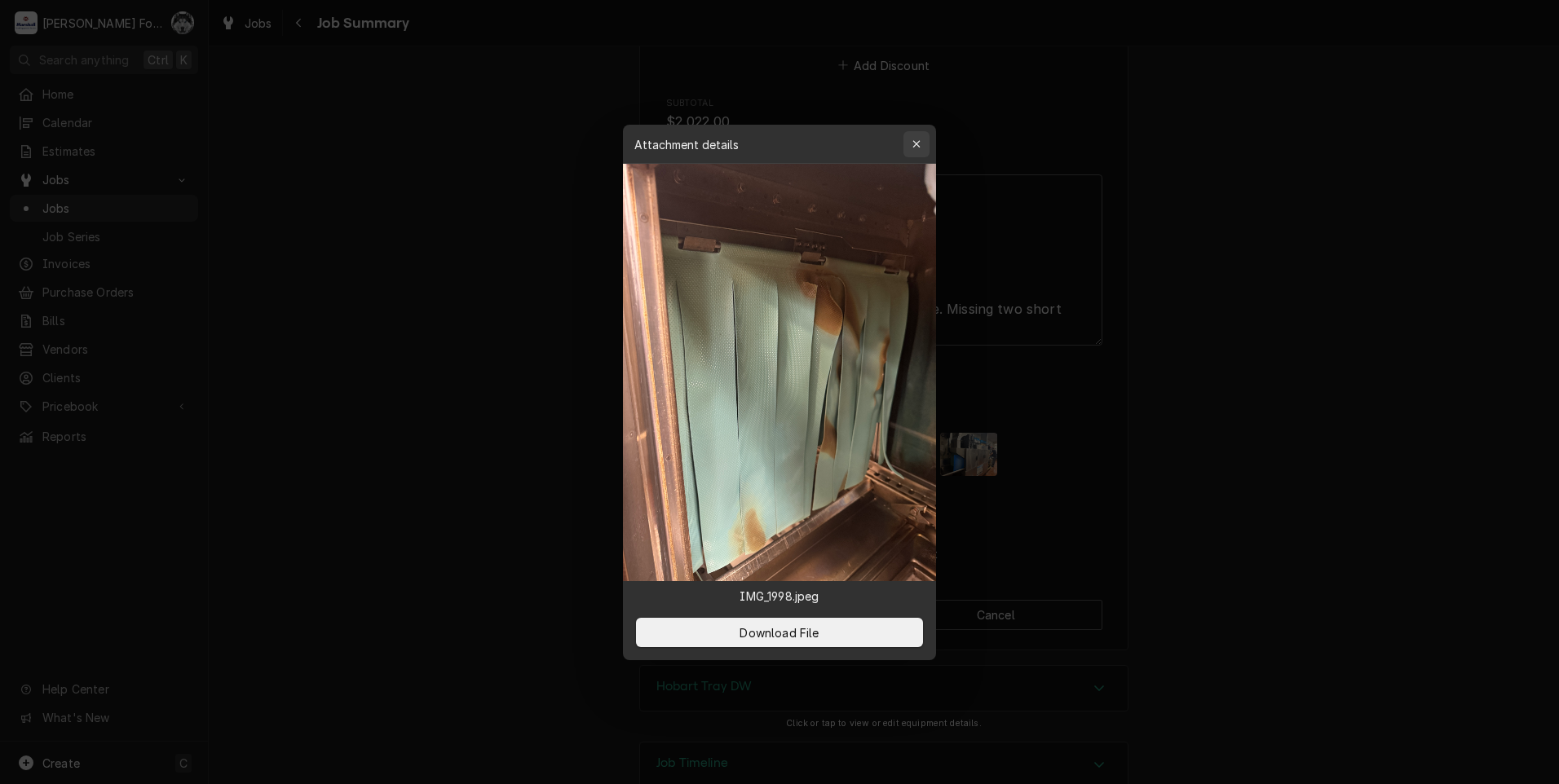
click at [925, 148] on button "button" at bounding box center [916, 144] width 26 height 26
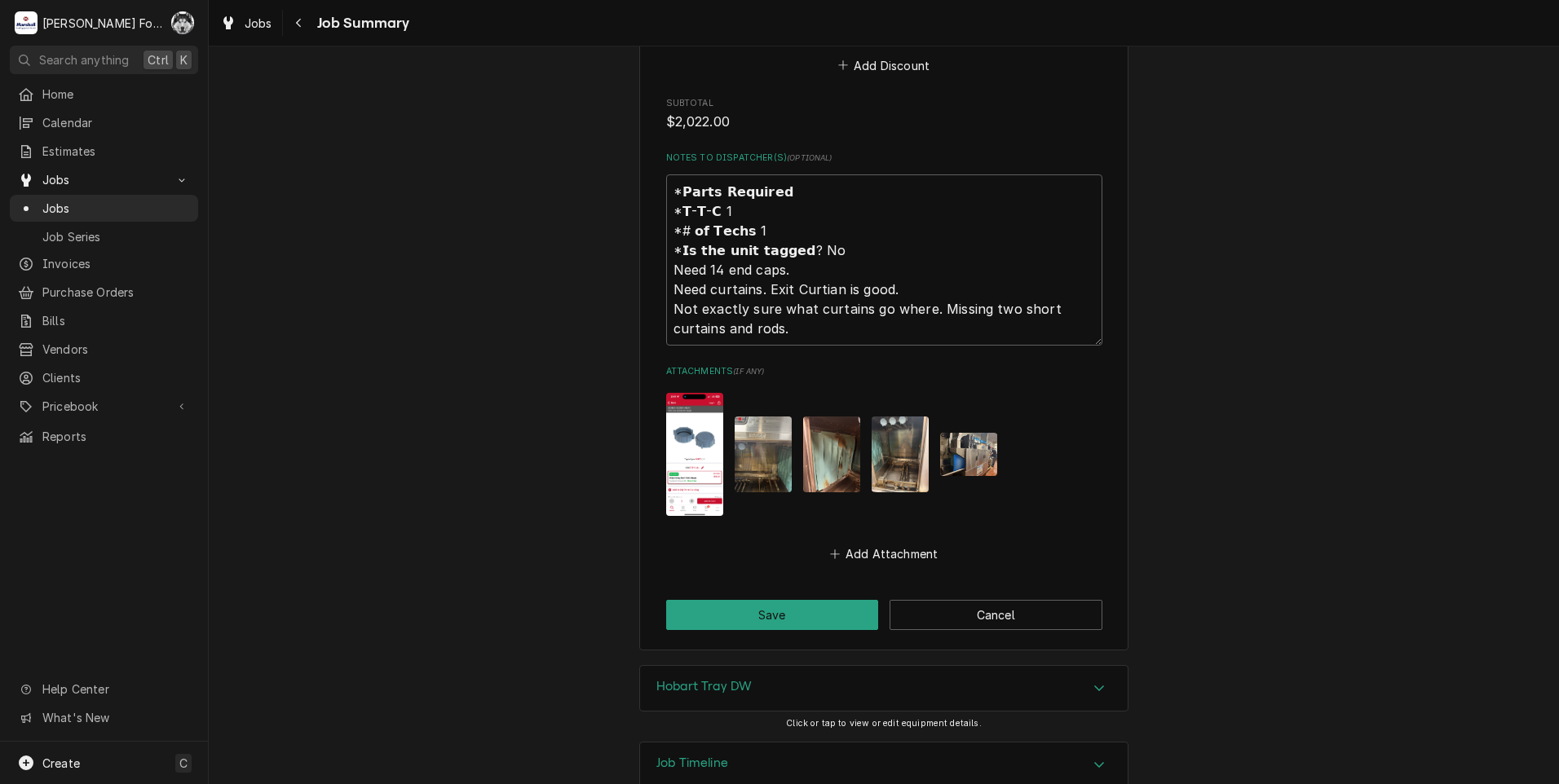
click at [899, 424] on img "Attachments" at bounding box center [901, 454] width 57 height 76
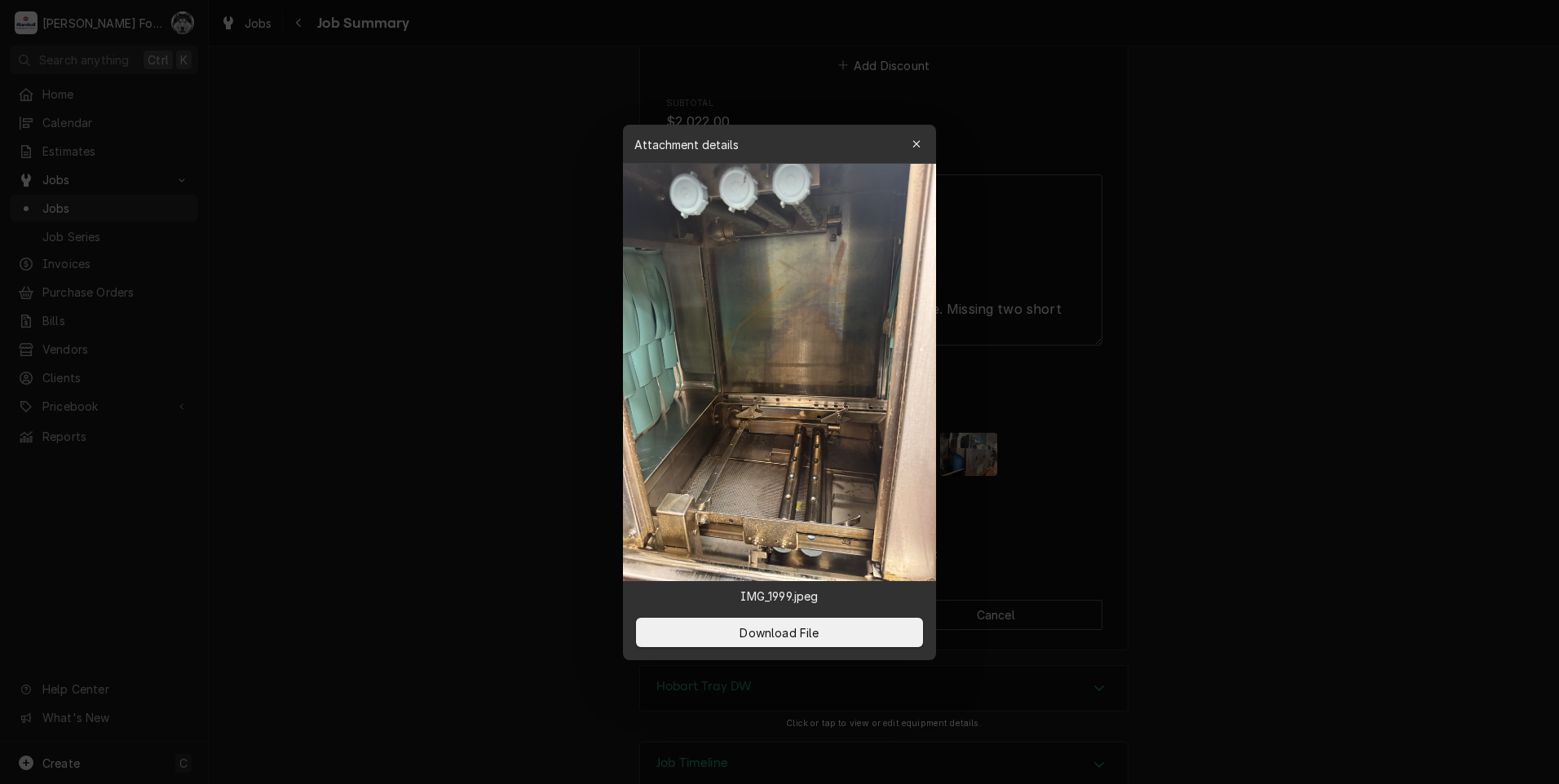
click at [913, 148] on icon "button" at bounding box center [916, 144] width 9 height 11
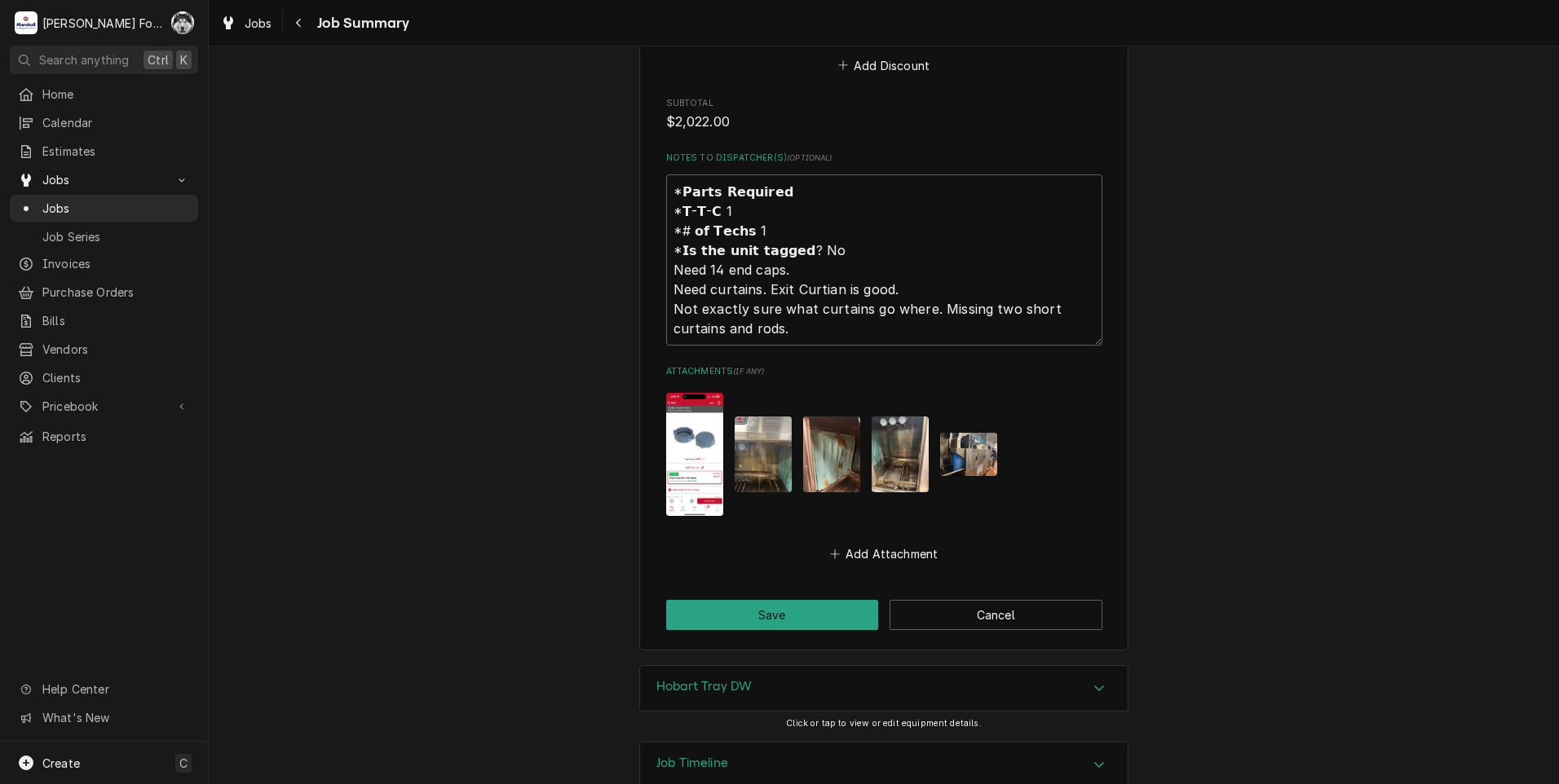
click at [961, 432] on img "Attachments" at bounding box center [969, 453] width 57 height 43
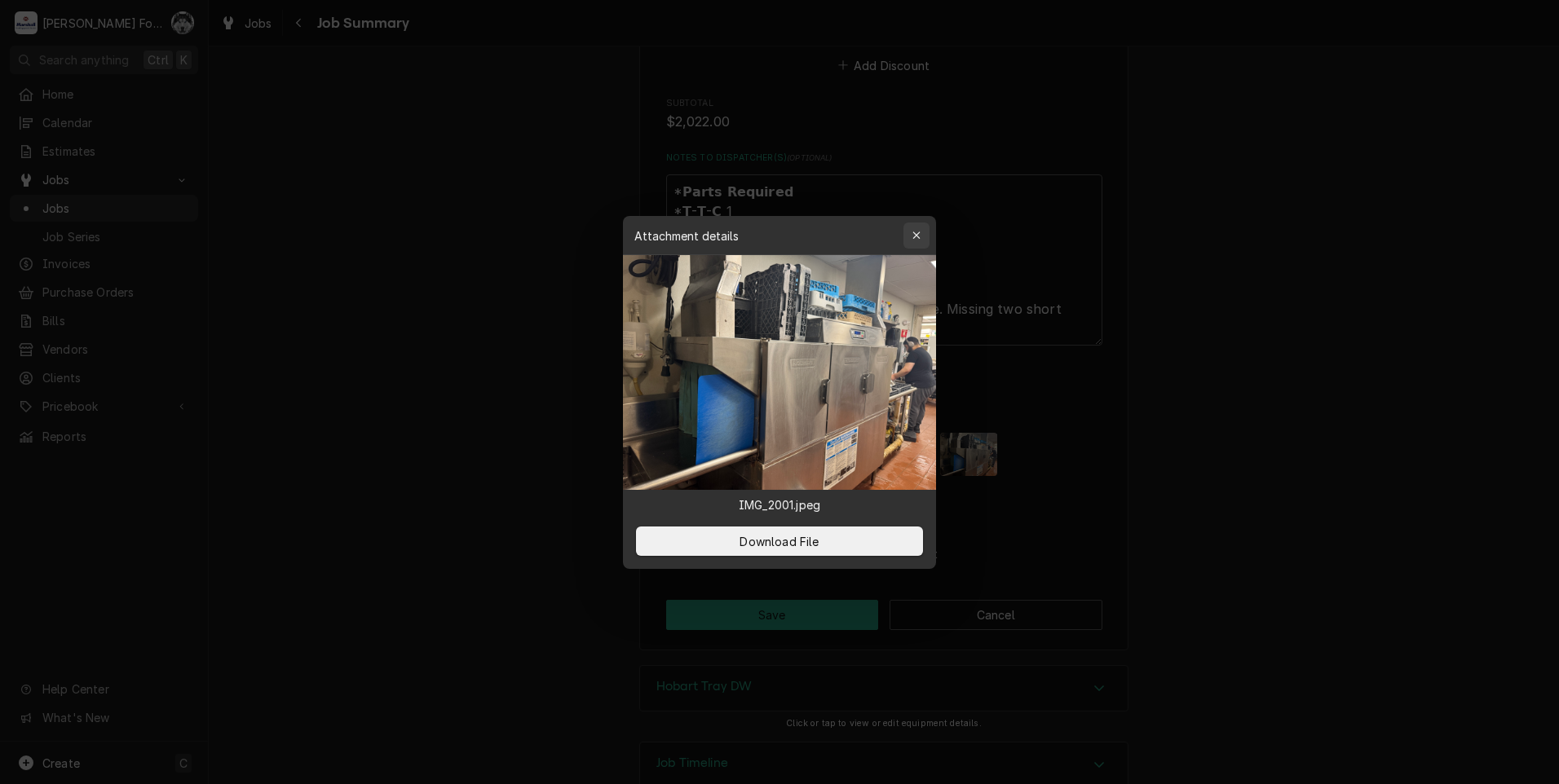
click at [919, 236] on icon "button" at bounding box center [916, 235] width 9 height 11
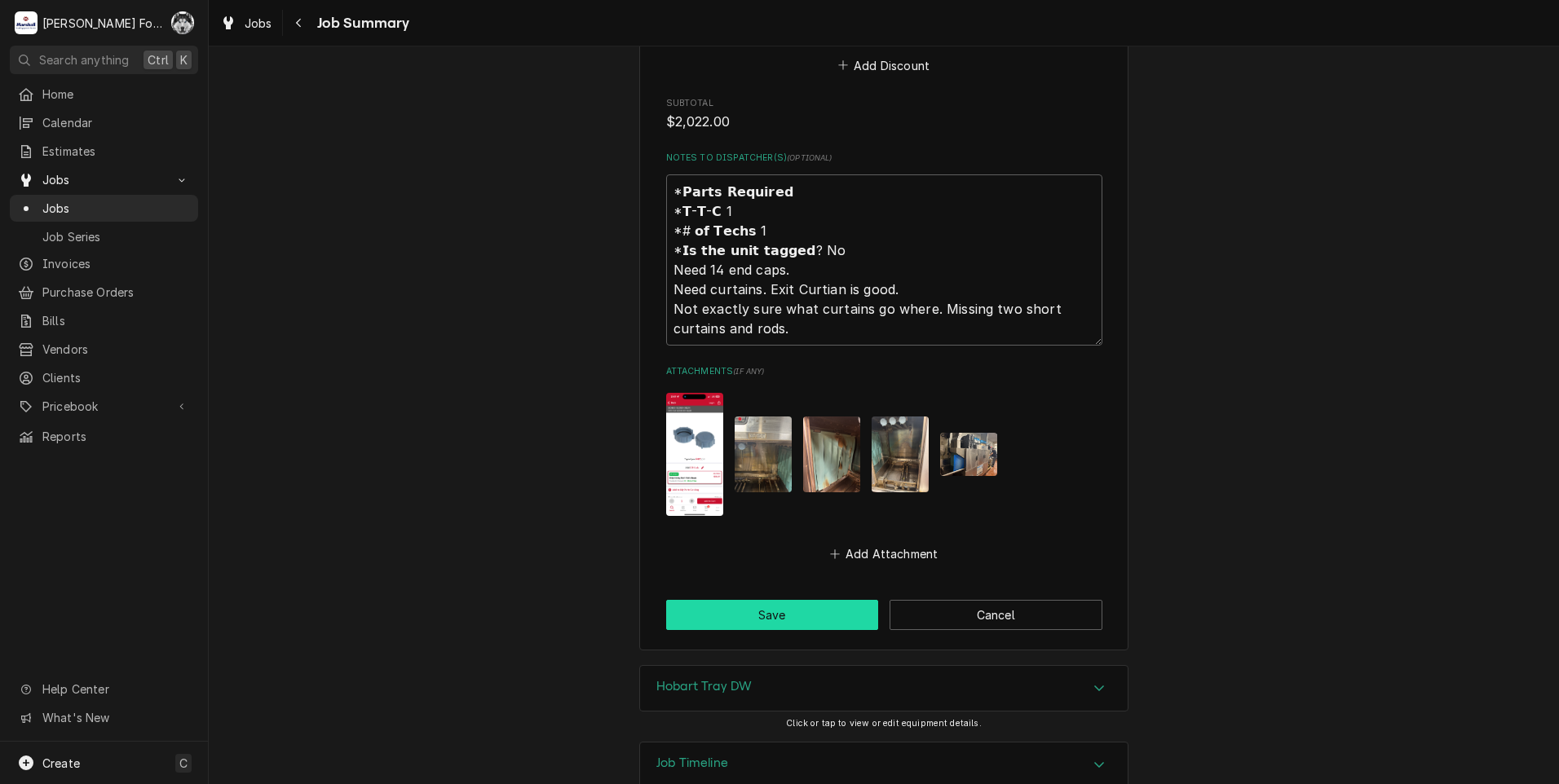
click at [782, 600] on button "Save" at bounding box center [772, 615] width 213 height 30
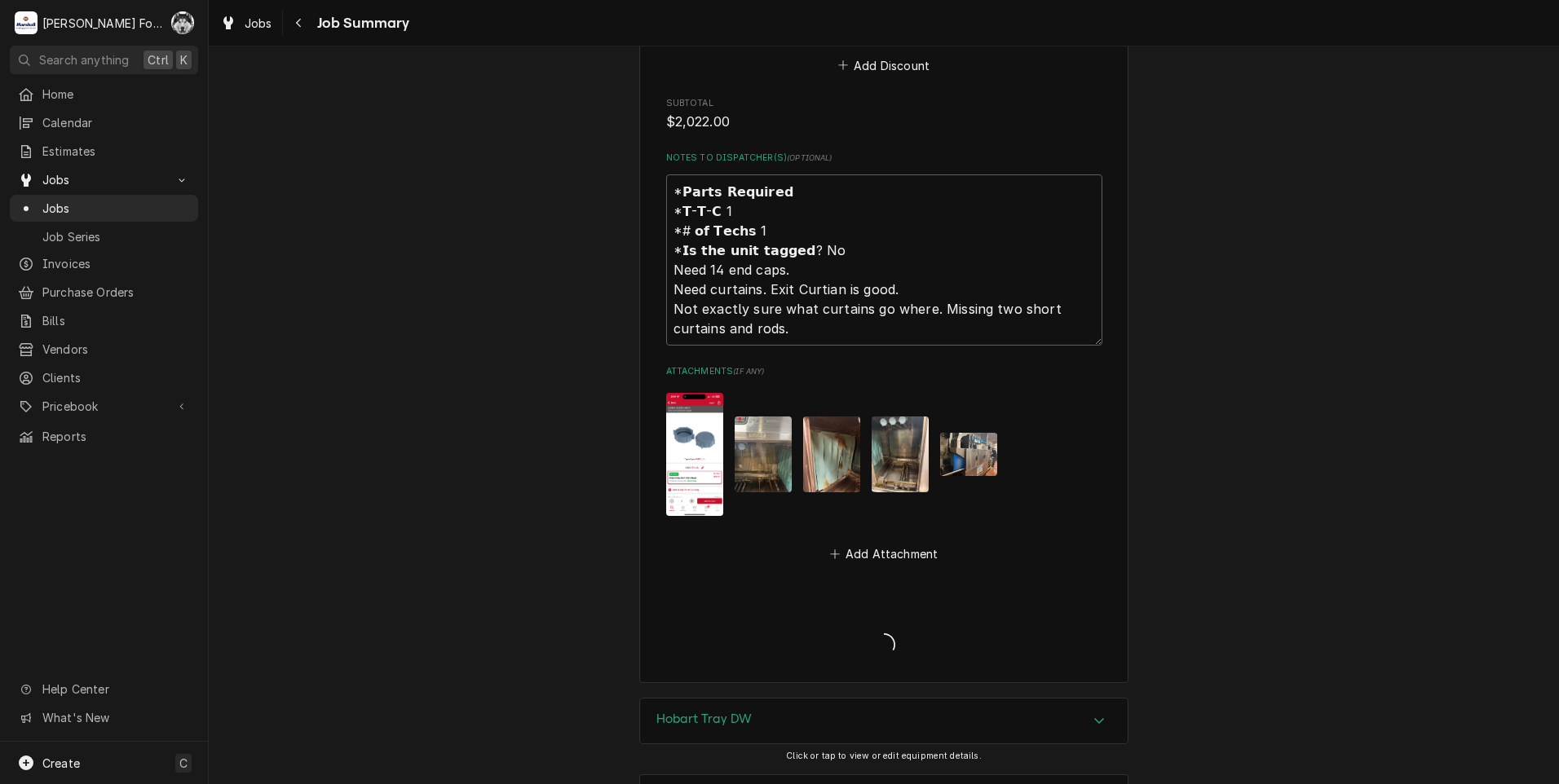
type textarea "x"
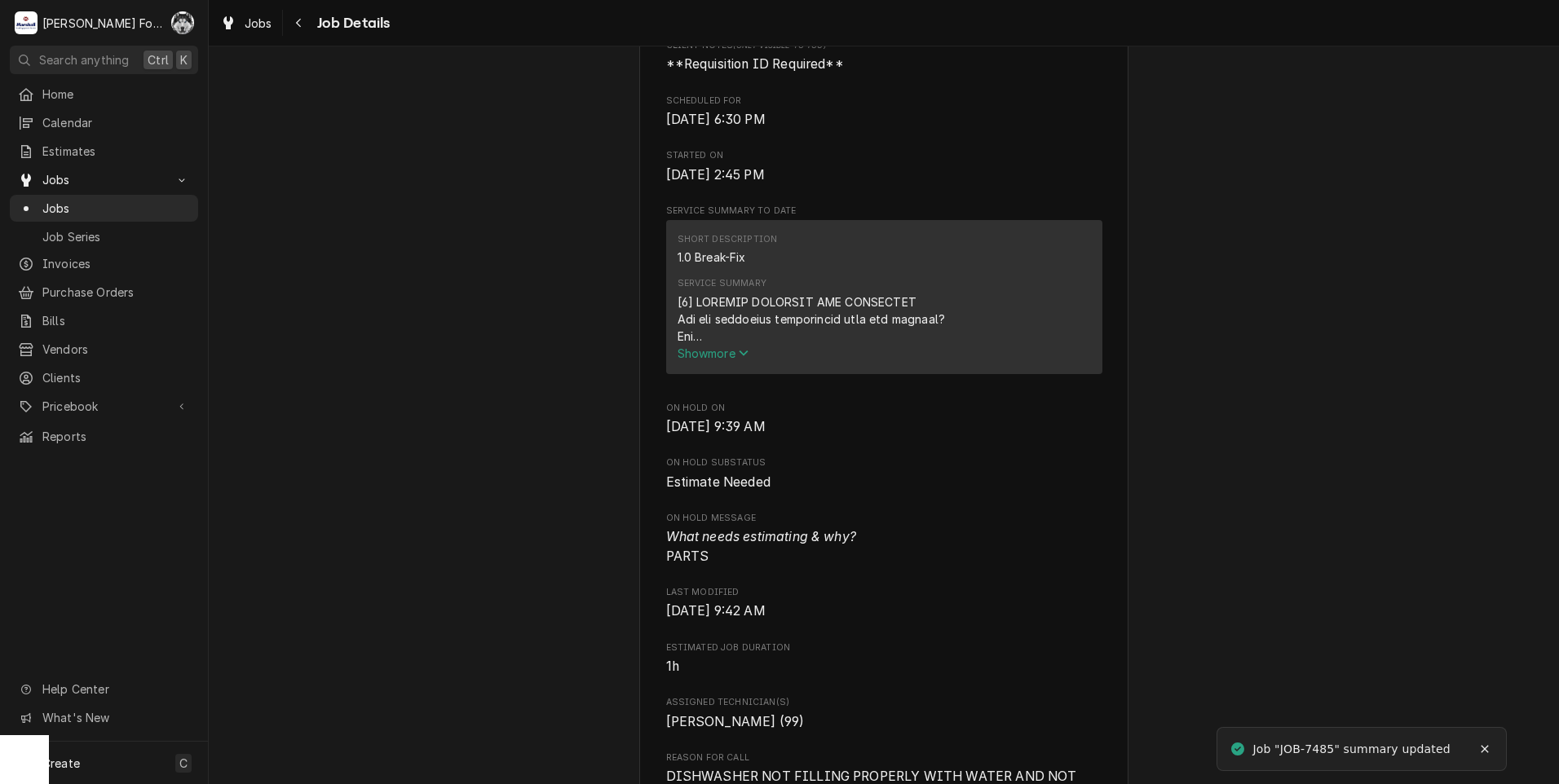
scroll to position [1358, 0]
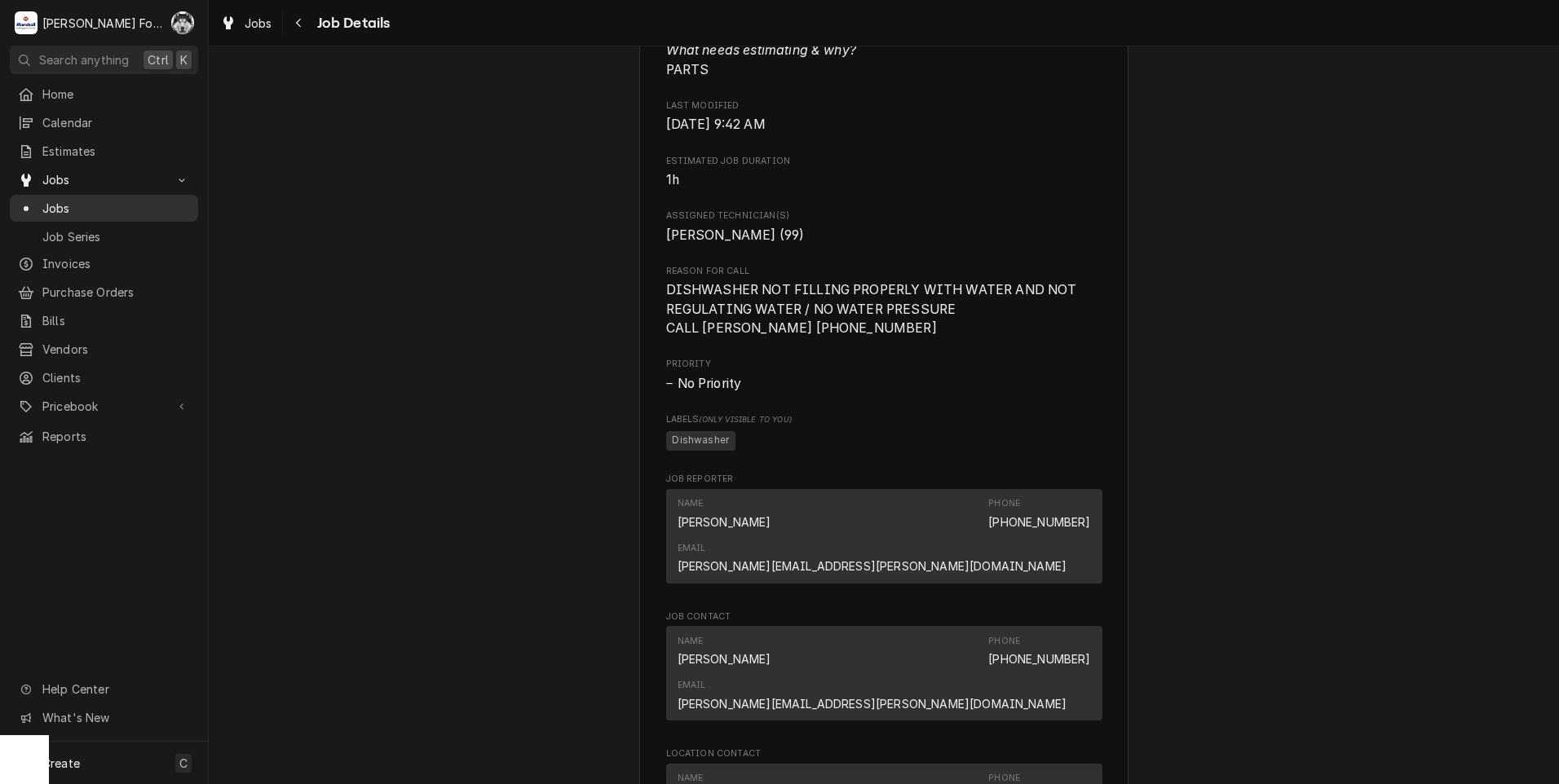
click at [63, 200] on span "Jobs" at bounding box center [115, 209] width 148 height 17
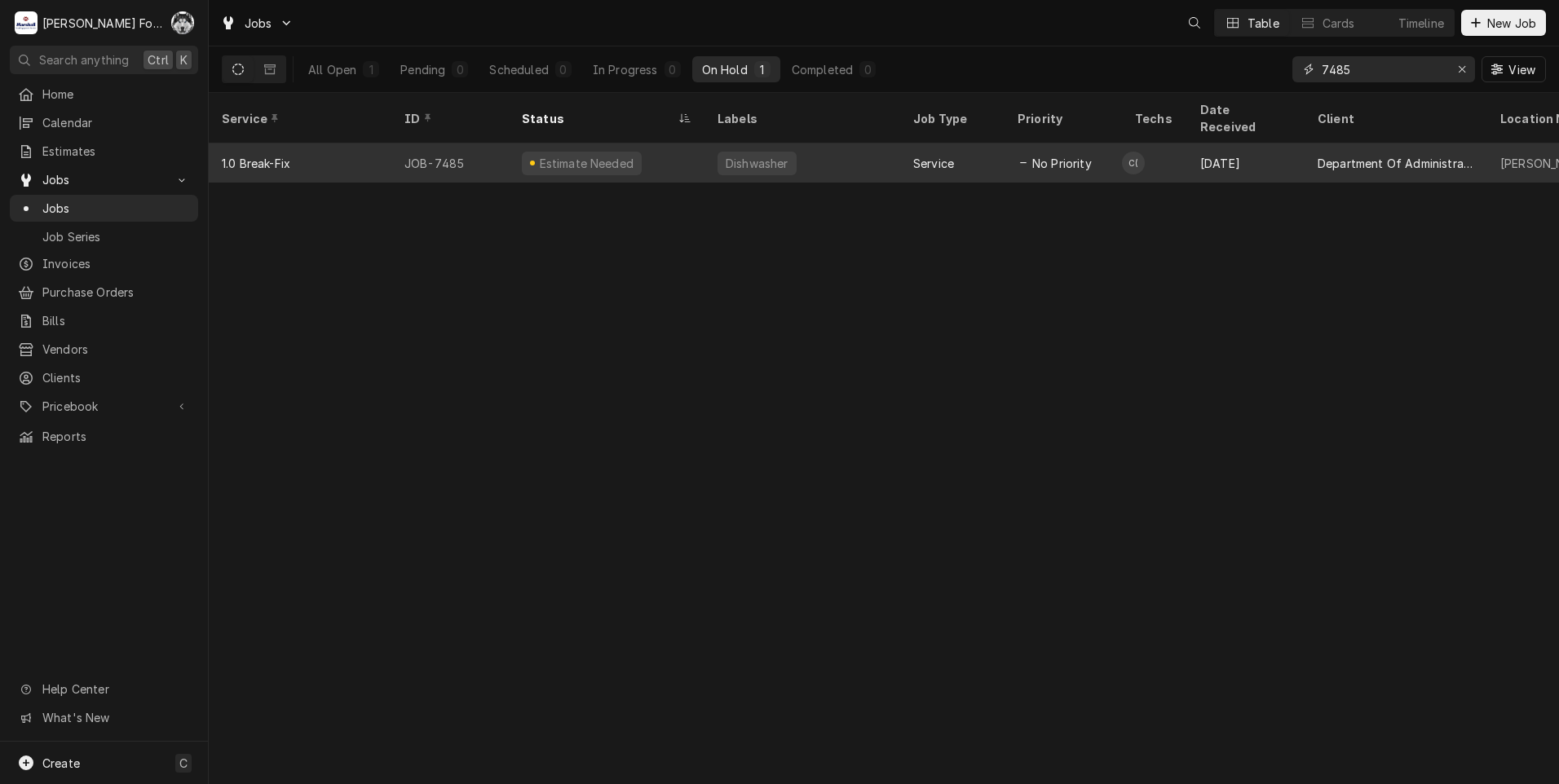
drag, startPoint x: 1380, startPoint y: 74, endPoint x: 903, endPoint y: 152, distance: 483.3
click at [903, 152] on div "Jobs Table Cards Timeline New Job All Open 1 Pending 0 Scheduled 0 In Progress …" at bounding box center [883, 392] width 1350 height 784
type input "7453"
click at [748, 155] on div "Steamer" at bounding box center [748, 164] width 49 height 17
click at [747, 155] on div "Steamer" at bounding box center [748, 164] width 49 height 17
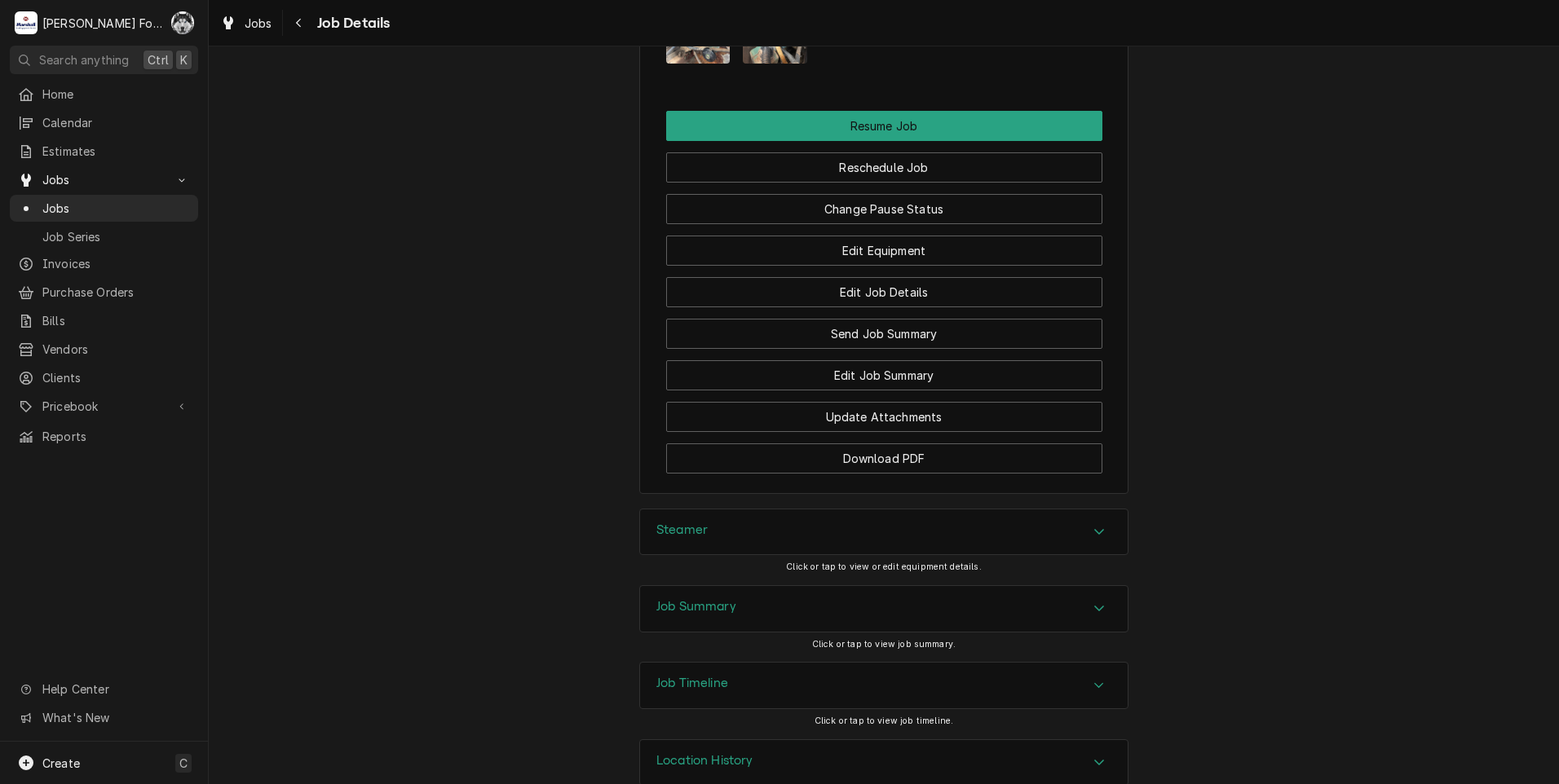
scroll to position [1996, 0]
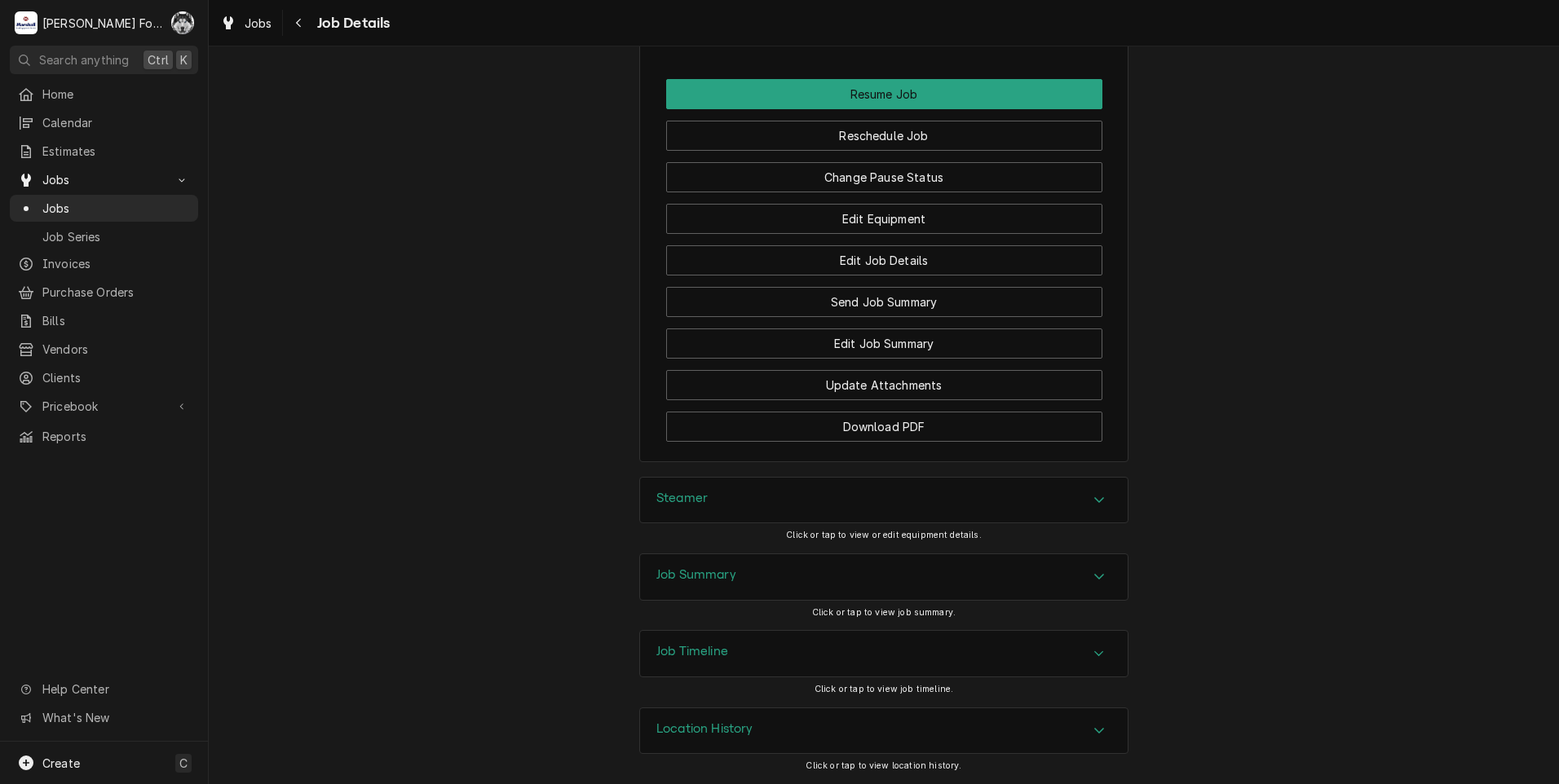
click at [761, 505] on div "Steamer" at bounding box center [884, 500] width 488 height 46
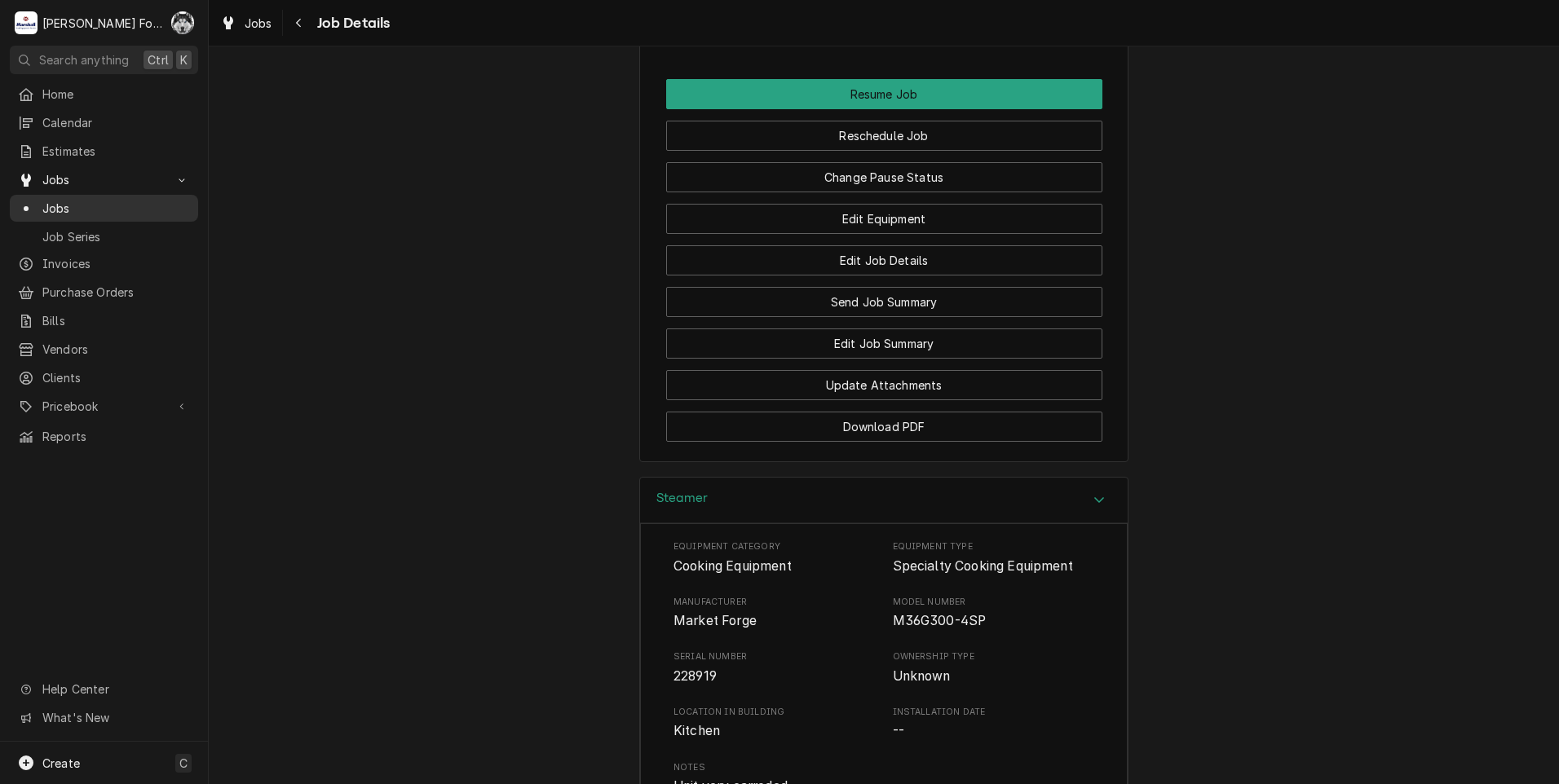
click at [63, 200] on span "Jobs" at bounding box center [115, 209] width 148 height 17
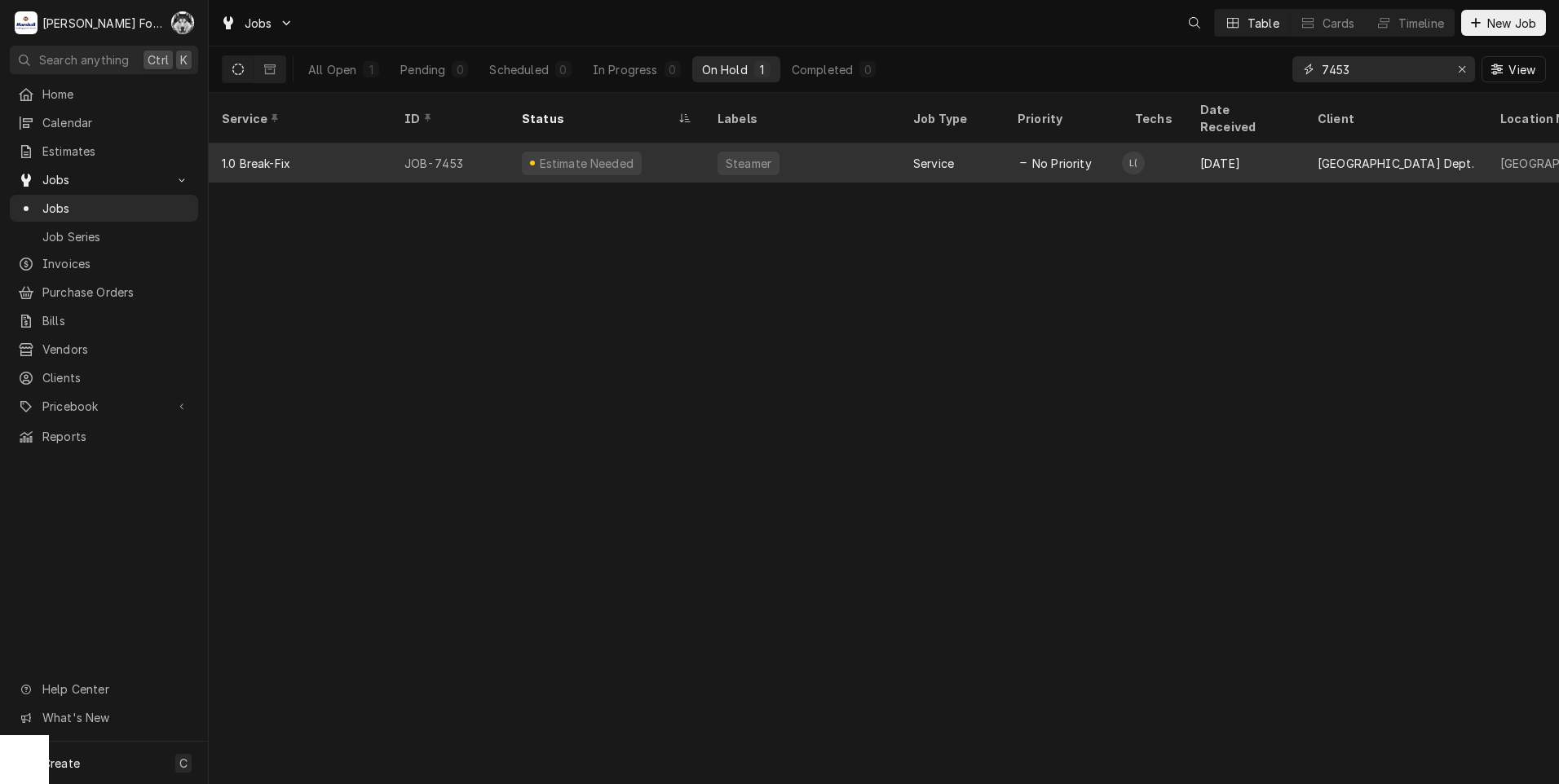
drag, startPoint x: 1368, startPoint y: 71, endPoint x: 1181, endPoint y: 144, distance: 200.7
click at [1181, 144] on div "Jobs Table Cards Timeline New Job All Open 1 Pending 0 Scheduled 0 In Progress …" at bounding box center [883, 392] width 1350 height 784
type input "7065"
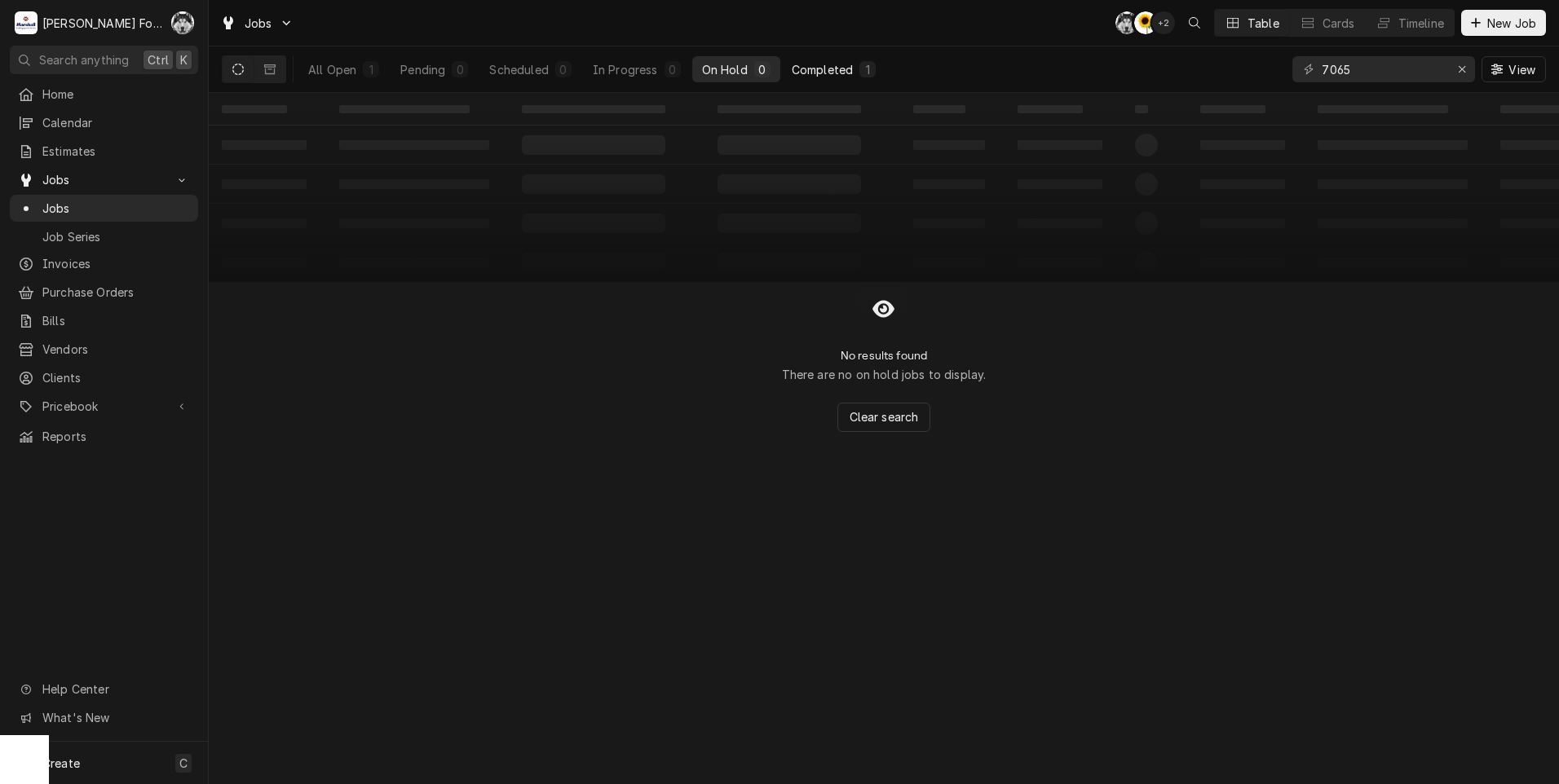
click at [814, 61] on div "Completed" at bounding box center [822, 70] width 61 height 17
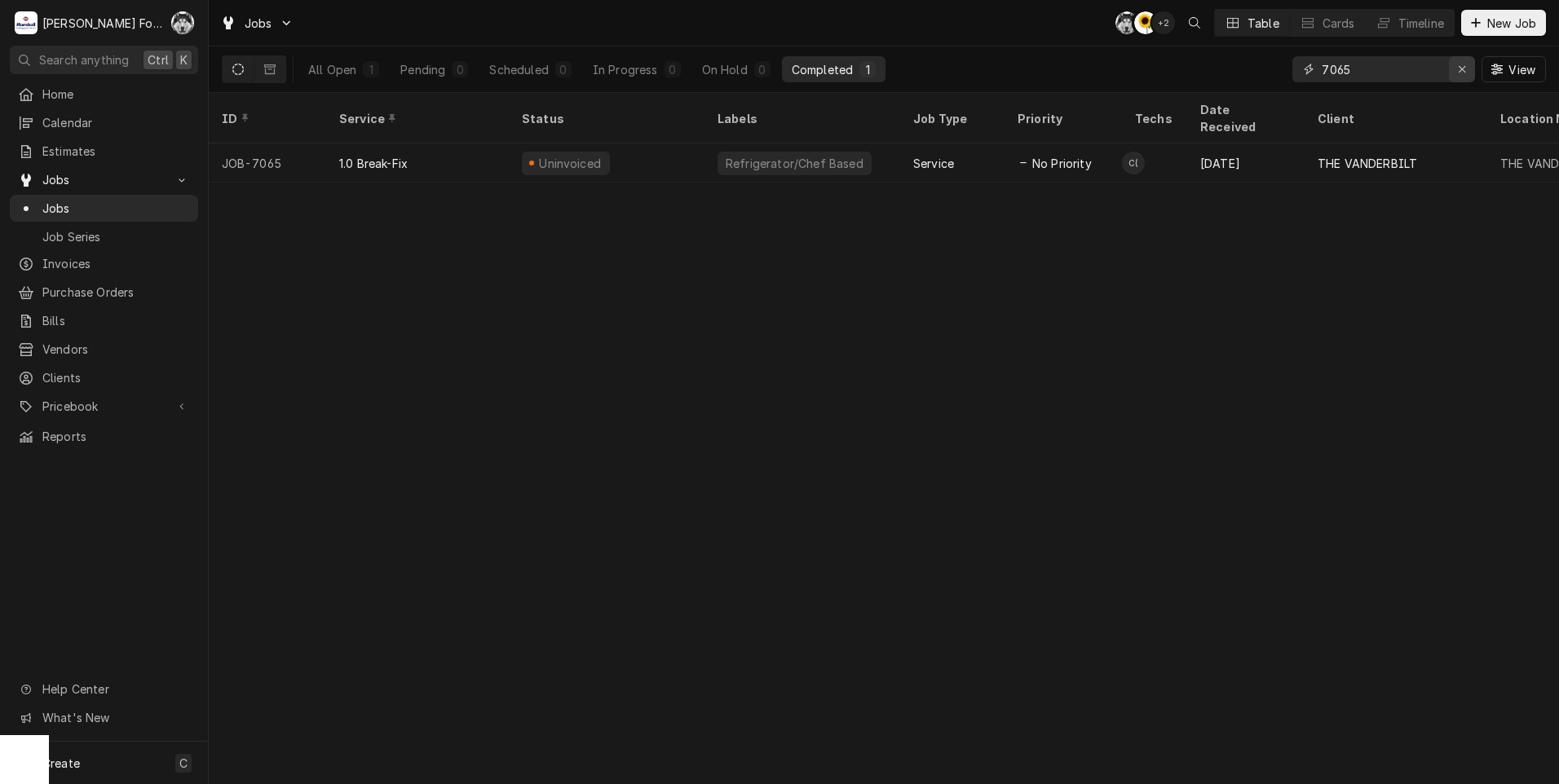
click at [1461, 66] on icon "Erase input" at bounding box center [1462, 70] width 9 height 11
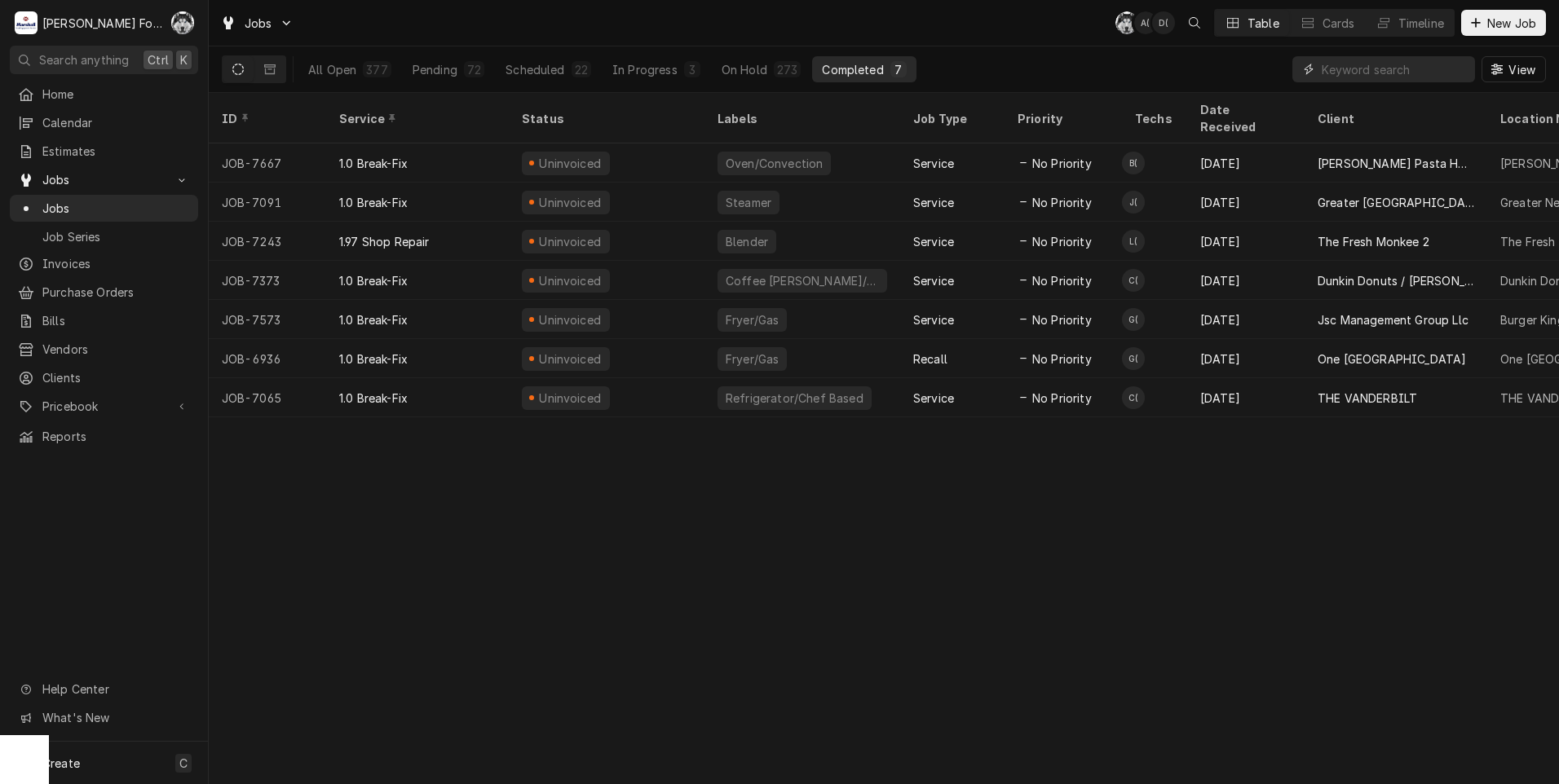
click at [1415, 70] on input "Dynamic Content Wrapper" at bounding box center [1394, 69] width 145 height 26
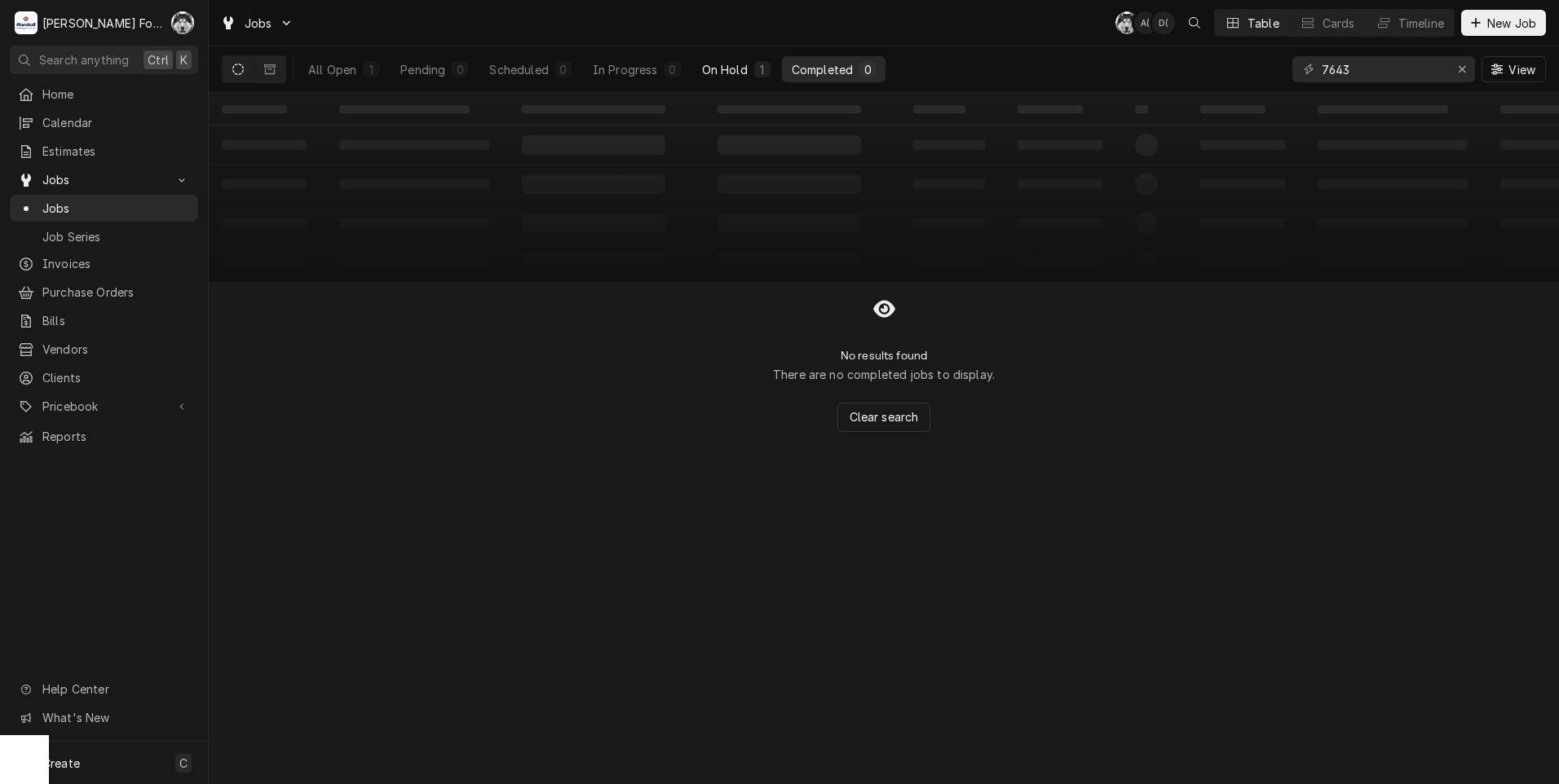
click at [704, 73] on div "On Hold" at bounding box center [725, 70] width 46 height 17
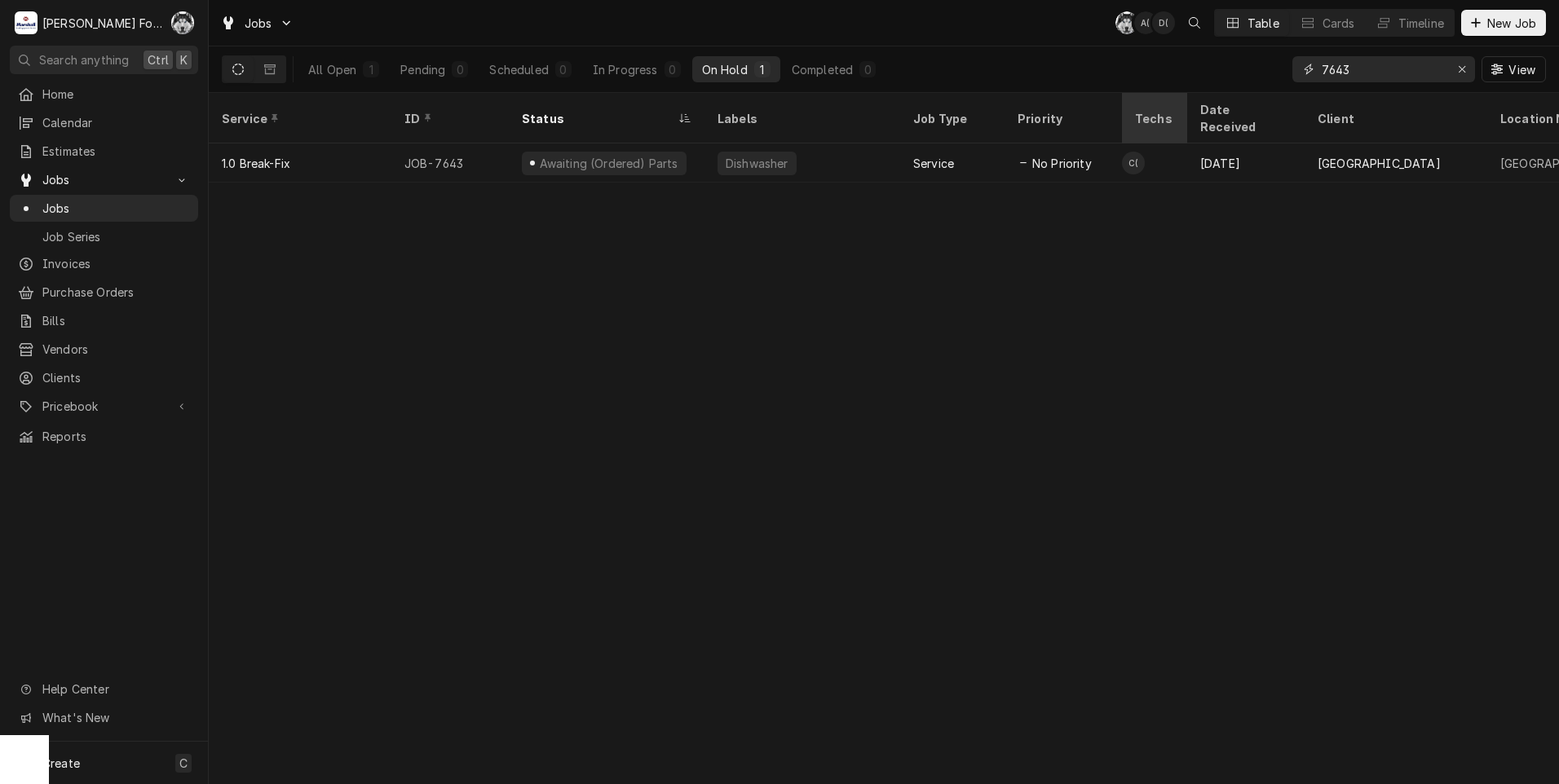
drag, startPoint x: 1360, startPoint y: 65, endPoint x: 1183, endPoint y: 94, distance: 179.4
click at [1183, 94] on div "Jobs C( A( D( Table Cards Timeline New Job All Open 1 Pending 0 Scheduled 0 In …" at bounding box center [883, 392] width 1350 height 784
type input "7660"
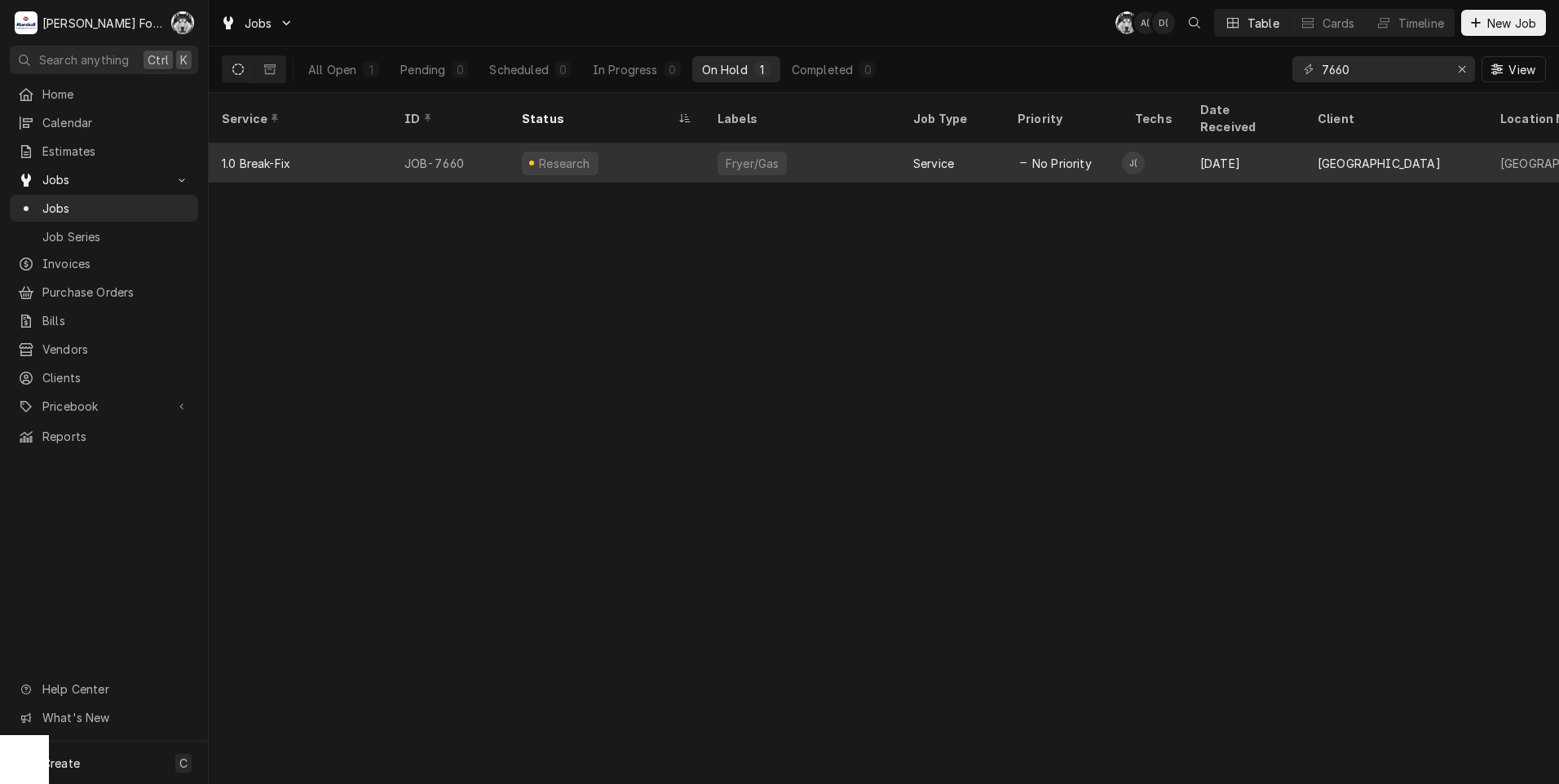
click at [822, 144] on div "Fryer/Gas" at bounding box center [801, 163] width 195 height 39
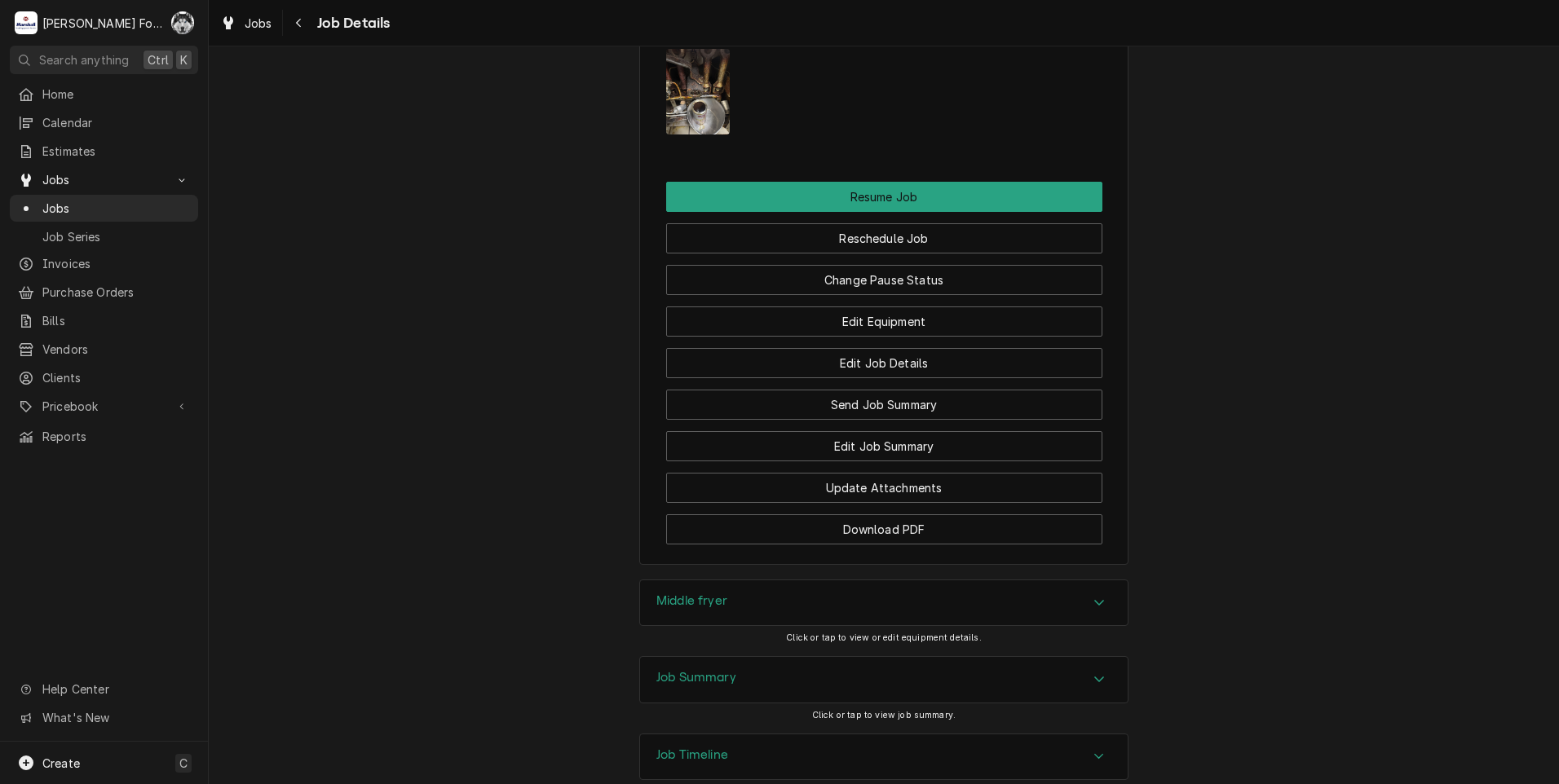
scroll to position [2023, 0]
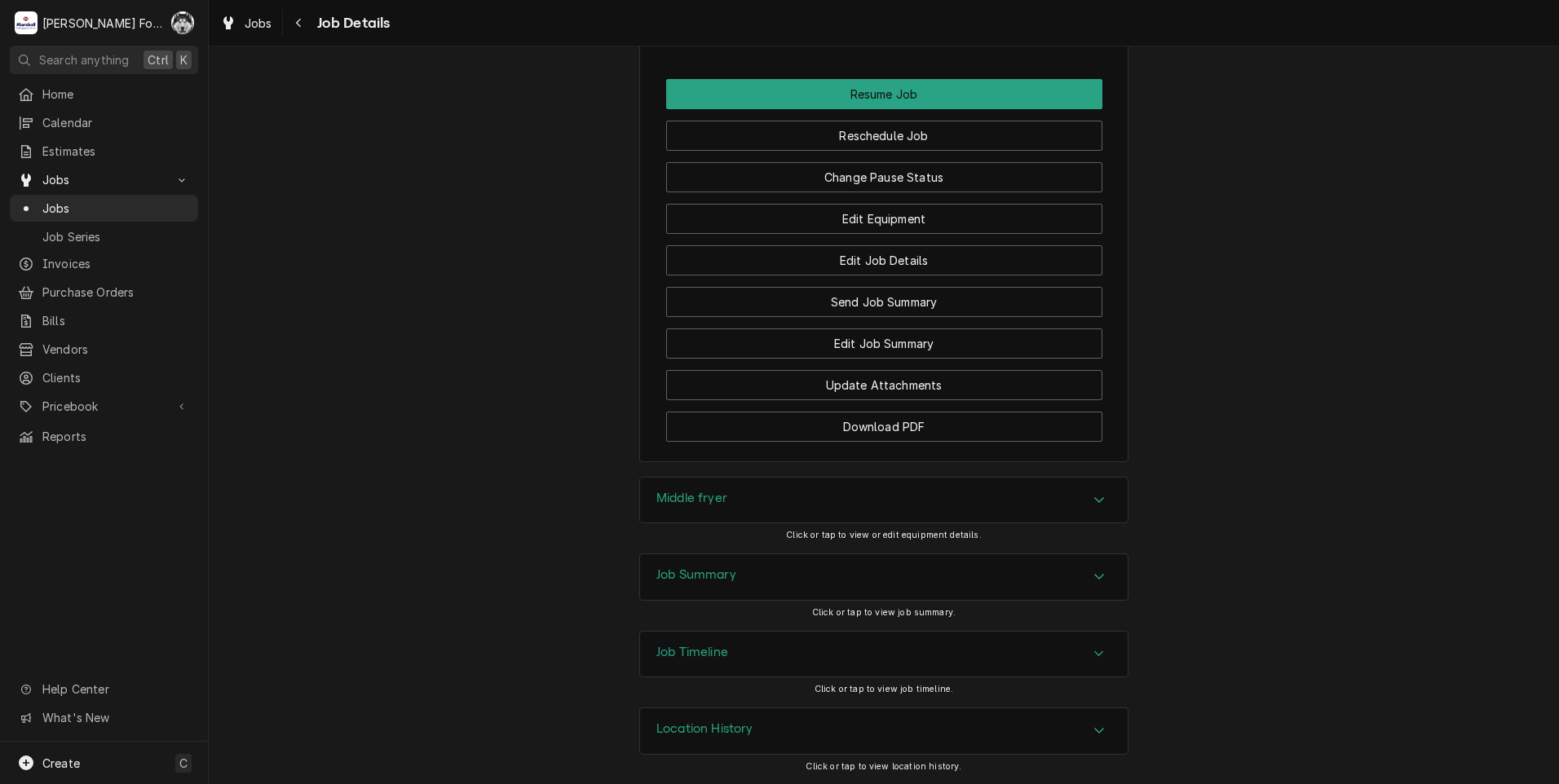
click at [724, 502] on div "Middle fryer" at bounding box center [884, 500] width 488 height 46
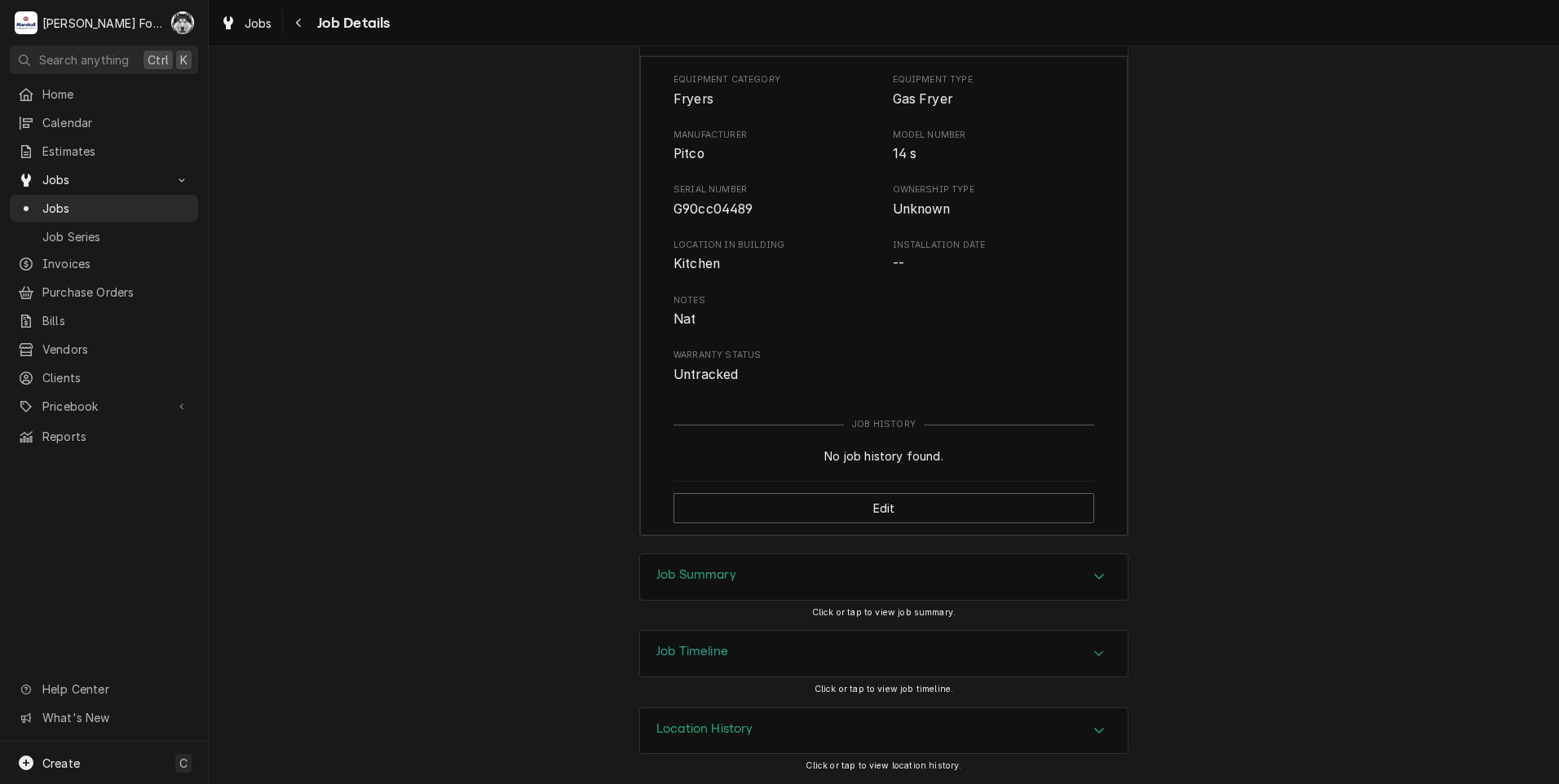
scroll to position [2491, 0]
click at [799, 542] on div "Middle fryer Equipment Category Fryers Equipment Type Gas Fryer Manufacturer Pi…" at bounding box center [883, 281] width 489 height 544
click at [797, 564] on div "Job Summary" at bounding box center [884, 577] width 488 height 46
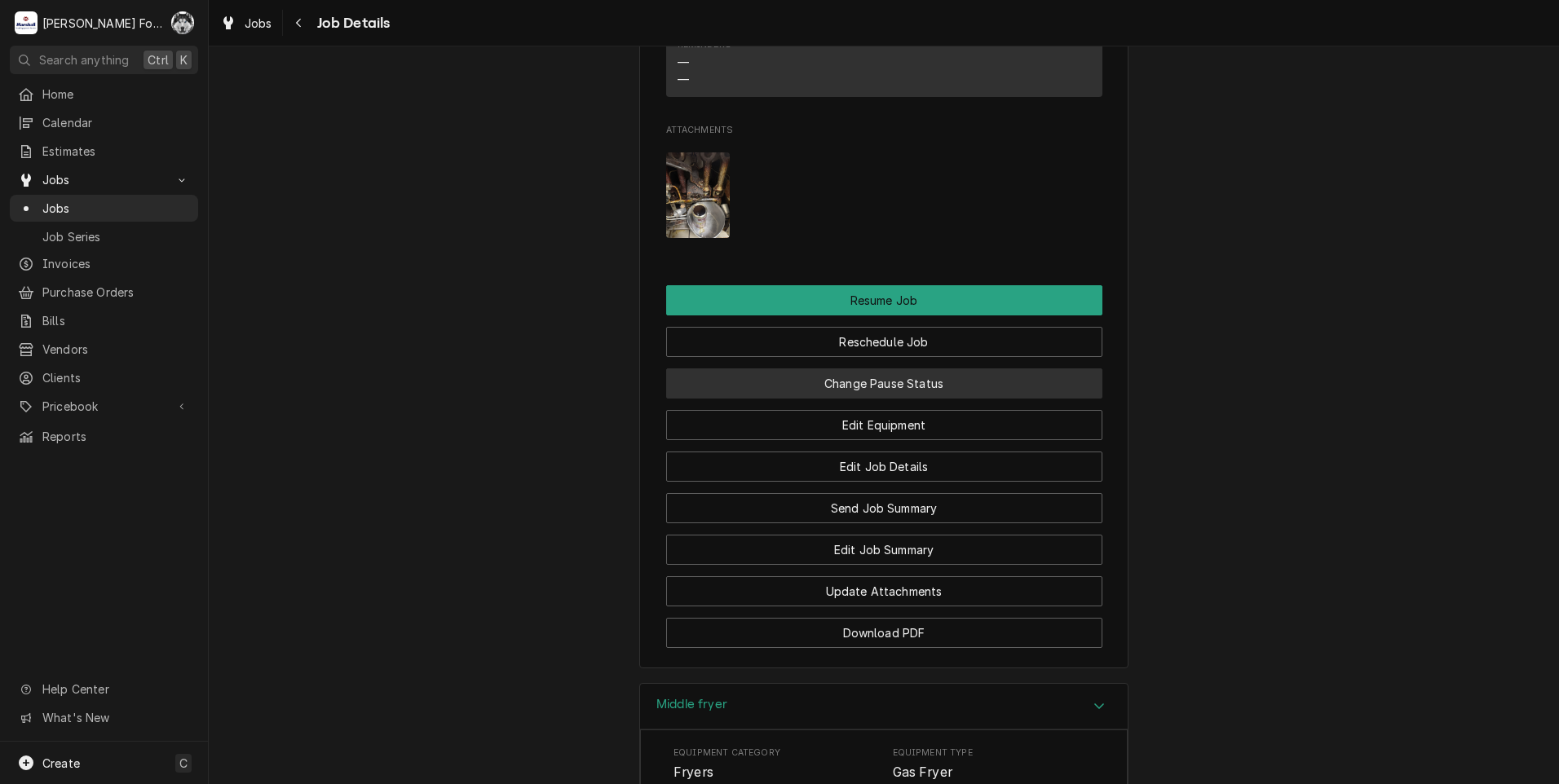
scroll to position [1674, 0]
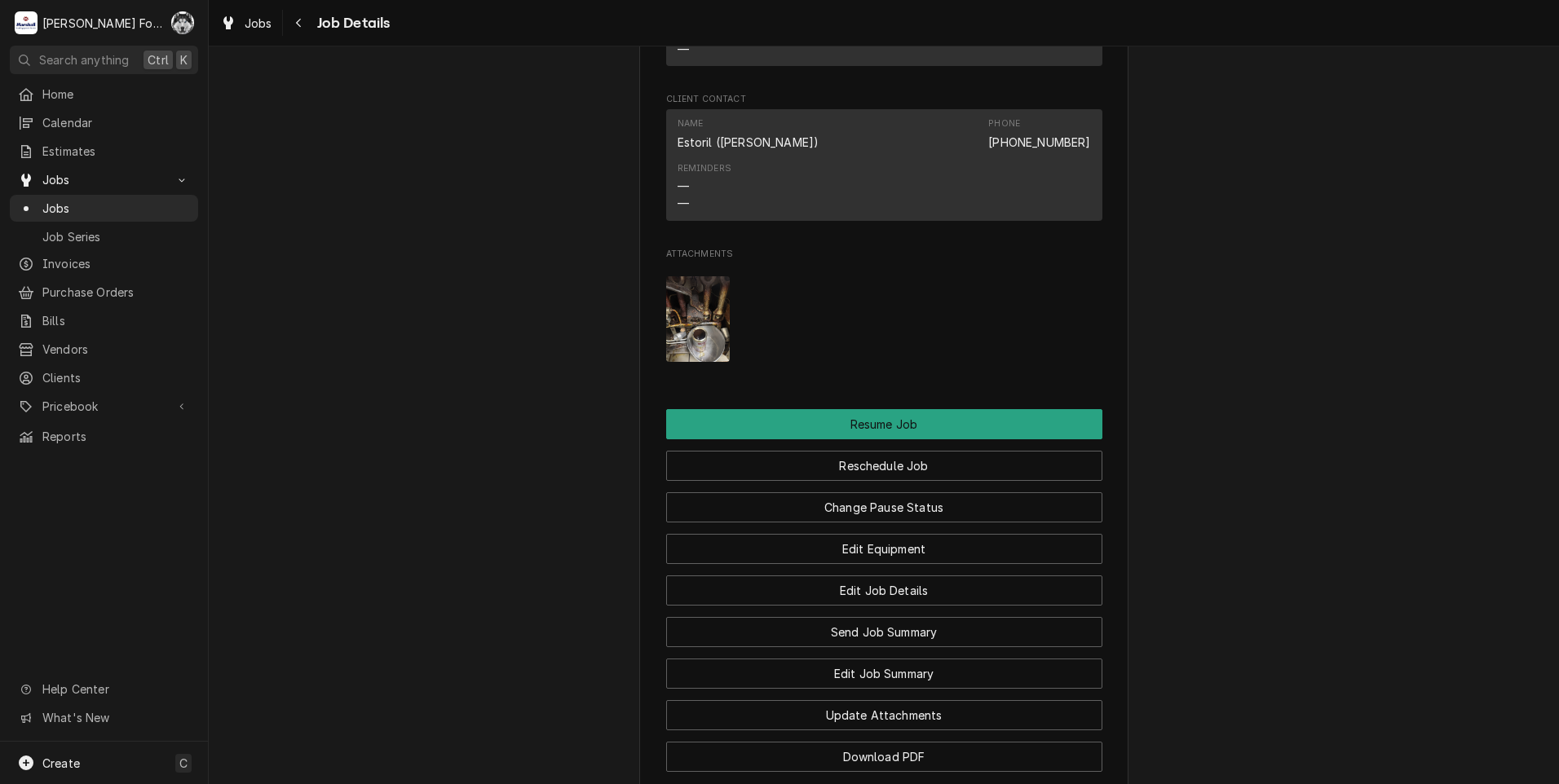
click at [694, 357] on img "Attachments" at bounding box center [699, 319] width 65 height 86
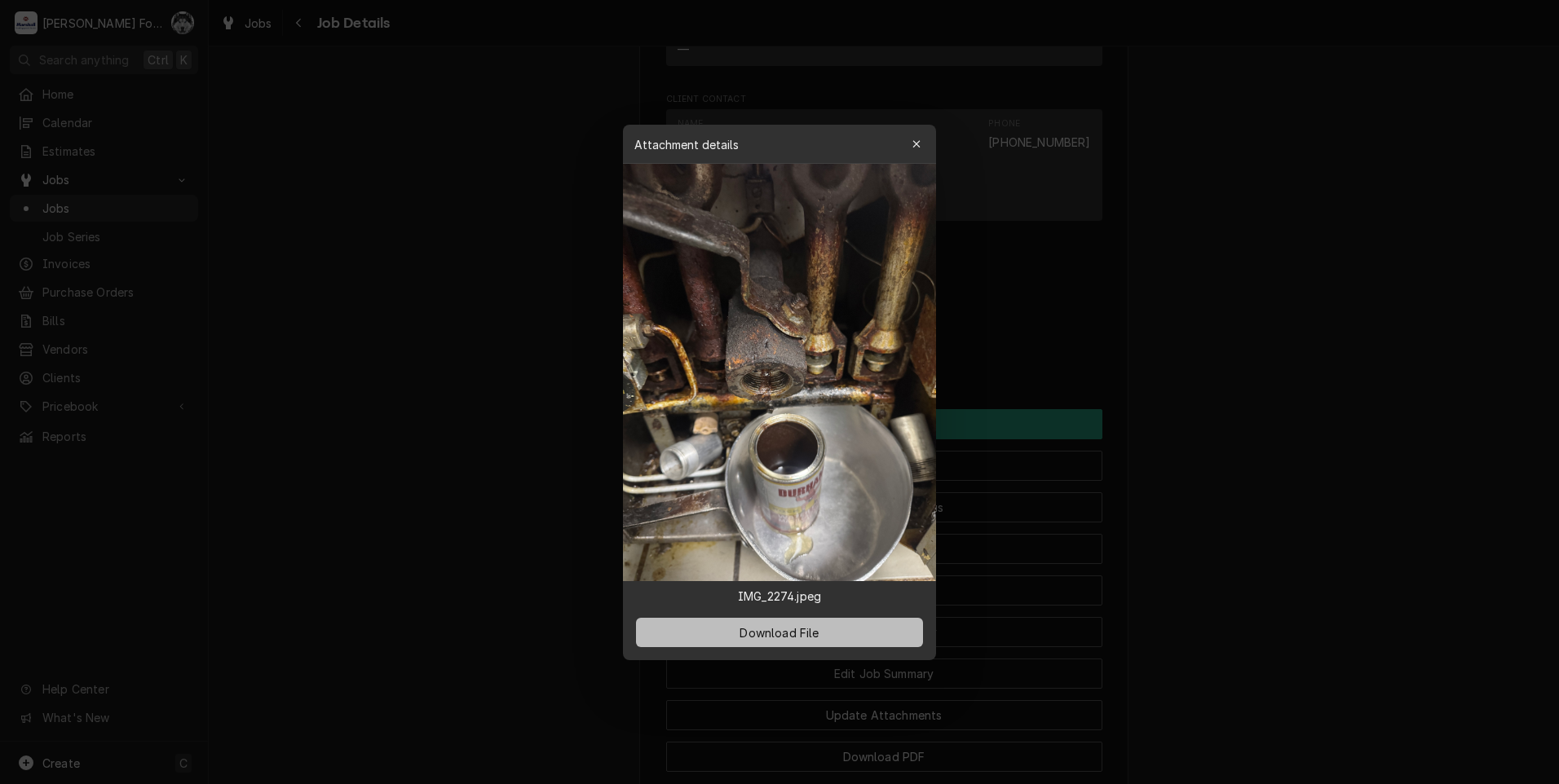
click at [805, 636] on span "Download File" at bounding box center [780, 633] width 86 height 17
drag, startPoint x: 324, startPoint y: 346, endPoint x: 314, endPoint y: 341, distance: 11.2
click at [324, 345] on div at bounding box center [780, 392] width 1559 height 784
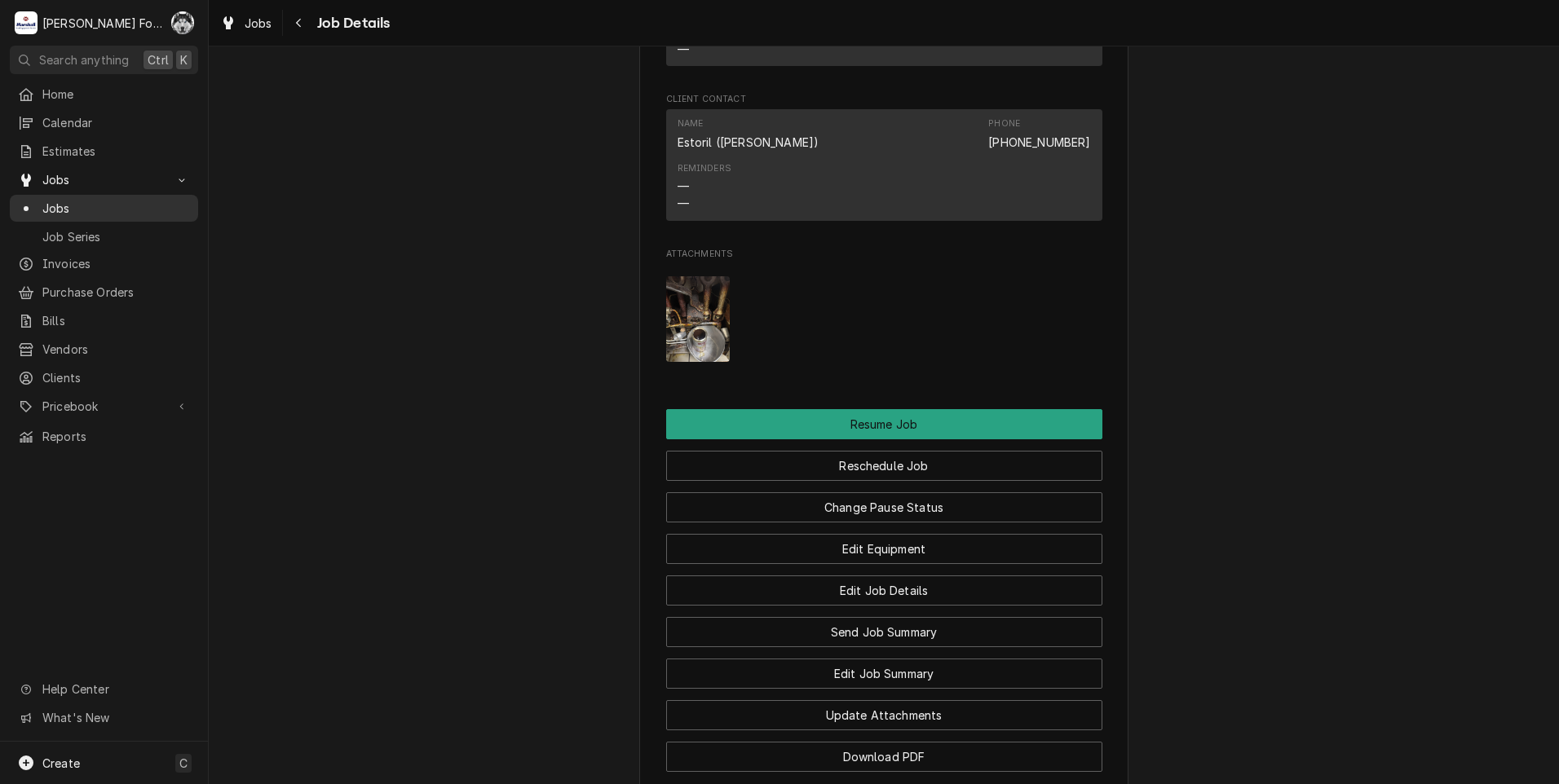
click at [45, 201] on span "Jobs" at bounding box center [115, 209] width 148 height 17
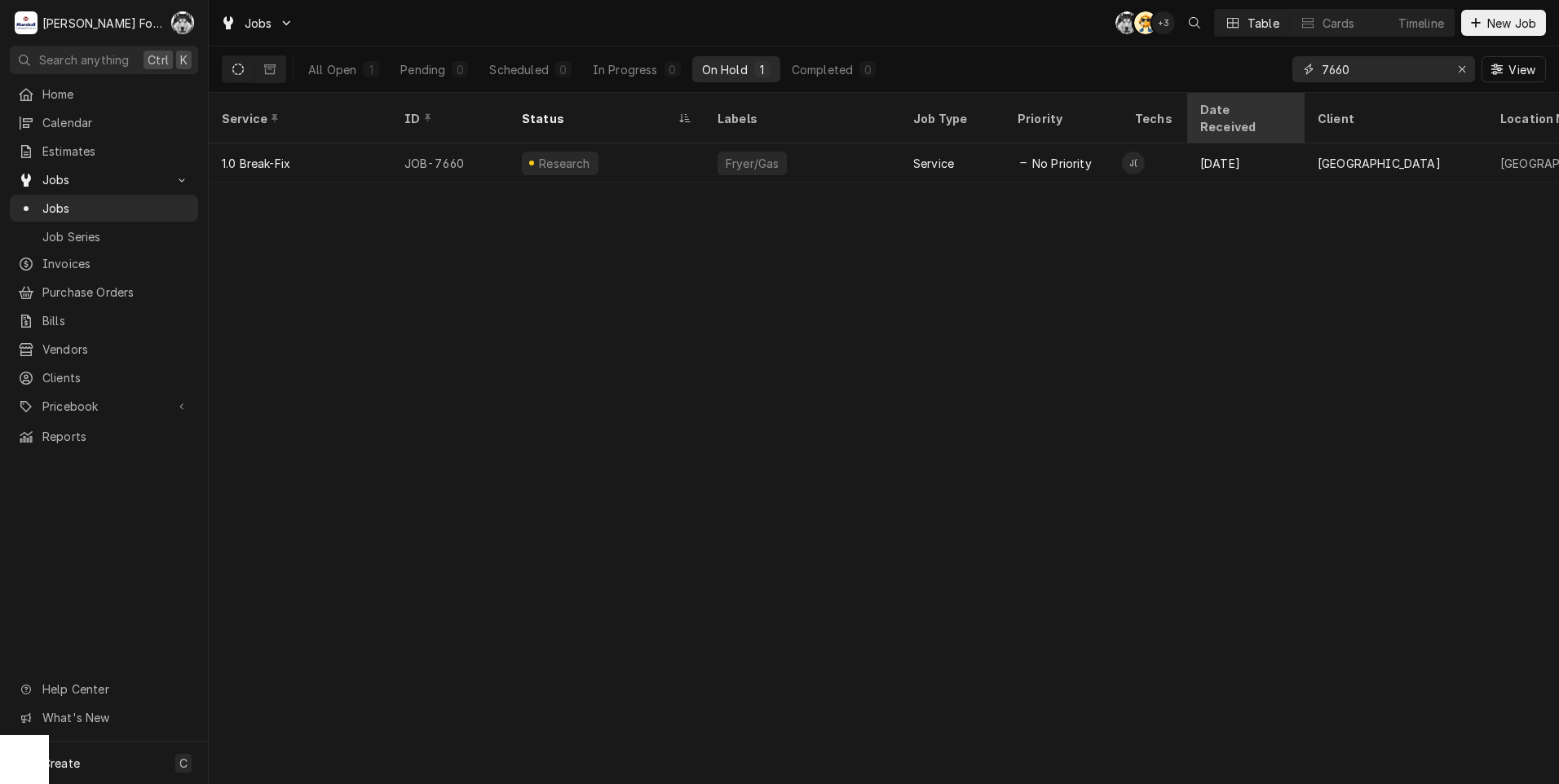
drag, startPoint x: 1390, startPoint y: 63, endPoint x: 1262, endPoint y: 93, distance: 131.5
click at [1268, 92] on div "All Open 1 Pending 0 Scheduled 0 In Progress 0 On Hold 1 Completed 0 7660 View" at bounding box center [883, 70] width 1350 height 47
type input "7621"
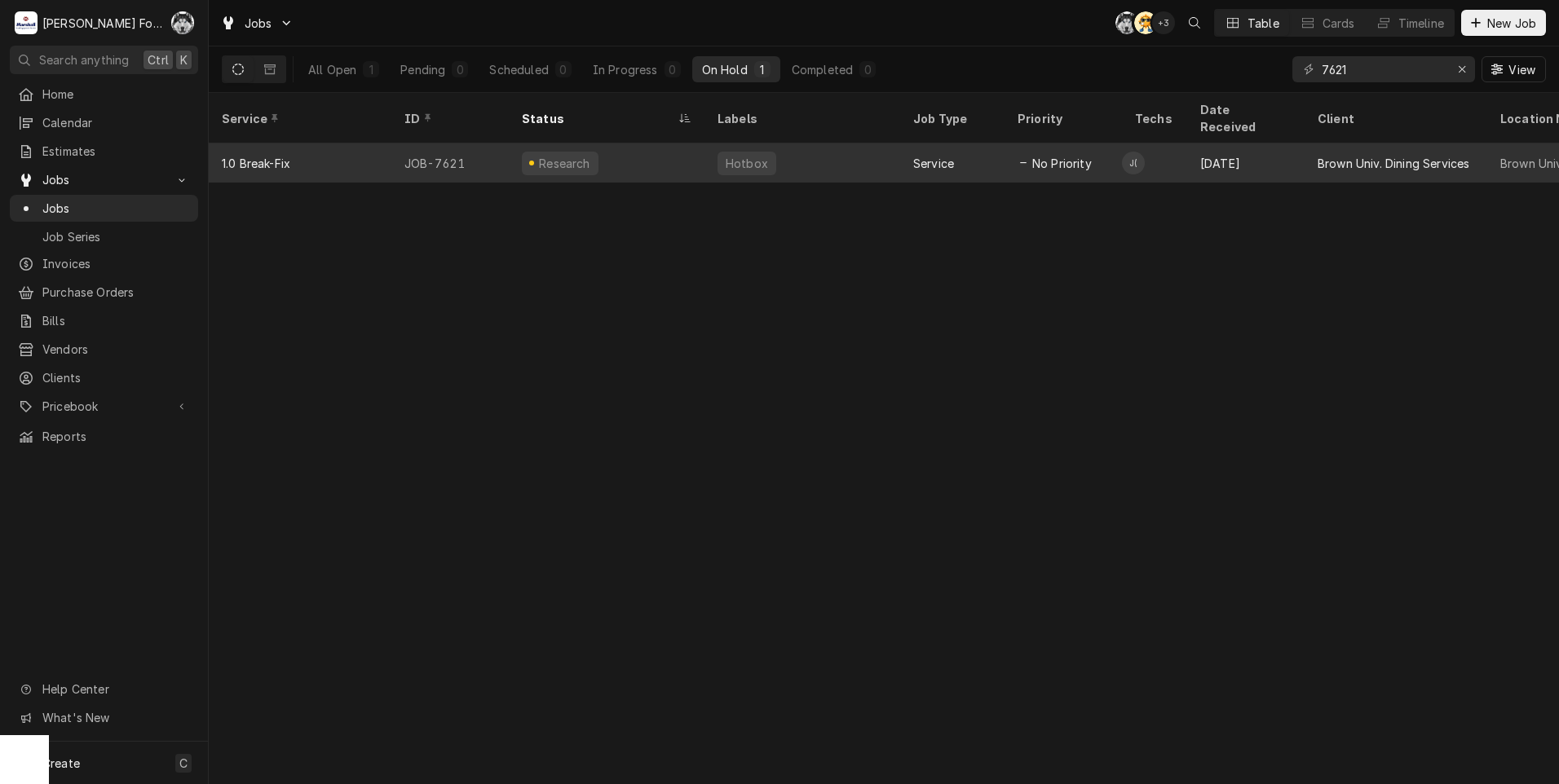
click at [597, 144] on div "Research" at bounding box center [606, 163] width 195 height 39
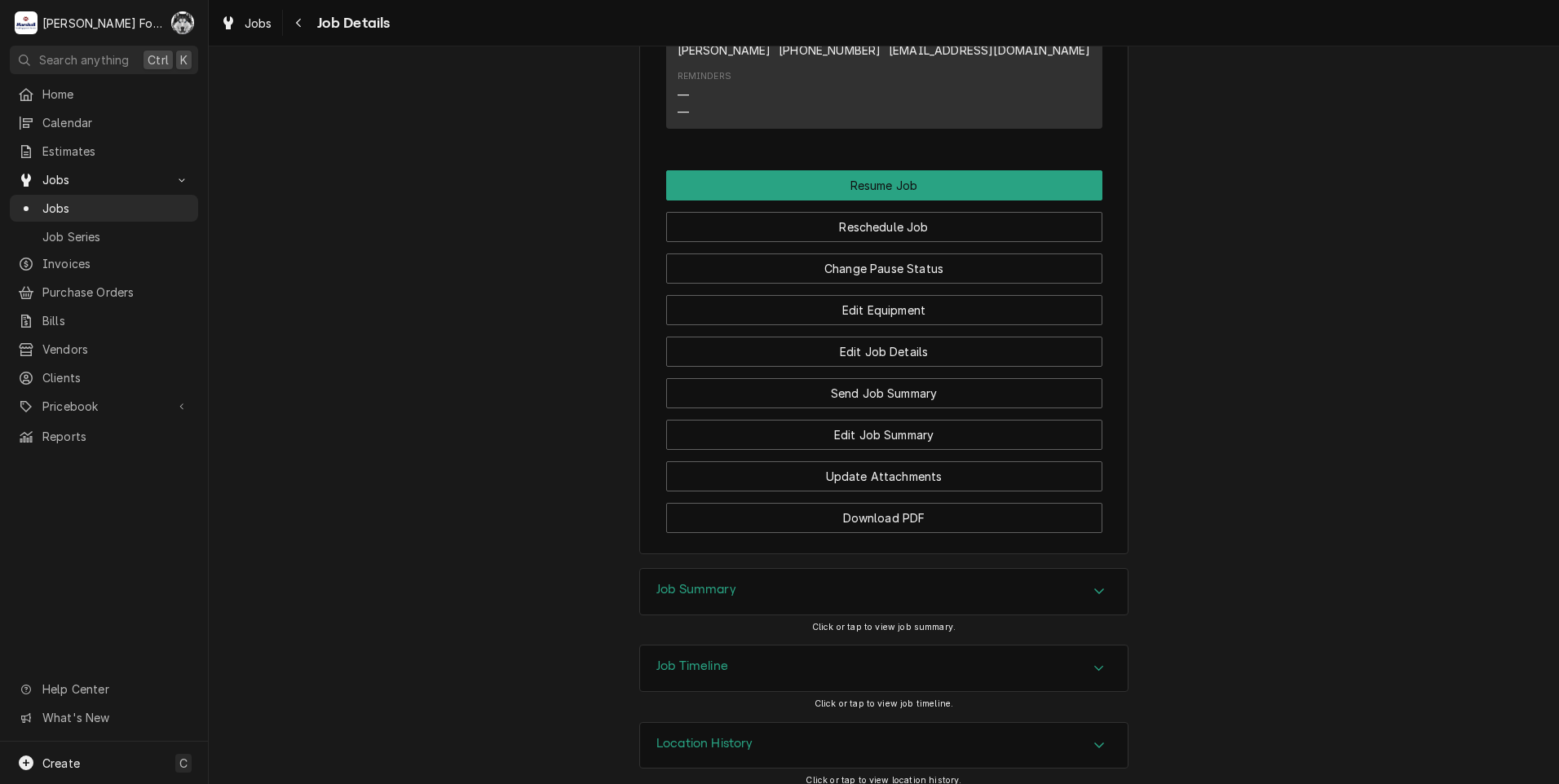
scroll to position [2228, 0]
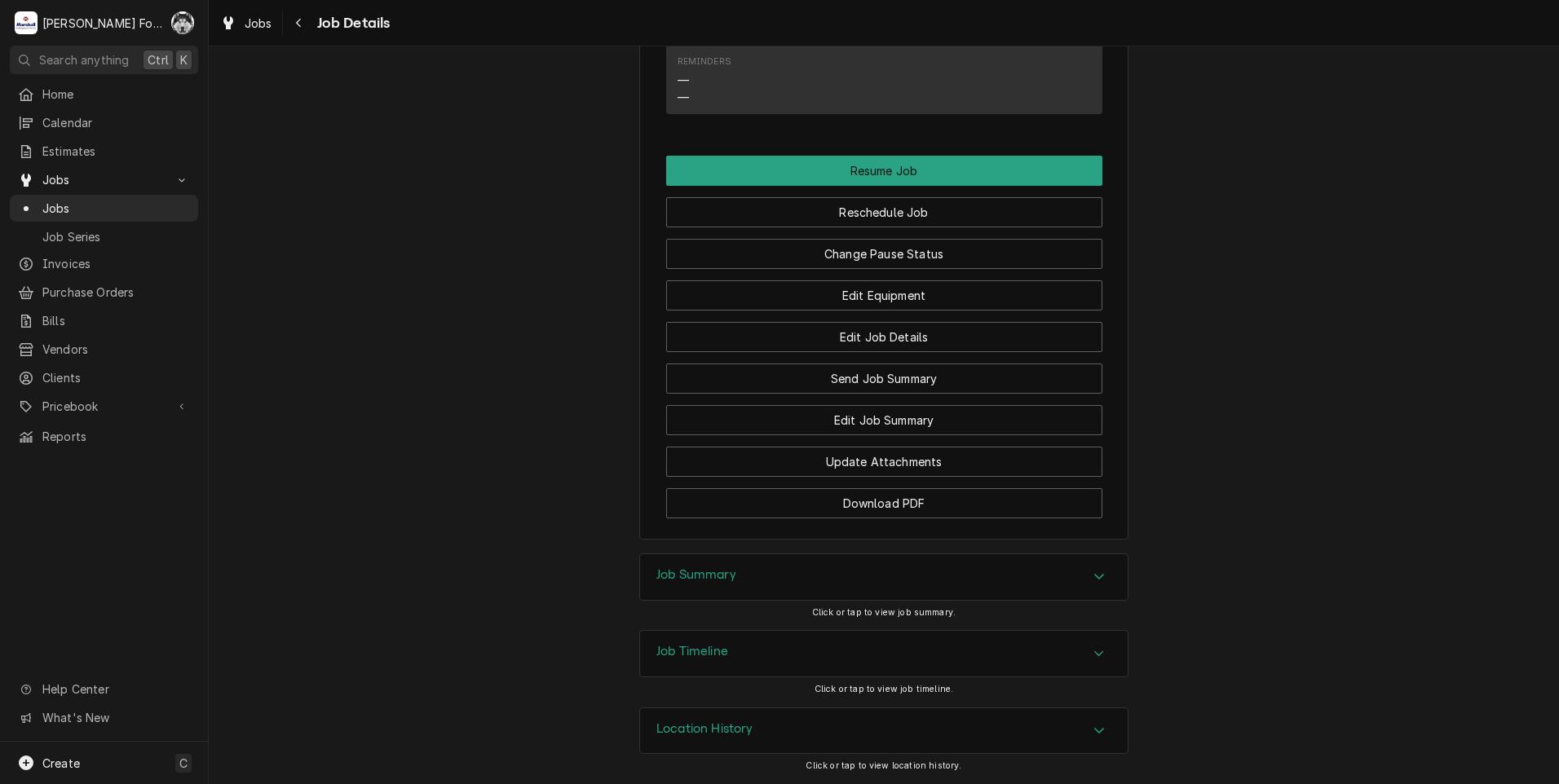
click at [747, 649] on div "Job Timeline" at bounding box center [884, 653] width 488 height 46
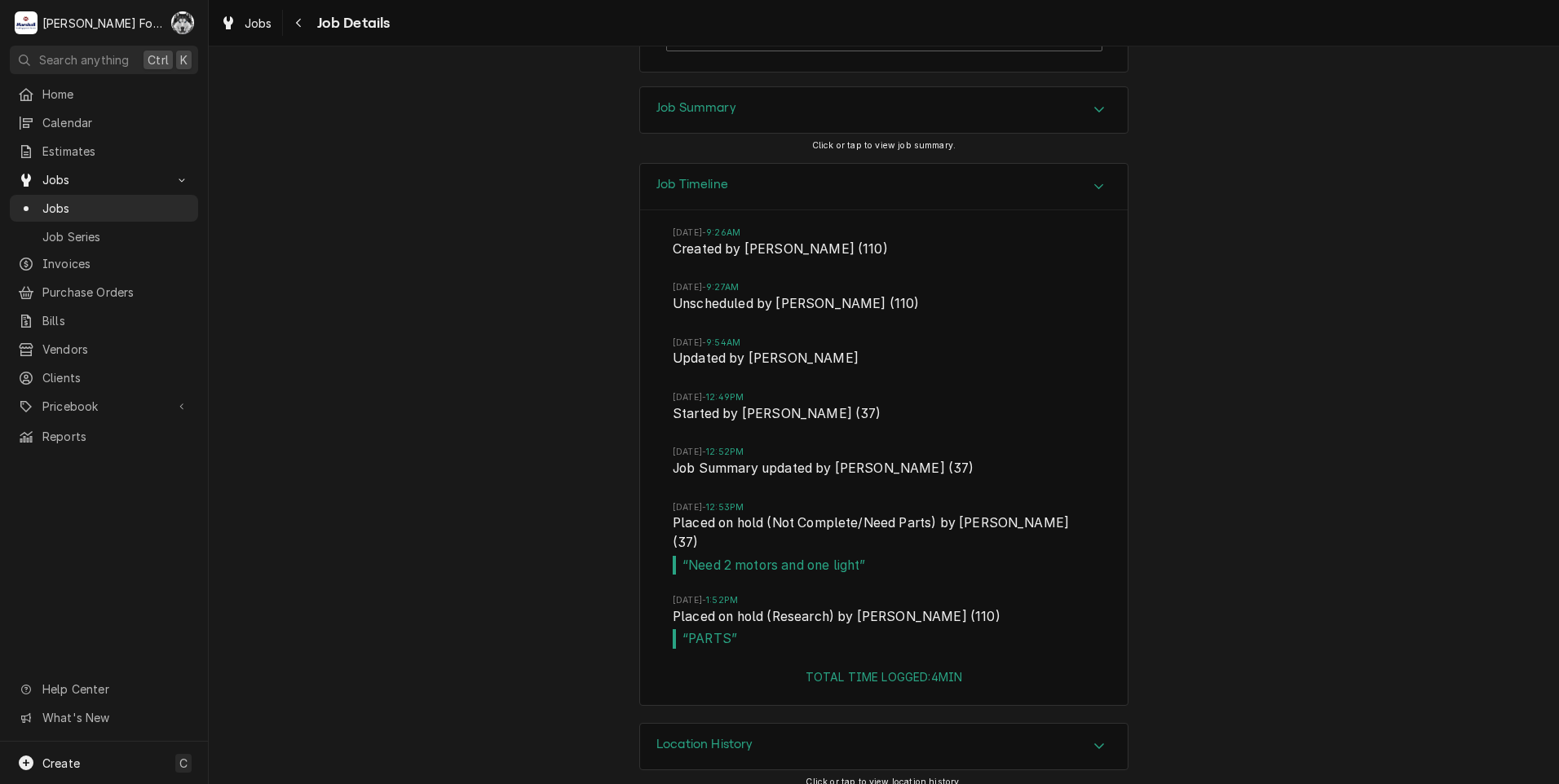
scroll to position [2691, 0]
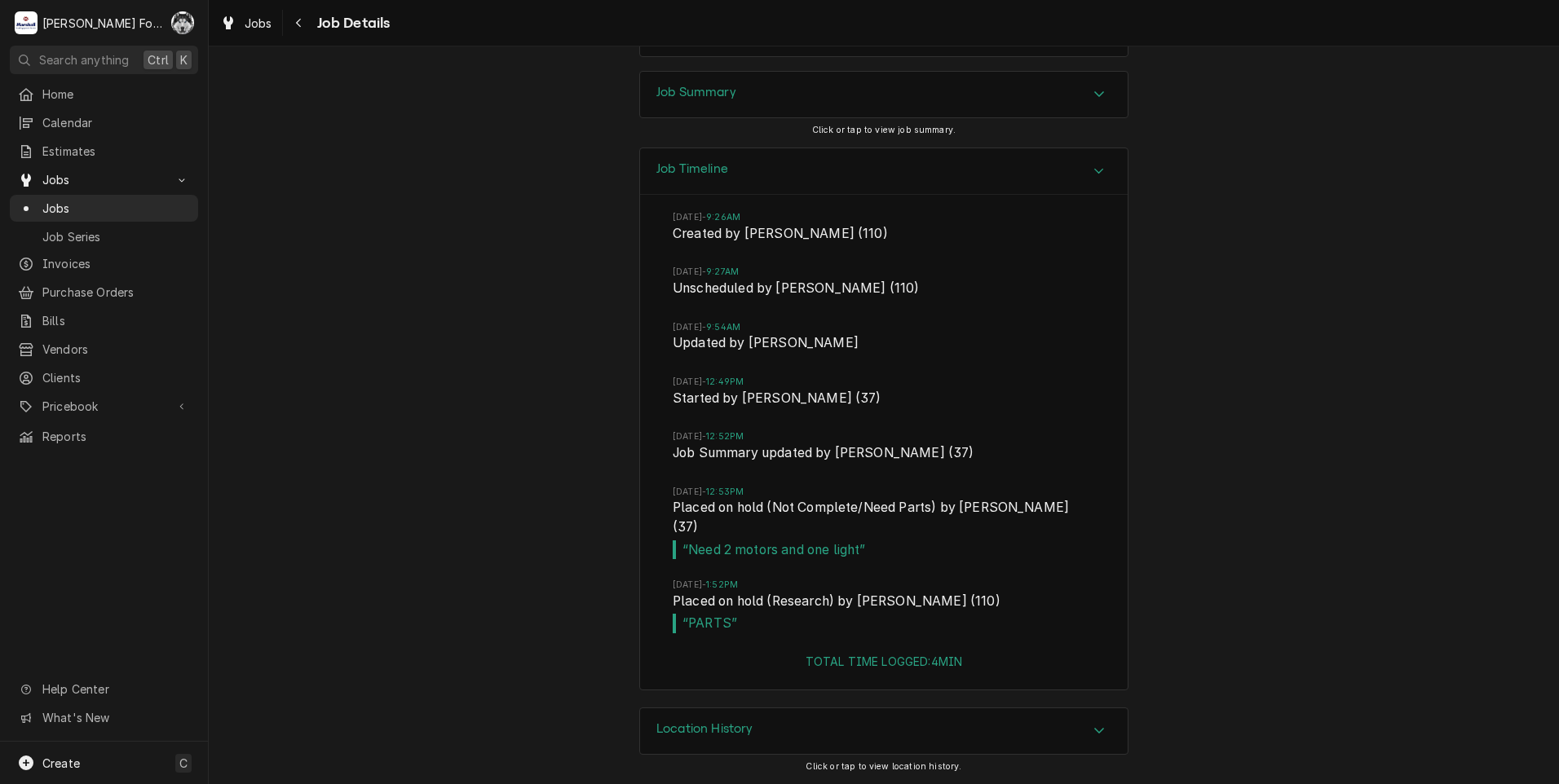
click at [511, 696] on div "Job Timeline [DATE] 9:26AM Created by [PERSON_NAME] (110) [DATE] 9:27AM Unsched…" at bounding box center [883, 428] width 1350 height 560
click at [438, 701] on div "Job Timeline [DATE] 9:26AM Created by [PERSON_NAME] (110) [DATE] 9:27AM Unsched…" at bounding box center [883, 428] width 1350 height 560
click at [58, 203] on span "Jobs" at bounding box center [115, 209] width 148 height 17
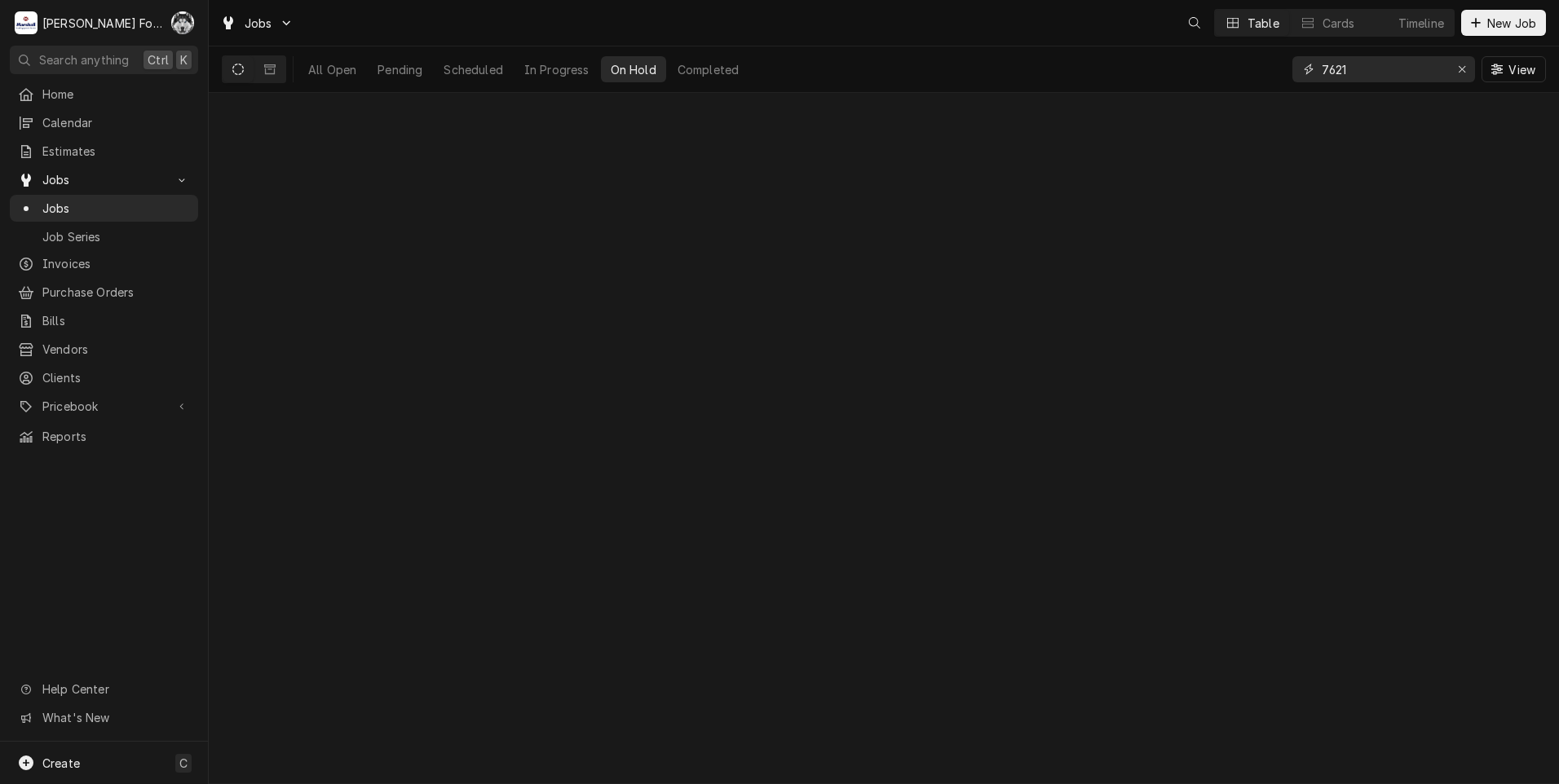
click at [1050, 76] on div "All Open Pending Scheduled In Progress On Hold Completed 7621 View" at bounding box center [884, 70] width 1325 height 46
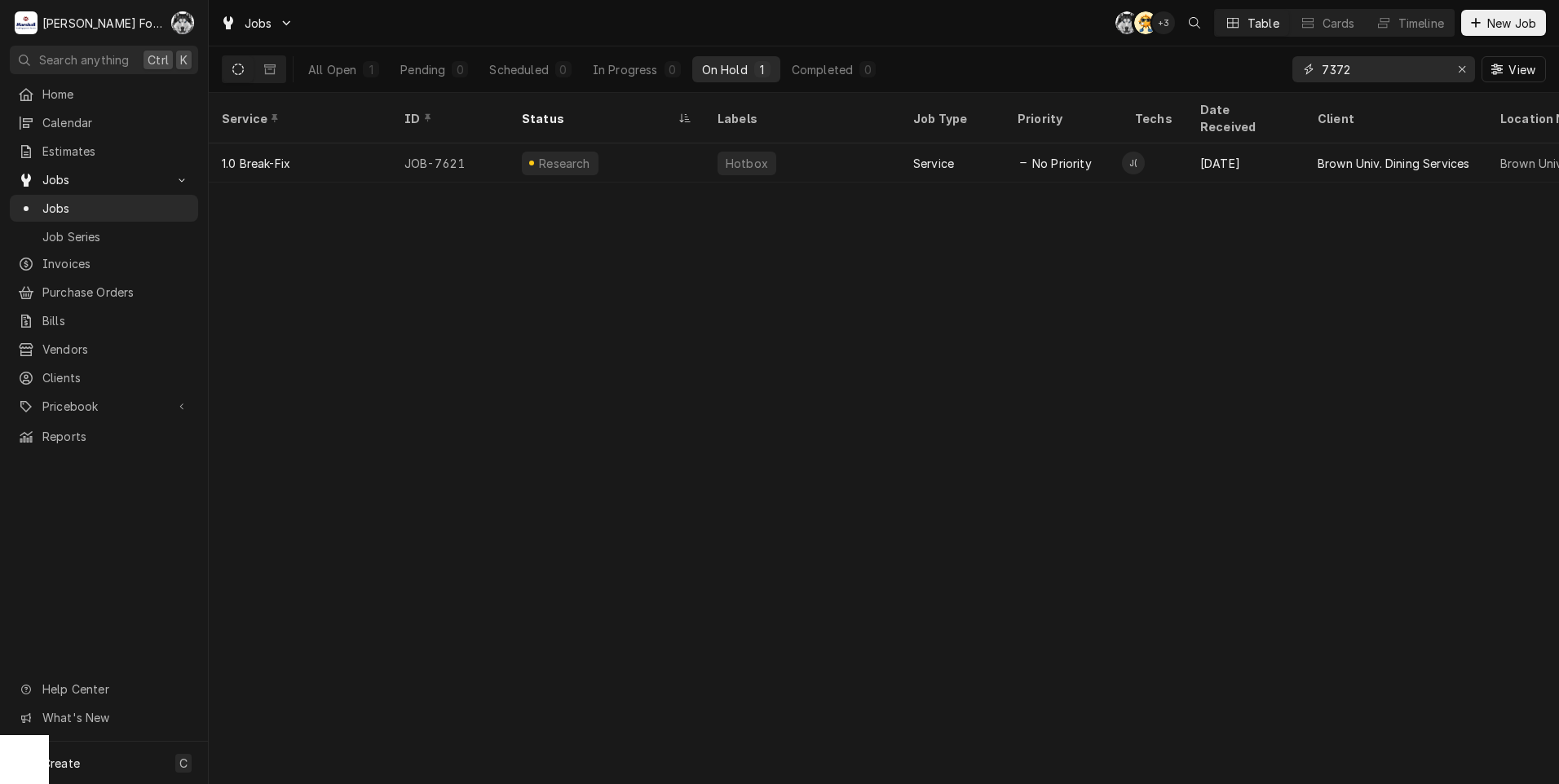
type input "7372"
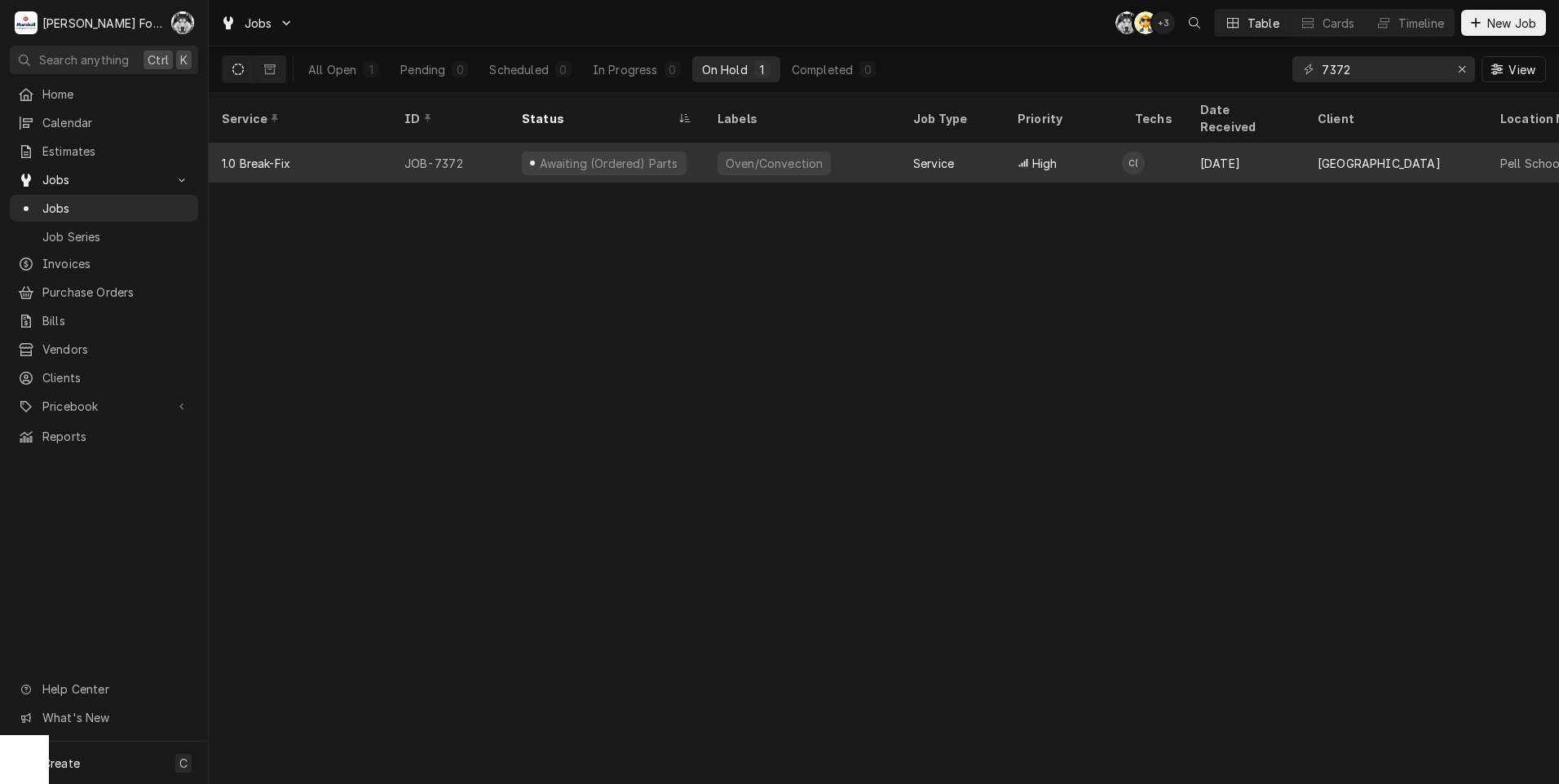
click at [696, 152] on div "Awaiting (Ordered) Parts" at bounding box center [606, 163] width 195 height 39
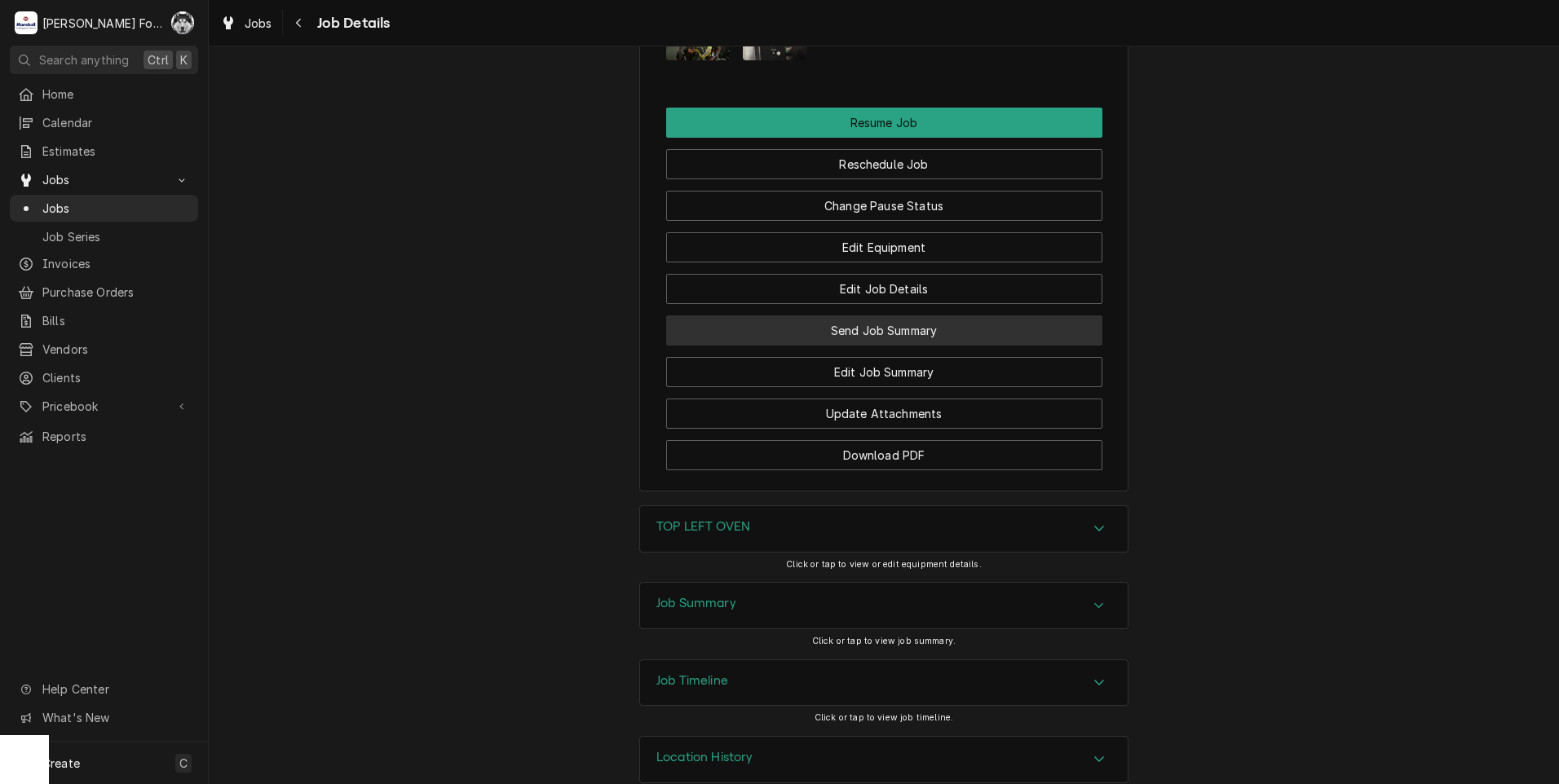
scroll to position [1914, 0]
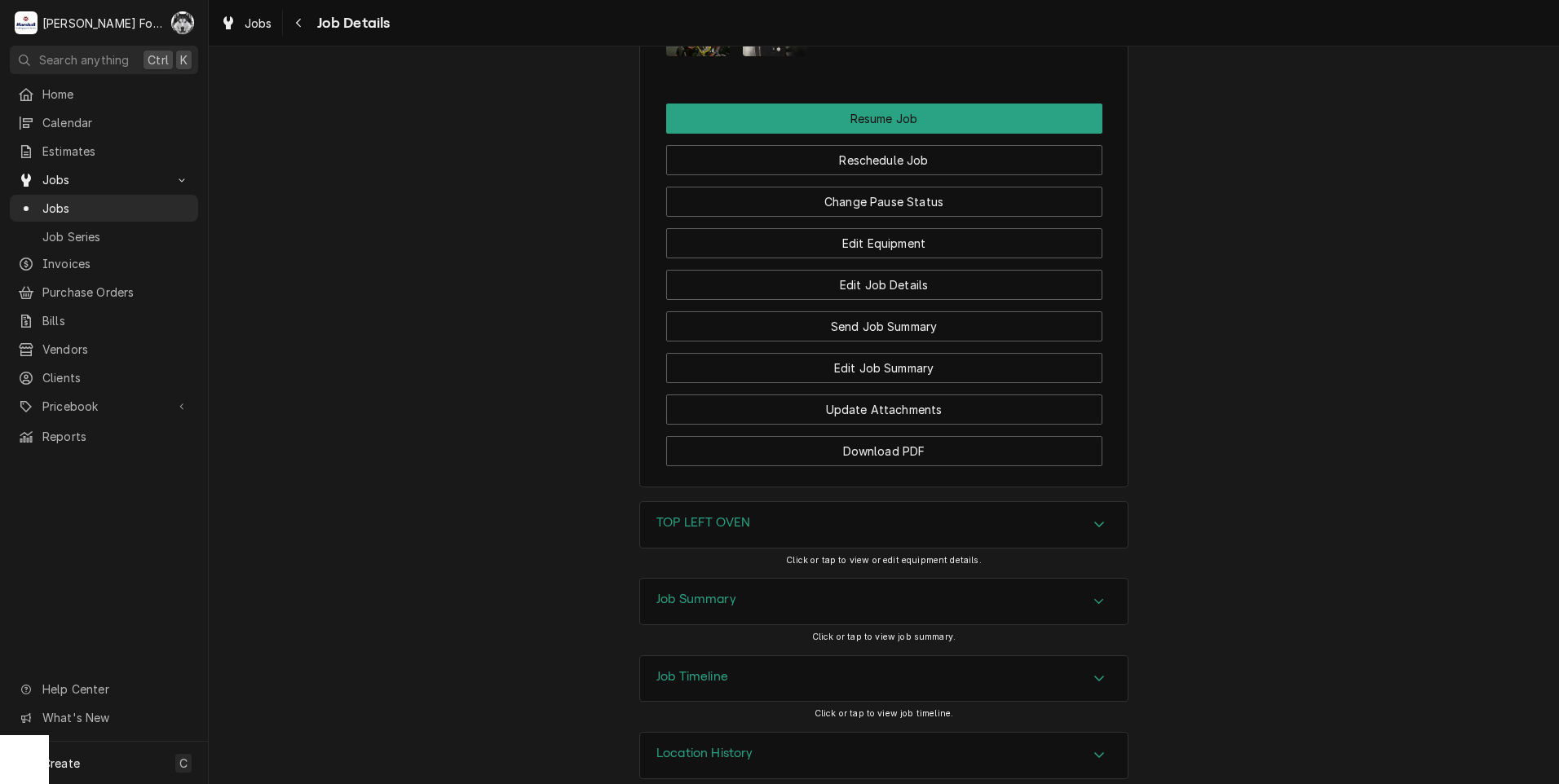
click at [734, 512] on div "TOP LEFT OVEN" at bounding box center [884, 525] width 488 height 46
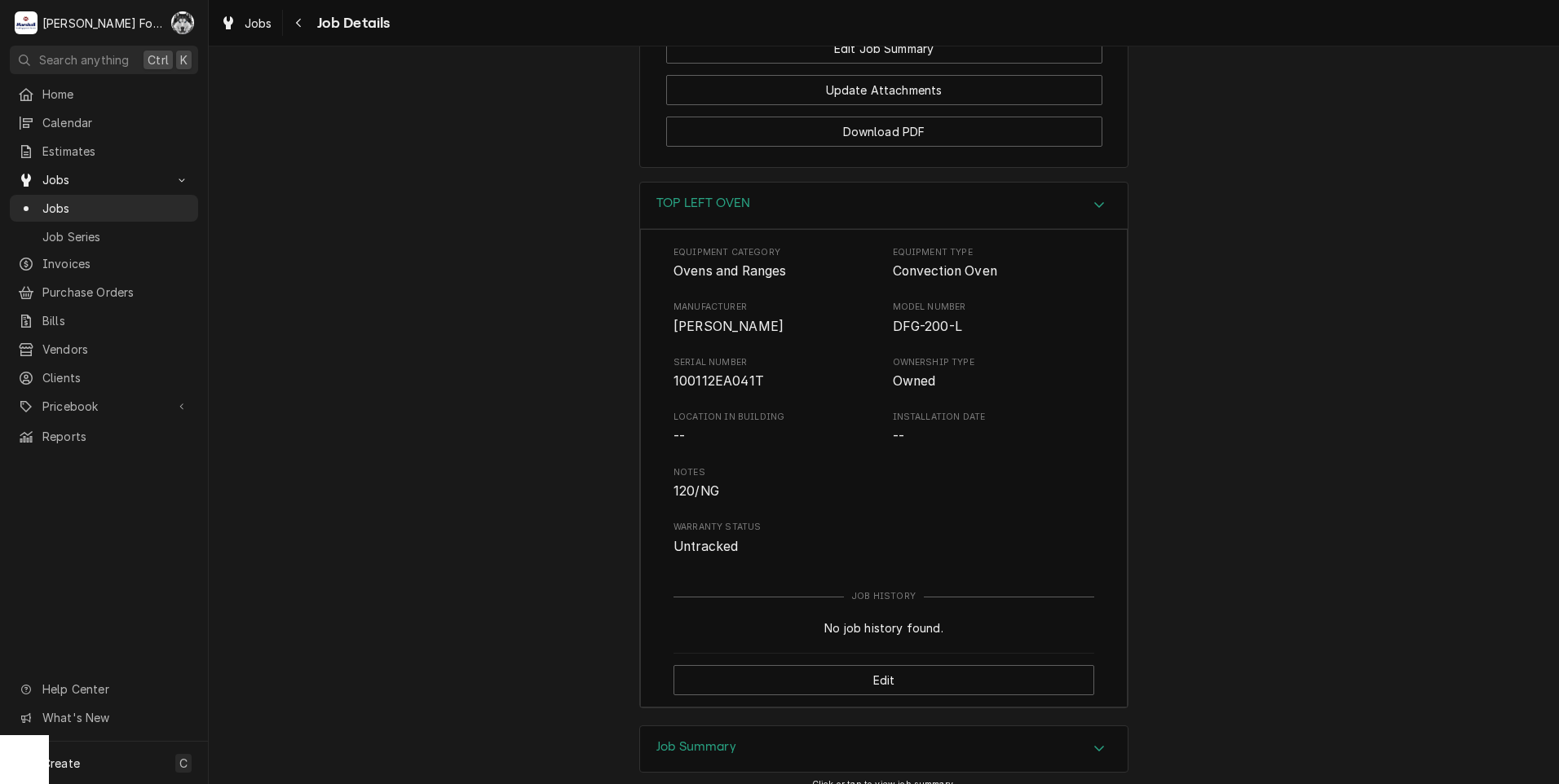
scroll to position [2381, 0]
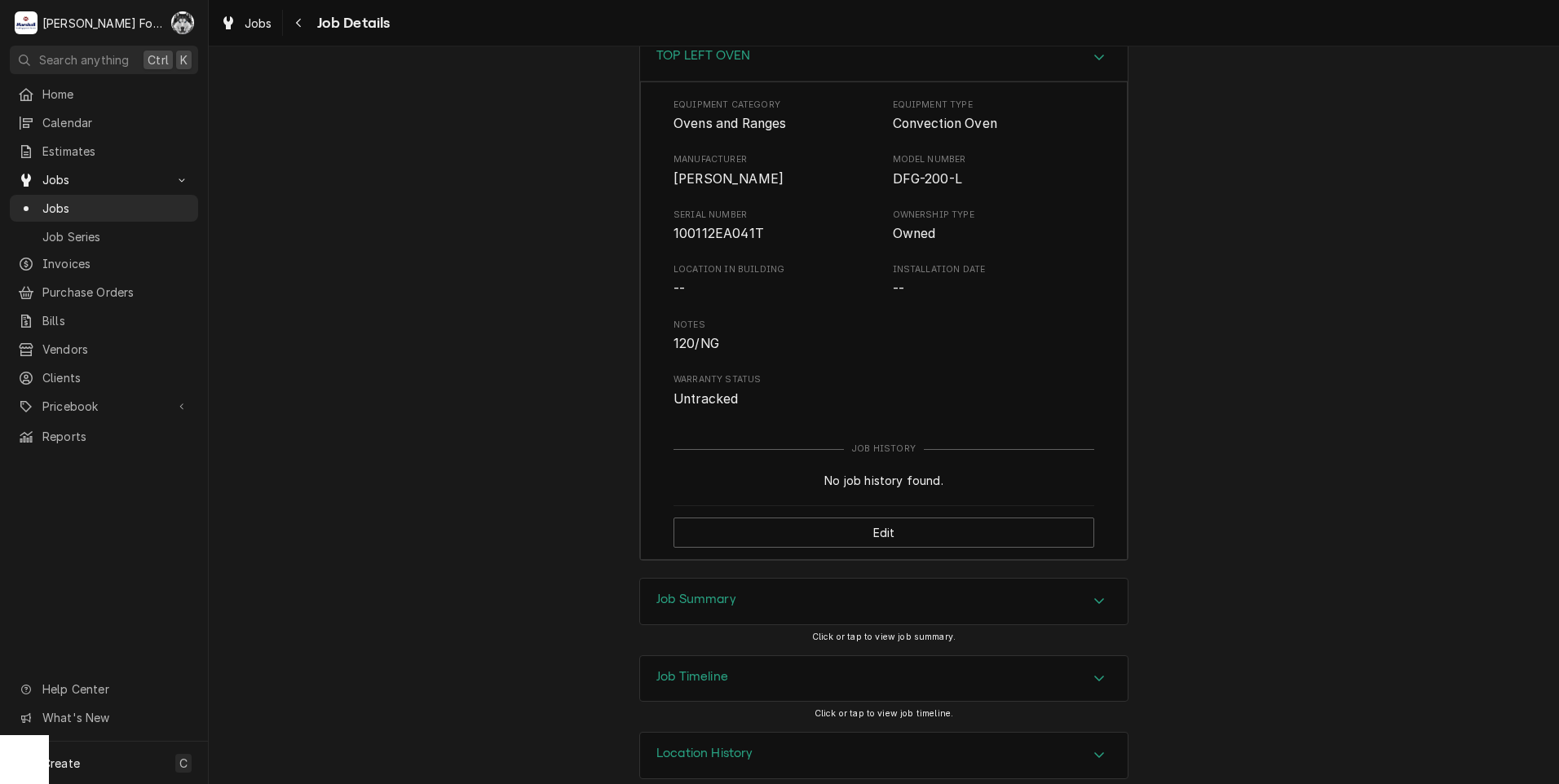
click at [718, 593] on div "Job Summary" at bounding box center [884, 601] width 488 height 46
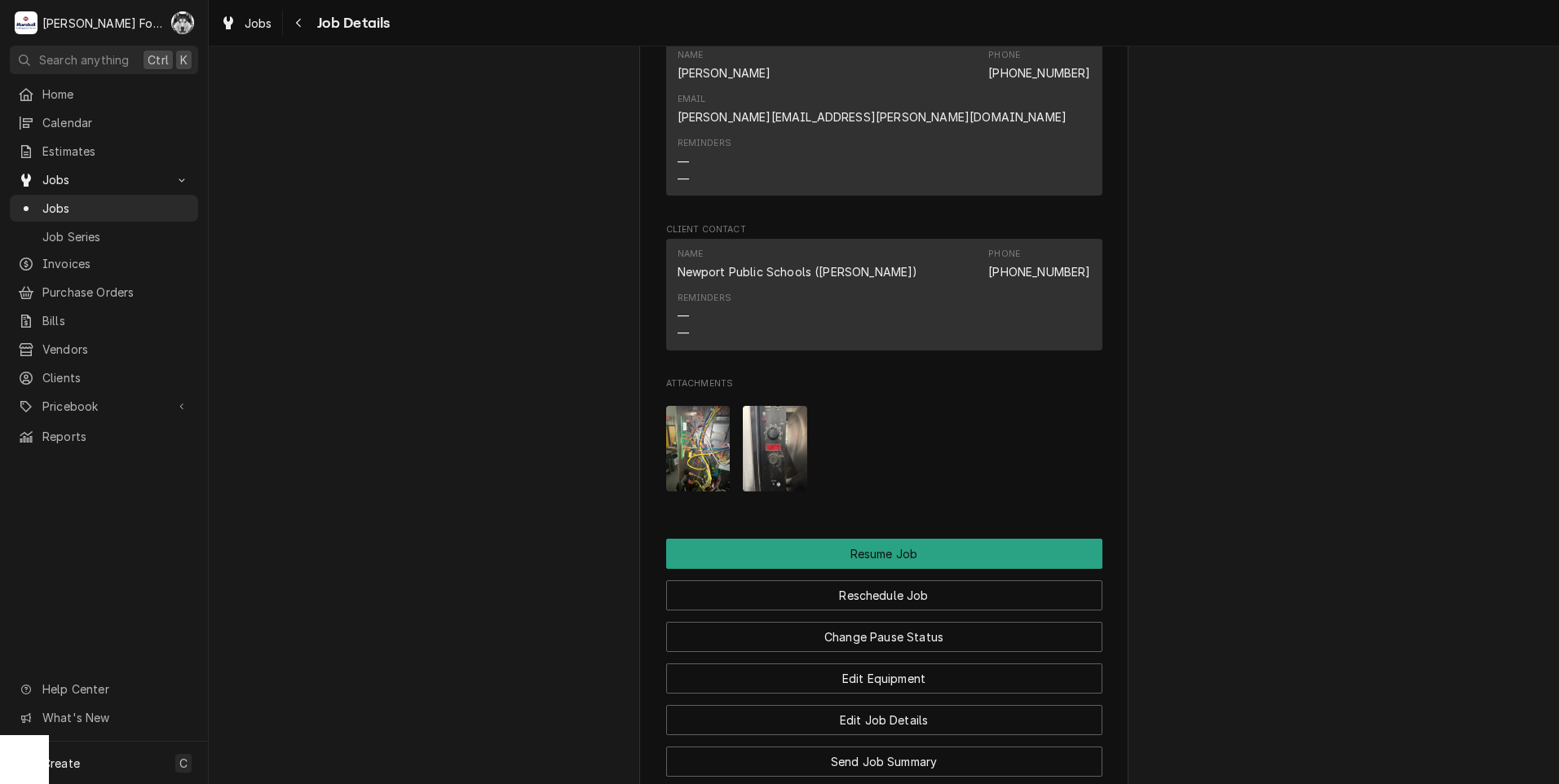
scroll to position [1517, 0]
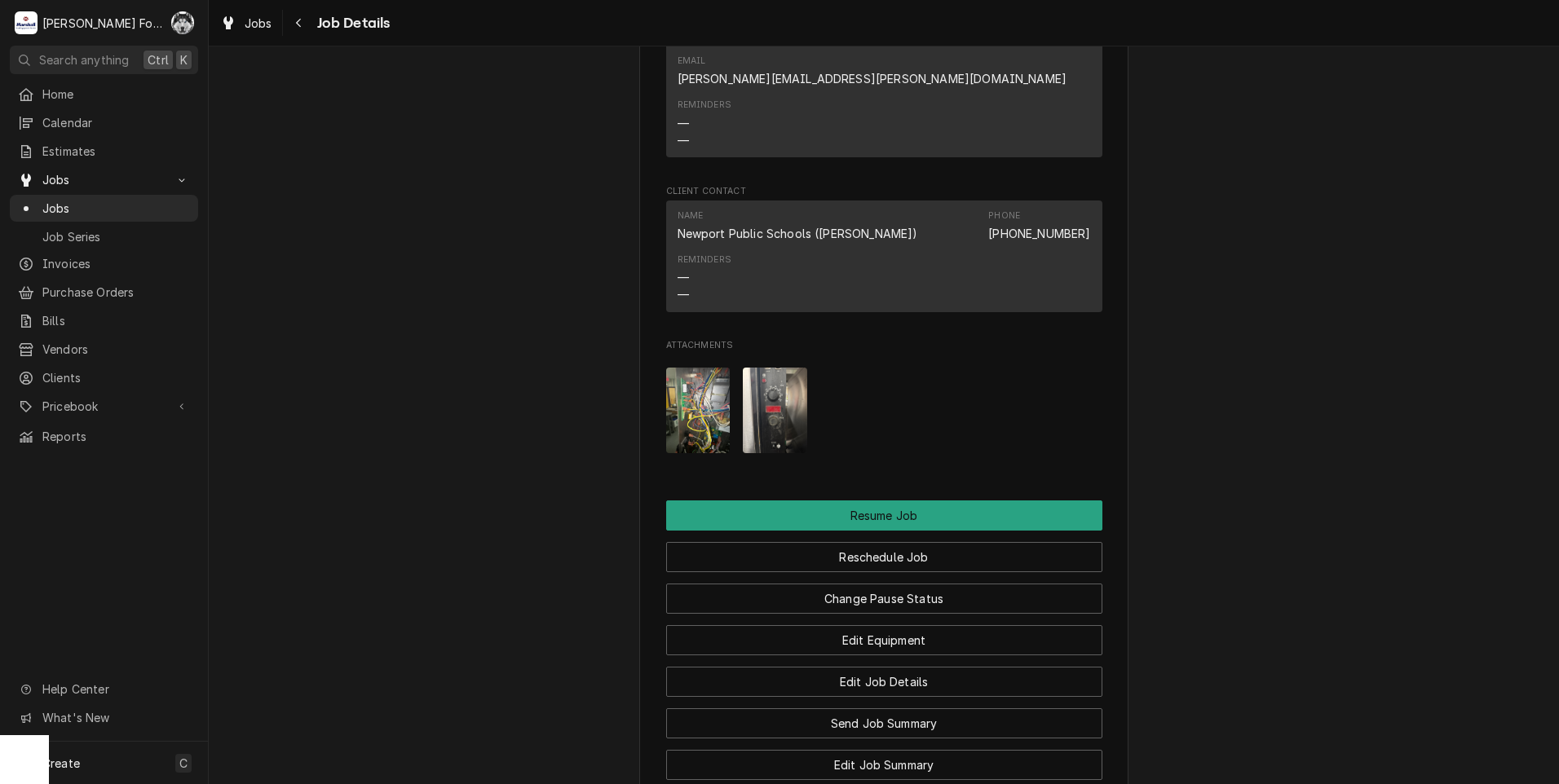
click at [697, 385] on img "Attachments" at bounding box center [699, 411] width 65 height 86
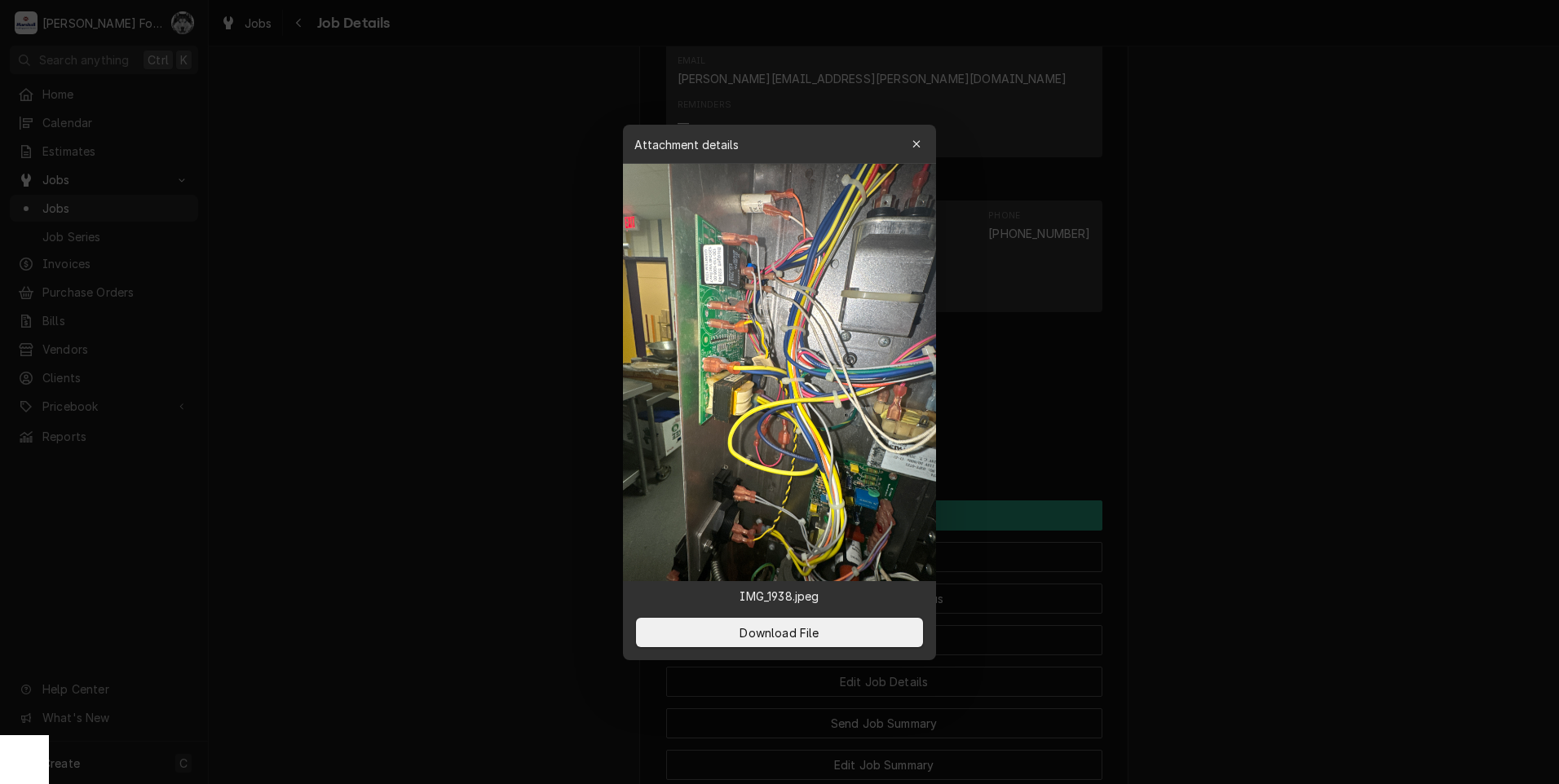
click at [703, 272] on img at bounding box center [780, 372] width 314 height 417
click at [777, 644] on button "Download File" at bounding box center [779, 633] width 287 height 30
click at [778, 630] on span "Download File" at bounding box center [780, 633] width 86 height 17
click at [1469, 153] on div at bounding box center [780, 392] width 1559 height 784
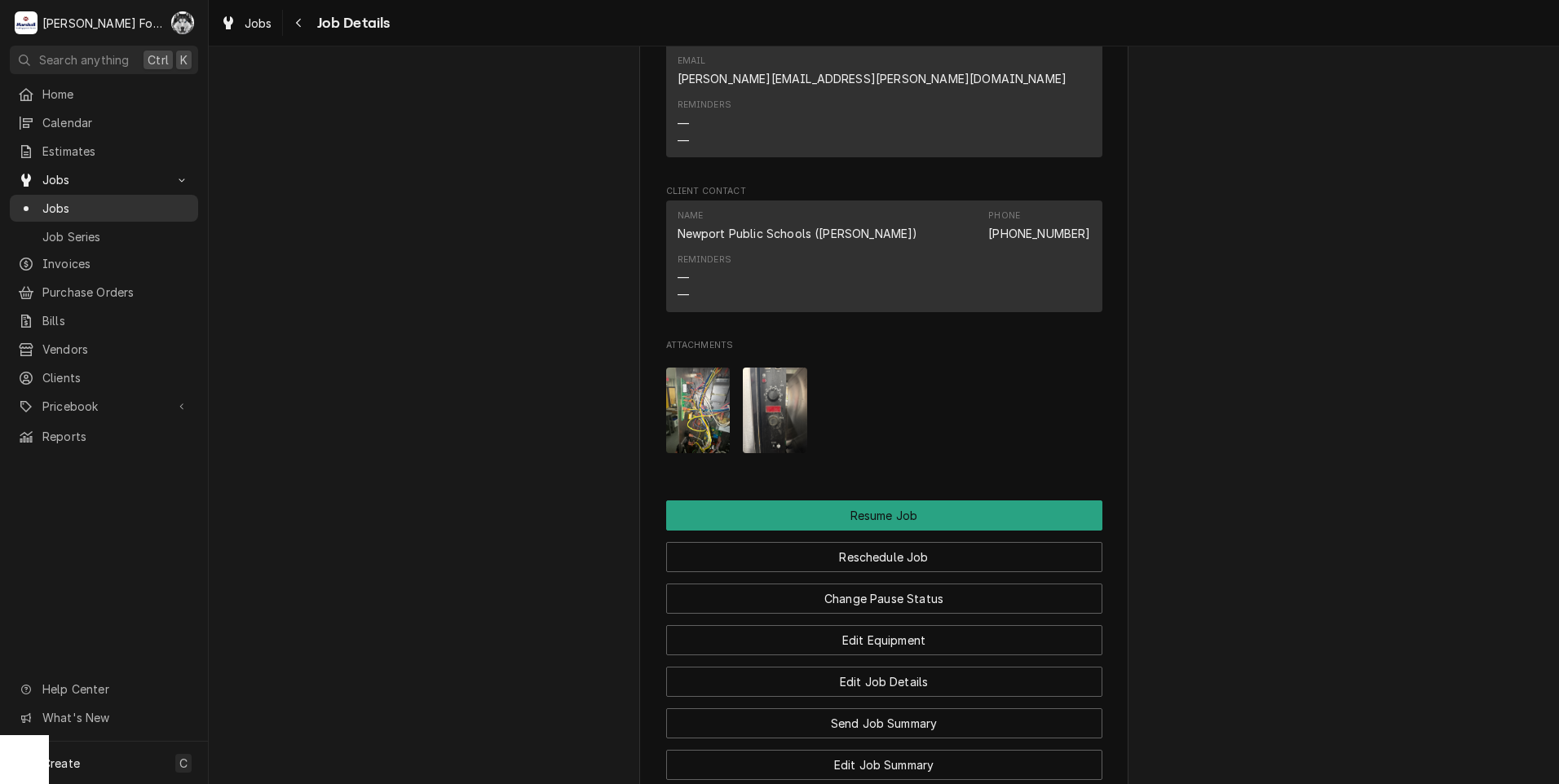
click at [59, 200] on span "Jobs" at bounding box center [115, 209] width 148 height 17
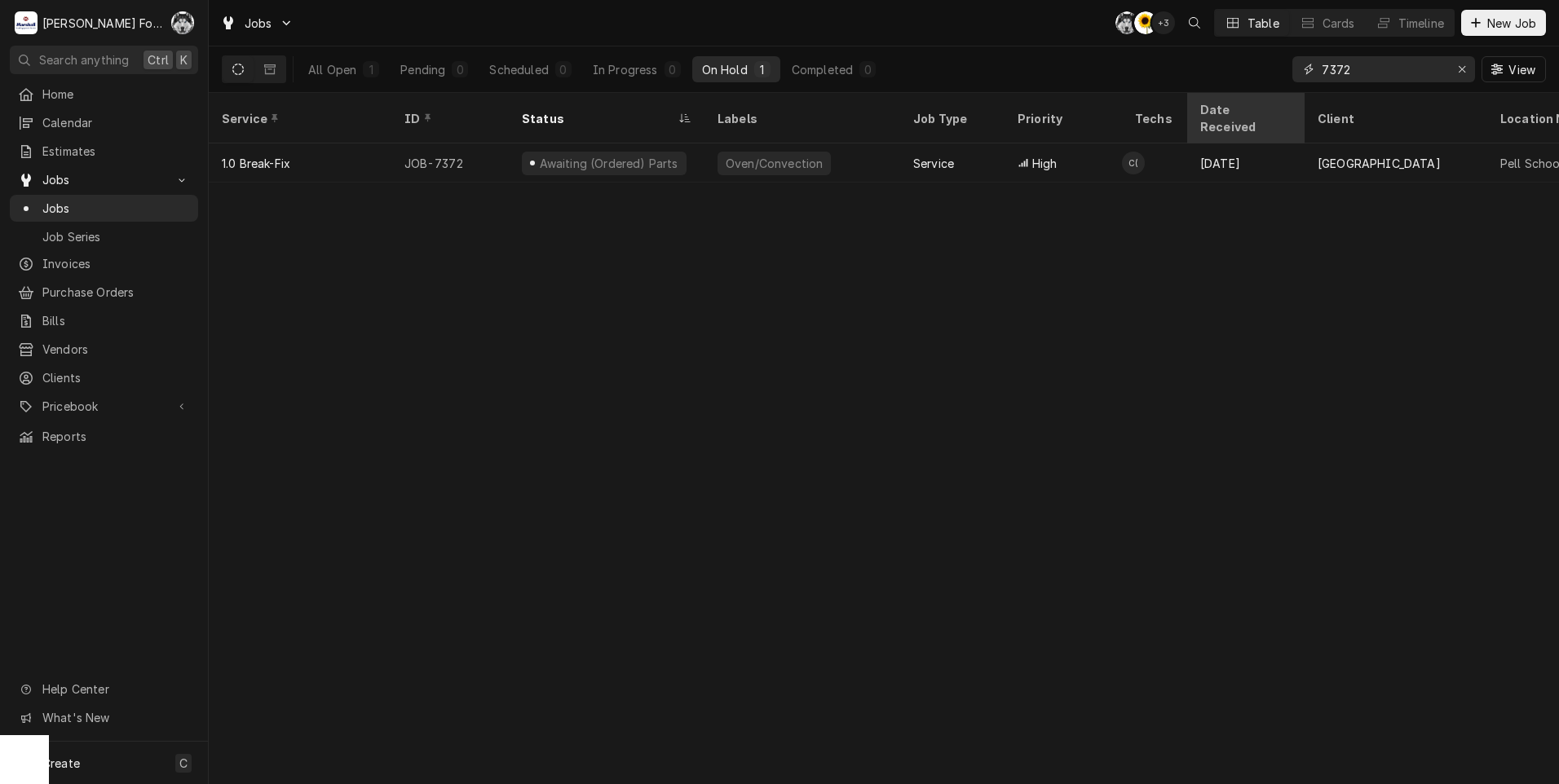
drag, startPoint x: 1367, startPoint y: 79, endPoint x: 1224, endPoint y: 102, distance: 144.8
click at [1224, 102] on div "Jobs C( C( + 3 Table Cards Timeline New Job All Open 1 Pending 0 Scheduled 0 In…" at bounding box center [883, 392] width 1350 height 784
type input "7646"
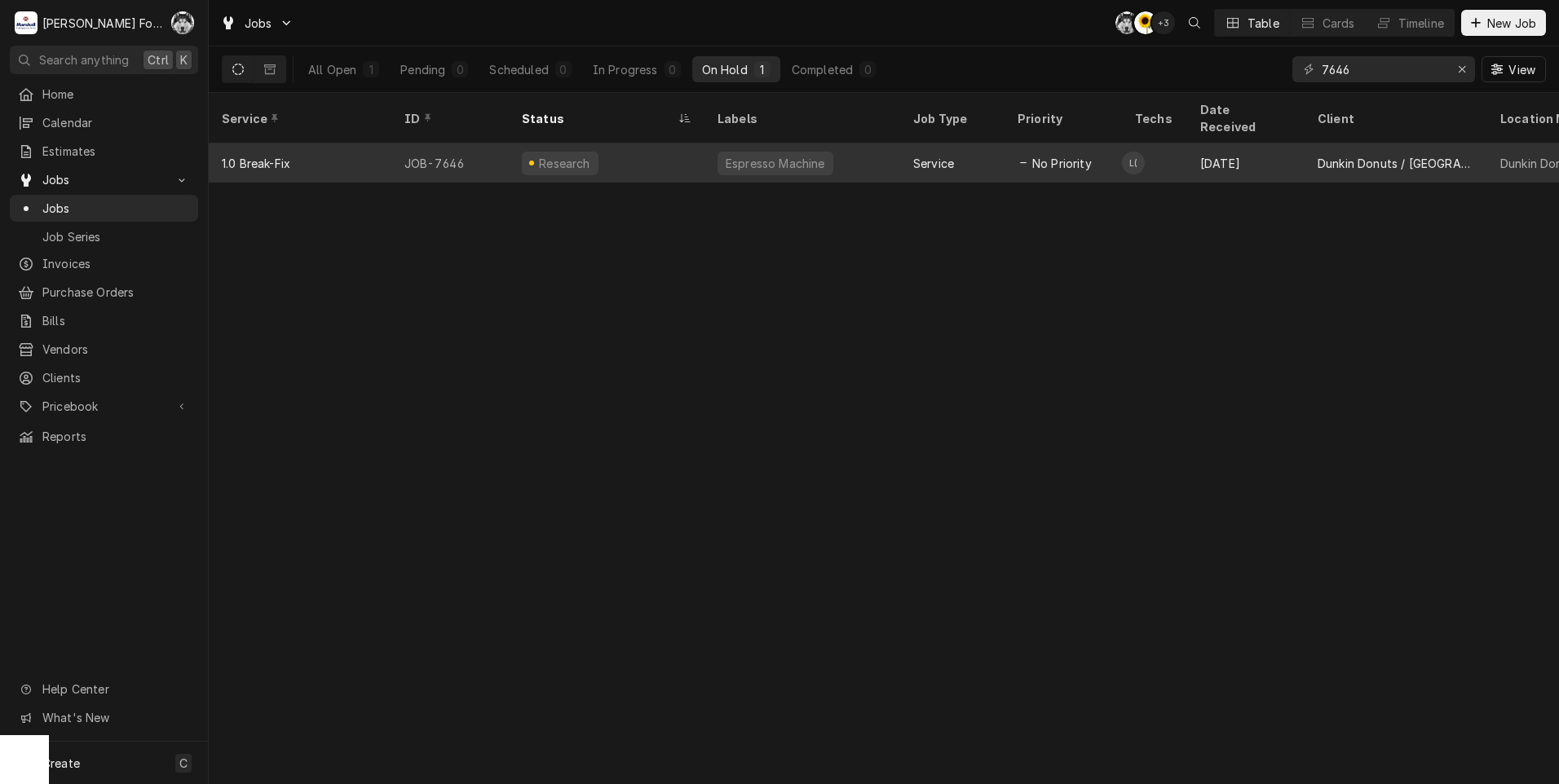
click at [699, 144] on div "Research" at bounding box center [606, 163] width 195 height 39
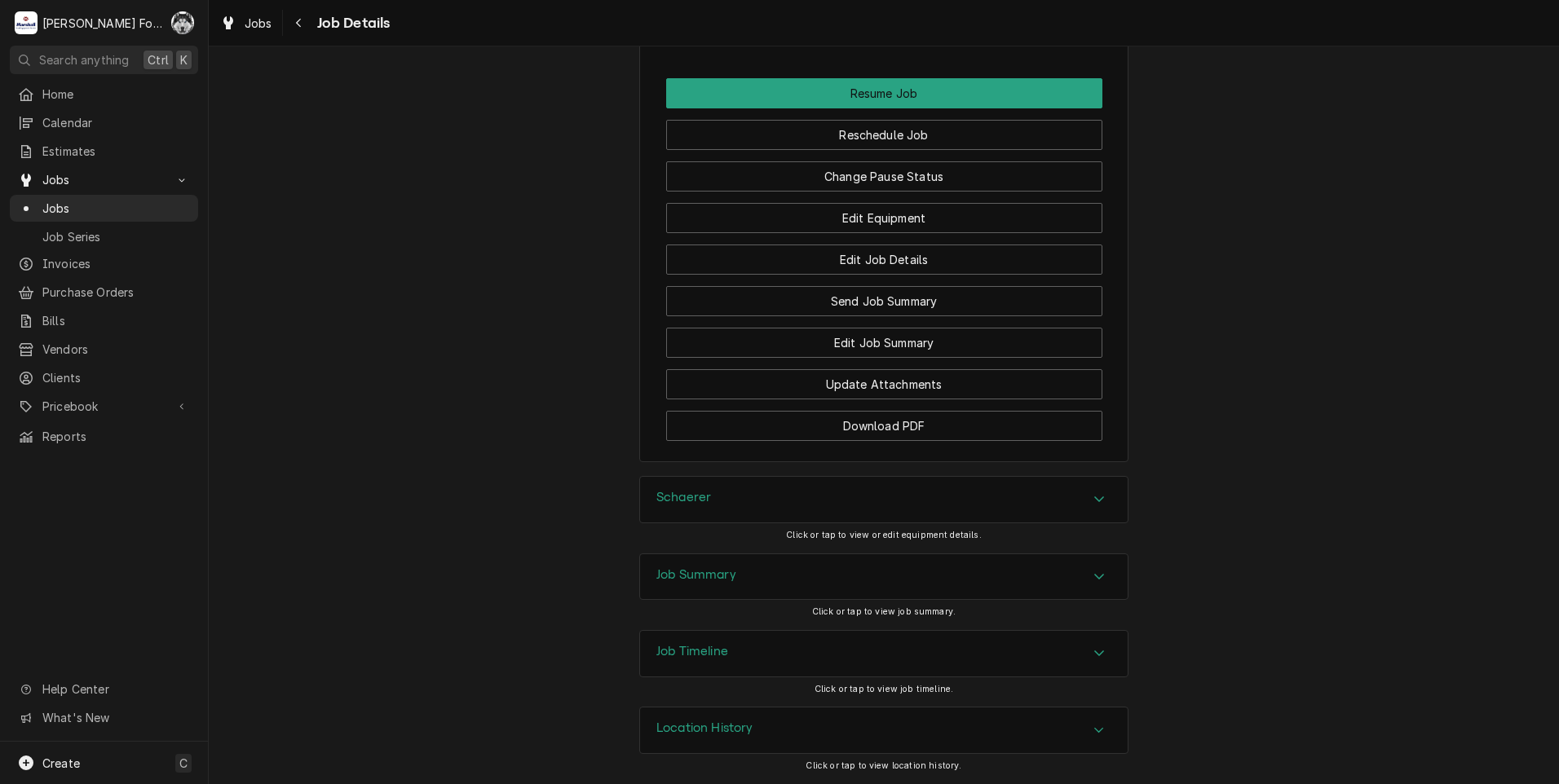
scroll to position [1766, 0]
click at [740, 503] on div "Schaerer" at bounding box center [884, 500] width 488 height 46
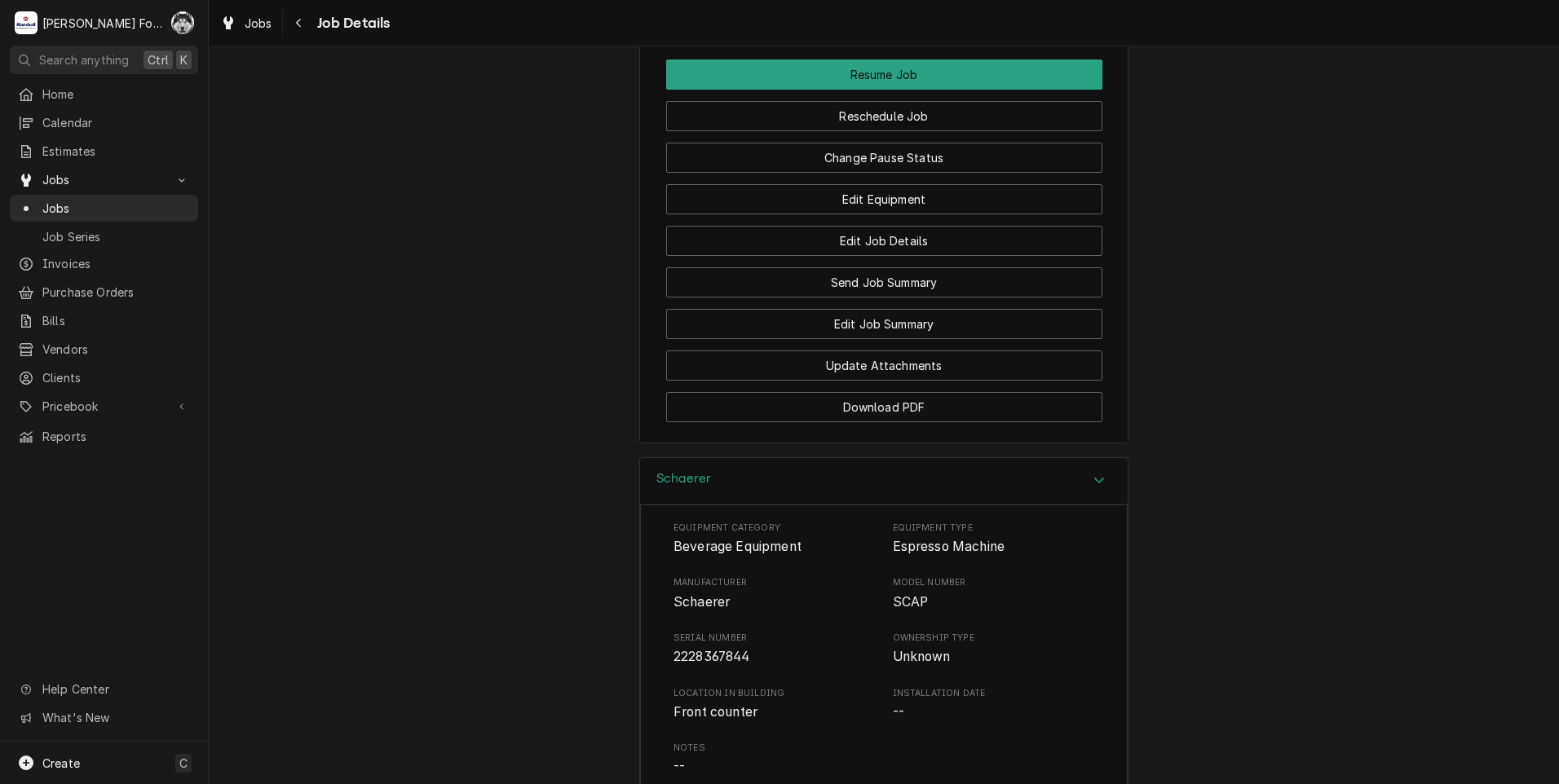
scroll to position [2233, 0]
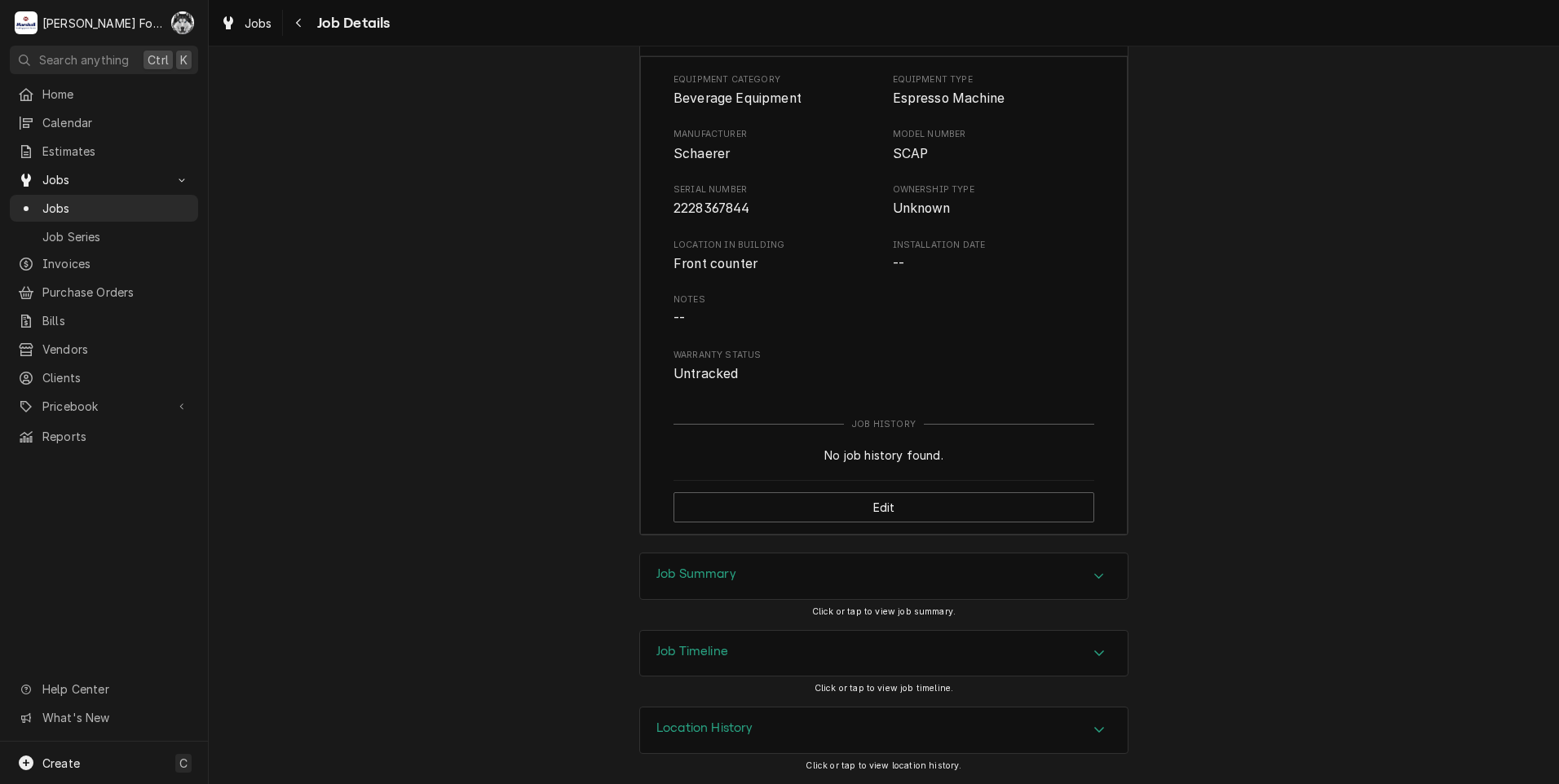
click at [725, 573] on h3 "Job Summary" at bounding box center [697, 574] width 80 height 15
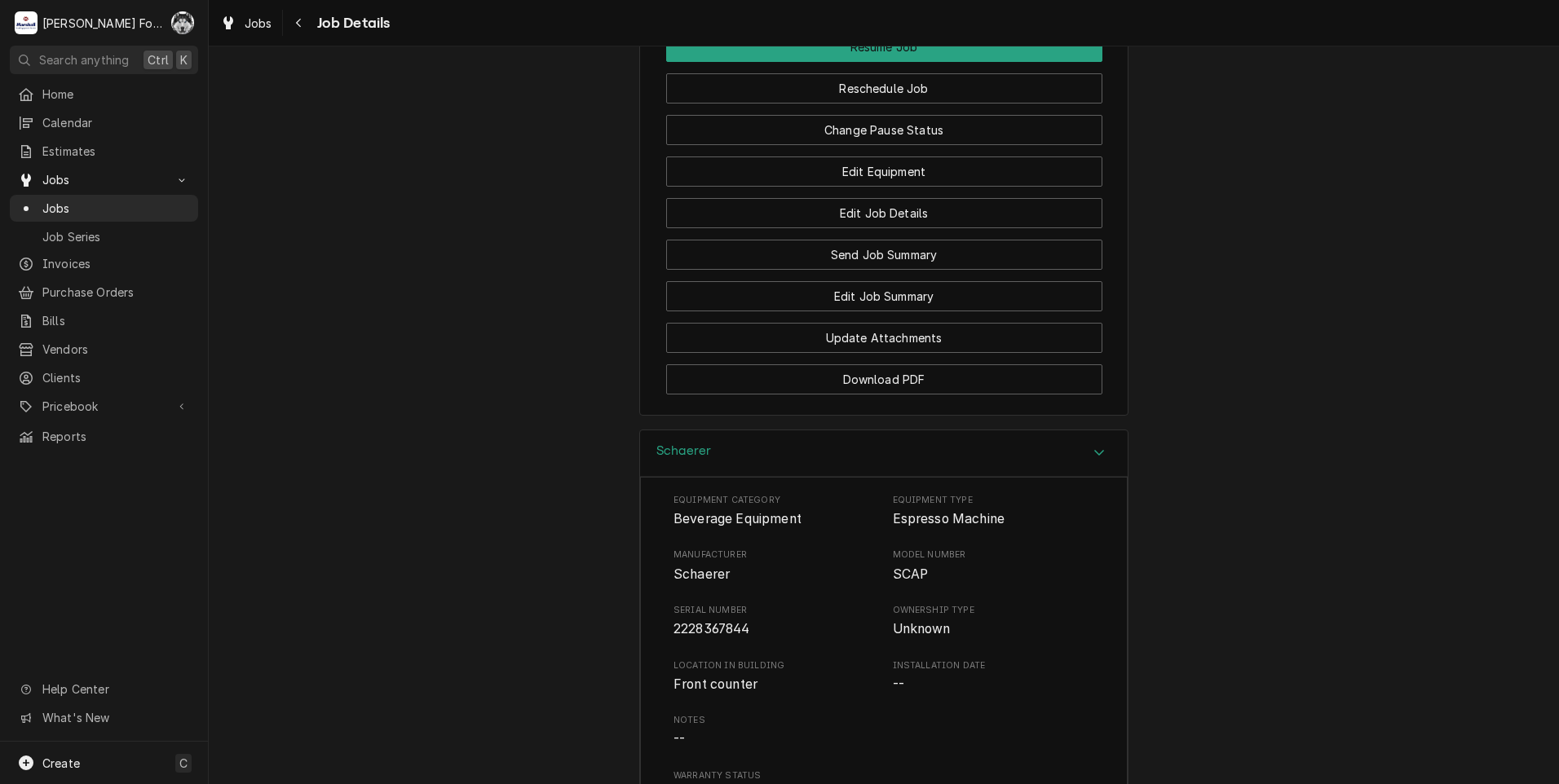
scroll to position [1779, 0]
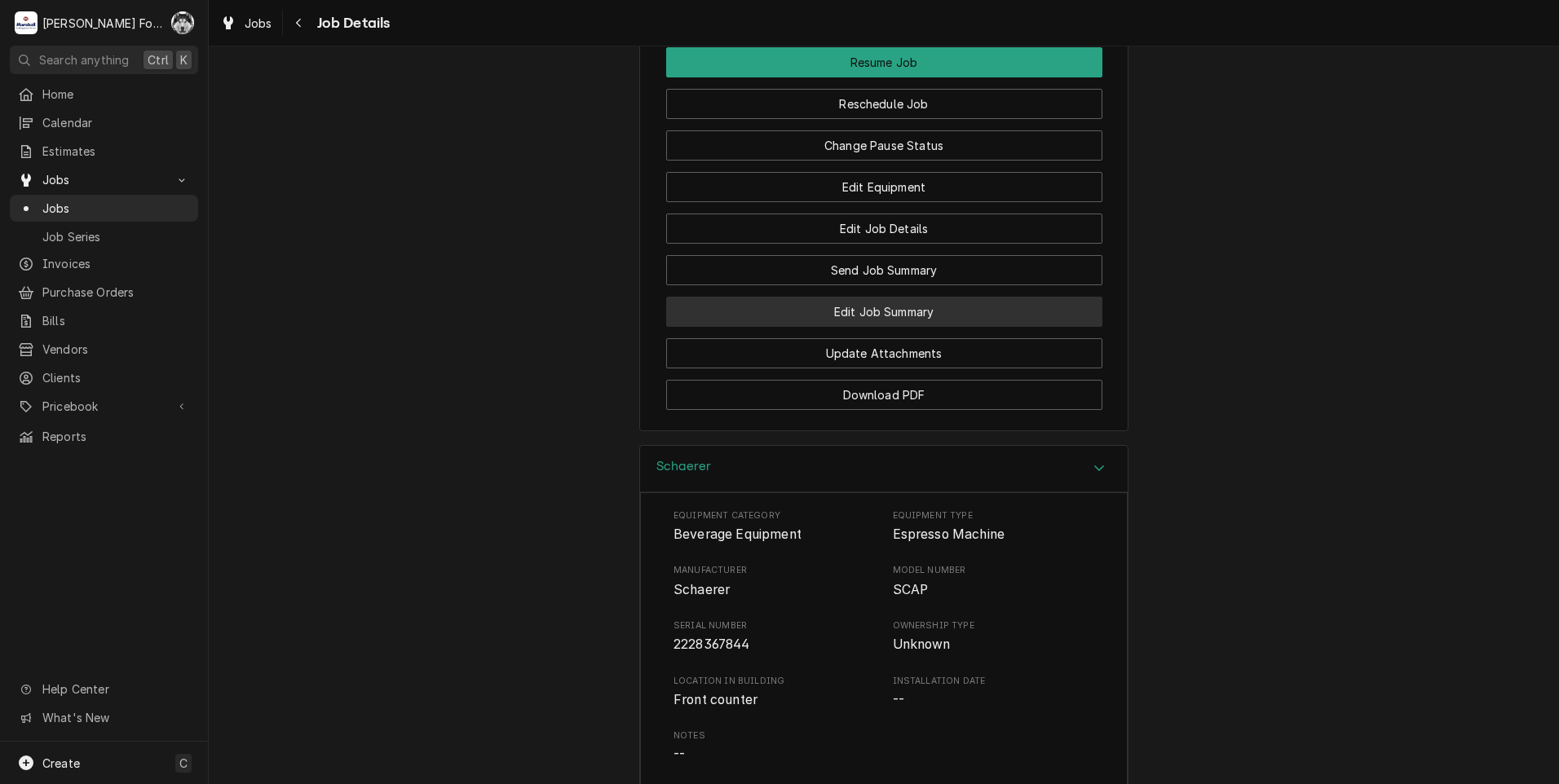
click at [829, 327] on button "Edit Job Summary" at bounding box center [884, 312] width 436 height 30
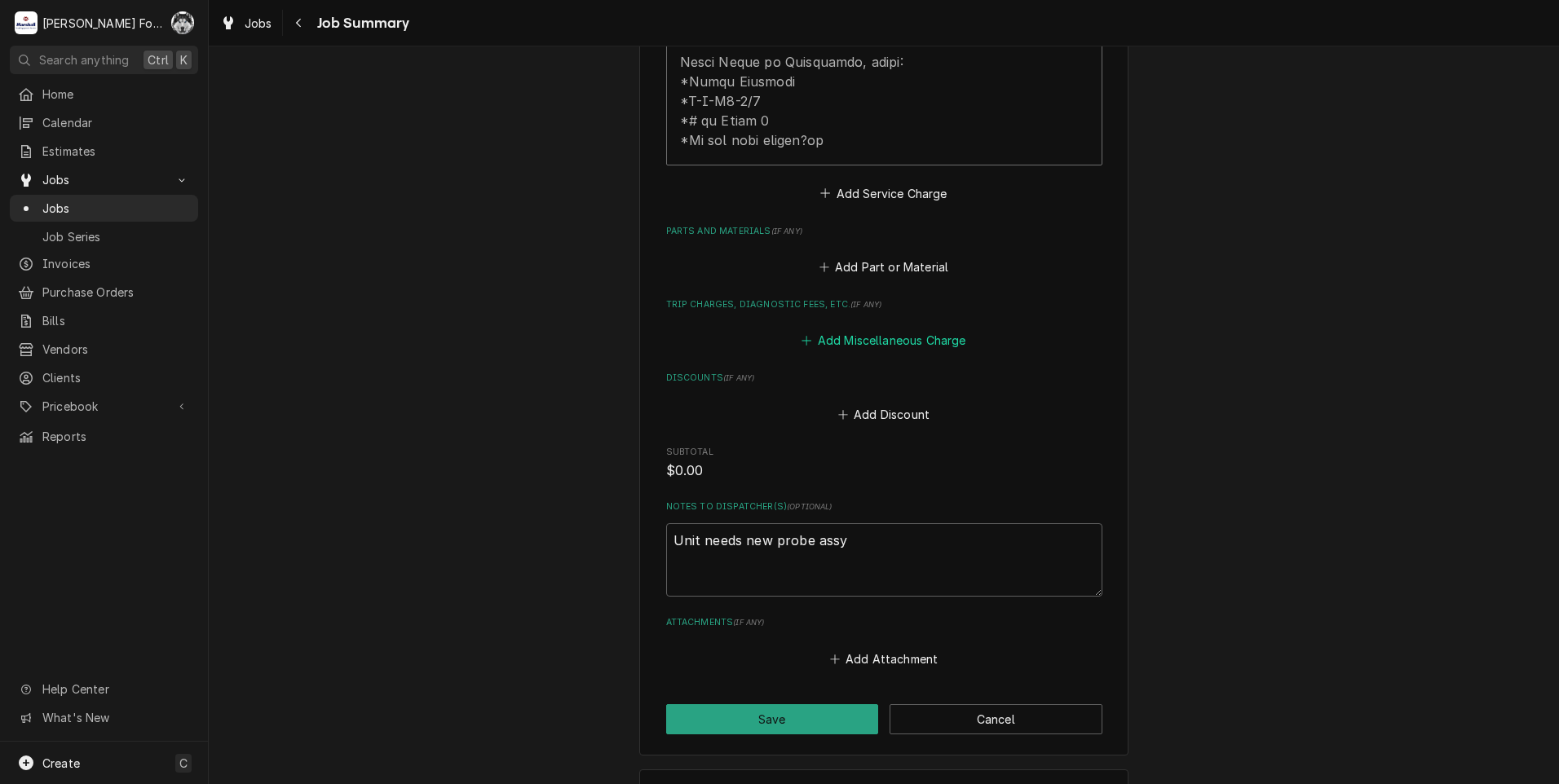
scroll to position [1111, 0]
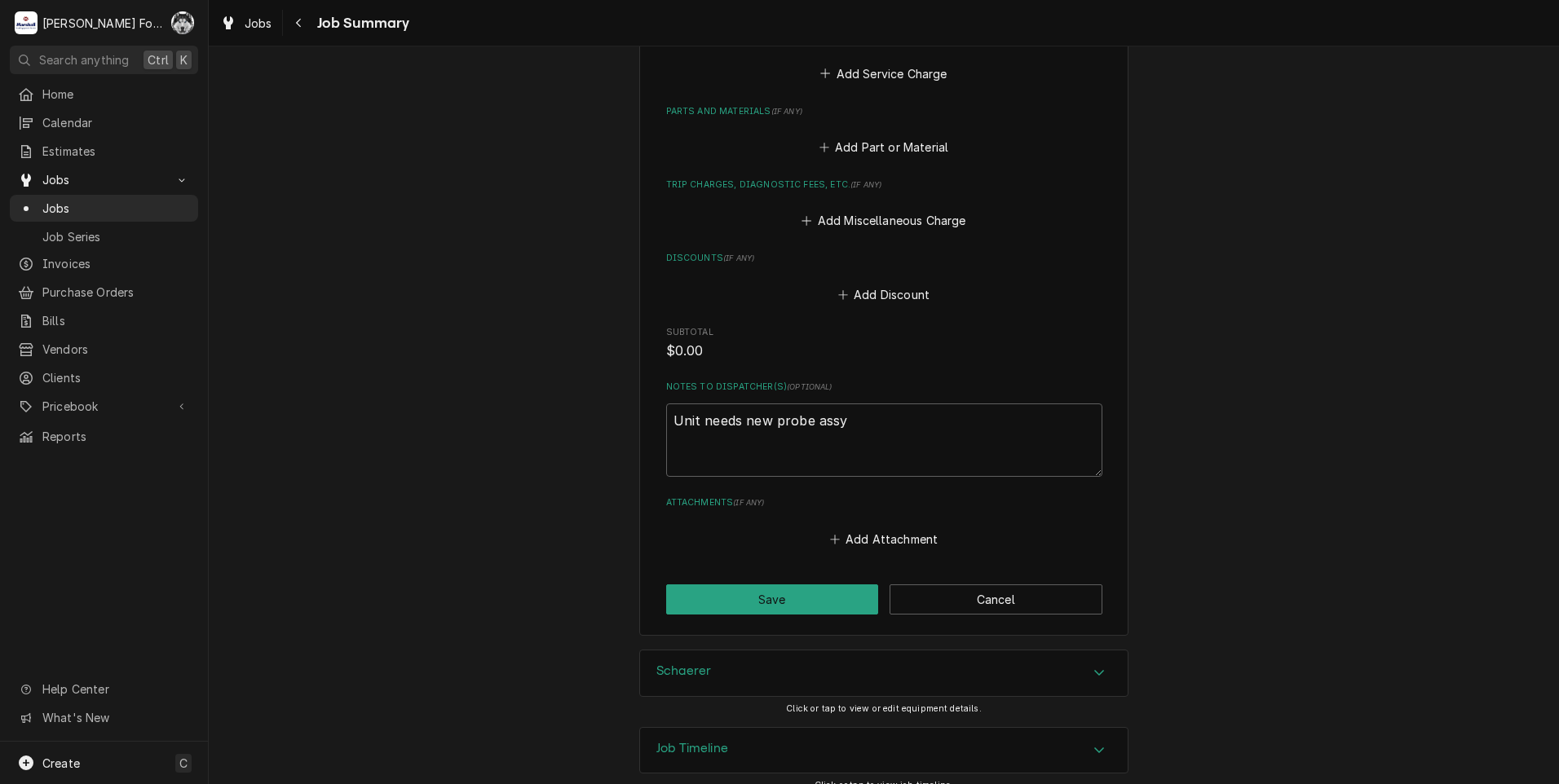
click at [755, 654] on div "Schaerer" at bounding box center [884, 673] width 488 height 46
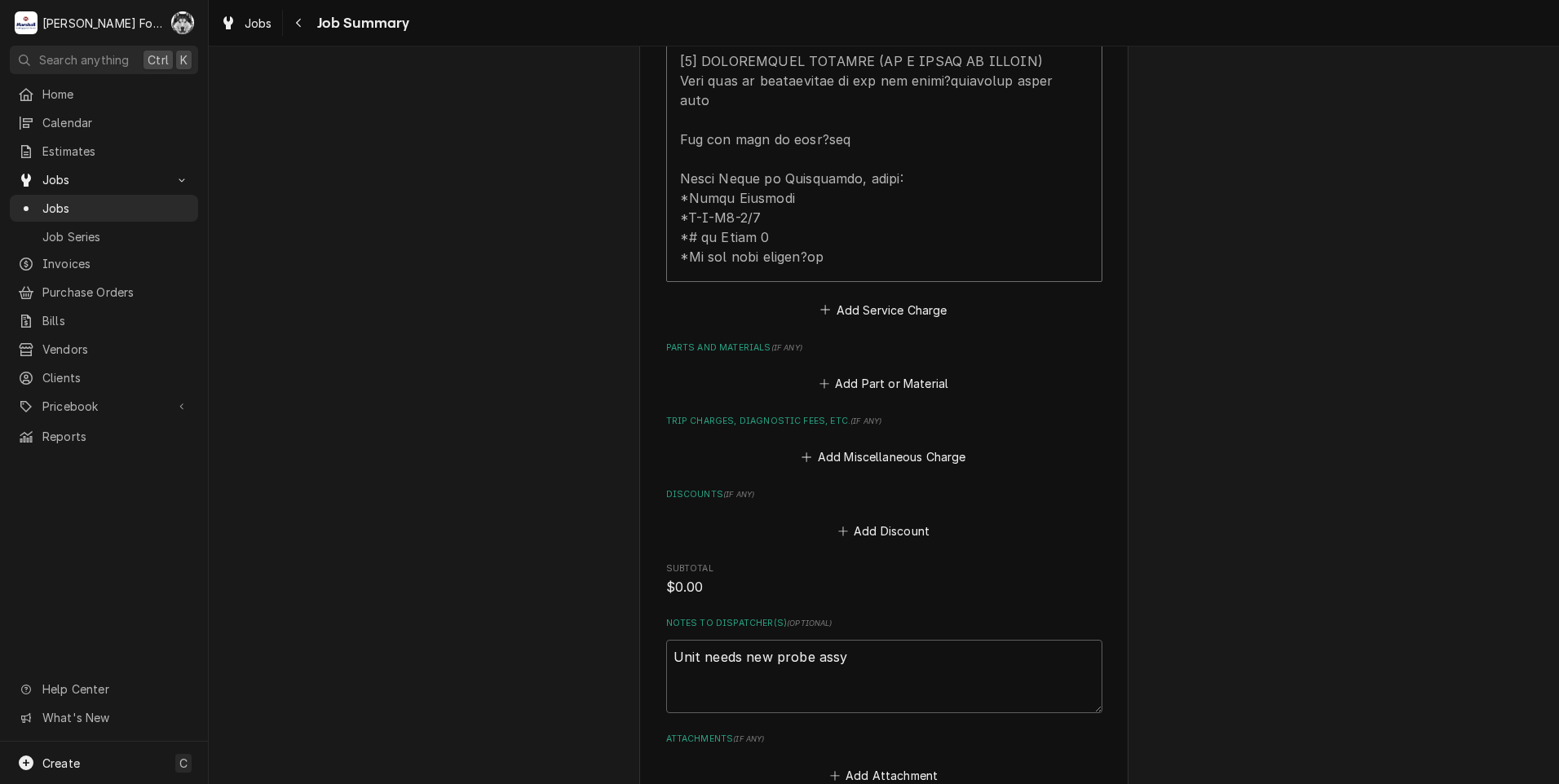
scroll to position [836, 0]
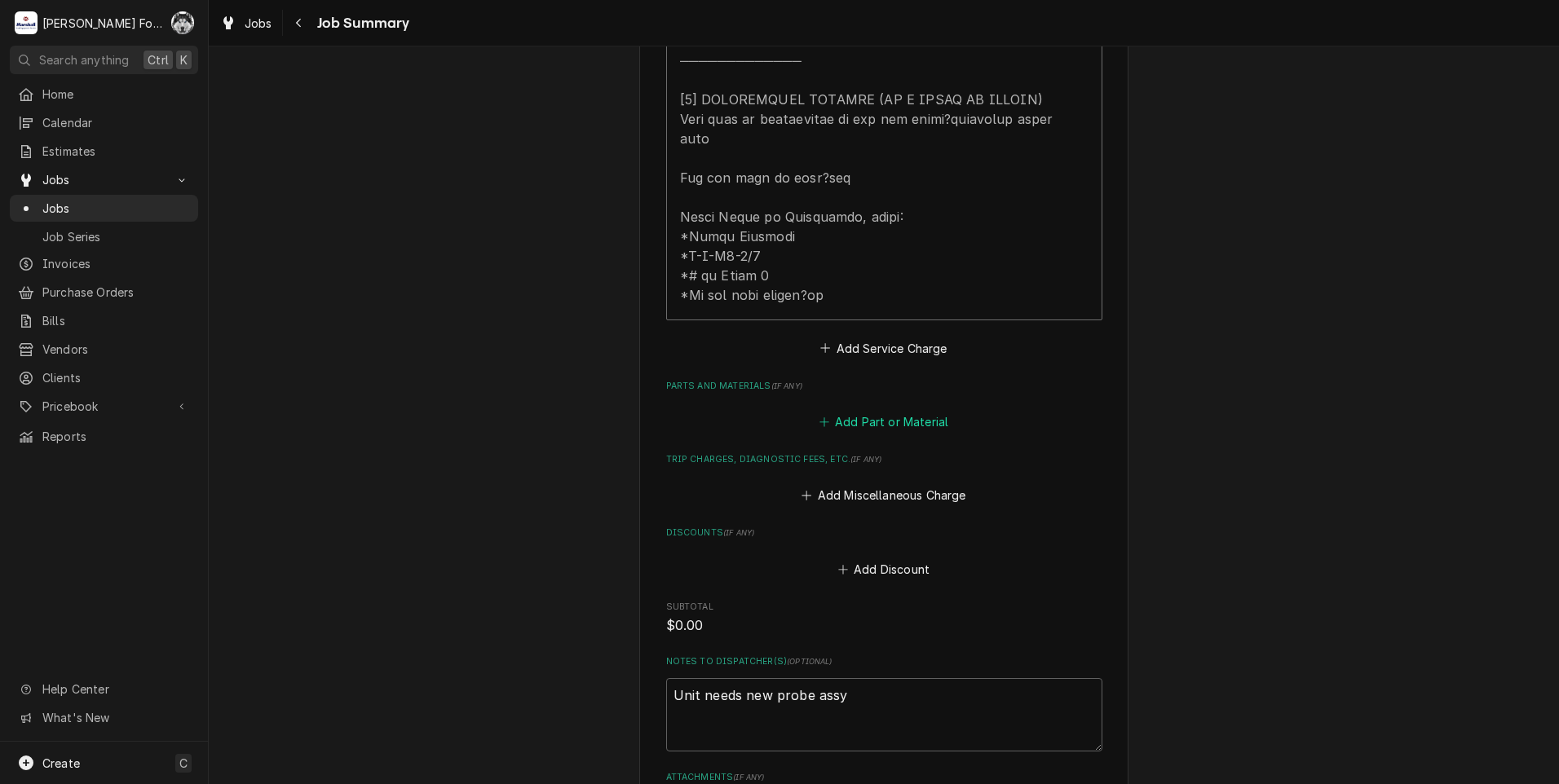
click at [883, 411] on button "Add Part or Material" at bounding box center [882, 422] width 134 height 23
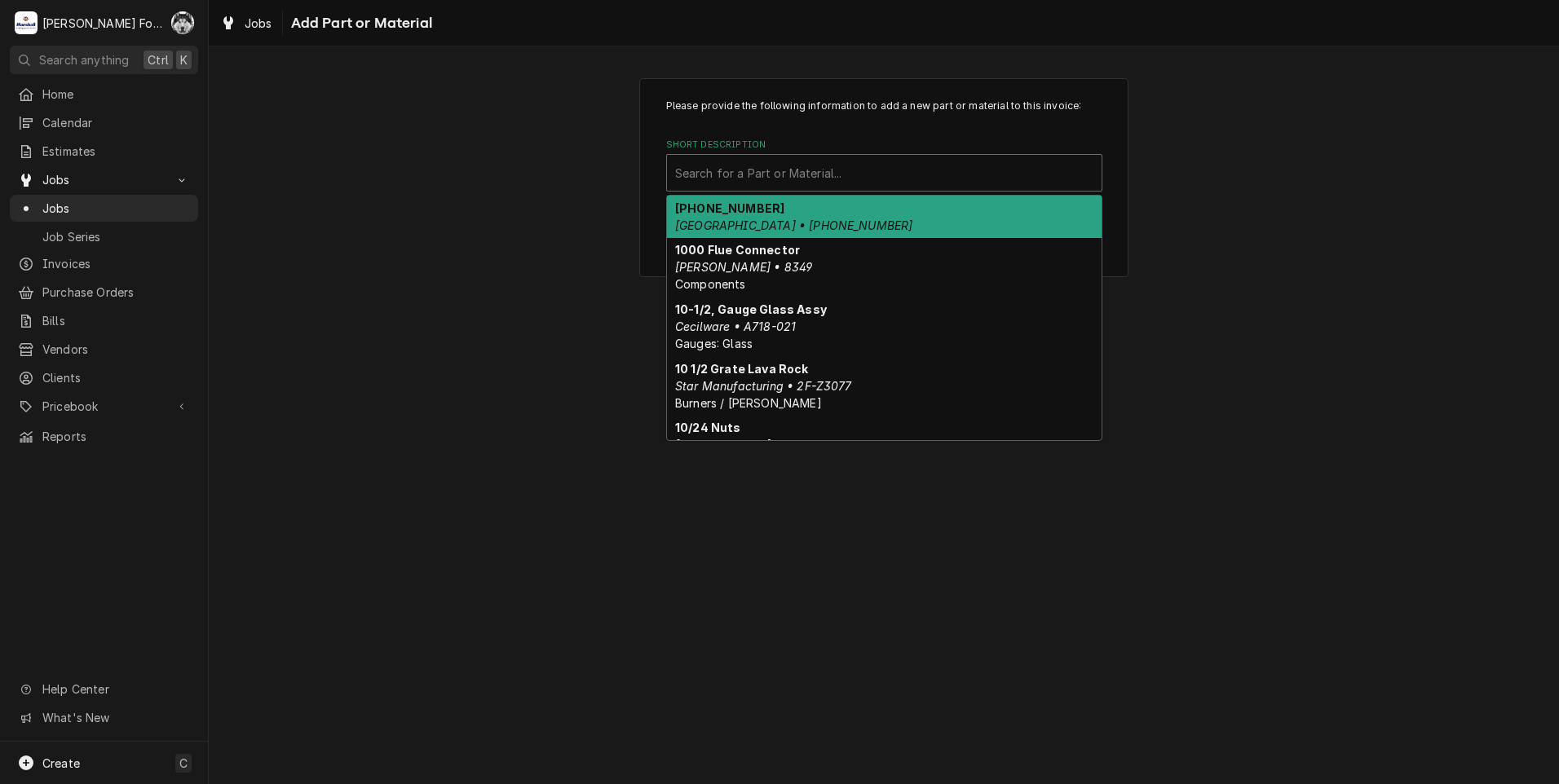
click at [830, 184] on div "Short Description" at bounding box center [883, 172] width 418 height 30
drag, startPoint x: 830, startPoint y: 190, endPoint x: 759, endPoint y: 178, distance: 72.0
click at [759, 178] on div "Short Description" at bounding box center [883, 172] width 418 height 30
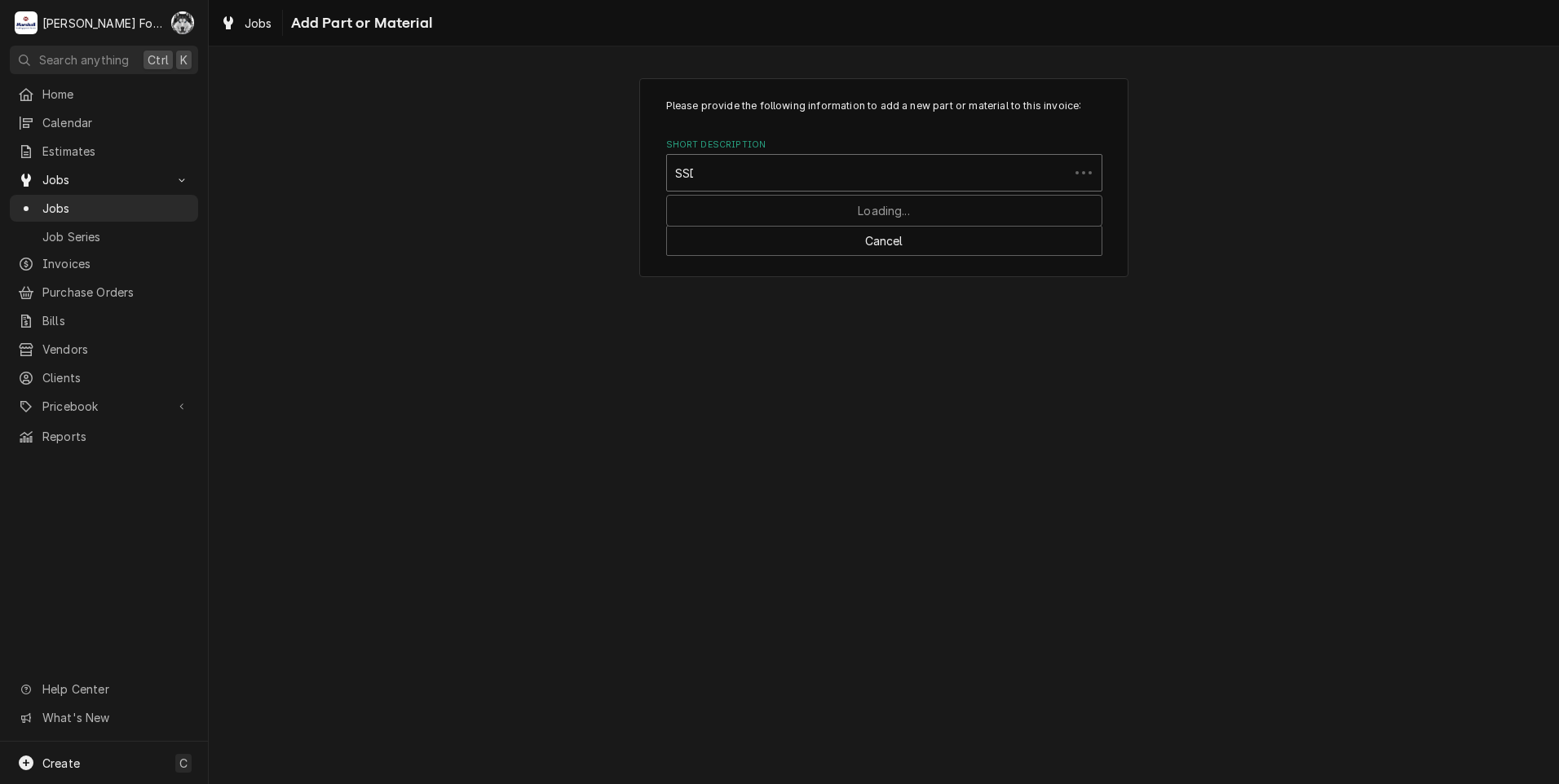
type input "SSDT"
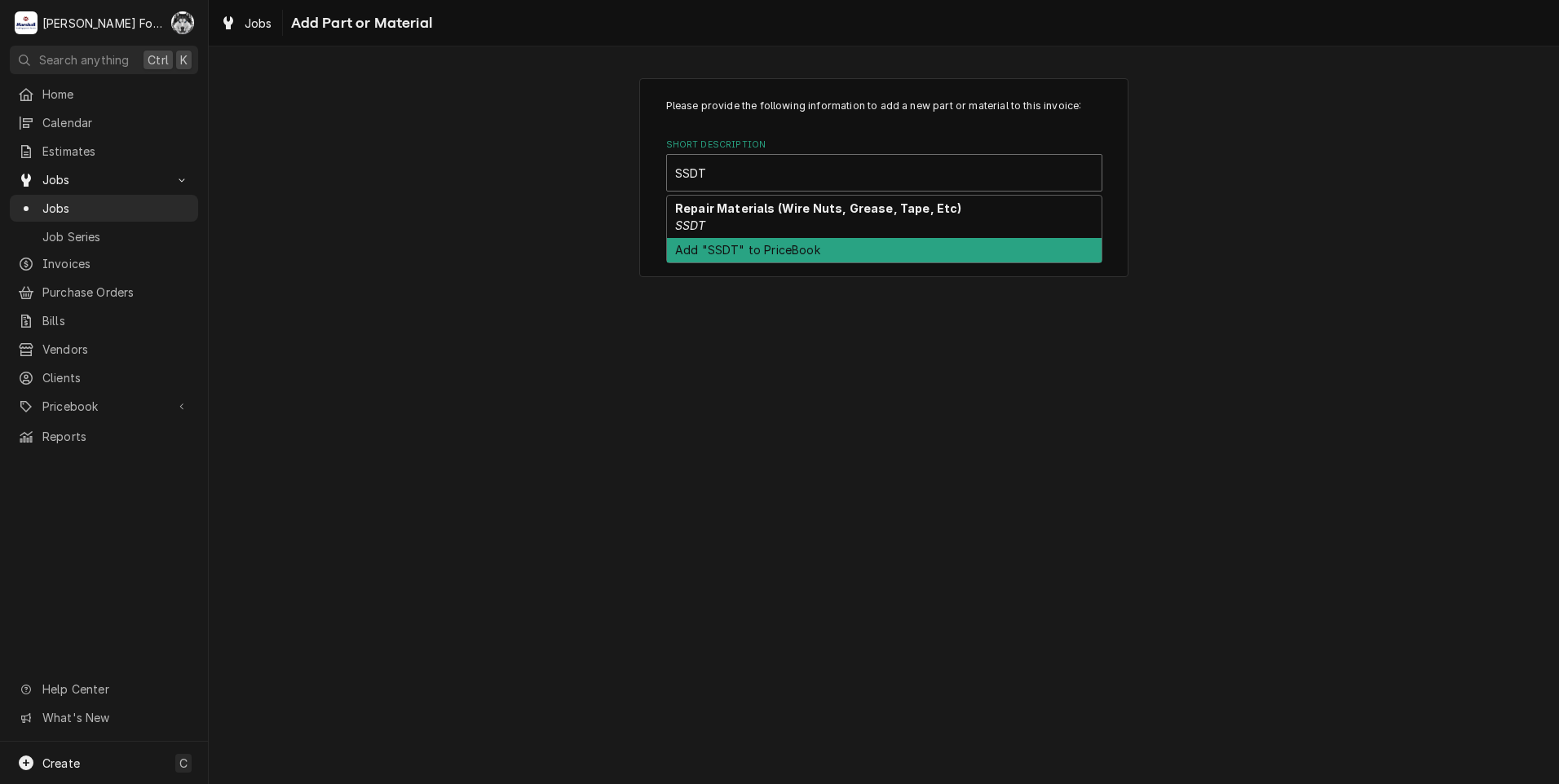
click at [770, 261] on div "Add "SSDT" to PriceBook" at bounding box center [884, 251] width 435 height 26
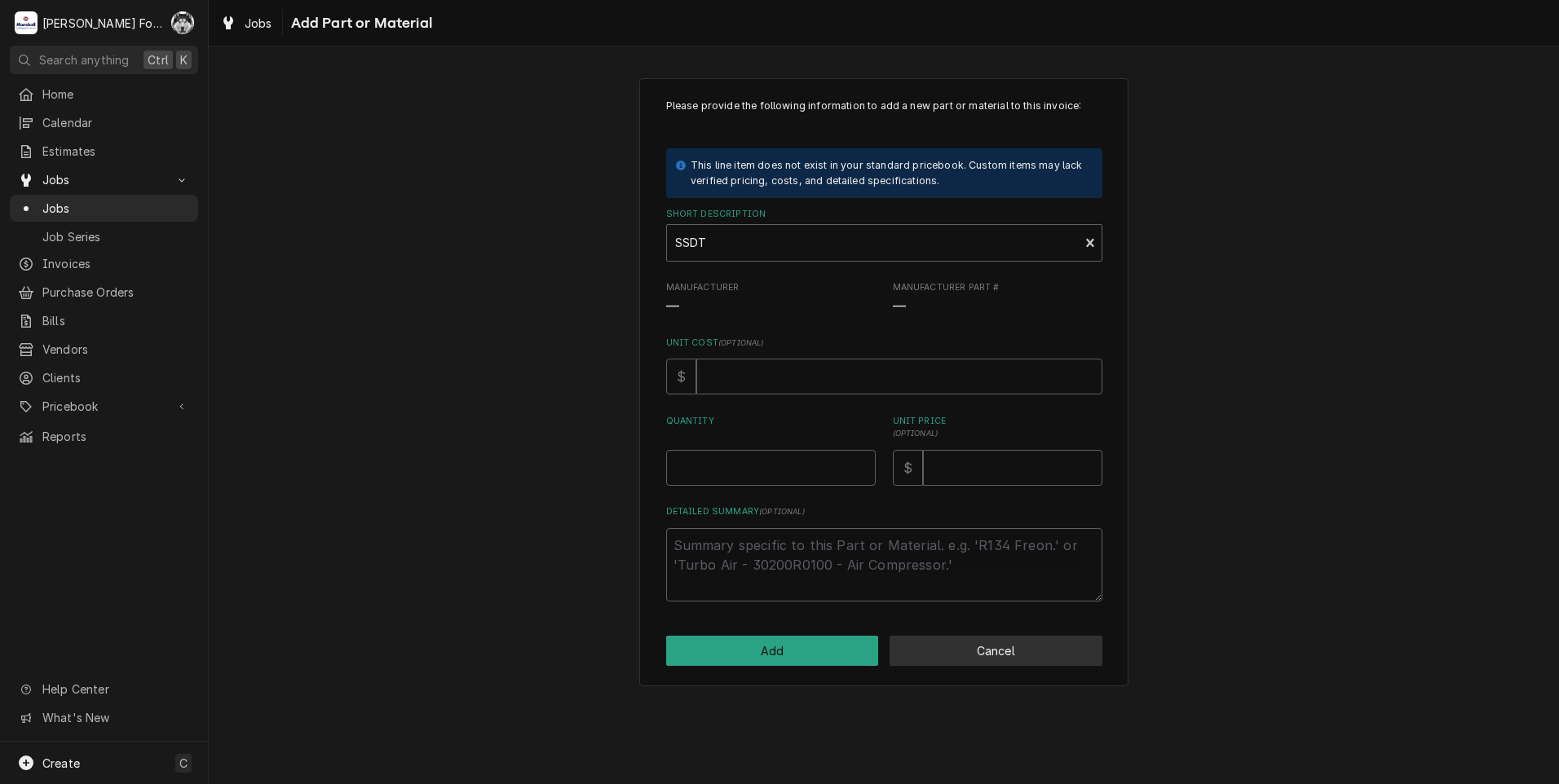
click at [972, 646] on button "Cancel" at bounding box center [995, 651] width 213 height 30
type textarea "x"
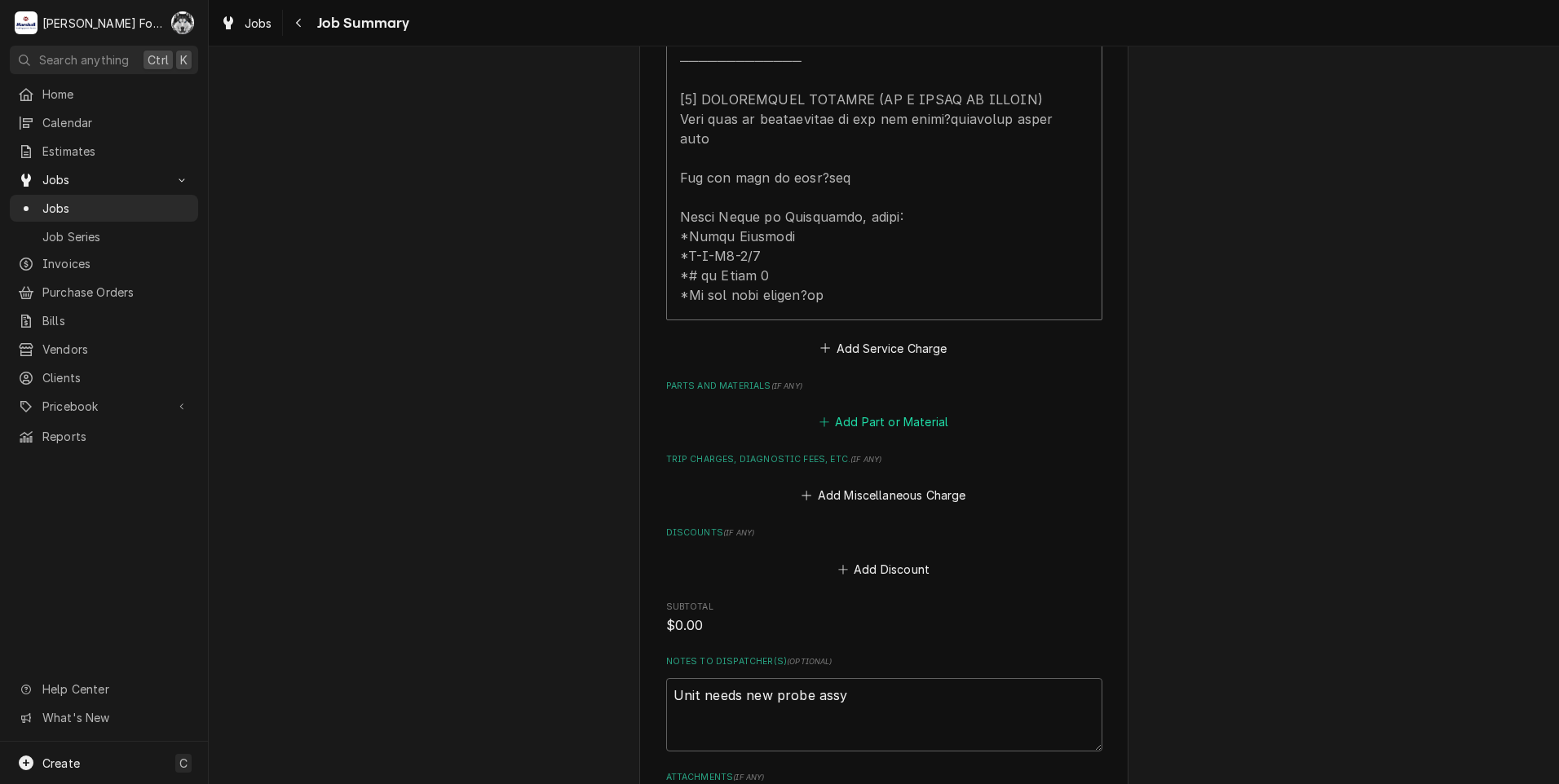
click at [873, 411] on button "Add Part or Material" at bounding box center [882, 422] width 134 height 23
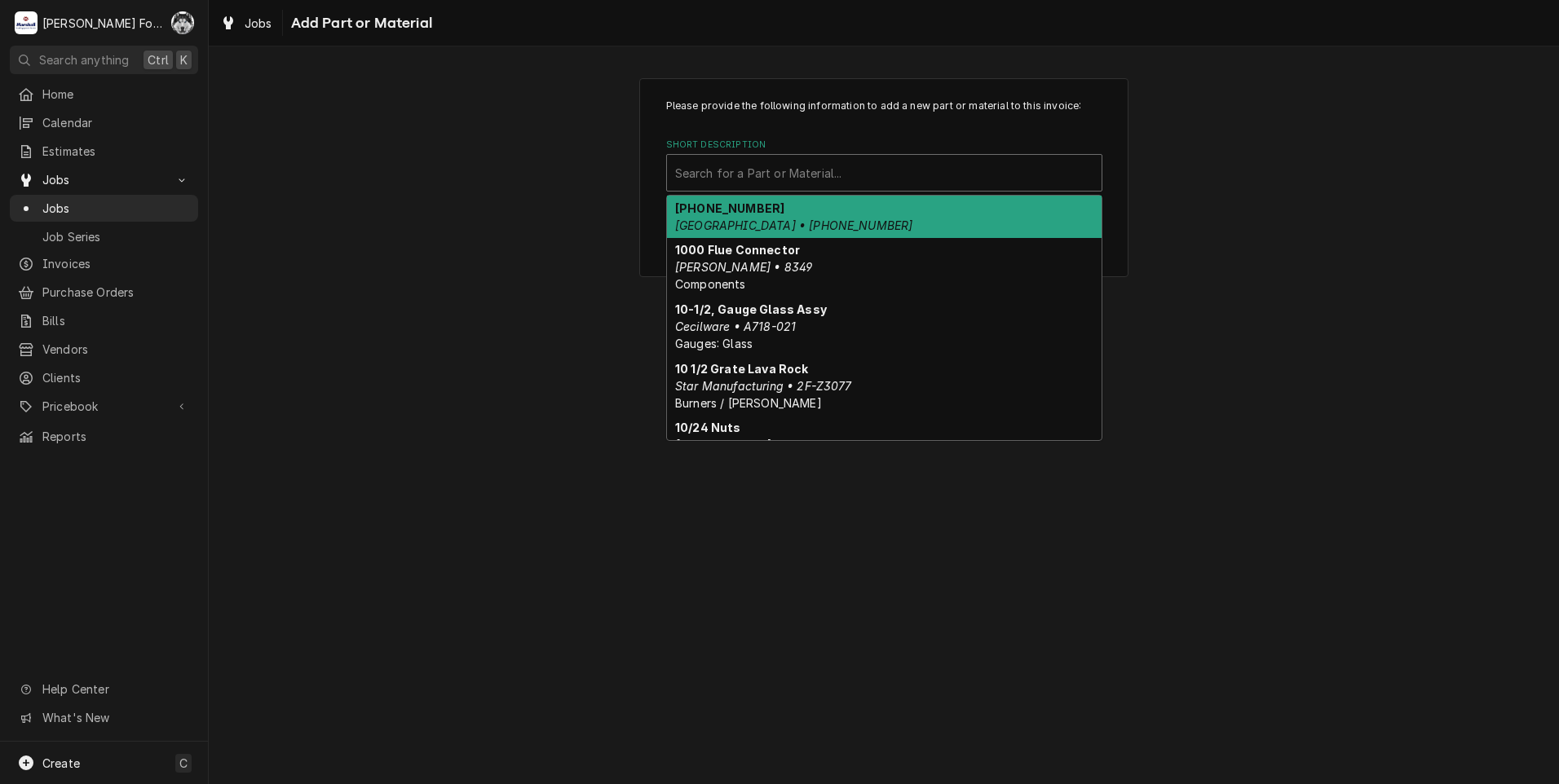
click at [846, 160] on div "Short Description" at bounding box center [883, 172] width 418 height 30
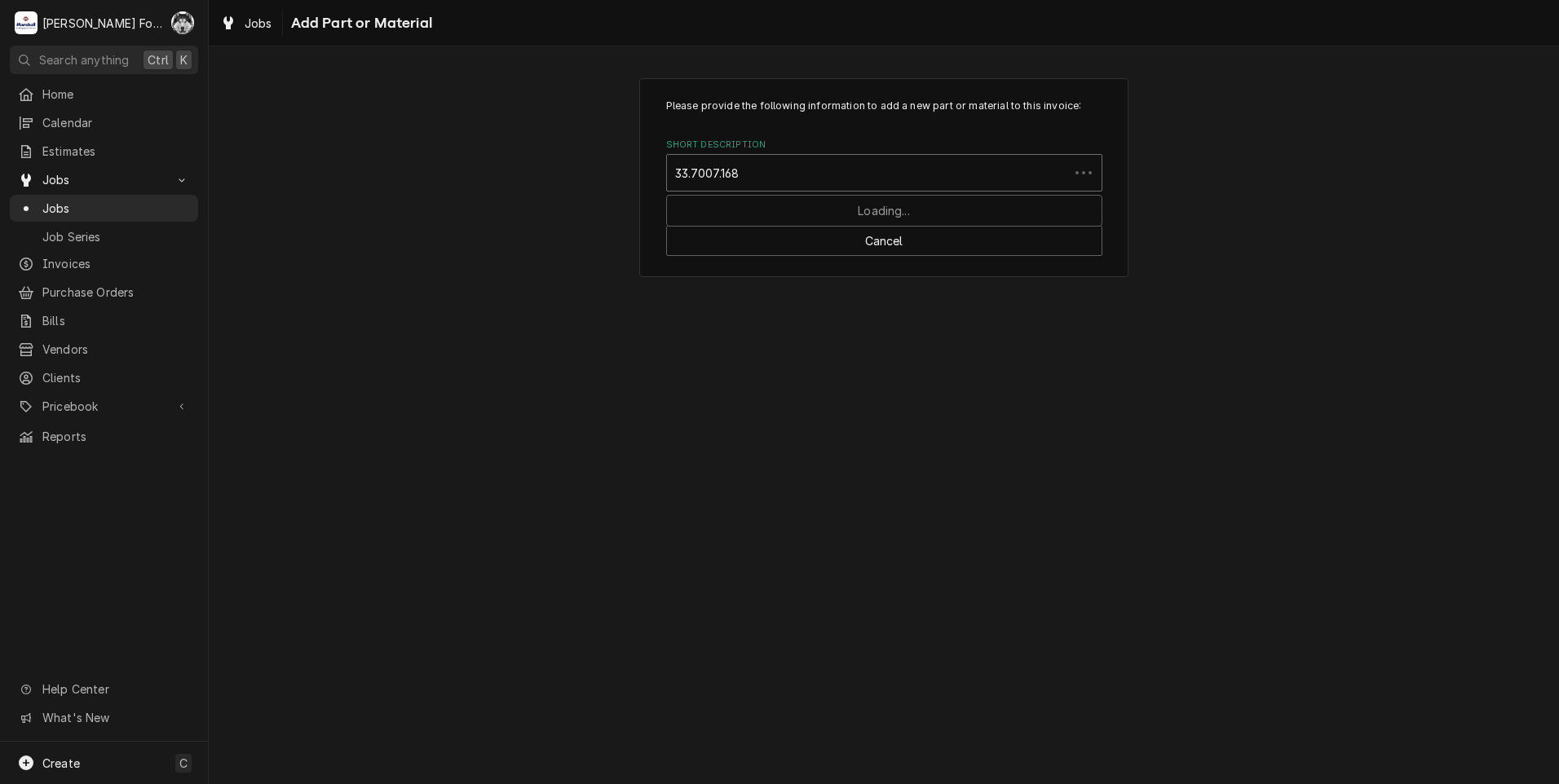
type input "33.7007.1681"
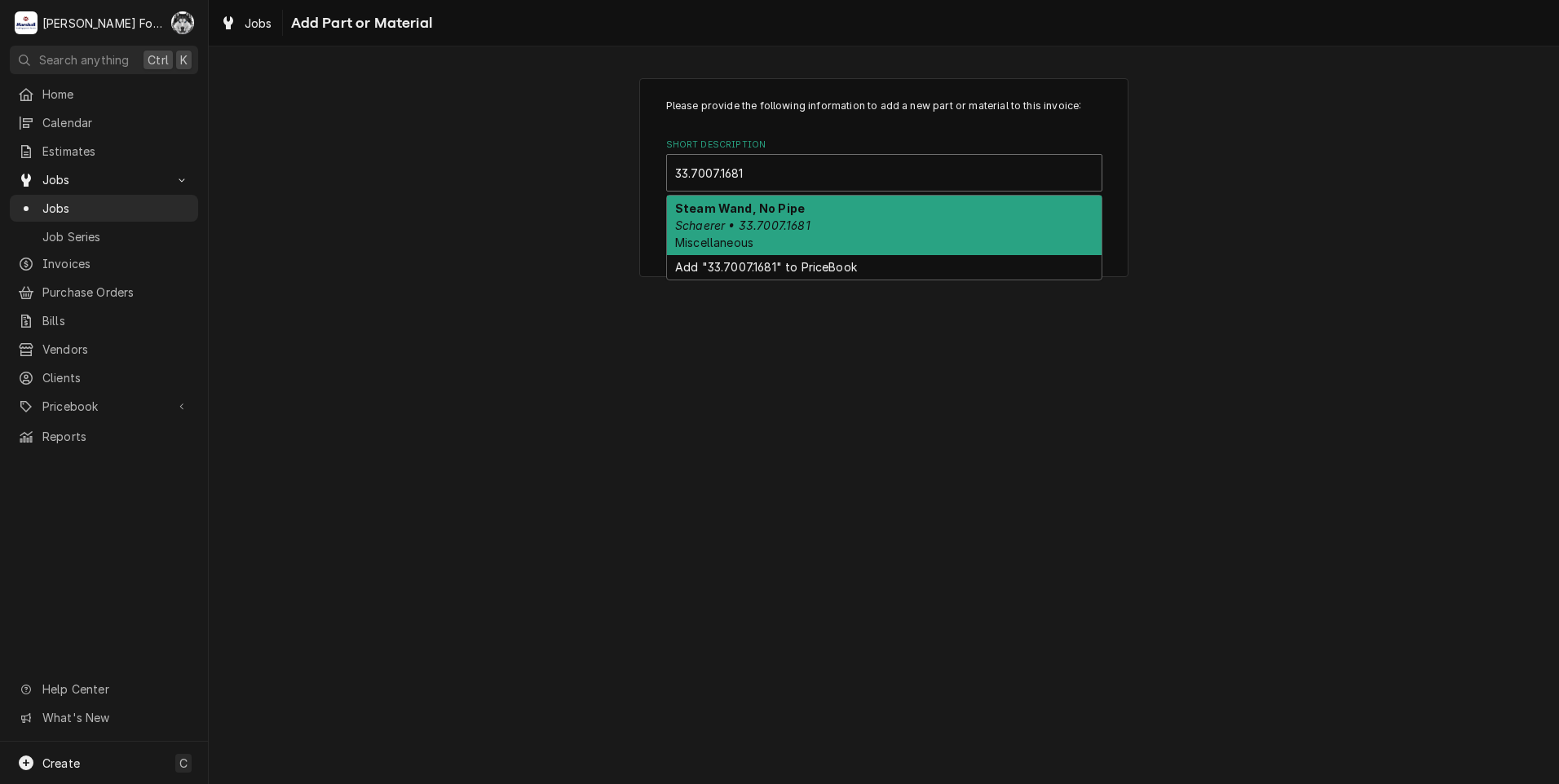
click at [729, 223] on em "Schaerer • 33.7007.1681" at bounding box center [742, 225] width 135 height 14
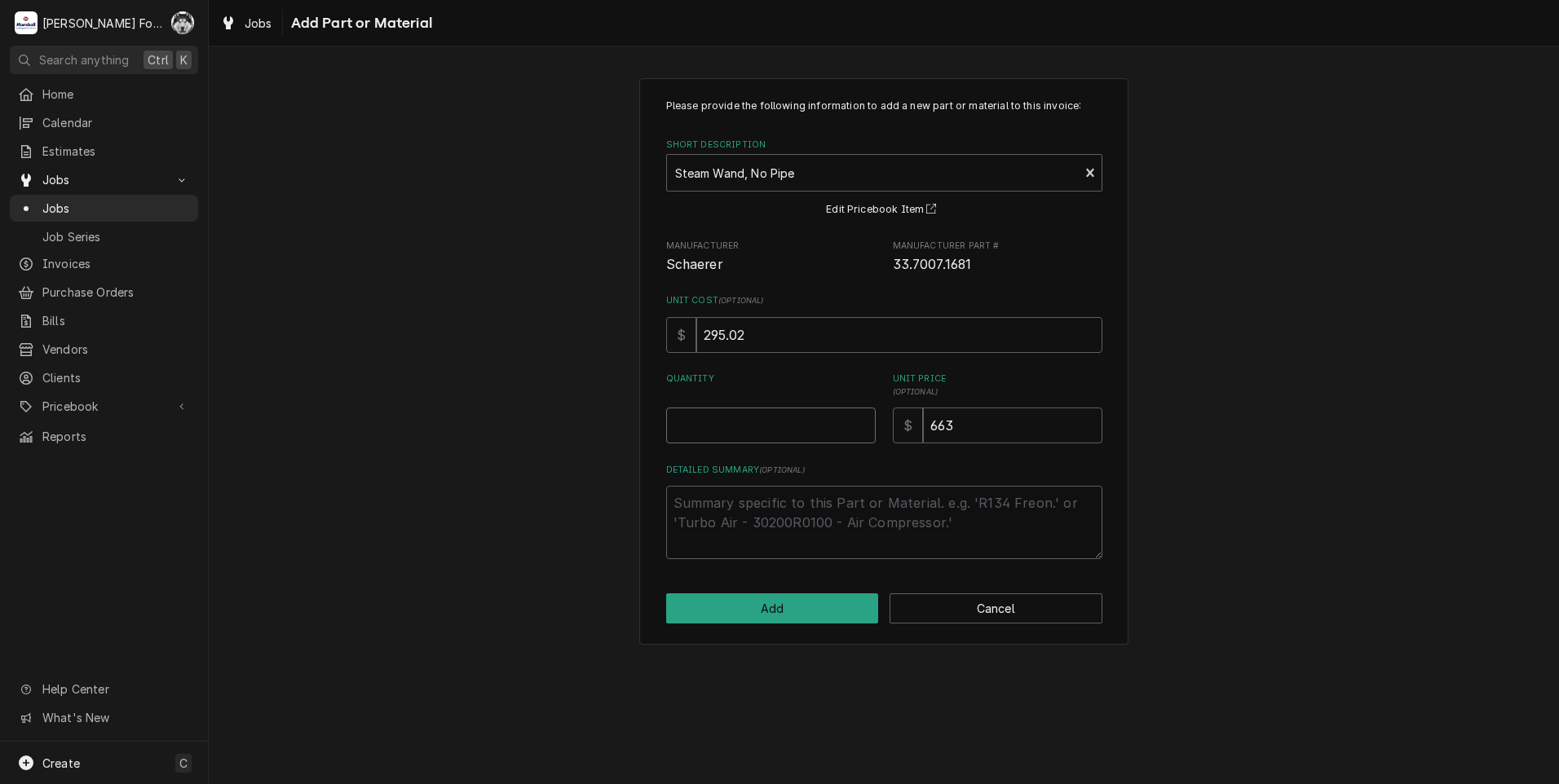
type textarea "x"
type input "0.5"
click at [860, 422] on input "0.5" at bounding box center [771, 426] width 210 height 36
type textarea "x"
type input "1"
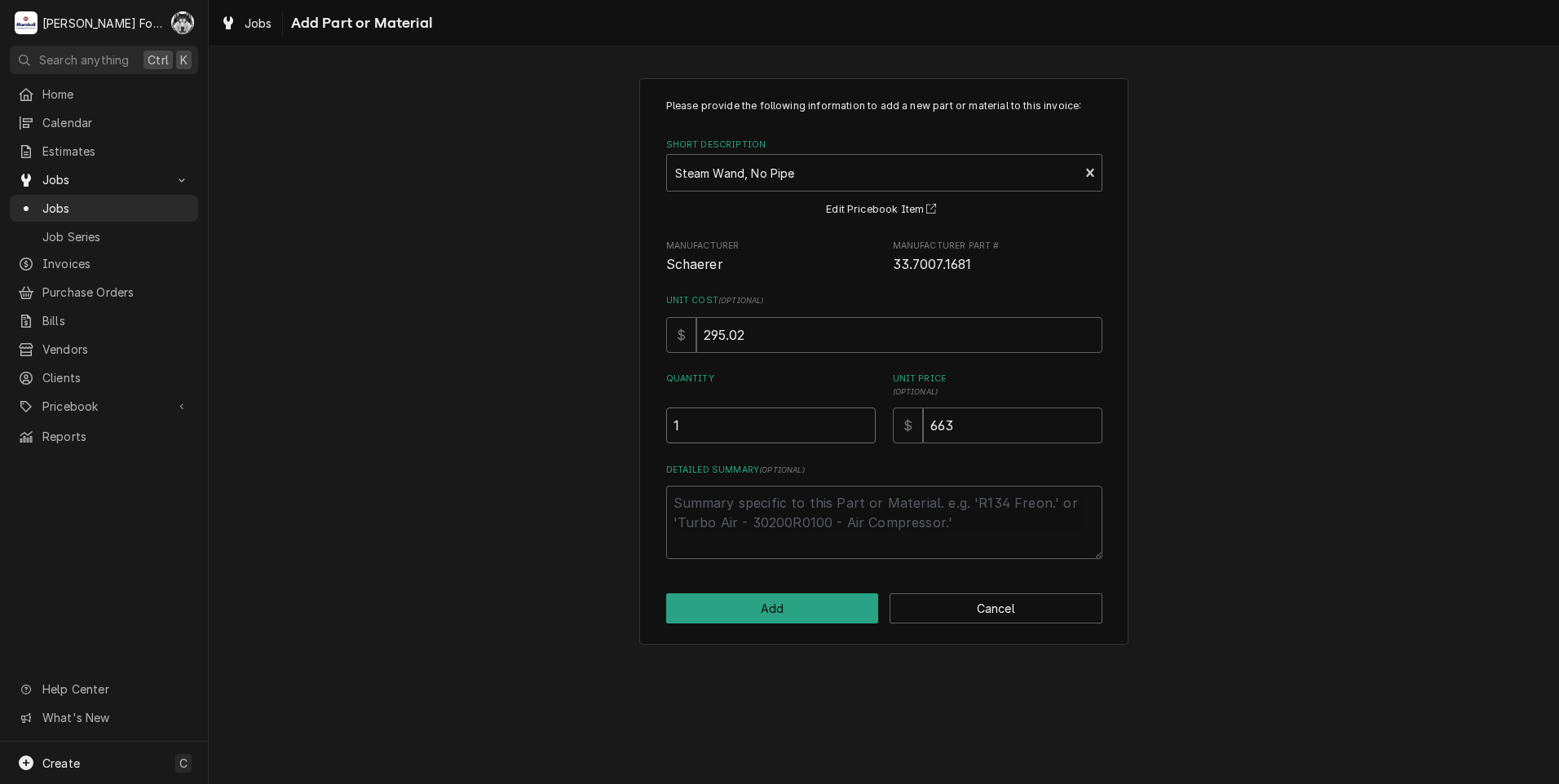
click at [860, 422] on input "1" at bounding box center [771, 426] width 210 height 36
click at [789, 609] on button "Add" at bounding box center [772, 609] width 213 height 30
type textarea "x"
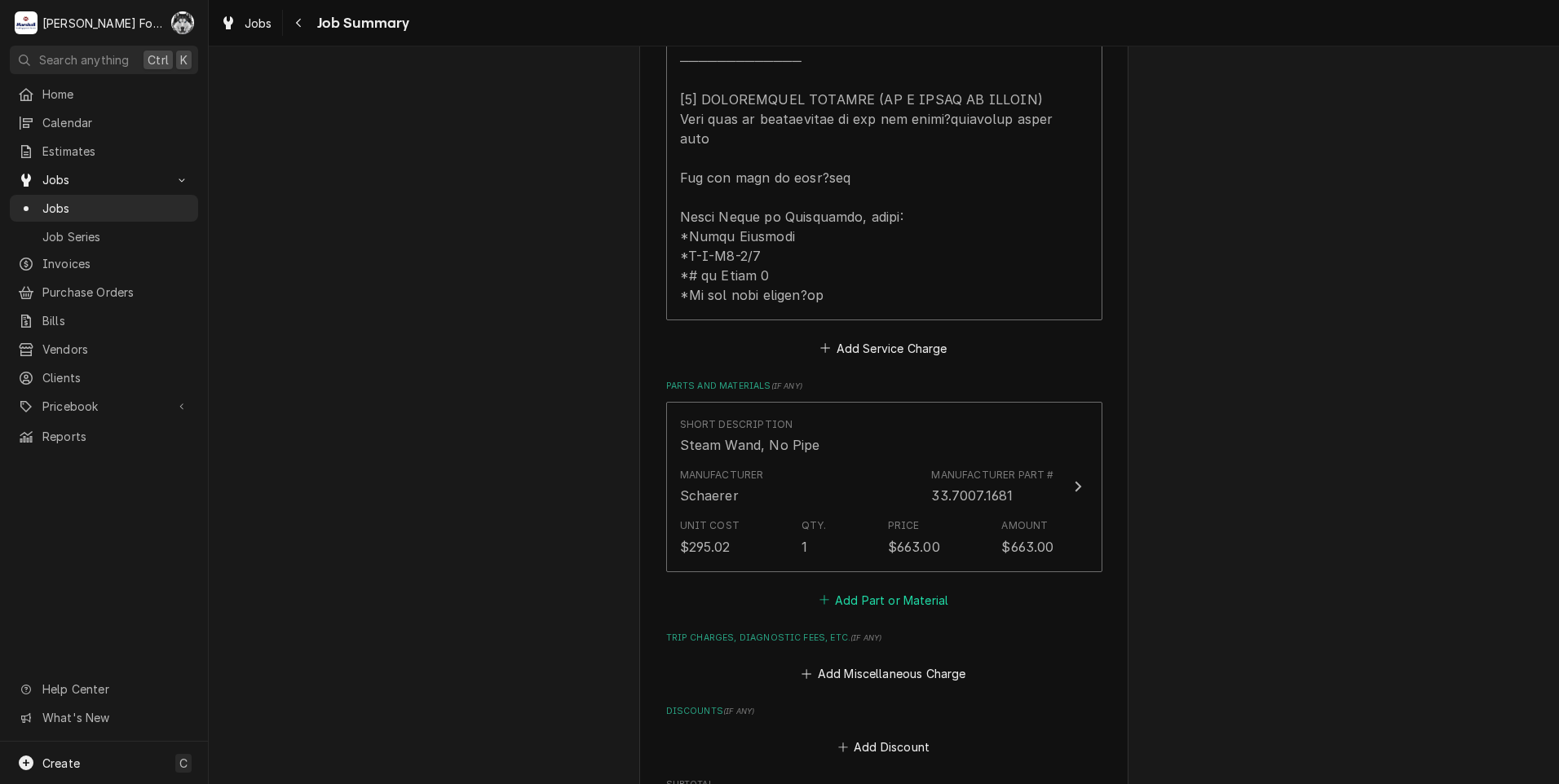
click at [878, 589] on button "Add Part or Material" at bounding box center [882, 600] width 134 height 23
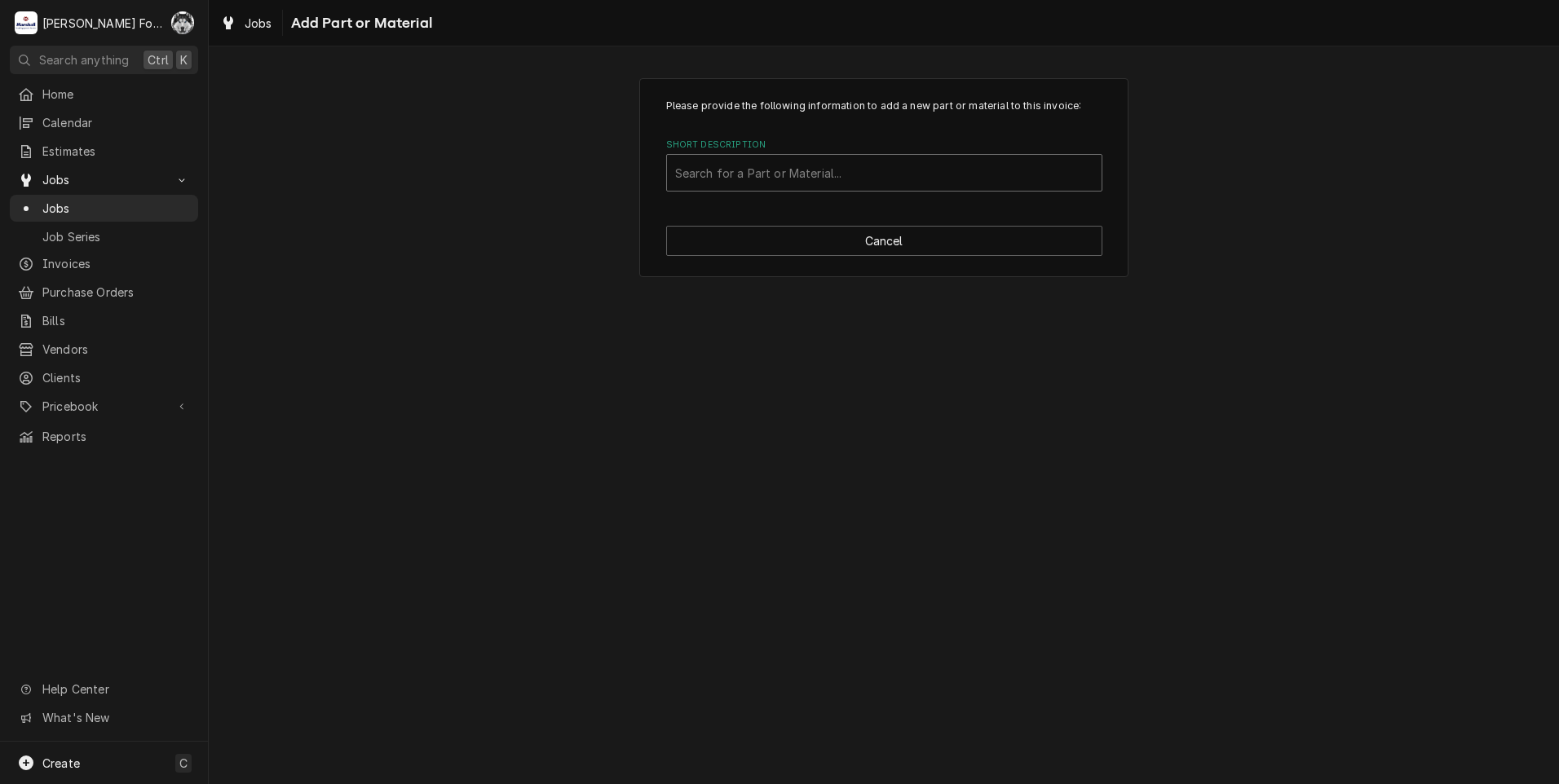
click at [842, 183] on div "Short Description" at bounding box center [883, 172] width 418 height 30
type input "33.7006.1868"
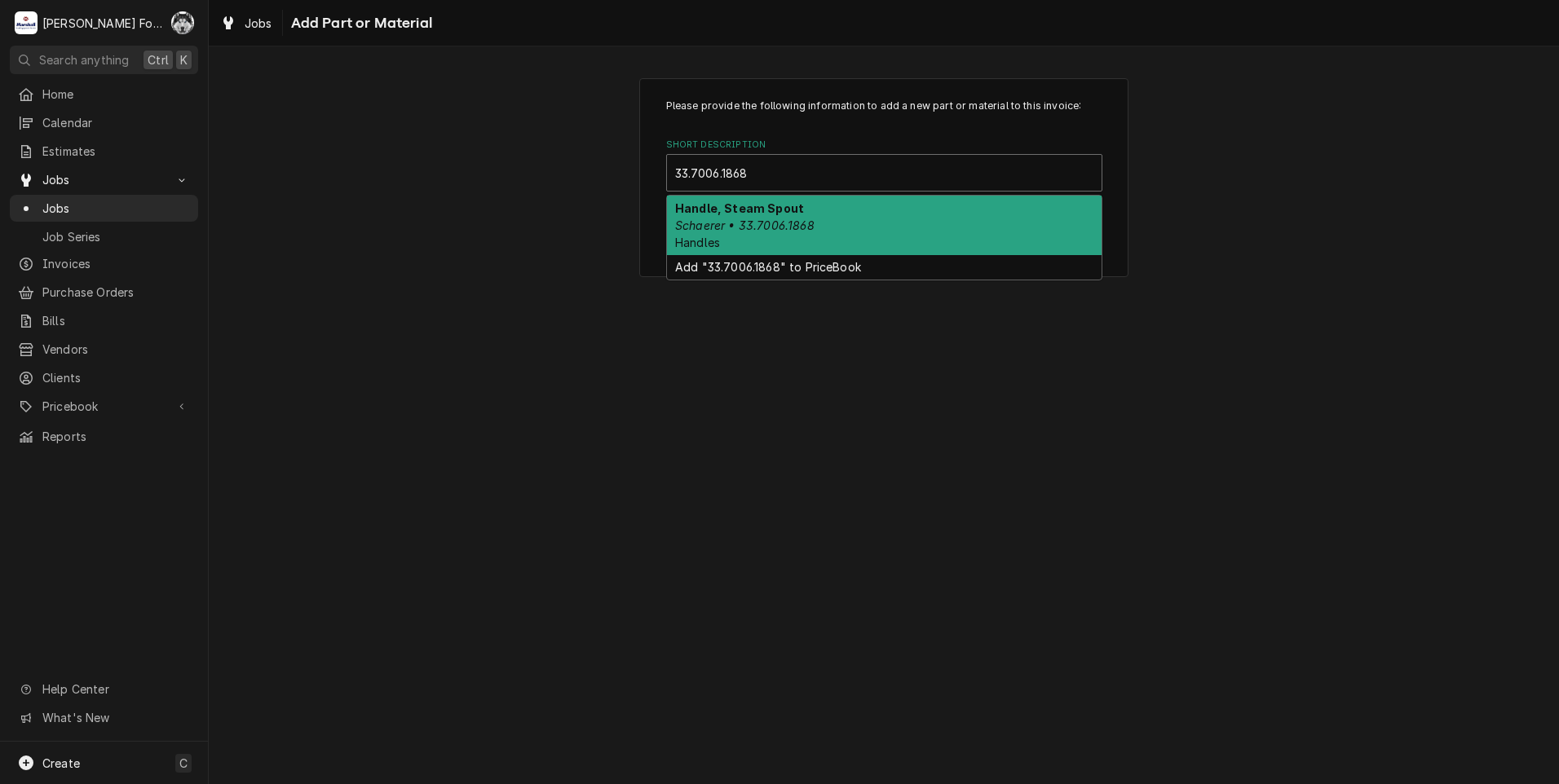
click at [794, 212] on strong "Handle, Steam Spout" at bounding box center [739, 208] width 129 height 14
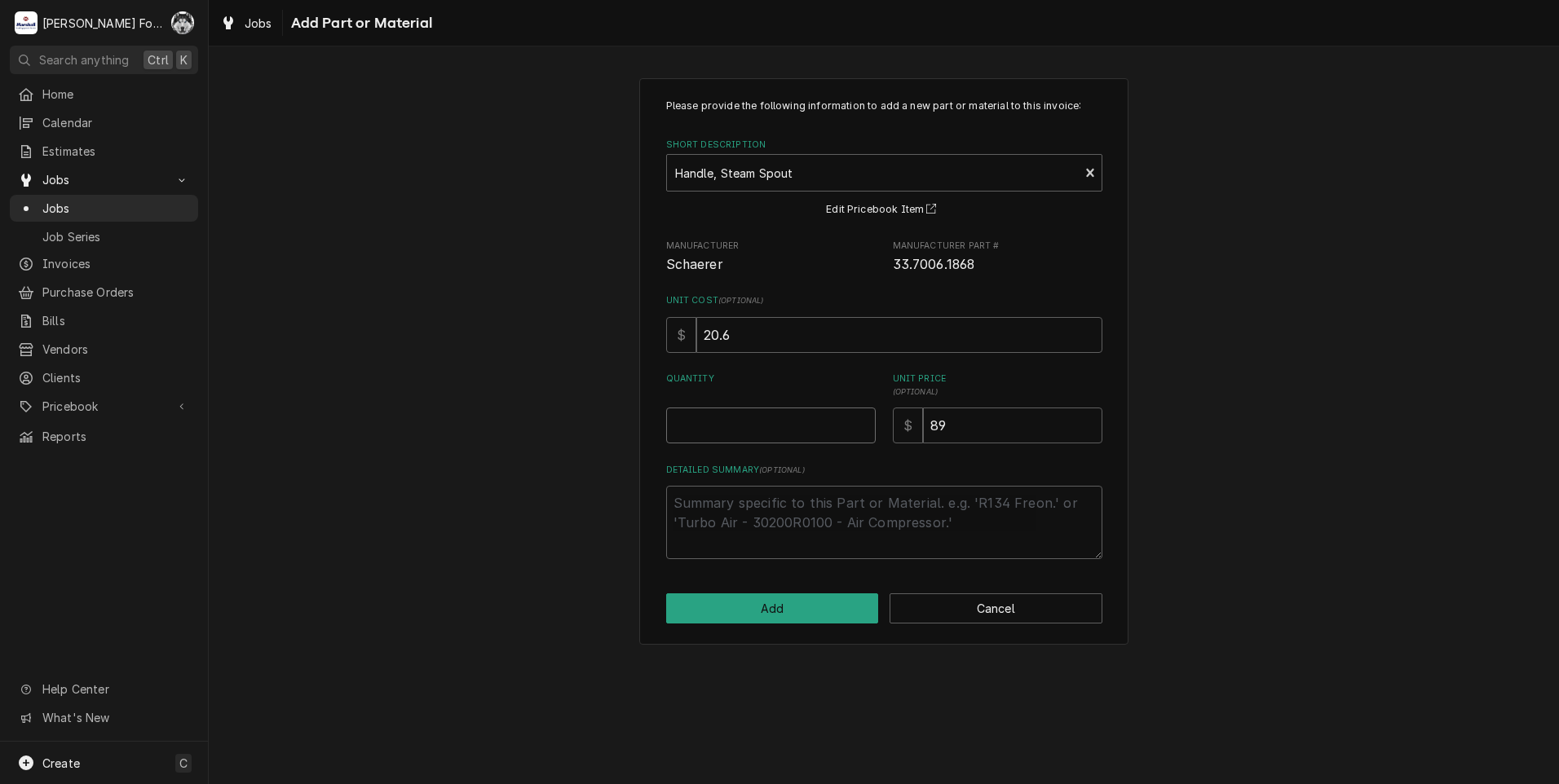
type textarea "x"
type input "0.5"
click at [859, 421] on input "0.5" at bounding box center [771, 426] width 210 height 36
type textarea "x"
type input "1"
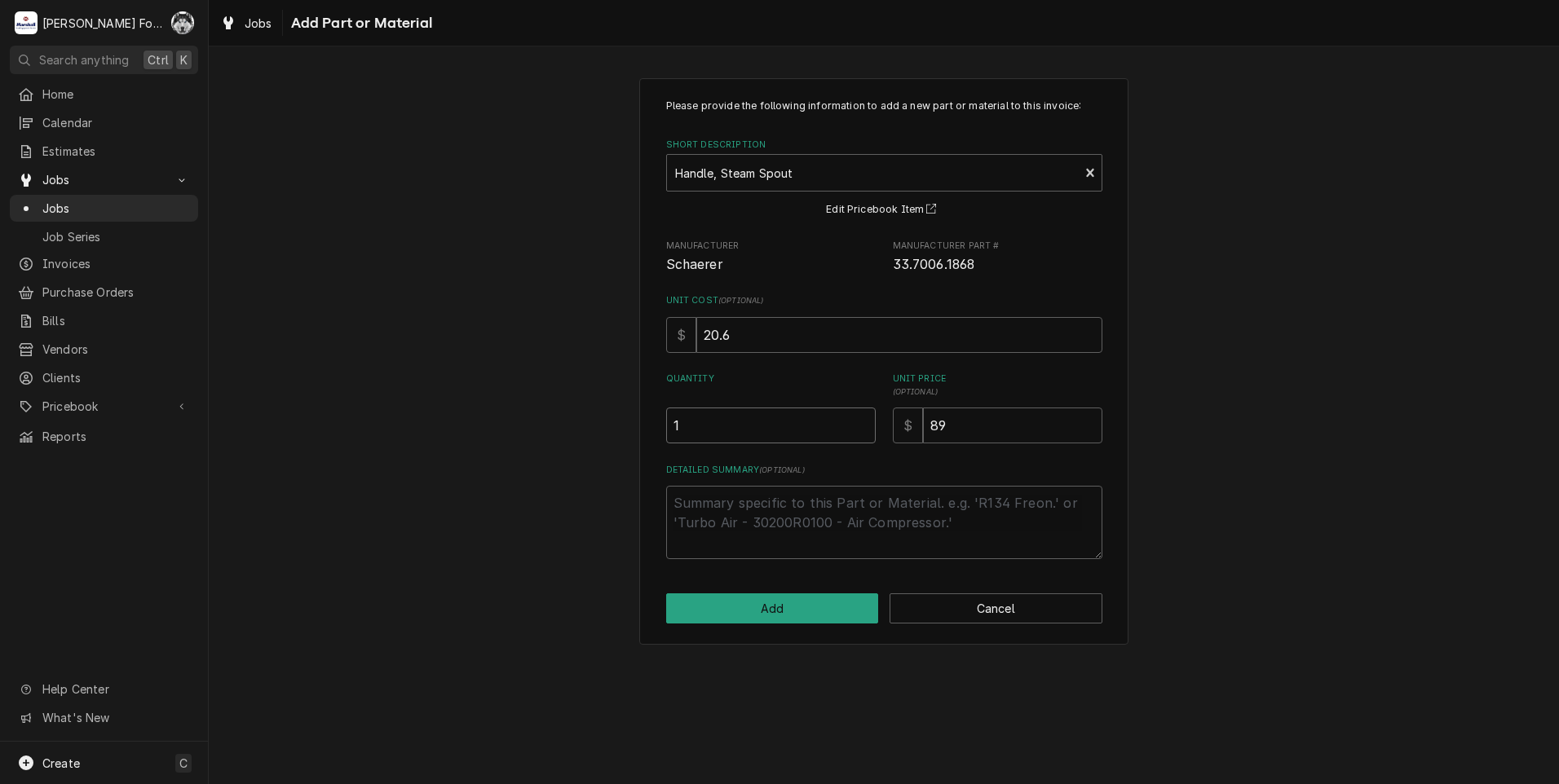
click at [859, 421] on input "1" at bounding box center [771, 426] width 210 height 36
drag, startPoint x: 1023, startPoint y: 420, endPoint x: 827, endPoint y: 427, distance: 196.1
click at [827, 427] on div "Quantity 1 Unit Price ( optional ) $ 89" at bounding box center [884, 408] width 436 height 70
type textarea "x"
type input "9"
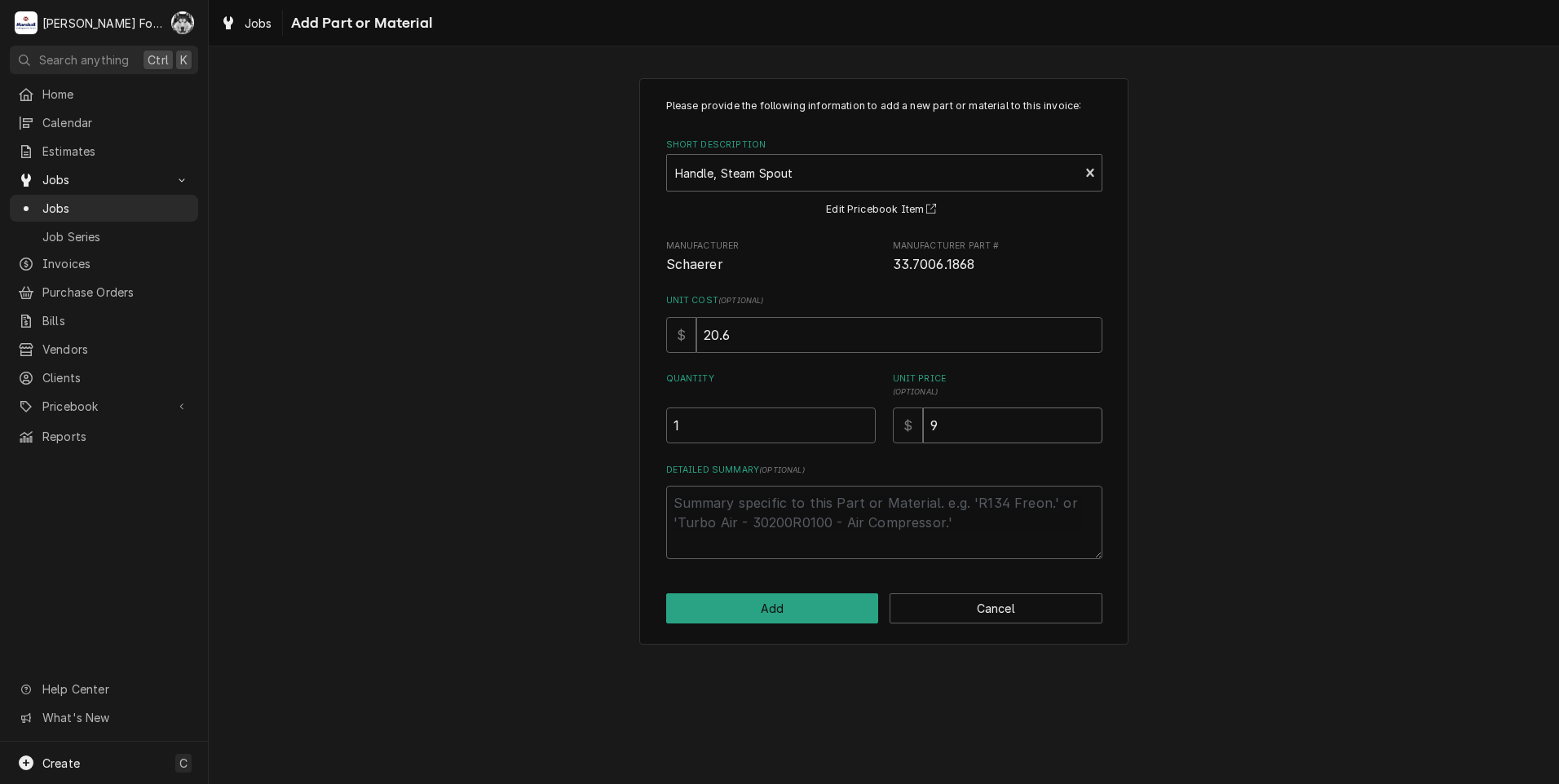
type textarea "x"
type input "97"
click at [777, 606] on button "Add" at bounding box center [772, 609] width 213 height 30
type textarea "x"
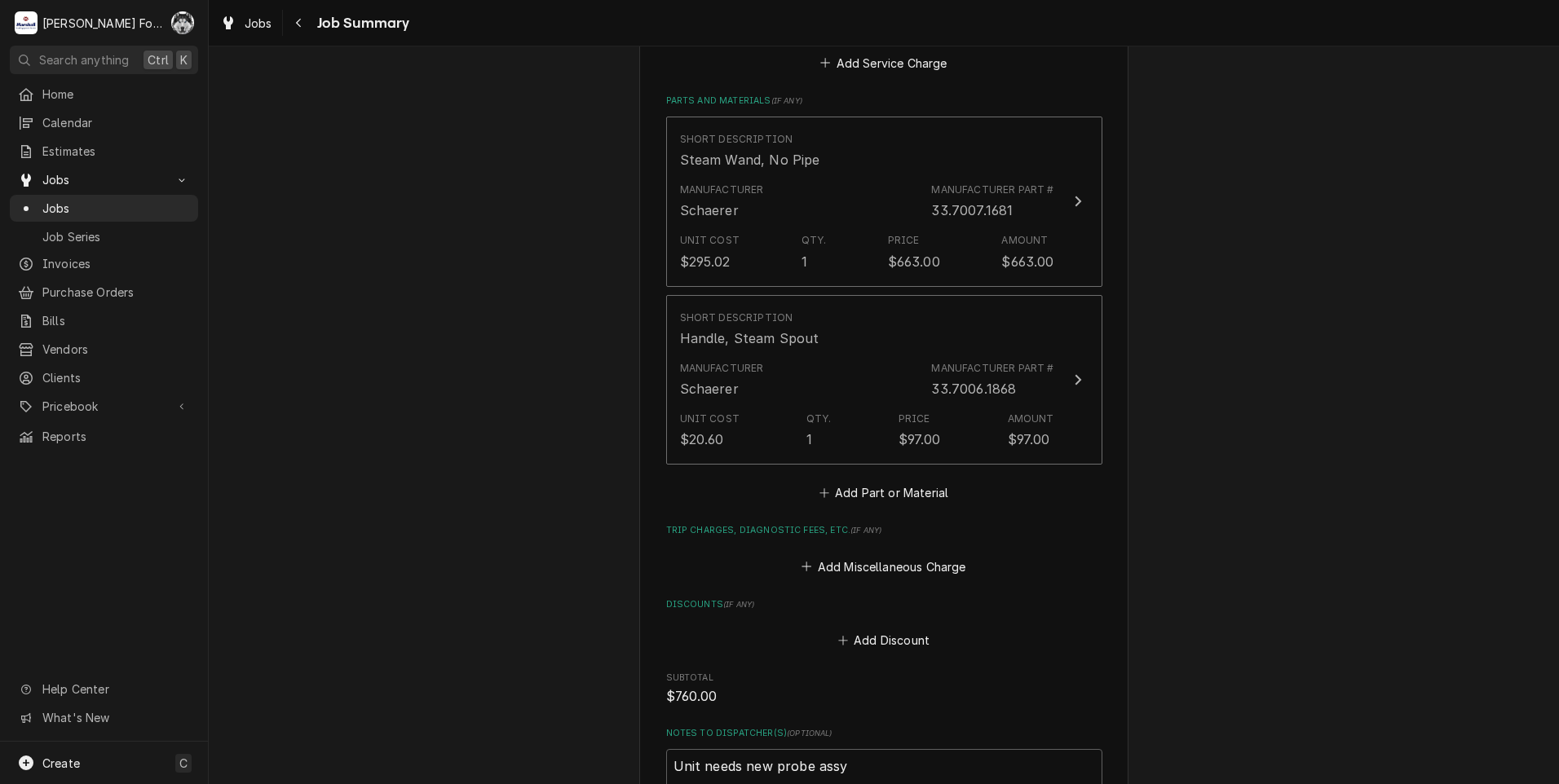
scroll to position [1244, 0]
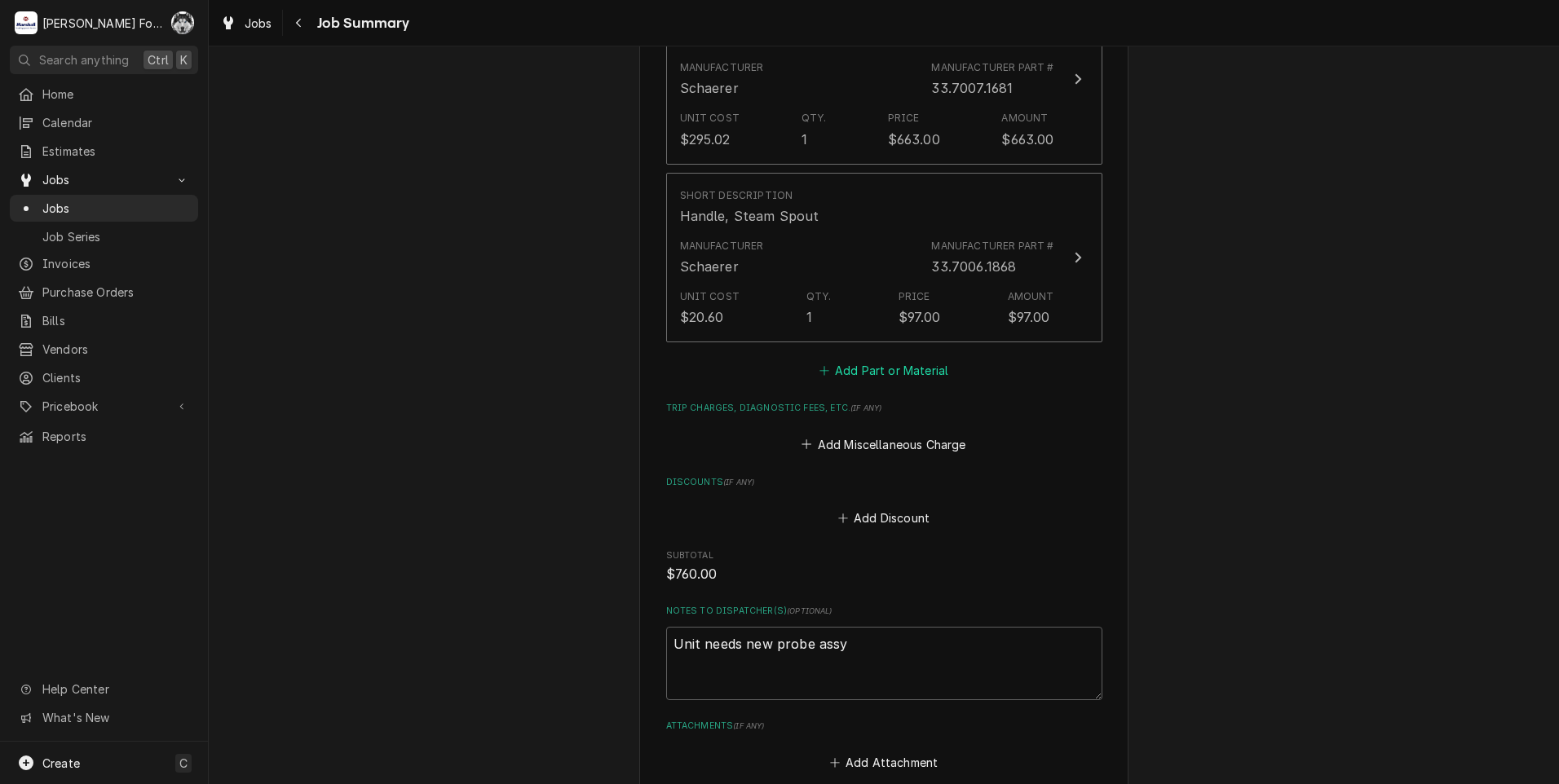
click at [873, 359] on button "Add Part or Material" at bounding box center [882, 371] width 134 height 23
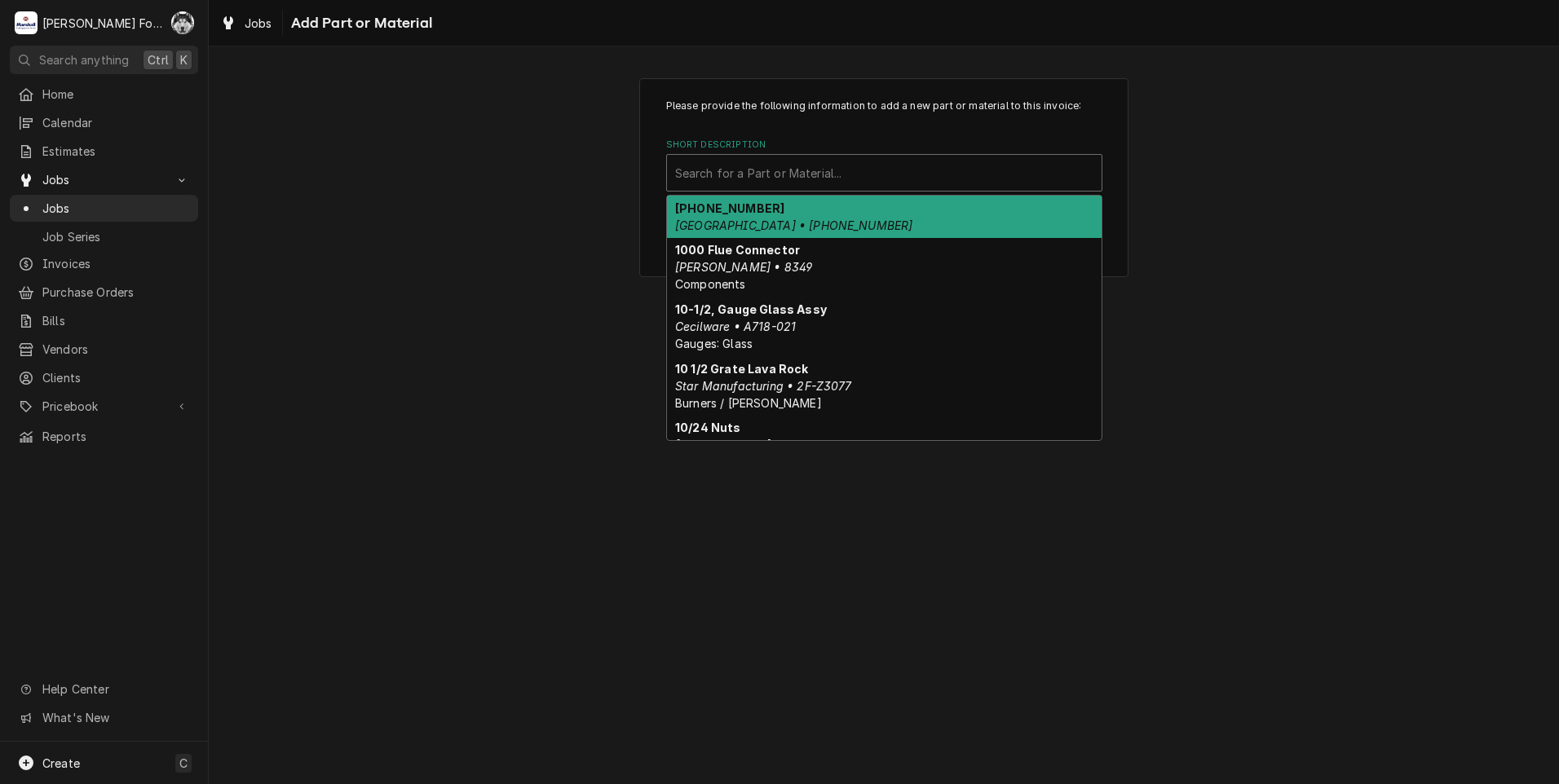
click at [852, 178] on div "Short Description" at bounding box center [883, 172] width 418 height 30
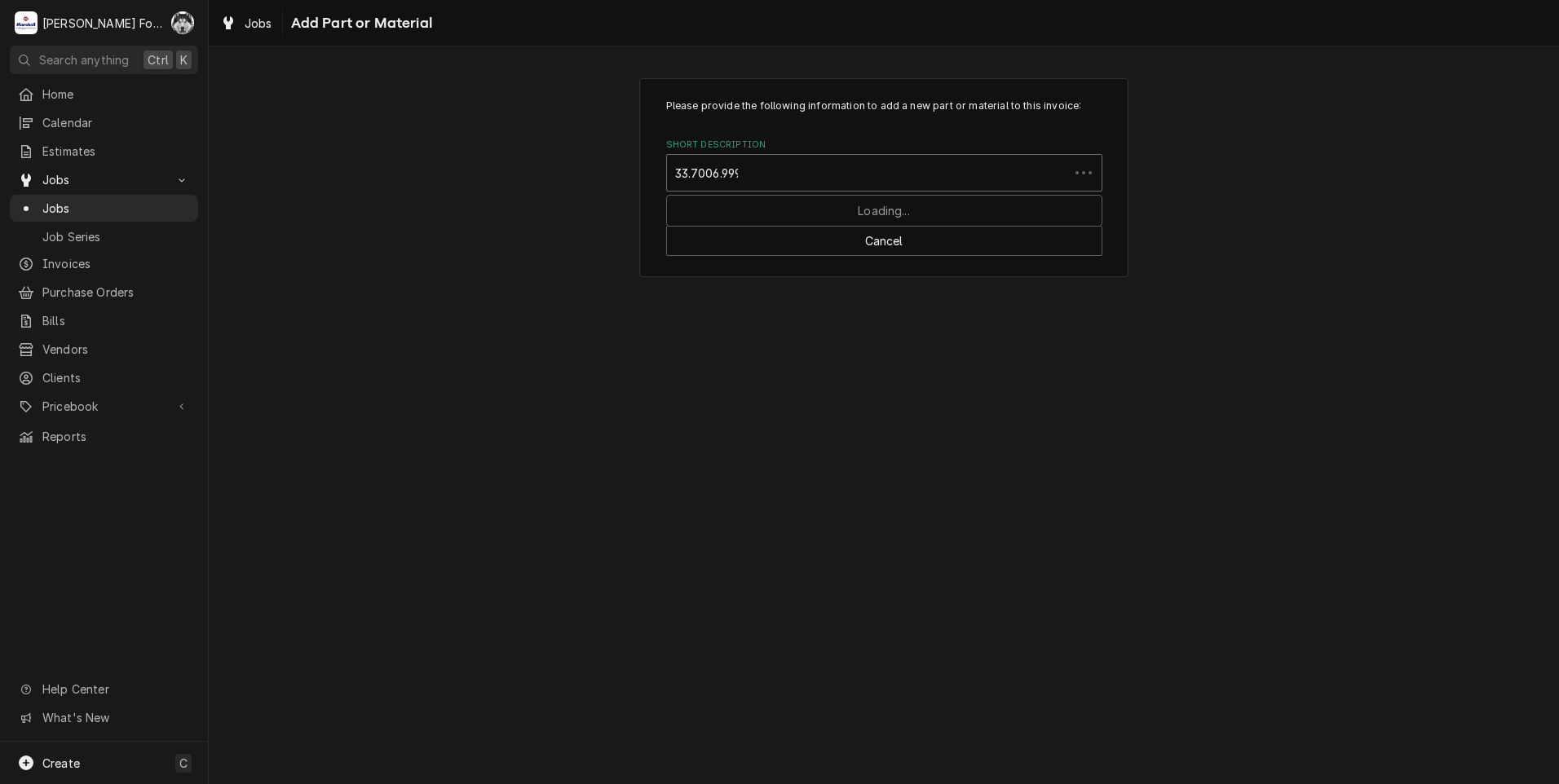
type input "33.7006.9993"
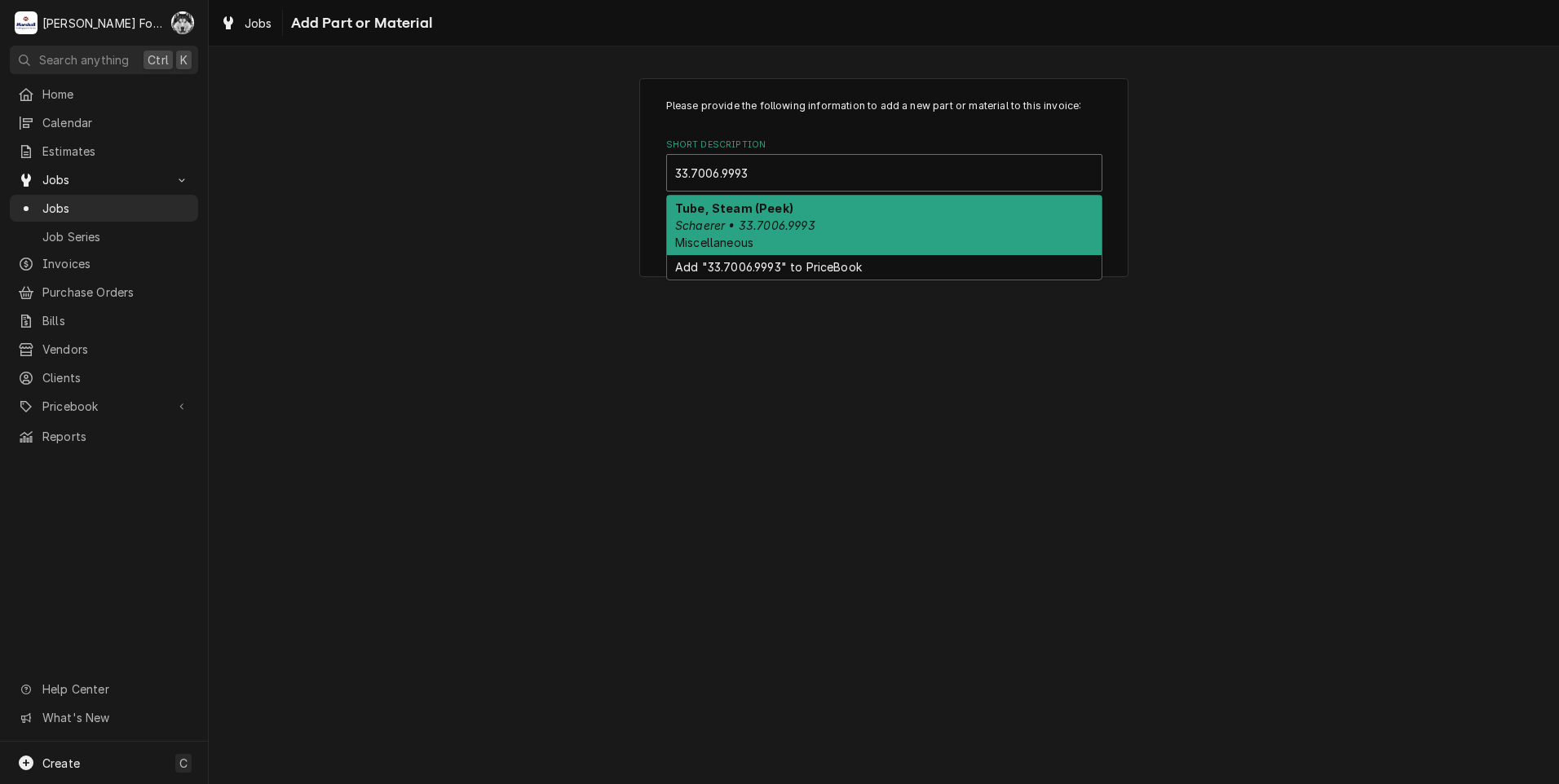
click at [827, 216] on div "Tube, Steam (Peek) Schaerer • 33.7006.9993 Miscellaneous" at bounding box center [884, 225] width 435 height 59
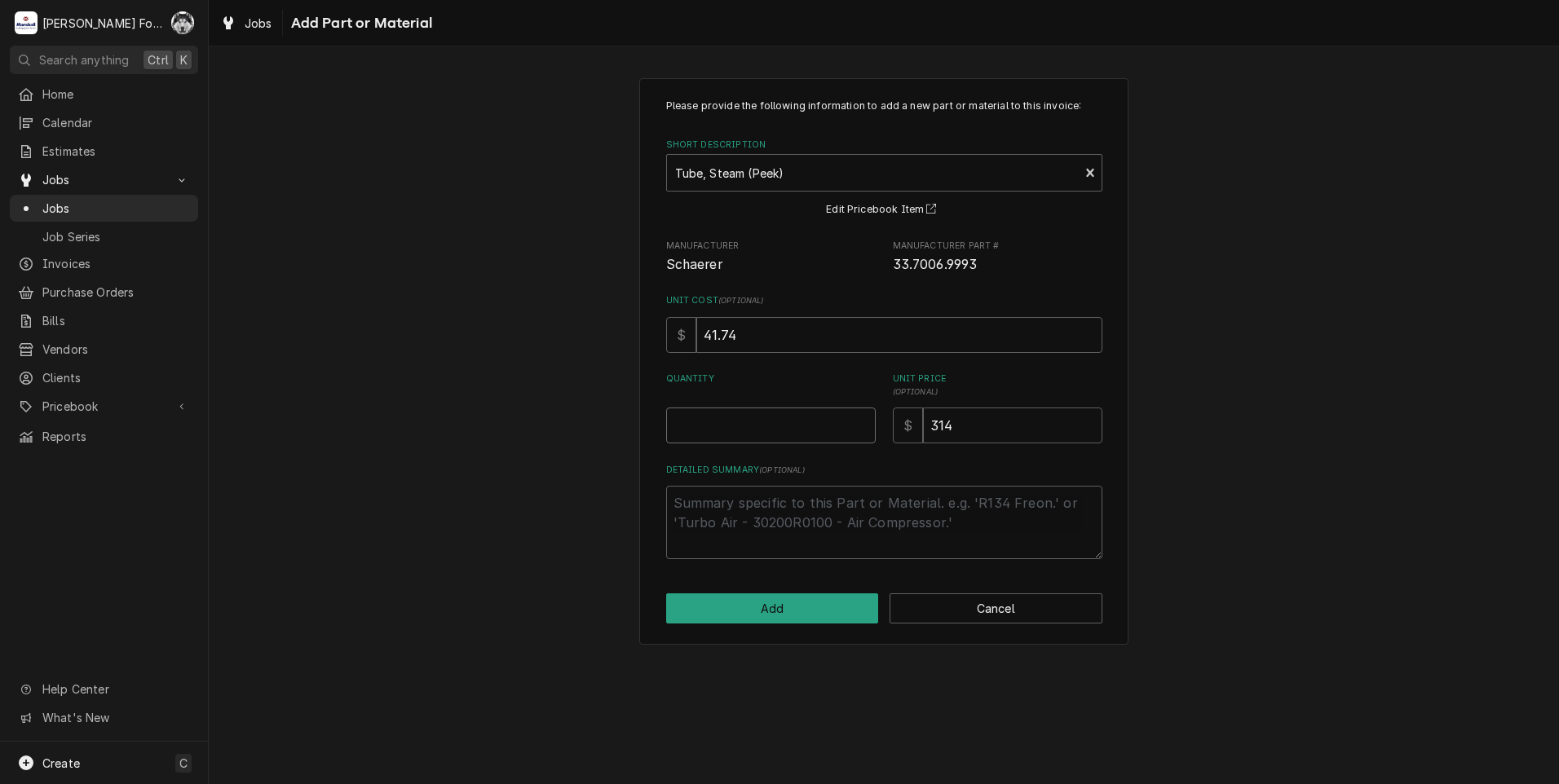
type textarea "x"
type input "0.5"
click at [865, 422] on input "0.5" at bounding box center [771, 426] width 210 height 36
type textarea "x"
type input "1"
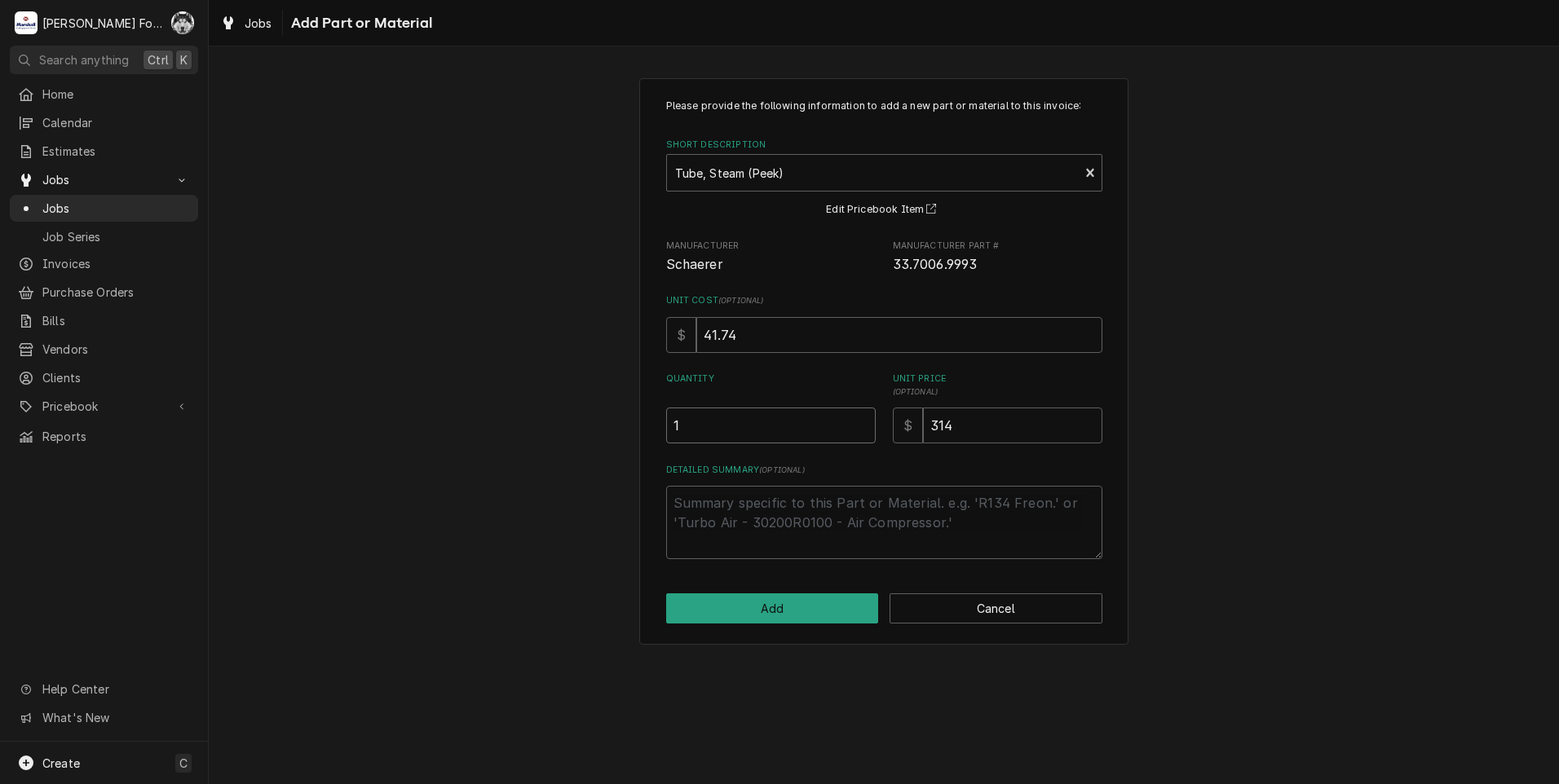
click at [865, 420] on input "1" at bounding box center [771, 426] width 210 height 36
drag, startPoint x: 957, startPoint y: 419, endPoint x: 875, endPoint y: 432, distance: 83.0
click at [875, 432] on div "Quantity 1 Unit Price ( optional ) $ 314" at bounding box center [884, 408] width 436 height 70
type textarea "x"
type input "3"
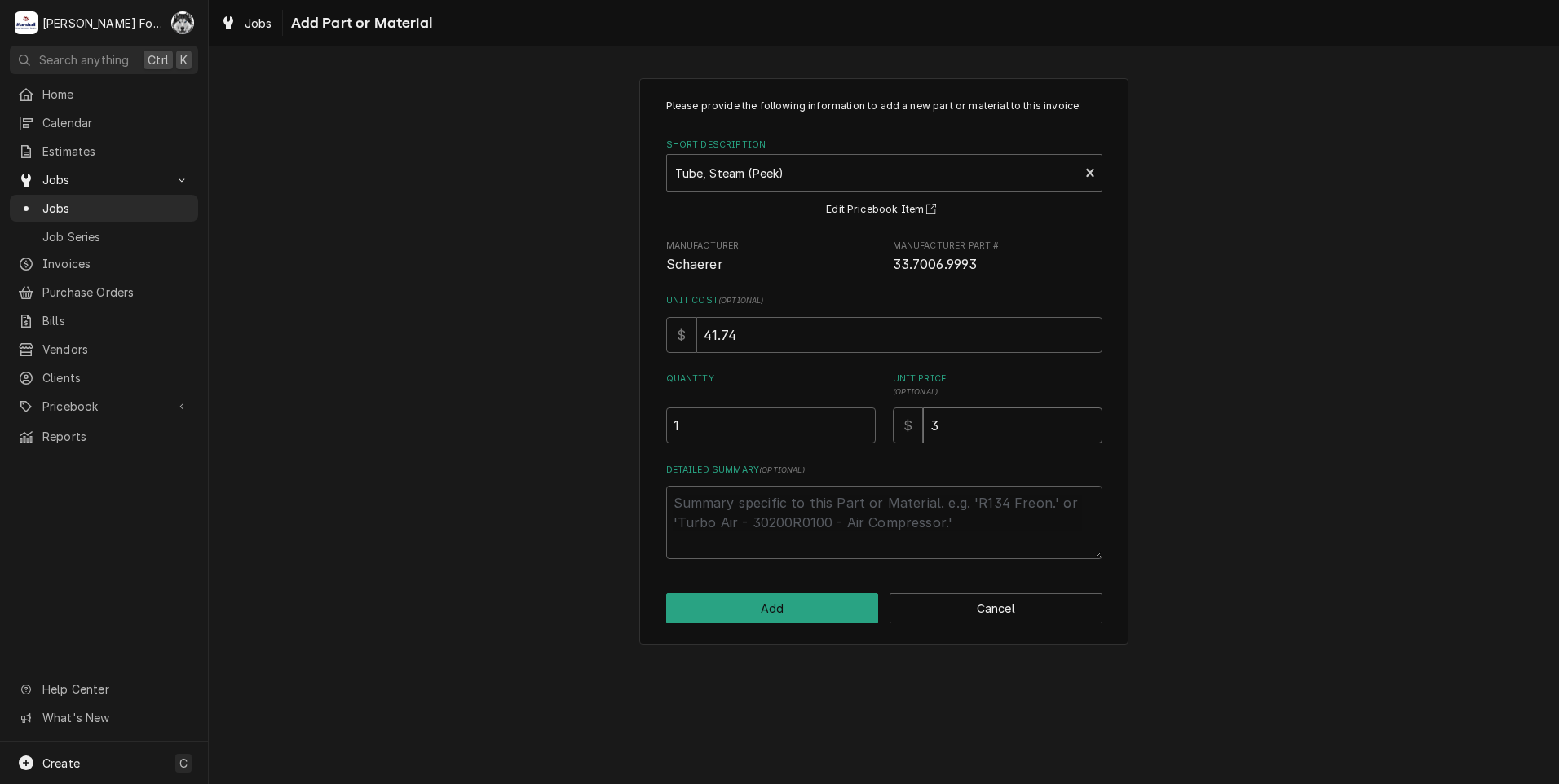
type textarea "x"
type input "34"
type textarea "x"
type input "343"
click at [796, 603] on button "Add" at bounding box center [772, 609] width 213 height 30
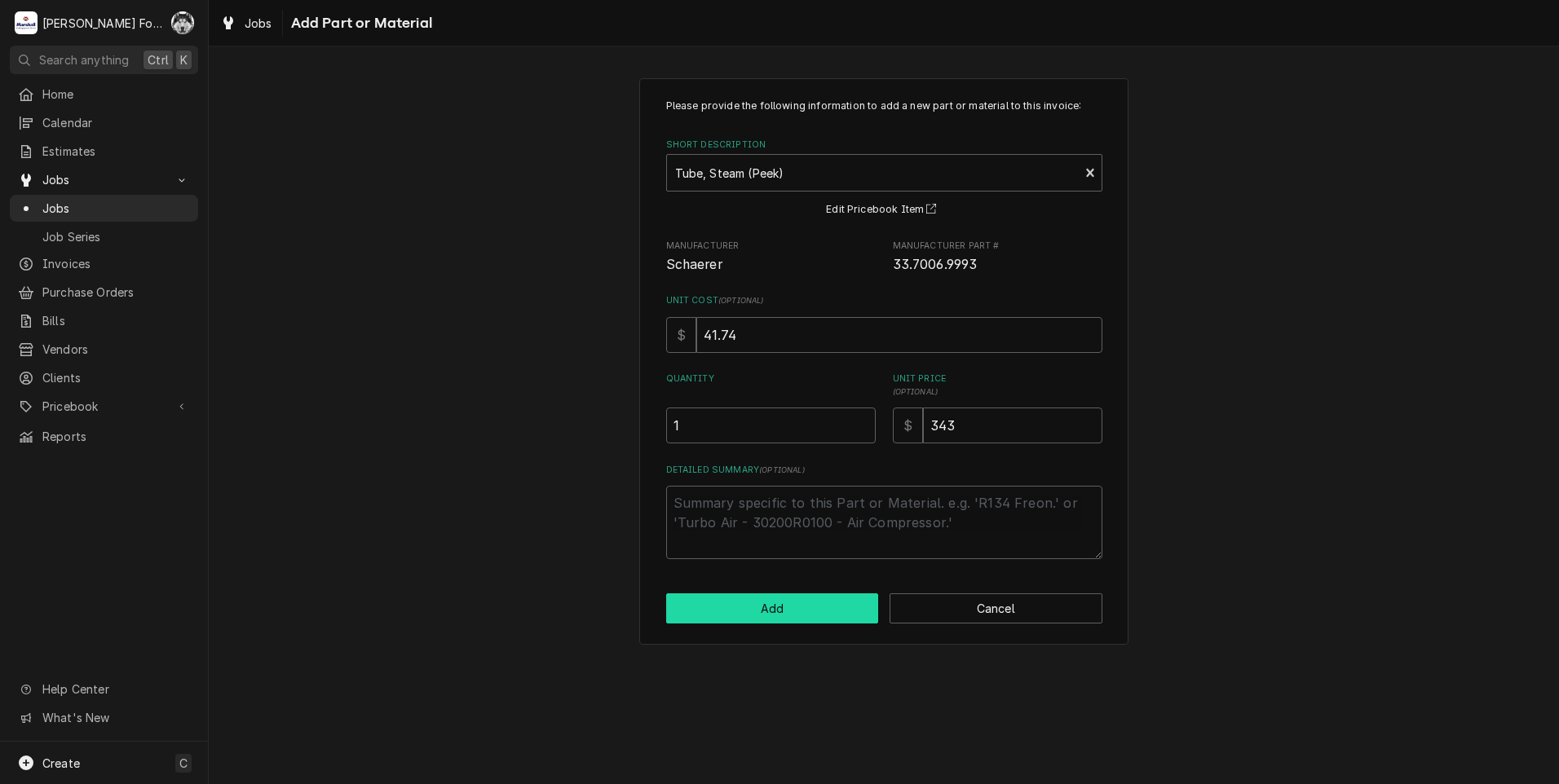
type textarea "x"
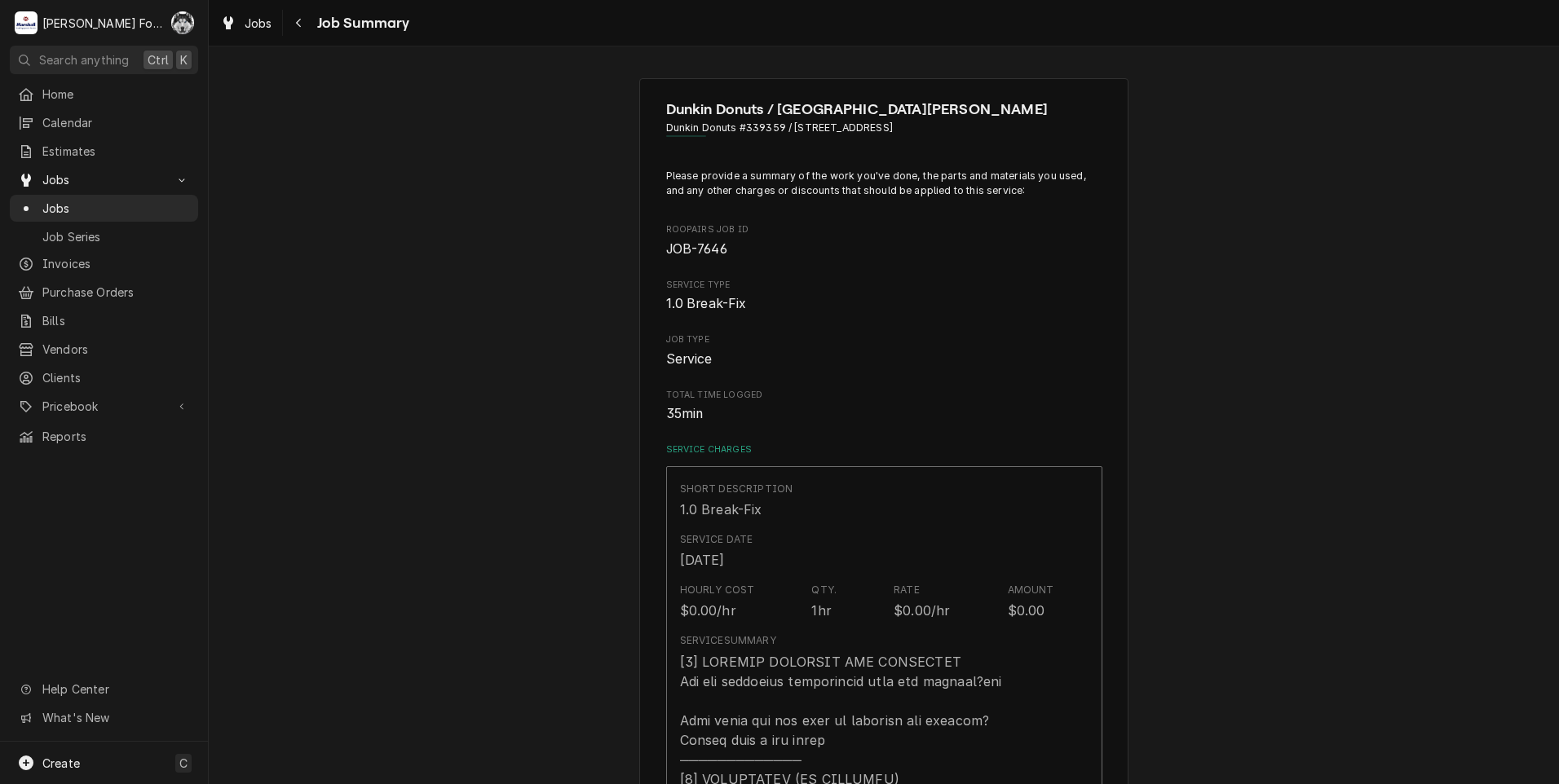
scroll to position [1244, 0]
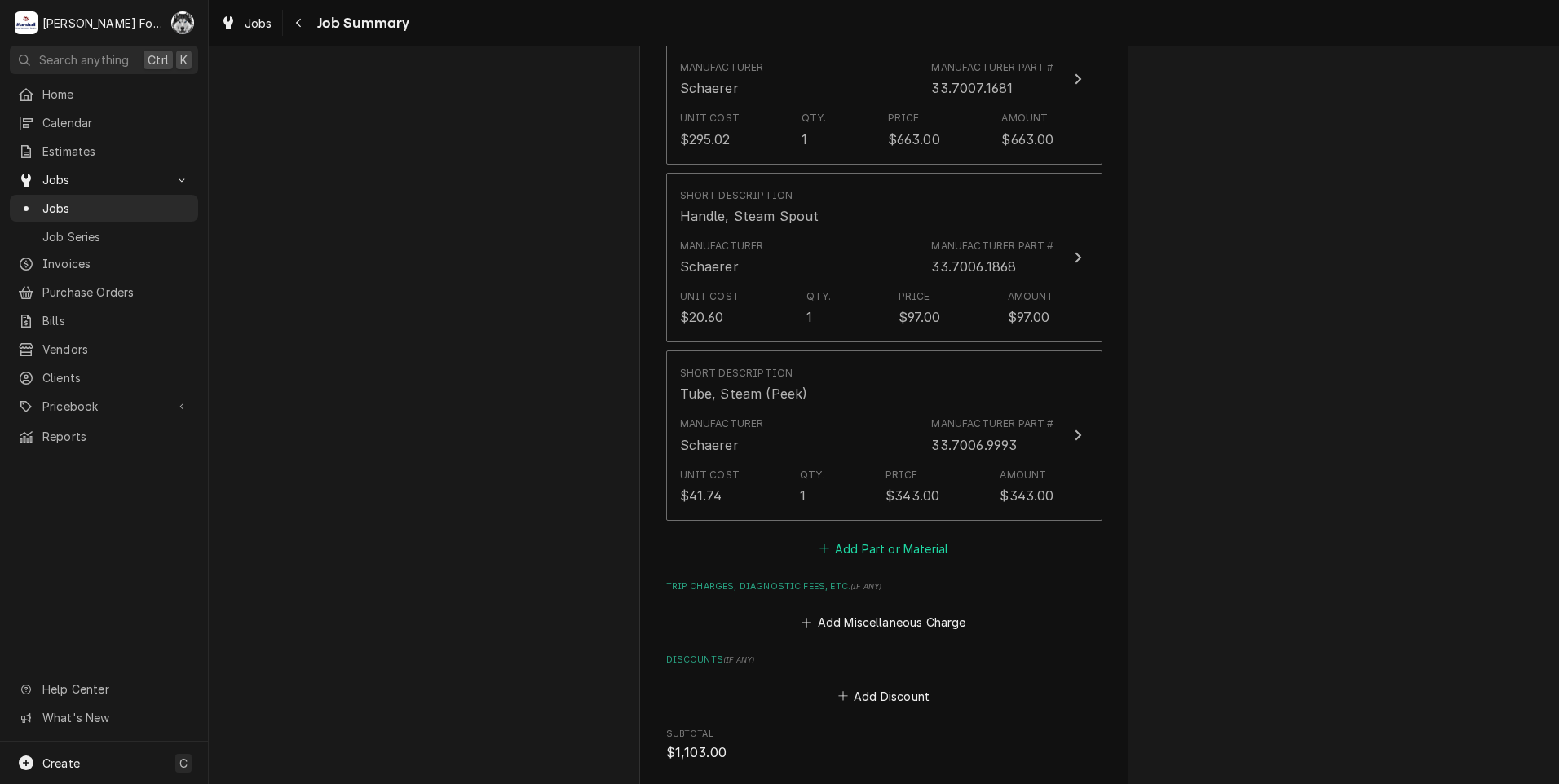
click at [855, 537] on button "Add Part or Material" at bounding box center [882, 549] width 134 height 23
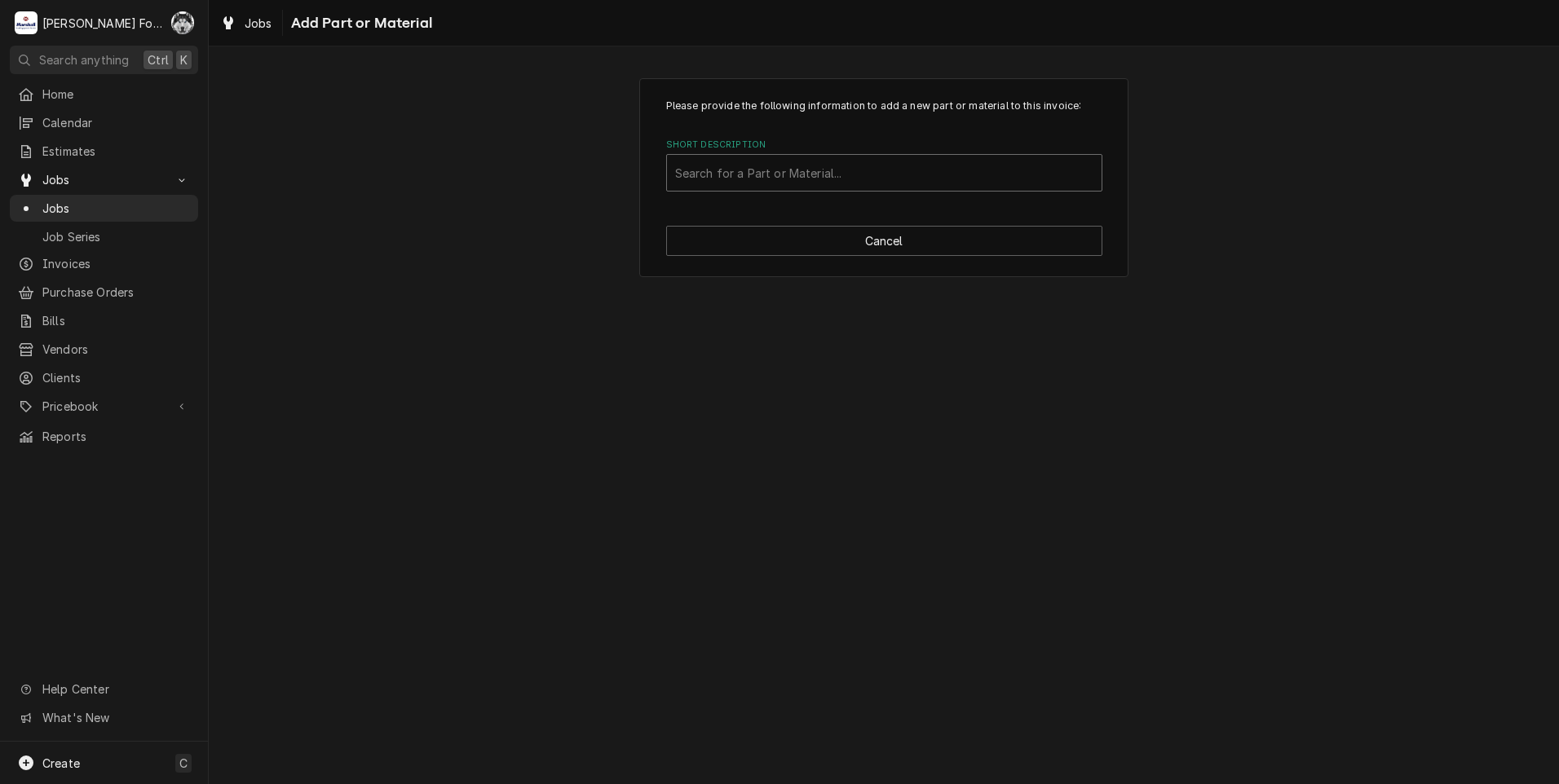
click at [876, 165] on div "Short Description" at bounding box center [883, 172] width 418 height 30
type input "33.7006.9991"
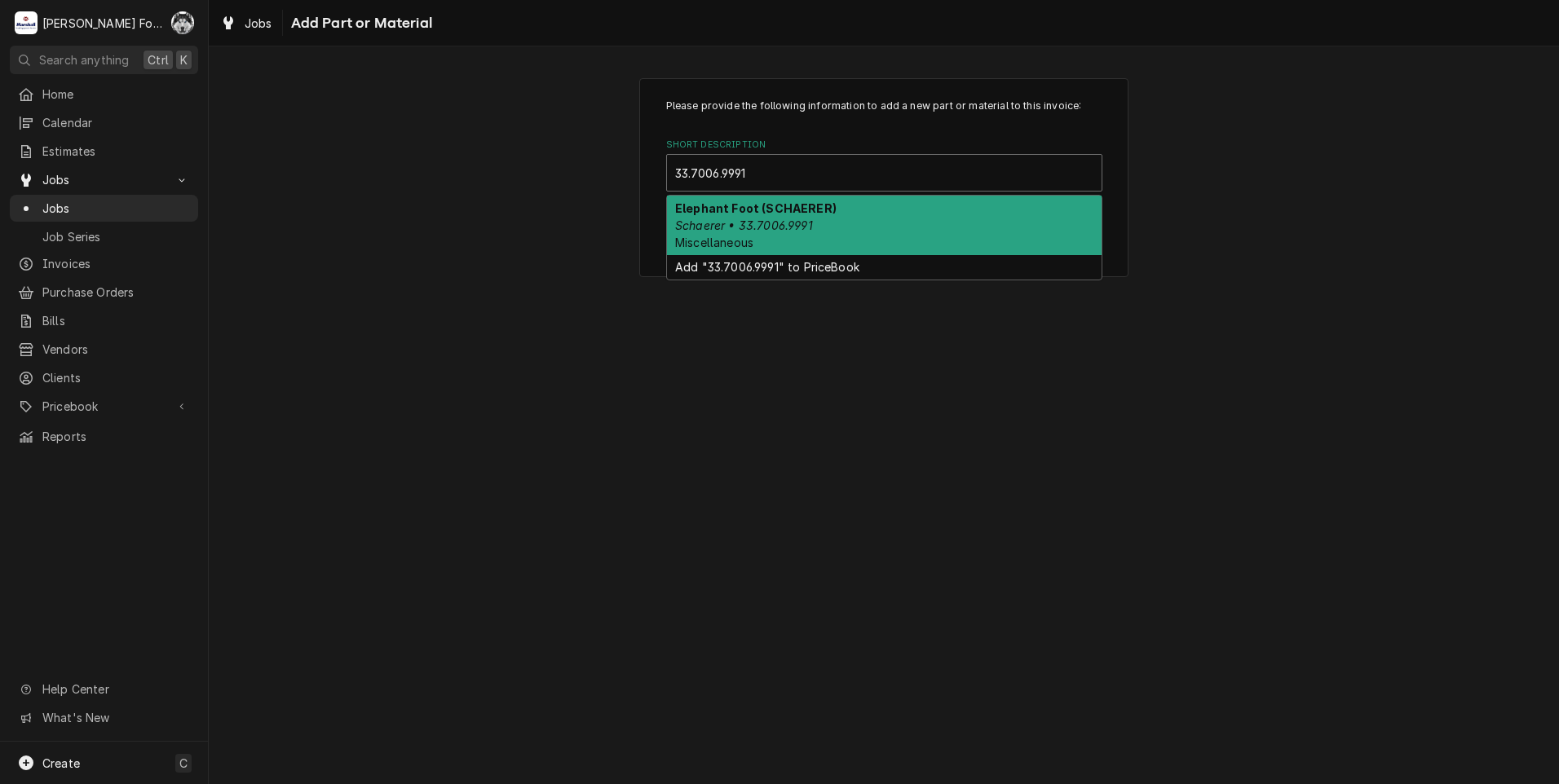
click at [798, 225] on em "Schaerer • 33.7006.9991" at bounding box center [743, 225] width 138 height 14
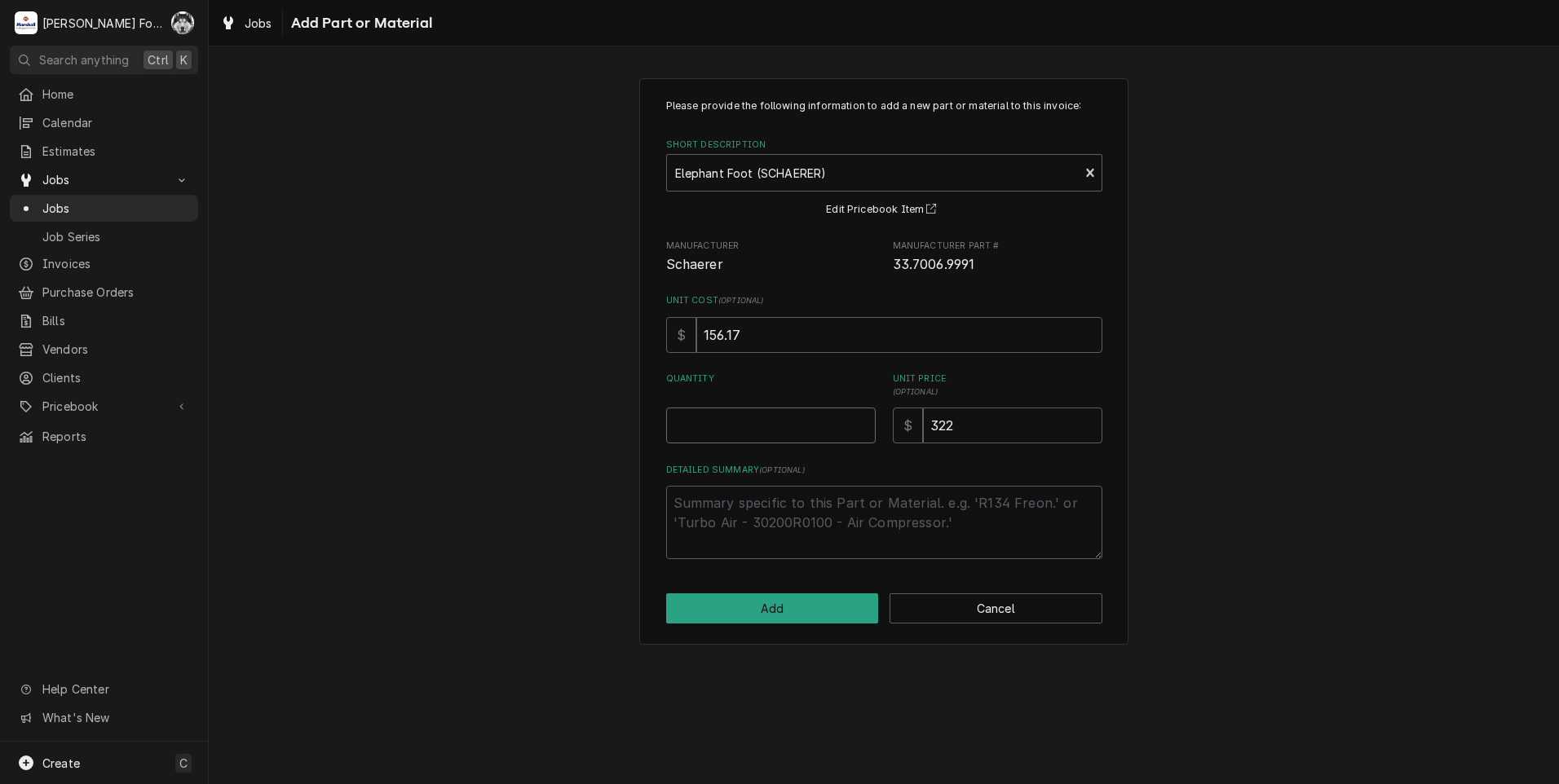
type textarea "x"
type input "0.5"
click at [859, 420] on input "0.5" at bounding box center [771, 426] width 210 height 36
type textarea "x"
type input "1"
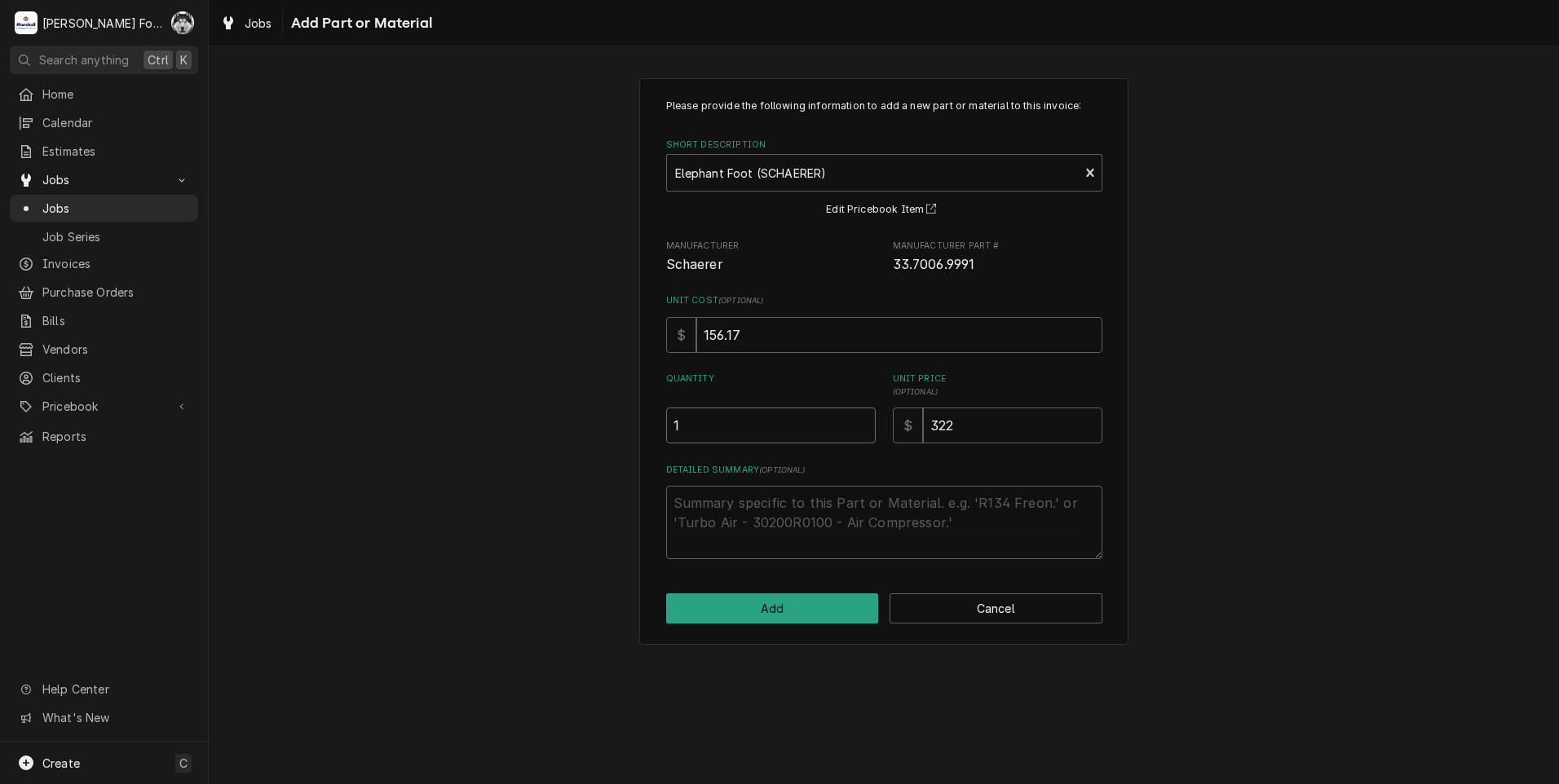
click at [859, 420] on input "1" at bounding box center [771, 426] width 210 height 36
drag, startPoint x: 997, startPoint y: 426, endPoint x: 868, endPoint y: 444, distance: 130.2
click at [868, 444] on div "Please provide the following information to add a new part or material to this …" at bounding box center [884, 329] width 436 height 460
type textarea "x"
type input "3"
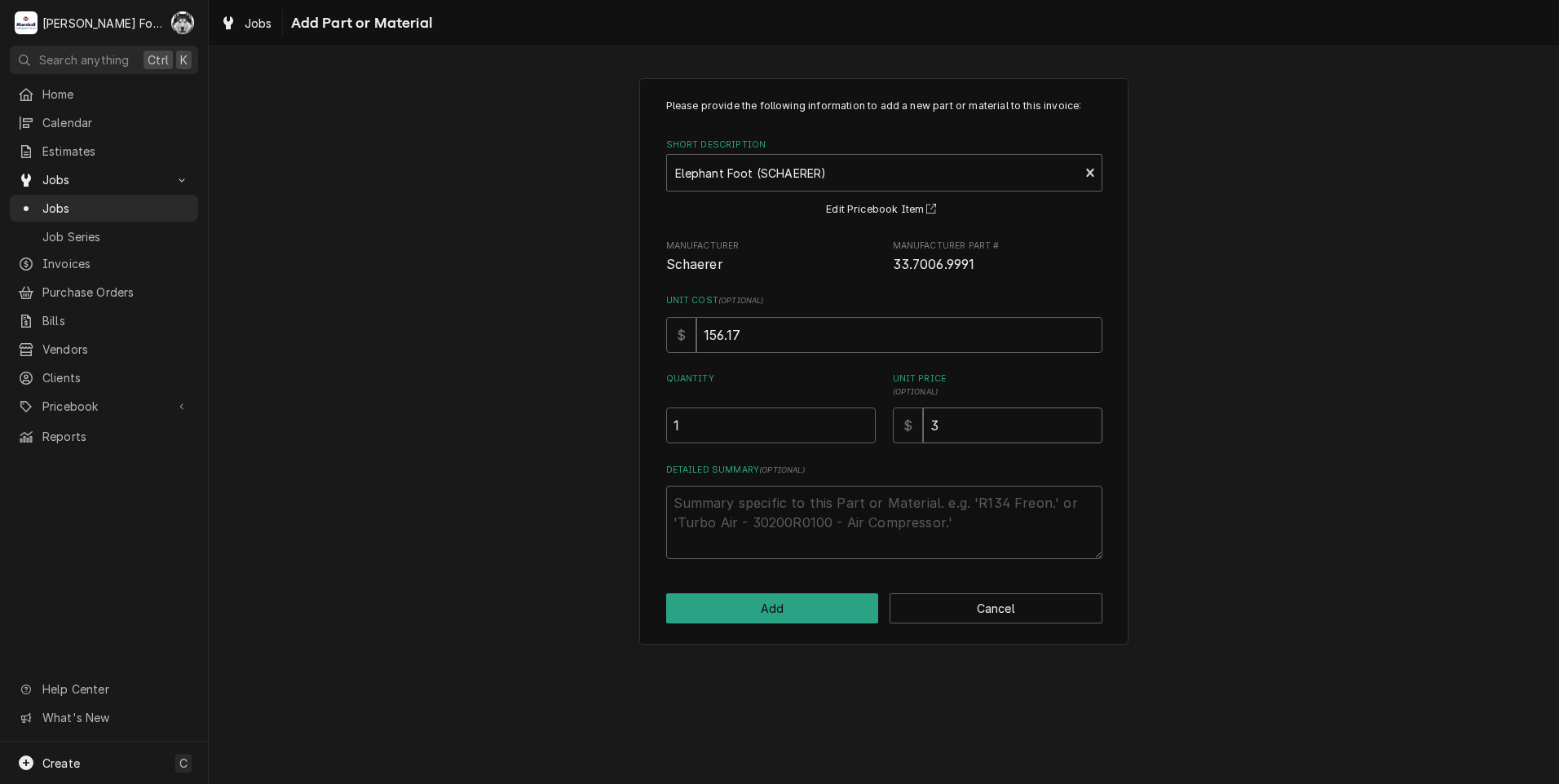
type textarea "x"
type input "35"
type textarea "x"
type input "351"
click at [781, 627] on div "Please provide the following information to add a new part or material to this …" at bounding box center [883, 361] width 489 height 567
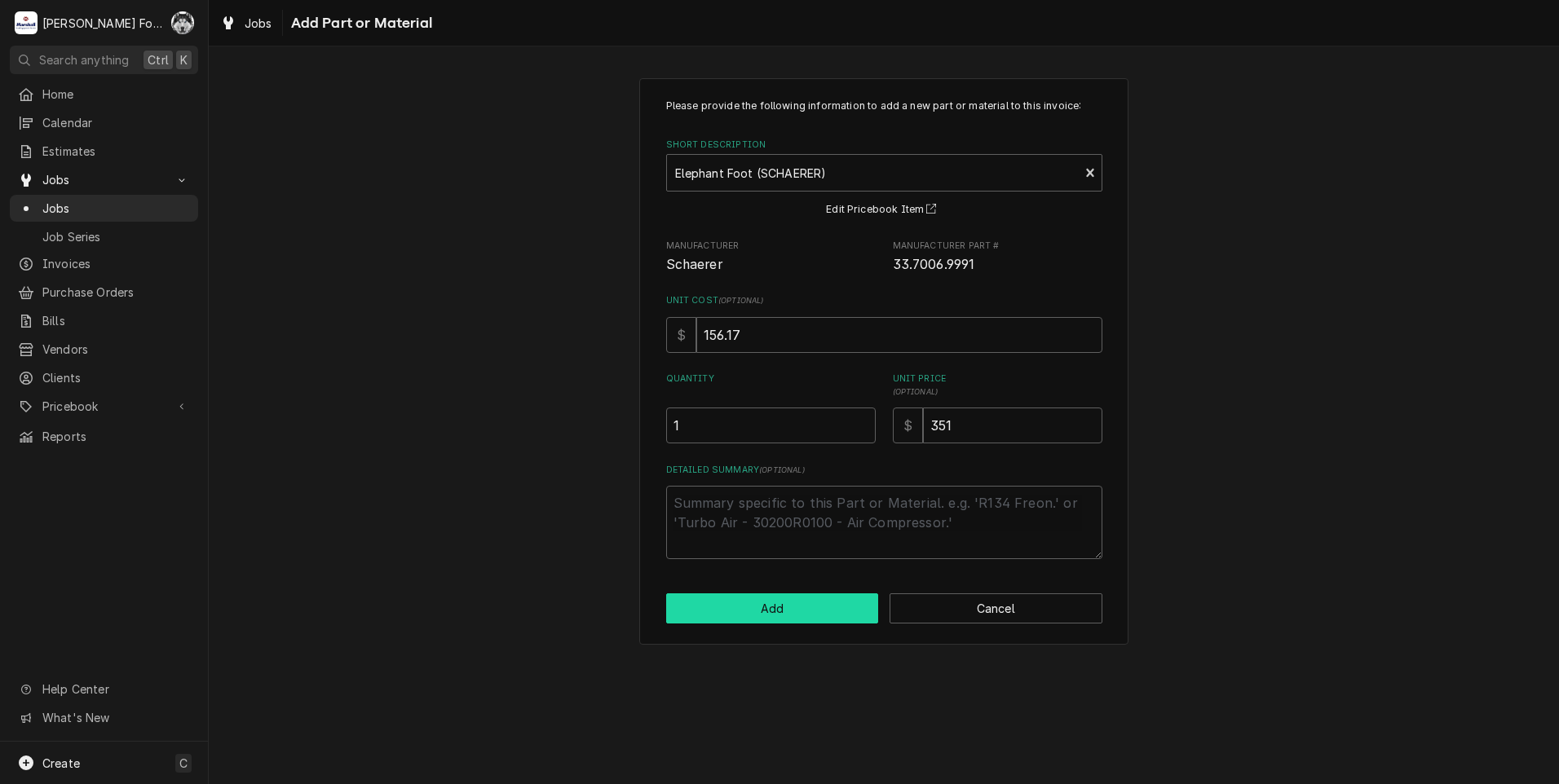
click at [782, 615] on button "Add" at bounding box center [772, 609] width 213 height 30
type textarea "x"
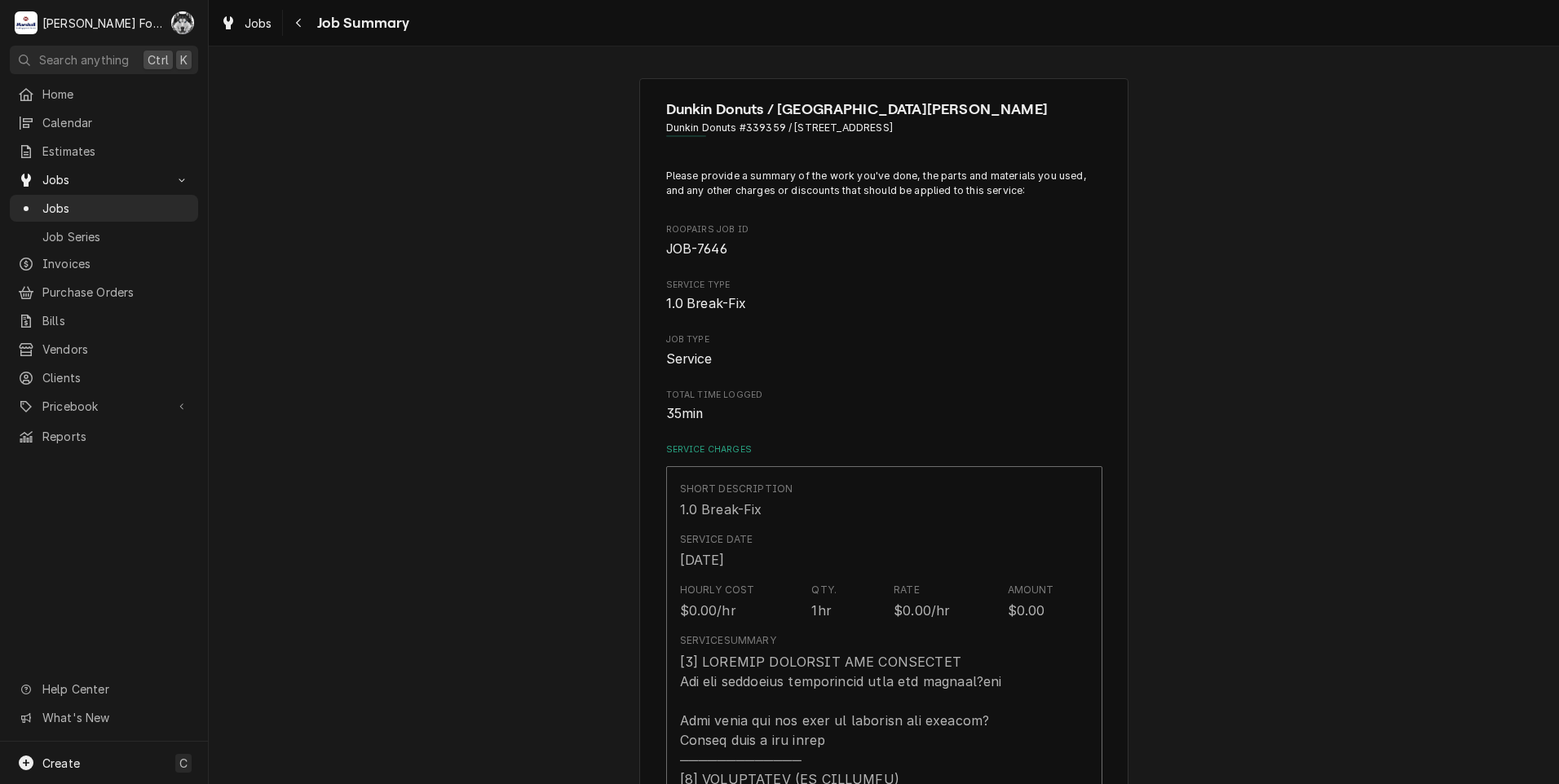
scroll to position [1244, 0]
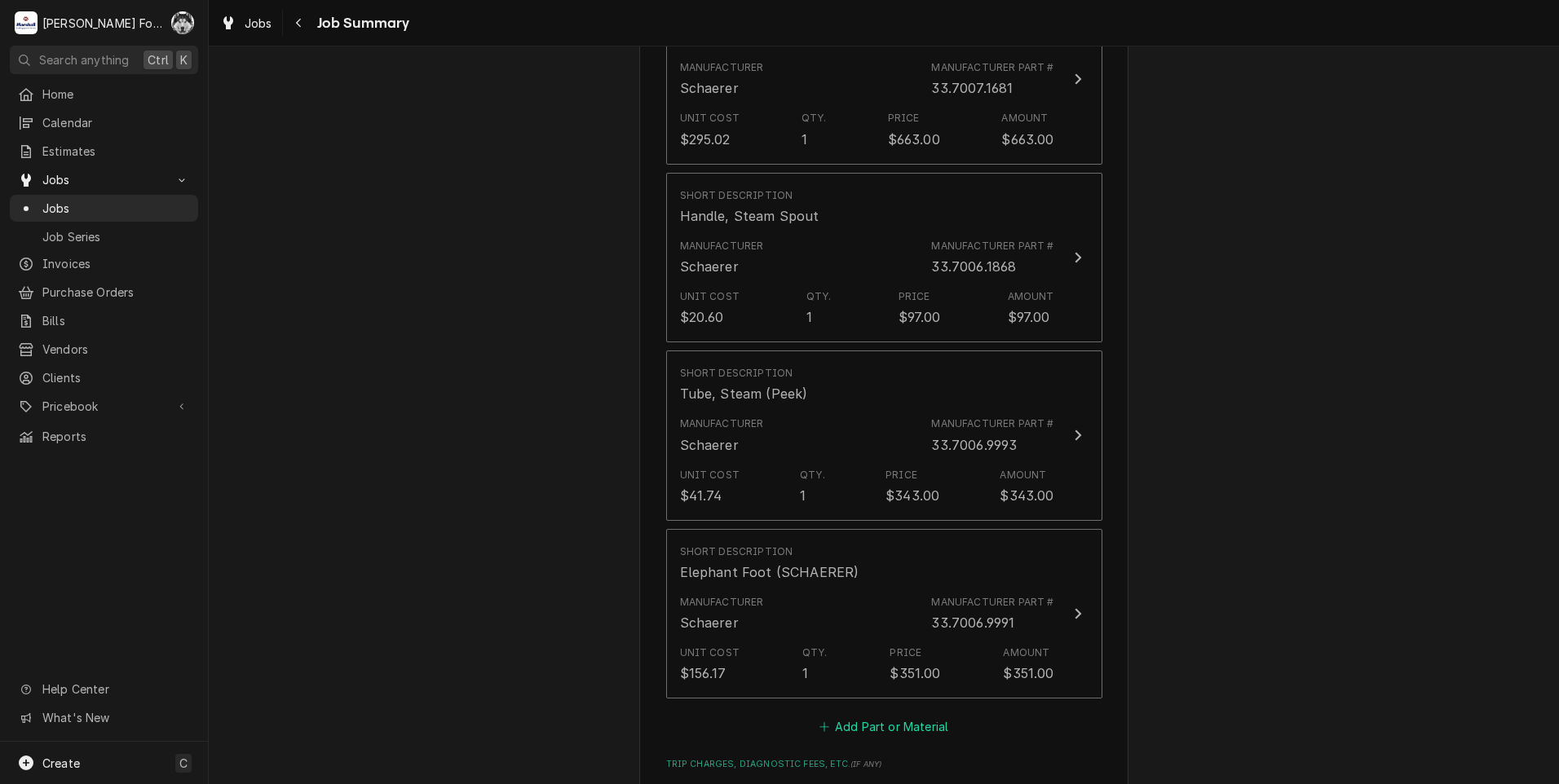
click at [872, 715] on button "Add Part or Material" at bounding box center [882, 727] width 134 height 23
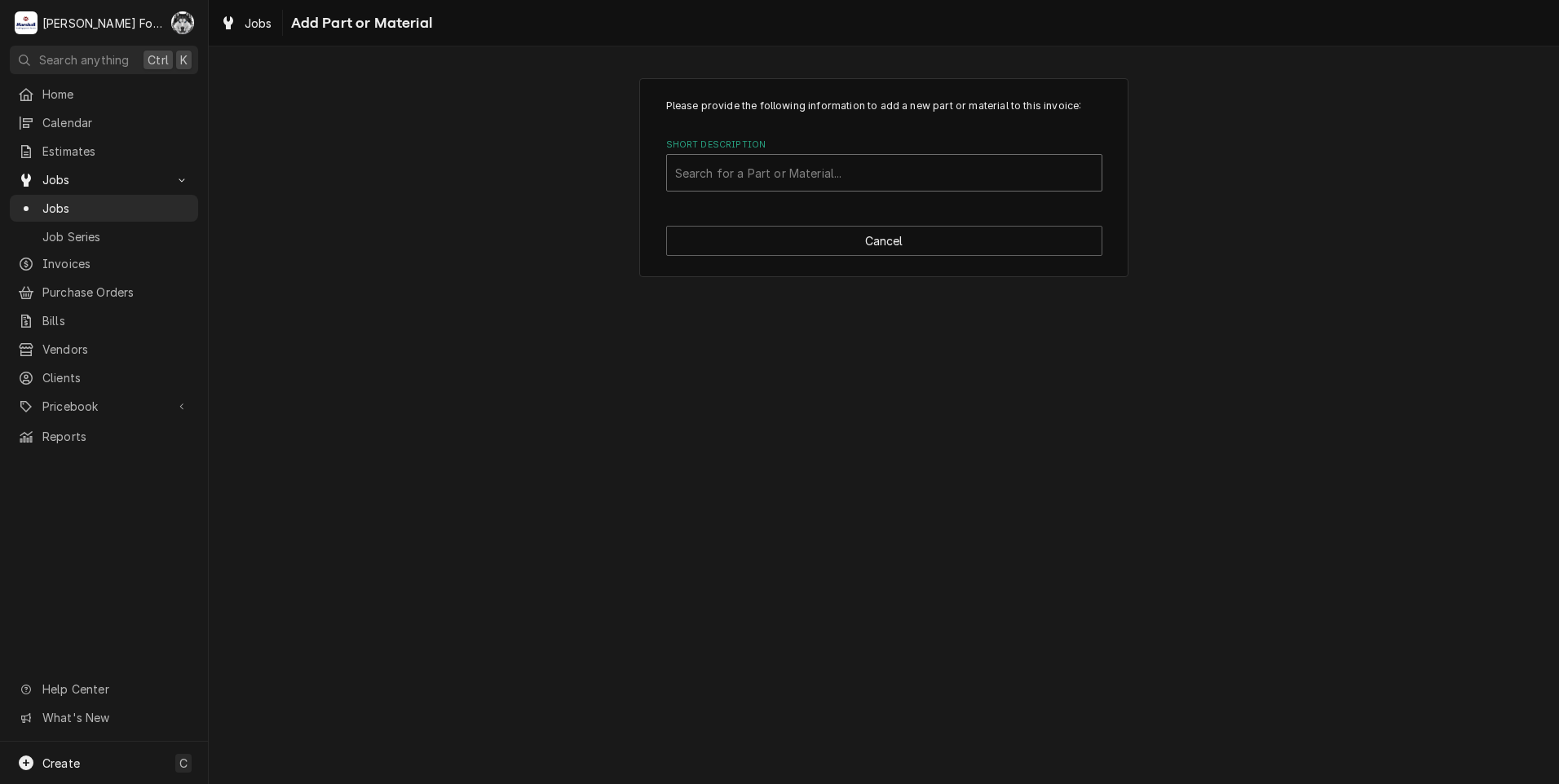
click at [878, 181] on div "Short Description" at bounding box center [883, 172] width 418 height 30
type input "33.7006.4000"
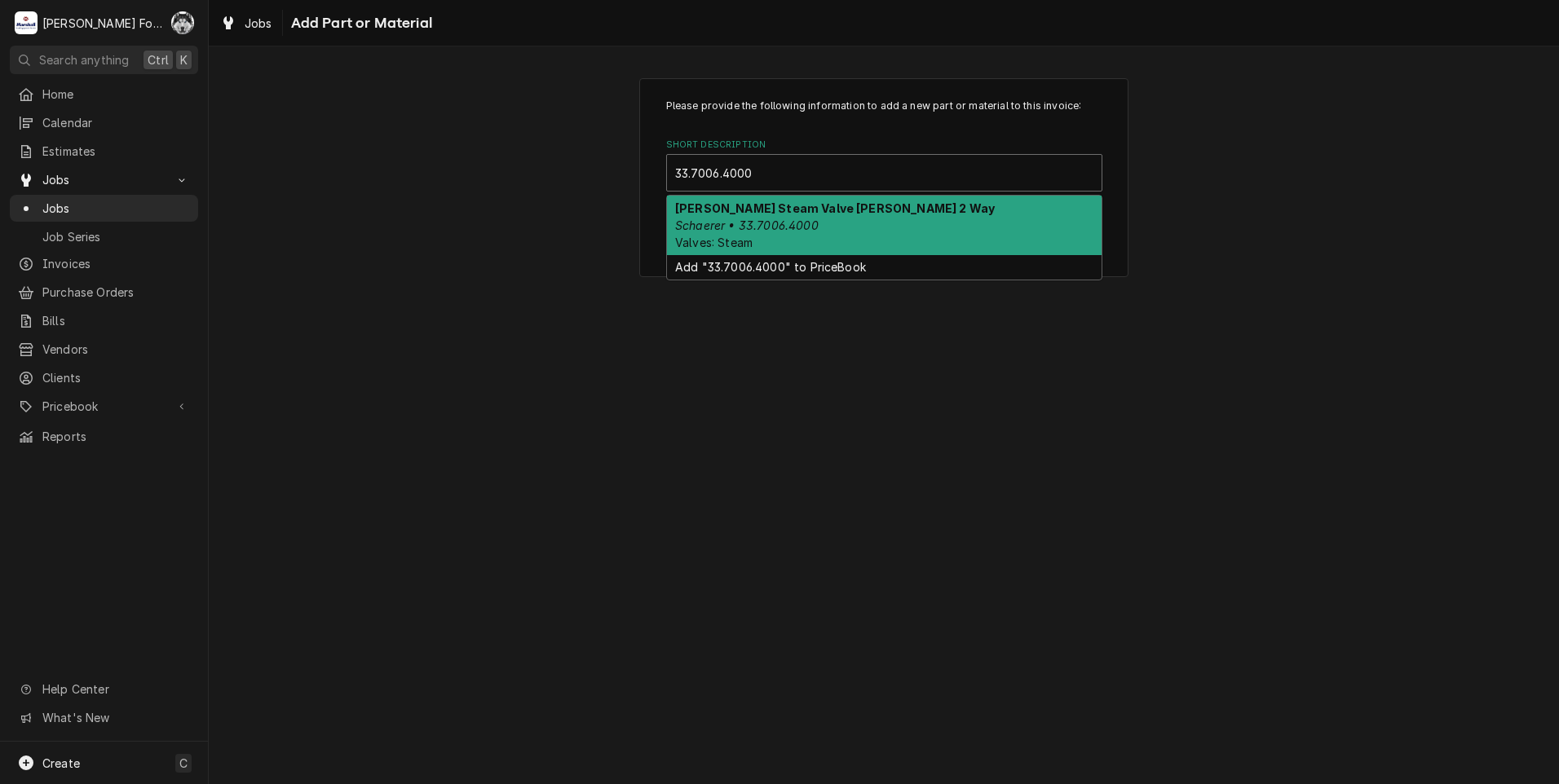
click at [874, 228] on div "Parker Steam Valve Skinner 2 Way Schaerer • 33.7006.4000 Valves: Steam" at bounding box center [884, 225] width 435 height 59
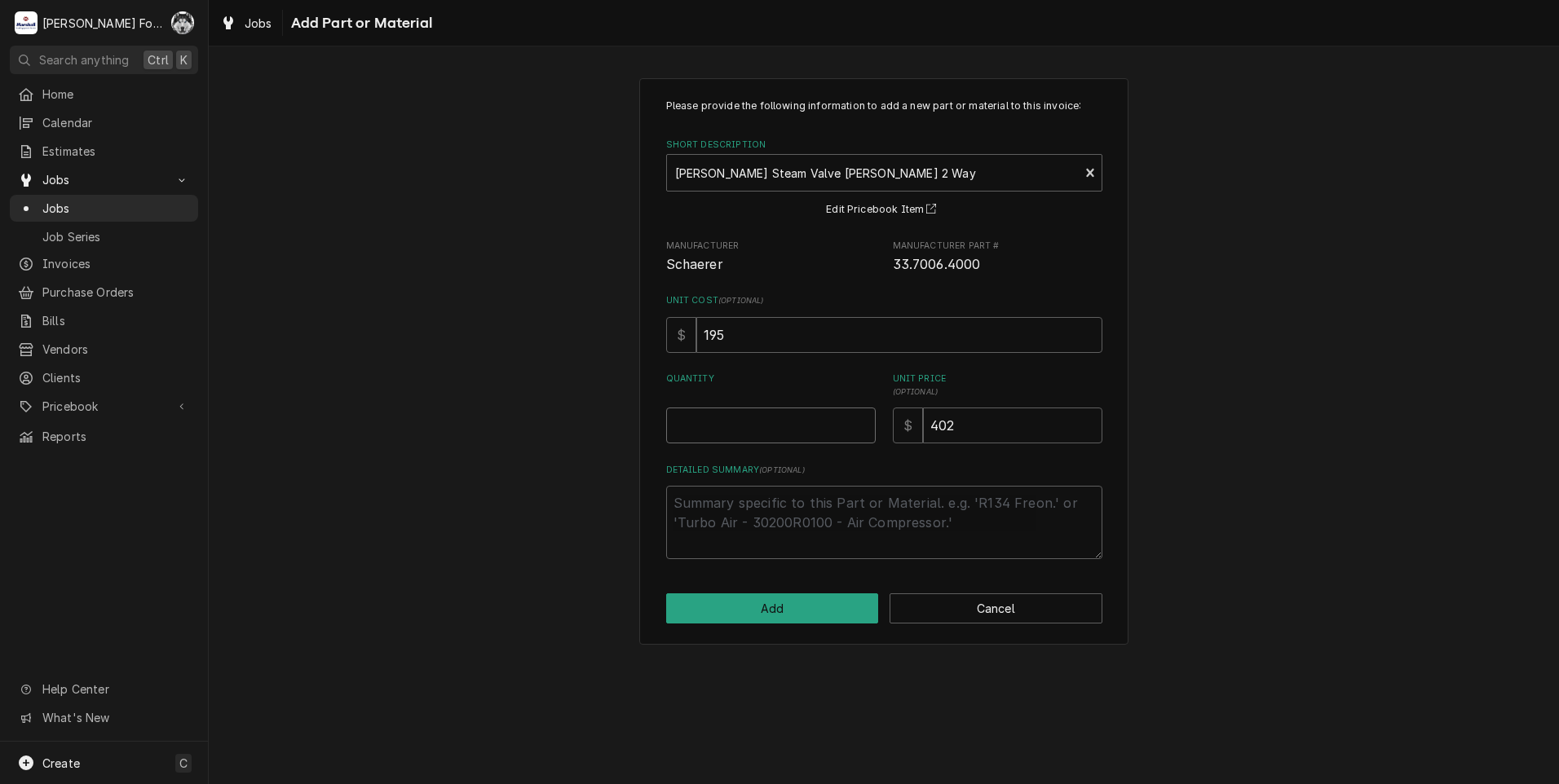
click at [860, 415] on input "Quantity" at bounding box center [771, 426] width 210 height 36
type textarea "x"
type input "0.5"
click at [862, 421] on input "0.5" at bounding box center [771, 426] width 210 height 36
type textarea "x"
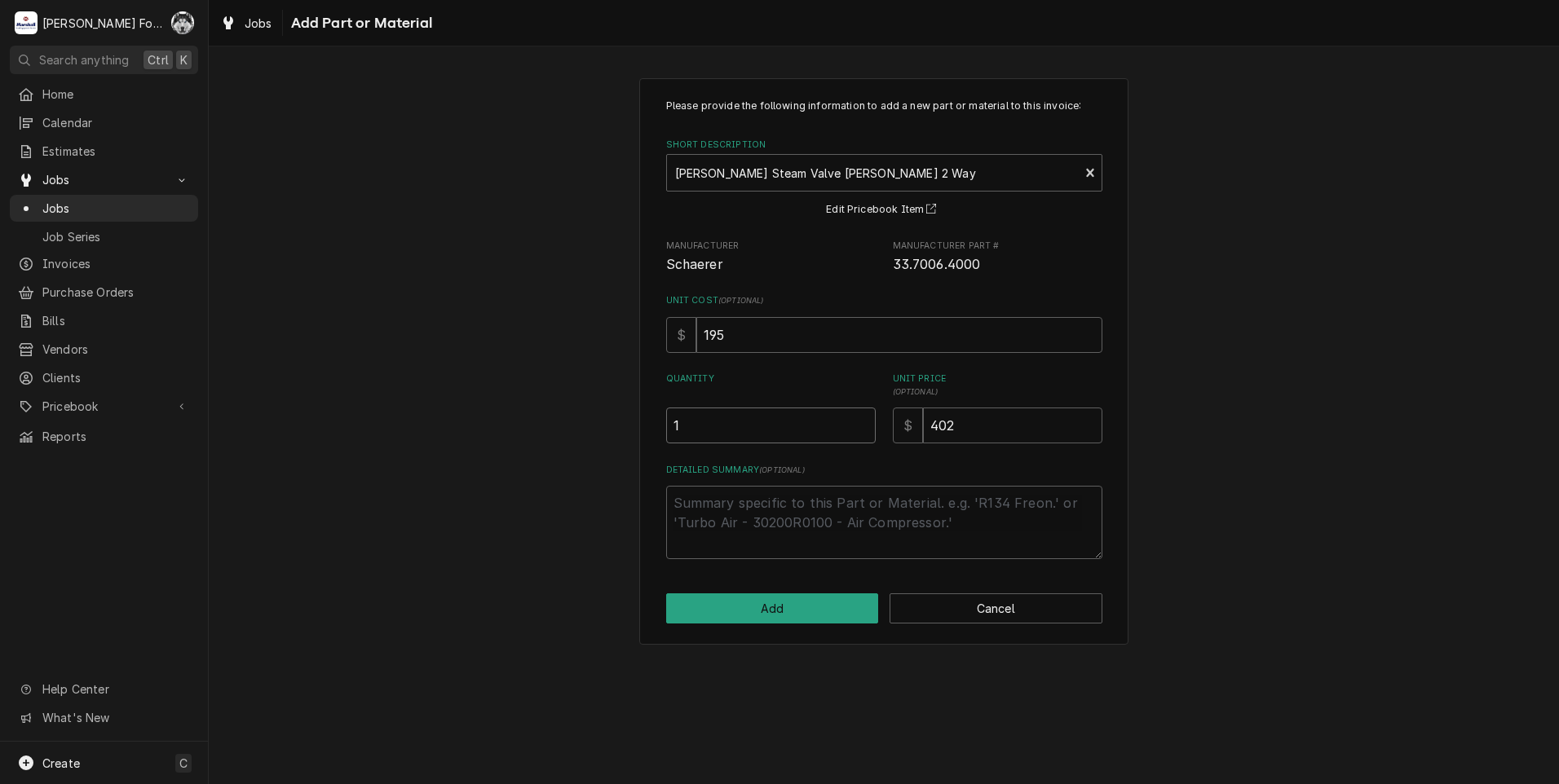
type input "1"
click at [862, 421] on input "1" at bounding box center [771, 426] width 210 height 36
drag, startPoint x: 1017, startPoint y: 436, endPoint x: 861, endPoint y: 443, distance: 156.2
click at [861, 443] on div "Quantity 1 Unit Price ( optional ) $ 402" at bounding box center [884, 408] width 436 height 70
type textarea "x"
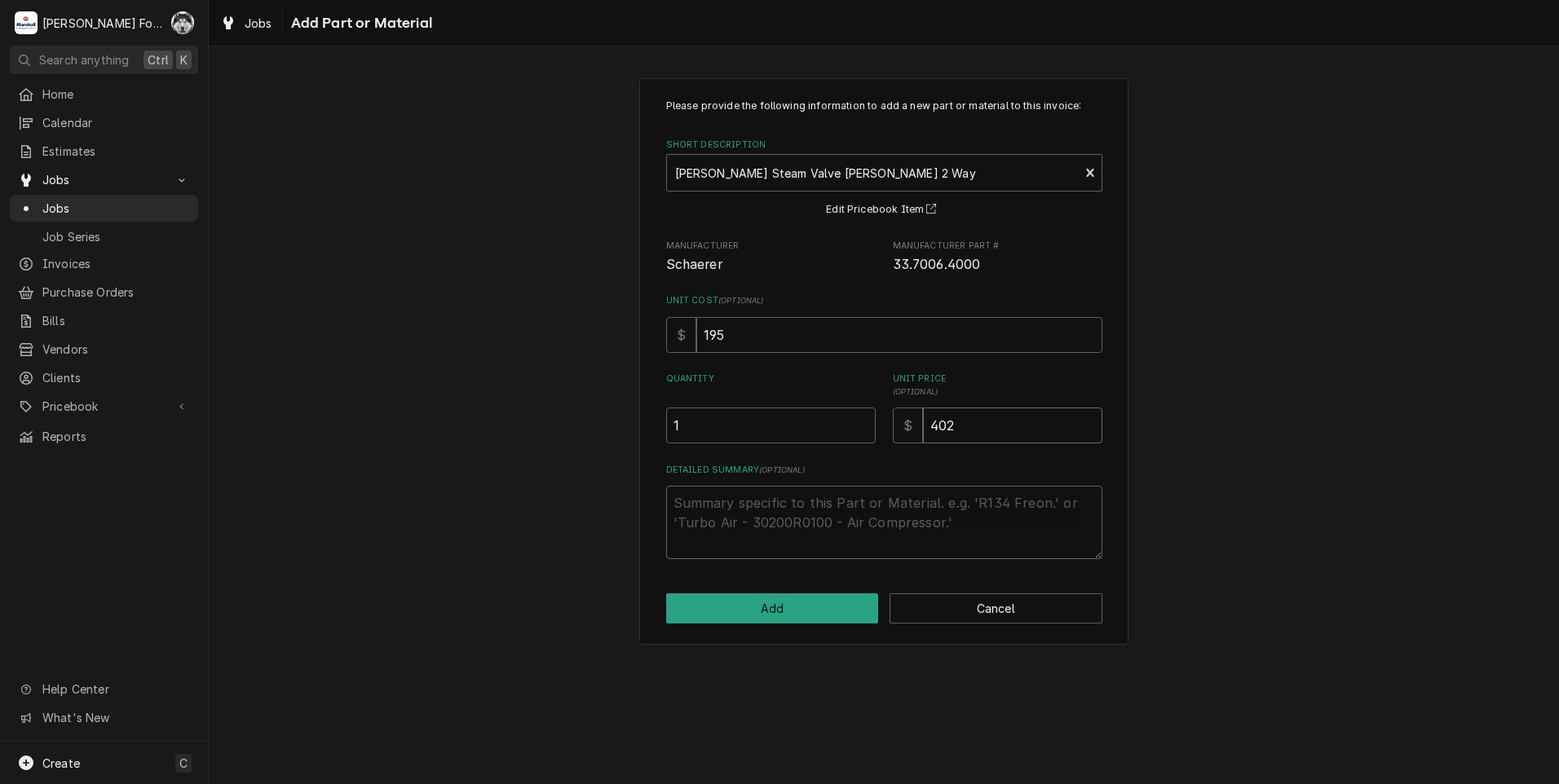
type input "4"
type textarea "x"
type input "43"
type textarea "x"
type input "438"
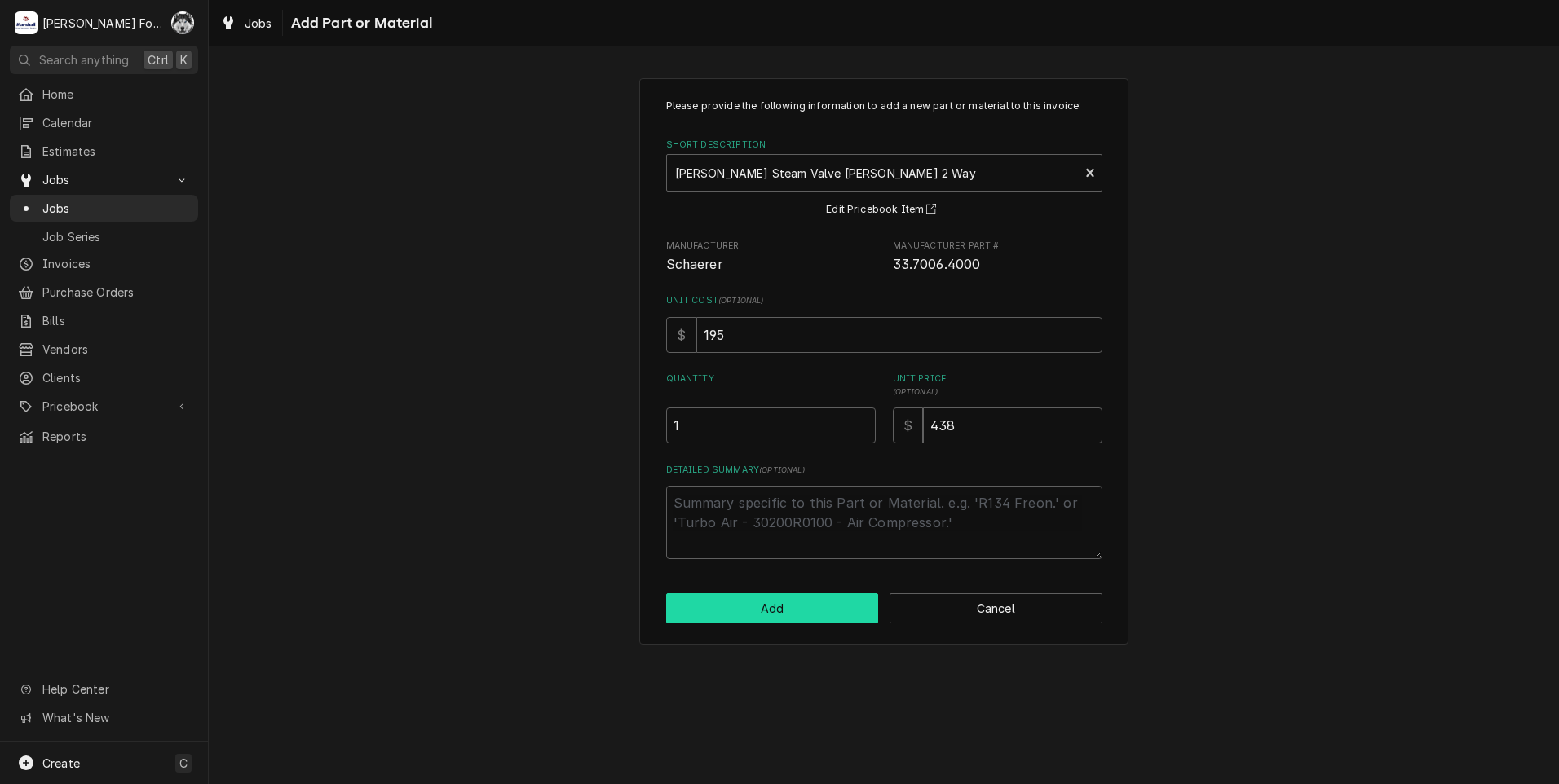
click at [777, 618] on button "Add" at bounding box center [772, 609] width 213 height 30
type textarea "x"
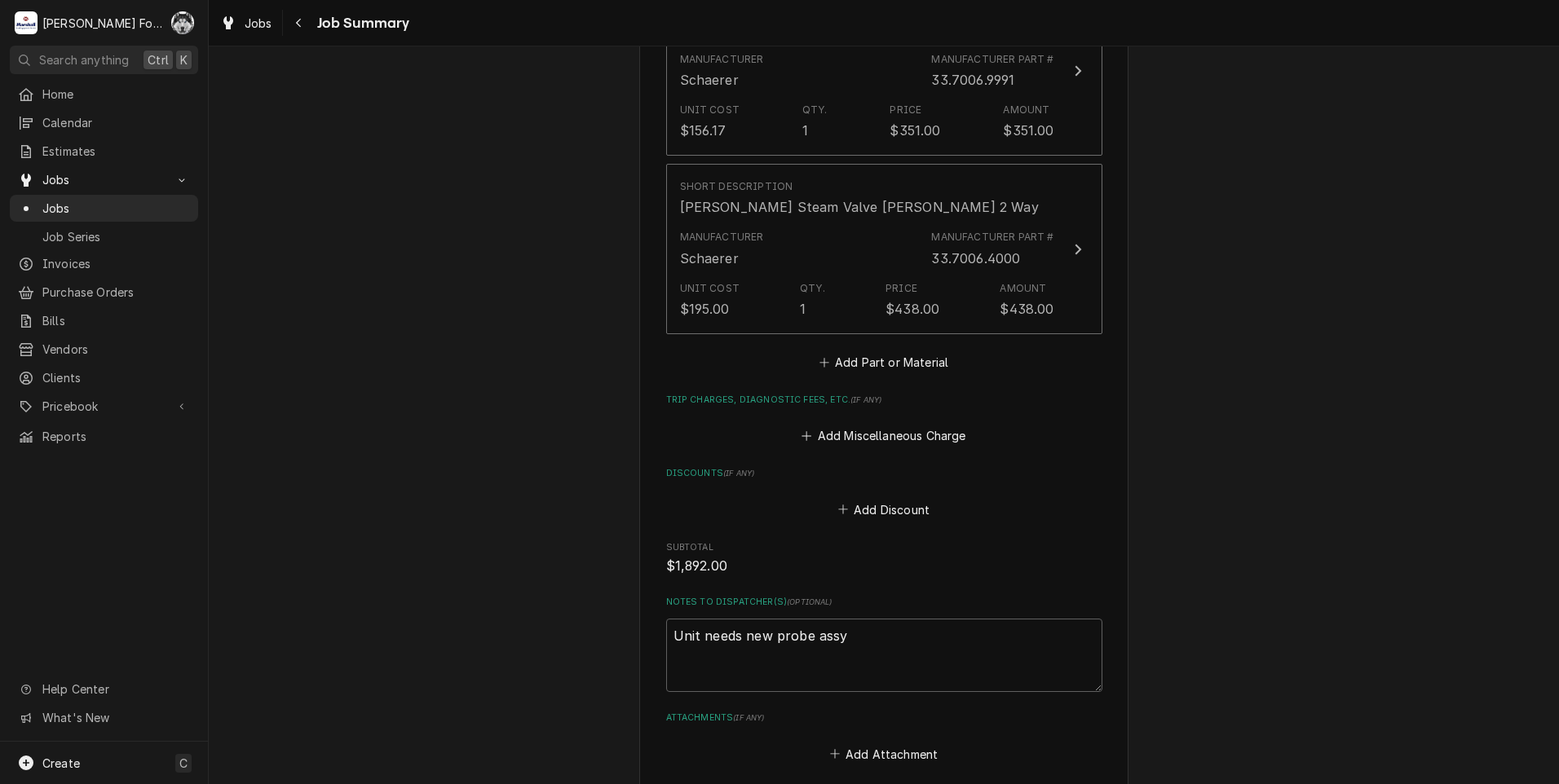
scroll to position [1787, 0]
click at [894, 350] on button "Add Part or Material" at bounding box center [882, 361] width 134 height 23
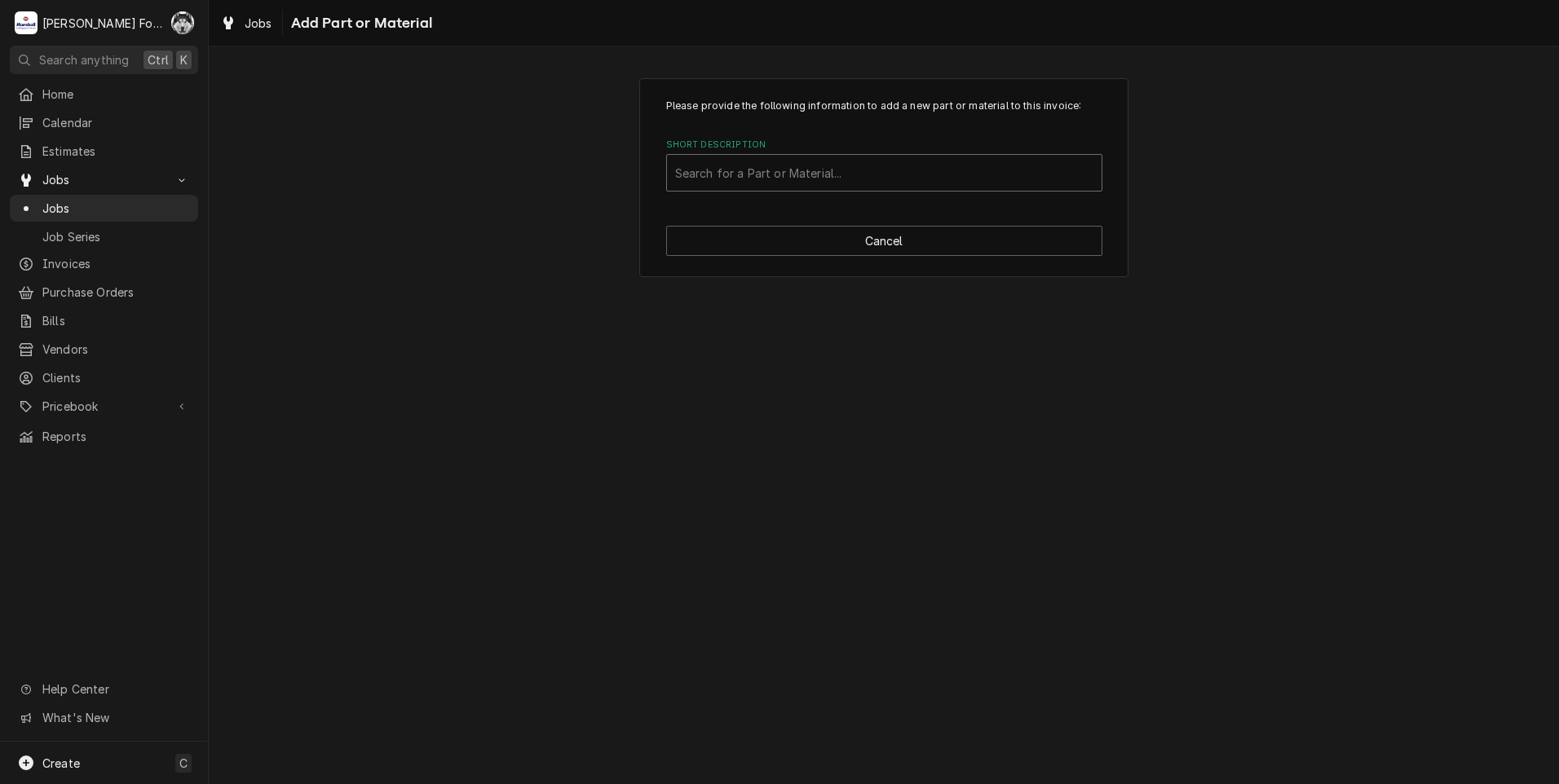
click at [906, 181] on div "Short Description" at bounding box center [883, 172] width 418 height 30
type input "SSDT"
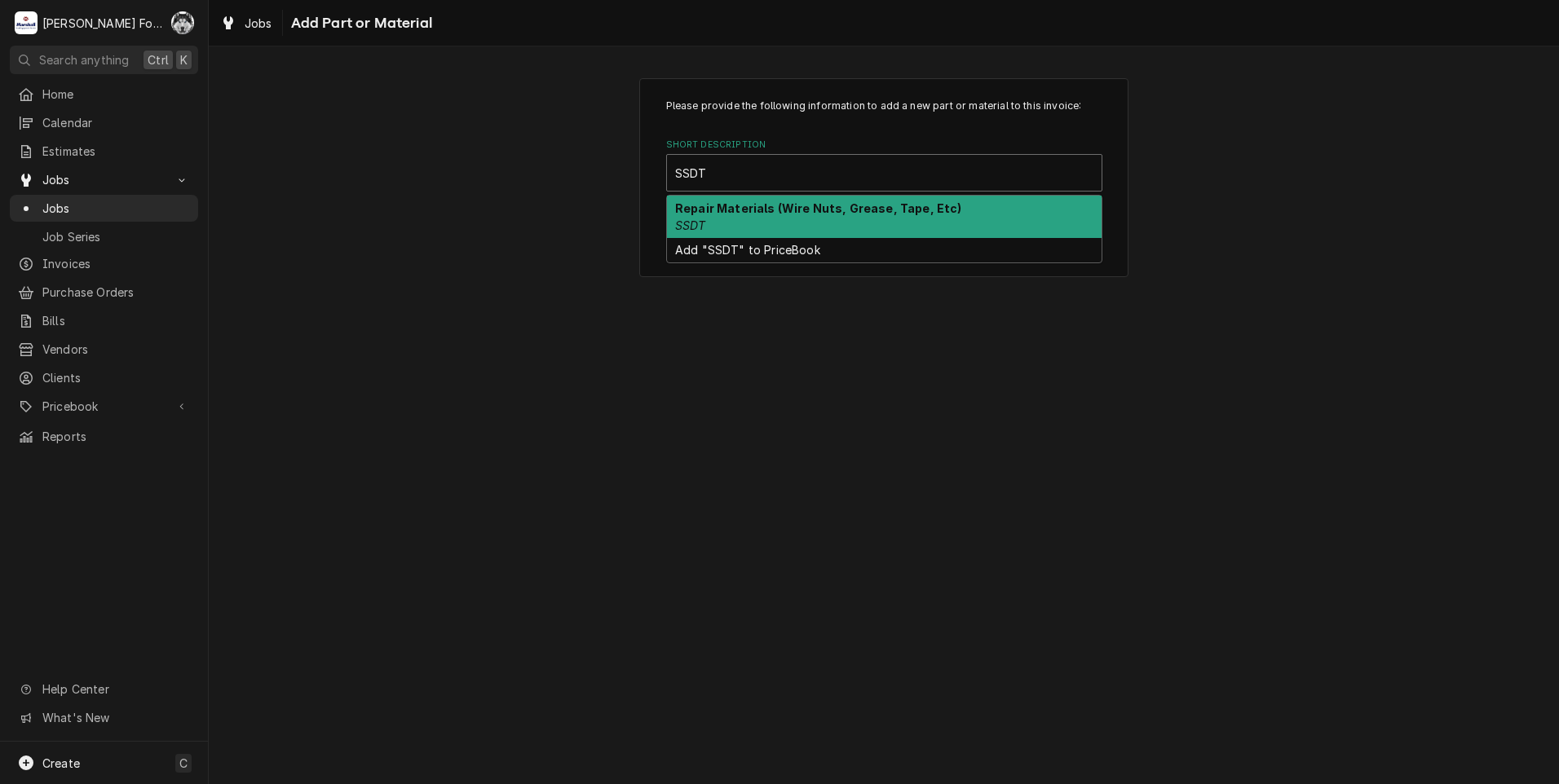
click at [752, 202] on strong "Repair Materials (Wire Nuts, Grease, Tape, Etc)" at bounding box center [818, 208] width 287 height 14
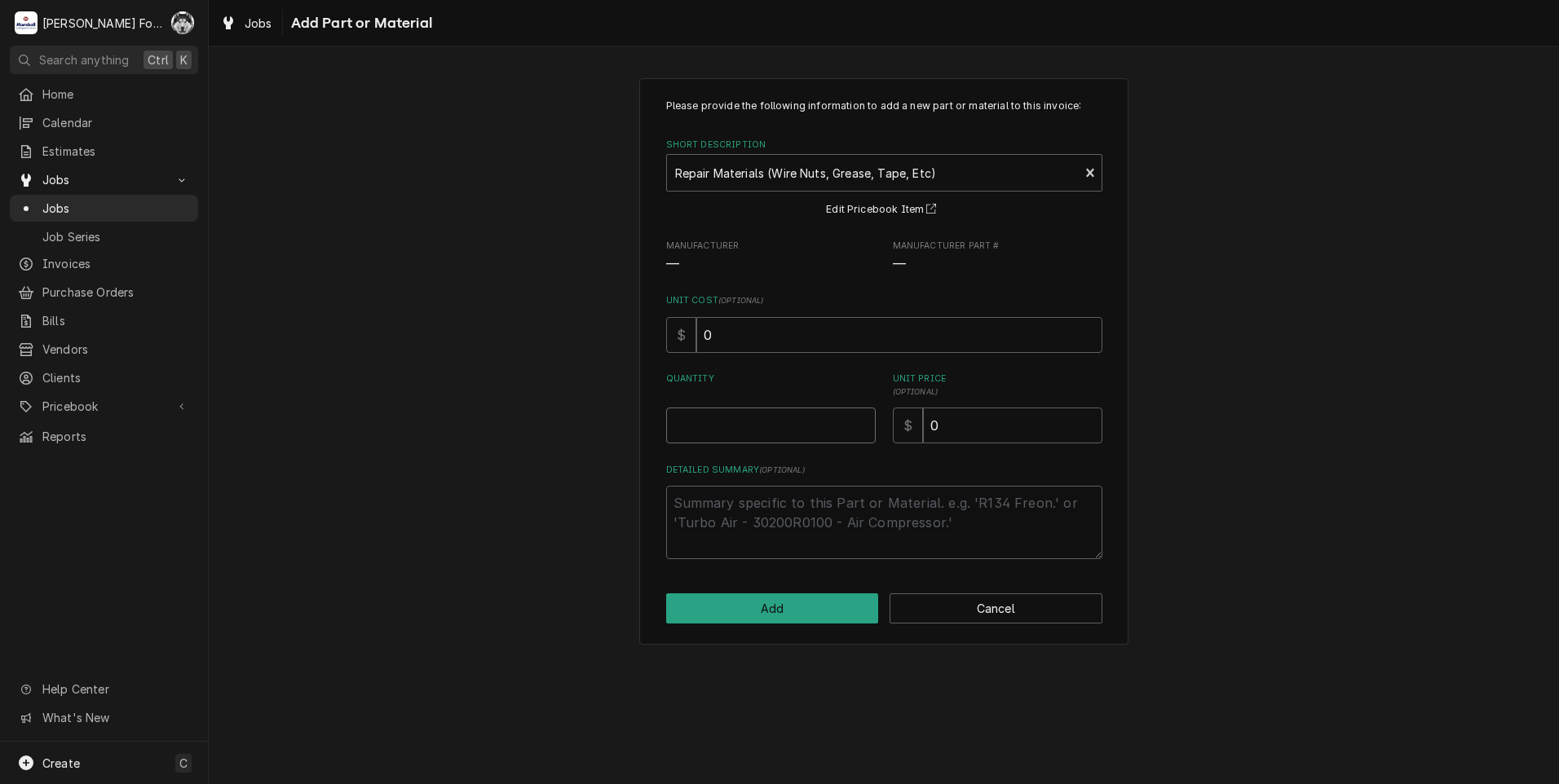
type textarea "x"
type input "0.5"
click at [862, 417] on input "0.5" at bounding box center [771, 426] width 210 height 36
type textarea "x"
type input "1"
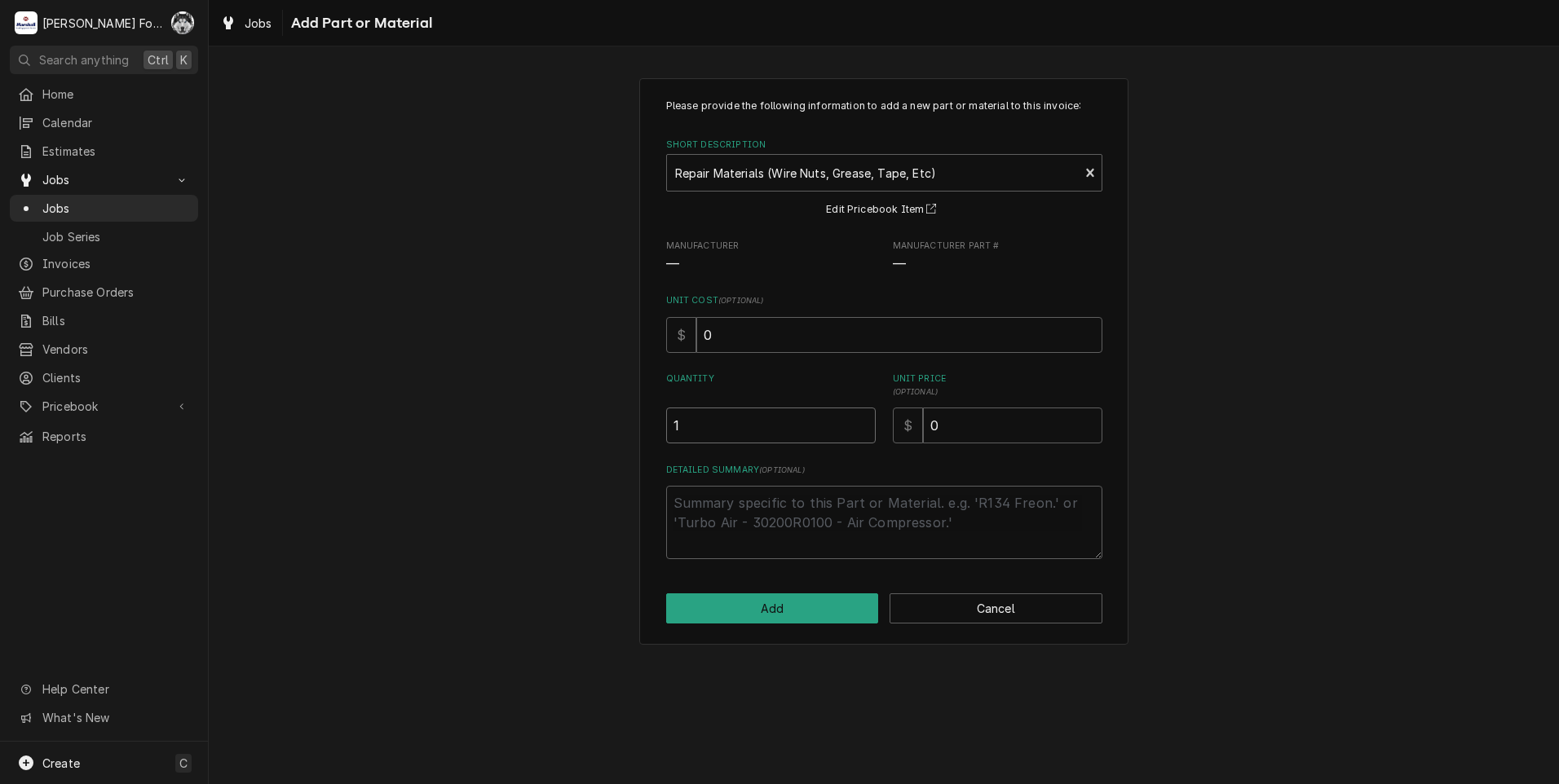
click at [862, 417] on input "1" at bounding box center [771, 426] width 210 height 36
drag, startPoint x: 878, startPoint y: 442, endPoint x: 823, endPoint y: 451, distance: 55.7
click at [832, 451] on div "Please provide the following information to add a new part or material to this …" at bounding box center [884, 329] width 436 height 460
type textarea "x"
type input "2"
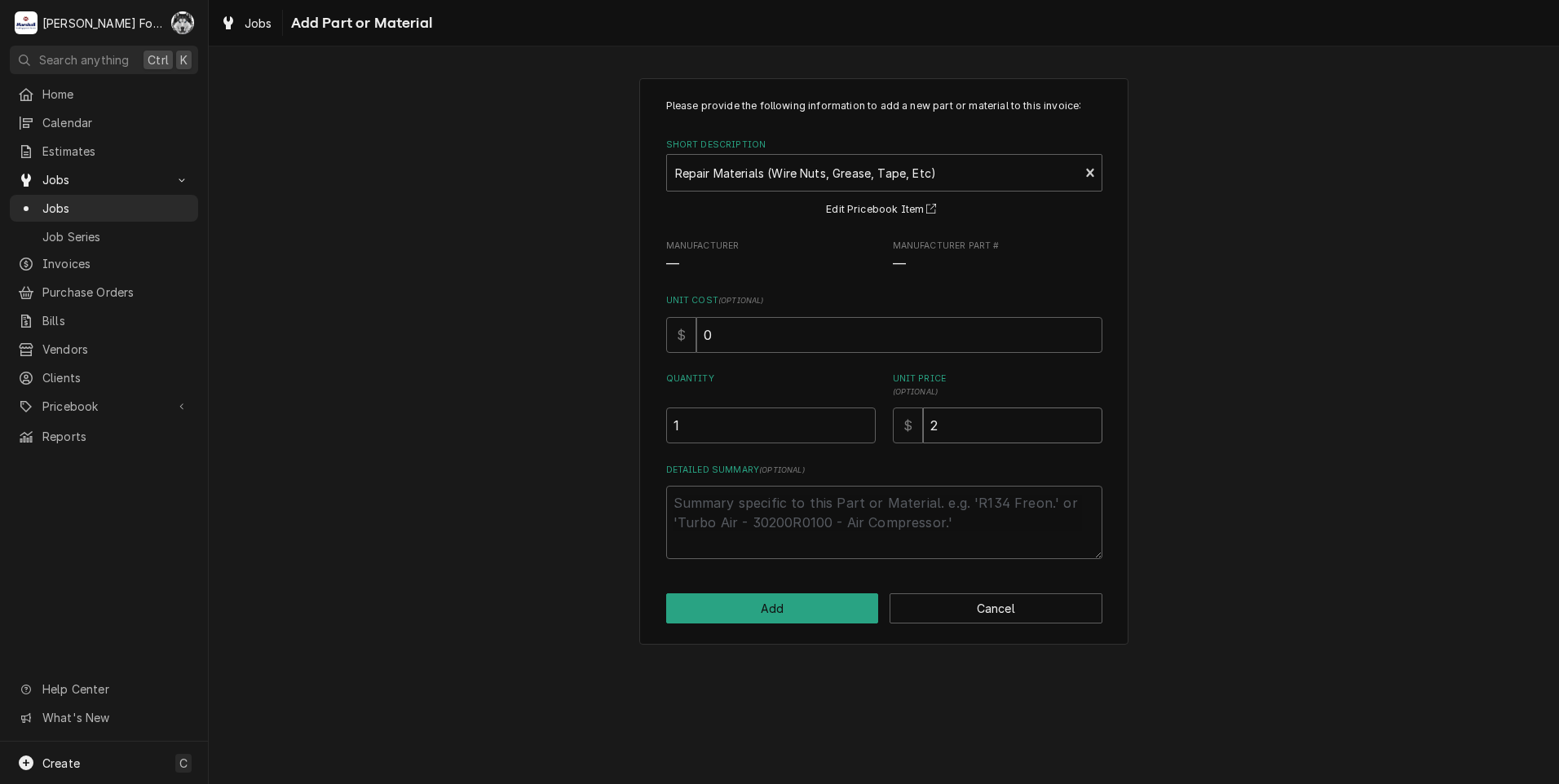
type textarea "x"
type input "20"
click at [782, 613] on button "Add" at bounding box center [772, 609] width 213 height 30
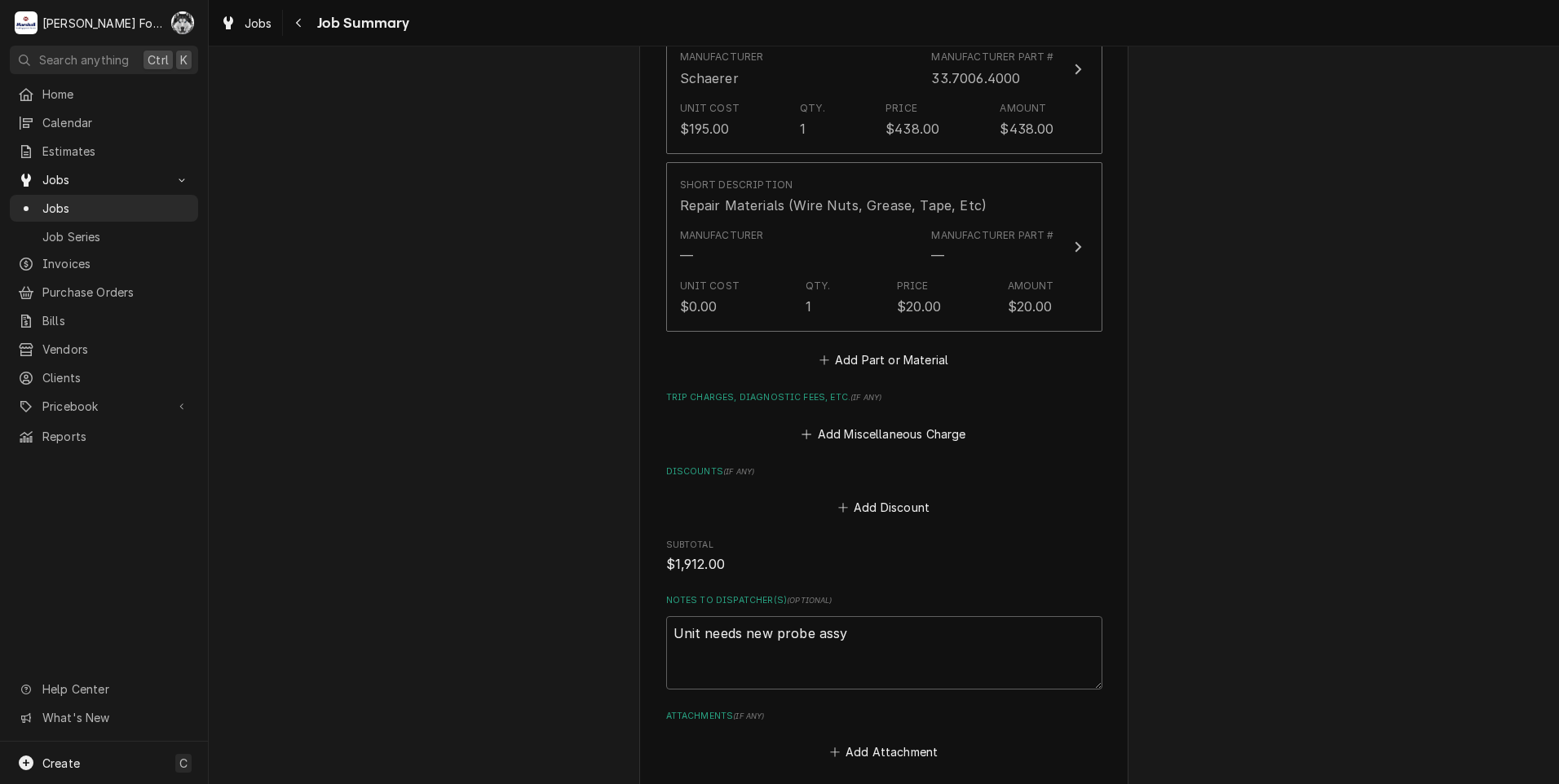
scroll to position [2180, 0]
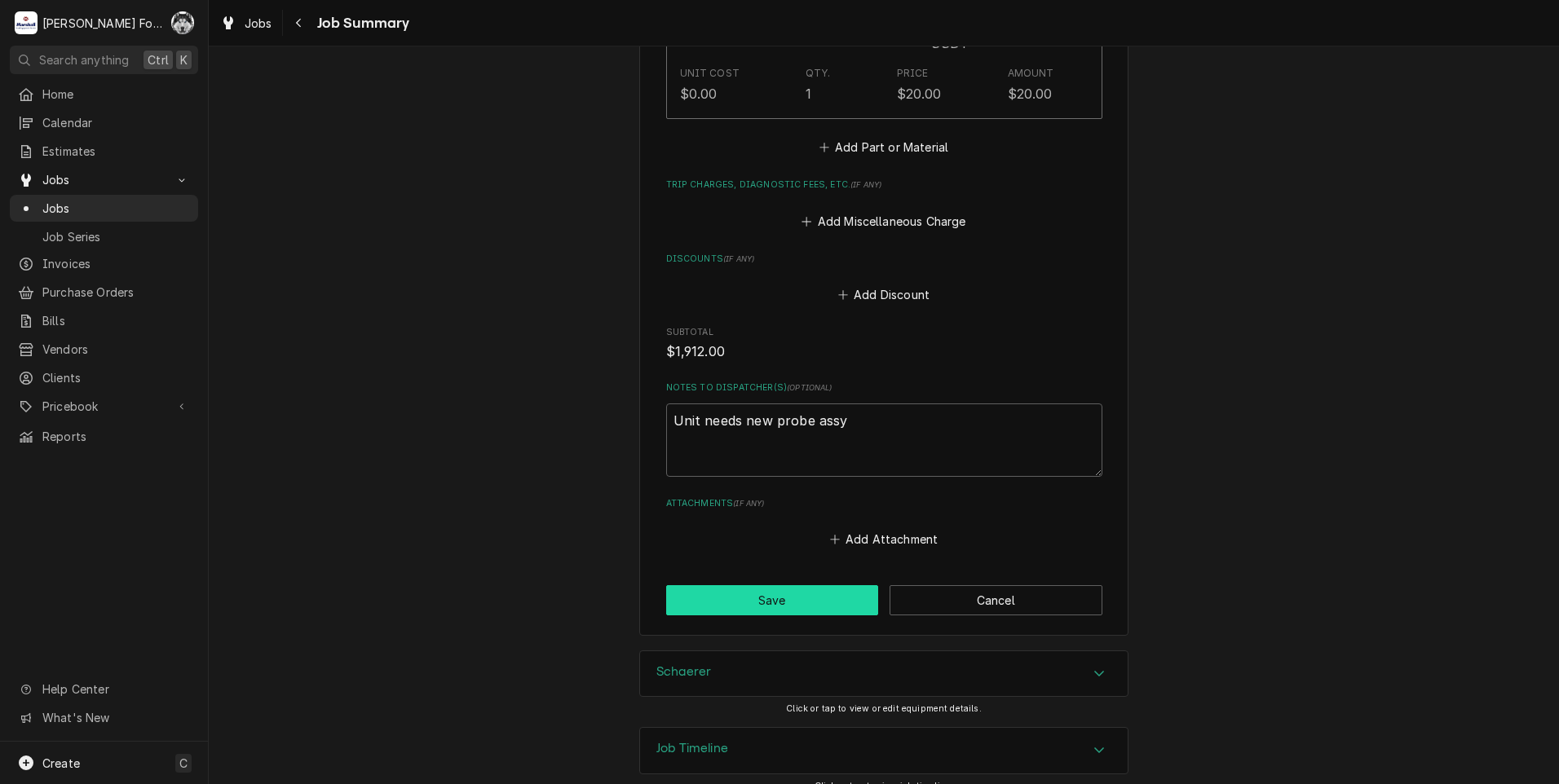
click at [809, 585] on button "Save" at bounding box center [772, 600] width 213 height 30
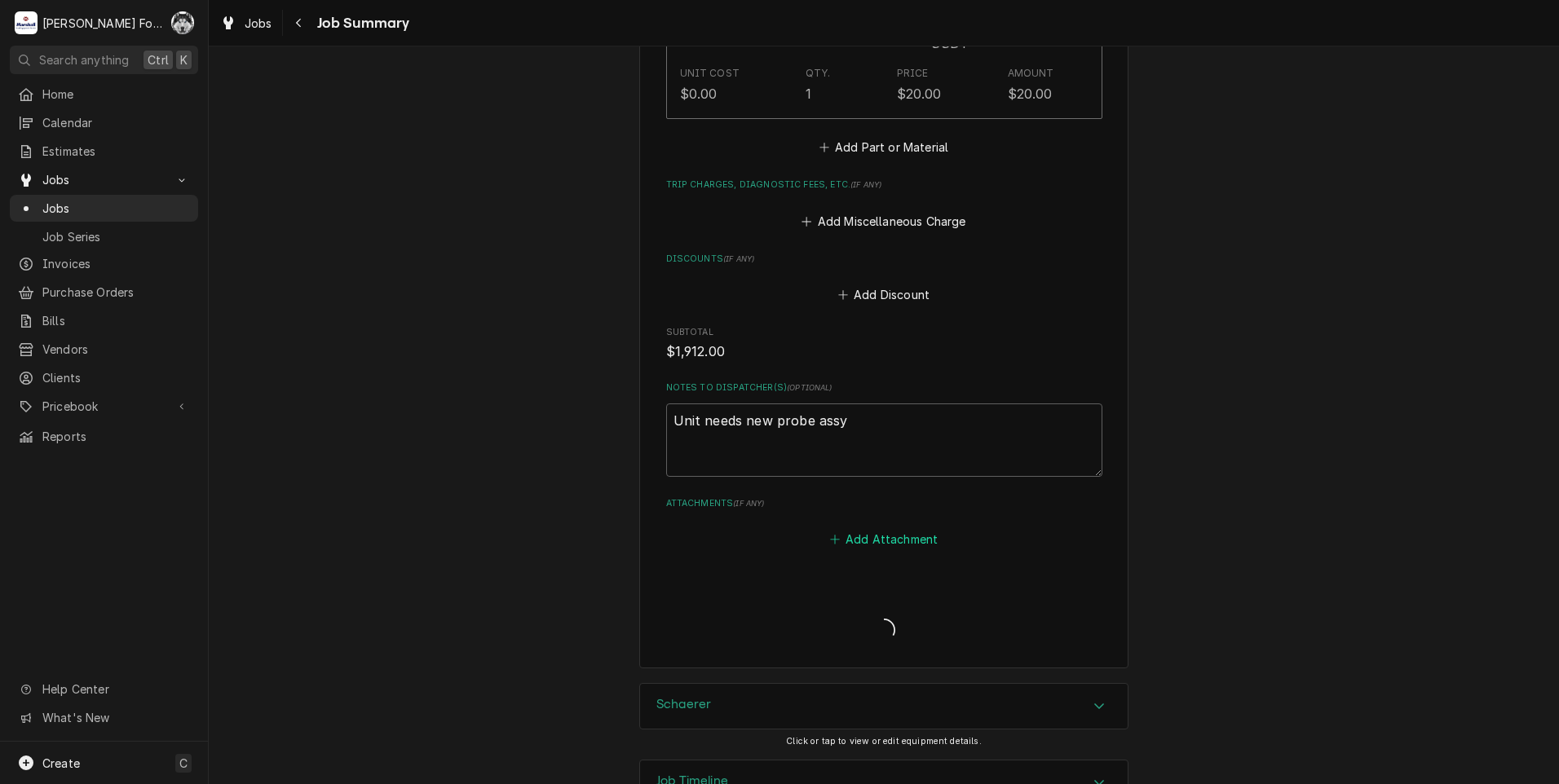
type textarea "x"
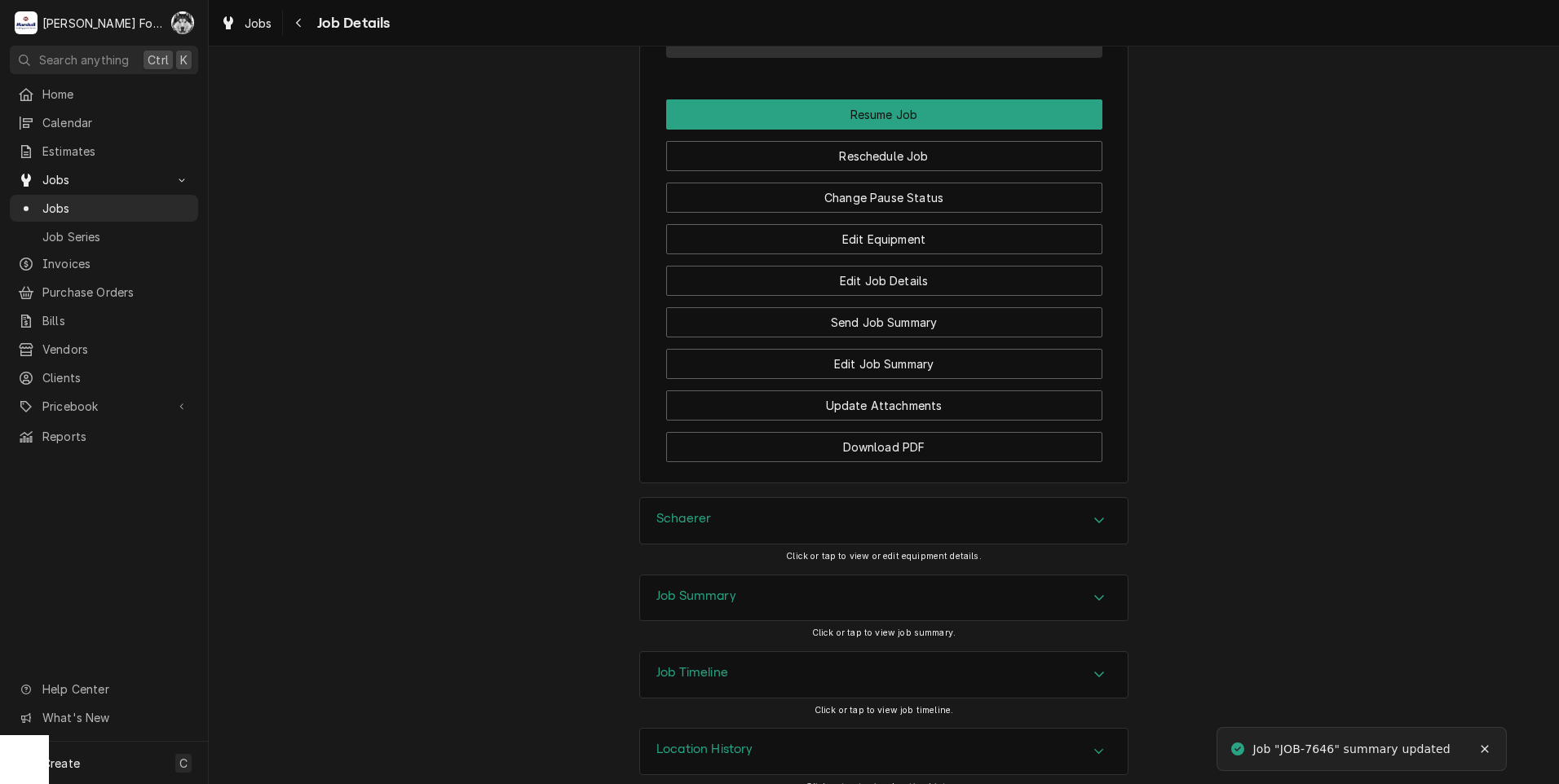
scroll to position [1766, 0]
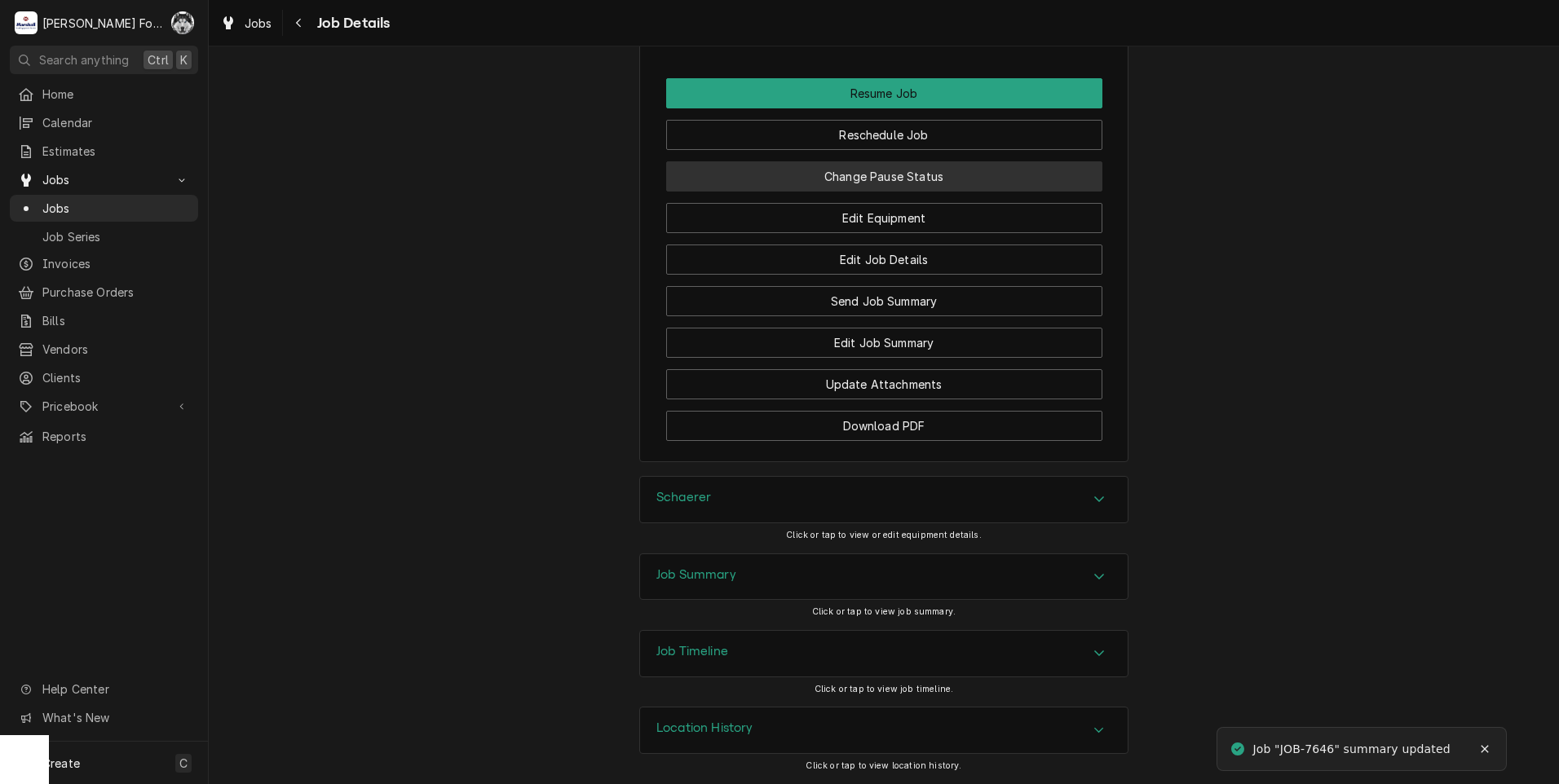
click at [862, 177] on button "Change Pause Status" at bounding box center [884, 176] width 436 height 30
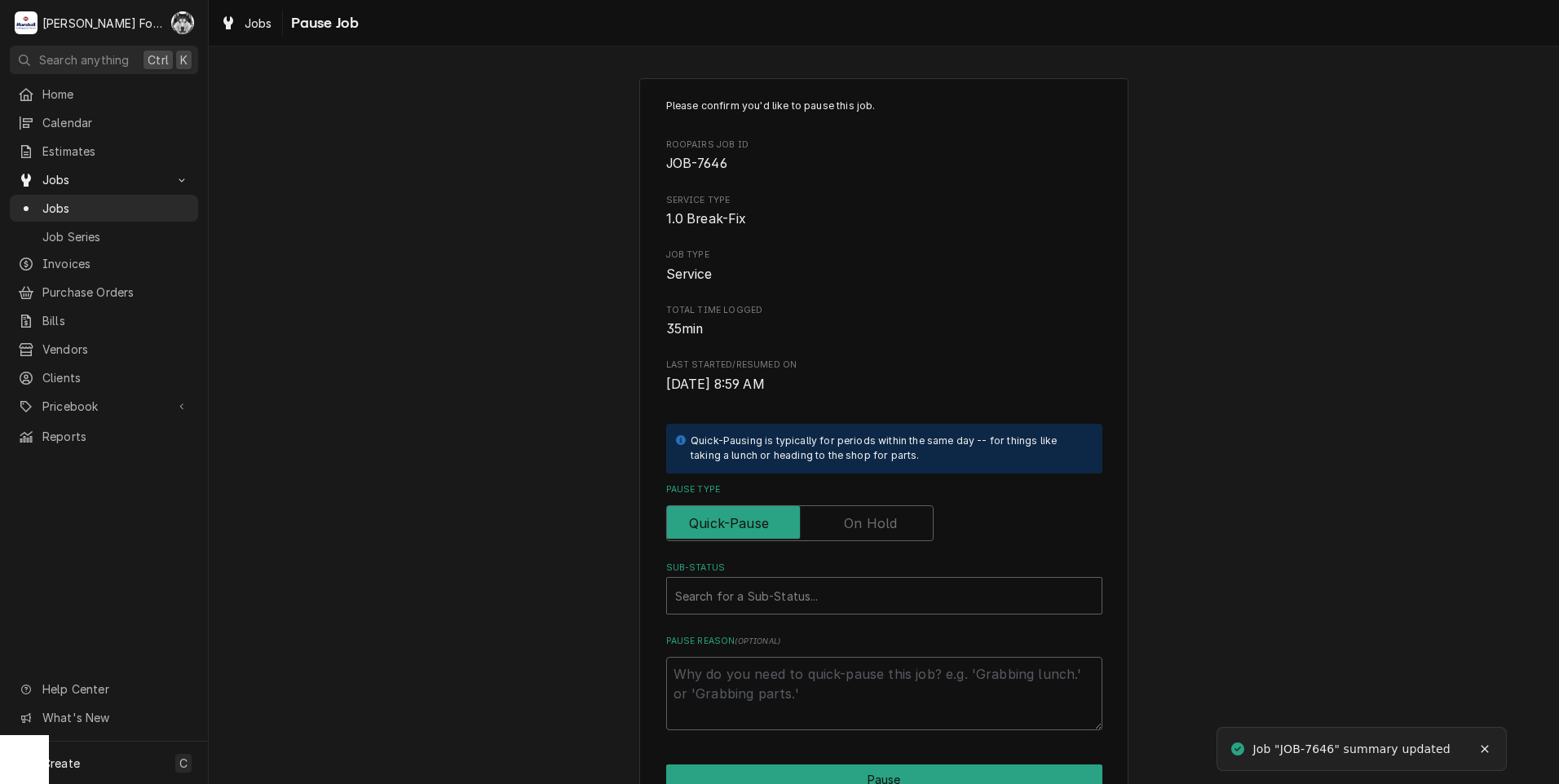
click at [854, 530] on label "Pause Type" at bounding box center [800, 523] width 268 height 36
click at [854, 530] on input "Pause Type" at bounding box center [800, 523] width 253 height 36
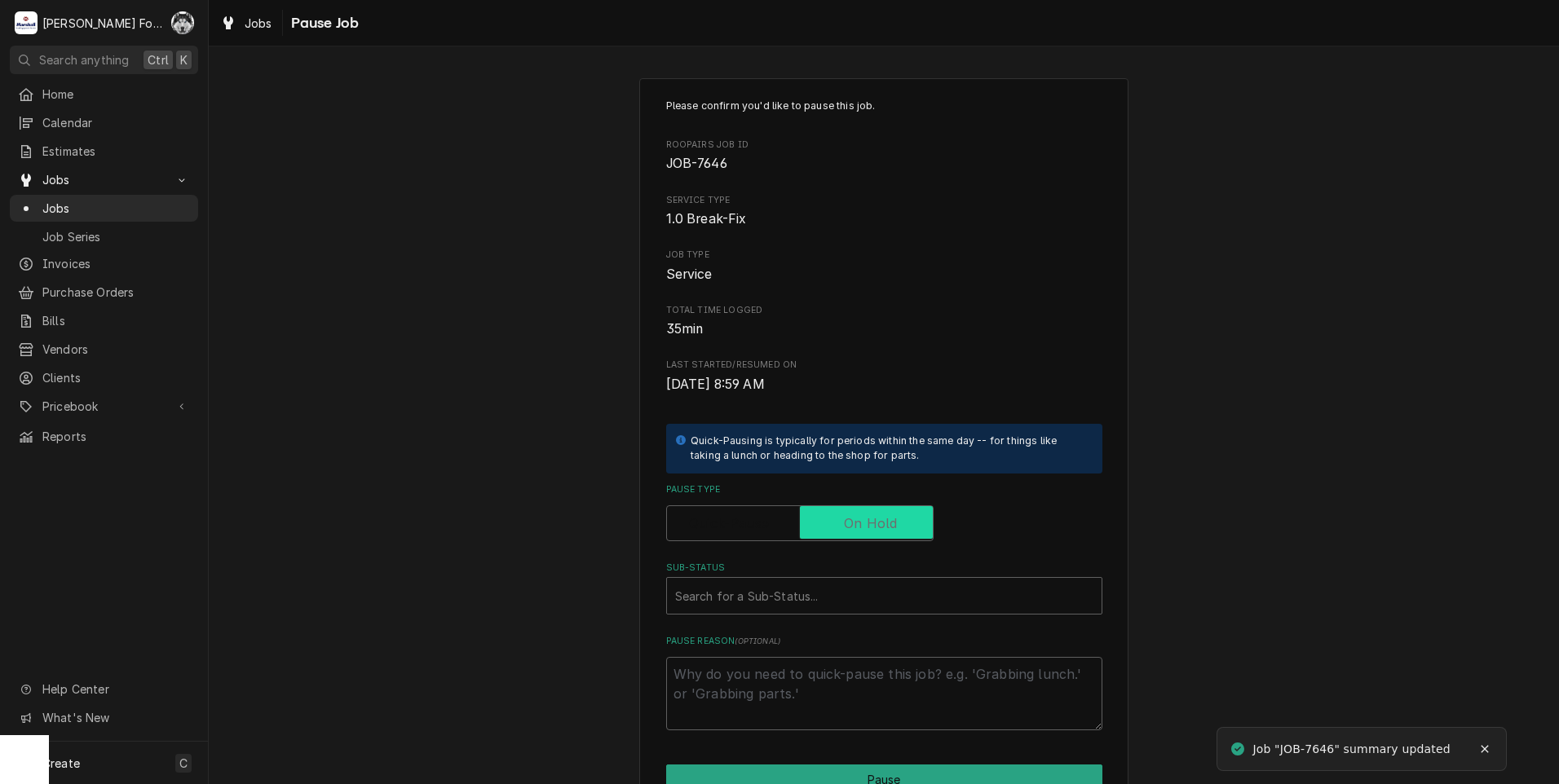
checkbox input "true"
drag, startPoint x: 795, startPoint y: 592, endPoint x: 792, endPoint y: 606, distance: 14.3
click at [795, 593] on div "Sub-Status" at bounding box center [883, 595] width 418 height 30
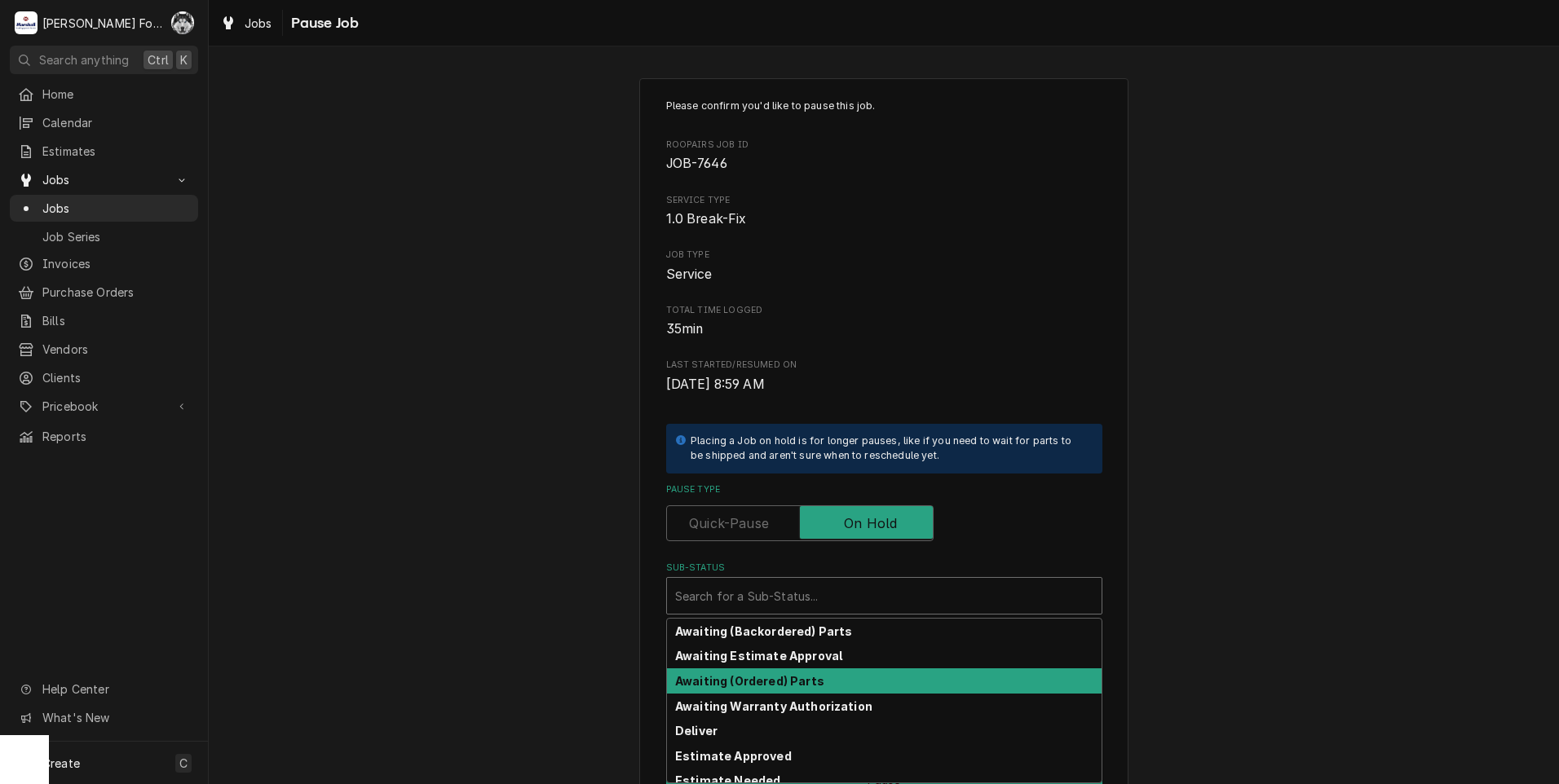
click at [777, 683] on strong "Awaiting (Ordered) Parts" at bounding box center [749, 681] width 150 height 14
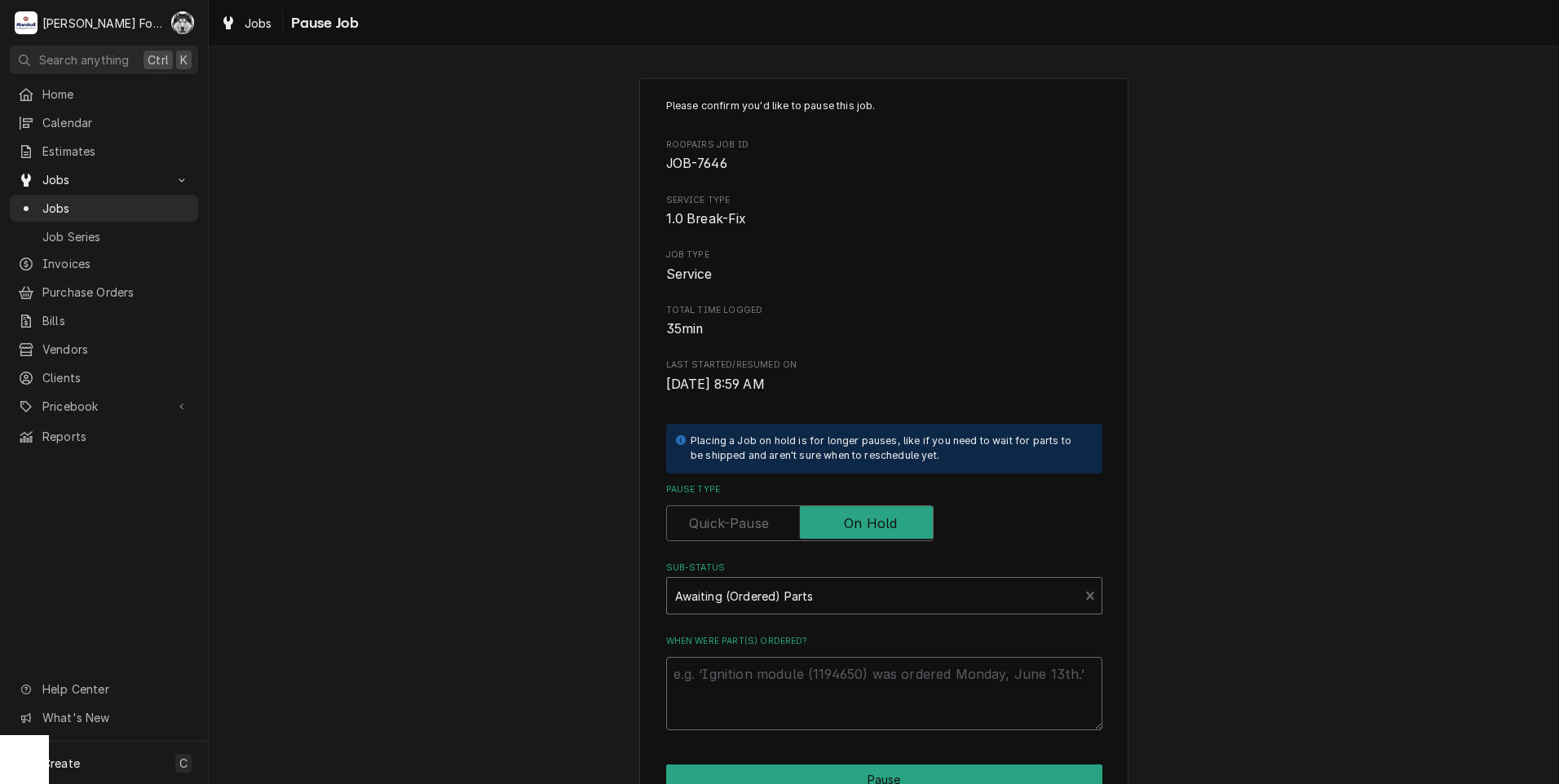
click at [772, 660] on textarea "When were part(s) ordered?" at bounding box center [884, 694] width 436 height 73
type textarea "x"
type textarea "1"
type textarea "x"
type textarea "10"
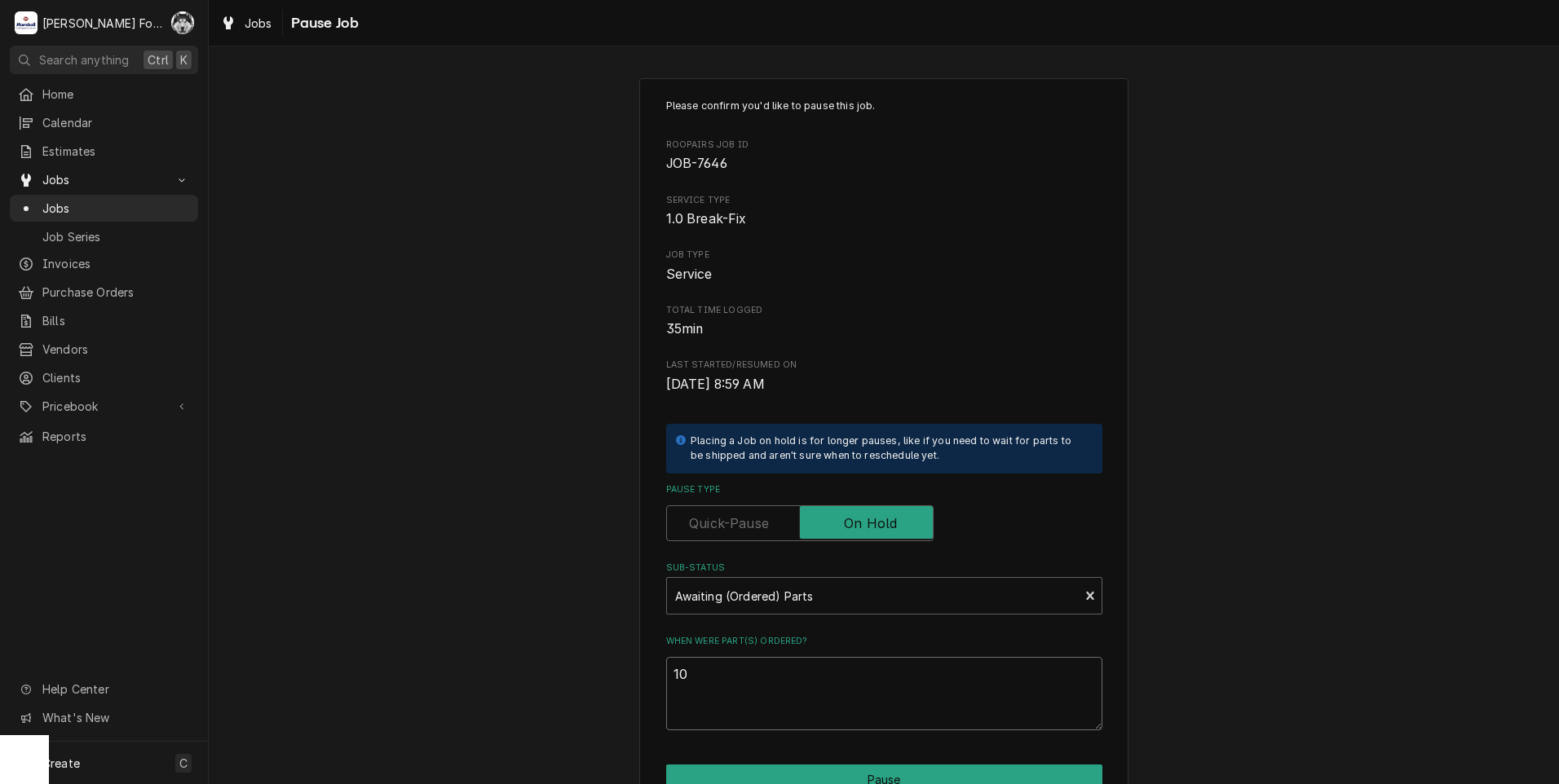
type textarea "x"
type textarea "10/"
type textarea "x"
type textarea "10/2"
type textarea "x"
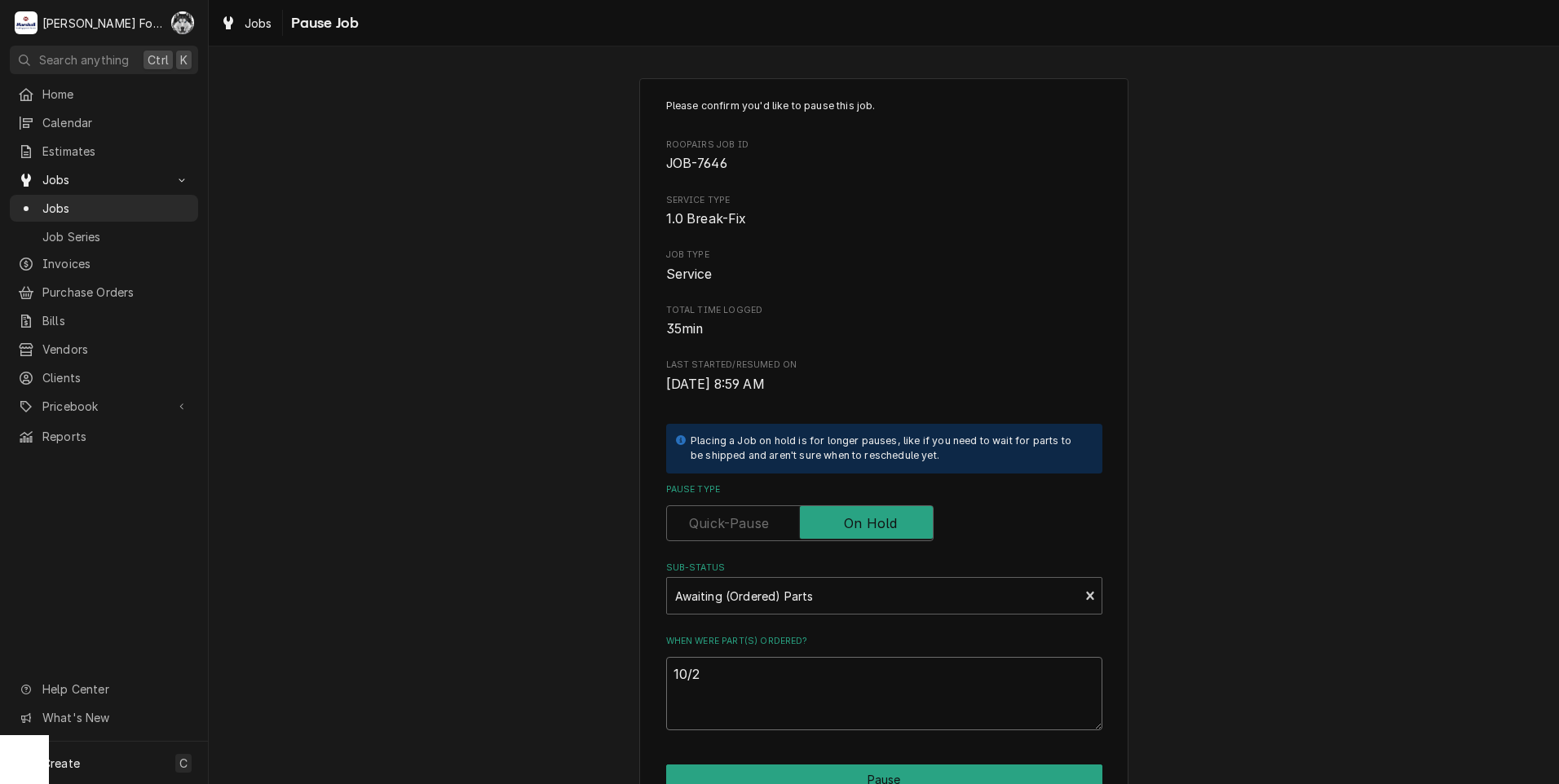
type textarea "10/2/"
type textarea "x"
type textarea "10/2/2"
type textarea "x"
type textarea "10/2/20"
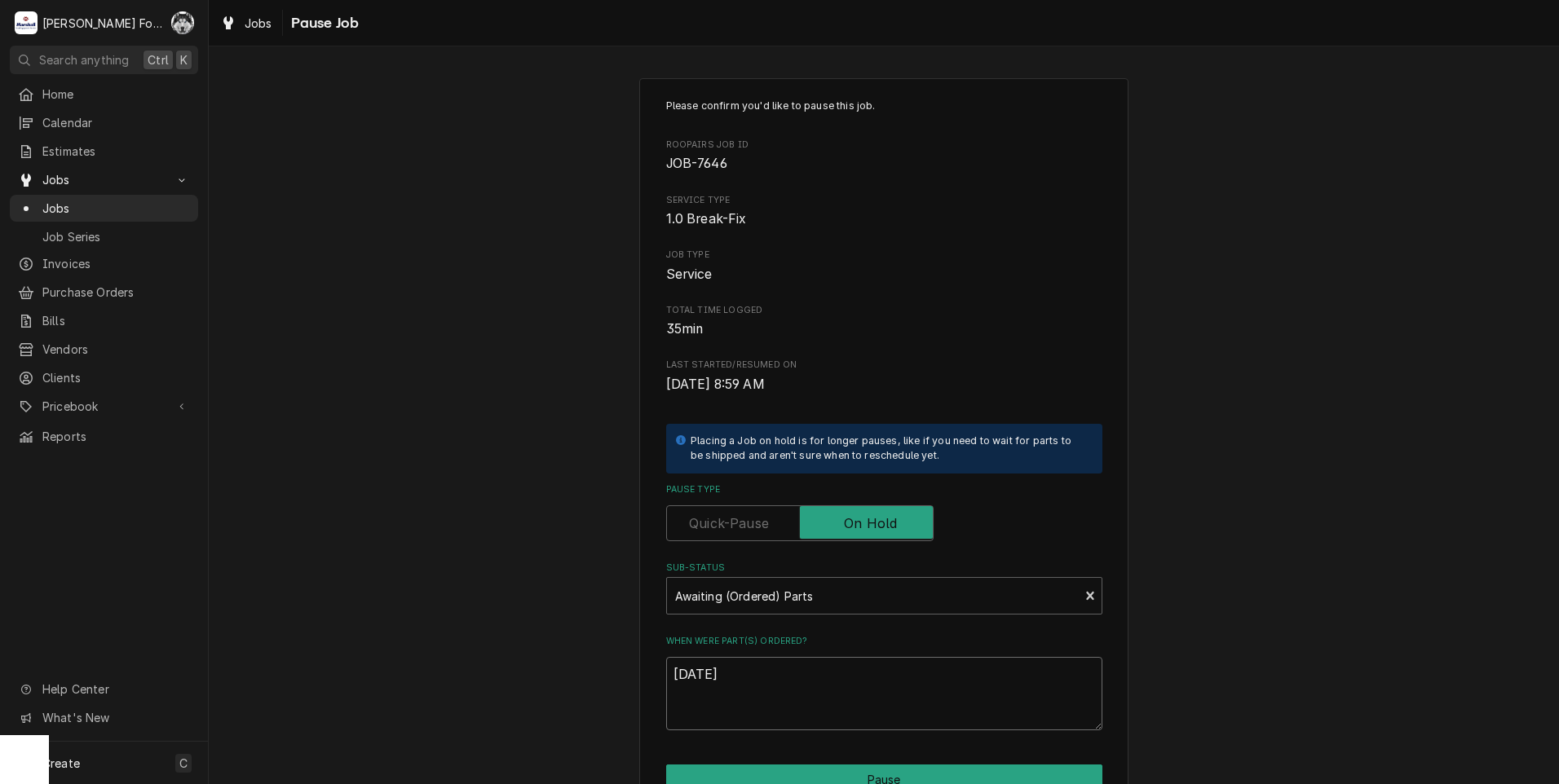
type textarea "x"
type textarea "10/2/202"
type textarea "x"
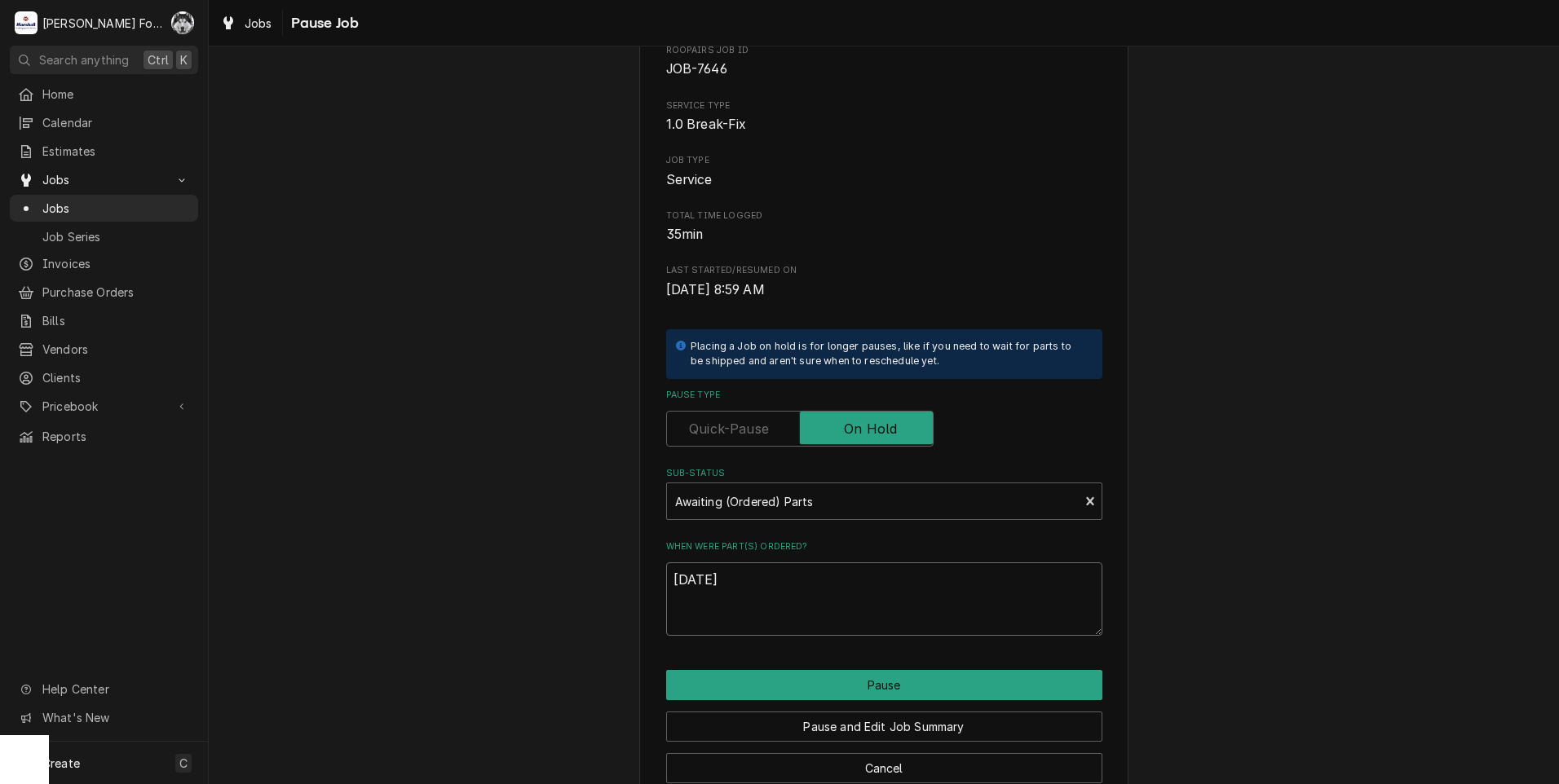
scroll to position [129, 0]
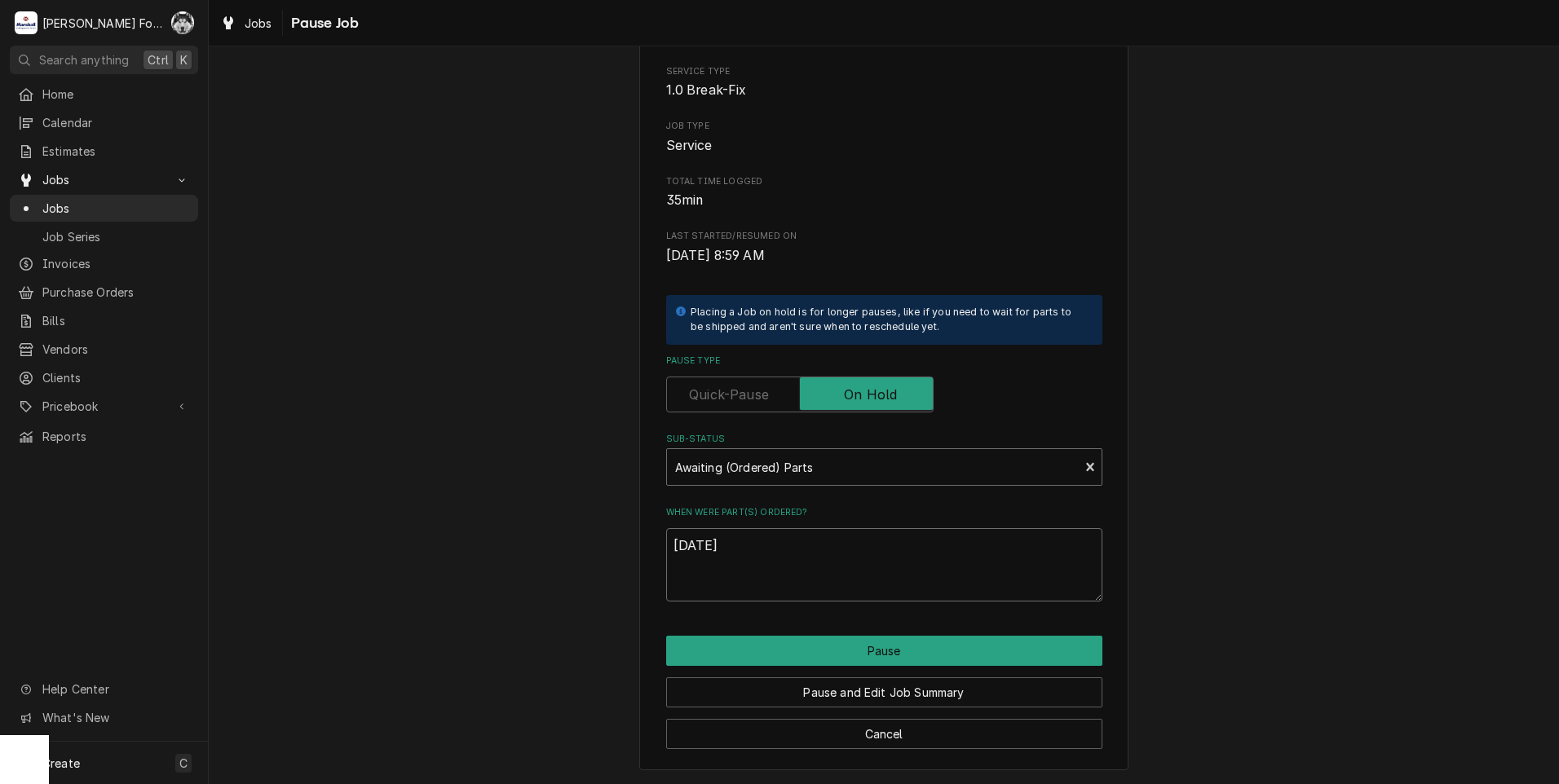
type textarea "10/2/2025"
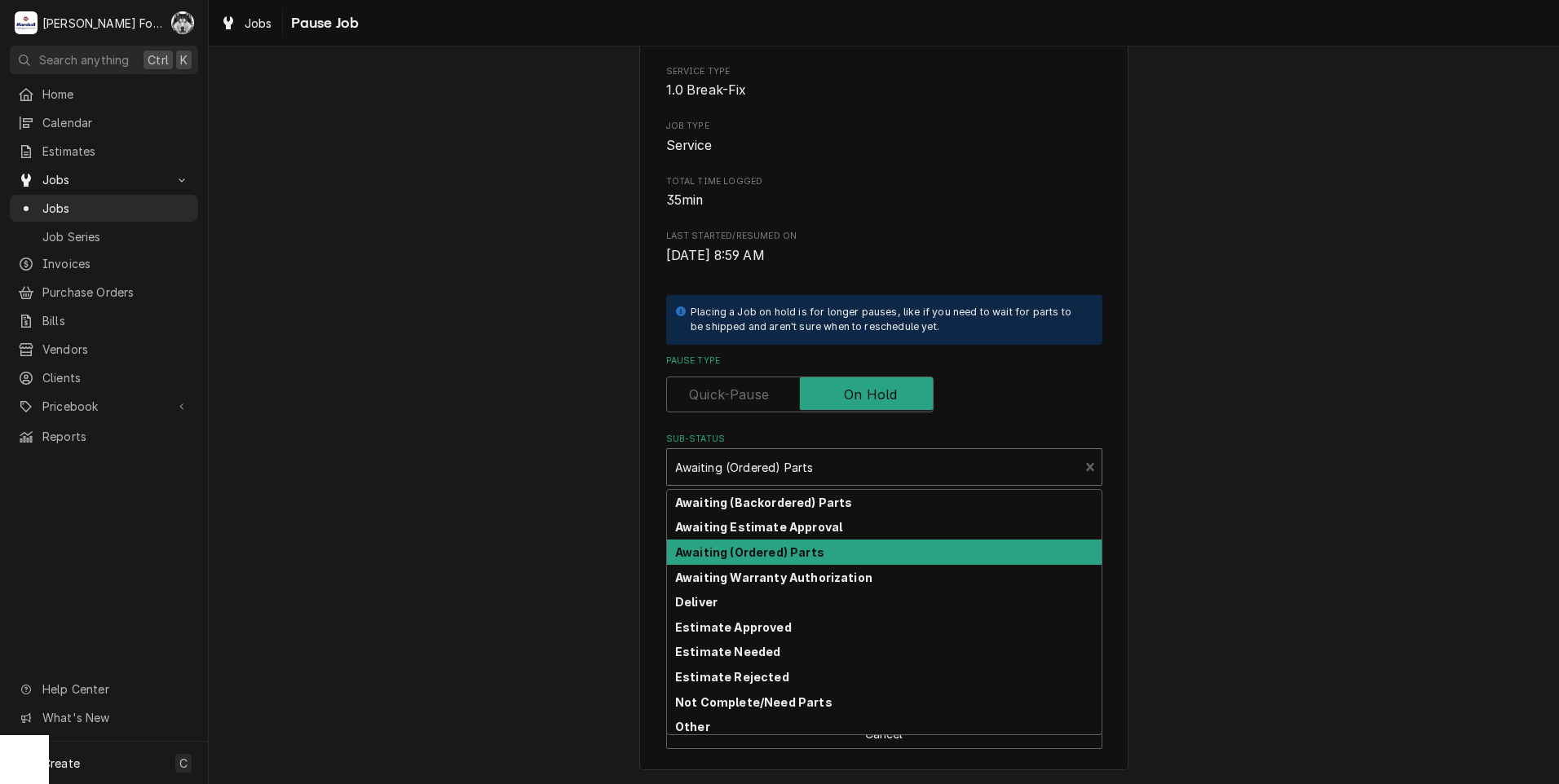
click at [810, 465] on div "Sub-Status" at bounding box center [873, 467] width 396 height 30
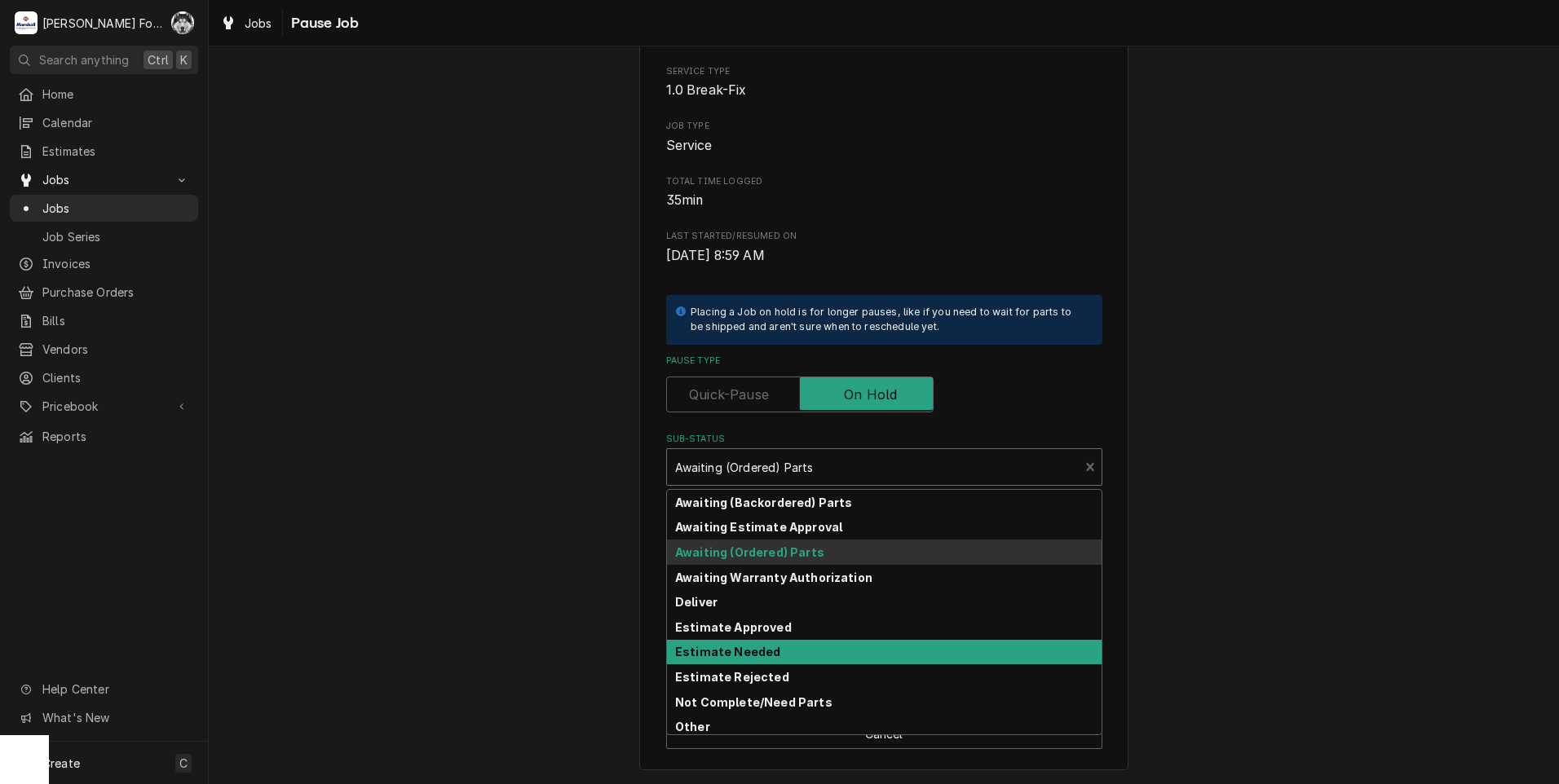
click at [778, 651] on div "Estimate Needed" at bounding box center [884, 653] width 435 height 26
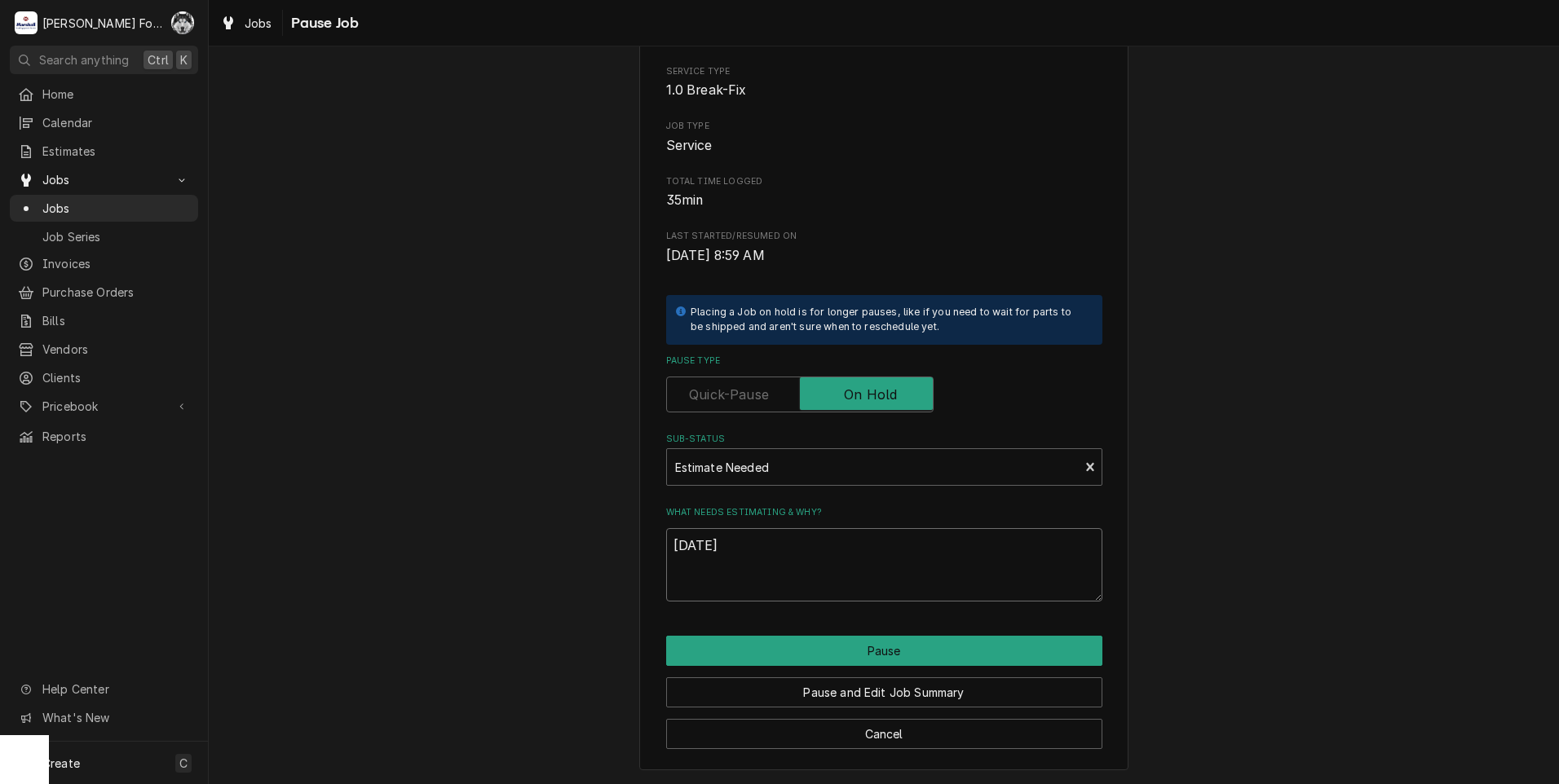
drag, startPoint x: 668, startPoint y: 550, endPoint x: 558, endPoint y: 553, distance: 110.0
click at [560, 553] on div "Please confirm you'd like to pause this job. Roopairs Job ID JOB-7646 Service T…" at bounding box center [883, 360] width 1350 height 850
type textarea "x"
type textarea "P"
type textarea "x"
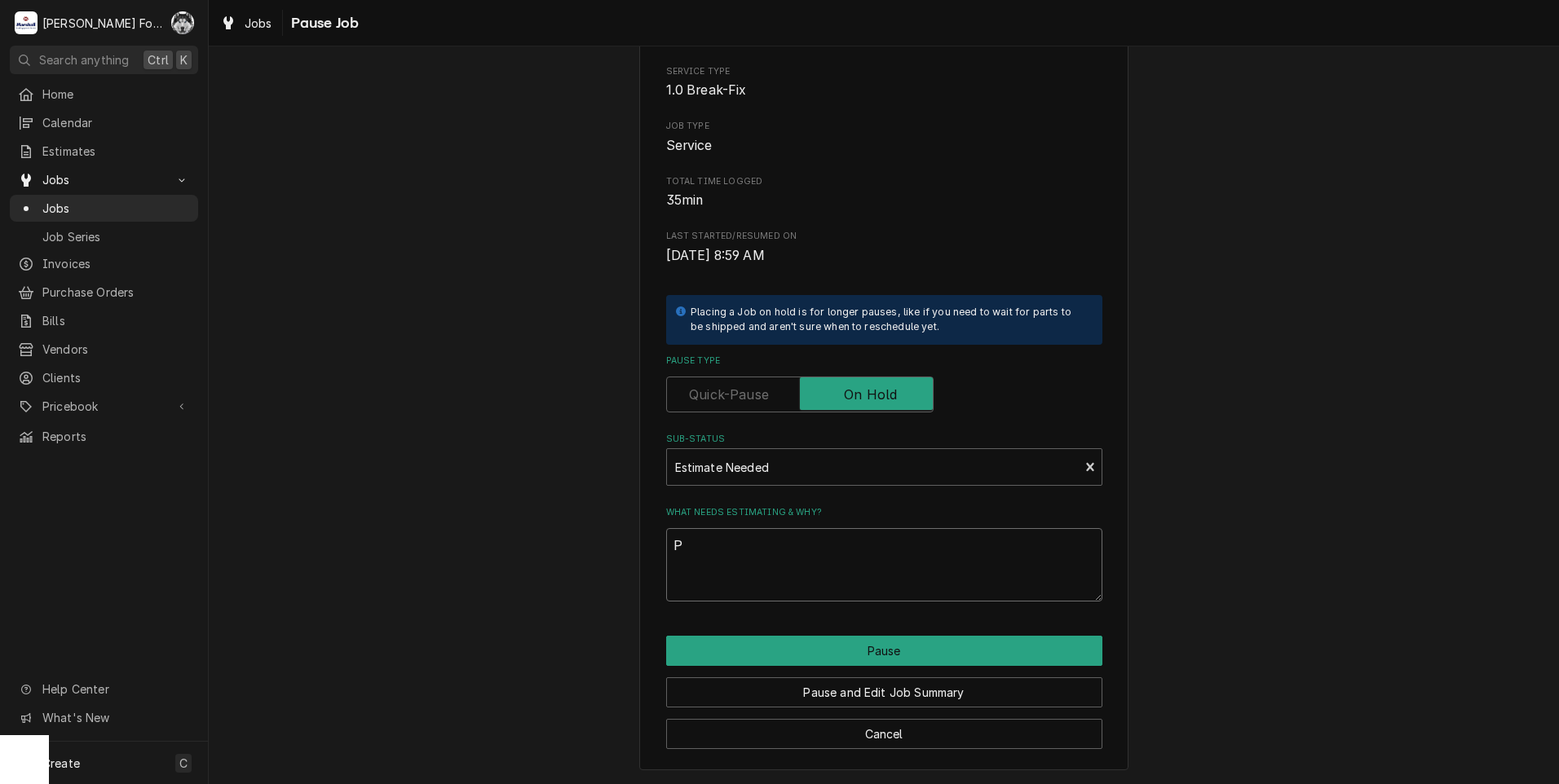
type textarea "PA"
type textarea "x"
type textarea "PAR"
type textarea "x"
type textarea "PART"
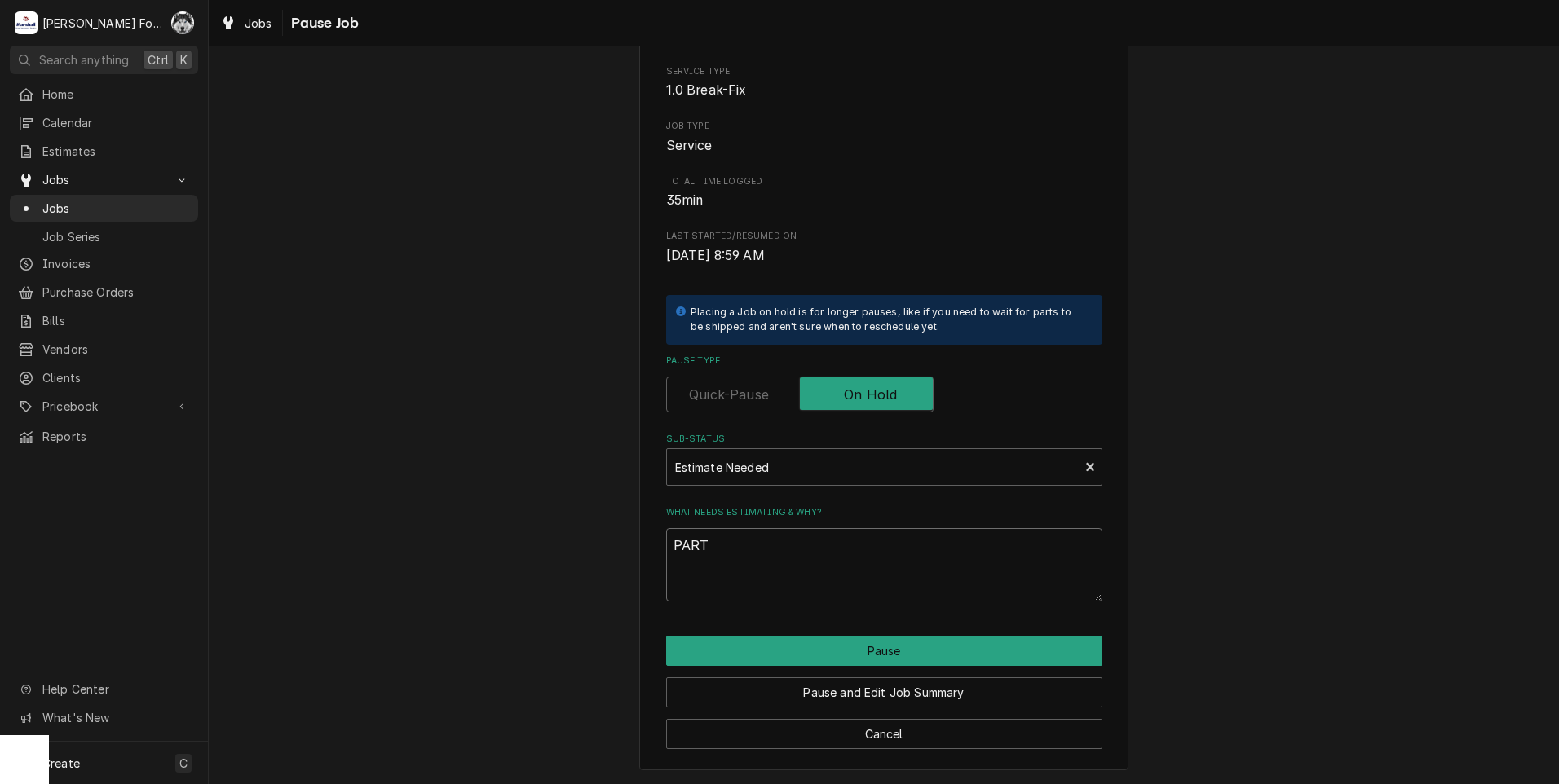
type textarea "x"
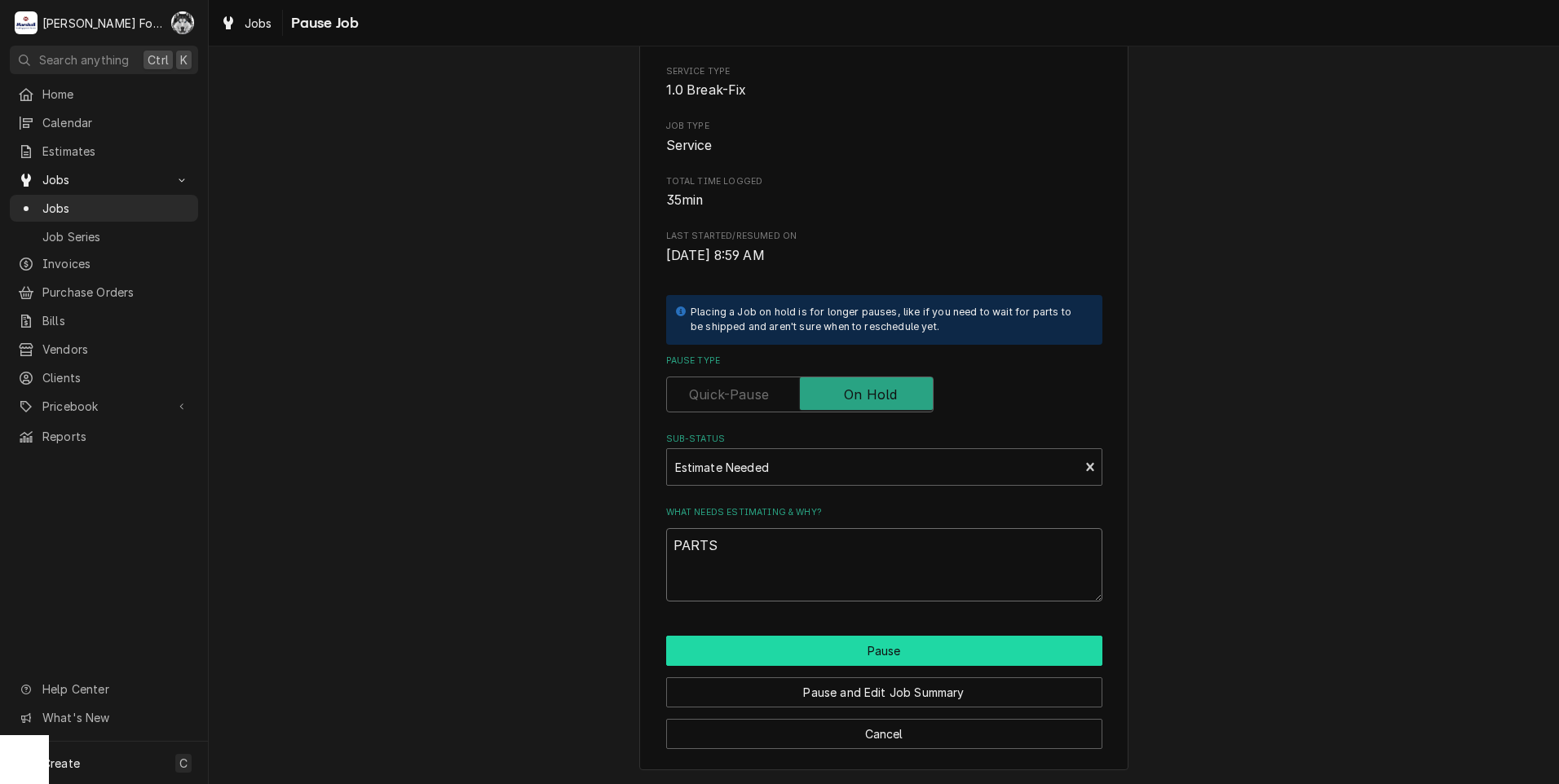
type textarea "PARTS"
click at [719, 653] on button "Pause" at bounding box center [884, 651] width 436 height 30
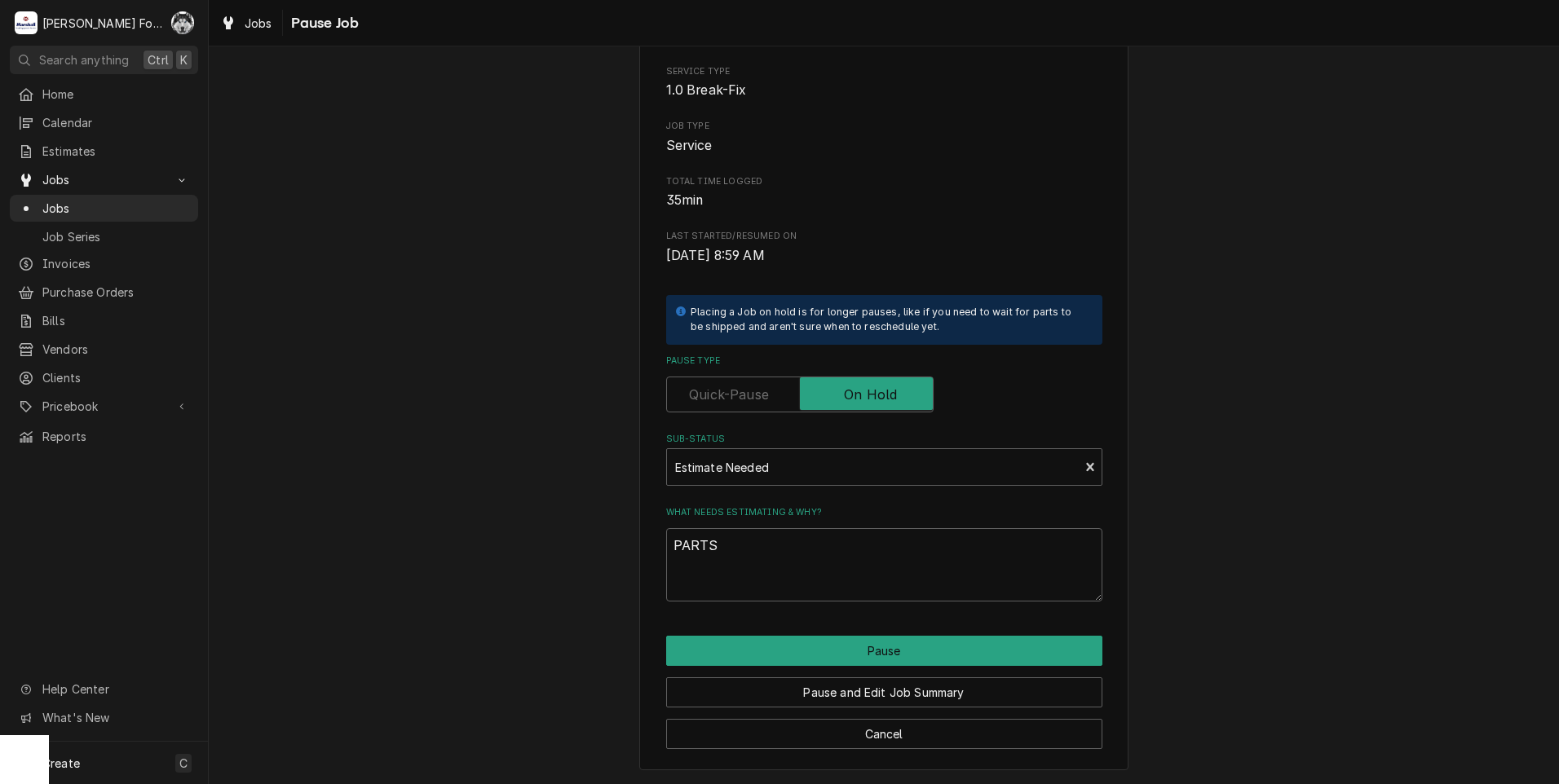
type textarea "x"
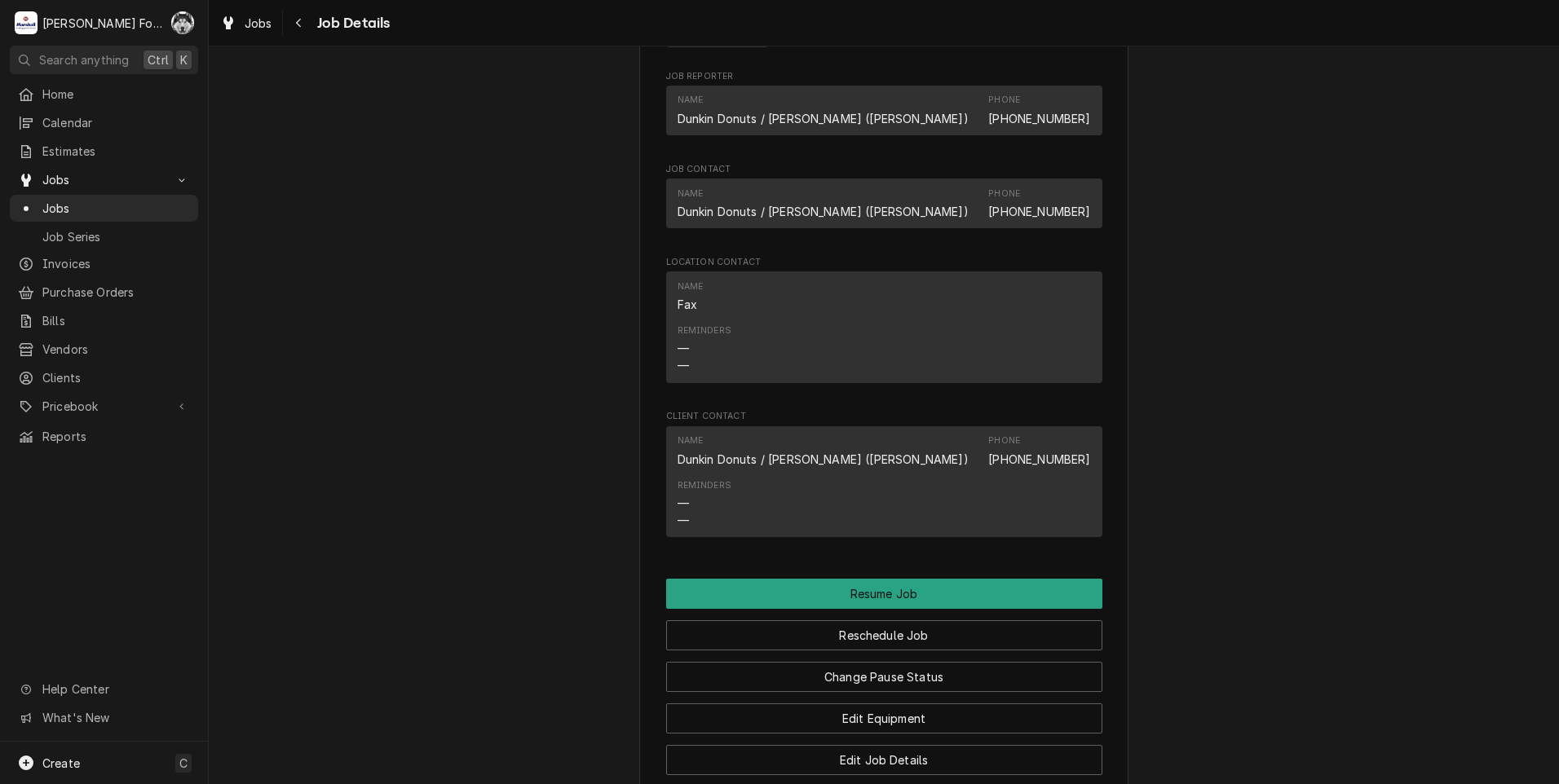
scroll to position [1766, 0]
